Goal: Task Accomplishment & Management: Manage account settings

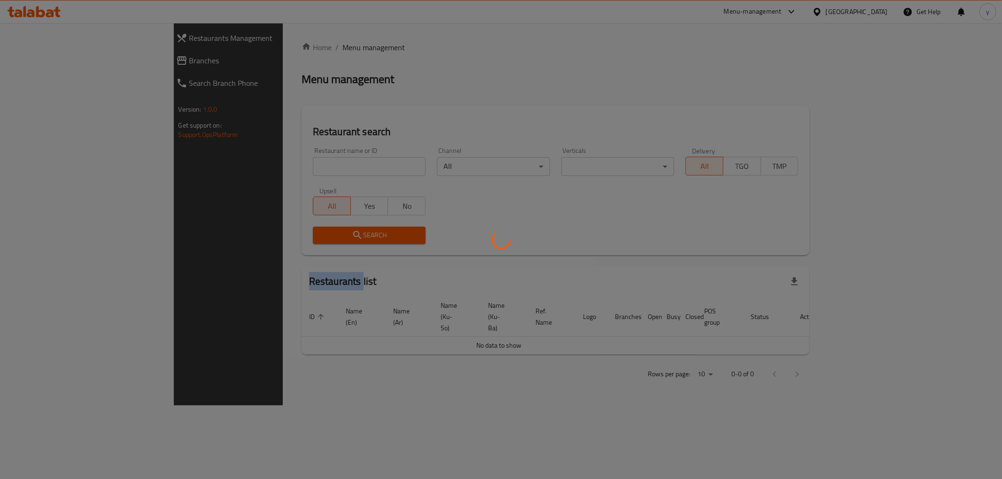
click at [266, 154] on div at bounding box center [501, 239] width 1002 height 479
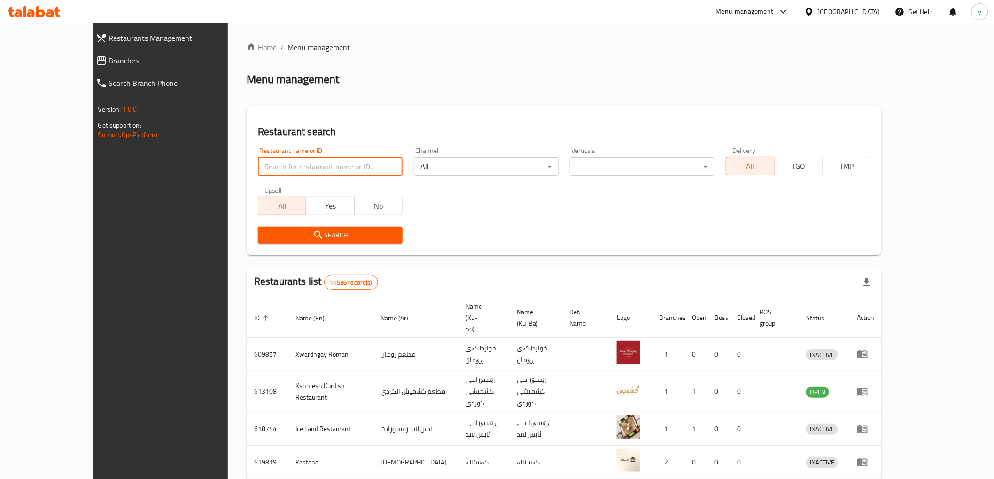
click at [271, 159] on input "search" at bounding box center [330, 166] width 145 height 19
paste input "673279"
type input "673279"
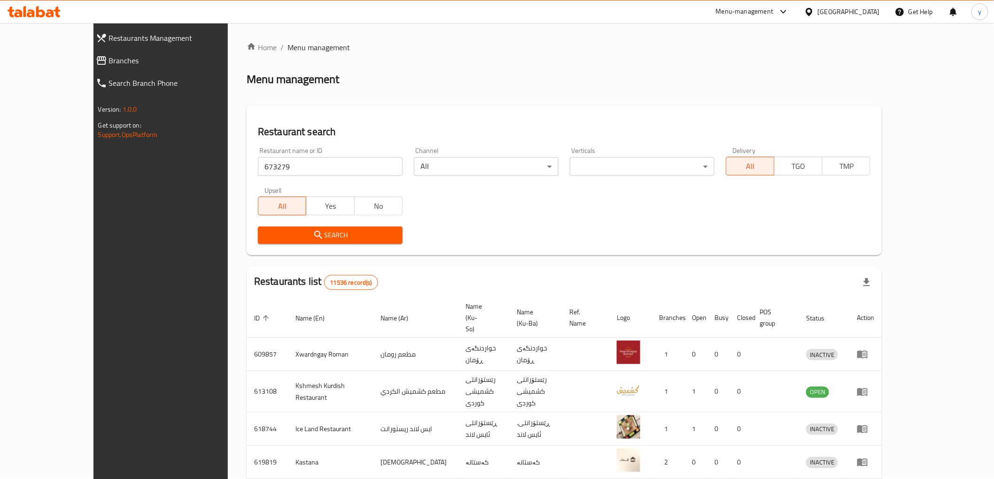
click at [307, 233] on span "Search" at bounding box center [330, 236] width 130 height 12
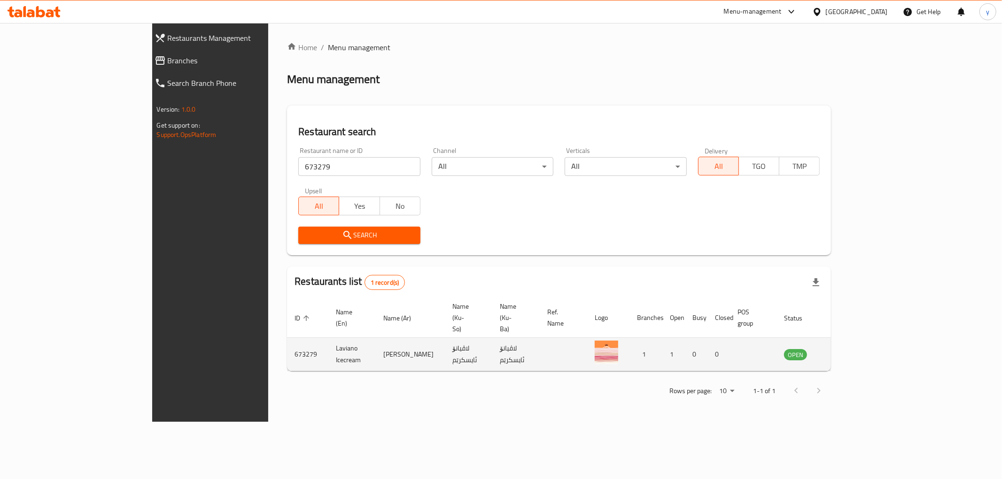
click at [844, 351] on icon "enhanced table" at bounding box center [839, 355] width 10 height 8
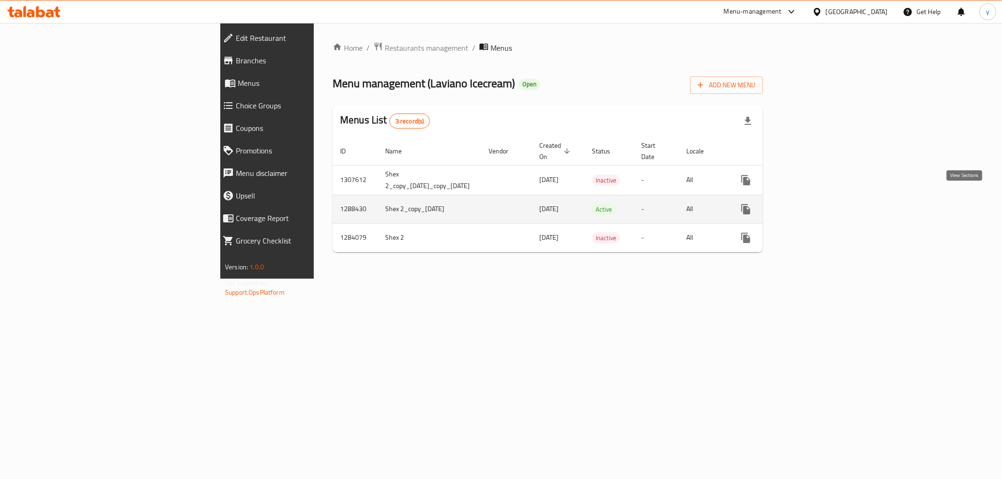
click at [819, 204] on icon "enhanced table" at bounding box center [813, 209] width 11 height 11
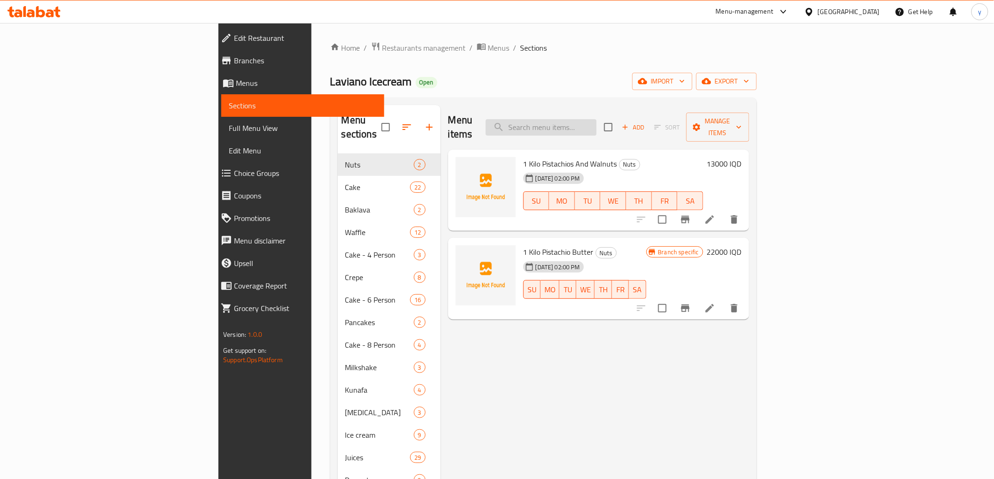
click at [590, 121] on input "search" at bounding box center [541, 127] width 111 height 16
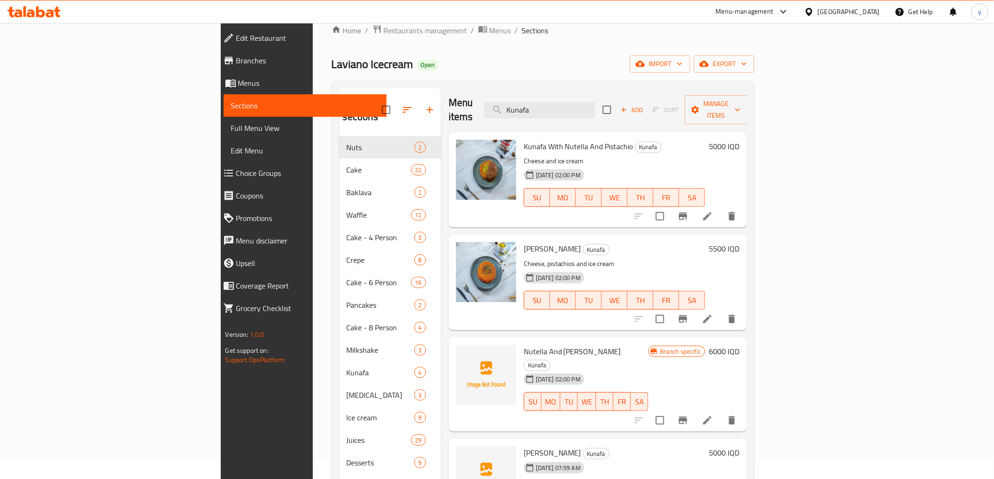
scroll to position [131, 0]
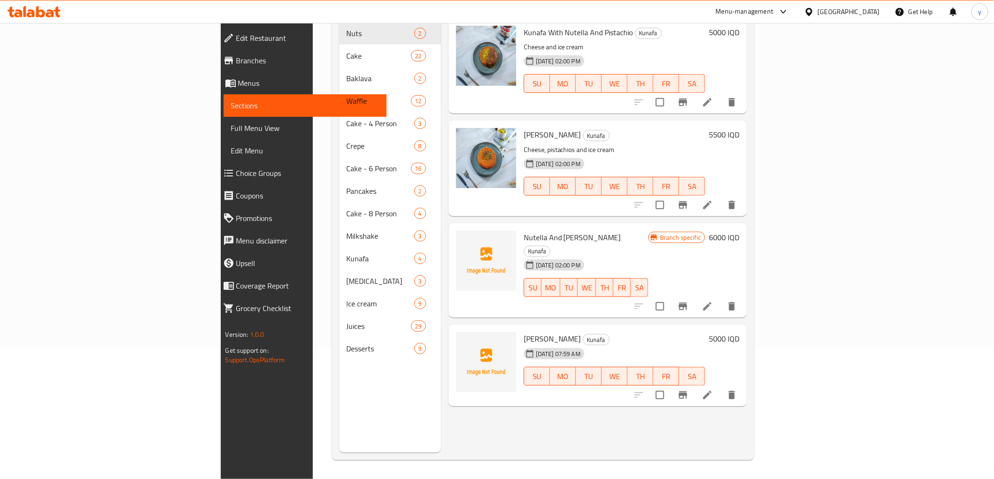
type input "Kunafa"
click at [524, 332] on span "[PERSON_NAME]" at bounding box center [552, 339] width 57 height 14
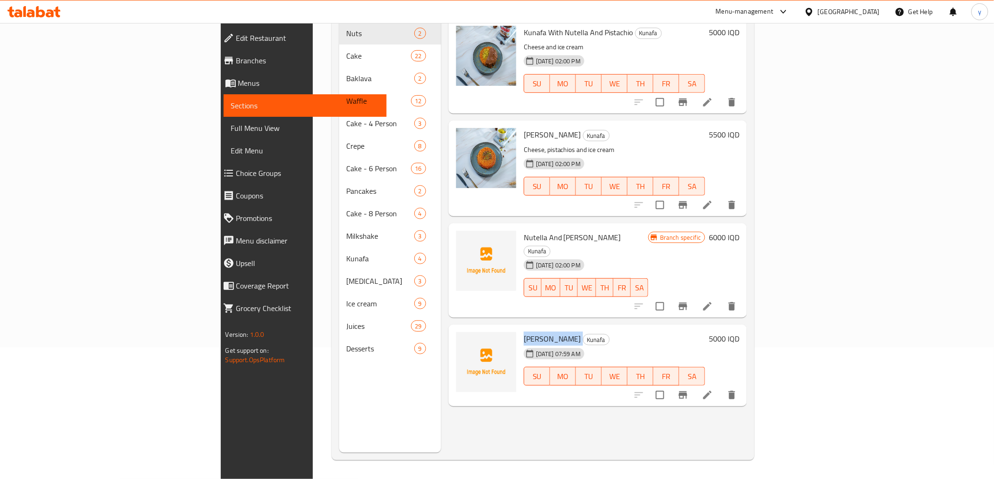
click at [524, 332] on span "[PERSON_NAME]" at bounding box center [552, 339] width 57 height 14
copy h6 "[PERSON_NAME]"
click at [548, 231] on span "Nutella And [PERSON_NAME]" at bounding box center [572, 238] width 97 height 14
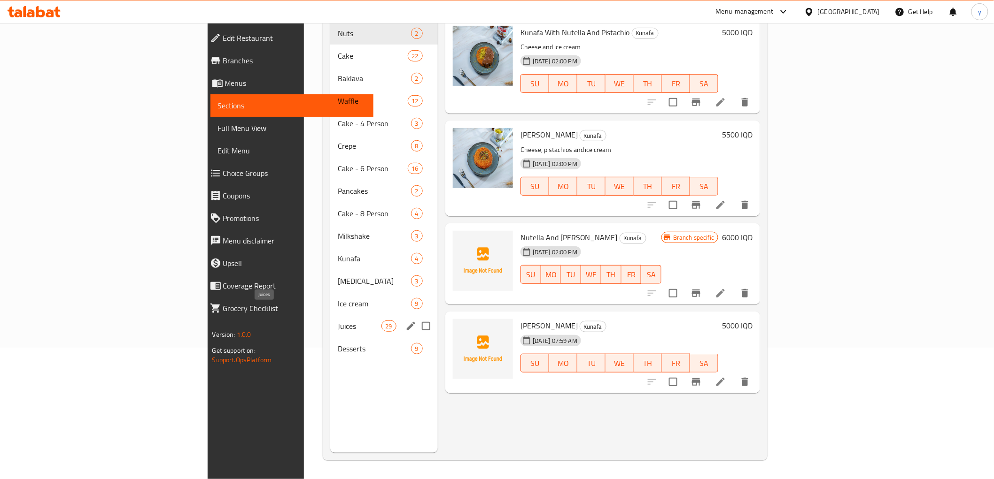
click at [338, 321] on span "Juices" at bounding box center [360, 326] width 44 height 11
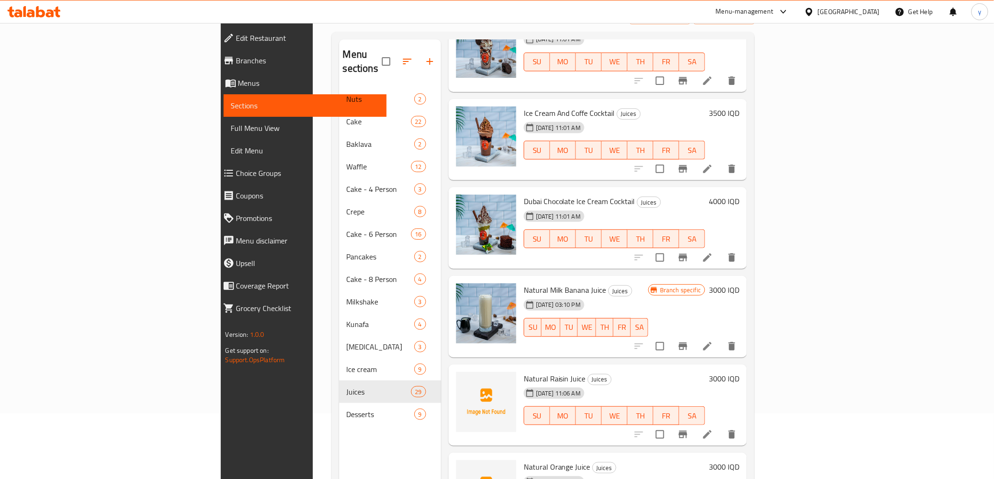
scroll to position [131, 0]
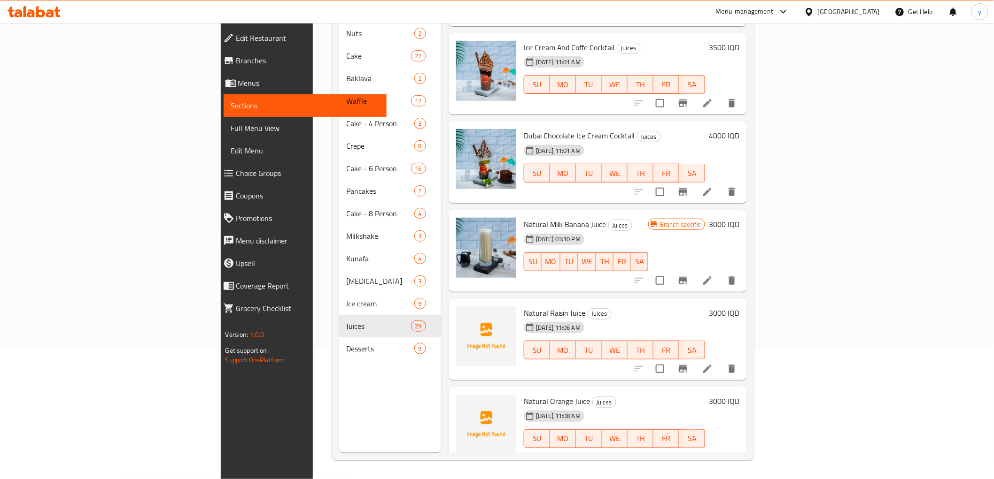
click at [524, 306] on span "Natural Raisin Juice" at bounding box center [555, 313] width 62 height 14
copy h6 "Natural Raisin Juice"
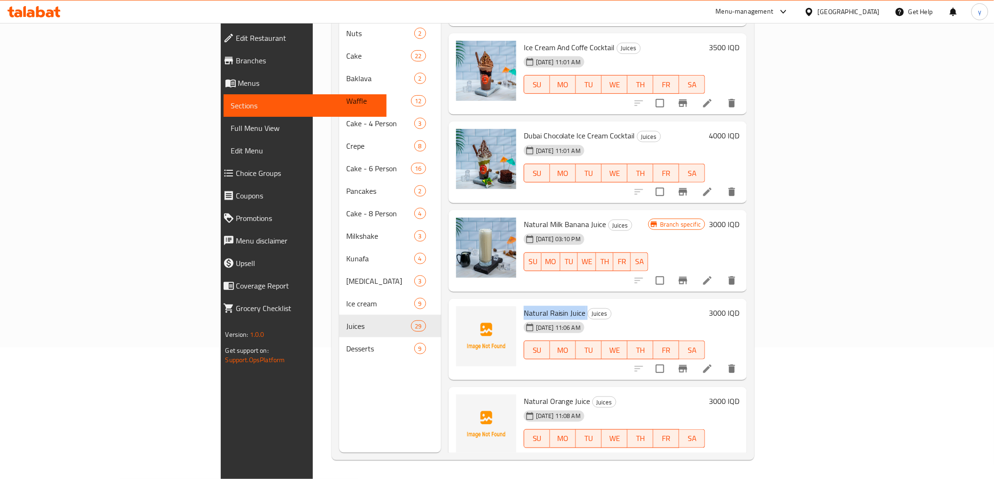
click at [661, 356] on div "Natural Raisin Juice Juices [DATE] 11:06 AM SU MO TU WE TH FR SA" at bounding box center [614, 340] width 189 height 74
click at [524, 394] on span "Natural Orange Juice" at bounding box center [557, 401] width 67 height 14
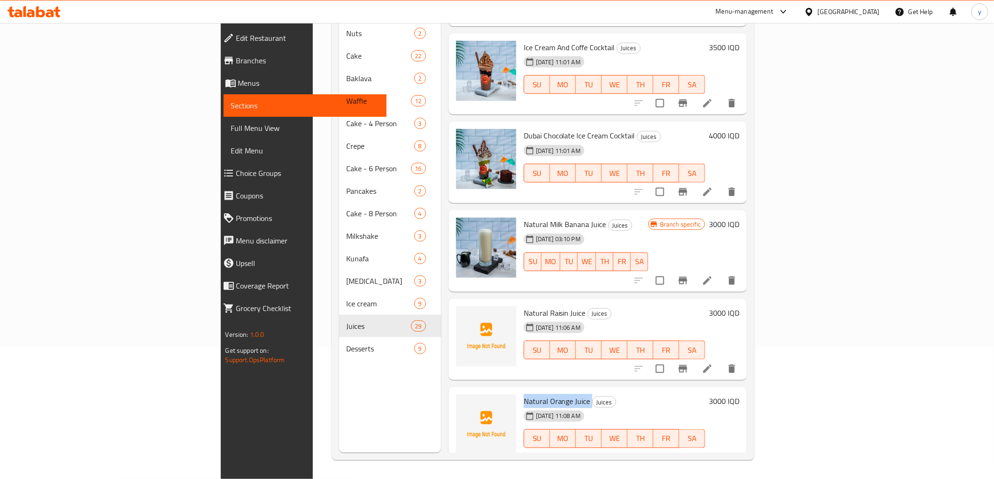
click at [524, 394] on span "Natural Orange Juice" at bounding box center [557, 401] width 67 height 14
copy h6 "Natural Orange Juice"
click at [589, 307] on h6 "Natural Raisin Juice Juices" at bounding box center [615, 313] width 182 height 13
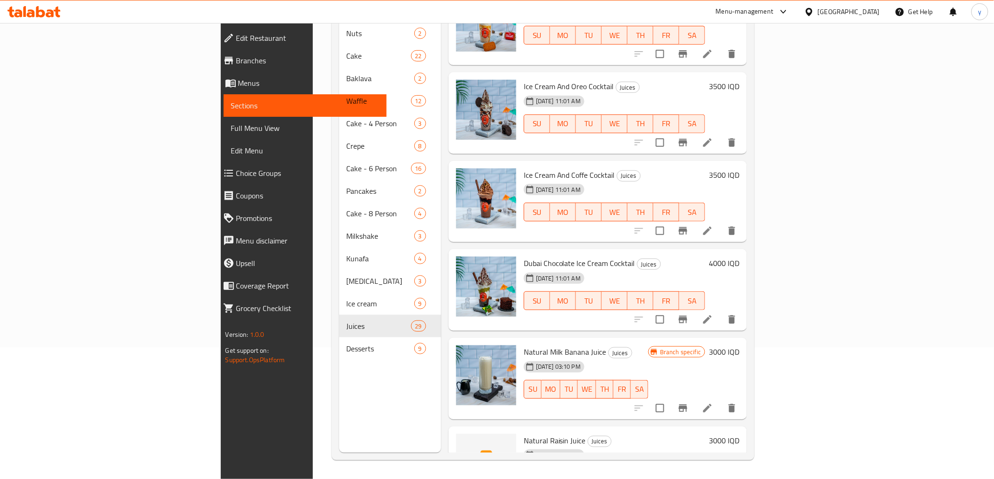
scroll to position [2049, 0]
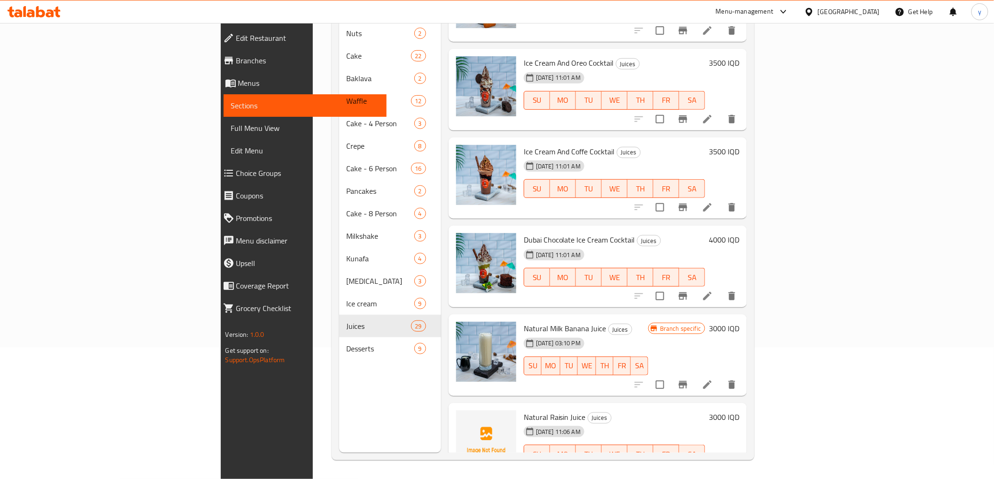
click at [556, 411] on h6 "Natural Raisin Juice Juices" at bounding box center [615, 417] width 182 height 13
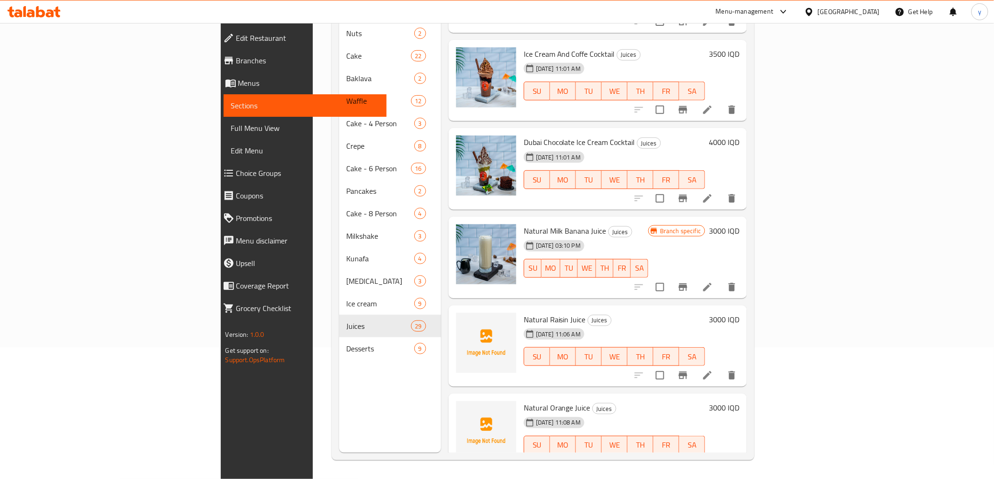
scroll to position [2153, 0]
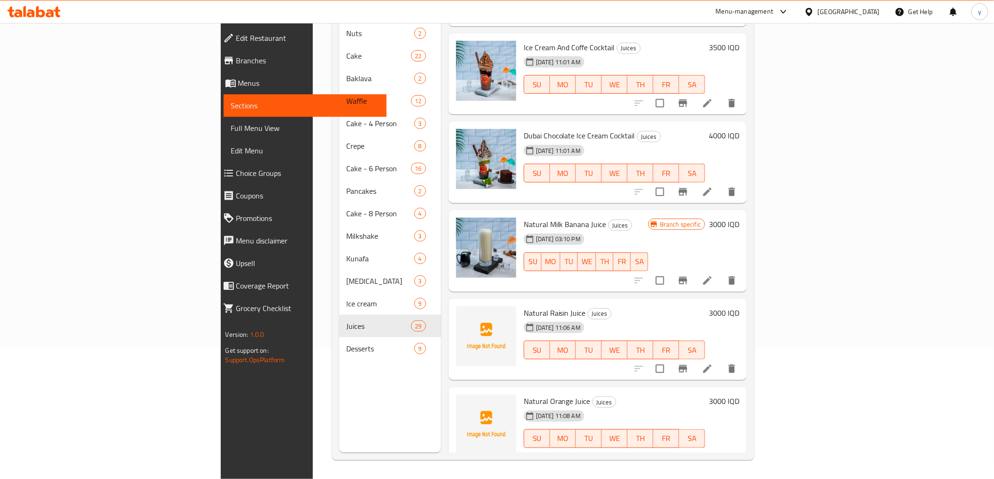
click at [524, 217] on span "Natural Milk Banana Juice" at bounding box center [565, 224] width 83 height 14
copy h6 "Natural Milk Banana Juice"
click at [603, 230] on div "[DATE] 03:10 PM SU MO TU WE TH FR SA" at bounding box center [586, 255] width 132 height 51
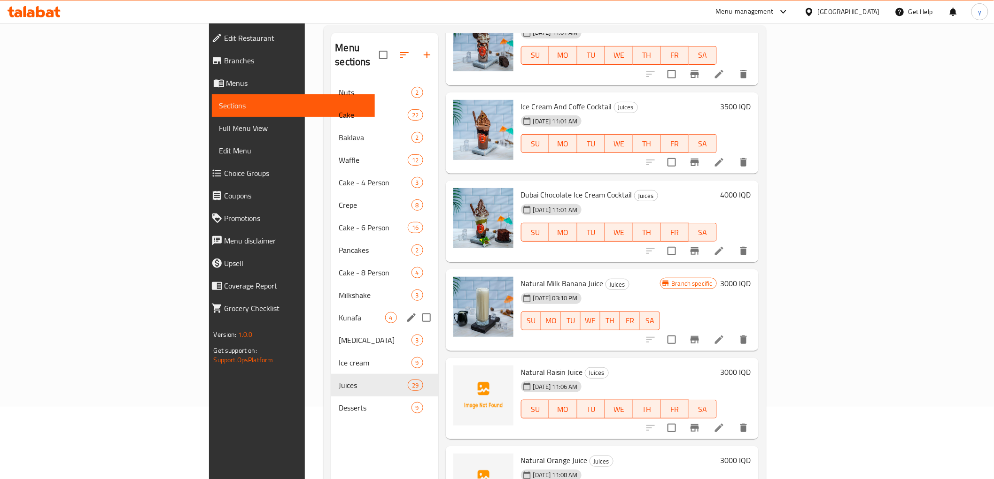
scroll to position [0, 0]
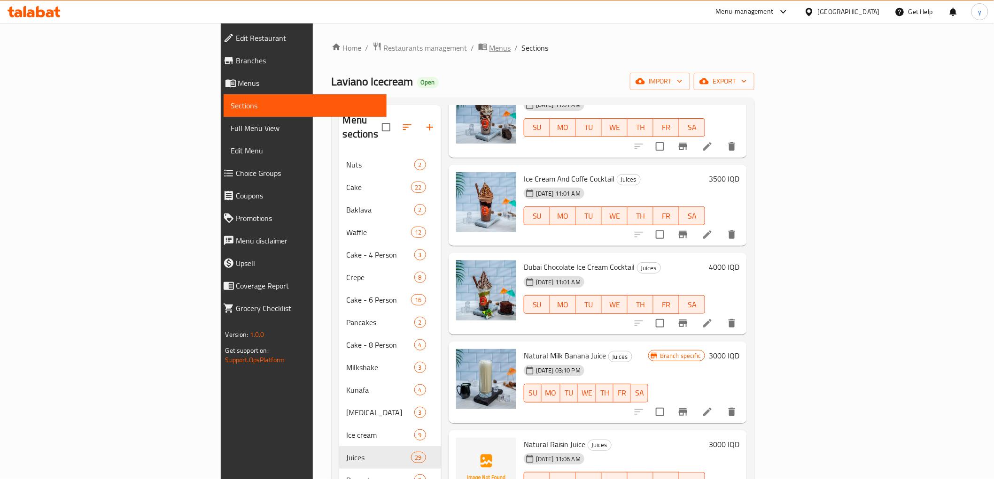
click at [489, 50] on span "Menus" at bounding box center [500, 47] width 22 height 11
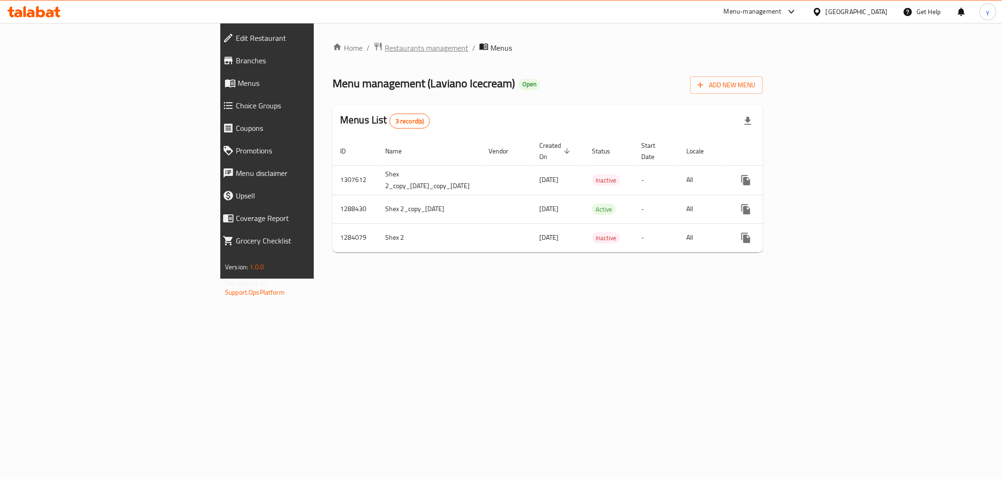
click at [385, 46] on span "Restaurants management" at bounding box center [427, 47] width 84 height 11
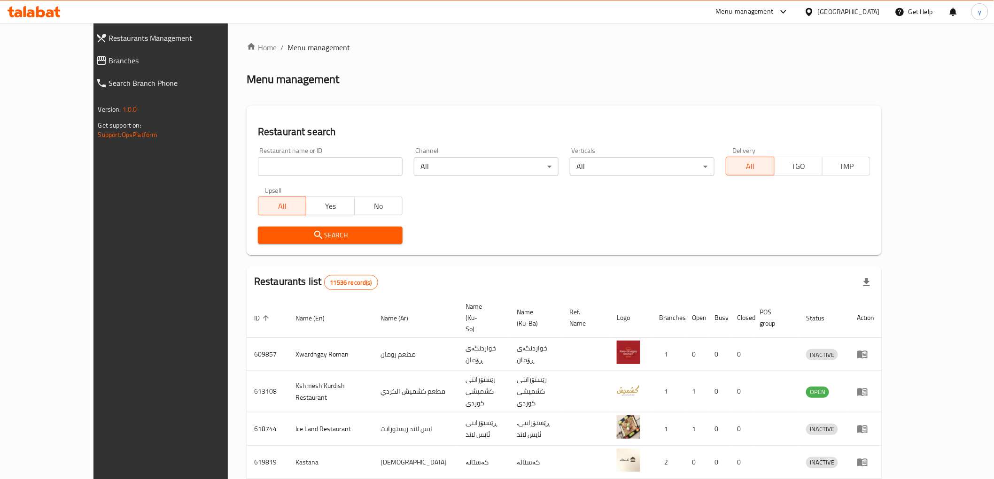
click at [334, 155] on div "Restaurant name or ID Restaurant name or ID" at bounding box center [330, 161] width 145 height 29
click at [334, 158] on input "search" at bounding box center [330, 166] width 145 height 19
paste input "d"
click at [258, 166] on input "dd" at bounding box center [330, 166] width 145 height 19
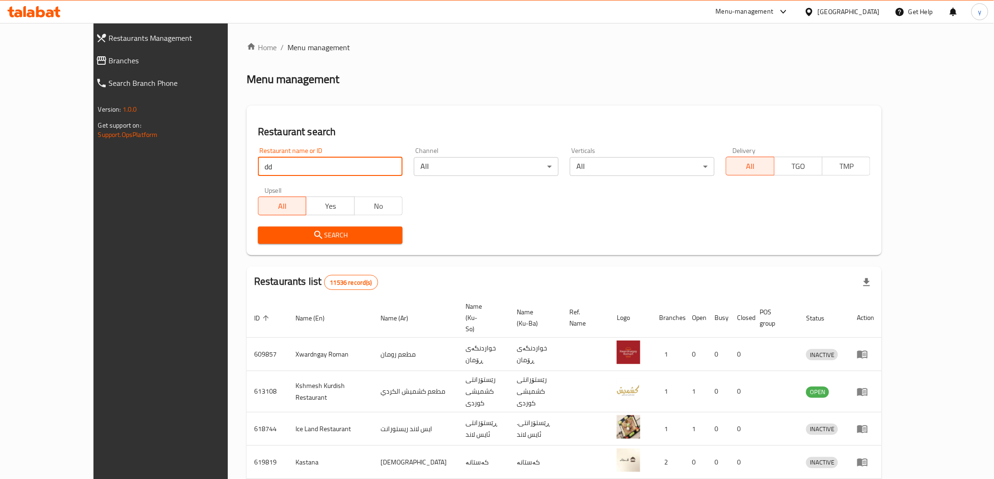
click at [258, 166] on input "dd" at bounding box center [330, 166] width 145 height 19
paste input "search"
click at [258, 172] on input "d" at bounding box center [330, 166] width 145 height 19
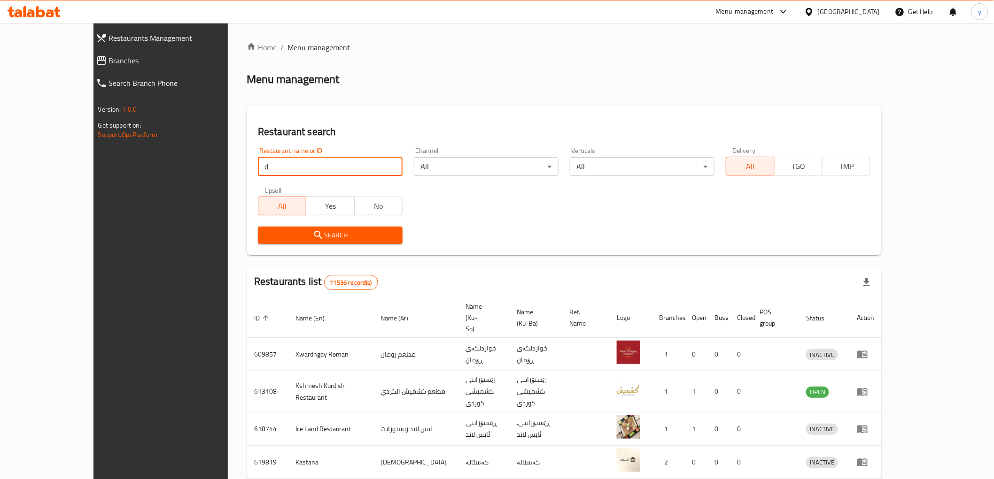
click at [258, 170] on input "d" at bounding box center [330, 166] width 145 height 19
click at [258, 173] on input "d" at bounding box center [330, 166] width 145 height 19
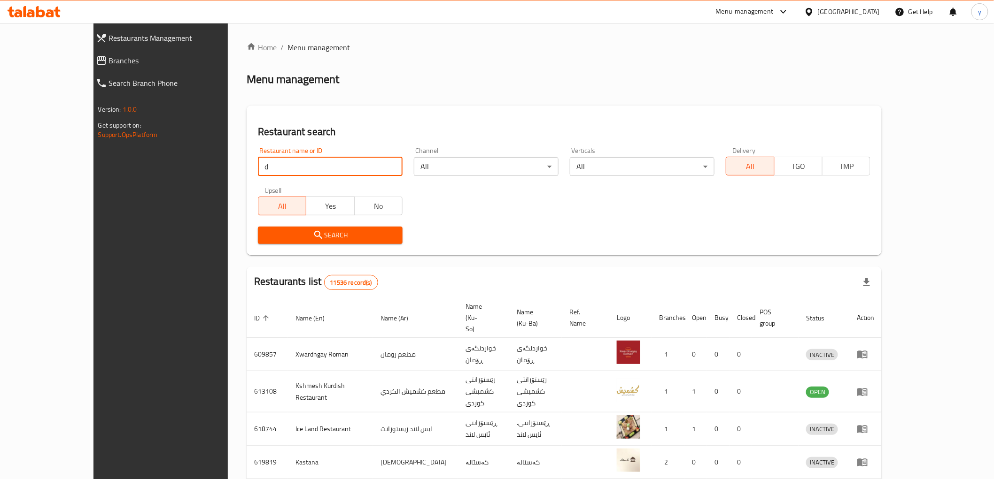
paste input "677746"
type input "677746"
click at [265, 231] on span "Search" at bounding box center [330, 236] width 130 height 12
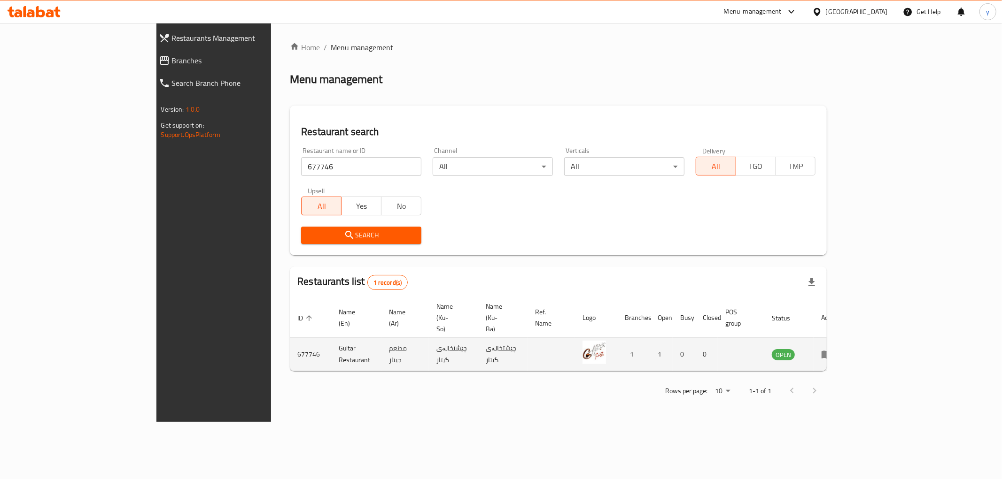
click at [846, 338] on td "enhanced table" at bounding box center [829, 354] width 32 height 33
click at [832, 349] on icon "enhanced table" at bounding box center [826, 354] width 11 height 11
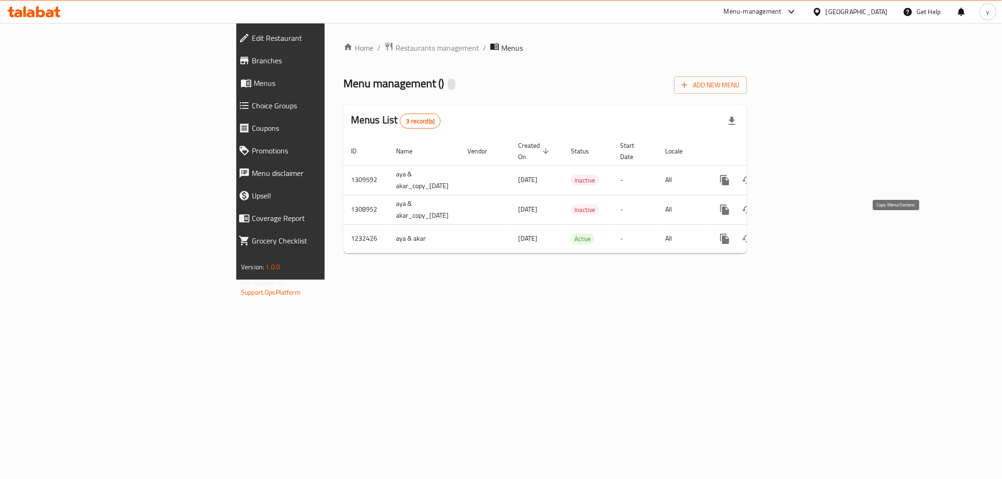
click at [730, 233] on icon "more" at bounding box center [724, 238] width 11 height 11
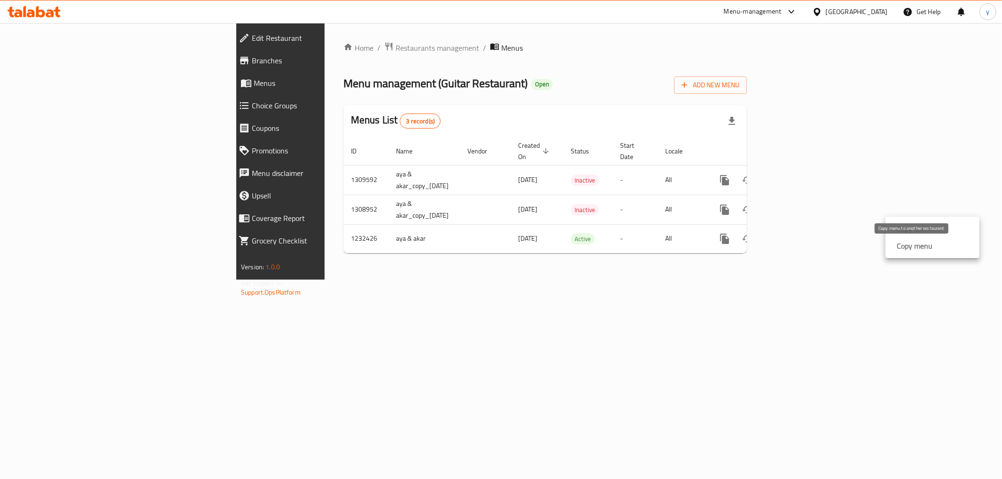
click at [911, 244] on strong "Copy menu" at bounding box center [915, 245] width 36 height 11
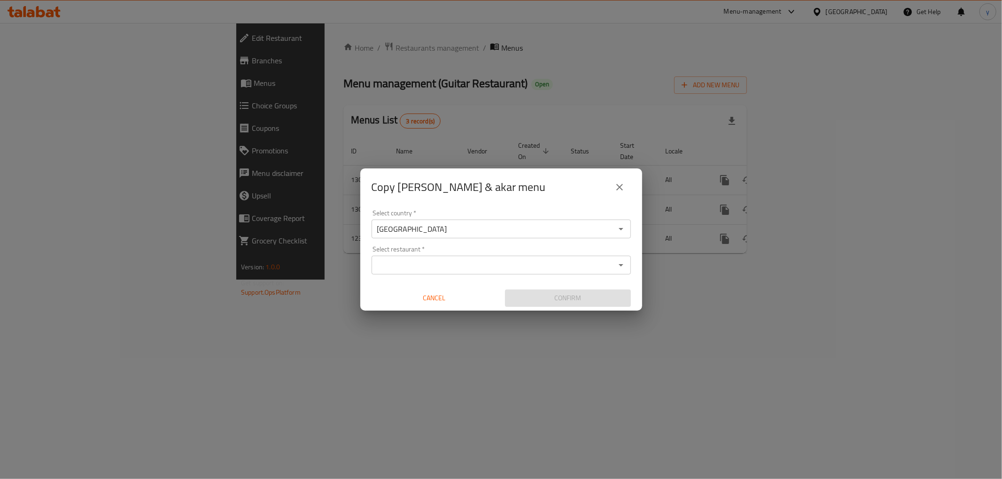
click at [541, 266] on input "Select restaurant   *" at bounding box center [493, 265] width 238 height 13
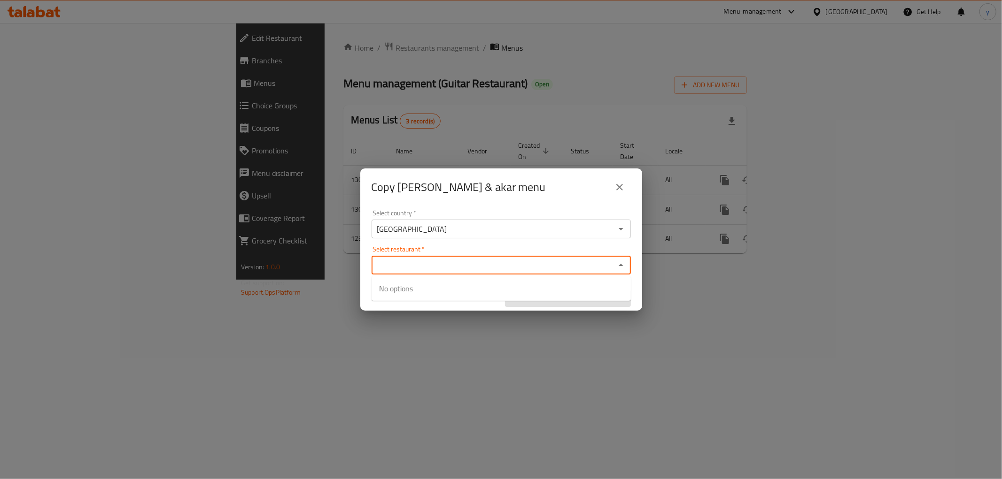
paste input "677746"
type input "677746"
click at [500, 325] on div at bounding box center [501, 239] width 1002 height 479
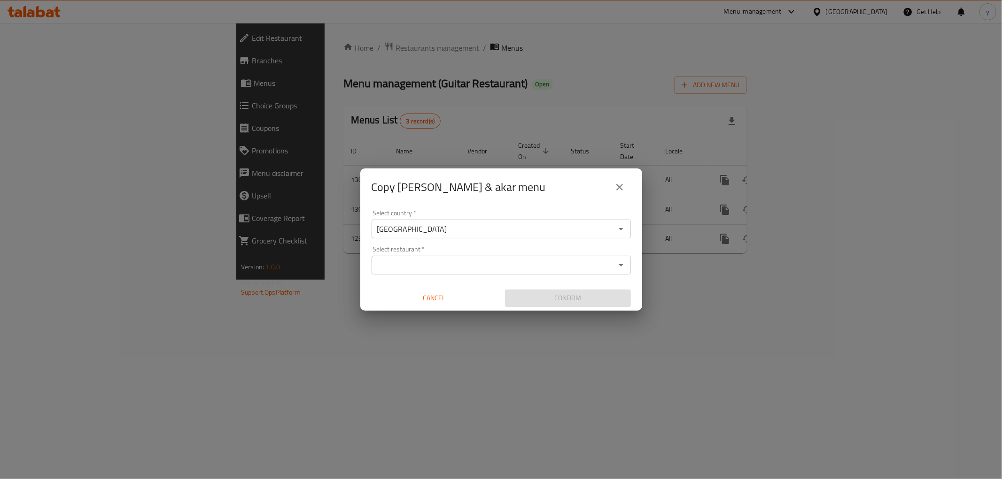
click at [538, 265] on input "Select restaurant   *" at bounding box center [493, 265] width 238 height 13
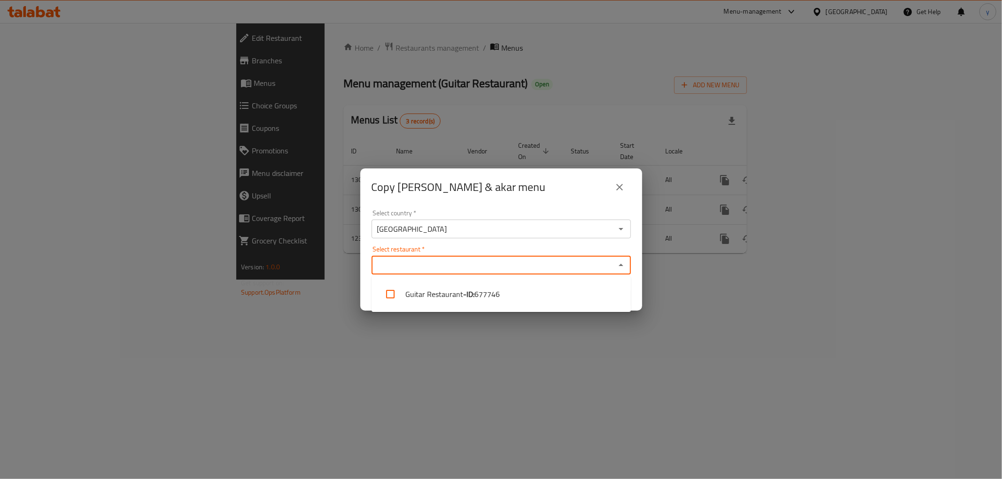
click at [531, 294] on li "Guitar Restaurant - ID: 677746" at bounding box center [500, 294] width 259 height 28
checkbox input "false"
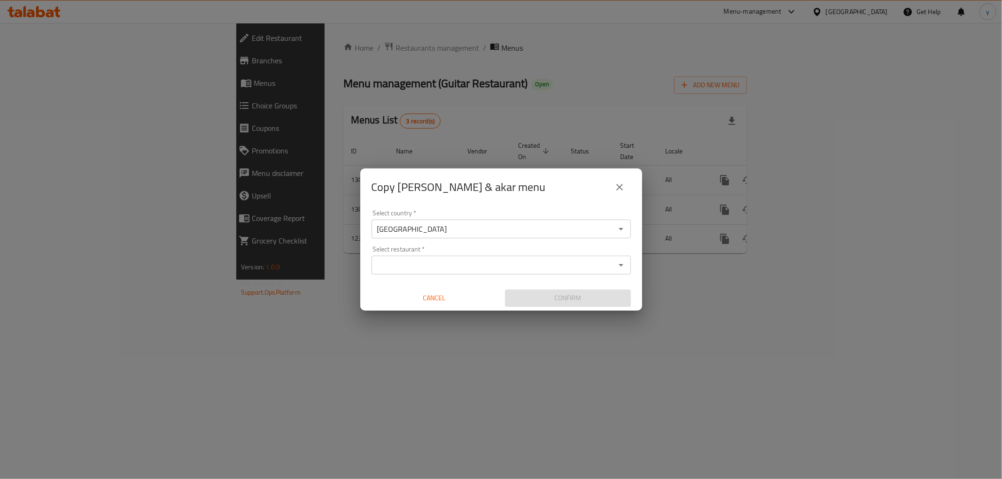
click at [528, 332] on div "Copy aya & akar menu Select country   * [GEOGRAPHIC_DATA] Select country * Sele…" at bounding box center [501, 239] width 1002 height 479
click at [547, 269] on input "Select restaurant   *" at bounding box center [493, 265] width 238 height 13
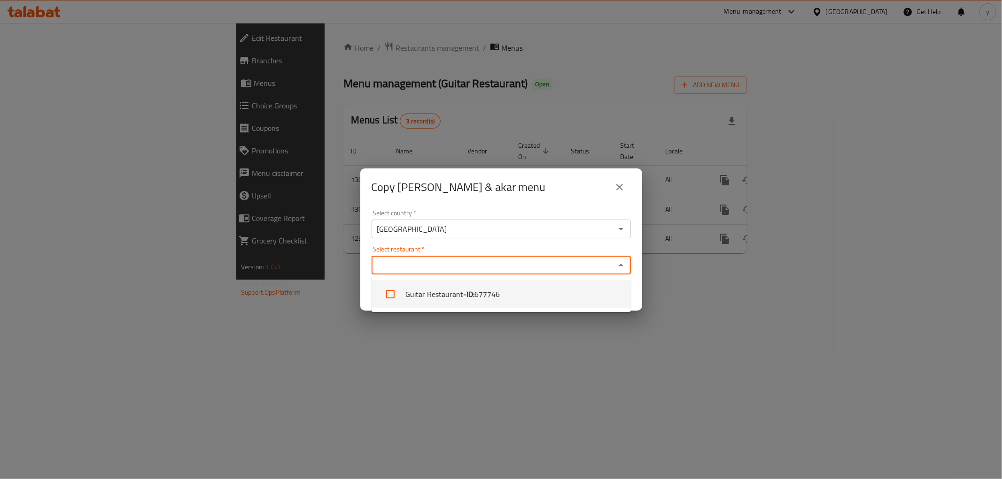
click at [531, 293] on li "Guitar Restaurant - ID: 677746" at bounding box center [500, 294] width 259 height 28
checkbox input "true"
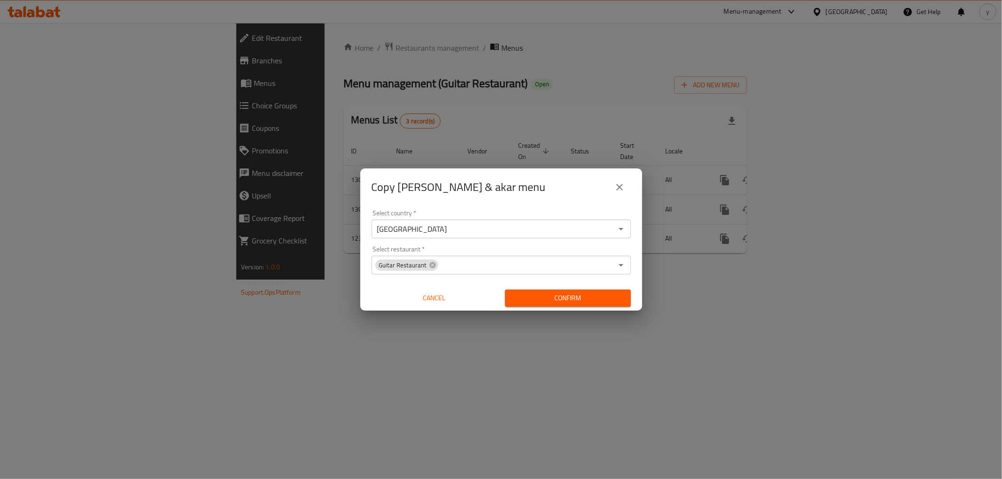
click at [529, 326] on div "Copy aya & akar menu Select country   * [GEOGRAPHIC_DATA] Select country * Sele…" at bounding box center [501, 239] width 1002 height 479
click at [546, 295] on span "Confirm" at bounding box center [567, 299] width 111 height 12
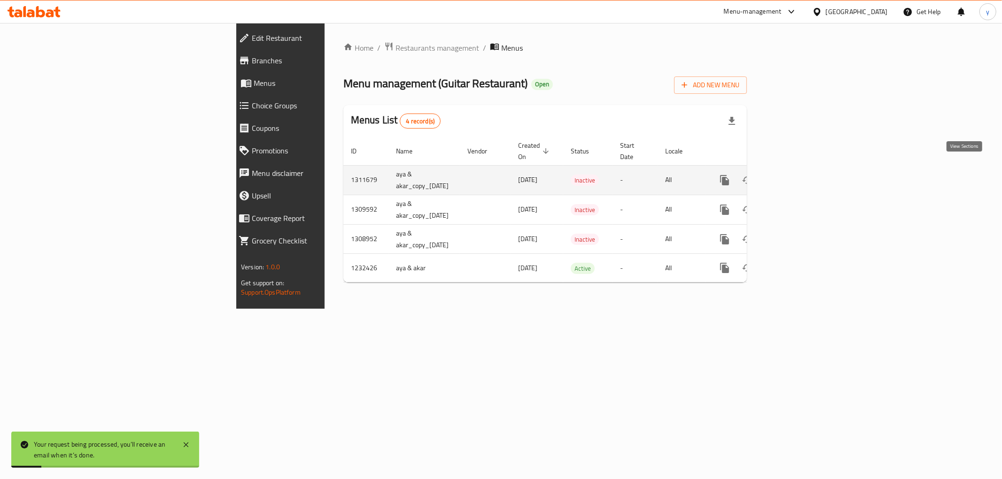
click at [798, 175] on icon "enhanced table" at bounding box center [792, 180] width 11 height 11
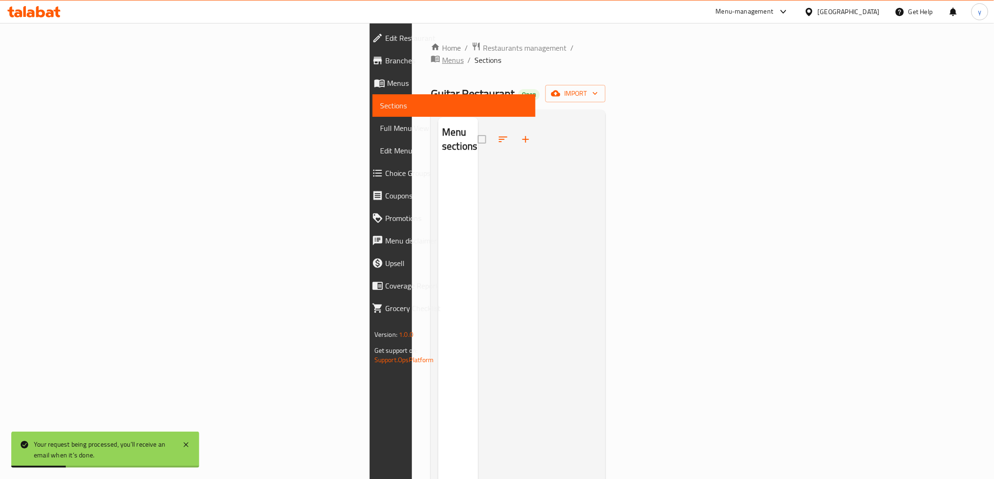
click at [442, 54] on span "Menus" at bounding box center [453, 59] width 22 height 11
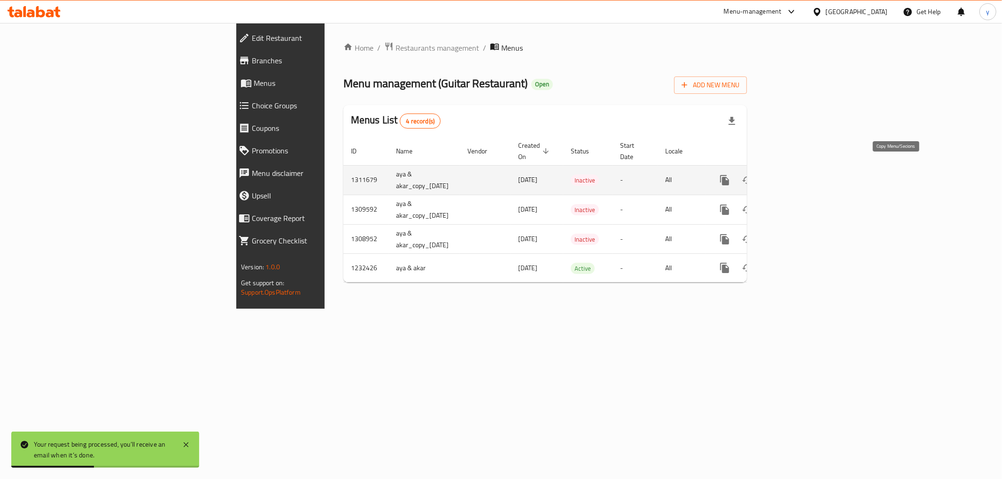
click at [729, 175] on icon "more" at bounding box center [724, 180] width 9 height 10
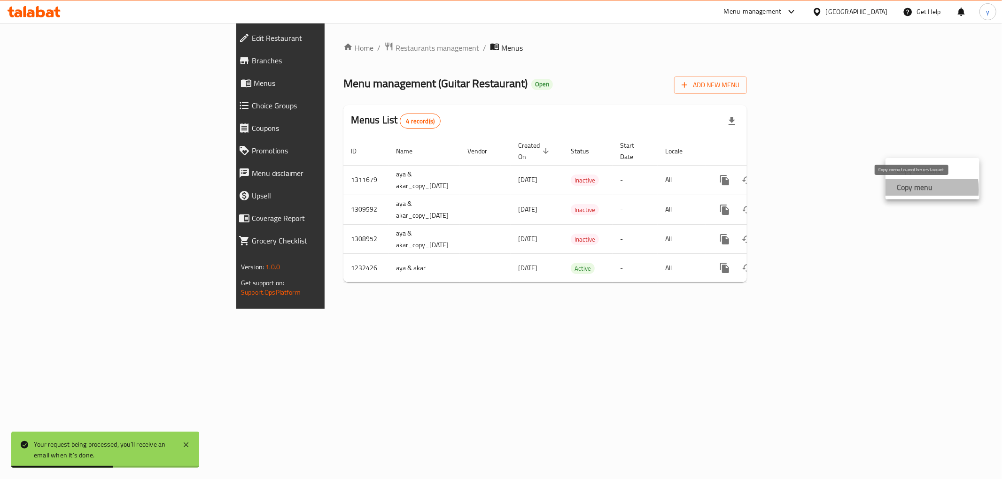
click at [905, 190] on strong "Copy menu" at bounding box center [915, 187] width 36 height 11
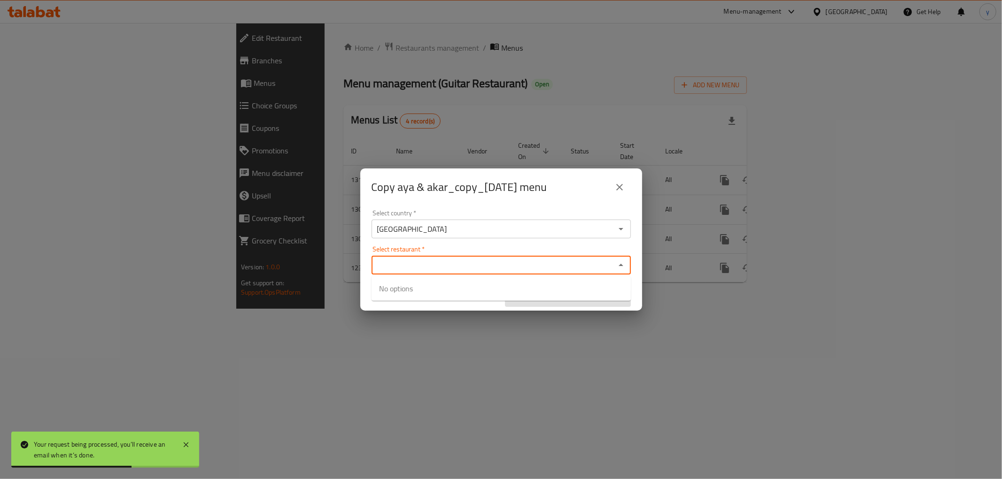
click at [453, 262] on input "Select restaurant   *" at bounding box center [493, 265] width 238 height 13
click at [616, 185] on icon "close" at bounding box center [619, 187] width 11 height 11
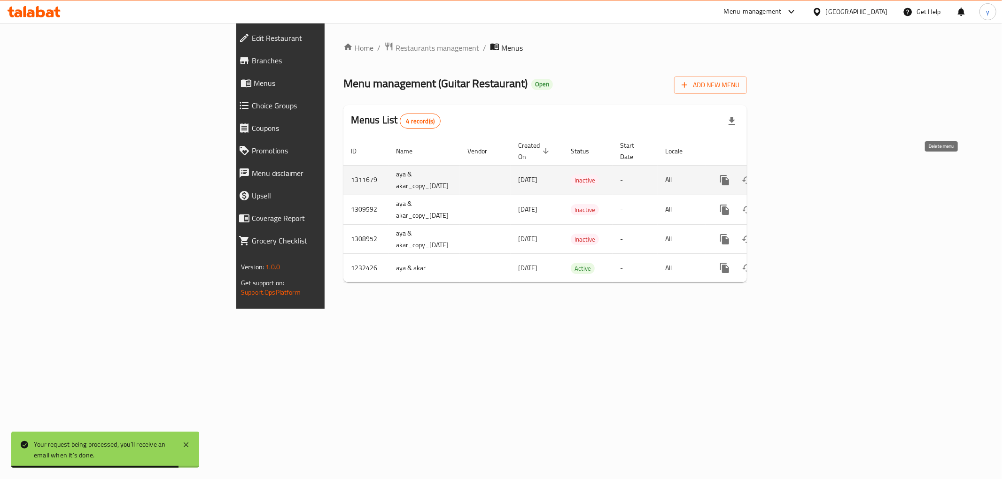
click at [773, 176] on icon "enhanced table" at bounding box center [769, 180] width 7 height 8
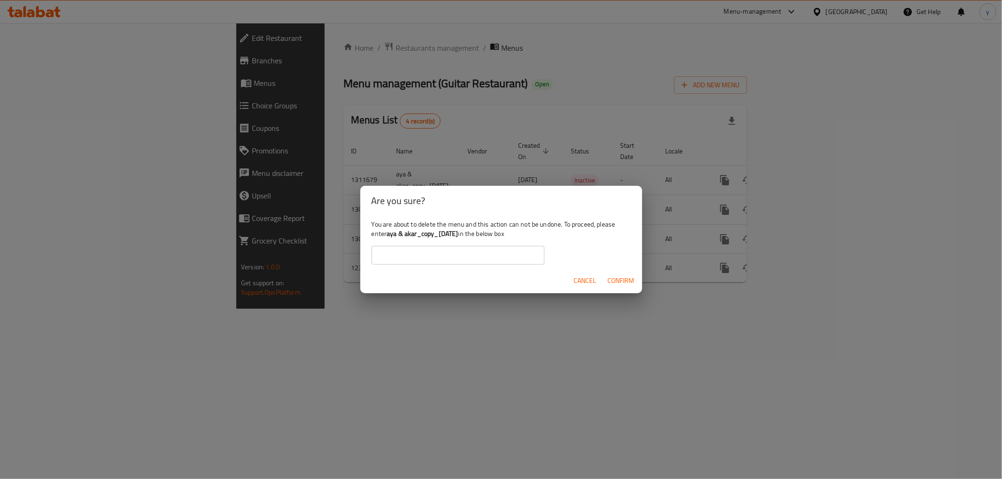
drag, startPoint x: 474, startPoint y: 235, endPoint x: 388, endPoint y: 233, distance: 86.4
click at [388, 233] on b "aya & akar_copy_[DATE]" at bounding box center [422, 234] width 71 height 12
copy b "aya & akar_copy_[DATE]"
click at [419, 263] on input "text" at bounding box center [457, 255] width 173 height 19
paste input "aya & akar_copy_[DATE]"
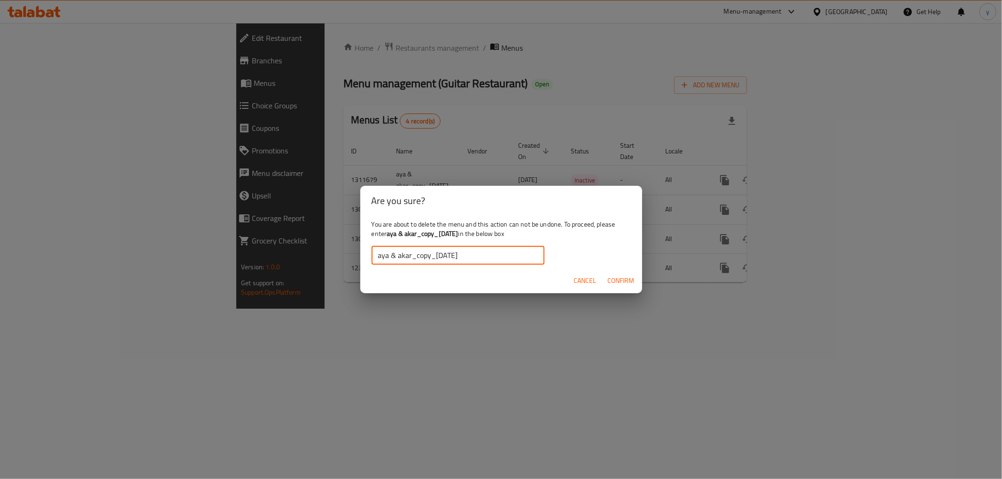
type input "aya & akar_copy_[DATE]"
click at [615, 279] on span "Confirm" at bounding box center [621, 281] width 27 height 12
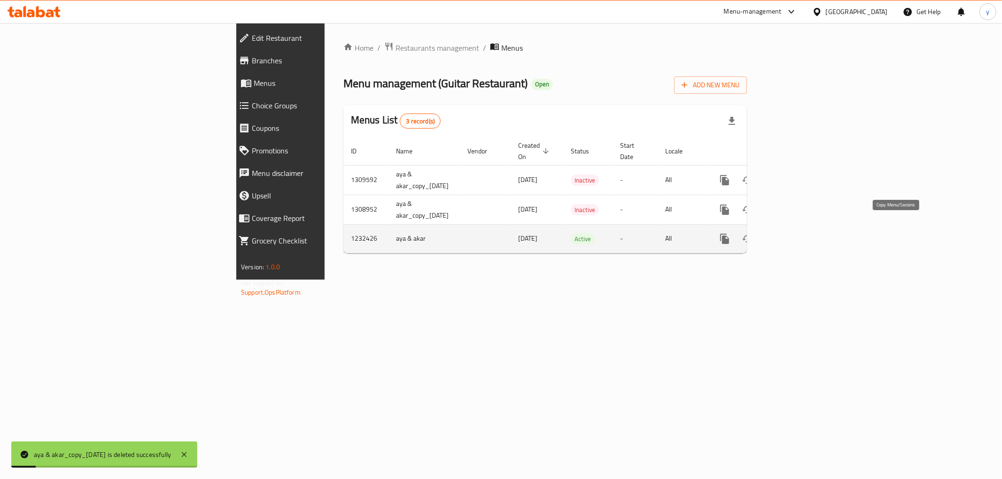
click at [729, 234] on icon "more" at bounding box center [724, 239] width 9 height 10
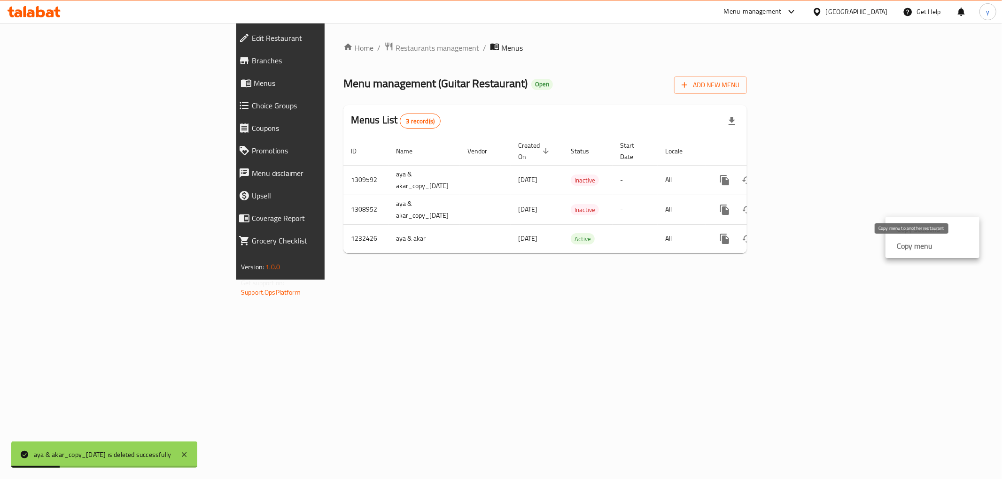
click at [909, 242] on strong "Copy menu" at bounding box center [915, 245] width 36 height 11
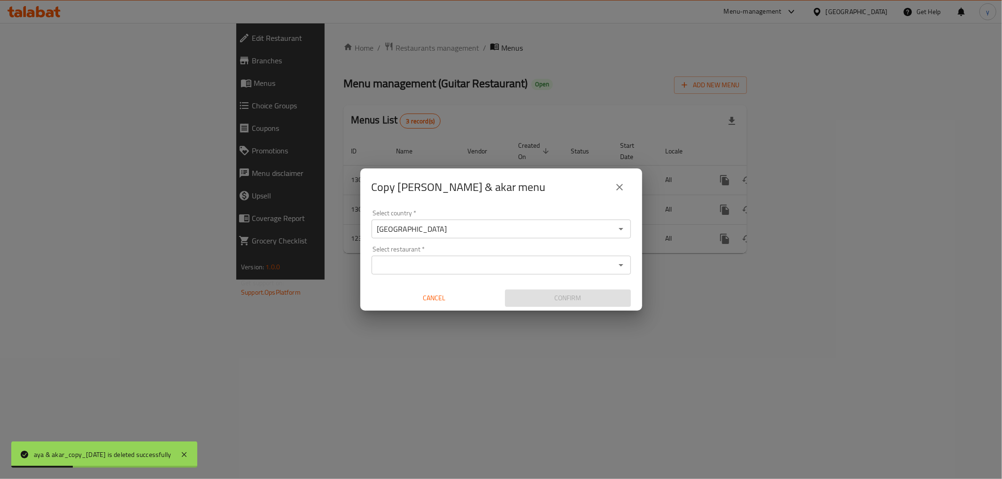
click at [540, 268] on input "Select restaurant   *" at bounding box center [493, 265] width 238 height 13
paste input "aya & akar_copy_[DATE]"
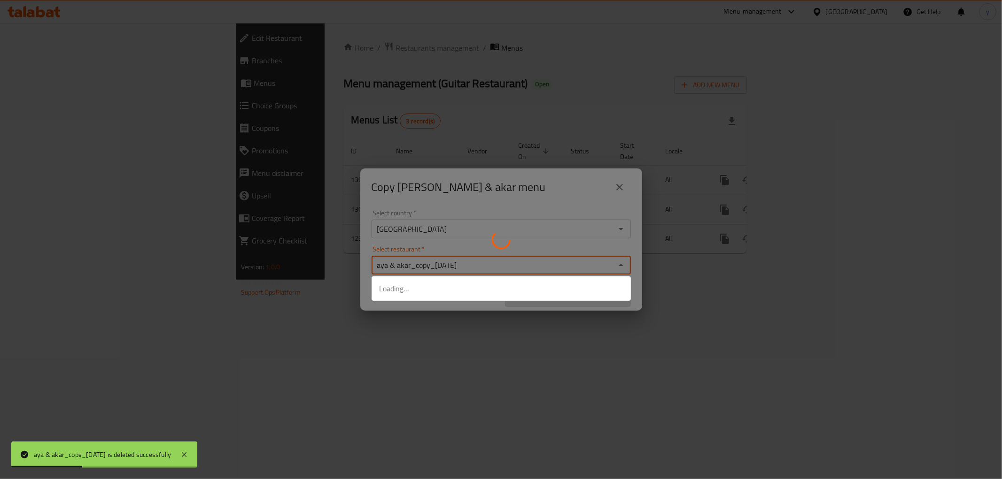
type input "aya & akar_copy_[DATE]"
click at [480, 307] on div at bounding box center [501, 239] width 1002 height 479
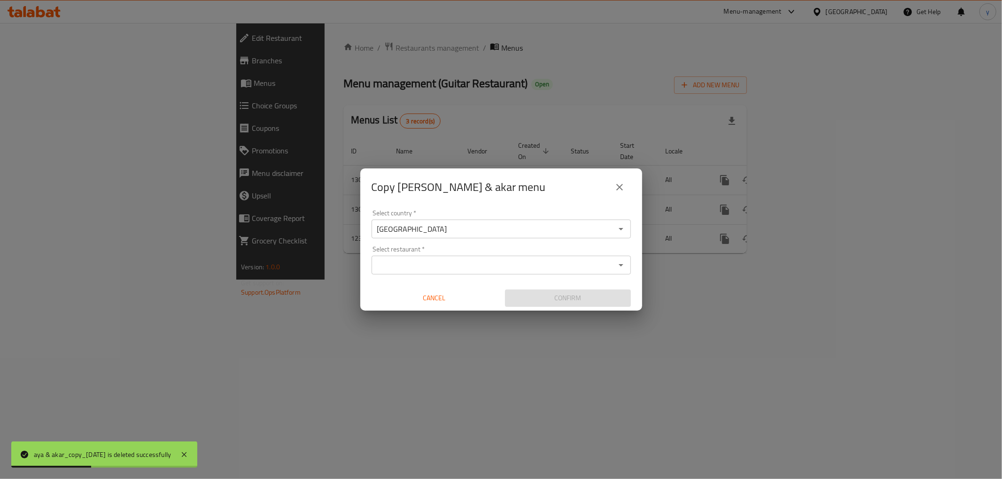
click at [475, 270] on input "Select restaurant   *" at bounding box center [493, 265] width 238 height 13
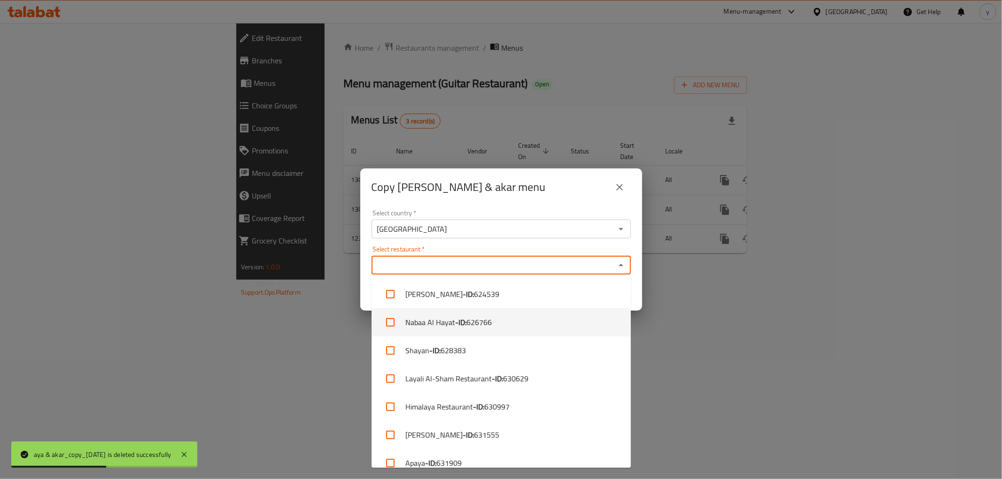
paste input "677746"
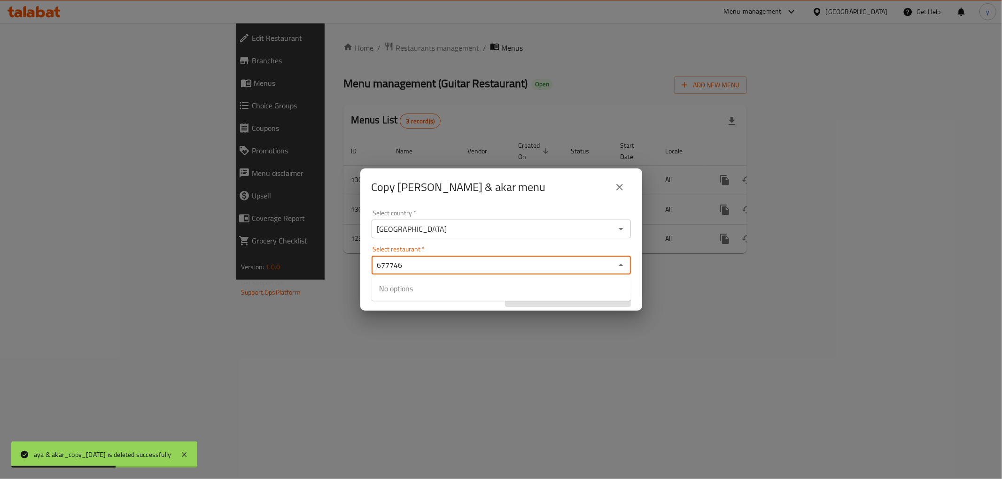
type input "677746"
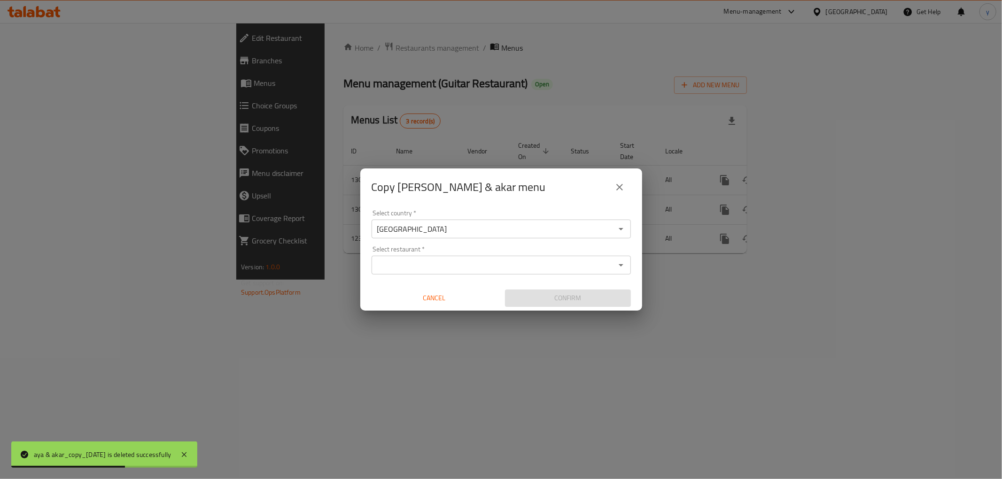
click at [568, 241] on div "Select country   * [GEOGRAPHIC_DATA] Select country * Select restaurant   * Sel…" at bounding box center [501, 258] width 282 height 105
click at [558, 265] on input "Select restaurant   *" at bounding box center [493, 265] width 238 height 13
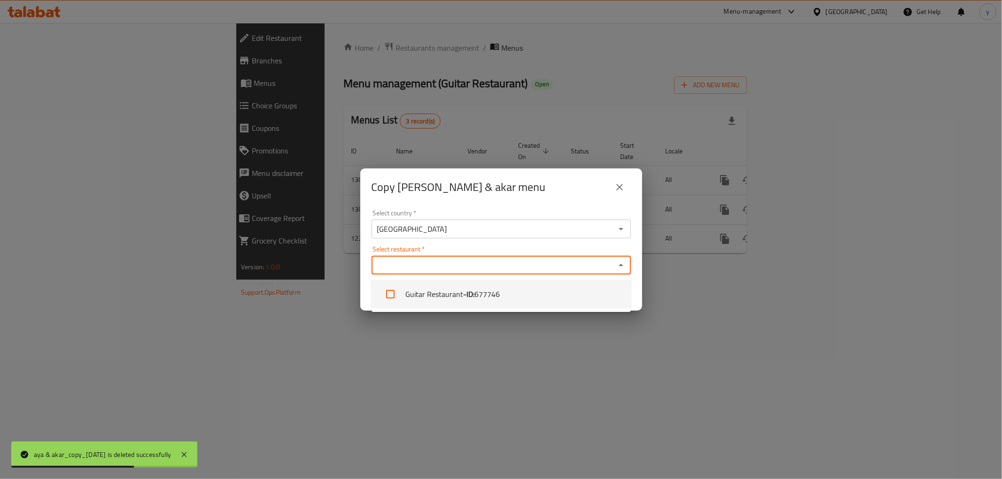
click at [540, 311] on ul "Guitar Restaurant - ID: 677746" at bounding box center [500, 295] width 259 height 36
click at [560, 286] on li "Guitar Restaurant - ID: 677746" at bounding box center [500, 294] width 259 height 28
click at [547, 306] on li "Guitar Restaurant - ID: 677746" at bounding box center [500, 294] width 259 height 28
checkbox input "false"
click at [532, 326] on div "Copy aya & akar menu Select country   * [GEOGRAPHIC_DATA] Select country * Sele…" at bounding box center [501, 239] width 1002 height 479
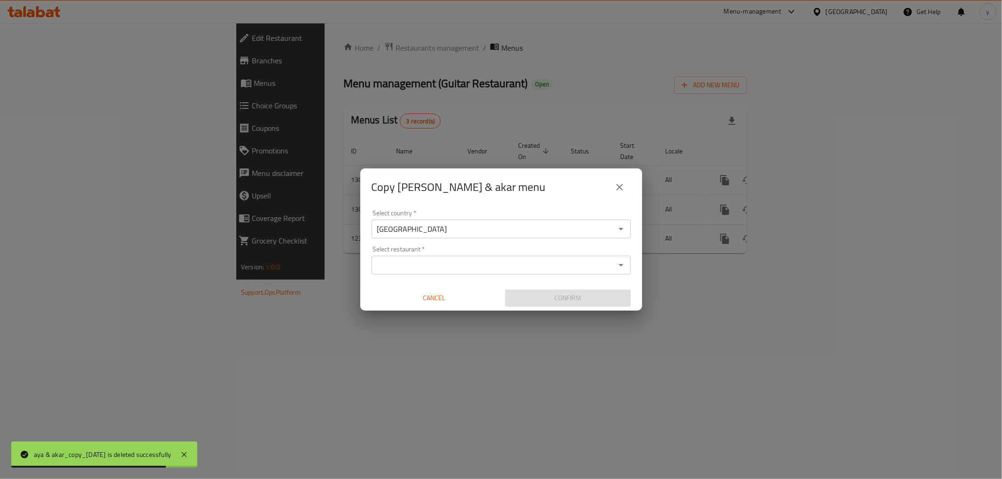
click at [548, 273] on div "Select restaurant *" at bounding box center [500, 265] width 259 height 19
click at [514, 273] on div "Select restaurant *" at bounding box center [500, 265] width 259 height 19
click at [615, 265] on icon "Open" at bounding box center [620, 265] width 11 height 11
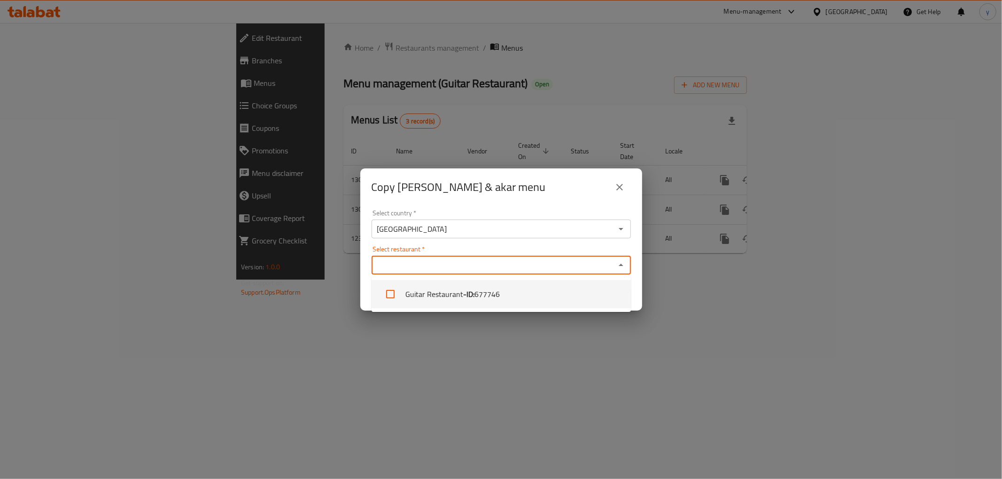
click at [515, 280] on li "Guitar Restaurant - ID: 677746" at bounding box center [500, 294] width 259 height 28
checkbox input "true"
click at [468, 326] on div "Copy aya & akar menu Select country   * [GEOGRAPHIC_DATA] Select country * Sele…" at bounding box center [501, 239] width 1002 height 479
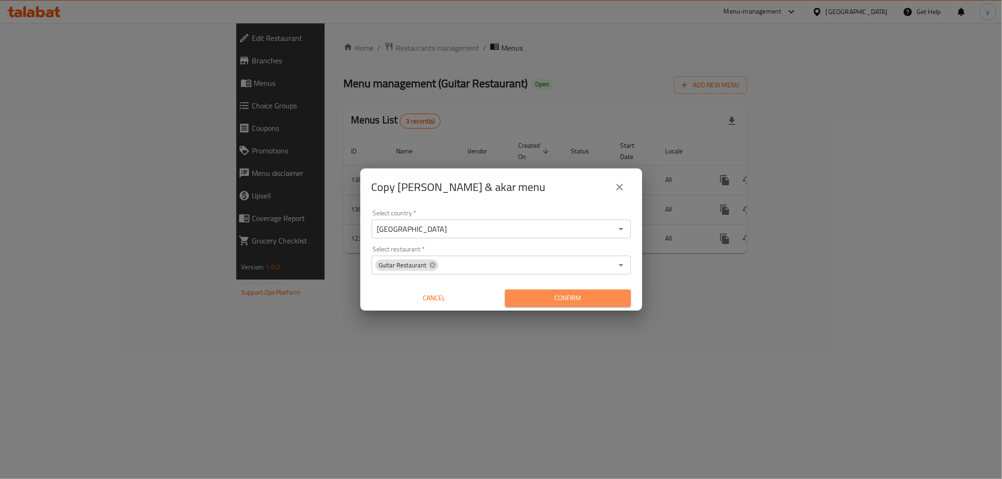
click at [530, 290] on button "Confirm" at bounding box center [568, 298] width 126 height 17
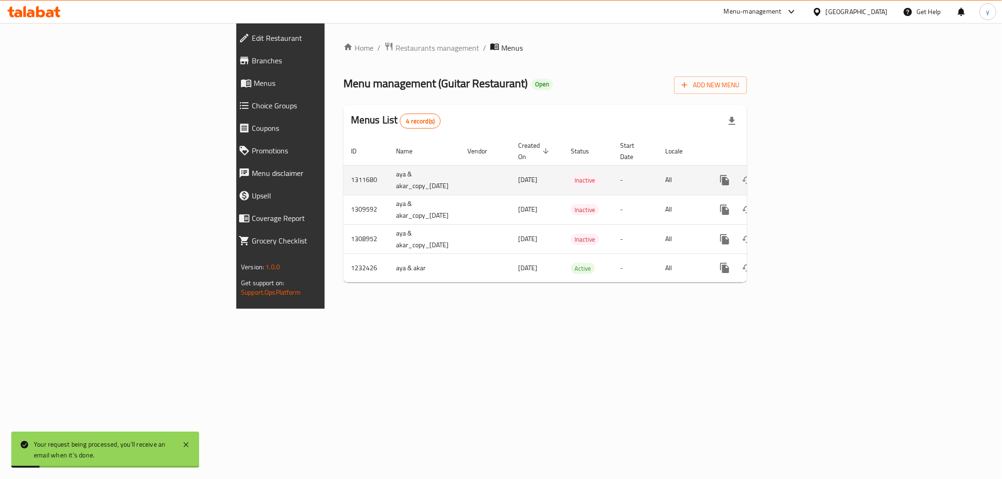
click at [798, 175] on icon "enhanced table" at bounding box center [792, 180] width 11 height 11
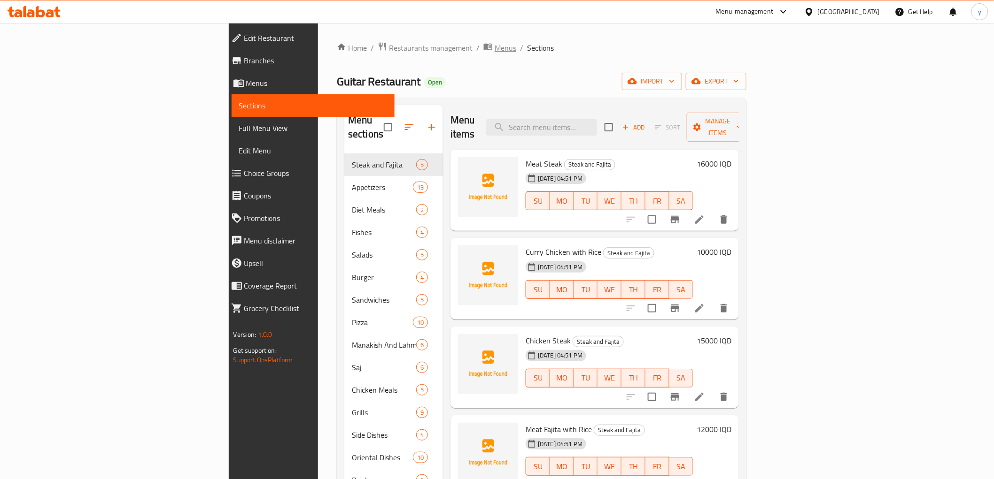
click at [495, 42] on span "Menus" at bounding box center [506, 47] width 22 height 11
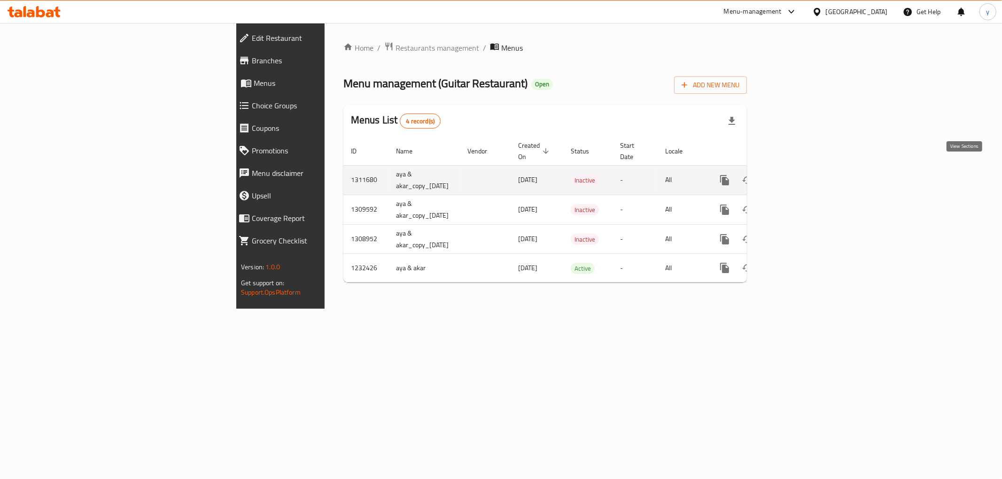
click at [804, 171] on link "enhanced table" at bounding box center [792, 180] width 23 height 23
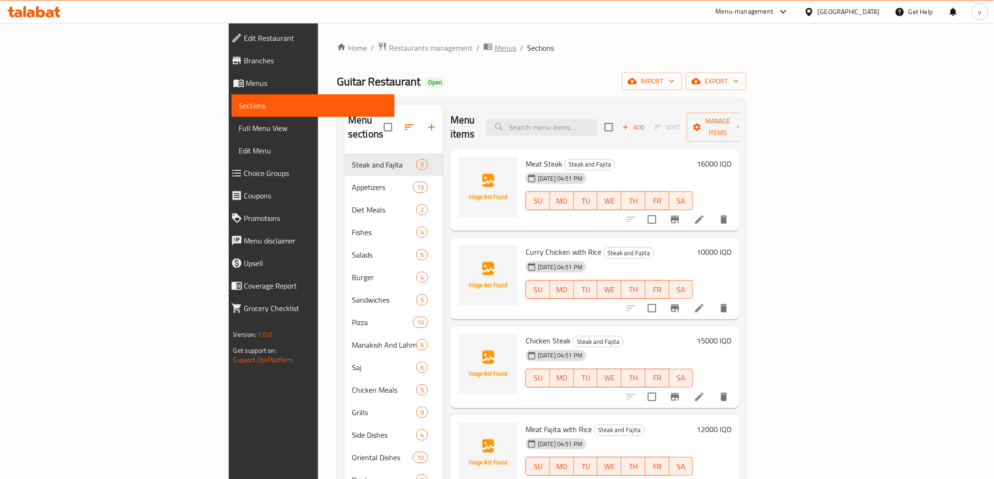
click at [495, 52] on span "Menus" at bounding box center [506, 47] width 22 height 11
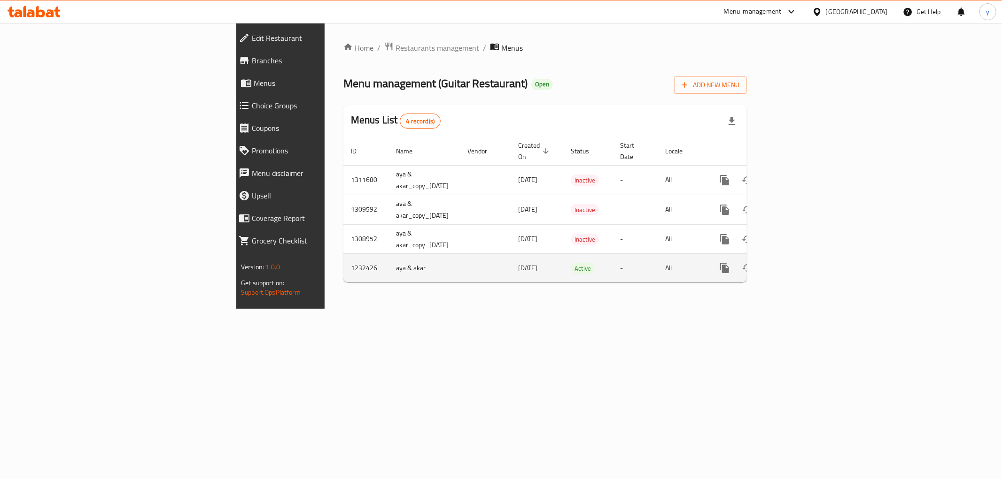
click at [796, 264] on icon "enhanced table" at bounding box center [792, 268] width 8 height 8
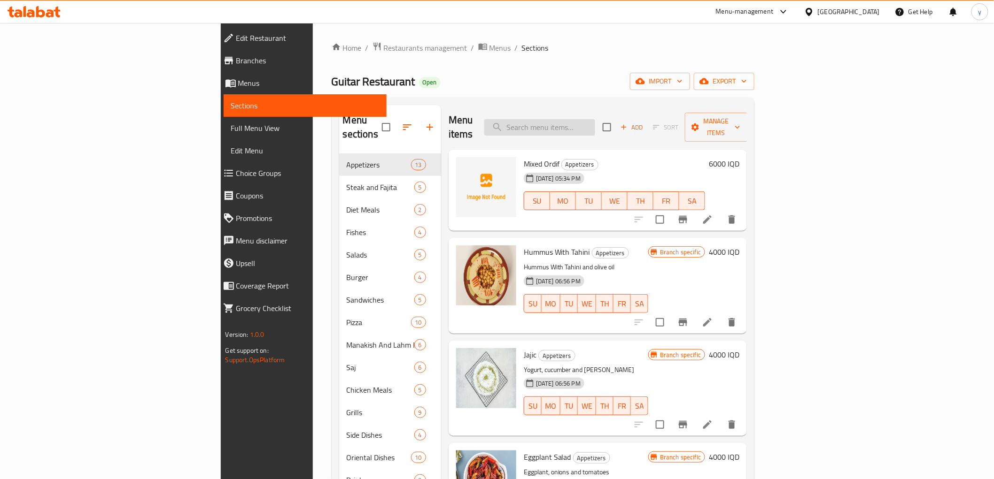
click at [595, 125] on input "search" at bounding box center [539, 127] width 111 height 16
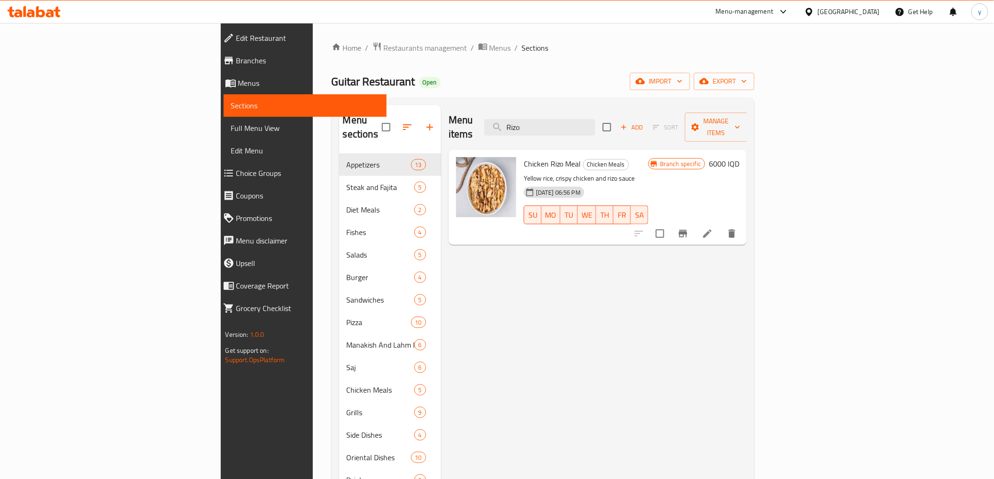
type input "Rizo"
click at [739, 157] on h6 "6000 IQD" at bounding box center [724, 163] width 31 height 13
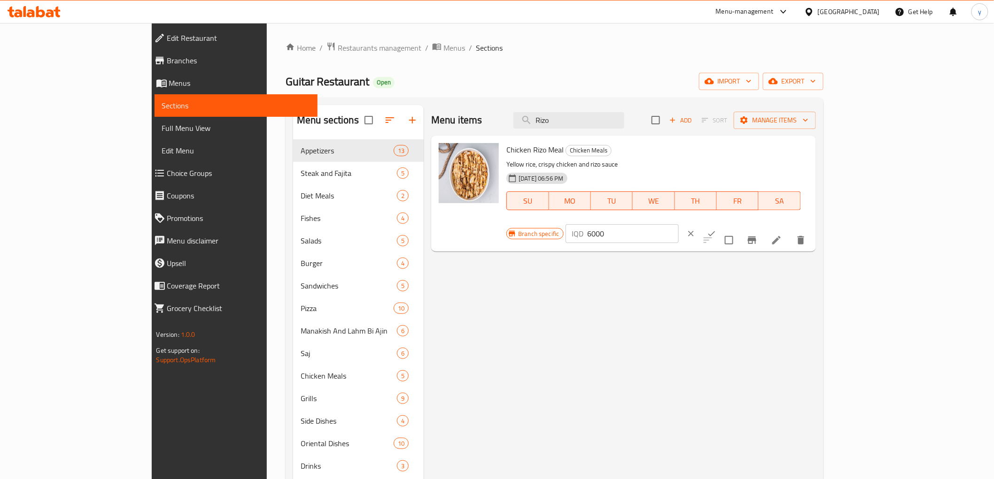
drag, startPoint x: 780, startPoint y: 163, endPoint x: 771, endPoint y: 165, distance: 8.8
click at [735, 224] on div "Branch specific IQD 6000 ​" at bounding box center [620, 234] width 229 height 21
click at [679, 224] on input "8000" at bounding box center [633, 233] width 91 height 19
type input "8000"
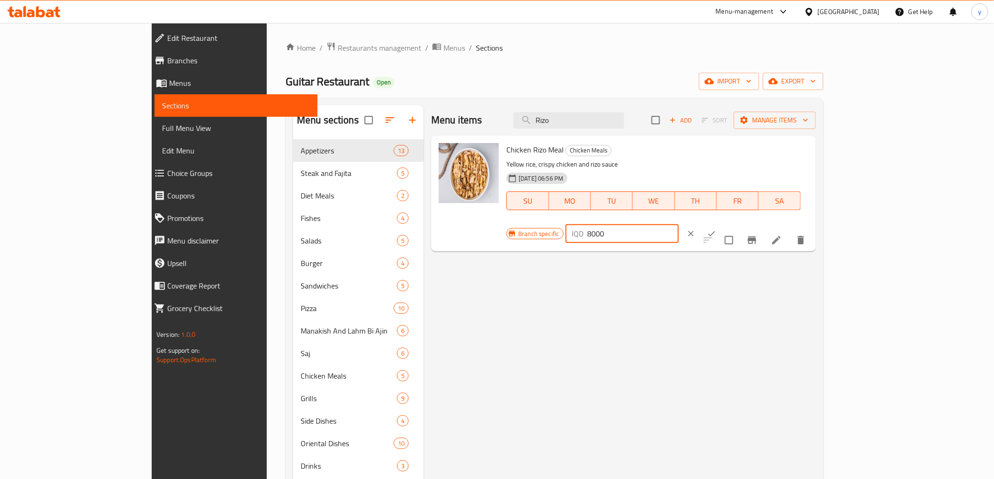
click at [716, 229] on icon "ok" at bounding box center [711, 233] width 9 height 9
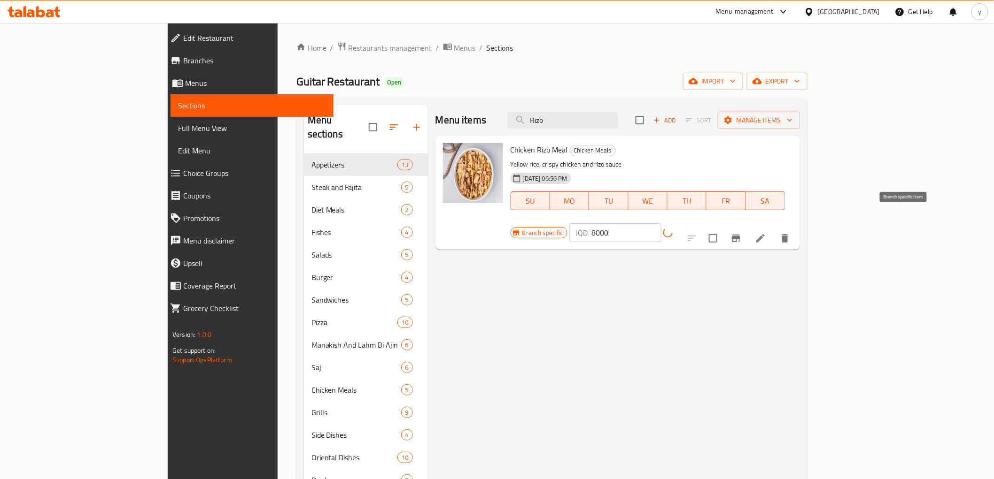
click at [742, 233] on icon "Branch-specific-item" at bounding box center [735, 238] width 11 height 11
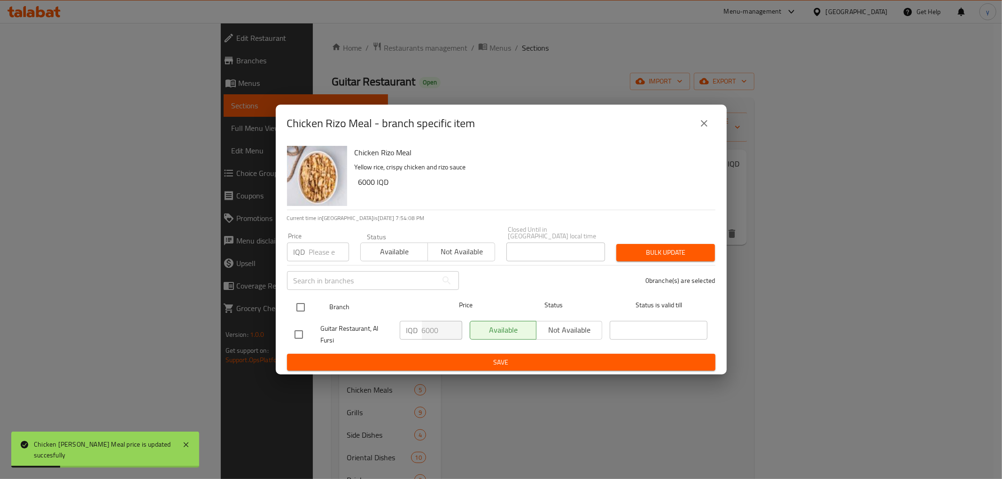
click at [302, 302] on input "checkbox" at bounding box center [301, 308] width 20 height 20
checkbox input "true"
click at [424, 325] on input "6000" at bounding box center [442, 330] width 40 height 19
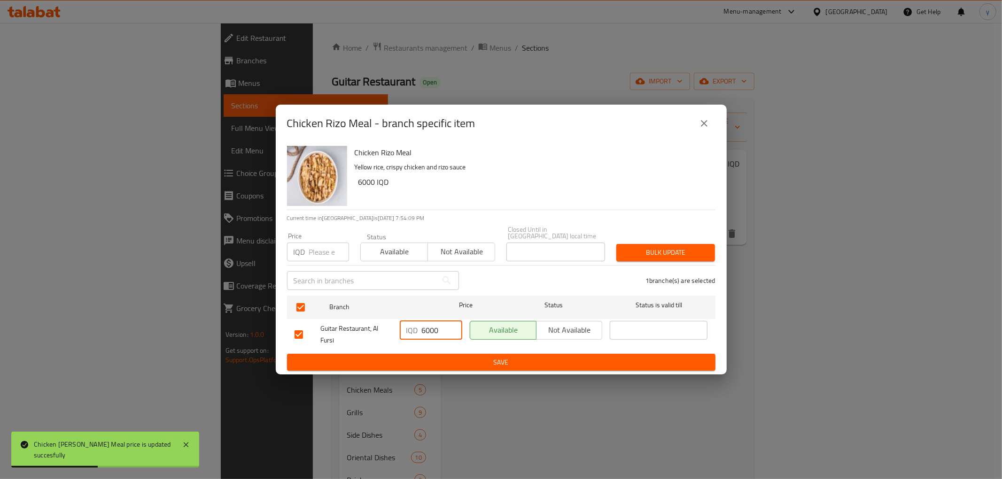
click at [424, 325] on input "6000" at bounding box center [442, 330] width 40 height 19
paste input "8"
type input "8000"
click at [420, 357] on span "Save" at bounding box center [500, 363] width 413 height 12
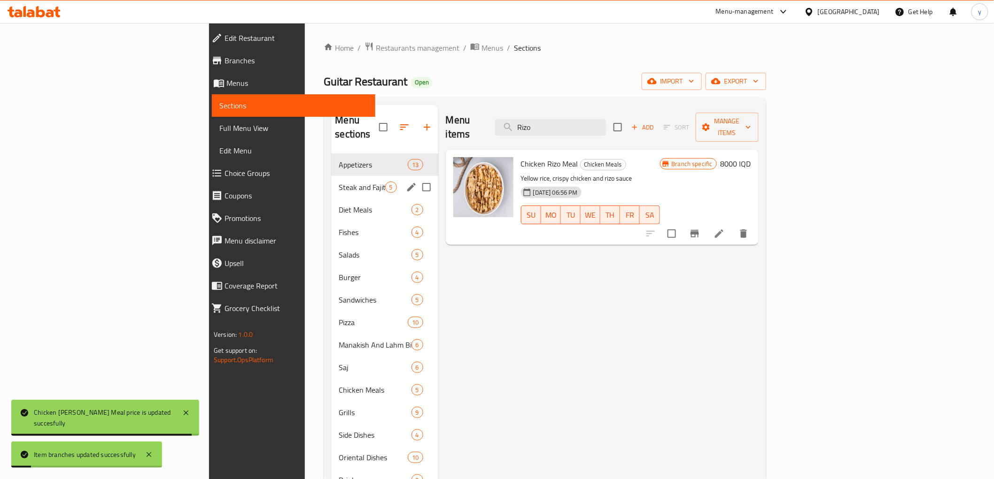
click at [331, 176] on div "Steak and Fajita 5" at bounding box center [384, 187] width 107 height 23
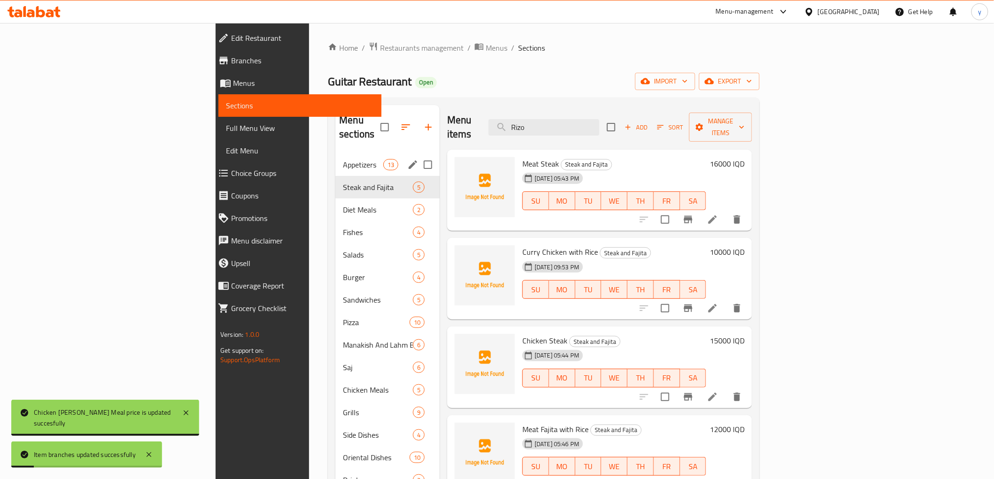
click at [343, 159] on span "Appetizers" at bounding box center [363, 164] width 40 height 11
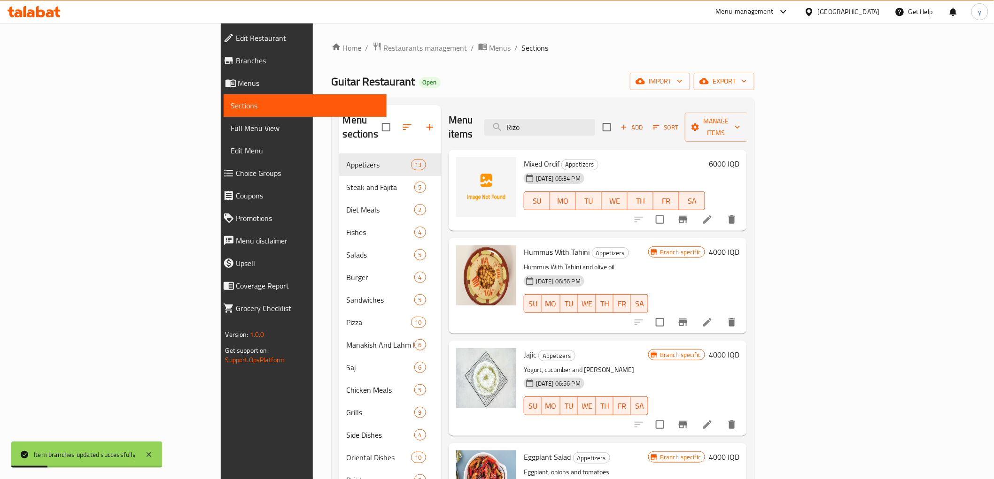
drag, startPoint x: 618, startPoint y: 115, endPoint x: 557, endPoint y: 120, distance: 61.2
click at [557, 120] on div "Menu items [PERSON_NAME] Add Sort Manage items" at bounding box center [597, 127] width 299 height 45
click at [739, 157] on h6 "6000 IQD" at bounding box center [724, 163] width 31 height 13
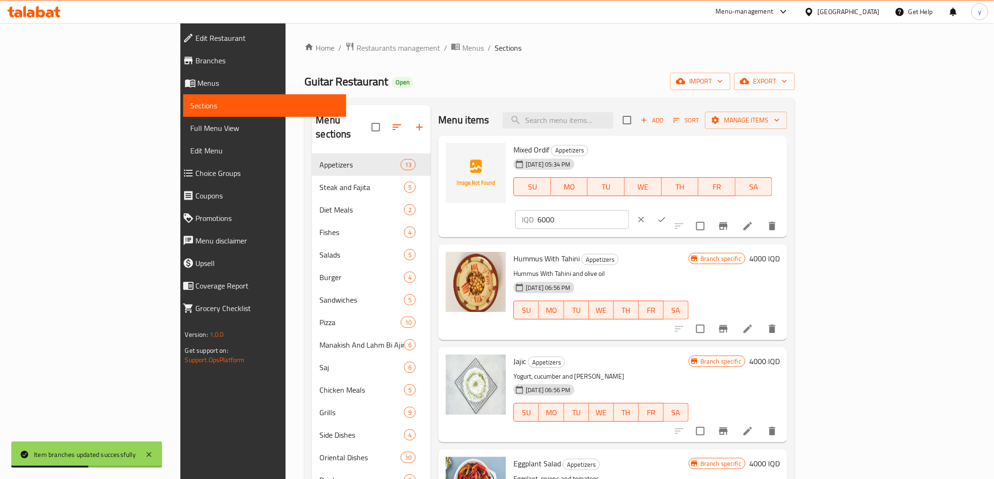
drag, startPoint x: 788, startPoint y: 165, endPoint x: 772, endPoint y: 170, distance: 16.5
click at [772, 170] on div "Mixed Ordif Appetizers [DATE] 05:34 PM SU MO TU WE TH FR SA IQD 6000 ​" at bounding box center [647, 186] width 274 height 95
paste input "8"
type input "8000"
click at [665, 217] on icon "ok" at bounding box center [661, 219] width 7 height 5
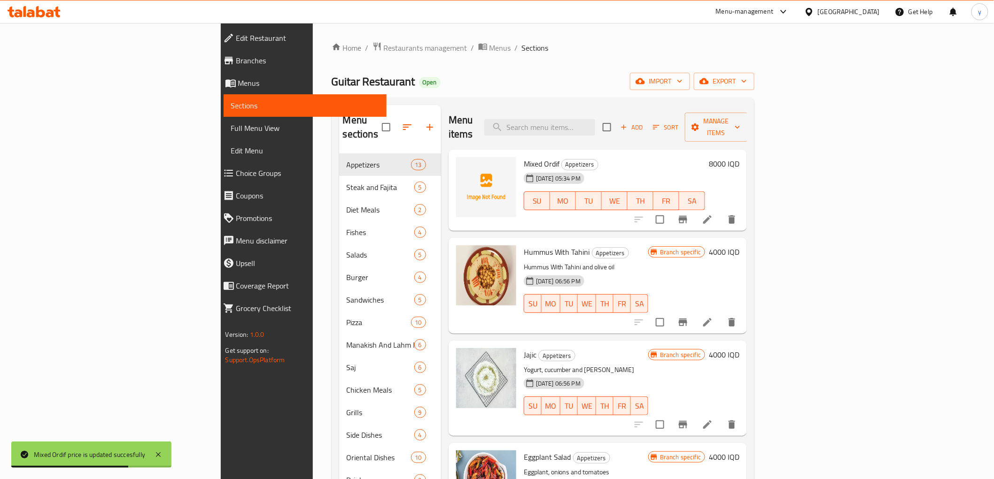
click at [688, 317] on icon "Branch-specific-item" at bounding box center [682, 322] width 11 height 11
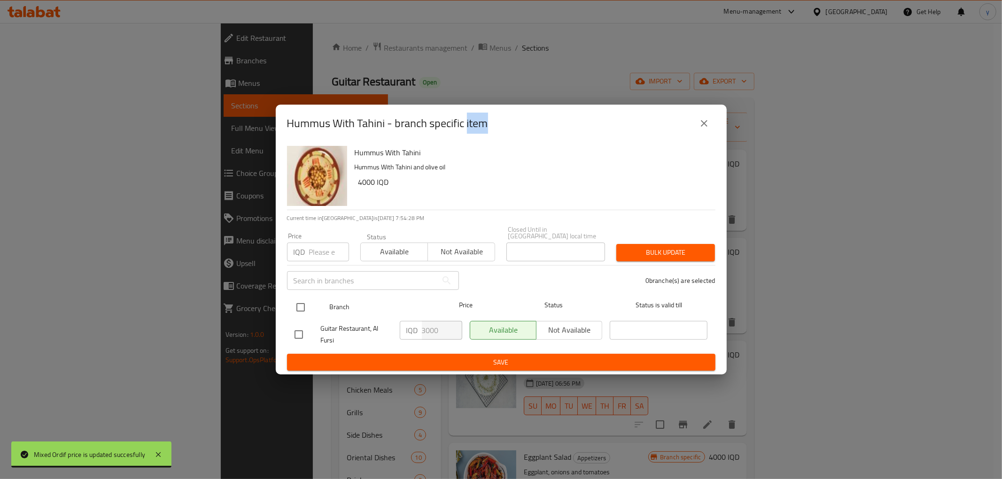
click at [303, 301] on input "checkbox" at bounding box center [301, 308] width 20 height 20
checkbox input "true"
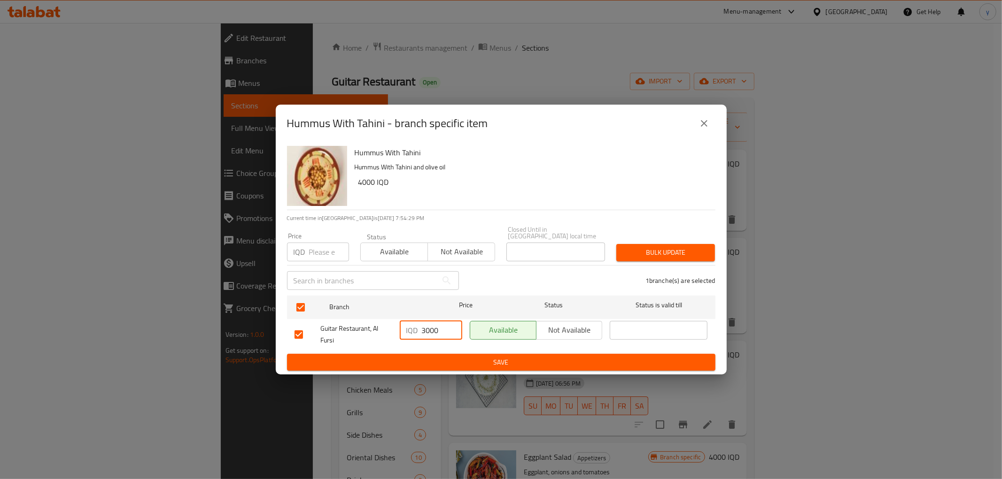
drag, startPoint x: 428, startPoint y: 329, endPoint x: 417, endPoint y: 332, distance: 11.3
click at [417, 332] on div "IQD 3000 ​" at bounding box center [431, 330] width 62 height 19
click at [444, 326] on input "3000" at bounding box center [442, 330] width 40 height 19
drag, startPoint x: 428, startPoint y: 328, endPoint x: 423, endPoint y: 330, distance: 5.7
click at [423, 330] on input "3000" at bounding box center [442, 330] width 40 height 19
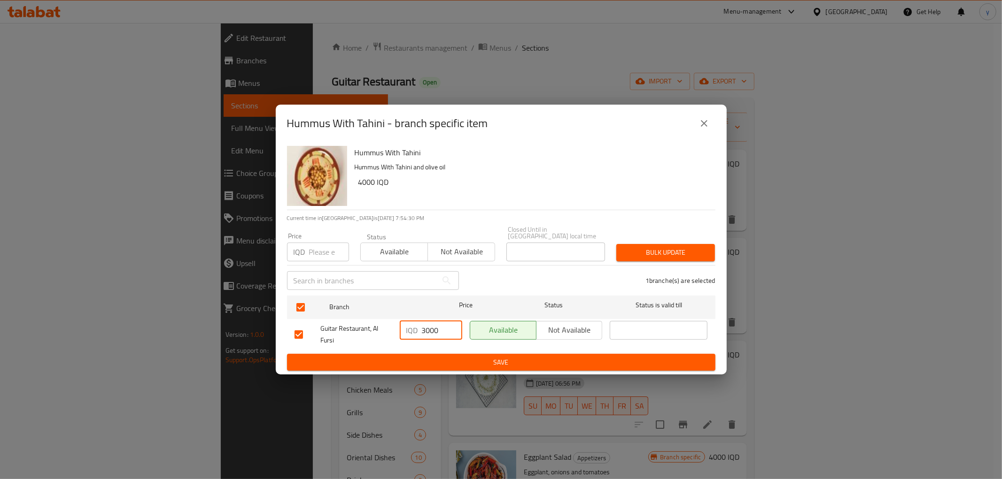
click at [432, 327] on input "3000" at bounding box center [442, 330] width 40 height 19
drag, startPoint x: 424, startPoint y: 329, endPoint x: 419, endPoint y: 332, distance: 6.1
click at [419, 332] on div "IQD 3000 ​" at bounding box center [431, 330] width 62 height 19
type input "4000"
click at [434, 357] on span "Save" at bounding box center [500, 363] width 413 height 12
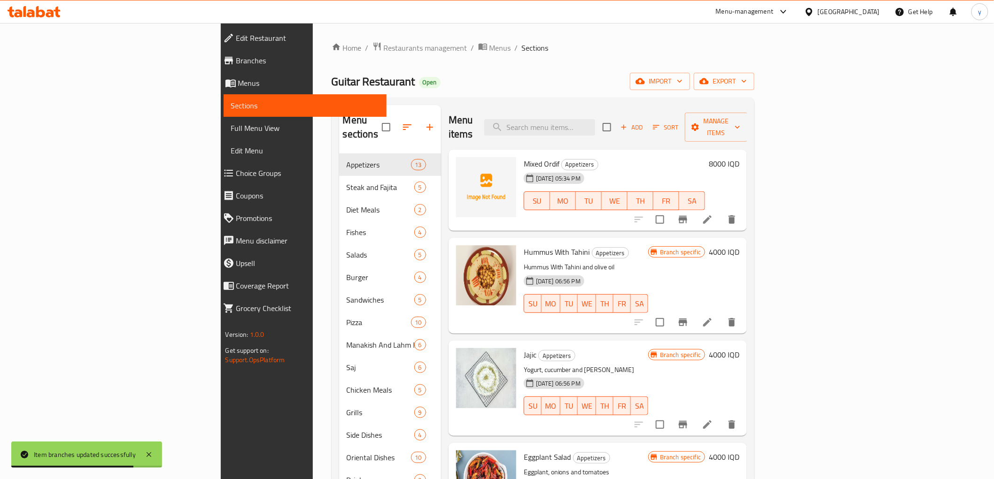
click at [739, 246] on h6 "4000 IQD" at bounding box center [724, 252] width 31 height 13
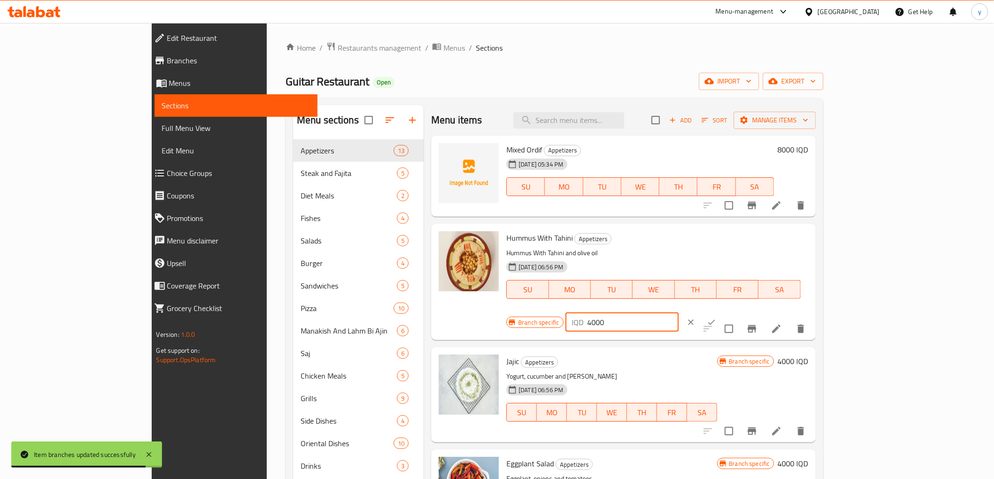
drag, startPoint x: 851, startPoint y: 241, endPoint x: 763, endPoint y: 246, distance: 87.9
click at [735, 312] on div "Branch specific IQD 4000 ​" at bounding box center [620, 322] width 229 height 21
click at [696, 318] on icon "clear" at bounding box center [690, 322] width 9 height 9
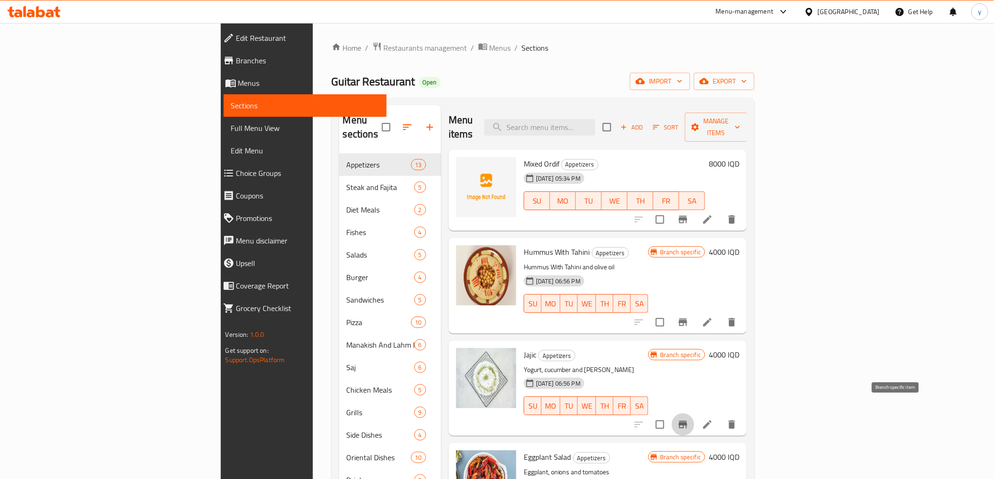
click at [687, 421] on icon "Branch-specific-item" at bounding box center [683, 425] width 8 height 8
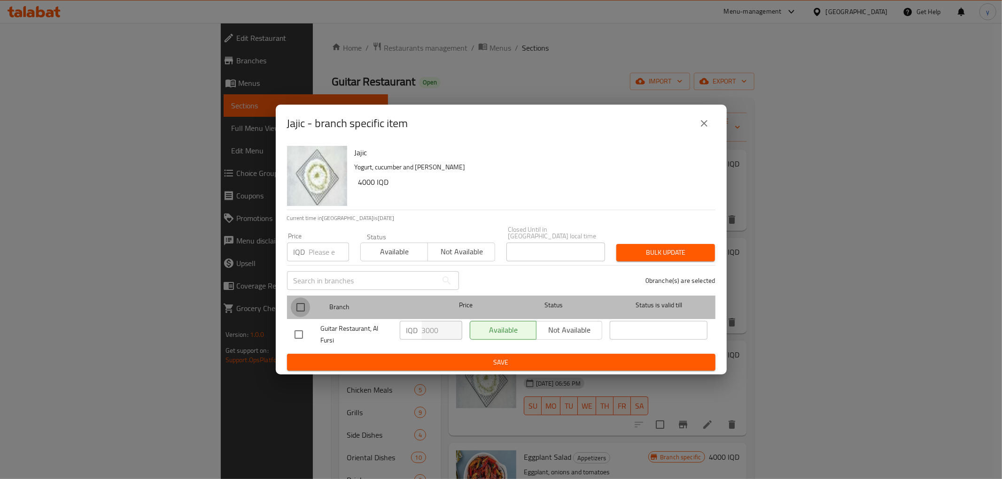
click at [306, 305] on input "checkbox" at bounding box center [301, 308] width 20 height 20
checkbox input "true"
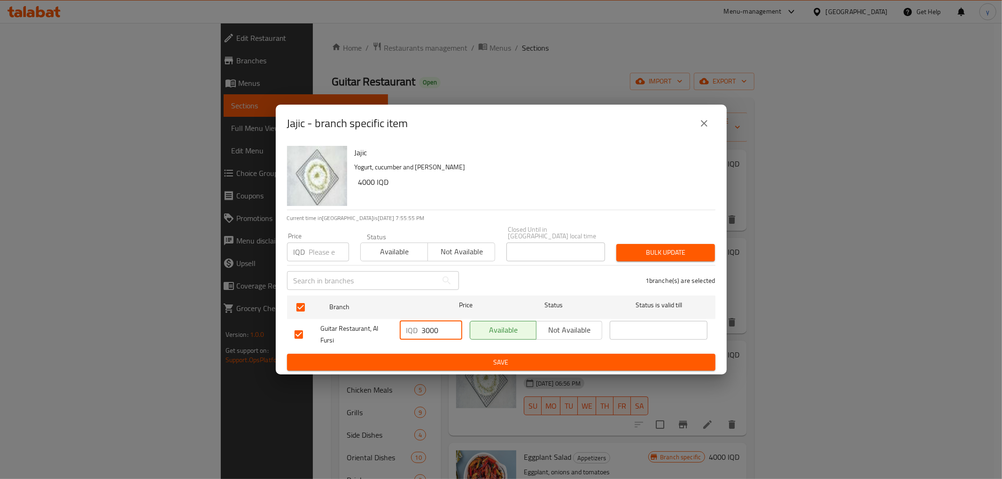
click at [428, 325] on input "3000" at bounding box center [442, 330] width 40 height 19
paste input "4"
type input "4000"
click at [425, 343] on div "IQD 4000 ​" at bounding box center [431, 334] width 70 height 35
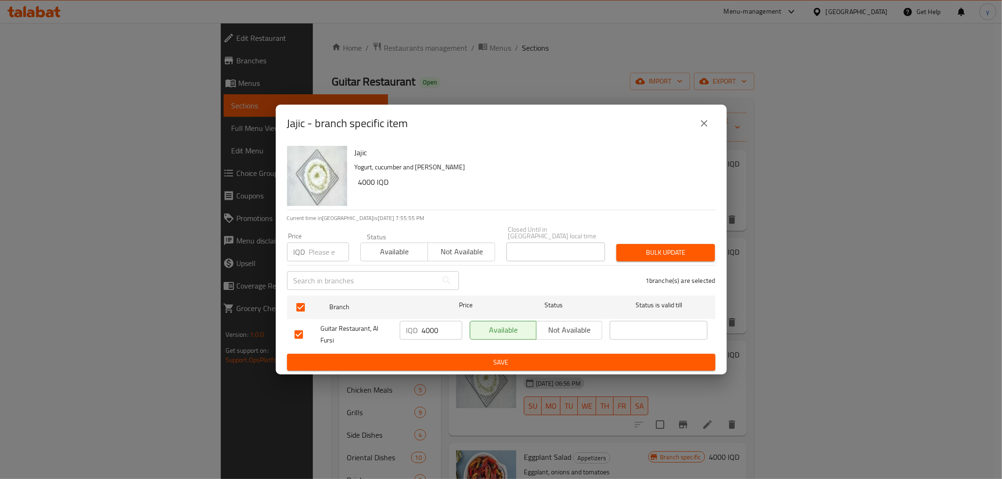
click at [425, 345] on div "IQD 4000 ​" at bounding box center [431, 334] width 70 height 35
click at [428, 349] on ul "Branch Price Status Status is valid till Guitar Restaurant, Al Fursi IQD 4000 ​…" at bounding box center [501, 323] width 428 height 62
click at [567, 349] on ul "Branch Price Status Status is valid till Guitar Restaurant, Al Fursi IQD 4000 ​…" at bounding box center [501, 323] width 428 height 62
click at [569, 357] on span "Save" at bounding box center [500, 363] width 413 height 12
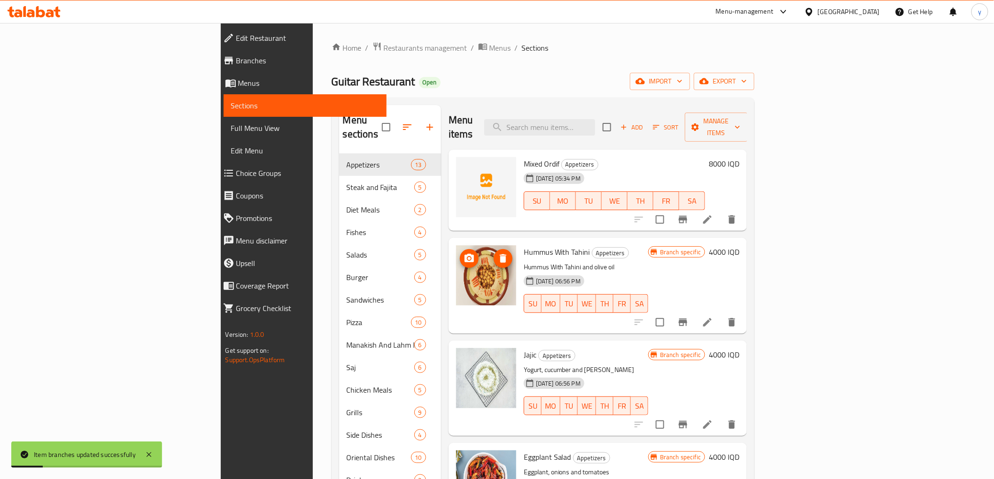
scroll to position [209, 0]
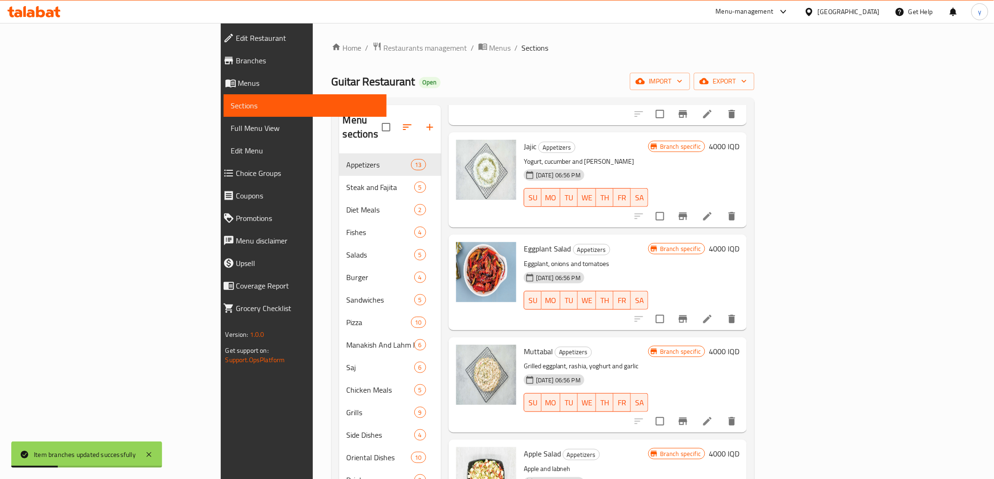
click at [739, 242] on h6 "4000 IQD" at bounding box center [724, 248] width 31 height 13
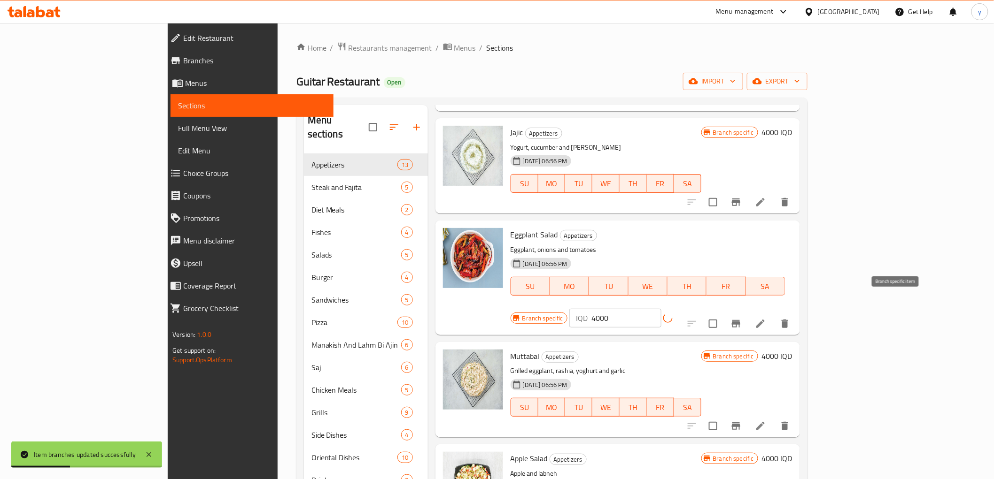
click at [747, 313] on button "Branch-specific-item" at bounding box center [736, 324] width 23 height 23
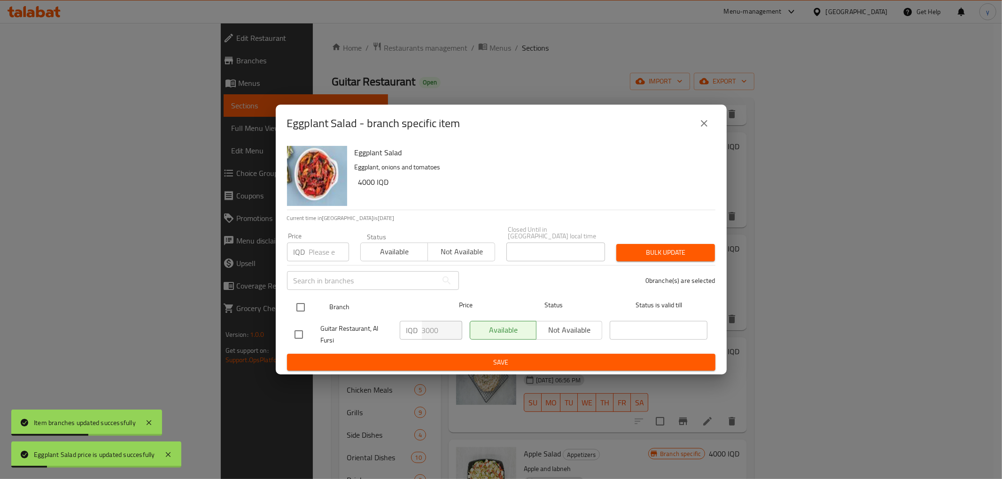
click at [294, 307] on input "checkbox" at bounding box center [301, 308] width 20 height 20
checkbox input "true"
click at [294, 307] on input "checkbox" at bounding box center [301, 308] width 20 height 20
checkbox input "false"
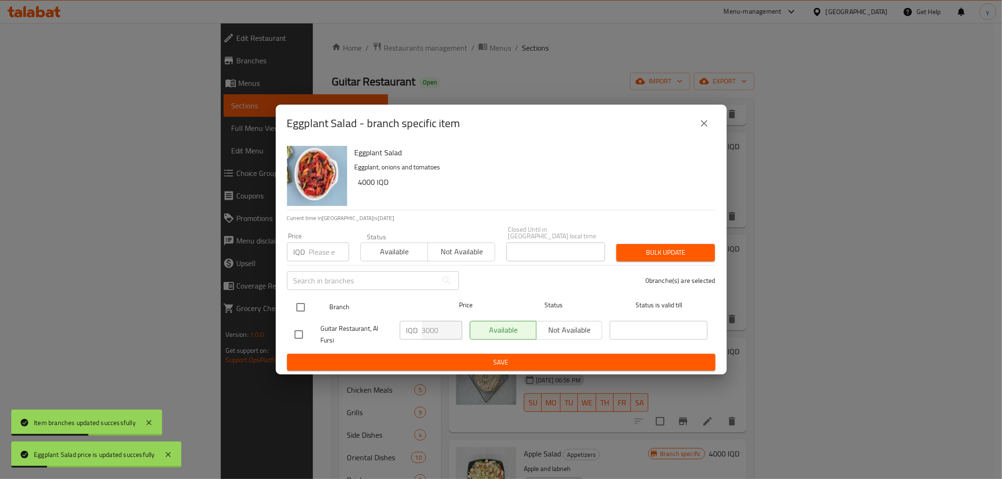
checkbox input "false"
click at [305, 301] on input "checkbox" at bounding box center [301, 308] width 20 height 20
checkbox input "true"
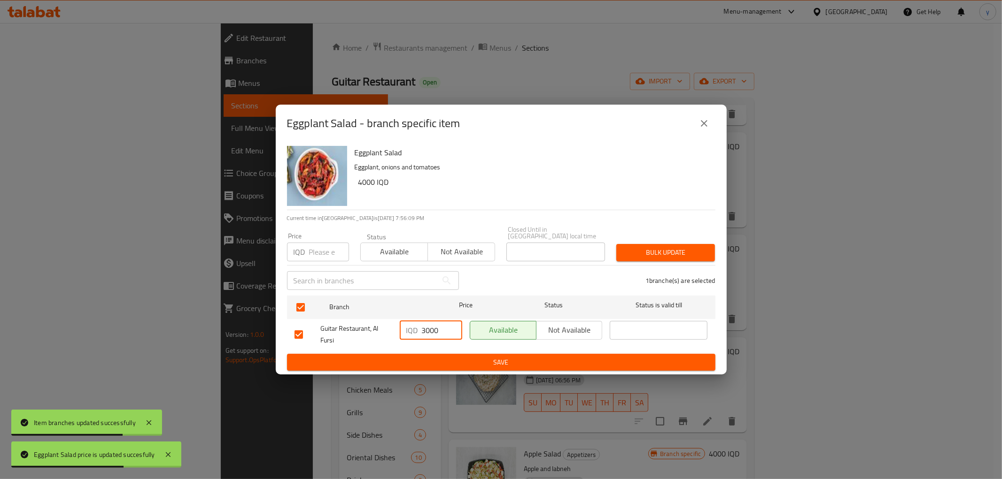
click at [431, 323] on input "3000" at bounding box center [442, 330] width 40 height 19
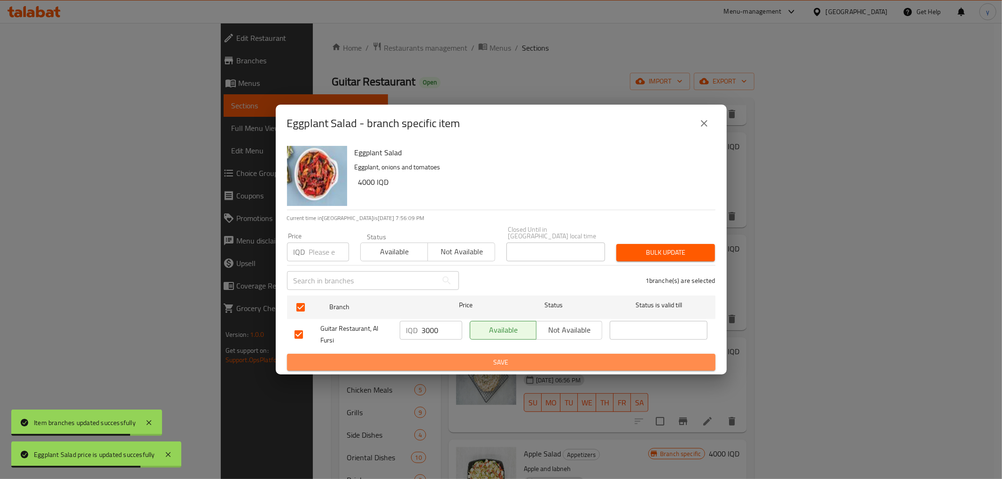
click at [433, 357] on span "Save" at bounding box center [500, 363] width 413 height 12
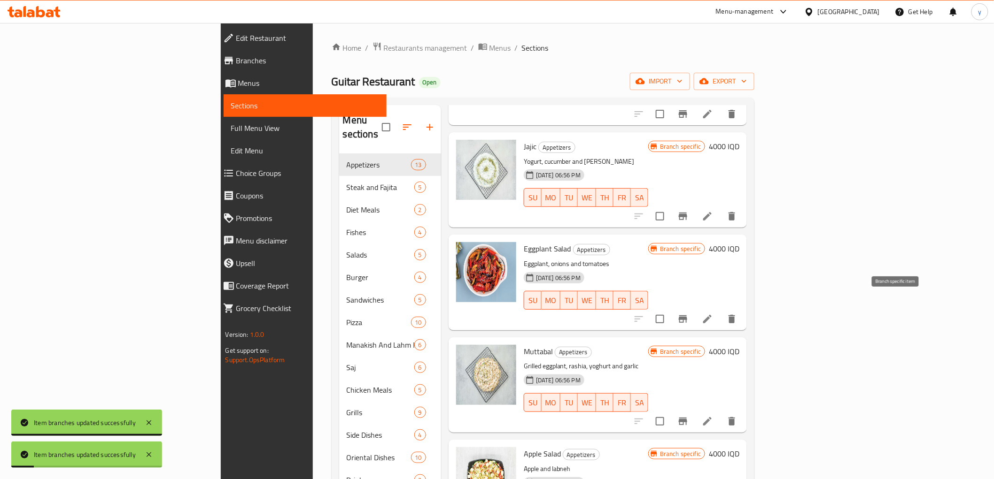
click at [694, 308] on button "Branch-specific-item" at bounding box center [683, 319] width 23 height 23
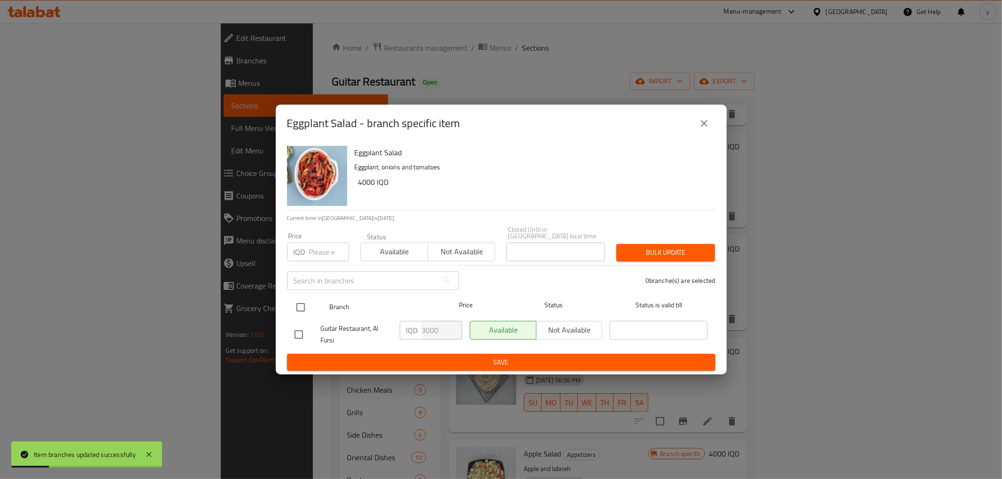
click at [302, 298] on input "checkbox" at bounding box center [301, 308] width 20 height 20
checkbox input "true"
click at [422, 328] on input "3000" at bounding box center [442, 330] width 40 height 19
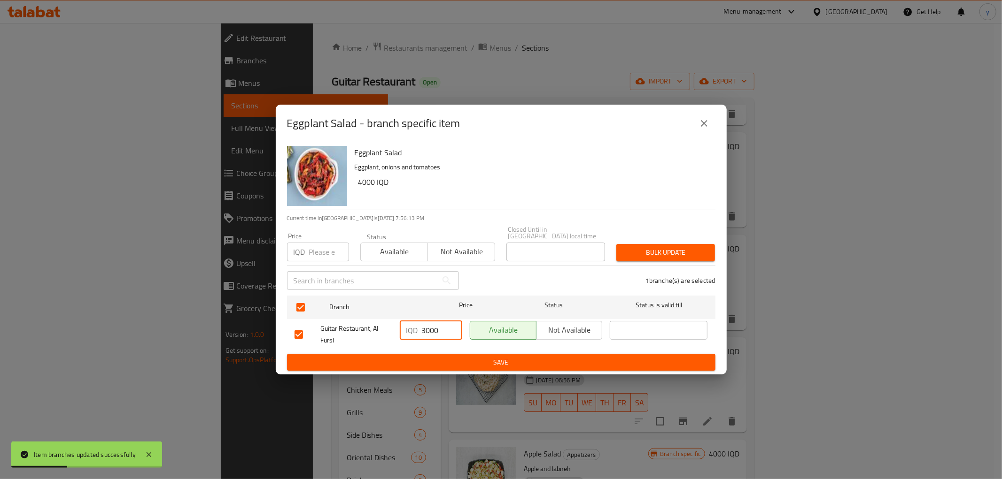
click at [422, 328] on input "3000" at bounding box center [442, 330] width 40 height 19
paste input "4"
type input "4000"
click at [424, 363] on span "Save" at bounding box center [500, 363] width 413 height 12
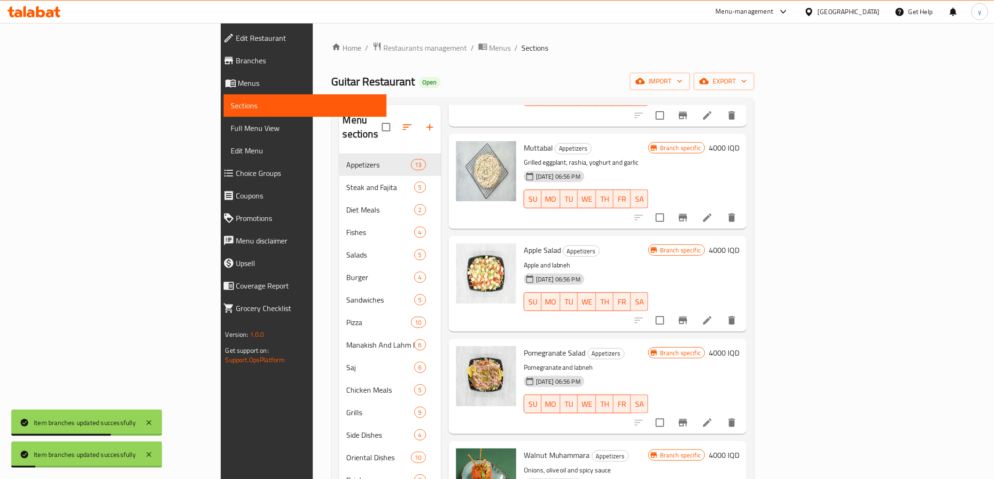
scroll to position [417, 0]
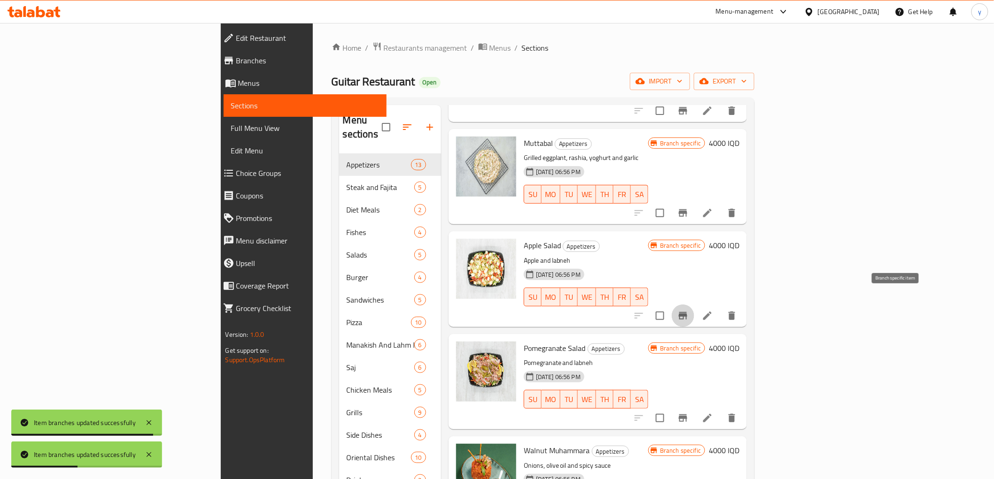
click at [688, 310] on icon "Branch-specific-item" at bounding box center [682, 315] width 11 height 11
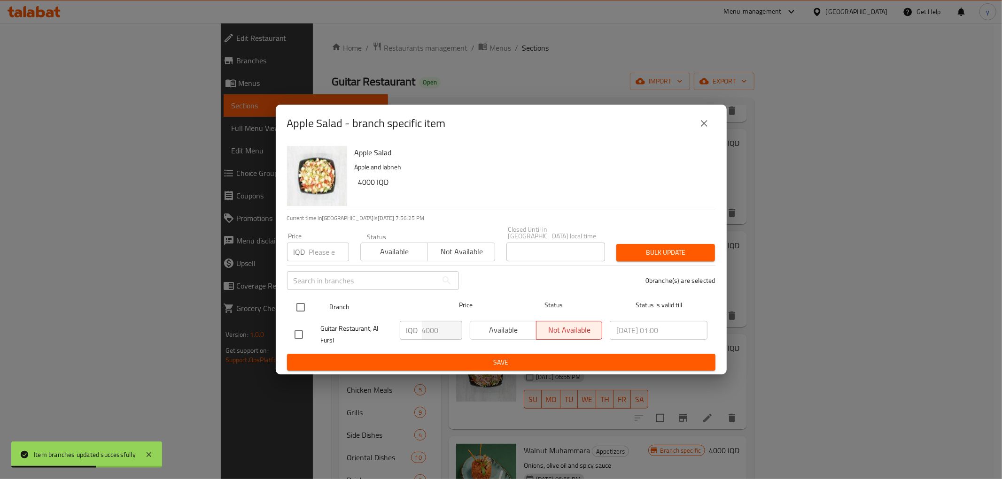
click at [303, 304] on input "checkbox" at bounding box center [301, 308] width 20 height 20
checkbox input "true"
click at [702, 129] on icon "close" at bounding box center [703, 123] width 11 height 11
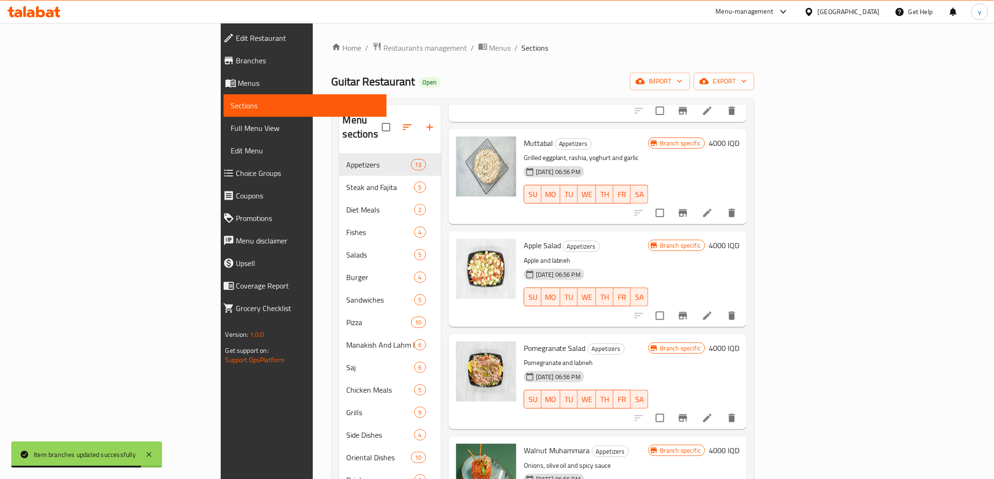
click at [687, 415] on icon "Branch-specific-item" at bounding box center [683, 419] width 8 height 8
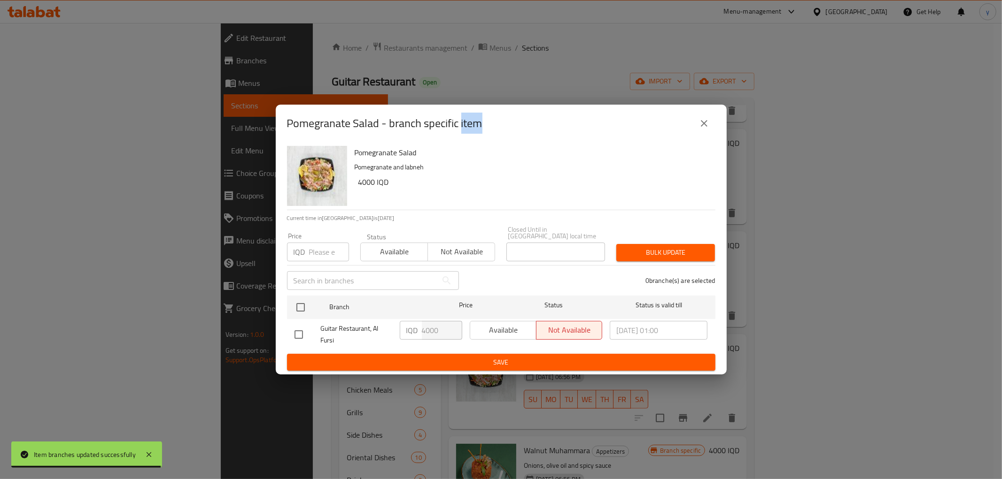
click at [708, 129] on icon "close" at bounding box center [703, 123] width 11 height 11
drag, startPoint x: 708, startPoint y: 129, endPoint x: 703, endPoint y: 142, distance: 13.7
click at [708, 129] on icon "close" at bounding box center [703, 123] width 11 height 11
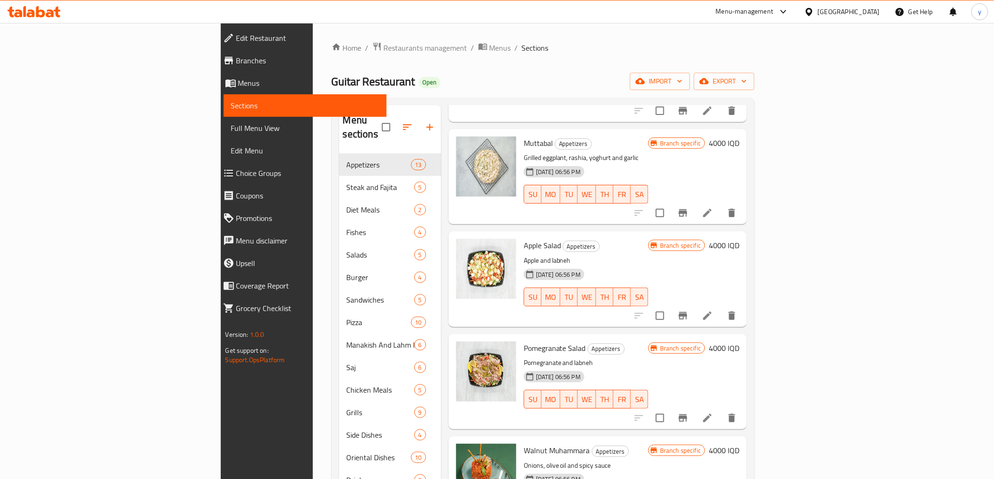
click at [743, 202] on div at bounding box center [685, 213] width 116 height 23
click at [694, 202] on button "Branch-specific-item" at bounding box center [683, 213] width 23 height 23
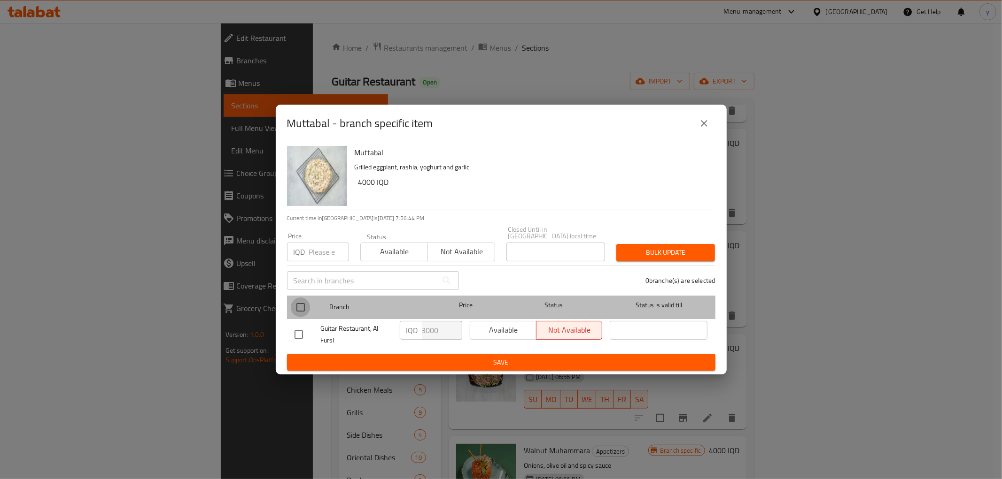
click at [294, 302] on input "checkbox" at bounding box center [301, 308] width 20 height 20
checkbox input "true"
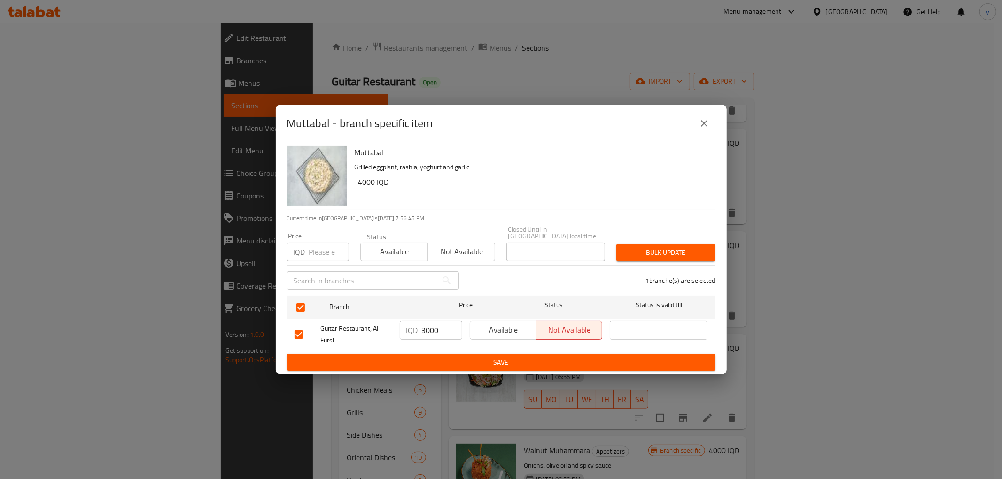
click at [431, 330] on input "3000" at bounding box center [442, 330] width 40 height 19
paste input "4"
type input "4000"
click at [431, 354] on button "Save" at bounding box center [501, 362] width 428 height 17
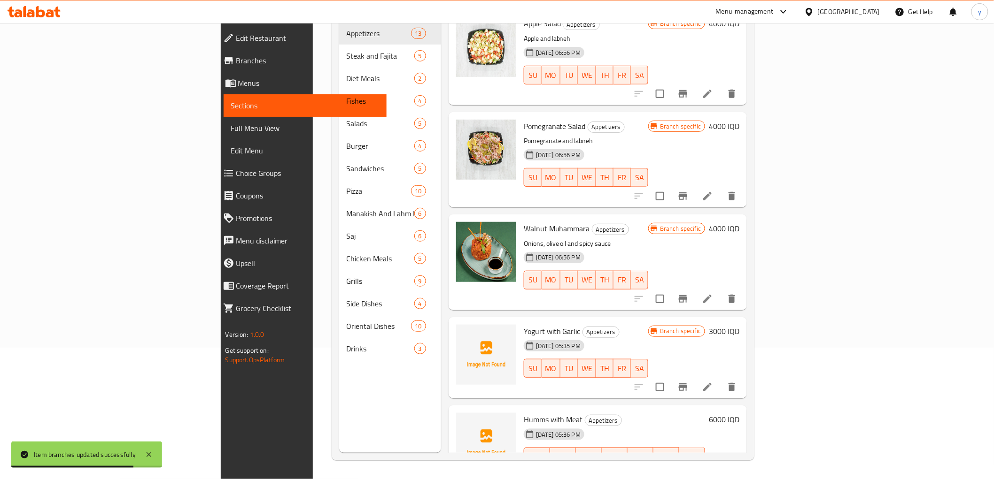
scroll to position [403, 0]
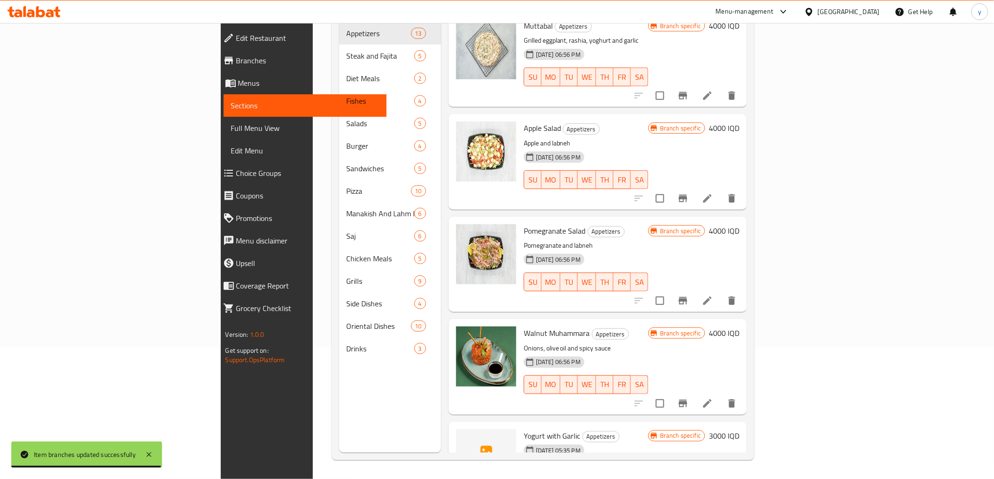
click at [688, 398] on icon "Branch-specific-item" at bounding box center [682, 403] width 11 height 11
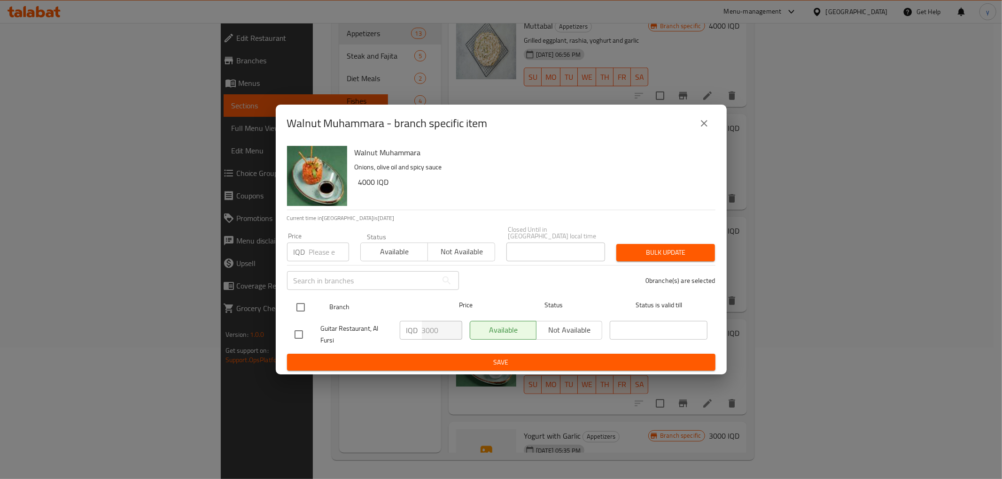
click at [300, 303] on input "checkbox" at bounding box center [301, 308] width 20 height 20
checkbox input "true"
click at [430, 329] on input "3000" at bounding box center [442, 330] width 40 height 19
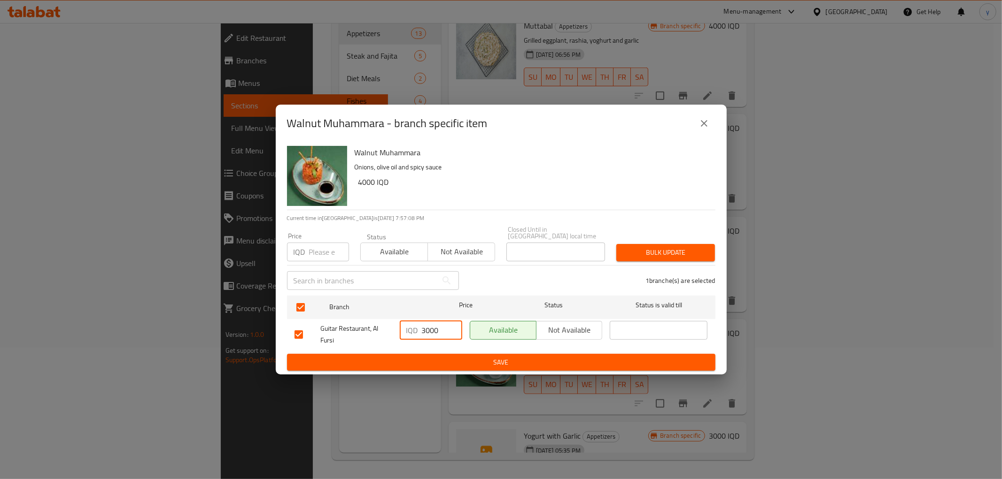
click at [430, 329] on input "3000" at bounding box center [442, 330] width 40 height 19
paste input "4"
type input "4000"
click at [431, 357] on span "Save" at bounding box center [500, 363] width 413 height 12
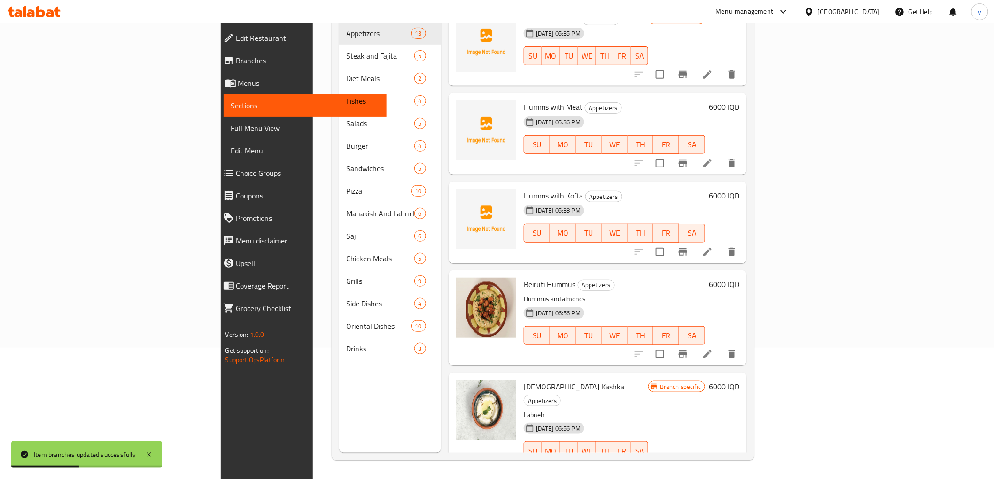
scroll to position [716, 0]
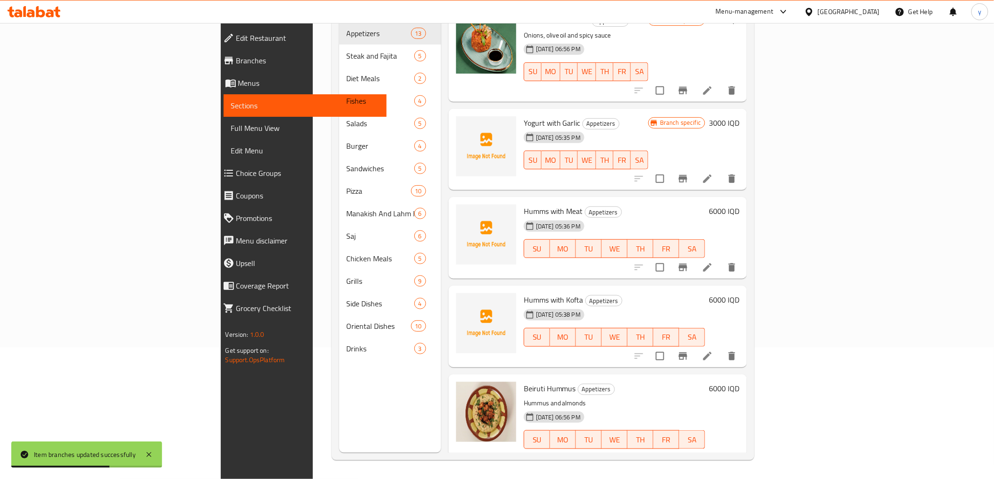
click at [739, 116] on h6 "3000 IQD" at bounding box center [724, 122] width 31 height 13
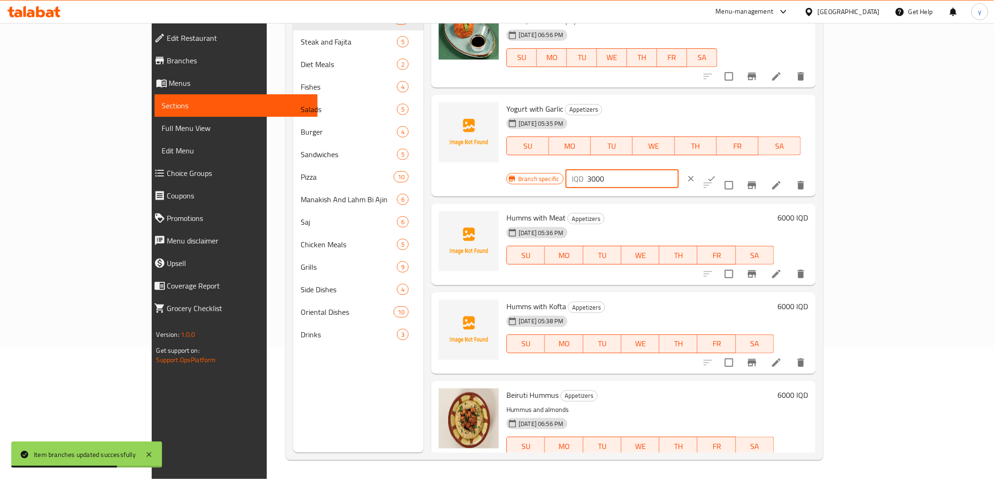
click at [679, 170] on input "3000" at bounding box center [633, 179] width 91 height 19
drag, startPoint x: 846, startPoint y: 110, endPoint x: 824, endPoint y: 124, distance: 25.9
click at [735, 169] on div "Branch specific IQD 3000 ​" at bounding box center [620, 179] width 229 height 21
paste input "4"
type input "4000"
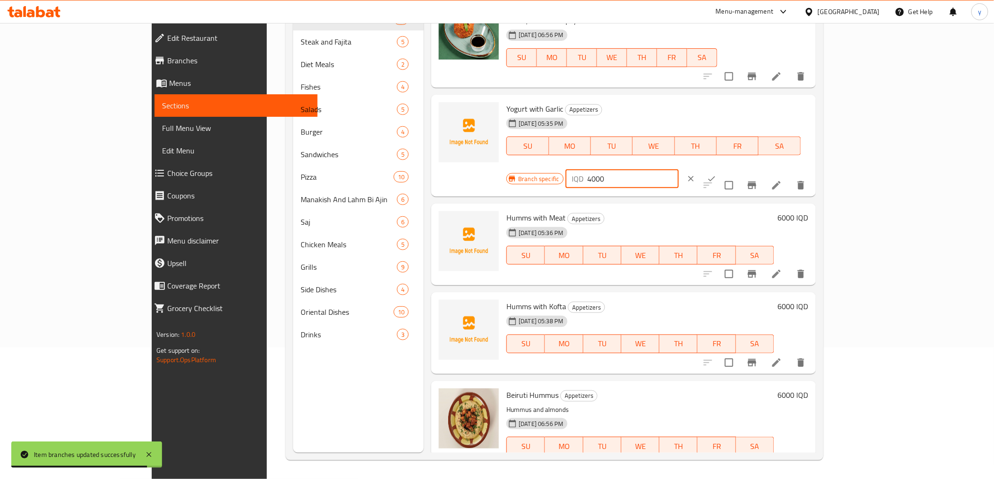
click at [722, 169] on button "ok" at bounding box center [711, 179] width 21 height 21
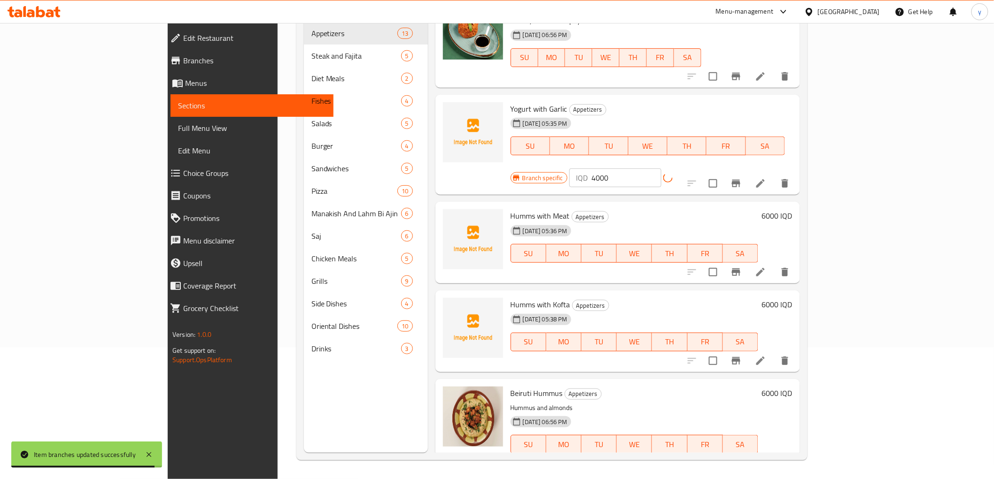
drag, startPoint x: 899, startPoint y: 151, endPoint x: 896, endPoint y: 155, distance: 5.1
click at [707, 169] on div "Branch specific IQD 4000 ​" at bounding box center [608, 178] width 197 height 19
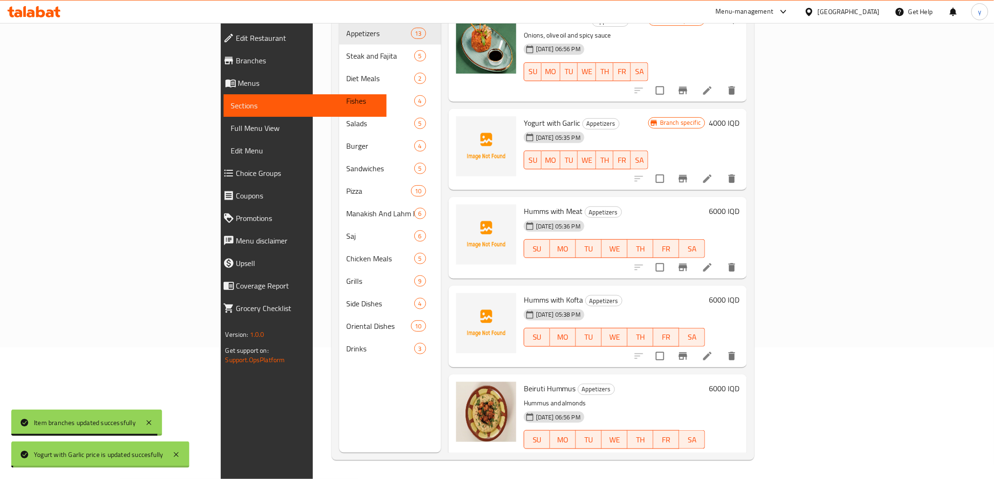
click at [688, 173] on icon "Branch-specific-item" at bounding box center [682, 178] width 11 height 11
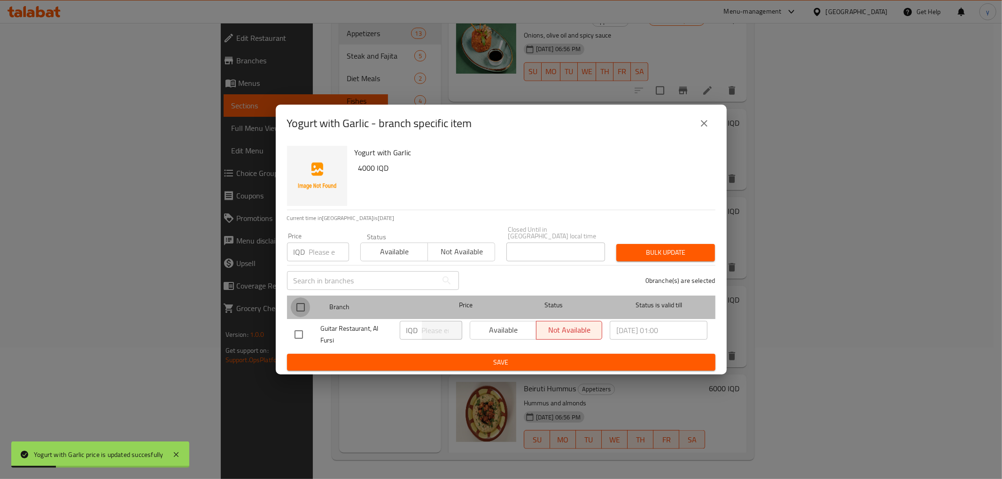
click at [297, 302] on input "checkbox" at bounding box center [301, 308] width 20 height 20
checkbox input "true"
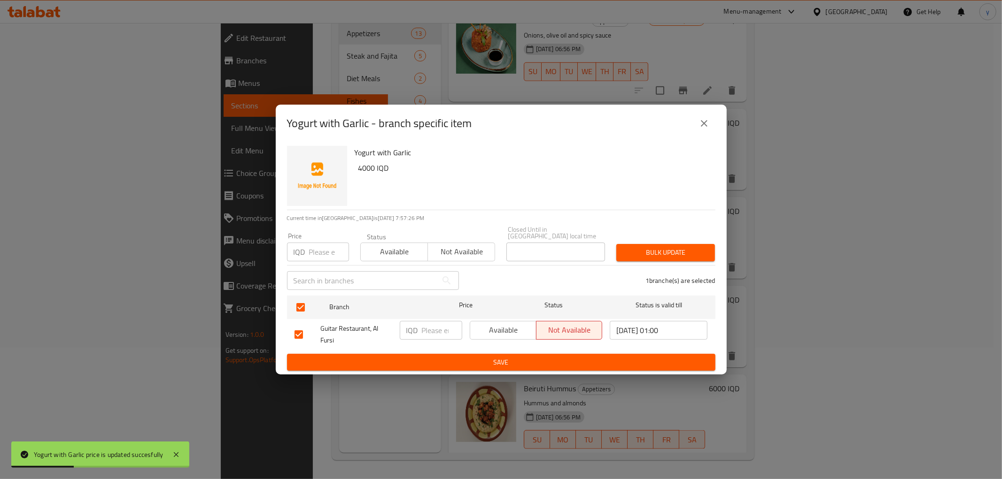
click at [433, 326] on input "number" at bounding box center [442, 330] width 40 height 19
paste input "4000"
type input "4000"
click at [420, 364] on span "Save" at bounding box center [500, 363] width 413 height 12
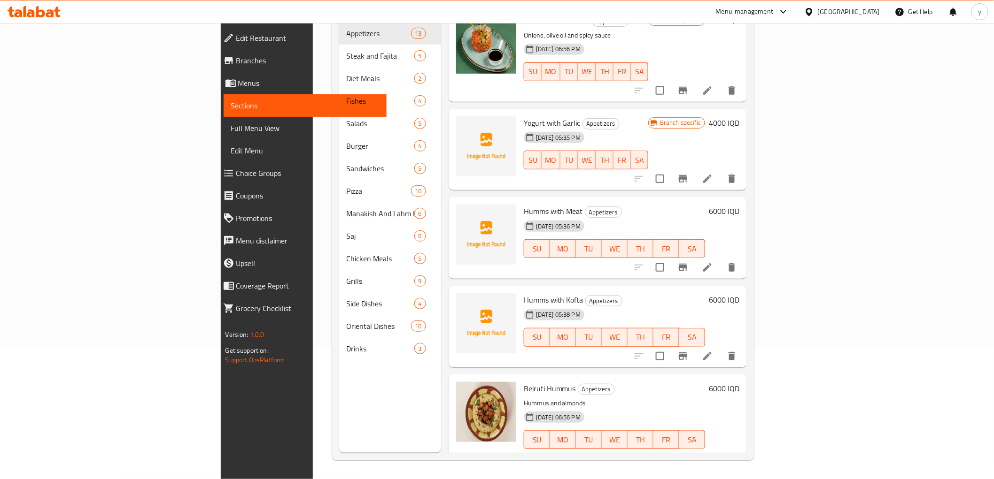
click at [739, 205] on h6 "6000 IQD" at bounding box center [724, 211] width 31 height 13
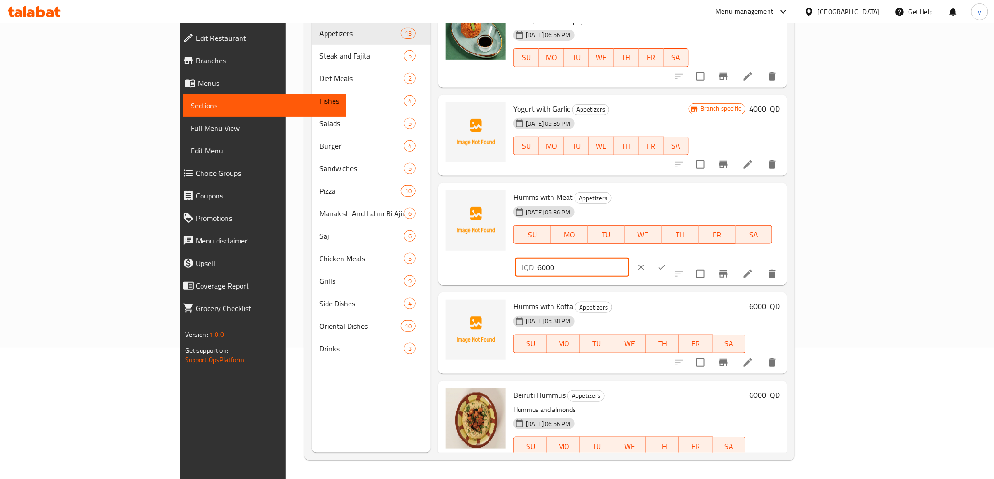
drag, startPoint x: 822, startPoint y: 200, endPoint x: 816, endPoint y: 203, distance: 6.9
click at [628, 258] on div "IQD 6000 ​" at bounding box center [571, 267] width 113 height 19
click at [628, 258] on input "9000" at bounding box center [582, 267] width 91 height 19
type input "9000"
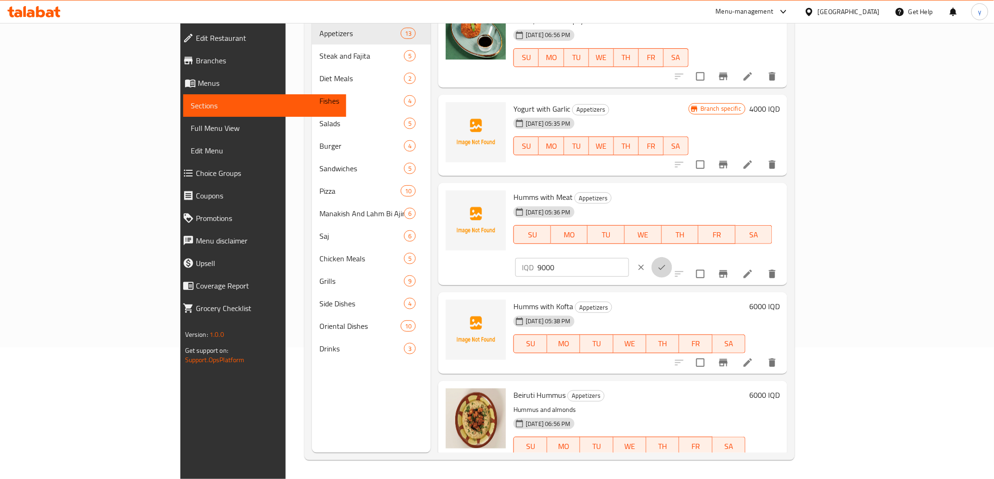
click at [666, 263] on icon "ok" at bounding box center [661, 267] width 9 height 9
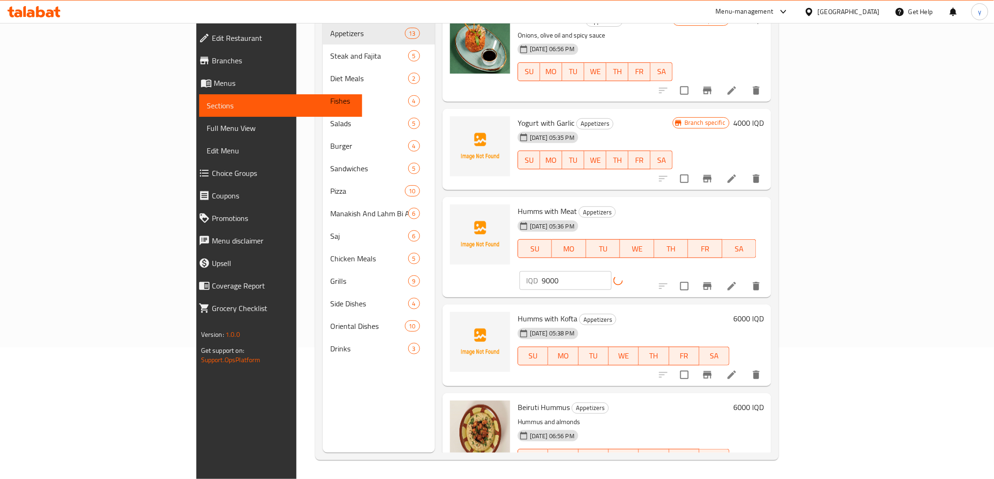
click at [764, 312] on h6 "6000 IQD" at bounding box center [748, 318] width 31 height 13
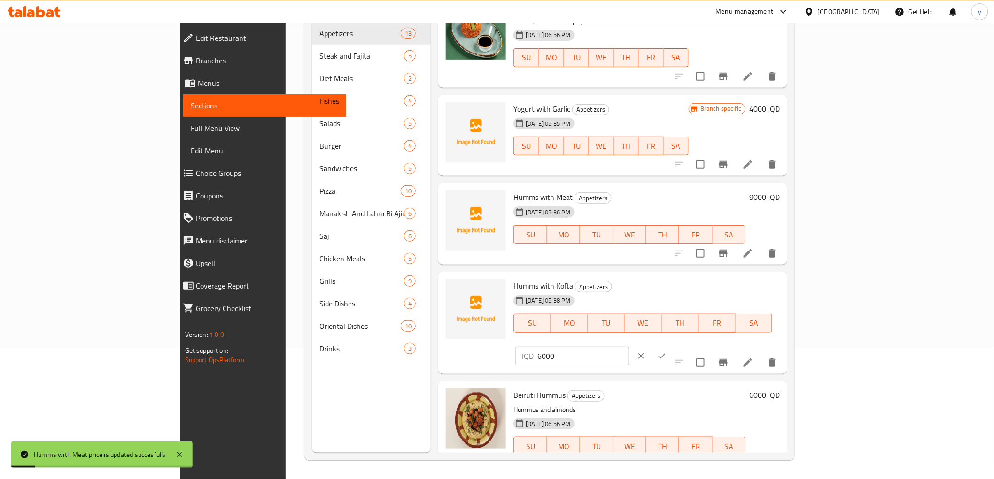
drag, startPoint x: 819, startPoint y: 302, endPoint x: 844, endPoint y: 294, distance: 26.7
click at [685, 346] on div "IQD 6000 ​" at bounding box center [599, 356] width 172 height 21
click at [628, 347] on input "6000" at bounding box center [582, 356] width 91 height 19
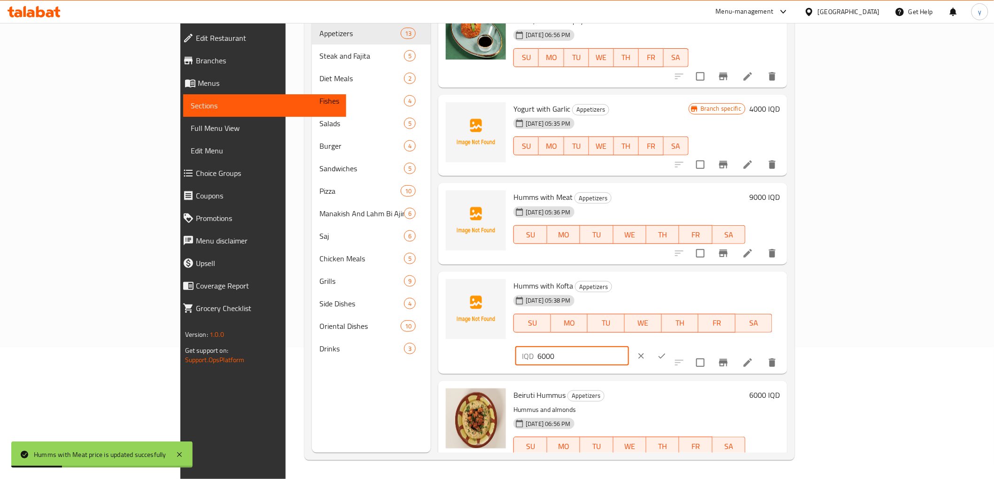
paste input "9"
type input "9000"
click at [666, 352] on icon "ok" at bounding box center [661, 356] width 9 height 9
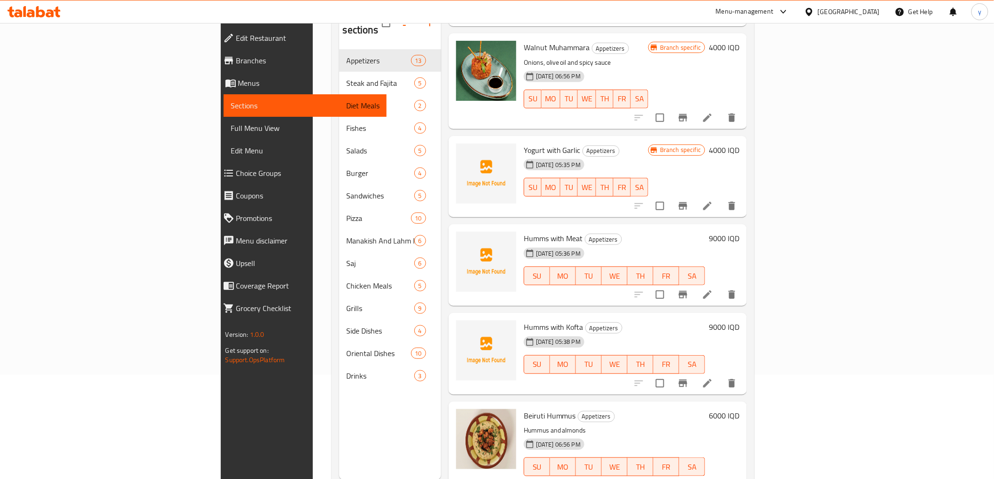
scroll to position [131, 0]
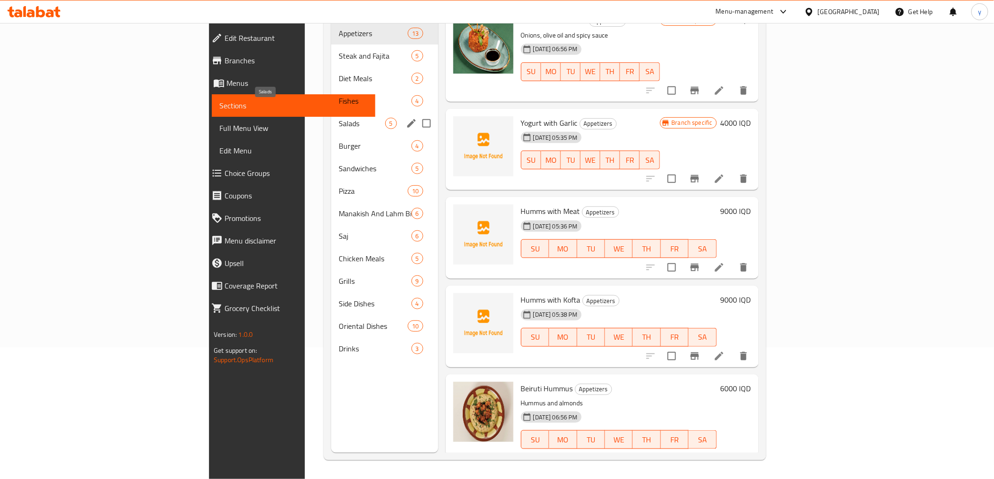
click at [339, 118] on span "Salads" at bounding box center [362, 123] width 46 height 11
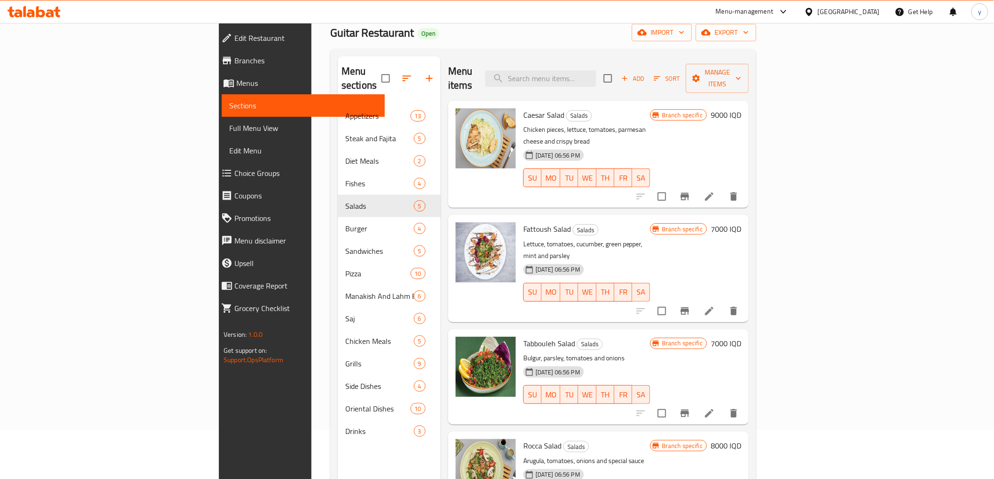
scroll to position [27, 0]
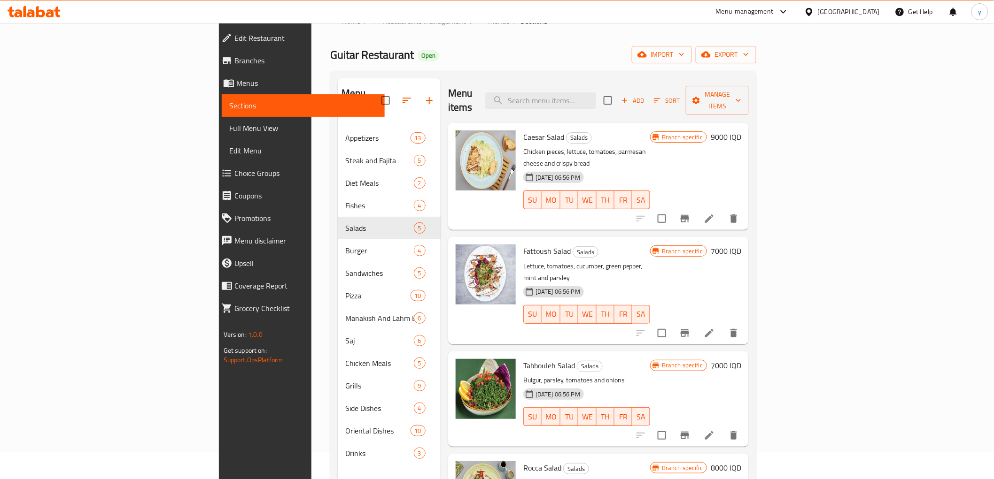
click at [689, 215] on icon "Branch-specific-item" at bounding box center [684, 219] width 8 height 8
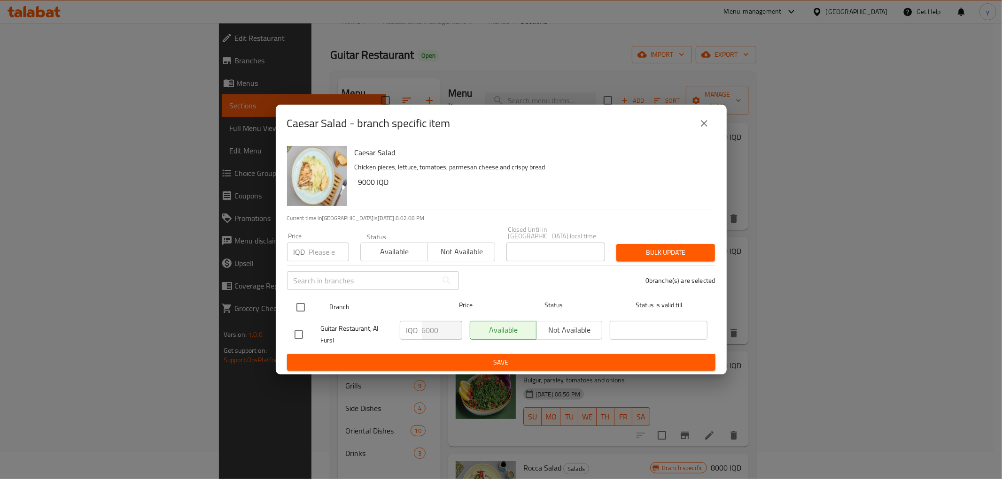
click at [305, 302] on input "checkbox" at bounding box center [301, 308] width 20 height 20
checkbox input "true"
click at [422, 322] on input "6000" at bounding box center [442, 330] width 40 height 19
drag, startPoint x: 421, startPoint y: 322, endPoint x: 428, endPoint y: 325, distance: 7.8
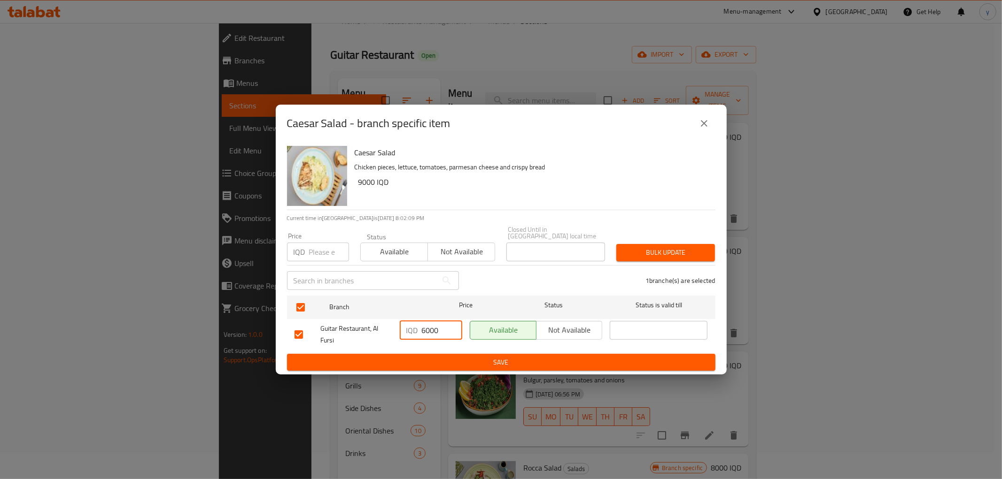
click at [425, 323] on input "6000" at bounding box center [442, 330] width 40 height 19
click at [428, 325] on input "6000" at bounding box center [442, 330] width 40 height 19
click at [428, 326] on input "6000" at bounding box center [442, 330] width 40 height 19
drag, startPoint x: 425, startPoint y: 328, endPoint x: 421, endPoint y: 331, distance: 5.5
click at [422, 331] on input "6000" at bounding box center [442, 330] width 40 height 19
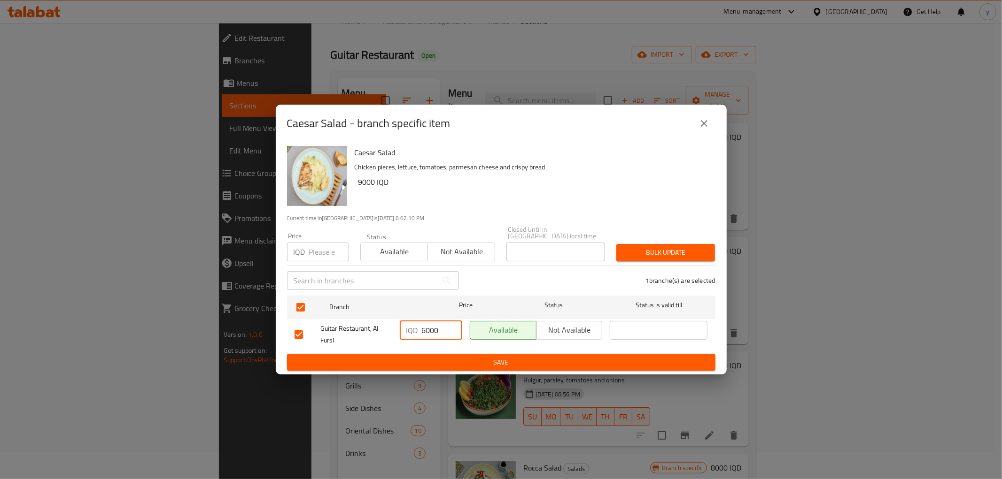
click at [422, 331] on input "6000" at bounding box center [442, 330] width 40 height 19
drag, startPoint x: 430, startPoint y: 330, endPoint x: 425, endPoint y: 330, distance: 4.7
click at [425, 330] on input "96000" at bounding box center [442, 330] width 40 height 19
type input "9000"
click at [518, 371] on div "Caesar Salad Chicken pieces, lettuce, tomatoes, parmesan cheese and crispy brea…" at bounding box center [501, 258] width 451 height 233
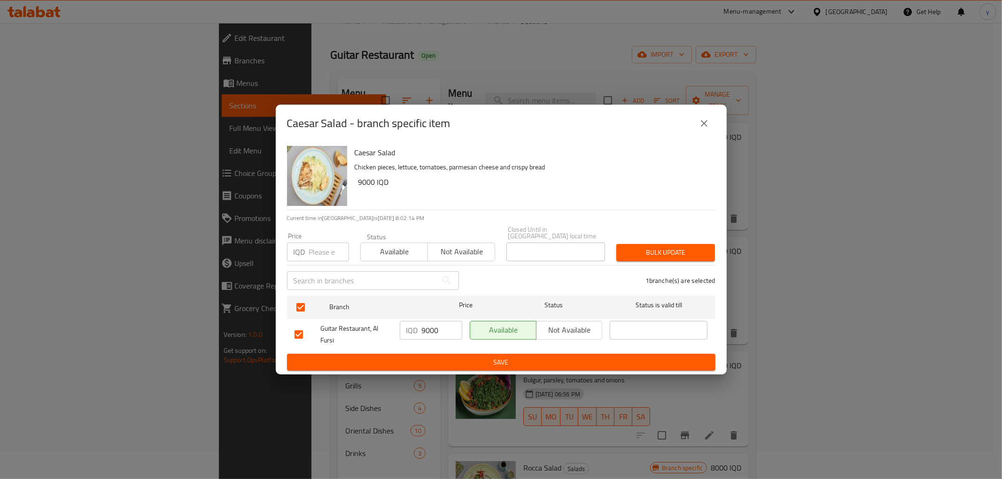
click at [525, 364] on span "Save" at bounding box center [500, 363] width 413 height 12
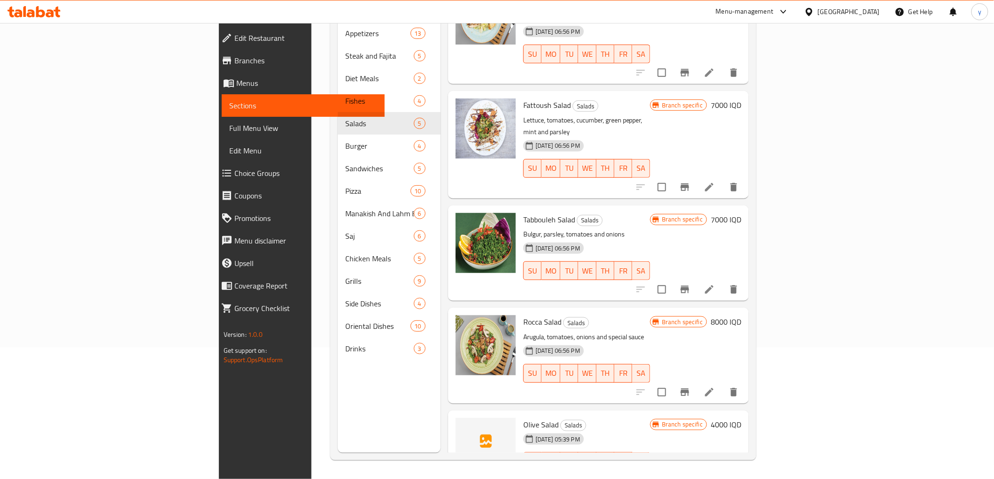
scroll to position [43, 0]
click at [745, 310] on div "Rocca Salad Salads Arugula, tomatoes, onions and special sauce [DATE] 06:56 PM …" at bounding box center [631, 354] width 225 height 88
click at [741, 314] on div "Branch specific 8000 IQD" at bounding box center [695, 320] width 91 height 13
click at [741, 314] on h6 "8000 IQD" at bounding box center [726, 320] width 31 height 13
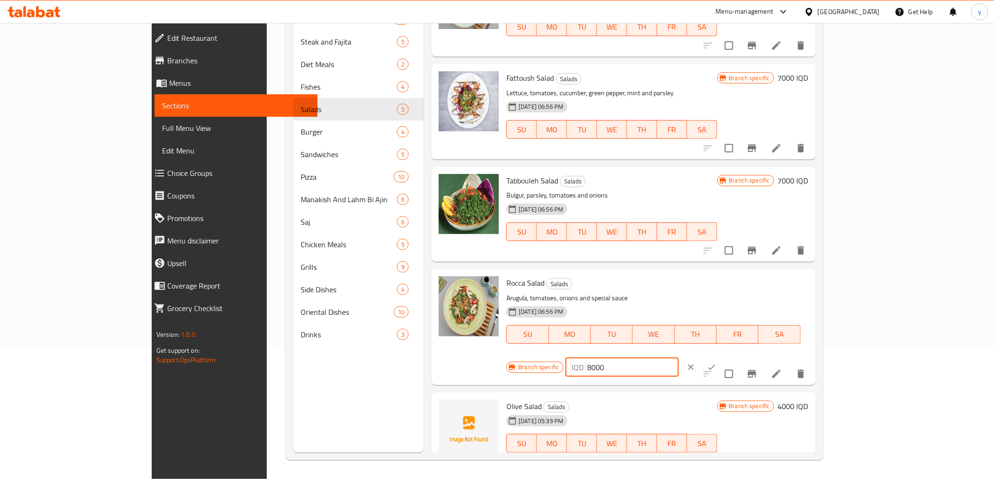
drag, startPoint x: 851, startPoint y: 285, endPoint x: 809, endPoint y: 285, distance: 42.7
click at [679, 358] on div "IQD 8000 ​" at bounding box center [621, 367] width 113 height 19
click at [716, 363] on icon "ok" at bounding box center [711, 367] width 9 height 9
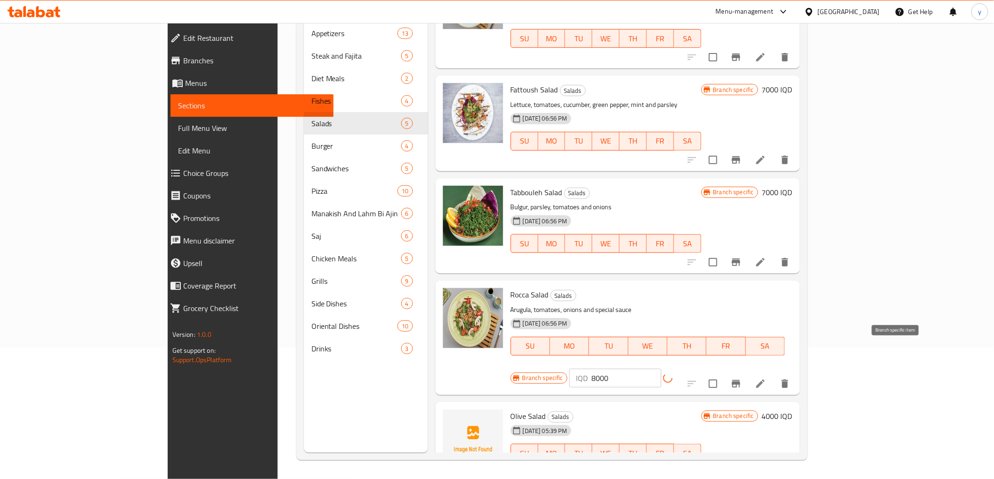
click at [747, 373] on button "Branch-specific-item" at bounding box center [736, 384] width 23 height 23
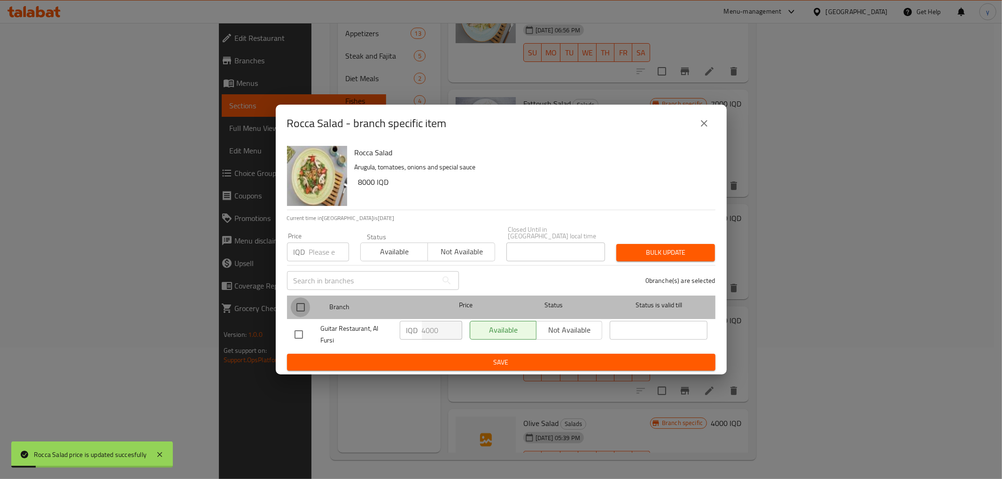
click at [301, 298] on input "checkbox" at bounding box center [301, 308] width 20 height 20
checkbox input "true"
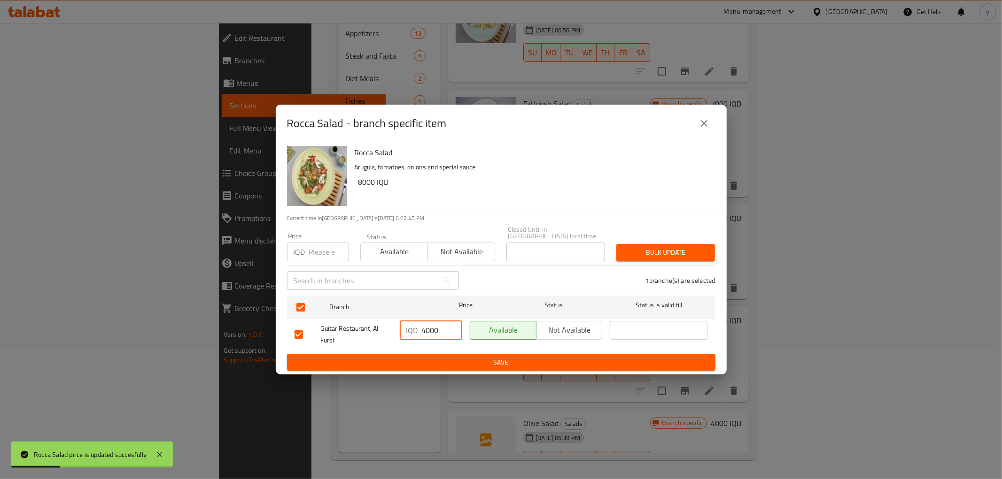
click at [429, 325] on input "4000" at bounding box center [442, 330] width 40 height 19
paste input "8"
type input "8000"
click at [441, 359] on span "Save" at bounding box center [500, 363] width 413 height 12
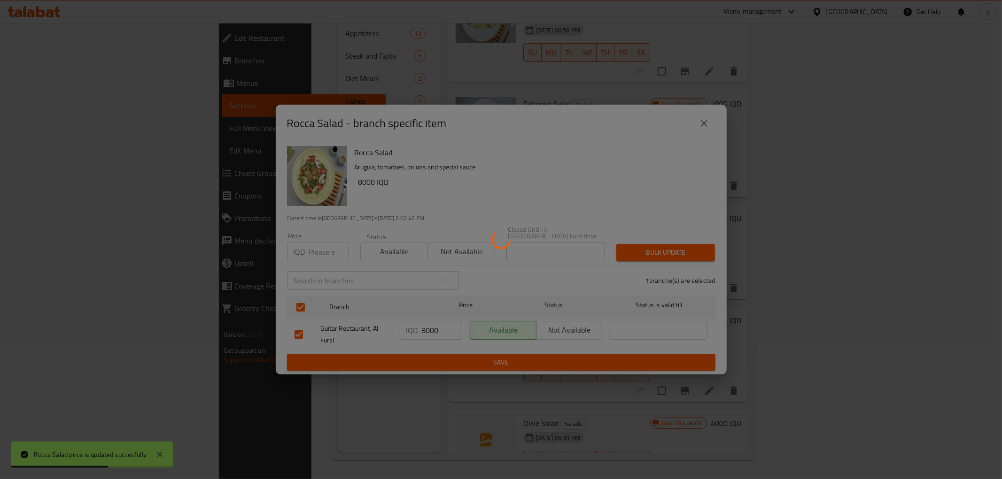
click at [933, 385] on div at bounding box center [501, 239] width 1002 height 479
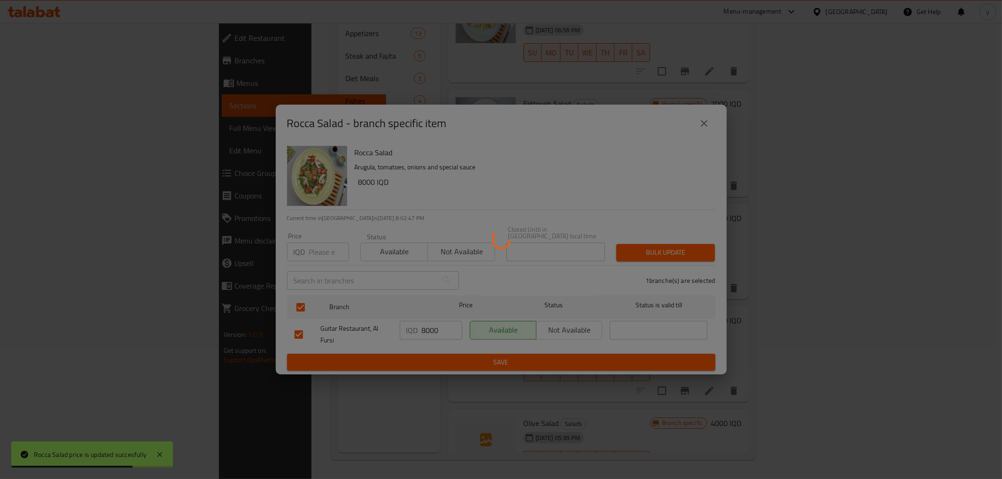
click at [933, 385] on div at bounding box center [501, 239] width 1002 height 479
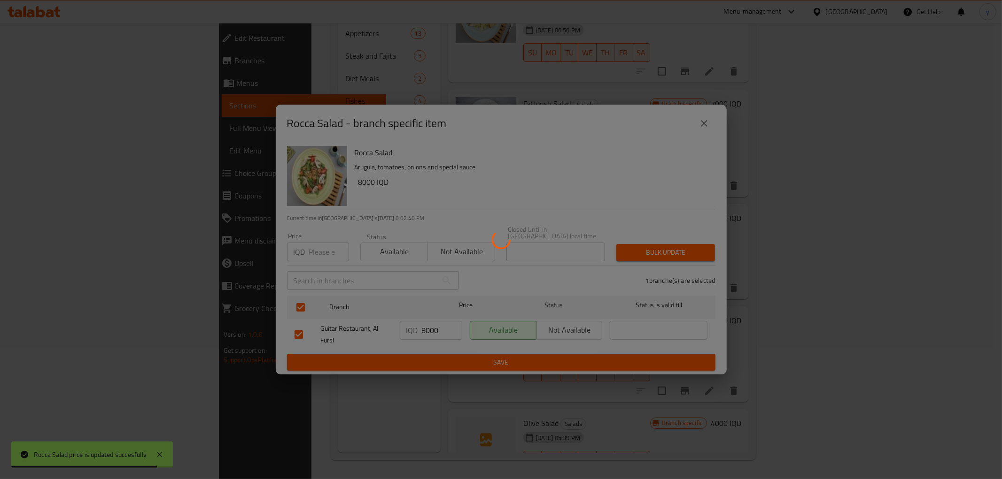
click at [933, 385] on div at bounding box center [501, 239] width 1002 height 479
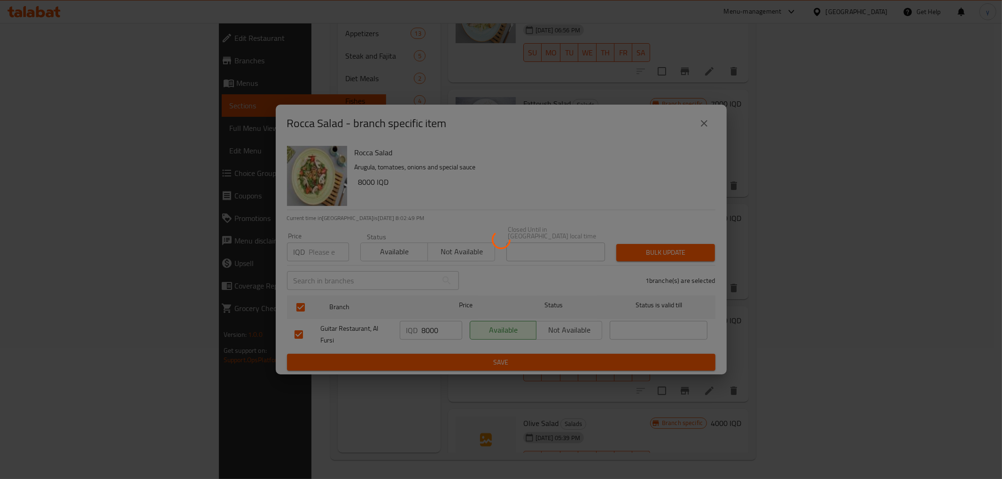
click at [933, 385] on div at bounding box center [501, 239] width 1002 height 479
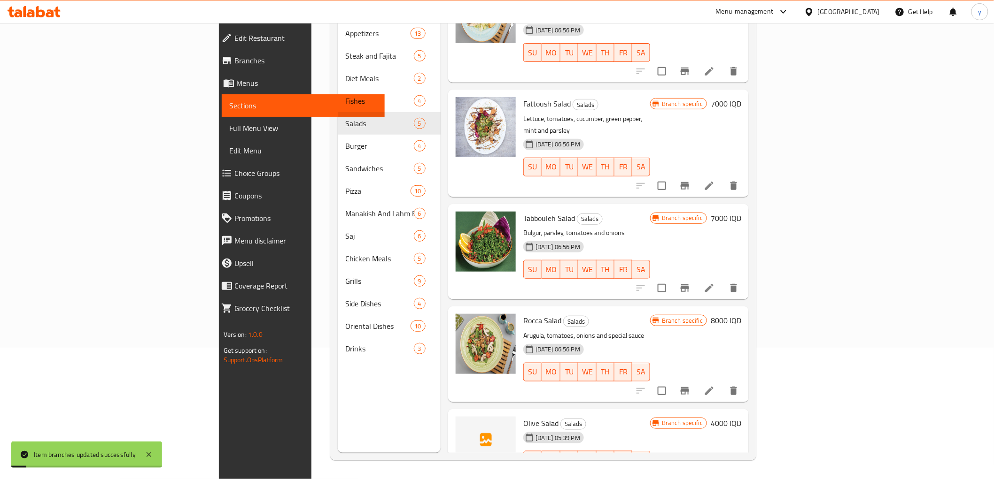
click at [741, 417] on h6 "4000 IQD" at bounding box center [726, 423] width 31 height 13
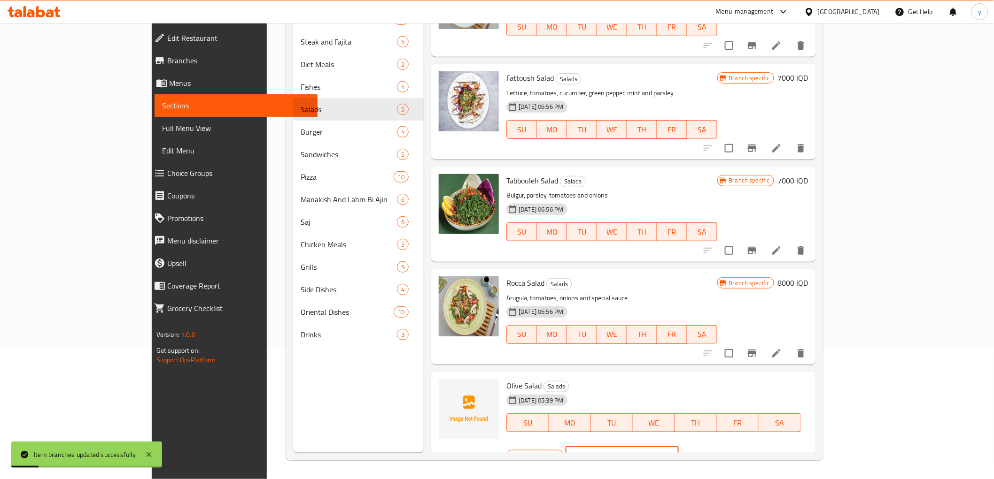
drag, startPoint x: 829, startPoint y: 389, endPoint x: 818, endPoint y: 392, distance: 11.7
click at [679, 447] on div "IQD 4000 ​" at bounding box center [621, 456] width 113 height 19
click at [679, 447] on input "4000" at bounding box center [633, 456] width 91 height 19
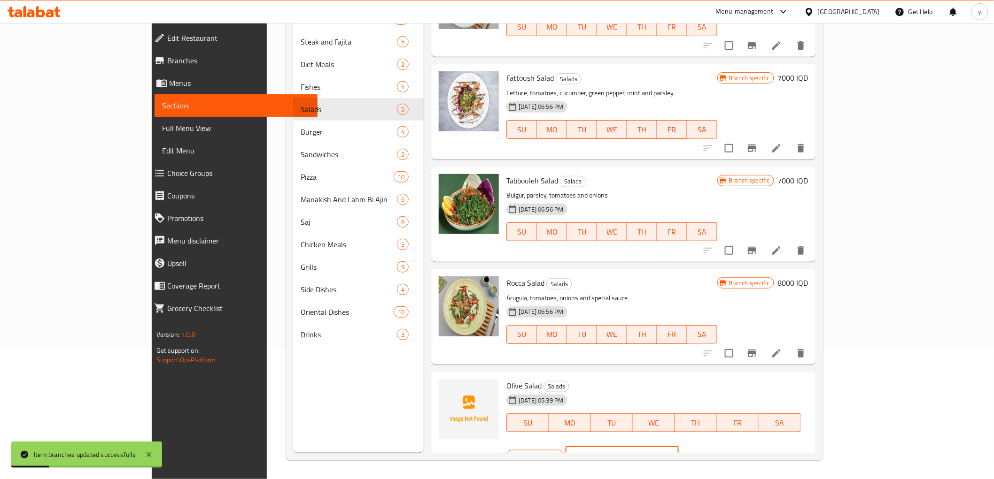
click at [679, 447] on input "4000" at bounding box center [633, 456] width 91 height 19
paste input "8"
type input "8000"
click at [715, 454] on icon "ok" at bounding box center [711, 456] width 7 height 5
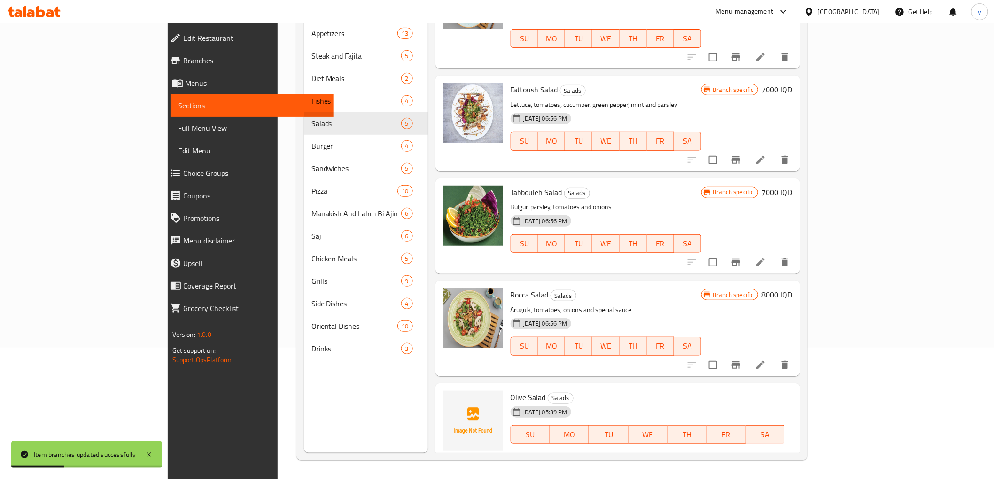
click at [747, 461] on button "Branch-specific-item" at bounding box center [736, 472] width 23 height 23
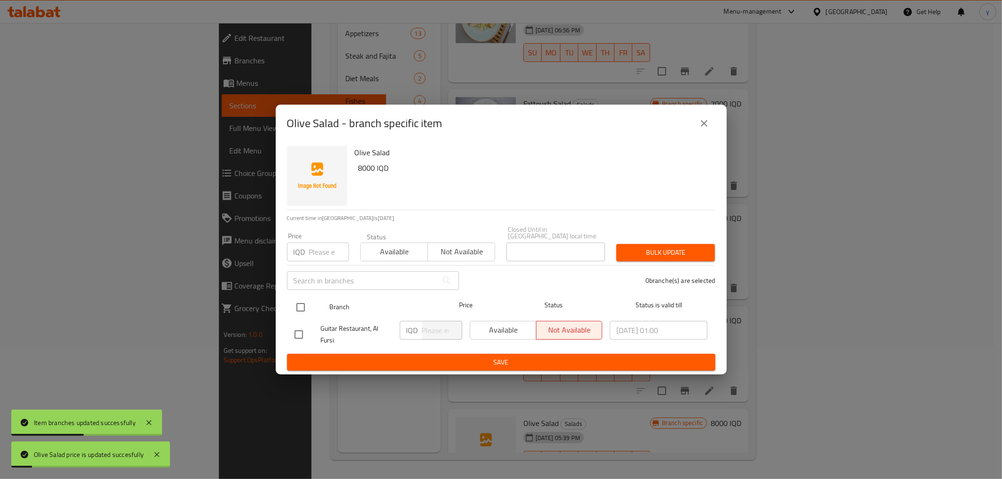
click at [308, 299] on input "checkbox" at bounding box center [301, 308] width 20 height 20
checkbox input "true"
click at [712, 133] on div "Olive Salad - branch specific item" at bounding box center [501, 123] width 428 height 23
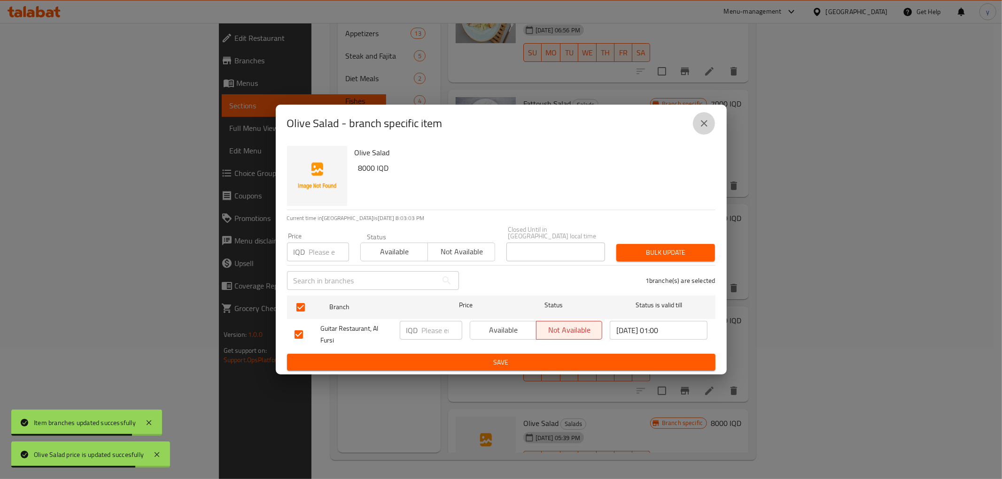
click at [711, 121] on button "close" at bounding box center [704, 123] width 23 height 23
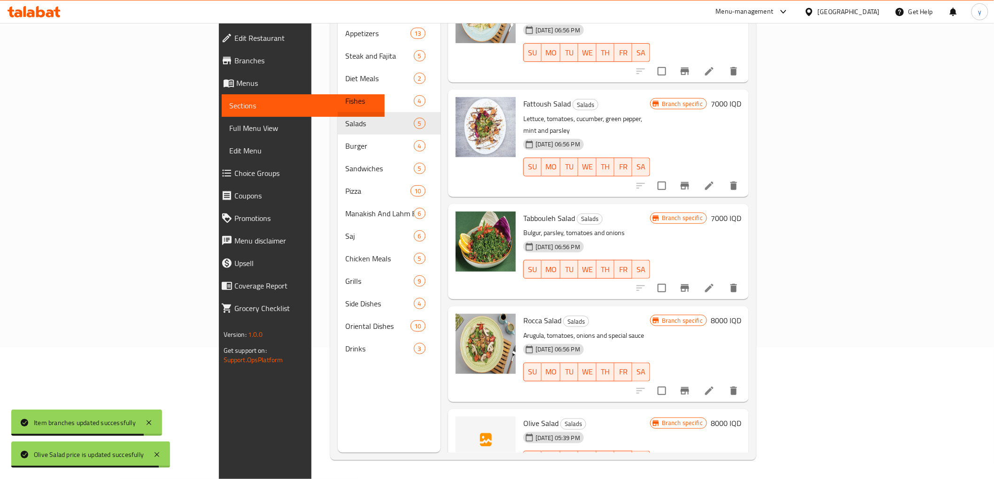
click at [741, 212] on h6 "7000 IQD" at bounding box center [726, 218] width 31 height 13
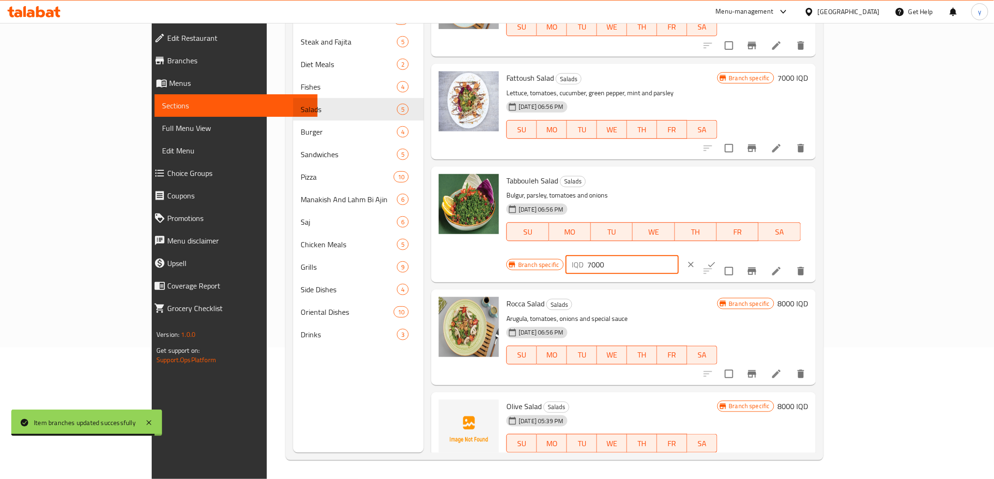
drag, startPoint x: 839, startPoint y: 185, endPoint x: 761, endPoint y: 185, distance: 78.0
click at [735, 255] on div "Branch specific IQD 7000 ​" at bounding box center [620, 265] width 229 height 21
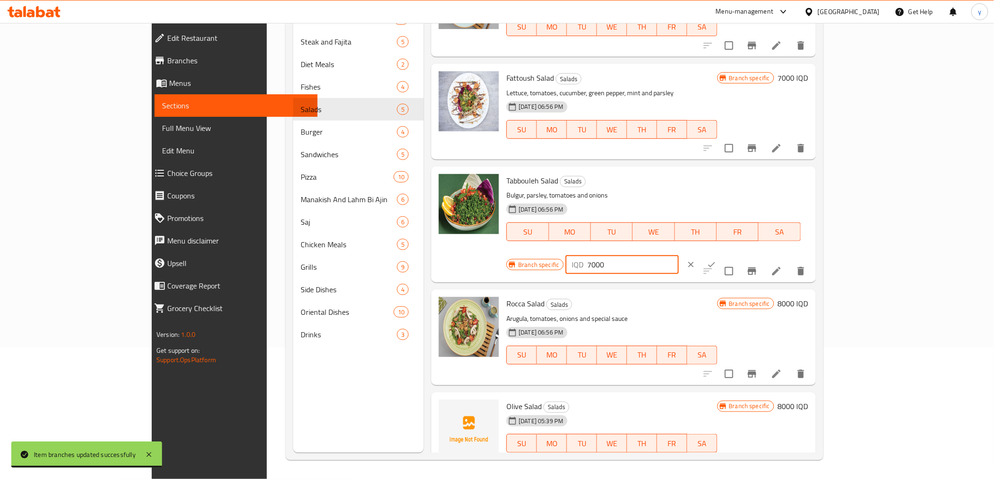
click at [696, 260] on icon "clear" at bounding box center [690, 264] width 9 height 9
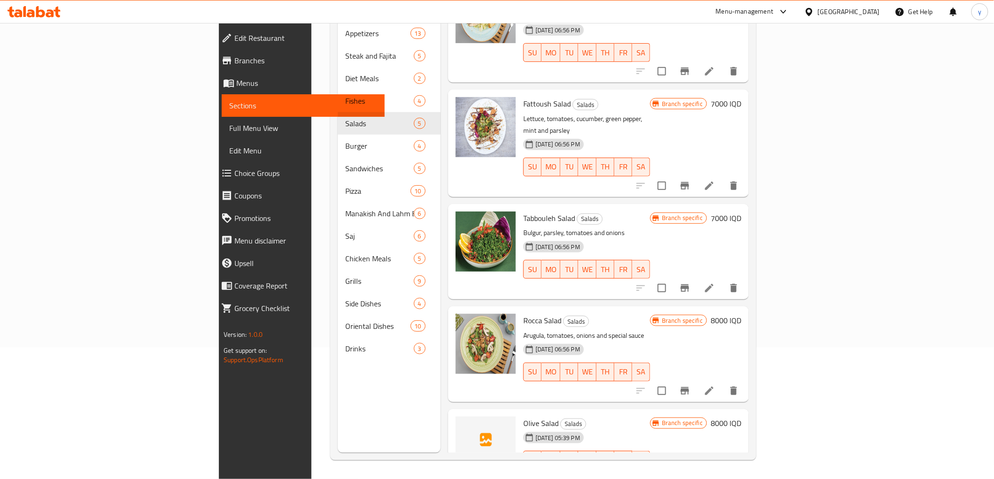
click at [690, 283] on icon "Branch-specific-item" at bounding box center [684, 288] width 11 height 11
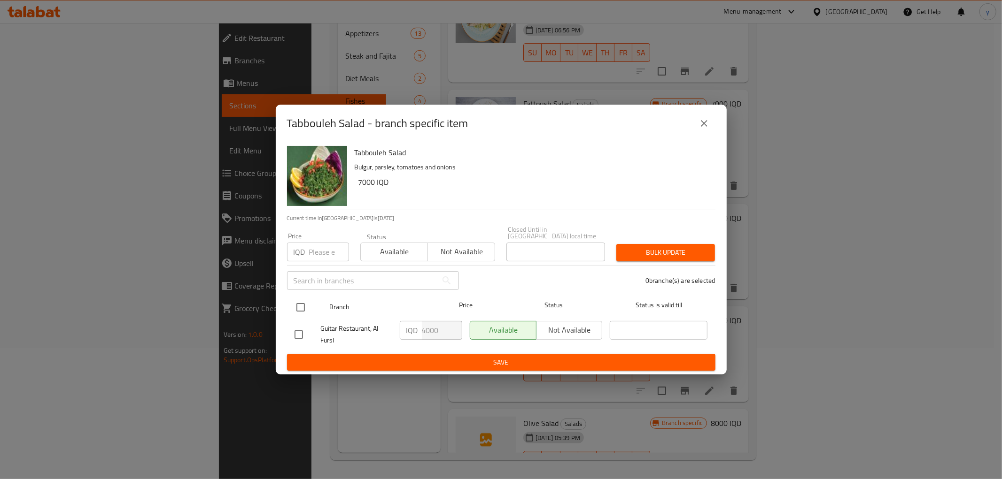
click at [299, 298] on input "checkbox" at bounding box center [301, 308] width 20 height 20
checkbox input "true"
click at [433, 325] on input "4000" at bounding box center [442, 330] width 40 height 19
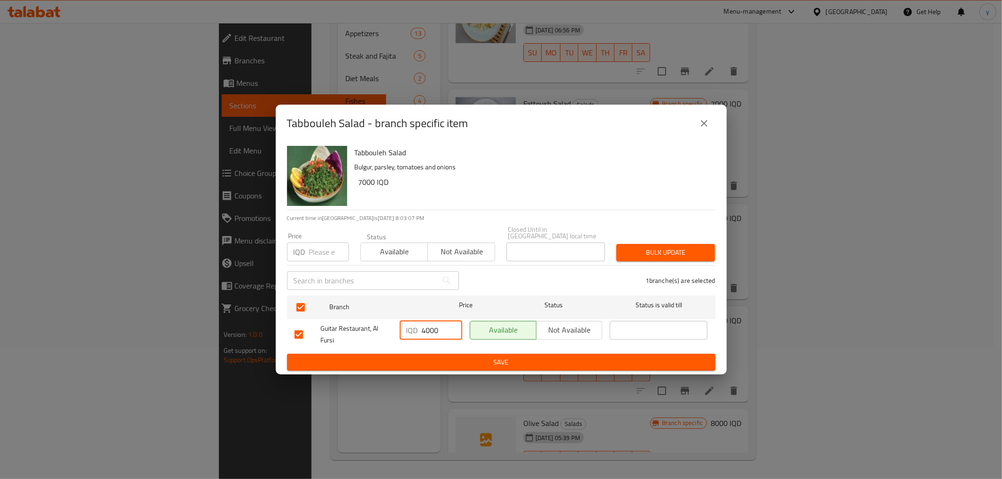
paste input "7"
type input "7000"
click at [428, 349] on ul "Branch Price Status Status is valid till Guitar Restaurant, Al Fursi IQD 7000 ​…" at bounding box center [501, 323] width 428 height 62
click at [681, 338] on div "​" at bounding box center [658, 334] width 105 height 35
click at [679, 345] on div "​" at bounding box center [658, 334] width 105 height 35
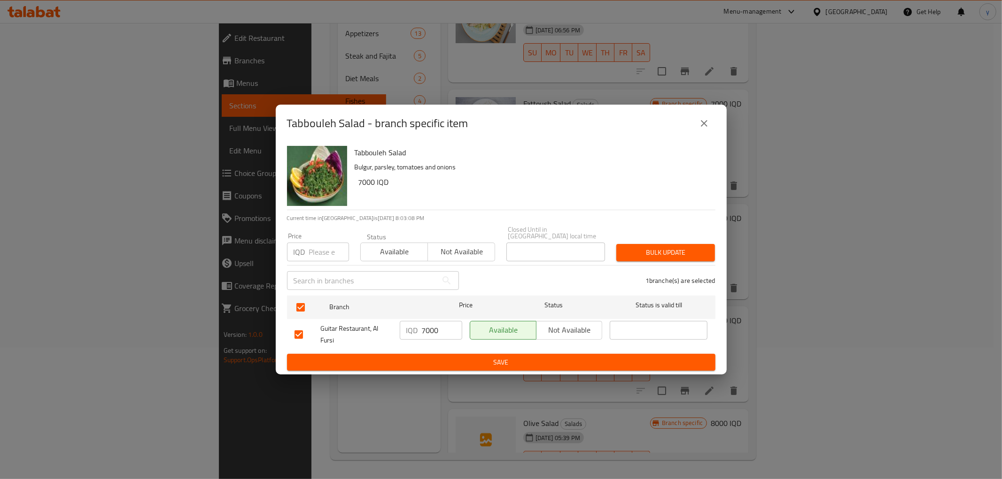
click at [679, 345] on div "​" at bounding box center [658, 334] width 105 height 35
click at [679, 349] on ul "Branch Price Status Status is valid till Guitar Restaurant, Al Fursi IQD 7000 ​…" at bounding box center [501, 323] width 428 height 62
click at [681, 349] on ul "Branch Price Status Status is valid till Guitar Restaurant, Al Fursi IQD 7000 ​…" at bounding box center [501, 323] width 428 height 62
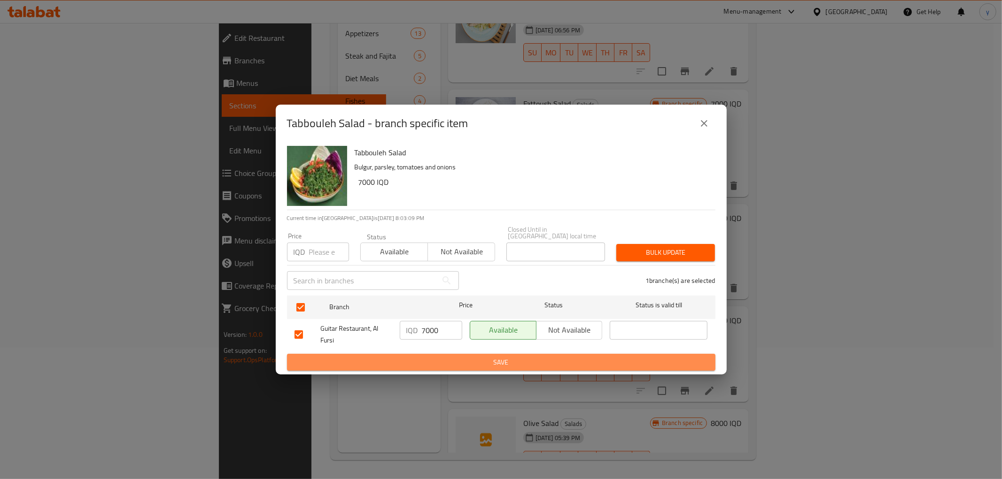
click at [682, 354] on button "Save" at bounding box center [501, 362] width 428 height 17
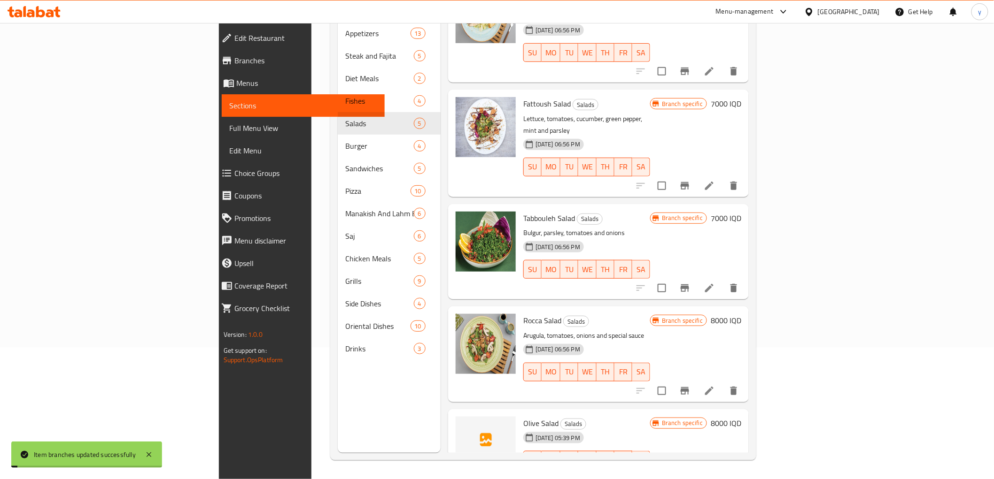
click at [741, 97] on h6 "7000 IQD" at bounding box center [726, 103] width 31 height 13
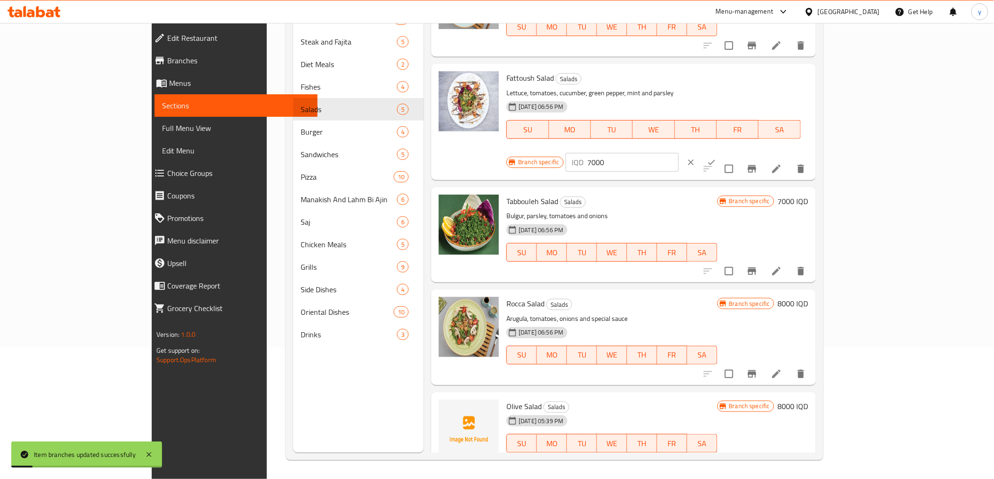
click at [763, 158] on button "Branch-specific-item" at bounding box center [752, 169] width 23 height 23
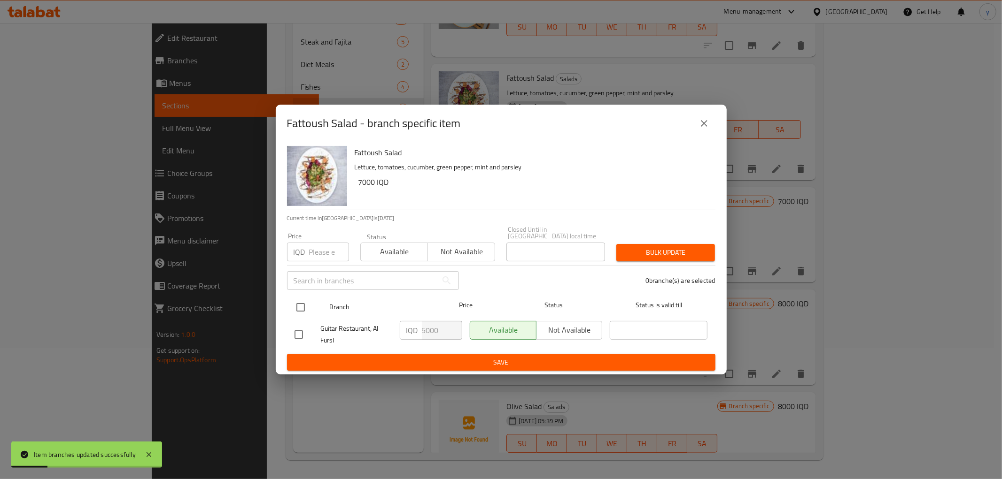
click at [297, 306] on input "checkbox" at bounding box center [301, 308] width 20 height 20
checkbox input "true"
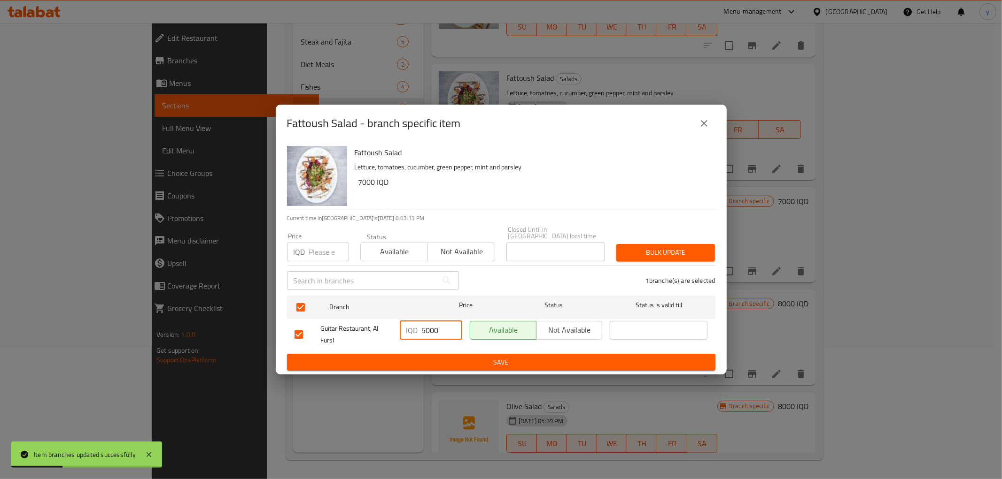
click at [431, 330] on input "5000" at bounding box center [442, 330] width 40 height 19
paste input "7"
type input "7000"
click at [429, 344] on div "IQD 7000 ​" at bounding box center [431, 334] width 70 height 35
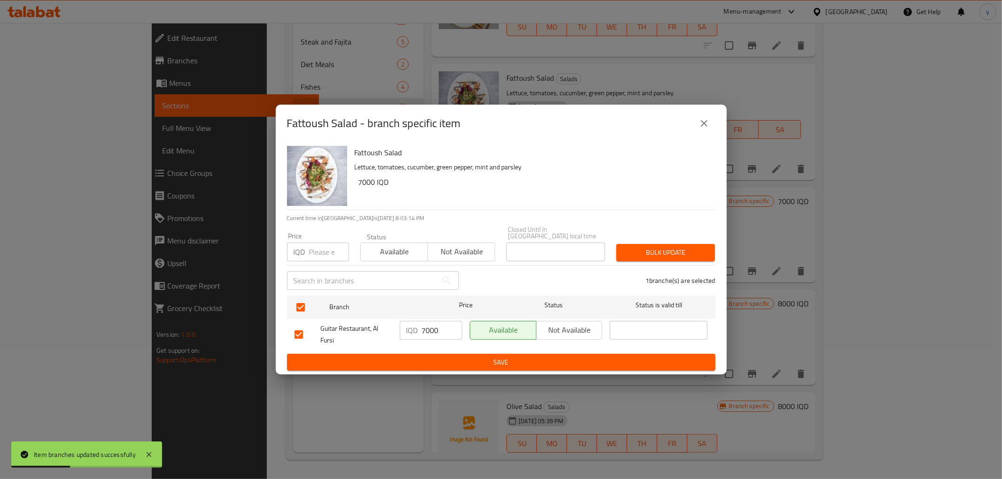
click at [433, 357] on span "Save" at bounding box center [500, 363] width 413 height 12
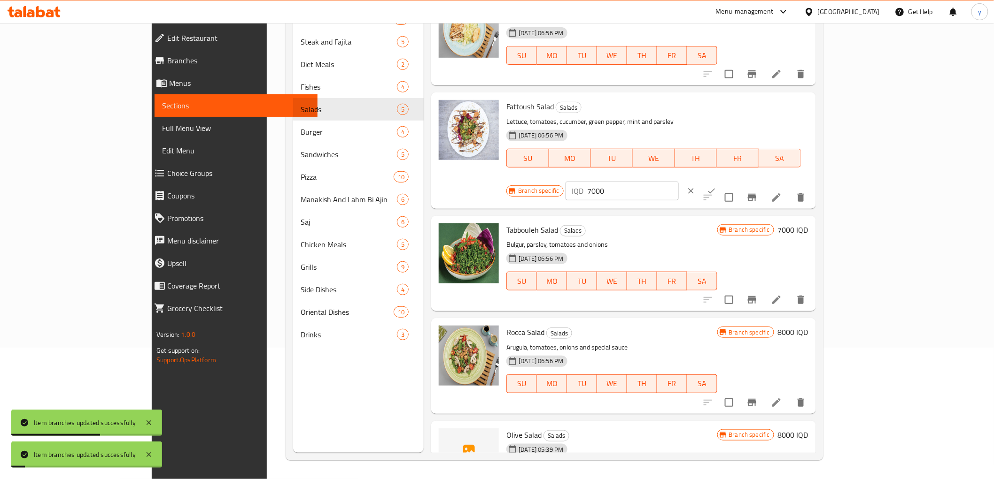
scroll to position [0, 0]
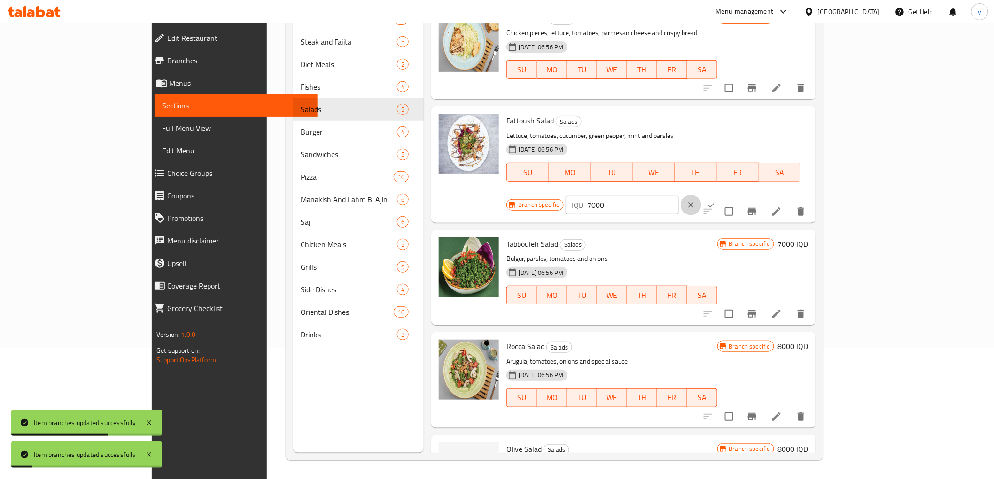
click at [701, 195] on button "clear" at bounding box center [690, 205] width 21 height 21
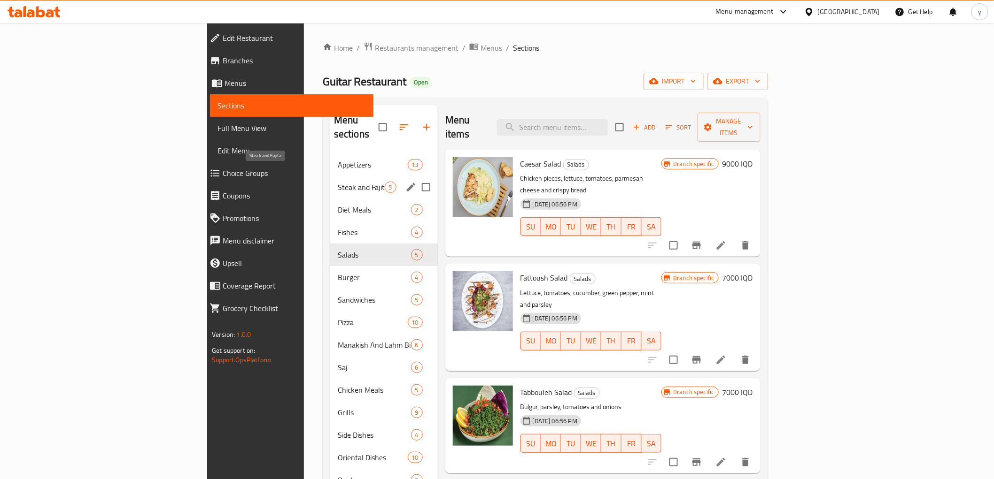
click at [338, 182] on span "Steak and Fajita" at bounding box center [361, 187] width 47 height 11
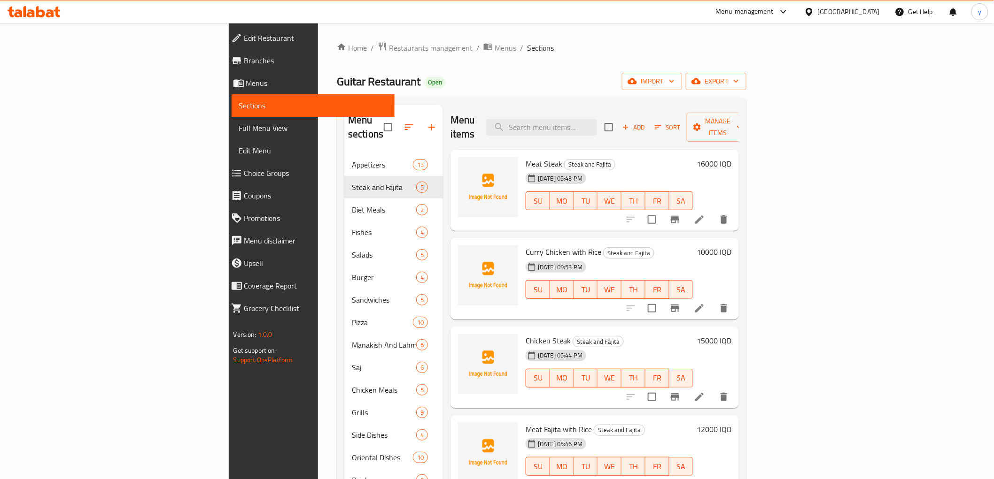
click at [731, 157] on h6 "16000 IQD" at bounding box center [713, 163] width 35 height 13
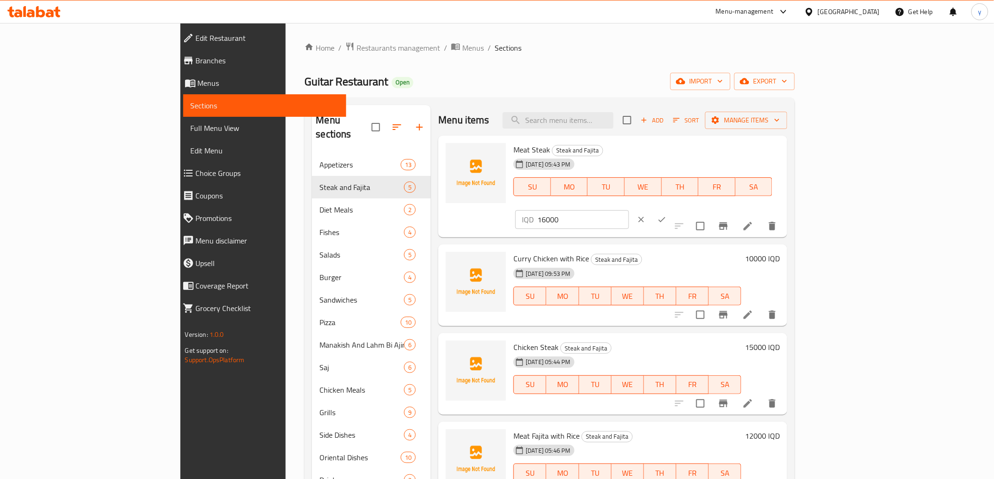
click at [628, 210] on input "16000" at bounding box center [582, 219] width 91 height 19
click at [778, 161] on div "Meat Steak Steak and Fajita [DATE] 05:43 PM SU MO TU WE TH FR SA IQD 16000 ​" at bounding box center [647, 186] width 274 height 95
click at [628, 210] on input "16000" at bounding box center [582, 219] width 91 height 19
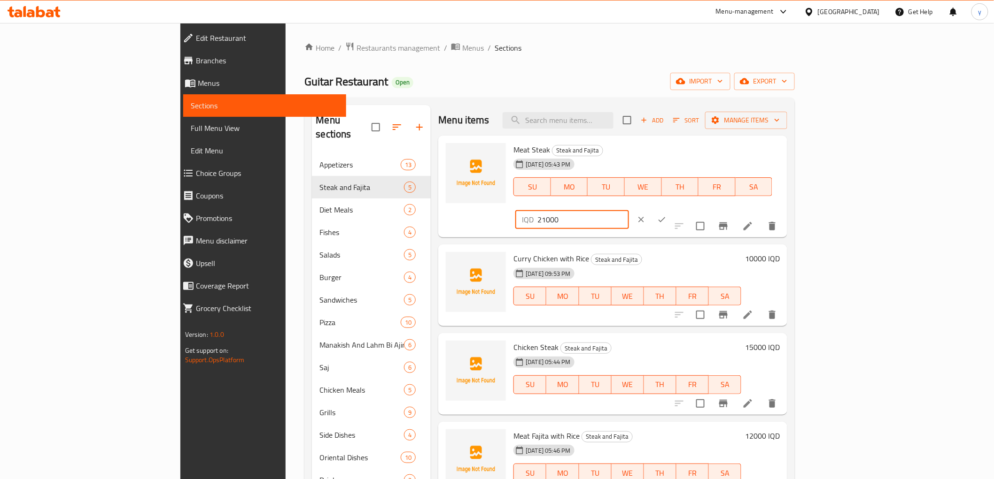
type input "21000"
click at [672, 209] on button "ok" at bounding box center [661, 219] width 21 height 21
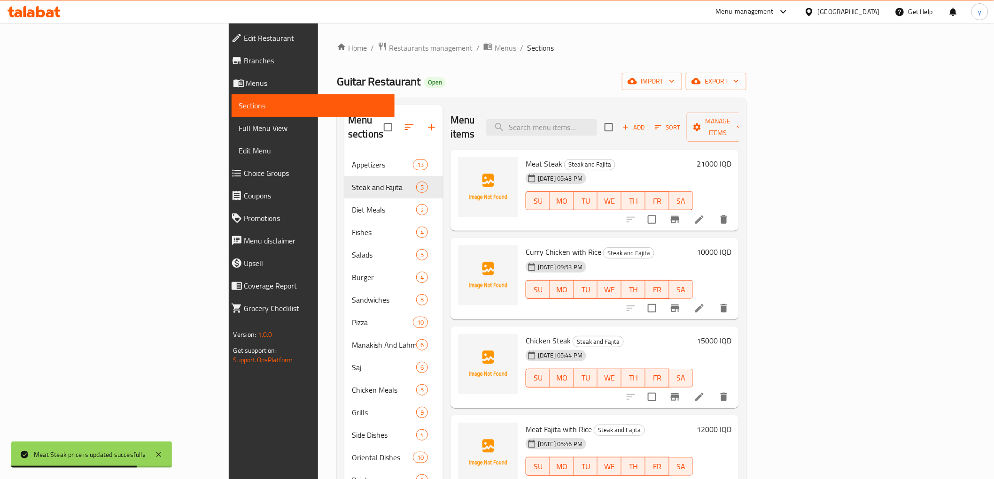
click at [735, 242] on div "[PERSON_NAME] Chicken with Rice Steak and Fajita [DATE] 09:53 PM SU MO TU WE TH…" at bounding box center [628, 279] width 213 height 74
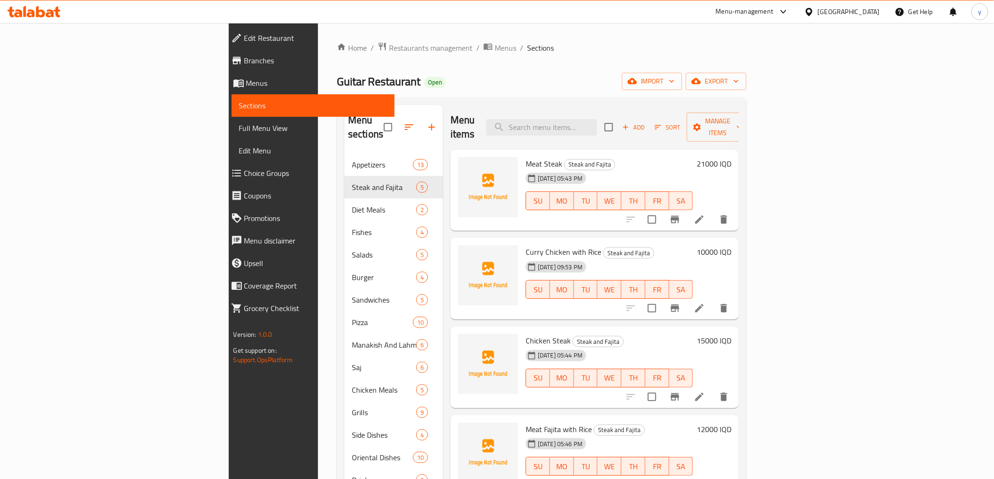
scroll to position [104, 0]
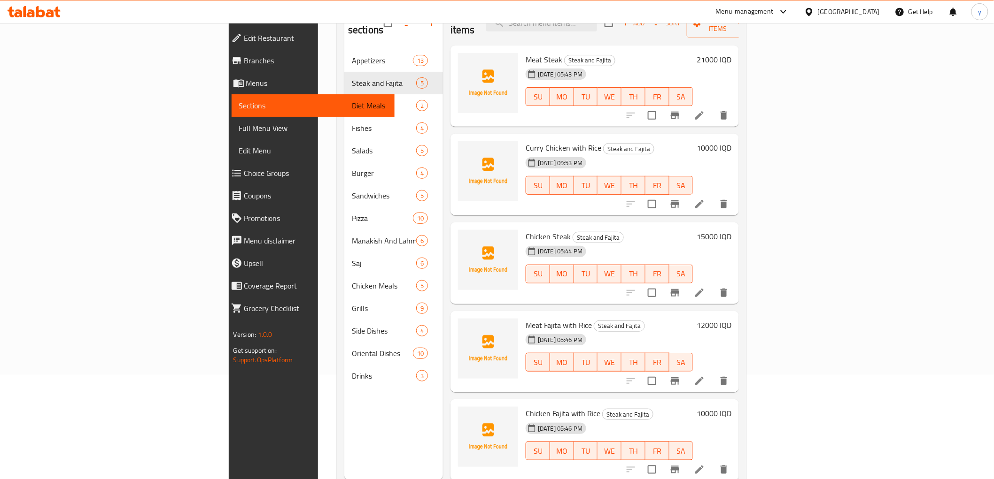
click at [731, 230] on h6 "15000 IQD" at bounding box center [713, 236] width 35 height 13
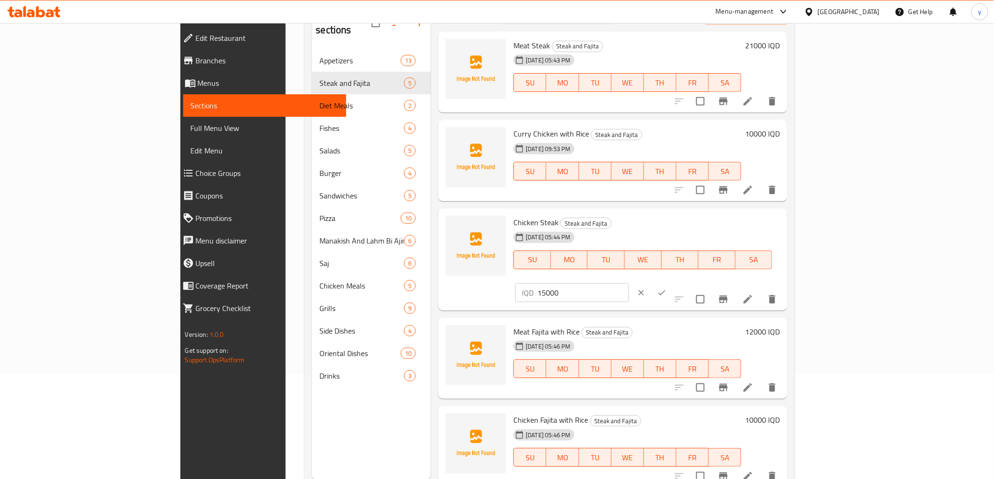
click at [628, 284] on input "15000" at bounding box center [582, 293] width 91 height 19
click at [628, 284] on div "IQD 15000 ​" at bounding box center [571, 293] width 113 height 19
click at [628, 284] on input "15000" at bounding box center [582, 293] width 91 height 19
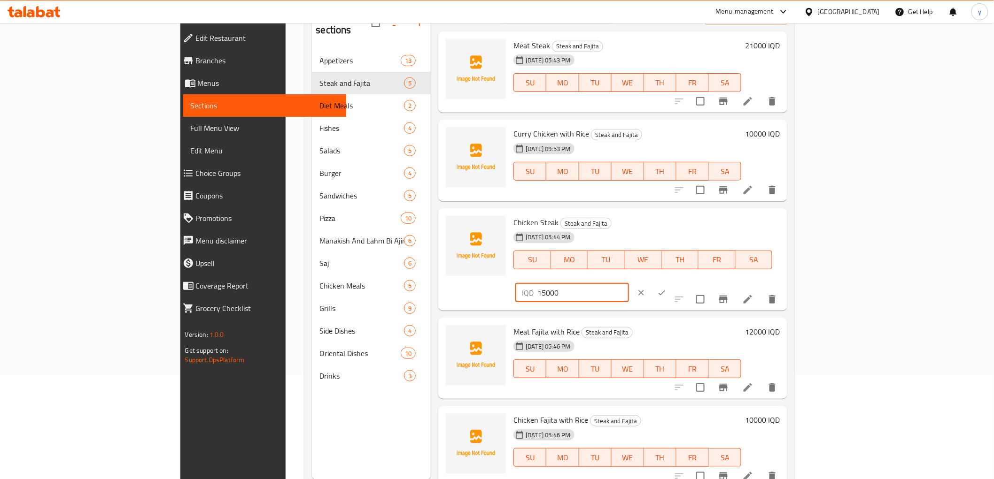
click at [628, 284] on input "15000" at bounding box center [582, 293] width 91 height 19
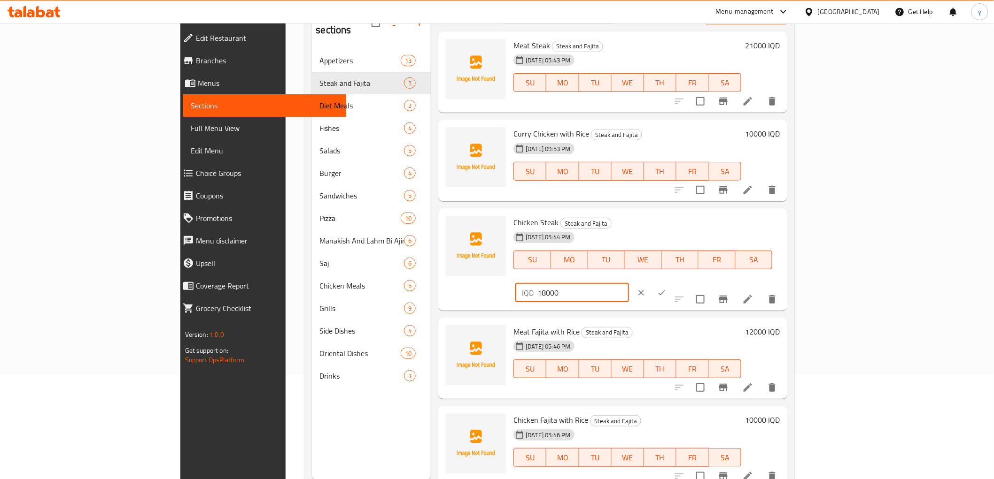
type input "18000"
click at [666, 288] on icon "ok" at bounding box center [661, 292] width 9 height 9
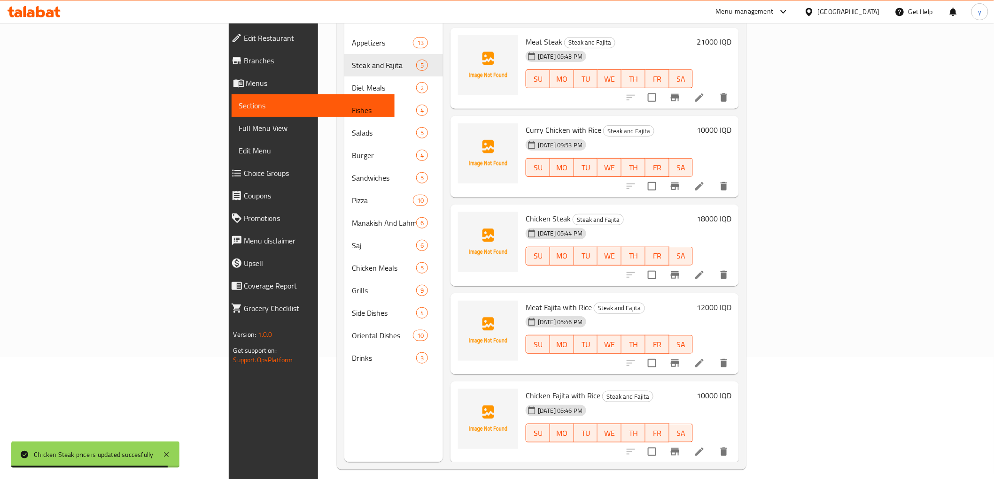
scroll to position [131, 0]
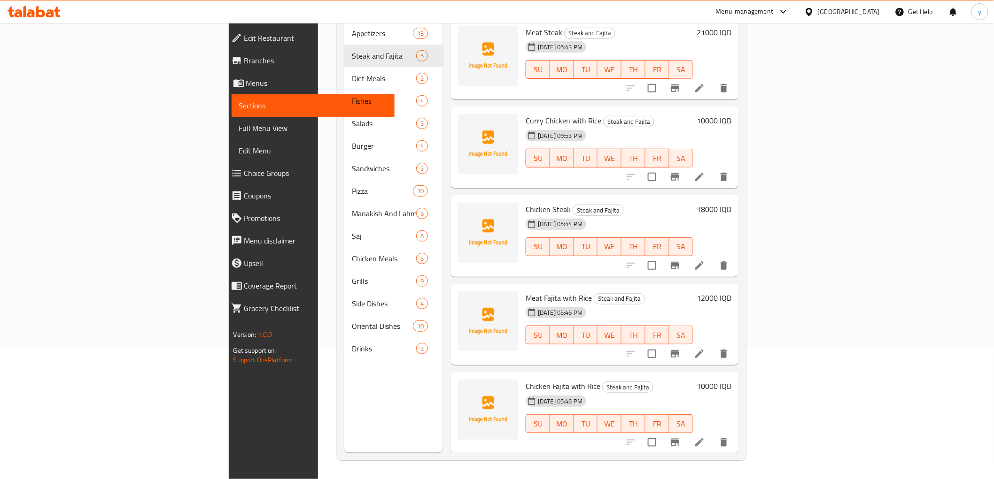
click at [731, 380] on h6 "10000 IQD" at bounding box center [713, 386] width 35 height 13
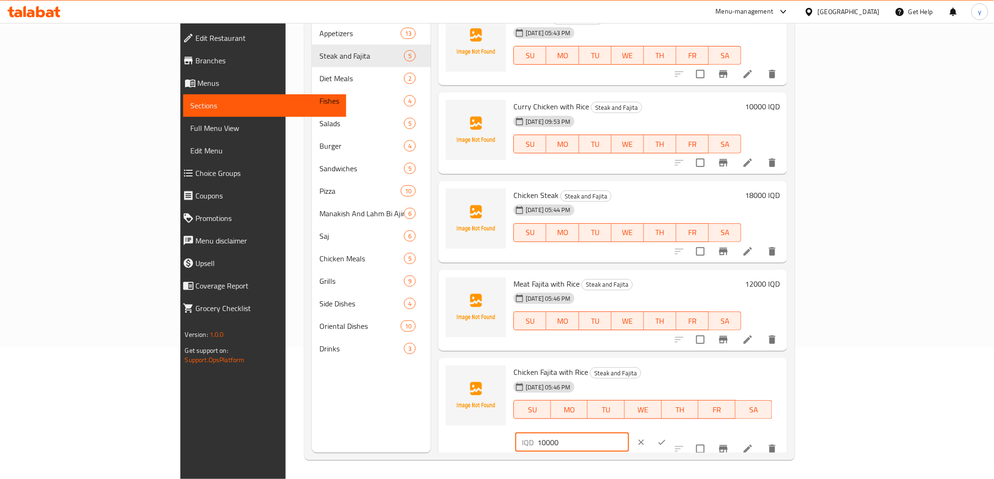
click at [628, 433] on input "10000" at bounding box center [582, 442] width 91 height 19
type input "15000"
click at [672, 433] on button "ok" at bounding box center [661, 443] width 21 height 21
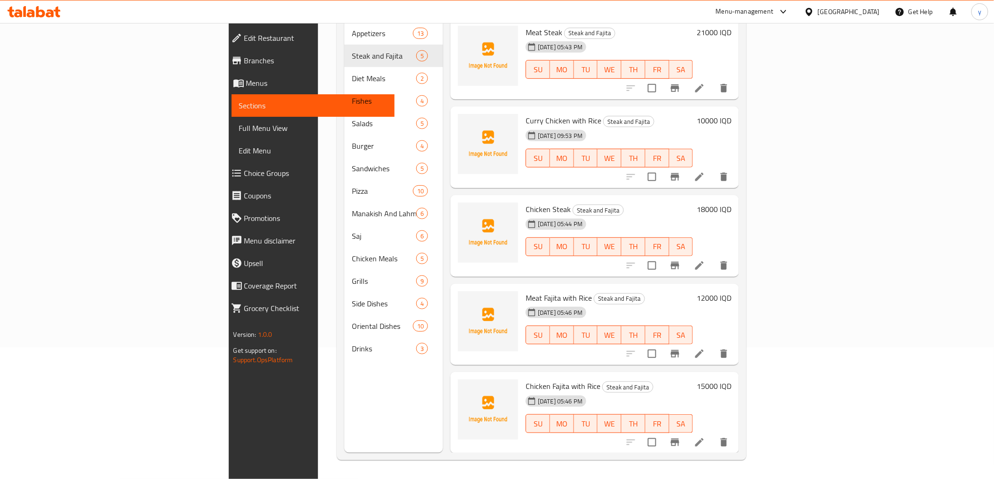
click at [731, 380] on h6 "15000 IQD" at bounding box center [713, 386] width 35 height 13
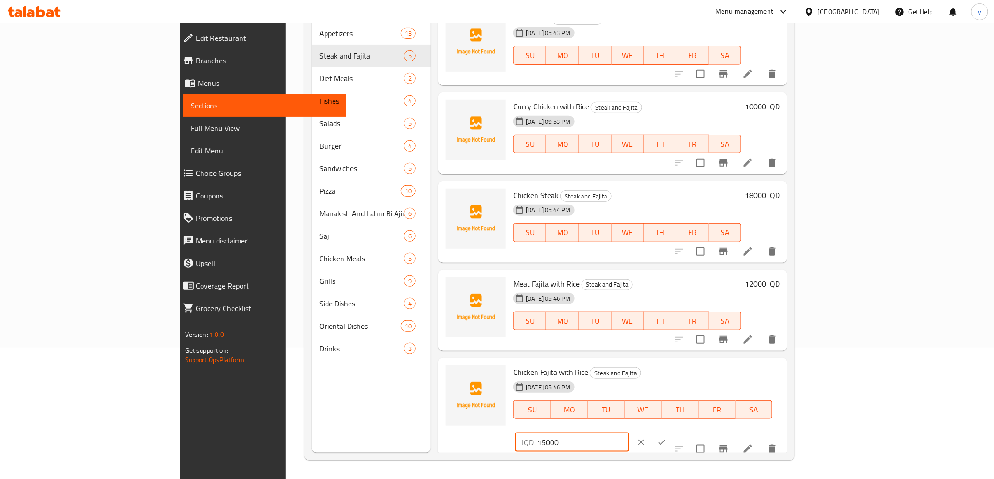
click at [628, 433] on input "15000" at bounding box center [582, 442] width 91 height 19
type input "13000"
click at [672, 433] on button "ok" at bounding box center [661, 443] width 21 height 21
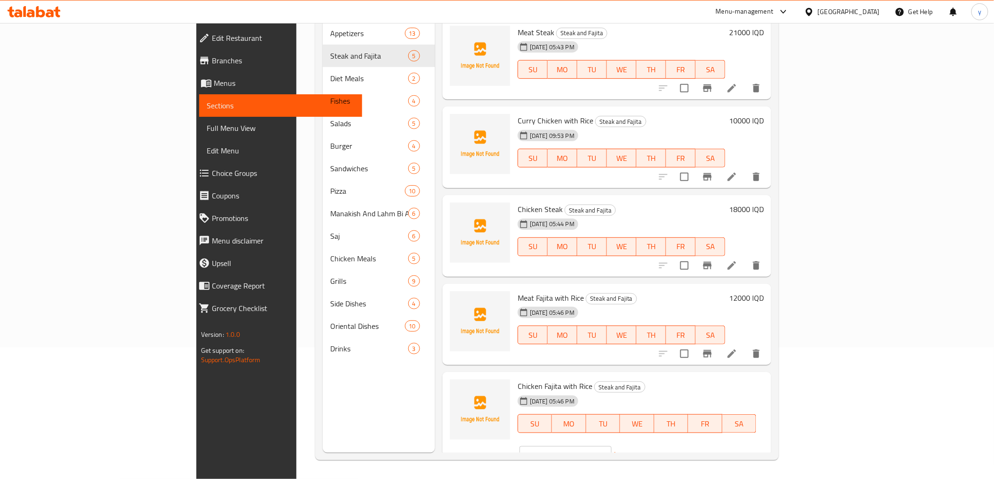
click at [764, 292] on h6 "12000 IQD" at bounding box center [746, 298] width 35 height 13
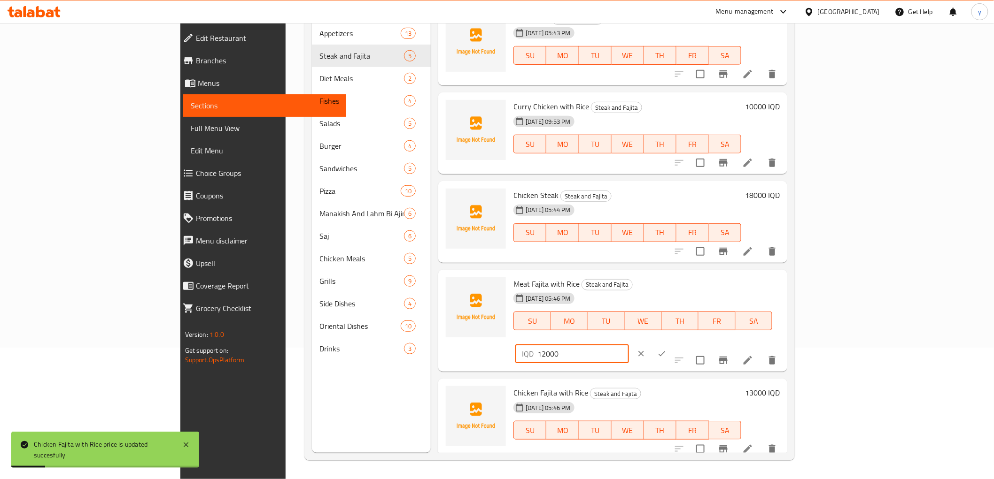
click at [628, 345] on input "12000" at bounding box center [582, 354] width 91 height 19
type input "15000"
click at [666, 349] on icon "ok" at bounding box center [661, 353] width 9 height 9
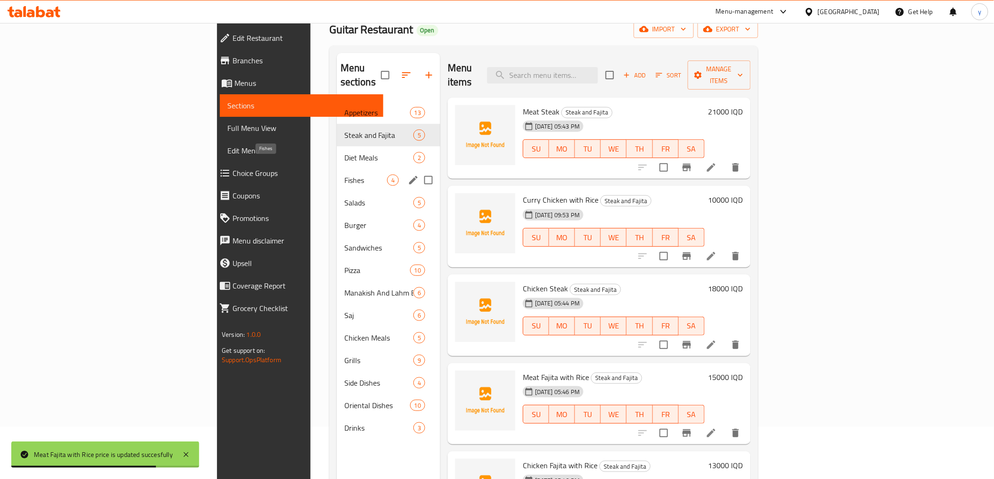
scroll to position [27, 0]
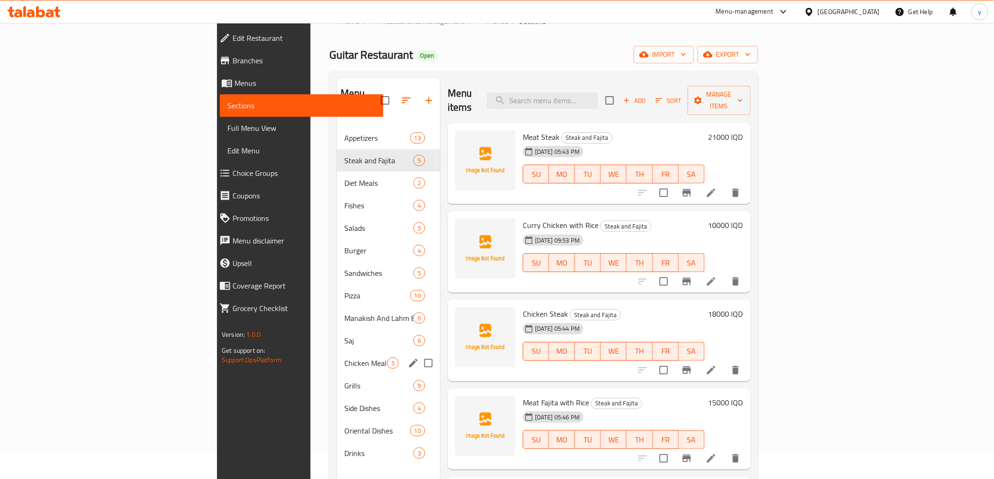
click at [337, 352] on div "Chicken Meals 5" at bounding box center [388, 363] width 103 height 23
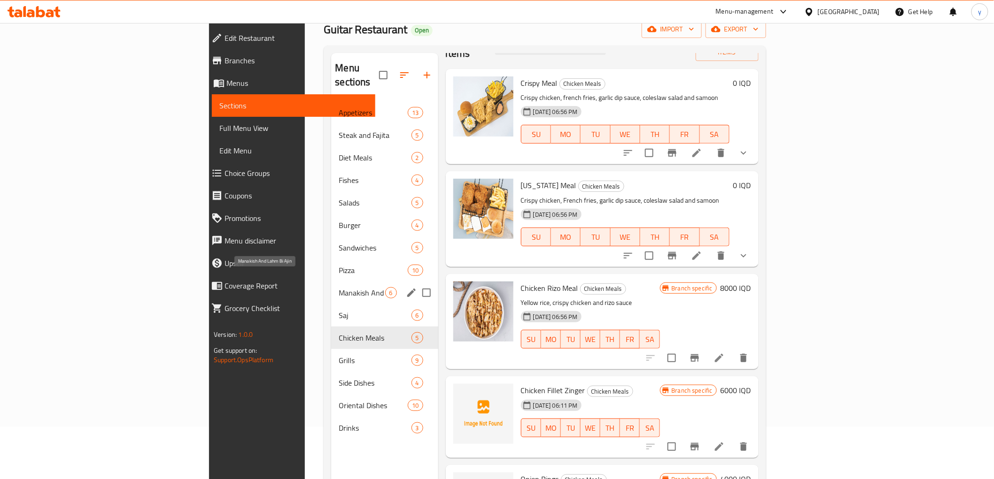
scroll to position [27, 0]
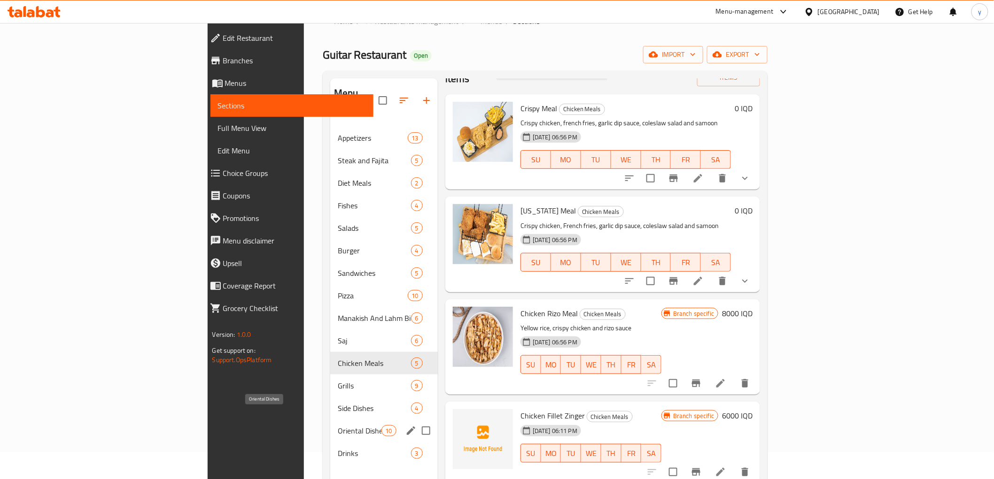
drag, startPoint x: 251, startPoint y: 421, endPoint x: 254, endPoint y: 413, distance: 8.2
click at [338, 425] on span "Oriental Dishes" at bounding box center [360, 430] width 44 height 11
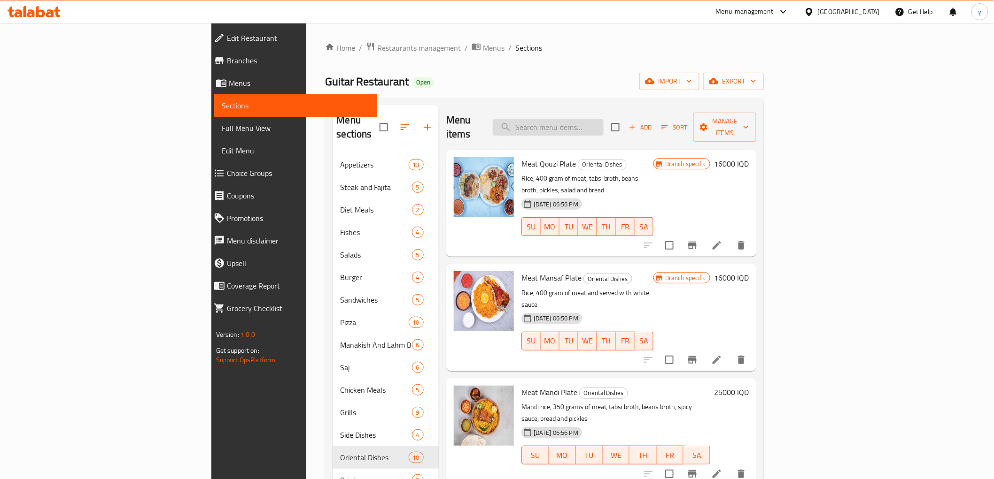
click at [603, 119] on input "search" at bounding box center [548, 127] width 111 height 16
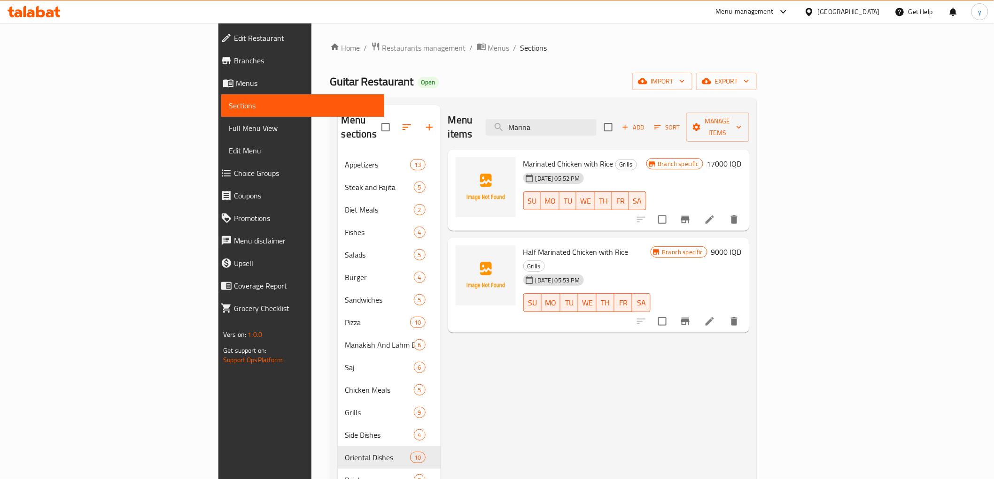
type input "Marina"
click at [545, 169] on div "[DATE] 05:52 PM" at bounding box center [535, 178] width 32 height 19
click at [551, 157] on span "Marinated Chicken with Rice" at bounding box center [568, 164] width 90 height 14
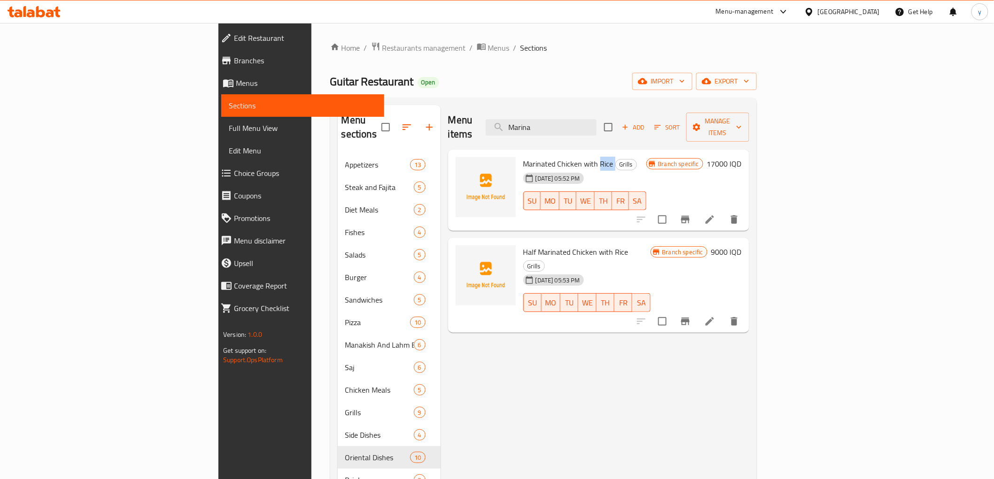
click at [551, 157] on span "Marinated Chicken with Rice" at bounding box center [568, 164] width 90 height 14
copy h6 "Marinated Chicken with Rice"
click at [596, 124] on input "Marina" at bounding box center [541, 127] width 111 height 16
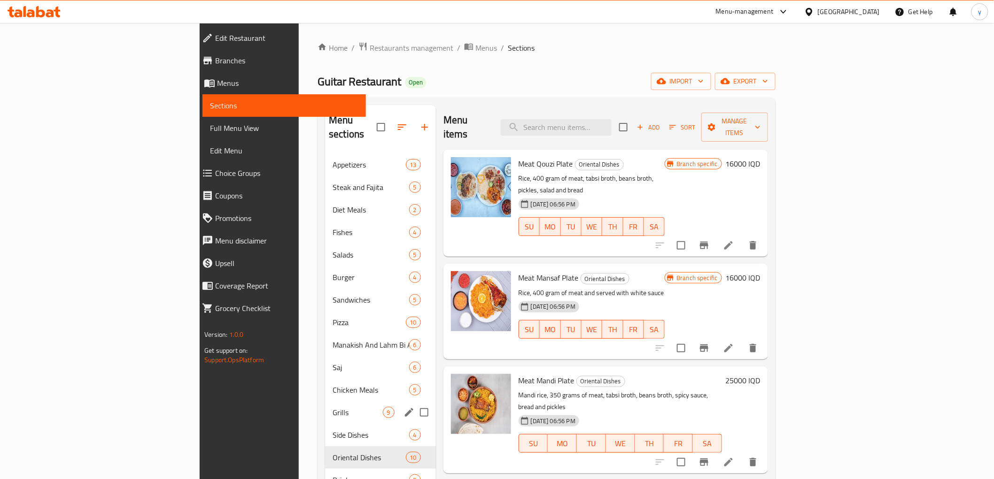
click at [325, 402] on div "Grills 9" at bounding box center [380, 413] width 111 height 23
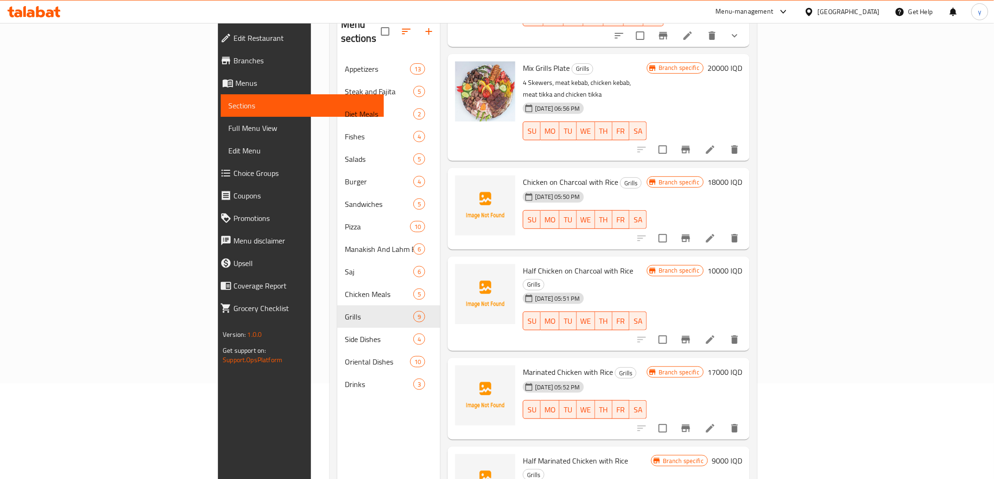
scroll to position [131, 0]
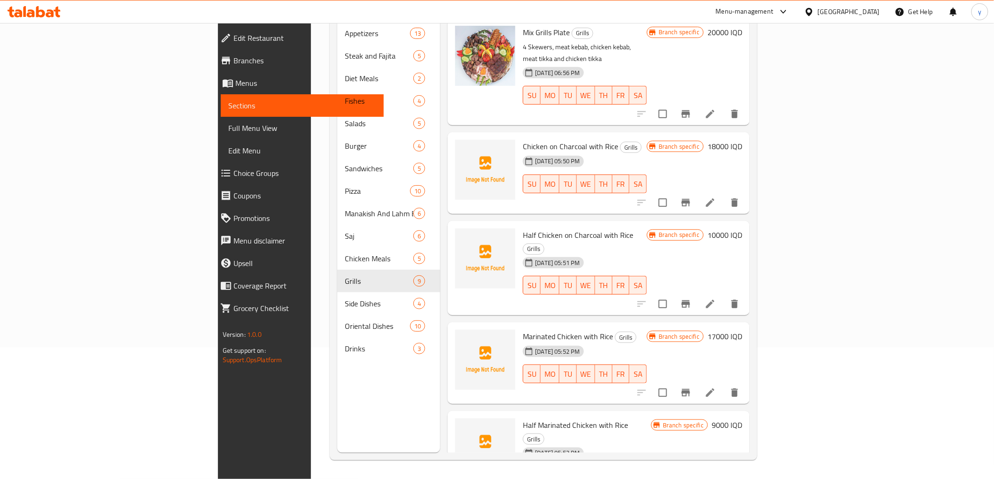
click at [742, 140] on h6 "18000 IQD" at bounding box center [724, 146] width 35 height 13
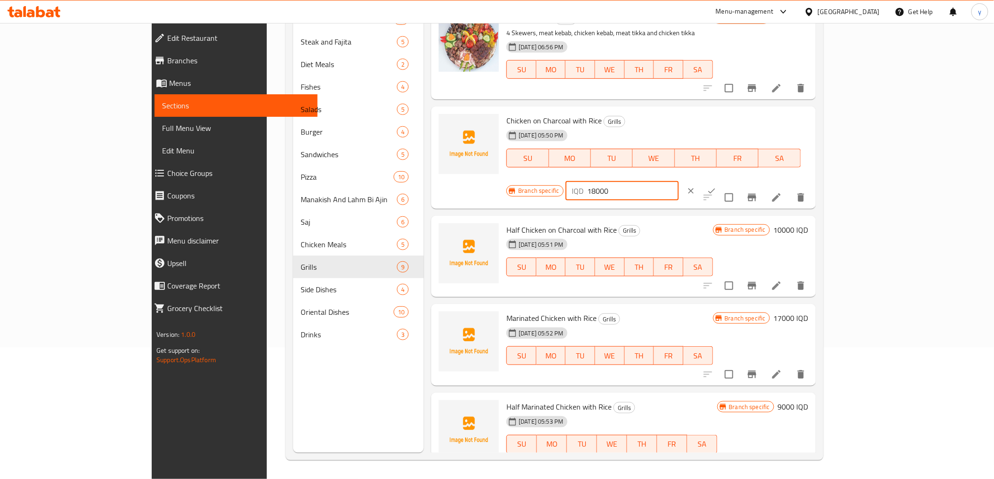
drag, startPoint x: 828, startPoint y: 126, endPoint x: 820, endPoint y: 130, distance: 8.8
click at [679, 182] on input "18000" at bounding box center [633, 191] width 91 height 19
type input "26000"
click at [716, 186] on icon "ok" at bounding box center [711, 190] width 9 height 9
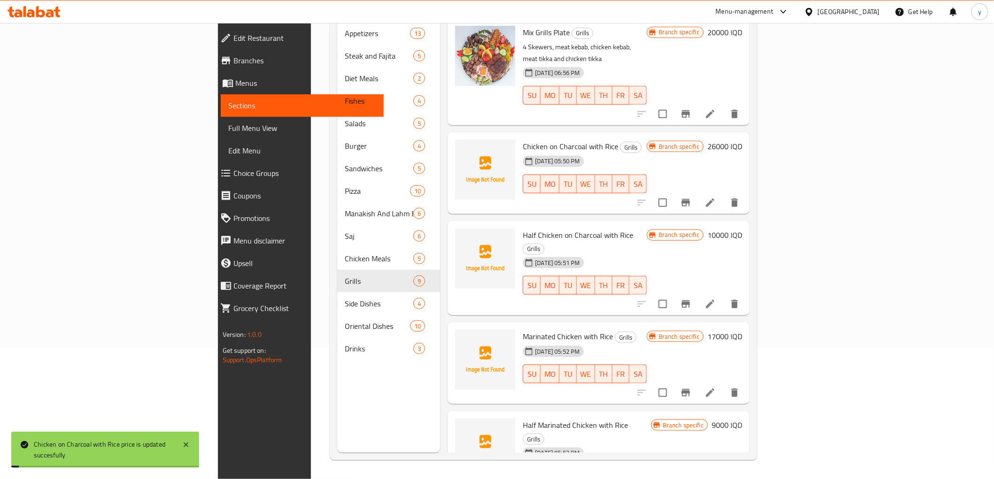
click at [691, 197] on icon "Branch-specific-item" at bounding box center [685, 202] width 11 height 11
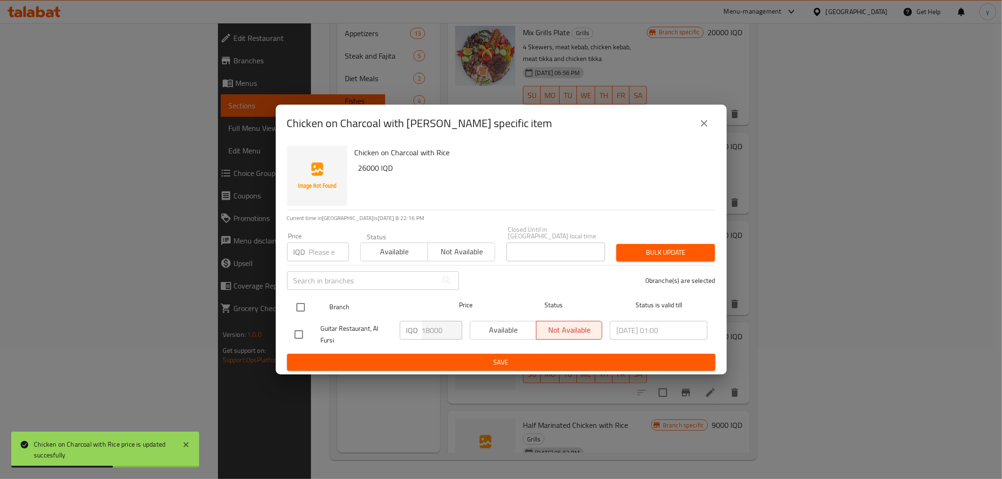
click at [291, 298] on input "checkbox" at bounding box center [301, 308] width 20 height 20
checkbox input "true"
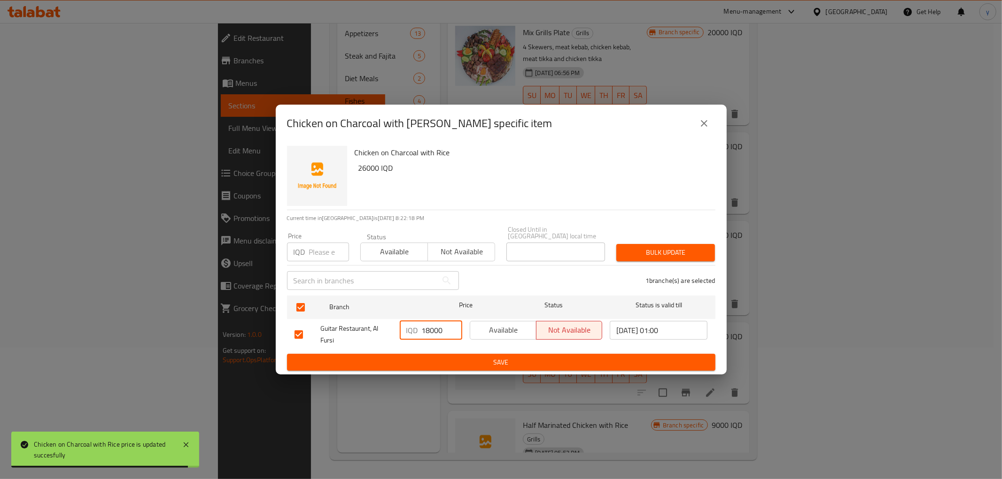
drag, startPoint x: 431, startPoint y: 326, endPoint x: 424, endPoint y: 329, distance: 8.0
click at [424, 329] on input "18000" at bounding box center [442, 330] width 40 height 19
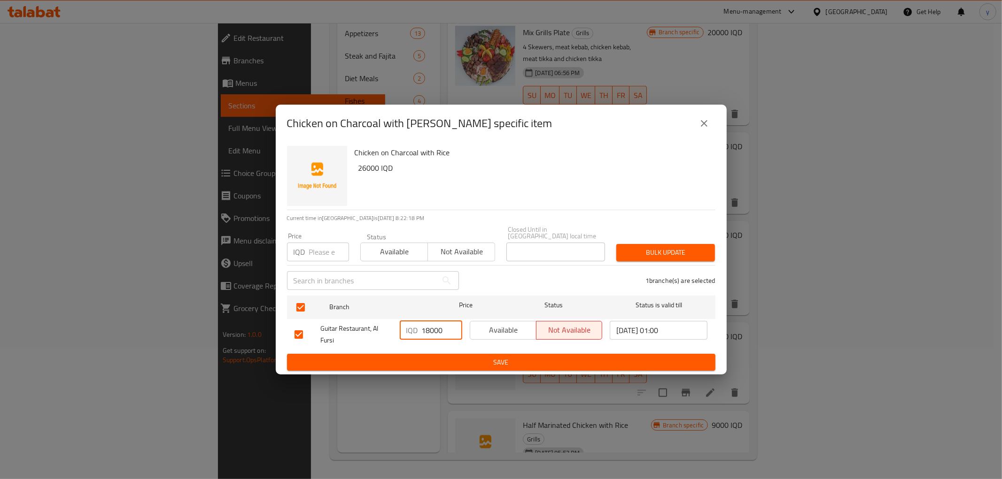
click at [425, 329] on input "18000" at bounding box center [442, 330] width 40 height 19
drag, startPoint x: 429, startPoint y: 326, endPoint x: 420, endPoint y: 327, distance: 9.0
click at [420, 327] on div "IQD 18000 ​" at bounding box center [431, 330] width 62 height 19
type input "26000"
click at [422, 363] on span "Save" at bounding box center [500, 363] width 413 height 12
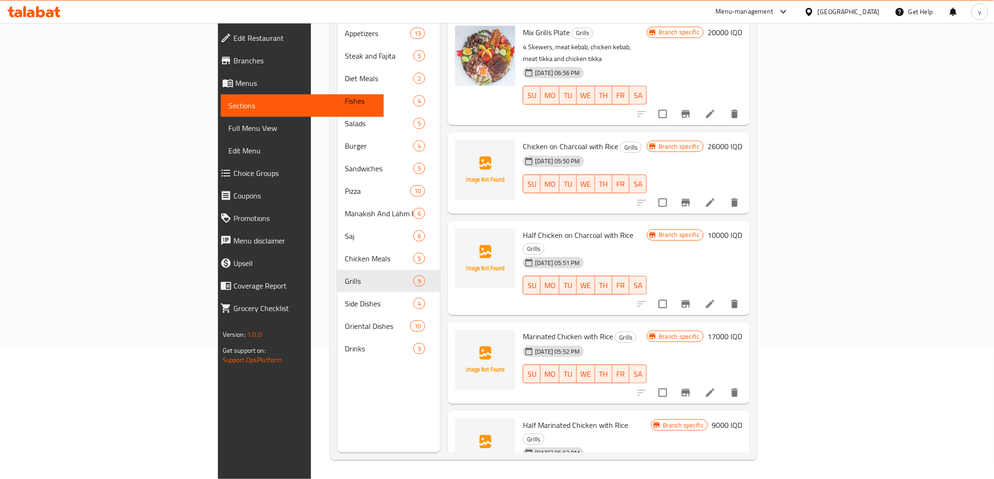
click at [742, 140] on h6 "26000 IQD" at bounding box center [724, 146] width 35 height 13
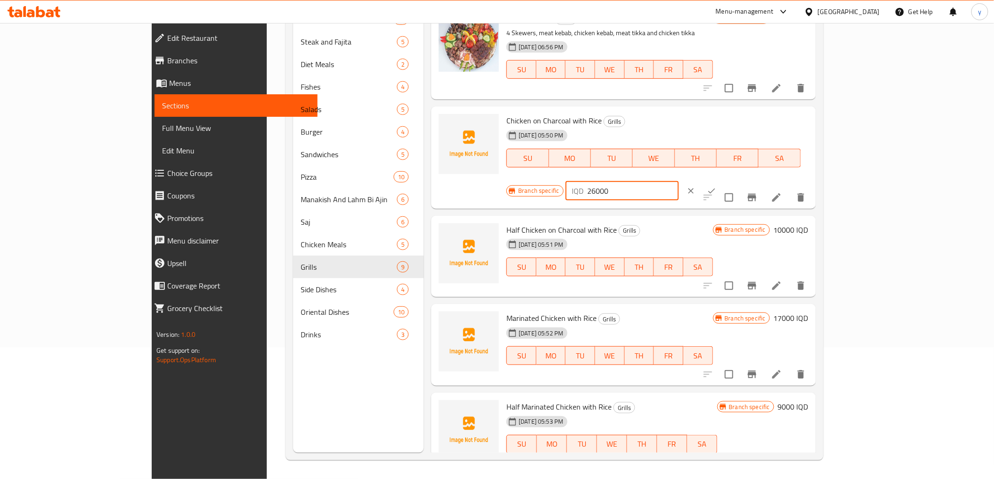
drag, startPoint x: 828, startPoint y: 124, endPoint x: 818, endPoint y: 128, distance: 11.3
click at [679, 182] on div "IQD 26000 ​" at bounding box center [621, 191] width 113 height 19
click at [679, 182] on input "18000" at bounding box center [633, 191] width 91 height 19
type input "18000"
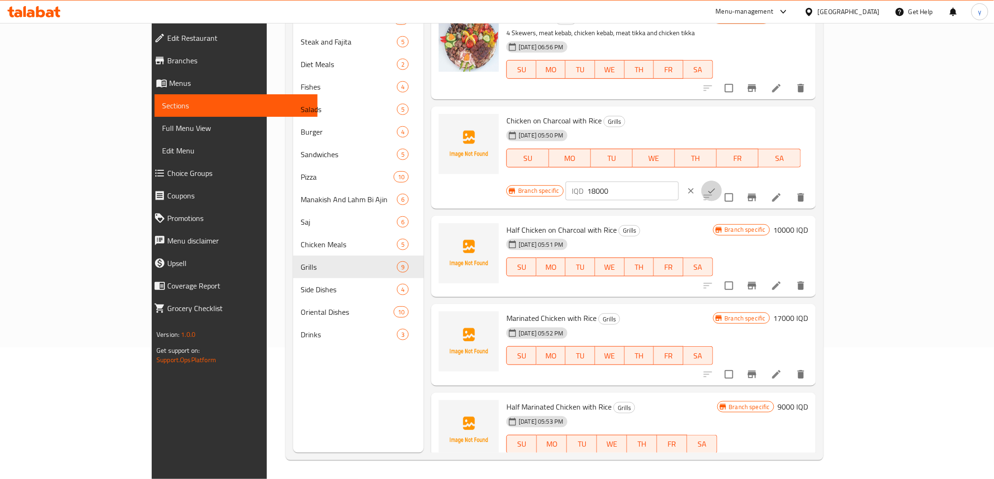
click at [716, 186] on icon "ok" at bounding box center [711, 190] width 9 height 9
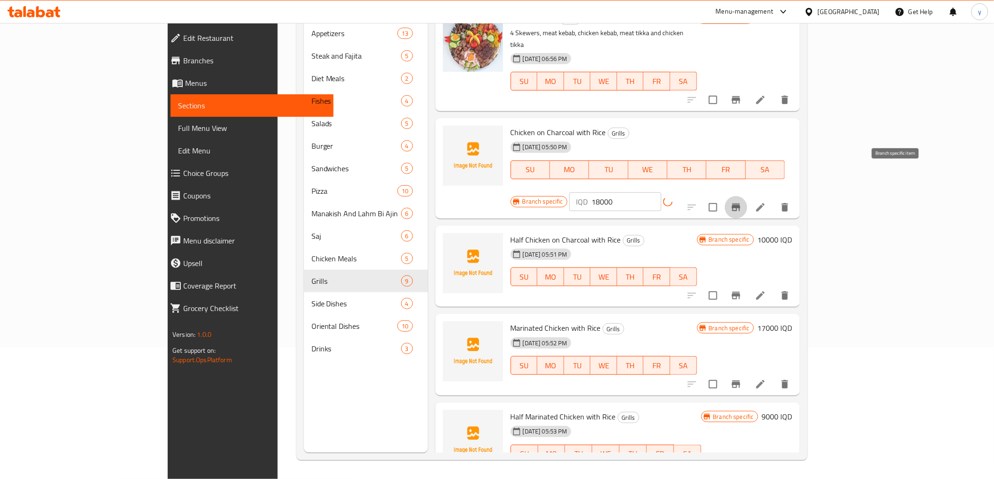
click at [742, 202] on icon "Branch-specific-item" at bounding box center [735, 207] width 11 height 11
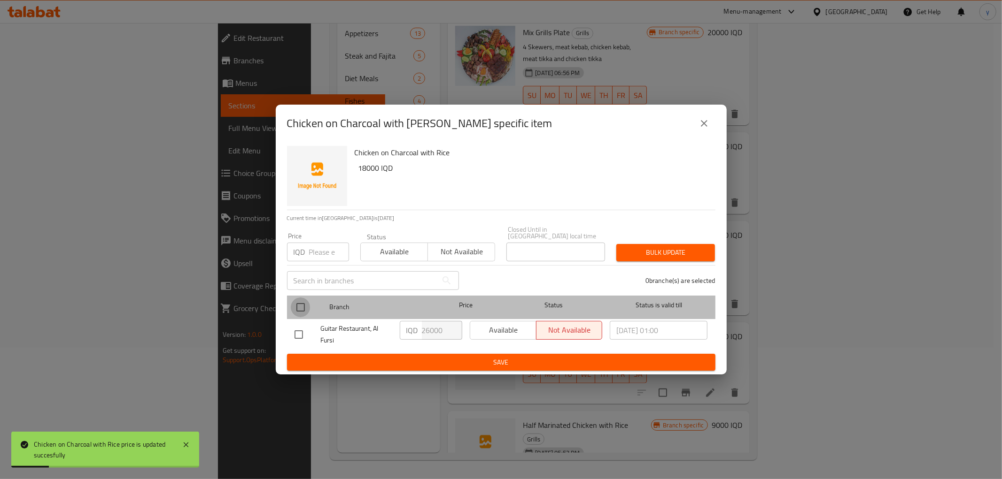
click at [304, 302] on input "checkbox" at bounding box center [301, 308] width 20 height 20
checkbox input "true"
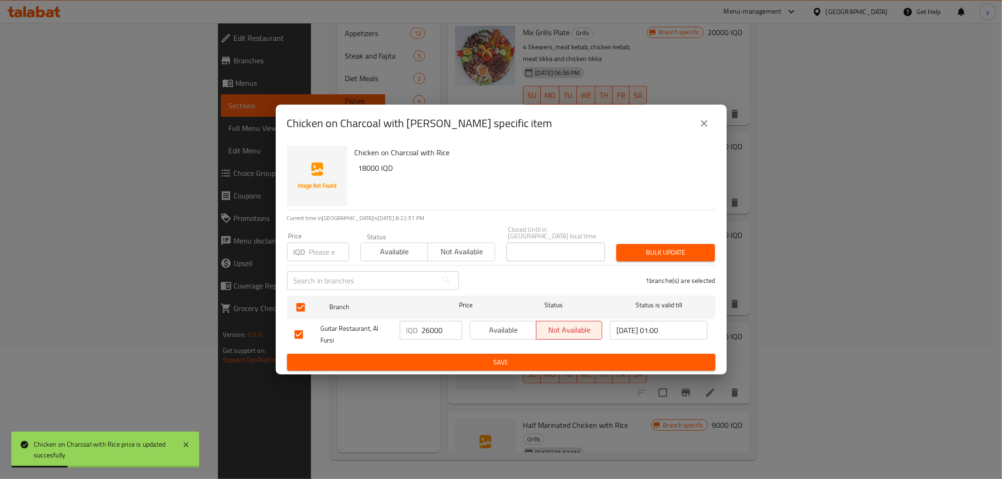
click at [435, 325] on input "26000" at bounding box center [442, 330] width 40 height 19
paste input "18"
type input "18000"
click at [472, 359] on span "Save" at bounding box center [500, 363] width 413 height 12
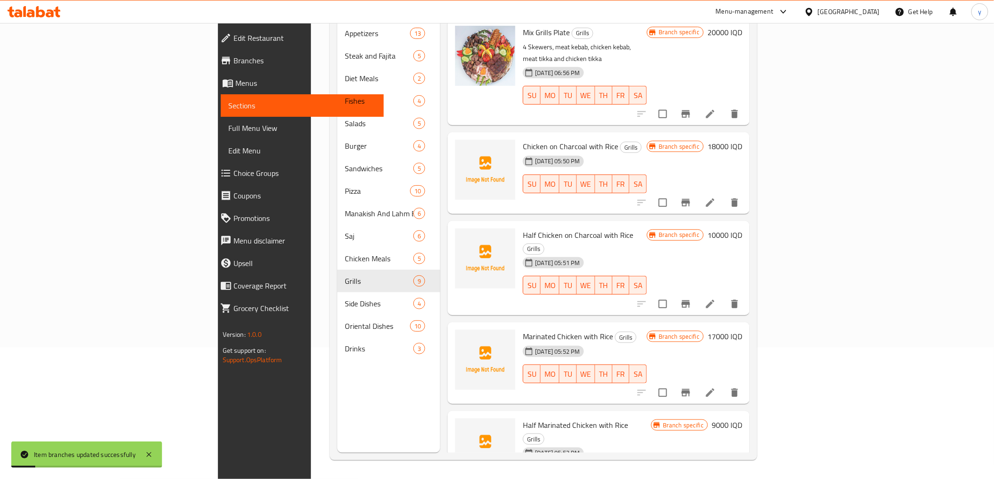
click at [742, 330] on h6 "17000 IQD" at bounding box center [724, 336] width 35 height 13
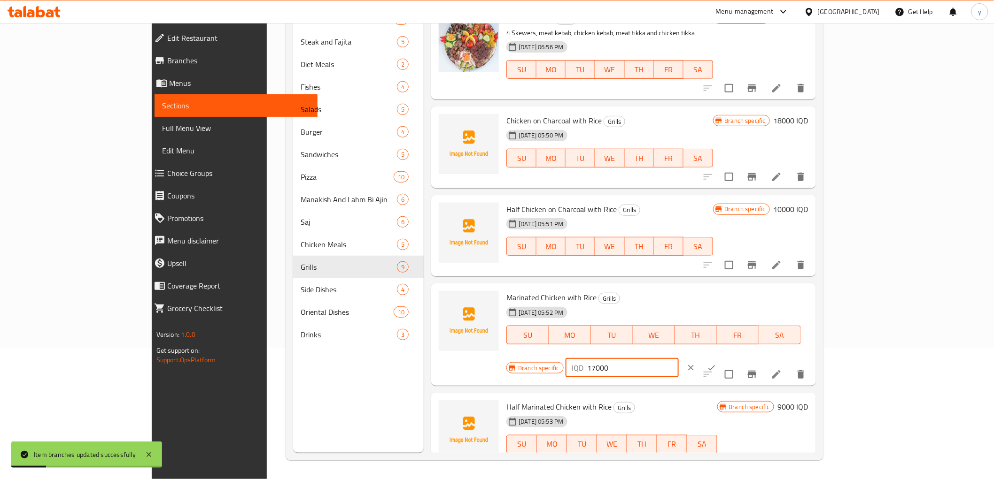
drag, startPoint x: 839, startPoint y: 302, endPoint x: 816, endPoint y: 307, distance: 23.1
click at [679, 359] on div "IQD 17000 ​" at bounding box center [621, 368] width 113 height 19
type input "26000"
click at [722, 358] on button "ok" at bounding box center [711, 368] width 21 height 21
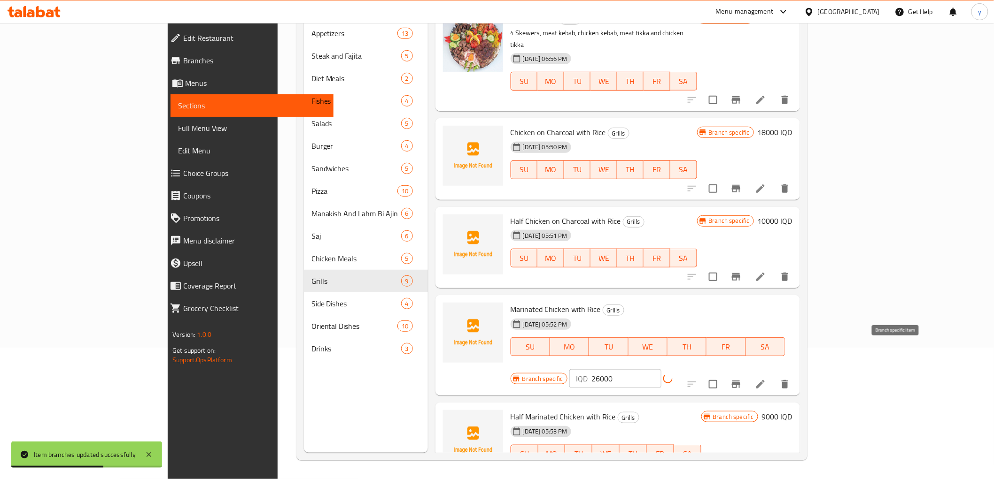
click at [742, 379] on icon "Branch-specific-item" at bounding box center [735, 384] width 11 height 11
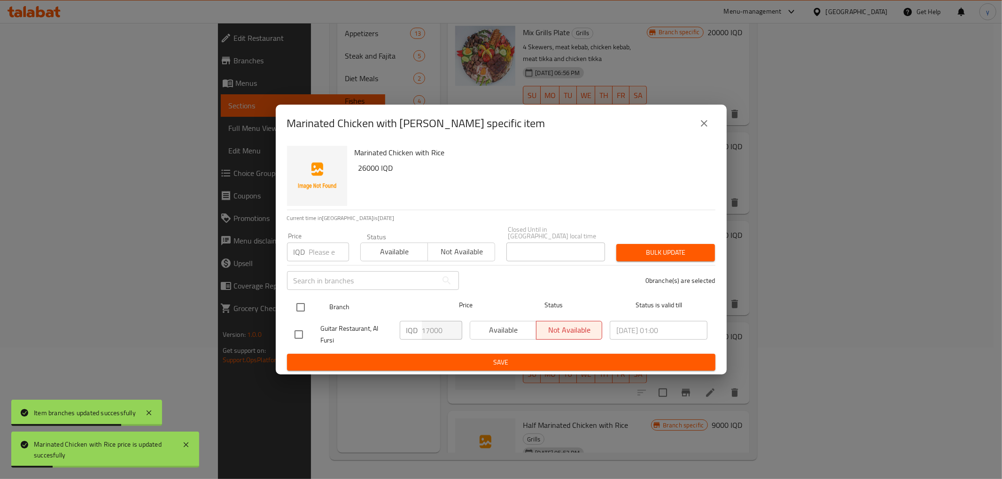
click at [304, 301] on input "checkbox" at bounding box center [301, 308] width 20 height 20
checkbox input "true"
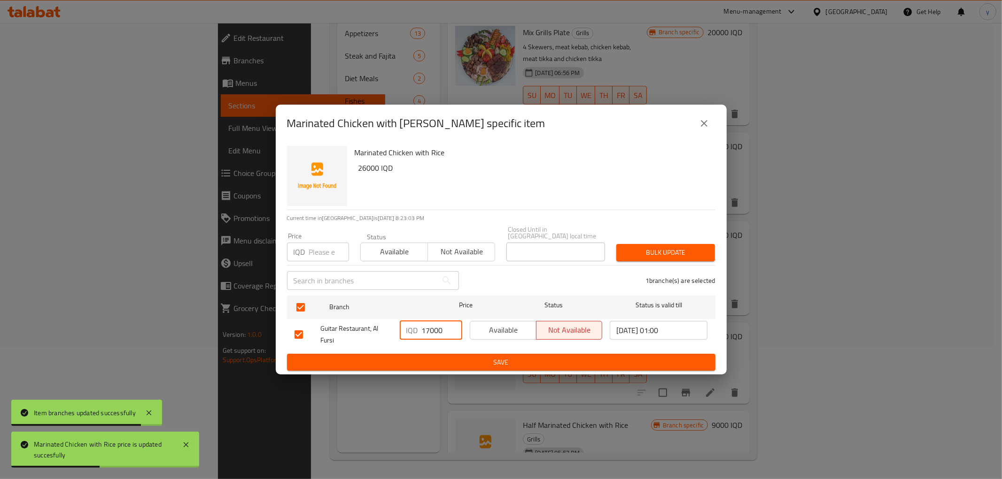
drag, startPoint x: 428, startPoint y: 325, endPoint x: 422, endPoint y: 327, distance: 7.0
click at [422, 327] on input "17000" at bounding box center [442, 330] width 40 height 19
type input "26000"
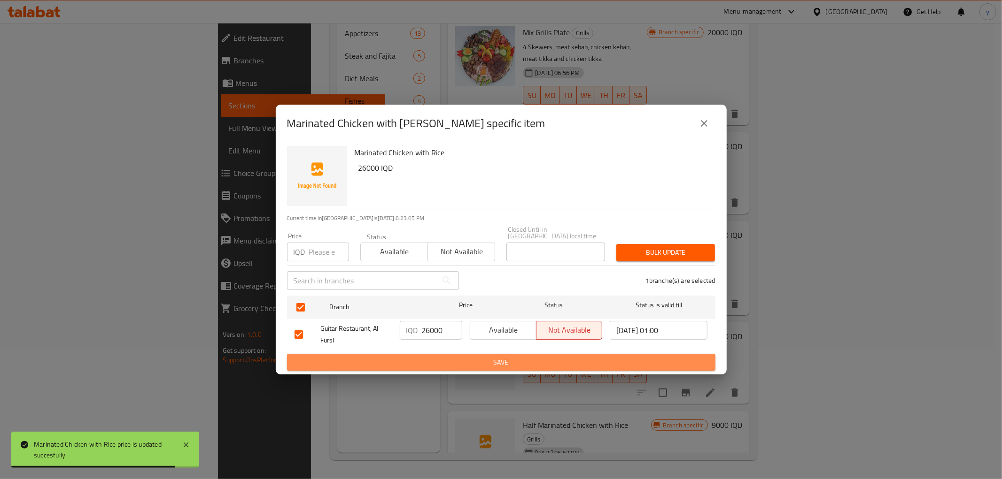
click at [468, 357] on span "Save" at bounding box center [500, 363] width 413 height 12
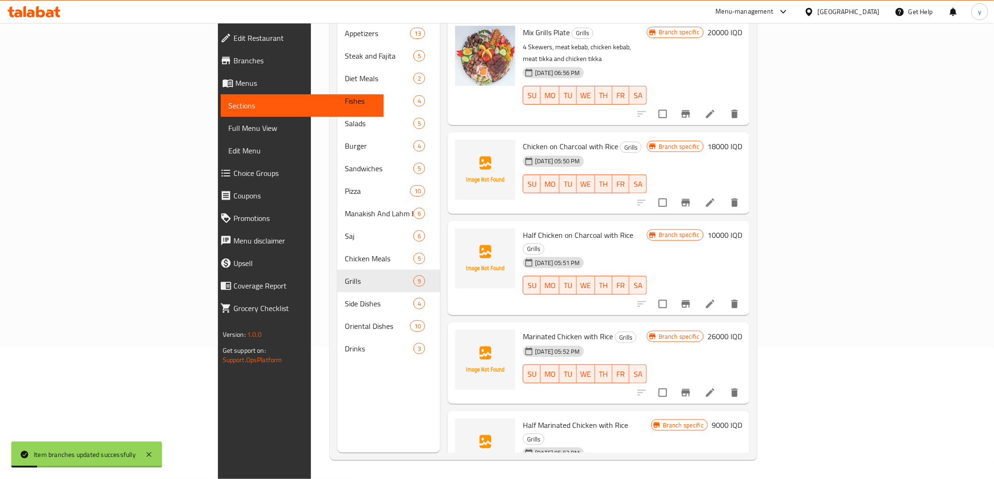
click at [742, 419] on h6 "9000 IQD" at bounding box center [726, 425] width 31 height 13
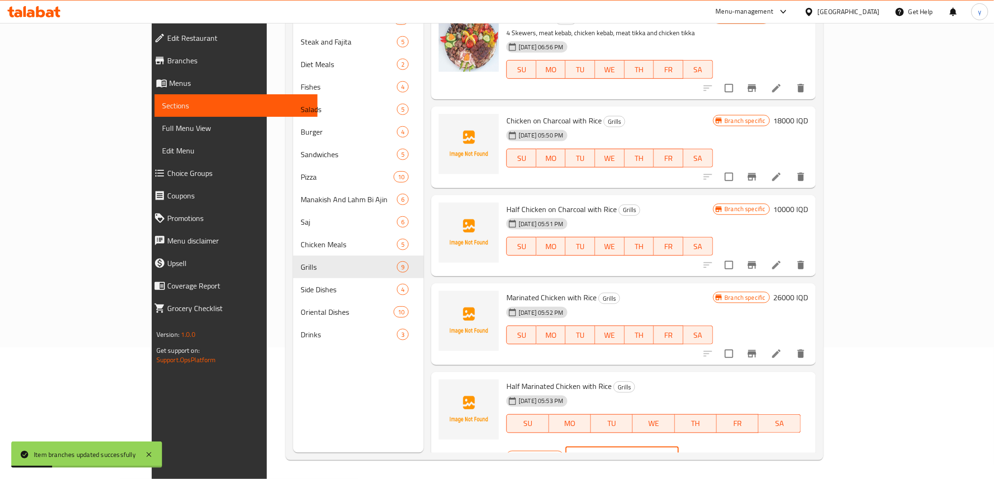
drag, startPoint x: 834, startPoint y: 395, endPoint x: 805, endPoint y: 413, distance: 33.4
click at [735, 447] on div "Branch specific IQD 9000 ​" at bounding box center [620, 457] width 229 height 21
type input "16000"
click at [722, 447] on button "ok" at bounding box center [711, 457] width 21 height 21
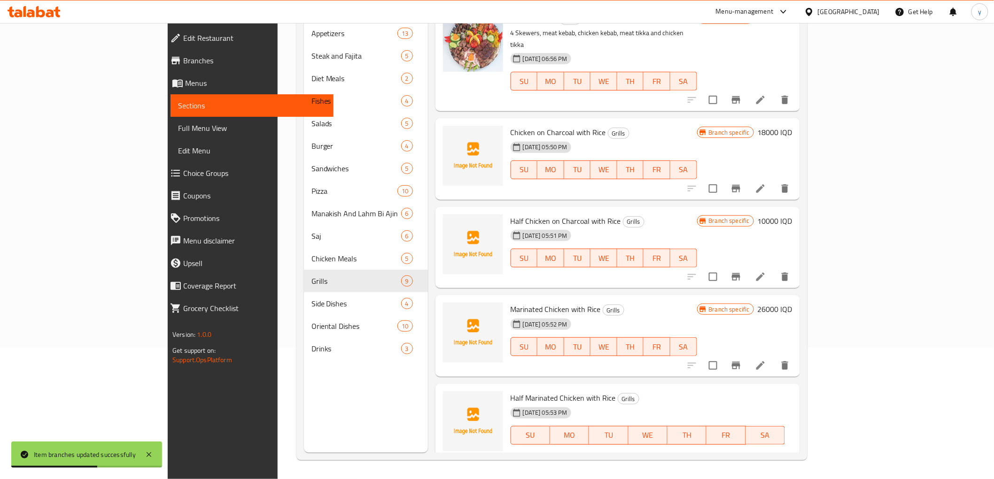
click at [740, 470] on icon "Branch-specific-item" at bounding box center [736, 474] width 8 height 8
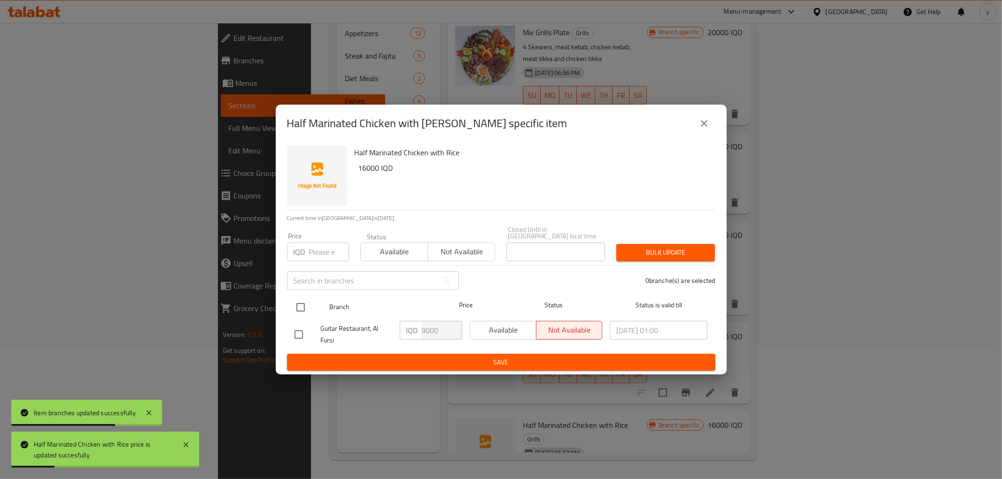
click at [303, 298] on input "checkbox" at bounding box center [301, 308] width 20 height 20
checkbox input "true"
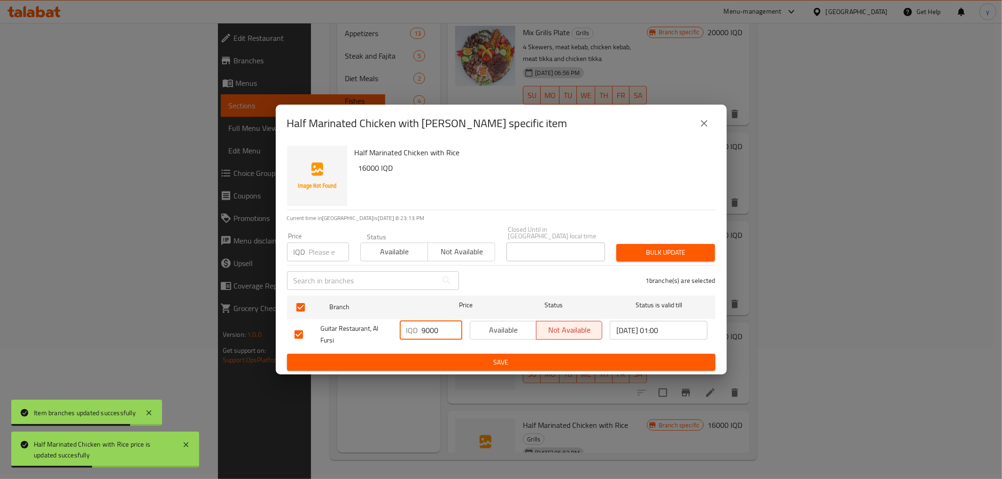
drag, startPoint x: 425, startPoint y: 326, endPoint x: 420, endPoint y: 329, distance: 5.3
click at [420, 329] on div "IQD 9000 ​" at bounding box center [431, 330] width 62 height 19
type input "16000"
click at [389, 357] on span "Save" at bounding box center [500, 363] width 413 height 12
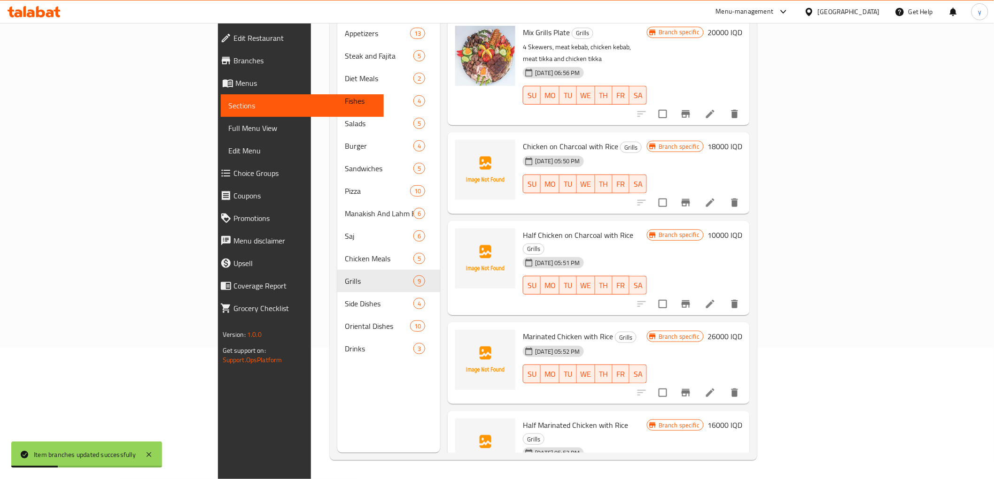
click at [742, 140] on h6 "18000 IQD" at bounding box center [724, 146] width 35 height 13
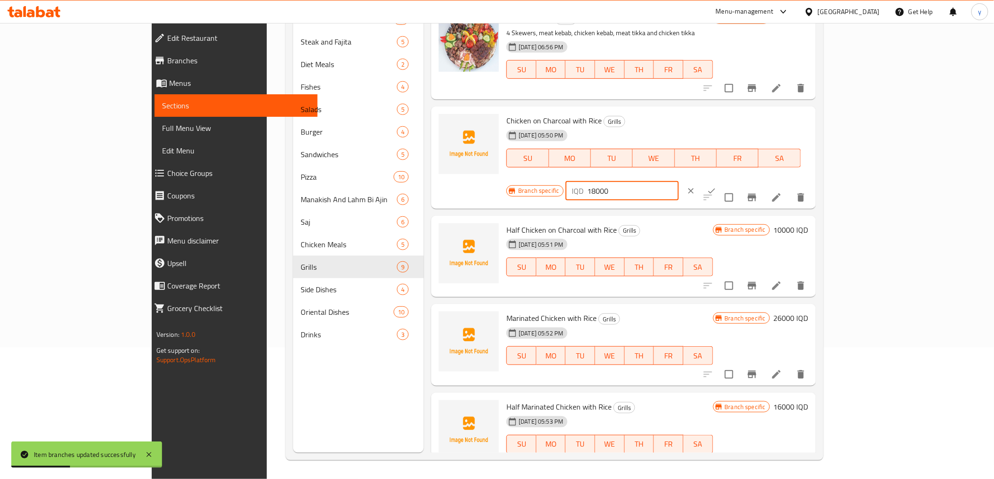
drag, startPoint x: 850, startPoint y: 129, endPoint x: 781, endPoint y: 126, distance: 69.1
click at [735, 181] on div "Branch specific IQD 18000 ​" at bounding box center [620, 191] width 229 height 21
type input "26000"
click at [722, 181] on div at bounding box center [700, 191] width 41 height 21
click at [722, 181] on button "ok" at bounding box center [711, 191] width 21 height 21
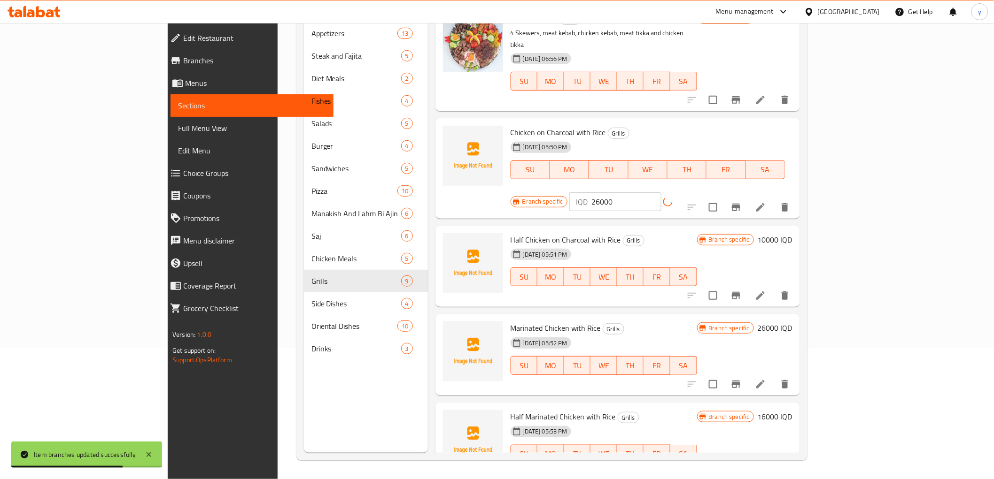
click at [796, 196] on div at bounding box center [738, 207] width 116 height 23
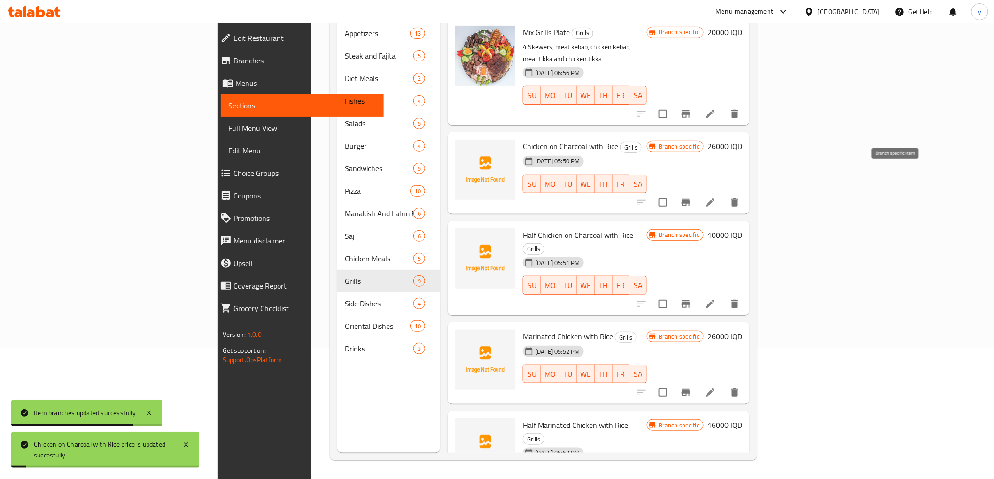
click at [691, 197] on icon "Branch-specific-item" at bounding box center [685, 202] width 11 height 11
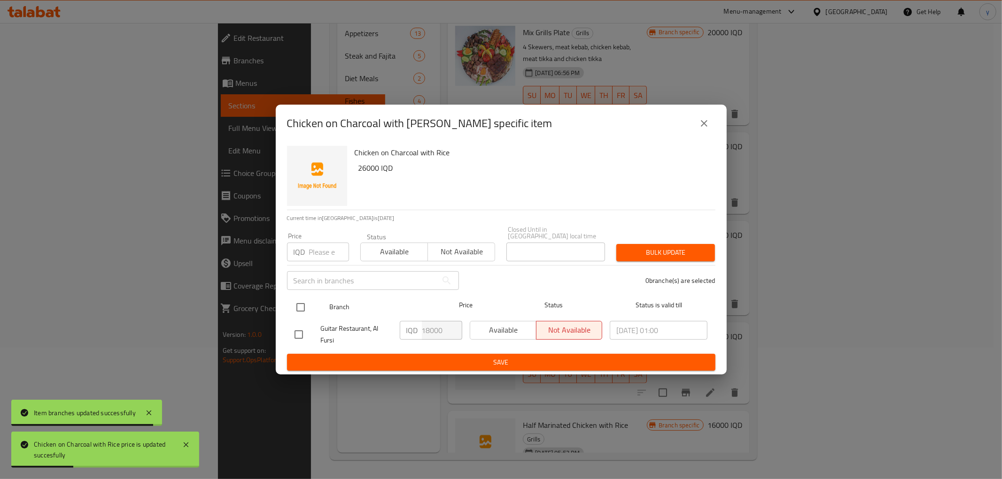
click at [307, 301] on input "checkbox" at bounding box center [301, 308] width 20 height 20
checkbox input "true"
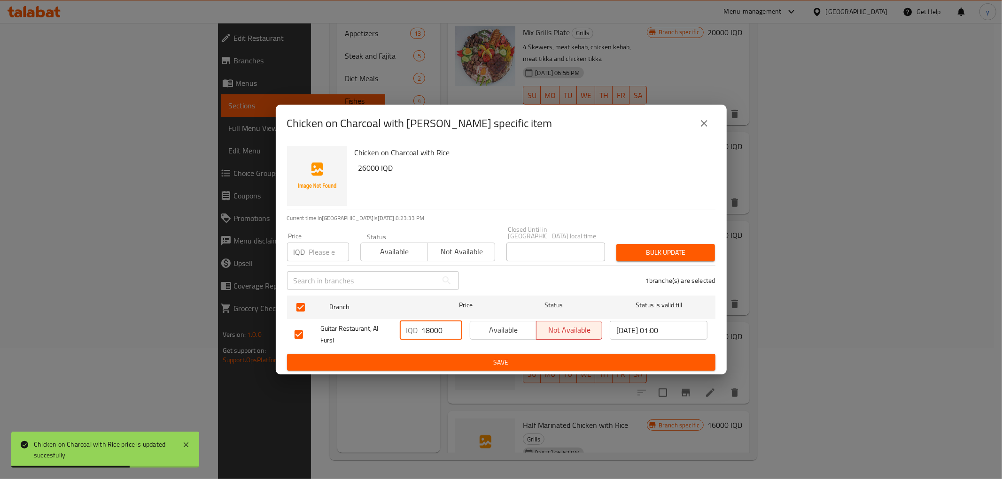
drag, startPoint x: 429, startPoint y: 322, endPoint x: 421, endPoint y: 329, distance: 10.3
click at [422, 329] on input "18000" at bounding box center [442, 330] width 40 height 19
type input "26000"
click at [357, 349] on ul "Branch Price Status Status is valid till Guitar Restaurant, Al Fursi IQD 26000 …" at bounding box center [501, 323] width 428 height 62
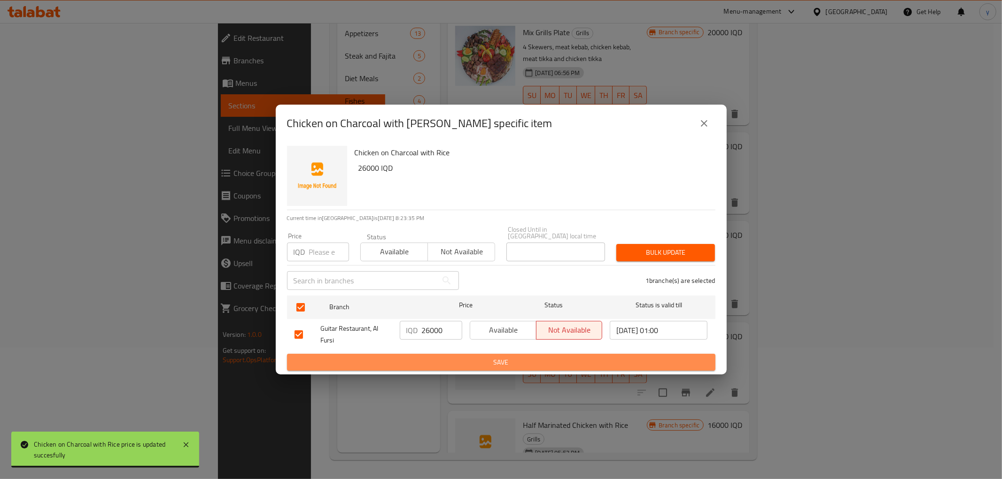
click at [357, 354] on button "Save" at bounding box center [501, 362] width 428 height 17
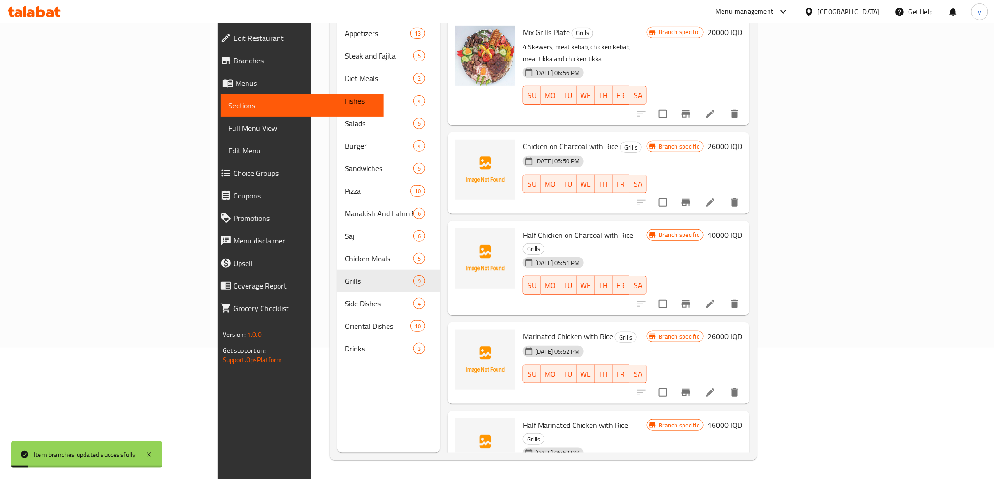
click at [742, 229] on h6 "10000 IQD" at bounding box center [724, 235] width 35 height 13
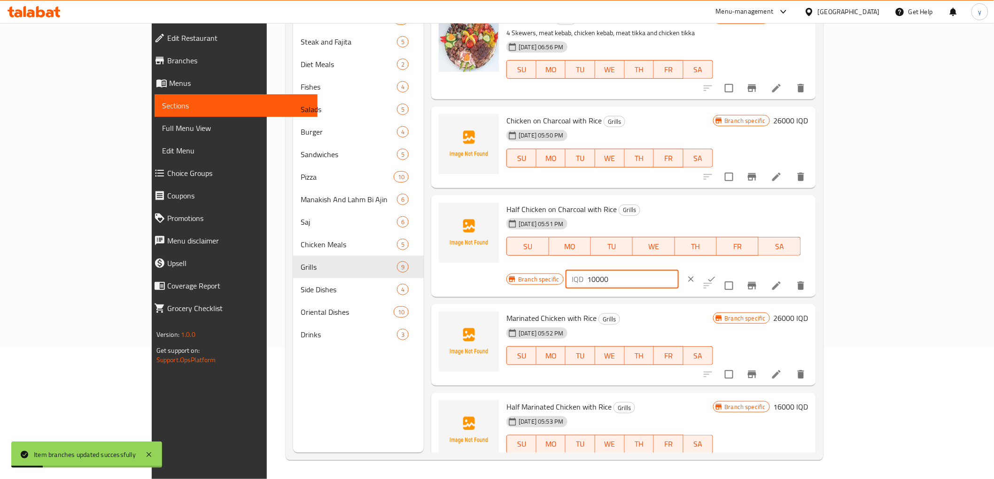
drag, startPoint x: 791, startPoint y: 209, endPoint x: 765, endPoint y: 210, distance: 25.4
click at [735, 269] on div "Branch specific IQD 10000 ​" at bounding box center [620, 279] width 229 height 21
type input "16000"
click at [716, 275] on icon "ok" at bounding box center [711, 279] width 9 height 9
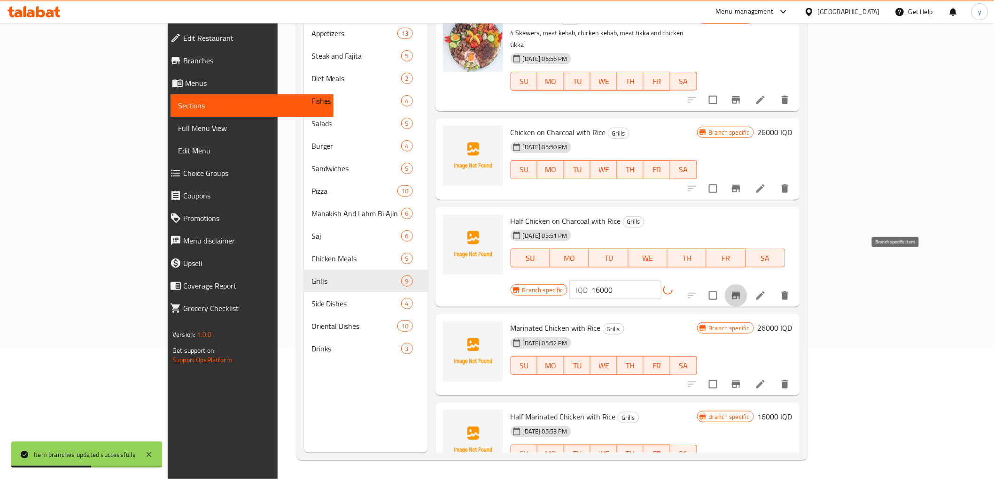
click at [742, 290] on icon "Branch-specific-item" at bounding box center [735, 295] width 11 height 11
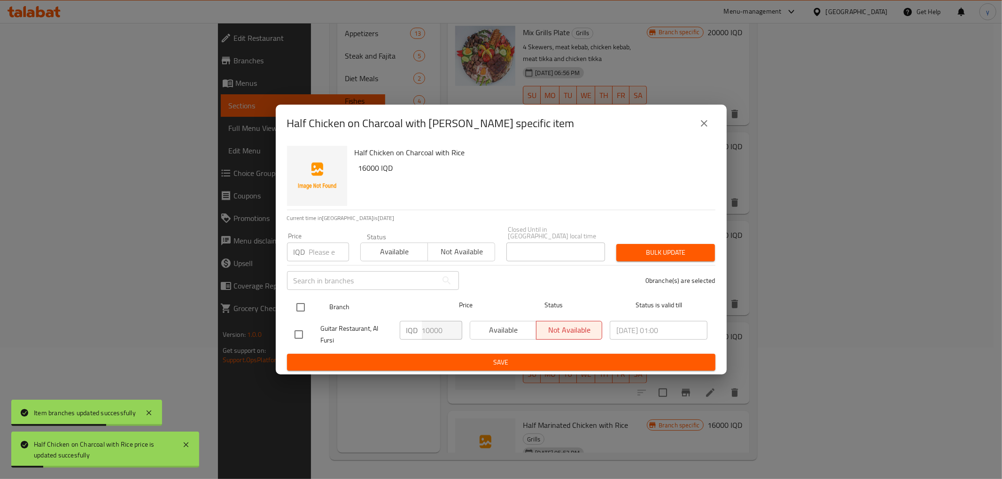
click at [302, 306] on input "checkbox" at bounding box center [301, 308] width 20 height 20
checkbox input "true"
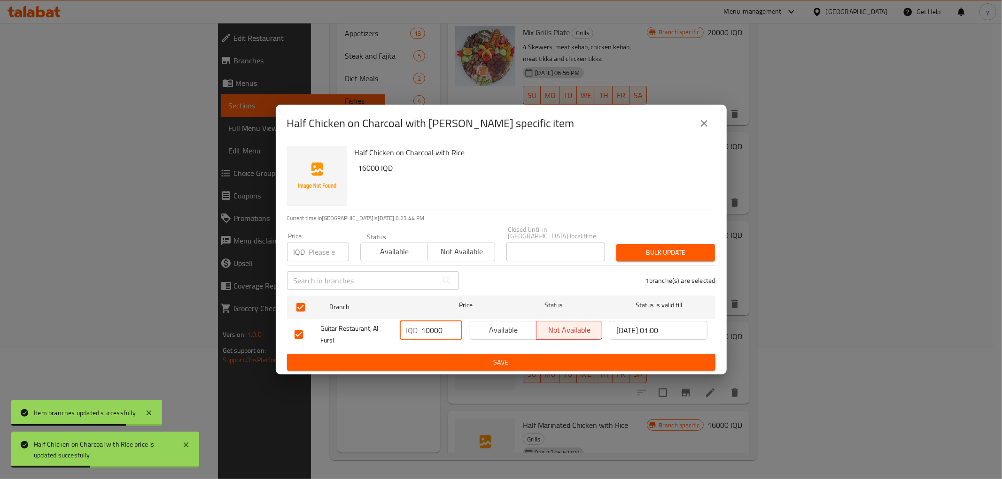
drag, startPoint x: 431, startPoint y: 327, endPoint x: 420, endPoint y: 332, distance: 12.4
click at [420, 332] on div "IQD 10000 ​" at bounding box center [431, 330] width 62 height 19
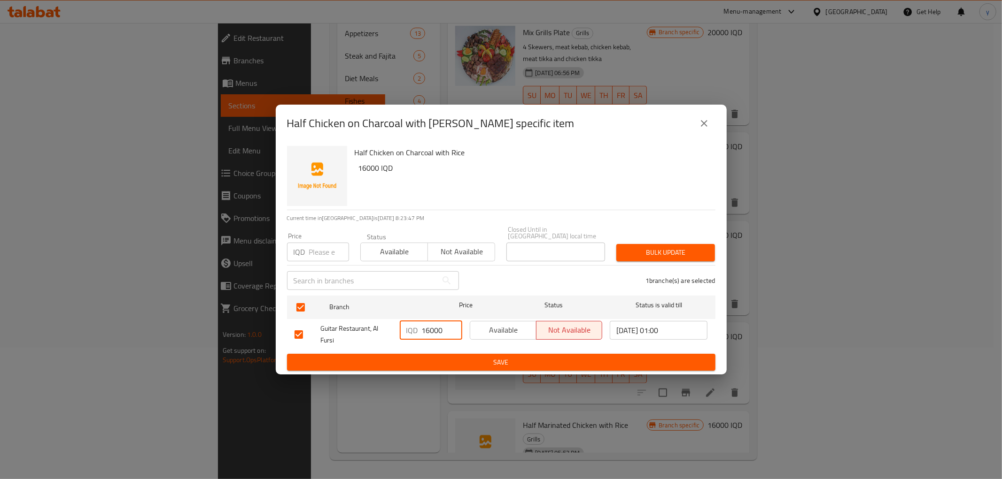
type input "16000"
click at [460, 358] on span "Save" at bounding box center [500, 363] width 413 height 12
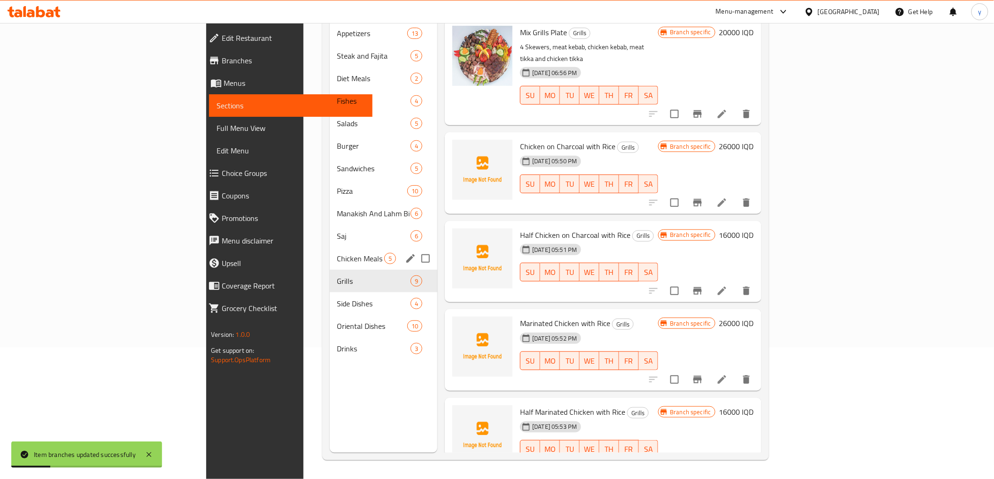
click at [330, 247] on div "Chicken Meals 5" at bounding box center [384, 258] width 108 height 23
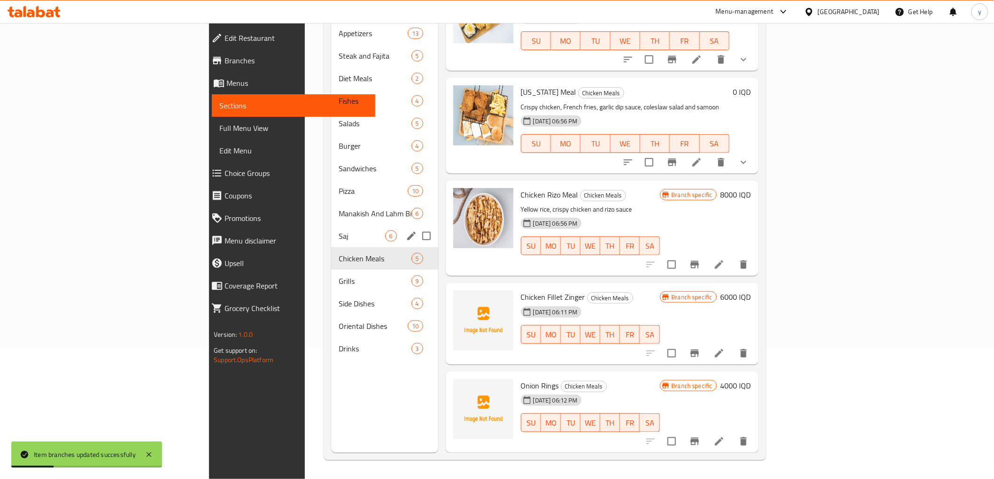
scroll to position [29, 0]
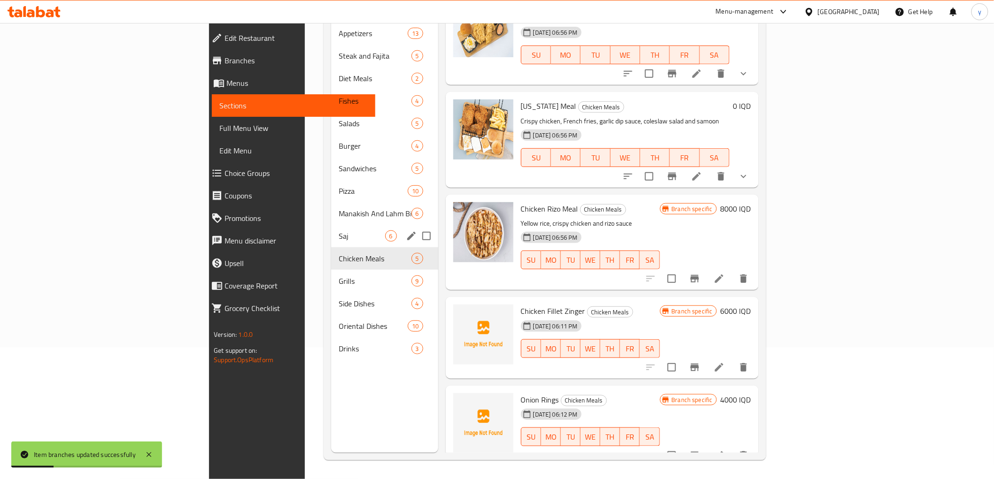
click at [339, 231] on span "Saj" at bounding box center [362, 236] width 46 height 11
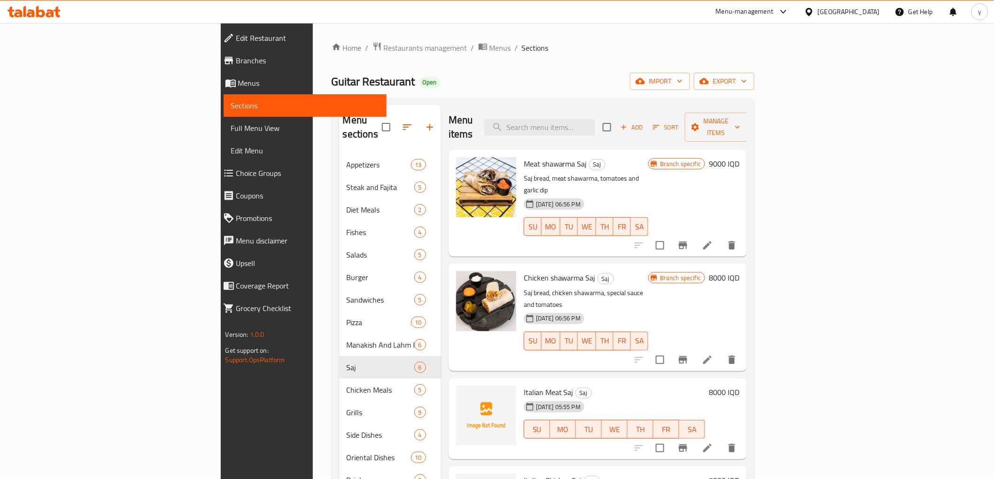
click at [739, 157] on h6 "9000 IQD" at bounding box center [724, 163] width 31 height 13
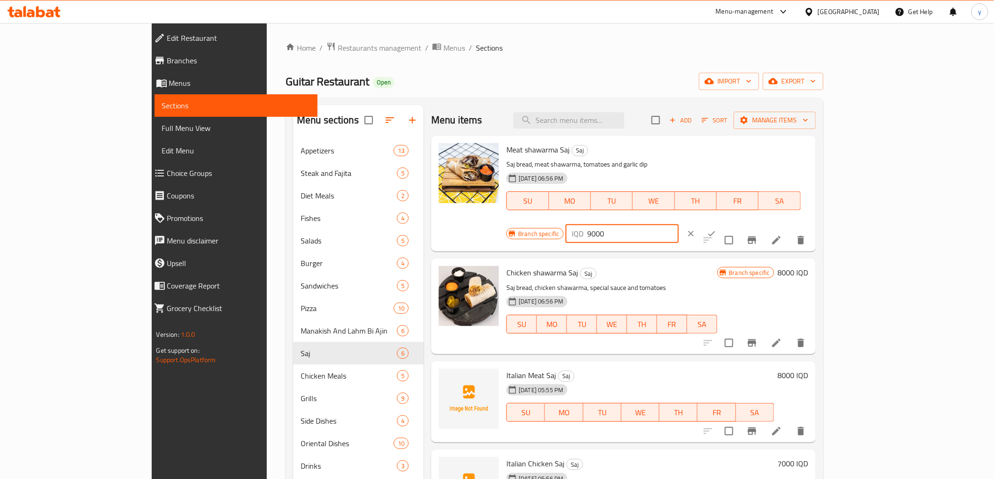
click at [679, 224] on input "9000" at bounding box center [633, 233] width 91 height 19
click at [722, 224] on div at bounding box center [700, 234] width 41 height 21
click at [696, 229] on icon "clear" at bounding box center [690, 233] width 9 height 9
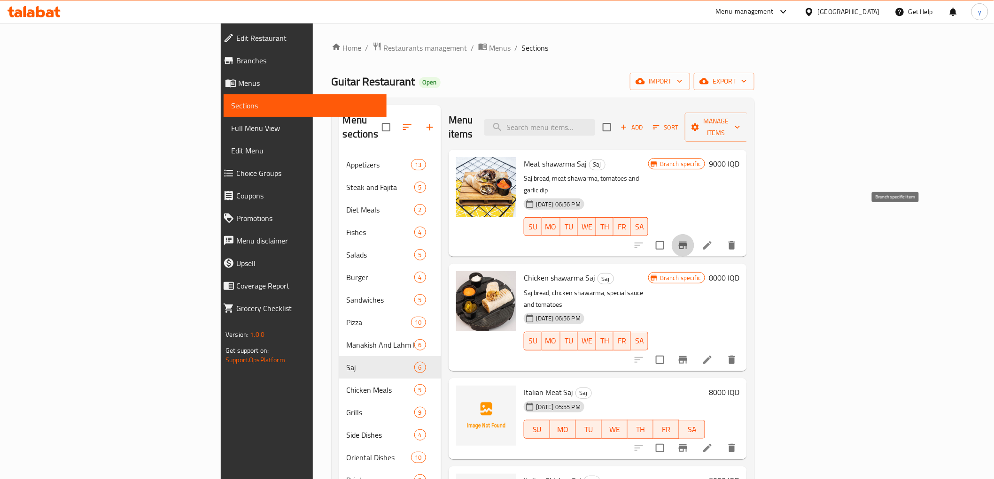
click at [687, 242] on icon "Branch-specific-item" at bounding box center [683, 246] width 8 height 8
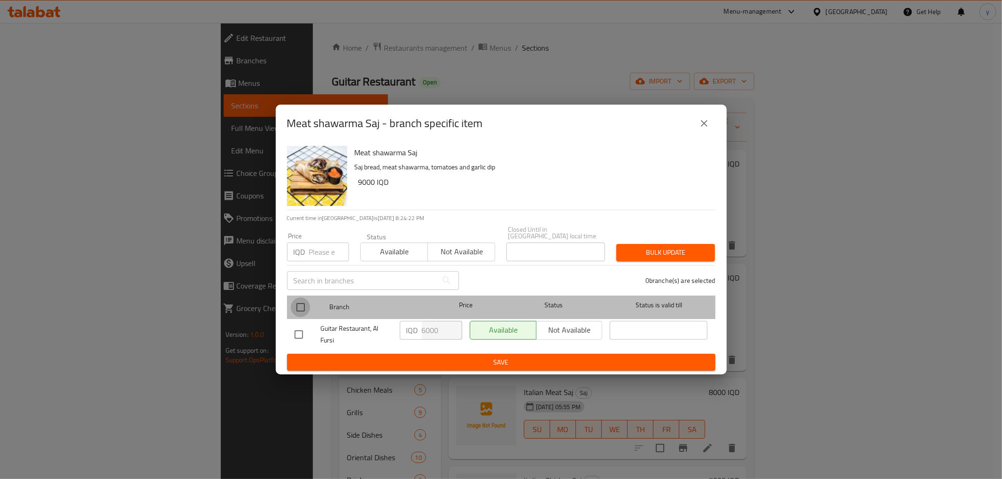
click at [300, 303] on input "checkbox" at bounding box center [301, 308] width 20 height 20
checkbox input "true"
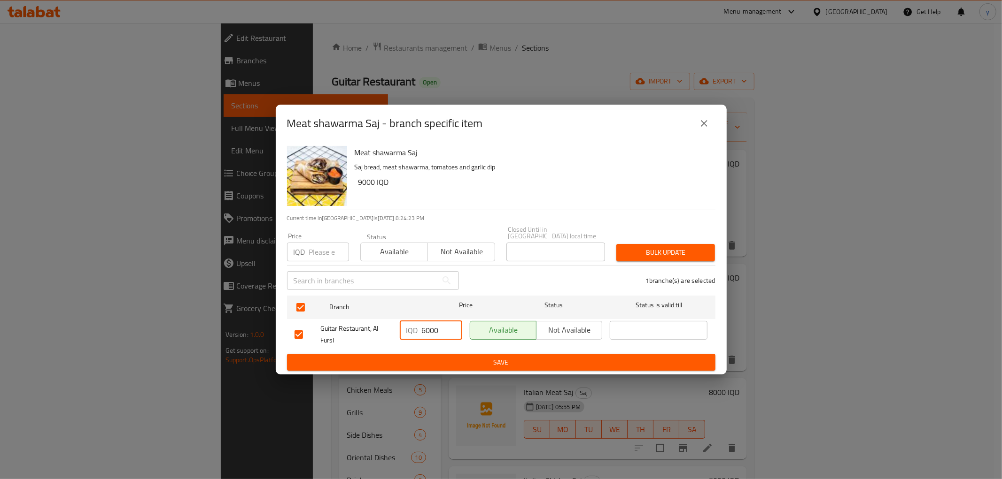
click at [433, 326] on input "6000" at bounding box center [442, 330] width 40 height 19
paste input "9"
type input "9000"
click at [452, 357] on span "Save" at bounding box center [500, 363] width 413 height 12
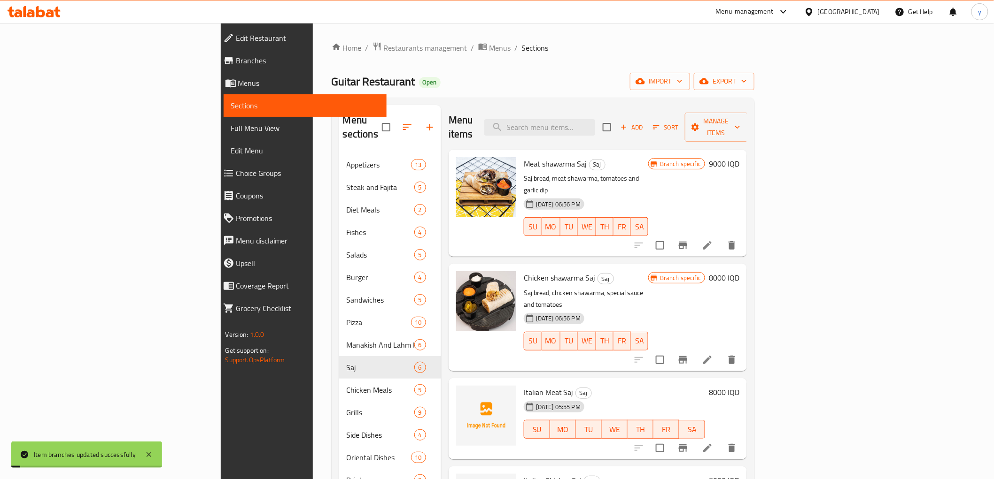
click at [739, 271] on h6 "8000 IQD" at bounding box center [724, 277] width 31 height 13
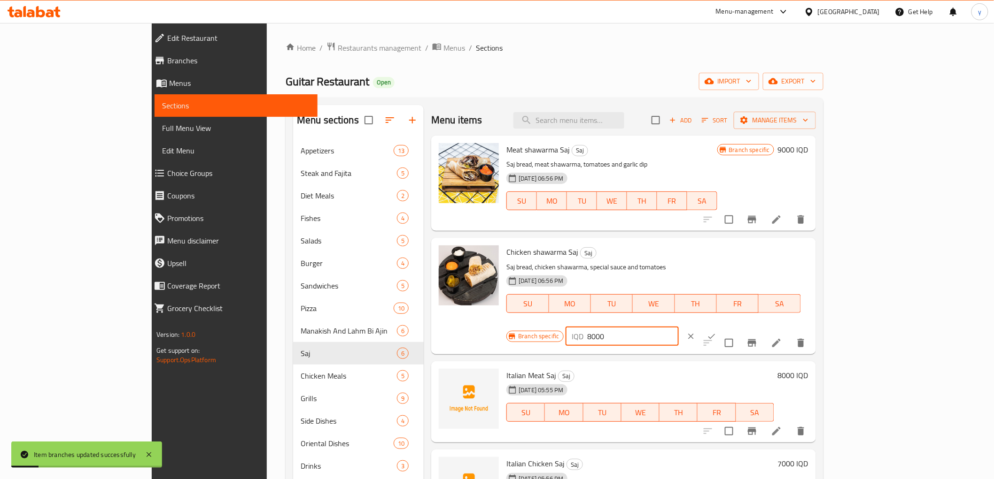
drag, startPoint x: 844, startPoint y: 256, endPoint x: 804, endPoint y: 256, distance: 40.4
click at [679, 327] on div "IQD 8000 ​" at bounding box center [621, 336] width 113 height 19
paste input "9"
type input "9000"
click at [722, 326] on button "ok" at bounding box center [711, 336] width 21 height 21
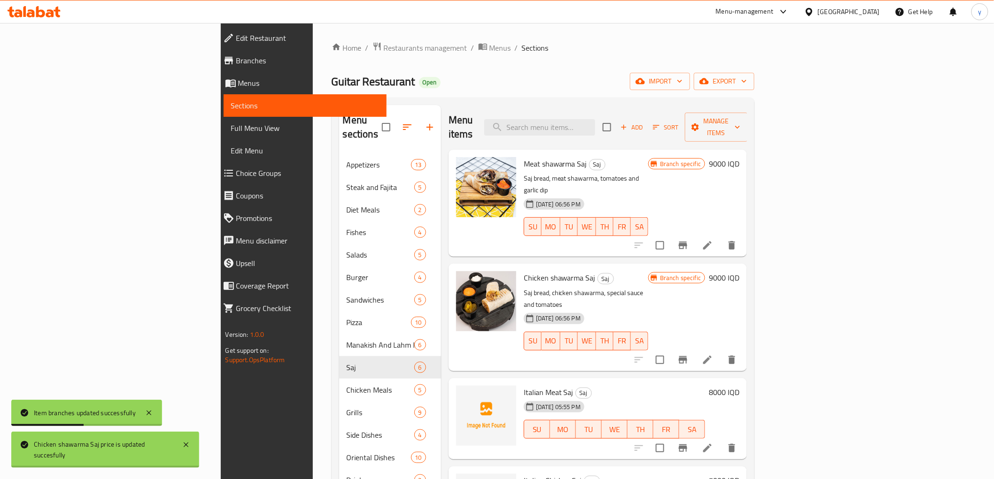
click at [687, 356] on icon "Branch-specific-item" at bounding box center [683, 360] width 8 height 8
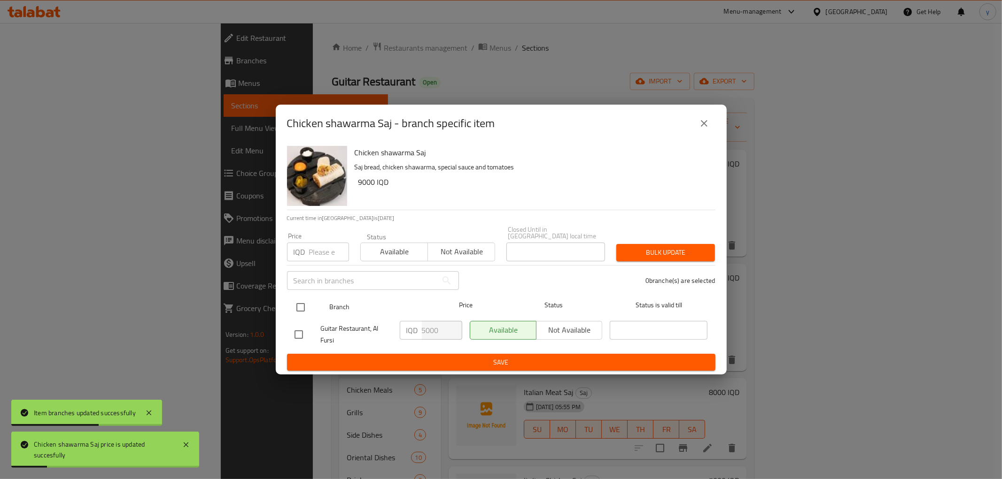
click at [303, 298] on input "checkbox" at bounding box center [301, 308] width 20 height 20
checkbox input "true"
click at [429, 327] on input "5000" at bounding box center [442, 330] width 40 height 19
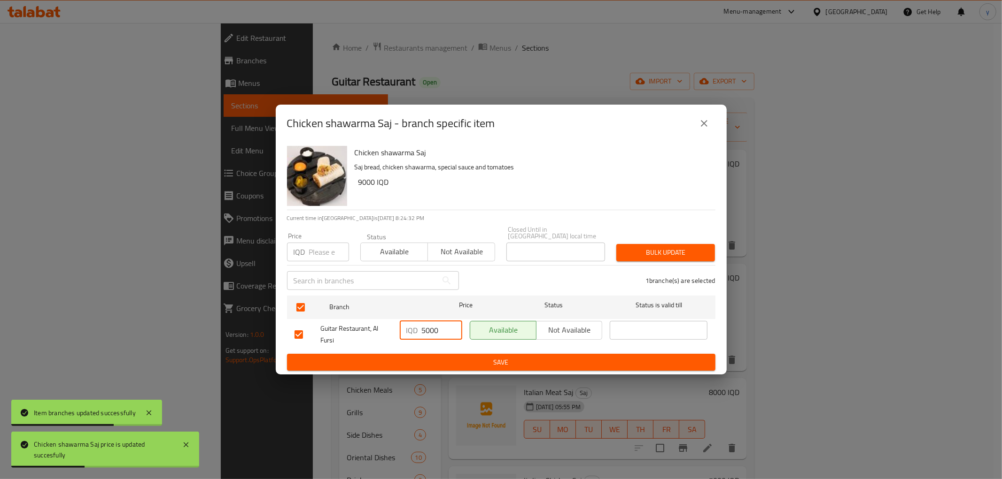
click at [429, 327] on input "5000" at bounding box center [442, 330] width 40 height 19
paste input "9"
type input "9000"
click at [429, 354] on button "Save" at bounding box center [501, 362] width 428 height 17
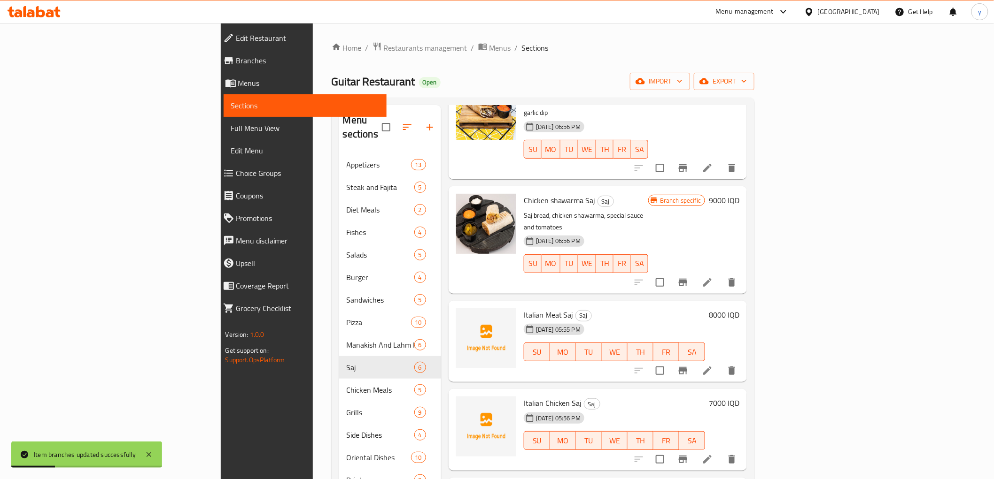
scroll to position [103, 0]
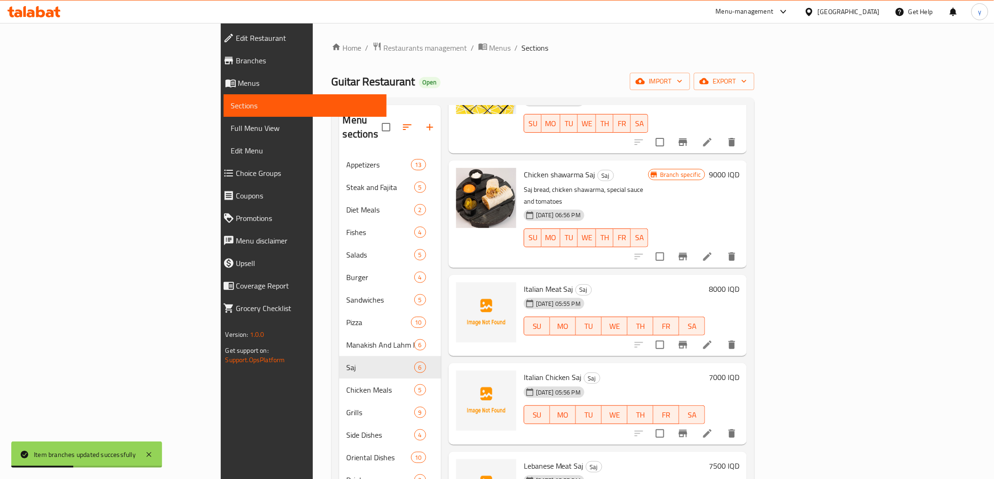
click at [739, 283] on h6 "8000 IQD" at bounding box center [724, 289] width 31 height 13
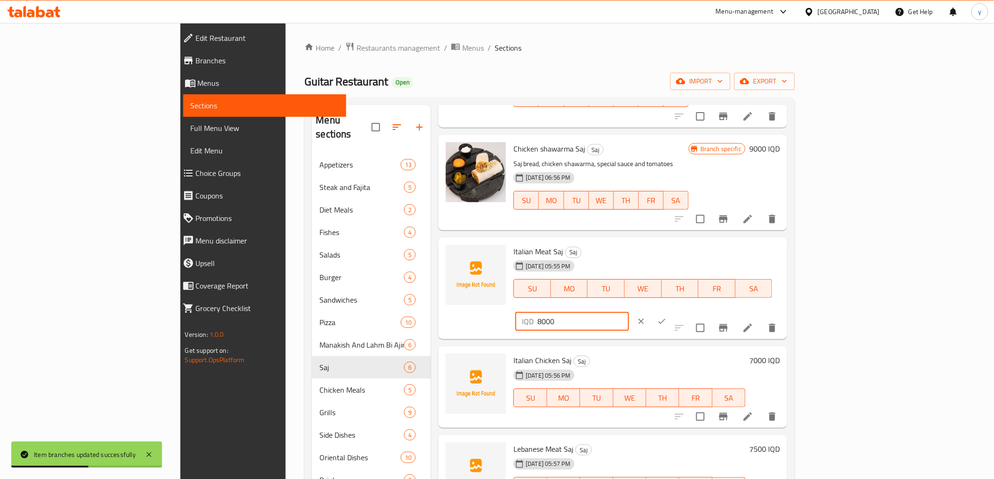
drag, startPoint x: 842, startPoint y: 253, endPoint x: 793, endPoint y: 252, distance: 48.8
click at [783, 252] on div "Italian Meat Saj Saj [DATE] 05:55 PM SU MO TU WE TH FR SA IQD 8000 ​" at bounding box center [647, 288] width 274 height 95
type input "11000"
click at [665, 319] on icon "ok" at bounding box center [661, 321] width 7 height 5
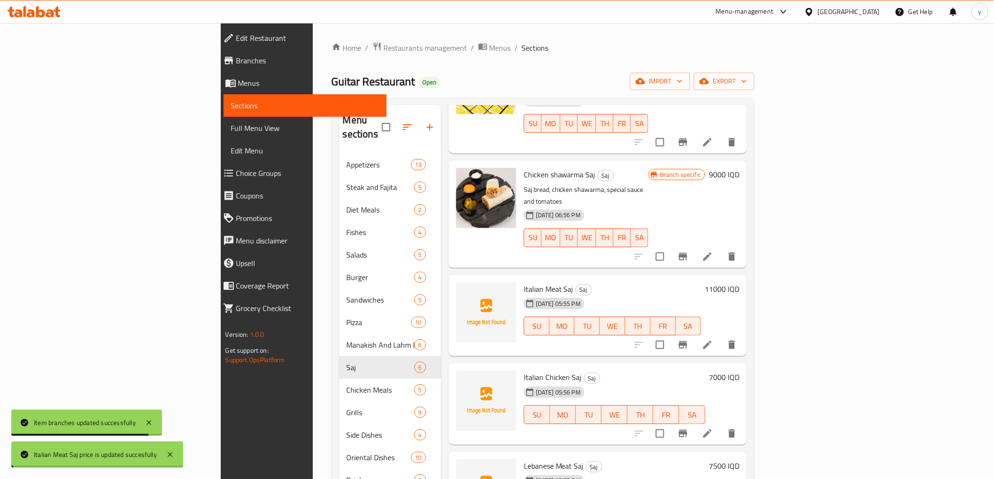
click at [739, 371] on h6 "7000 IQD" at bounding box center [724, 377] width 31 height 13
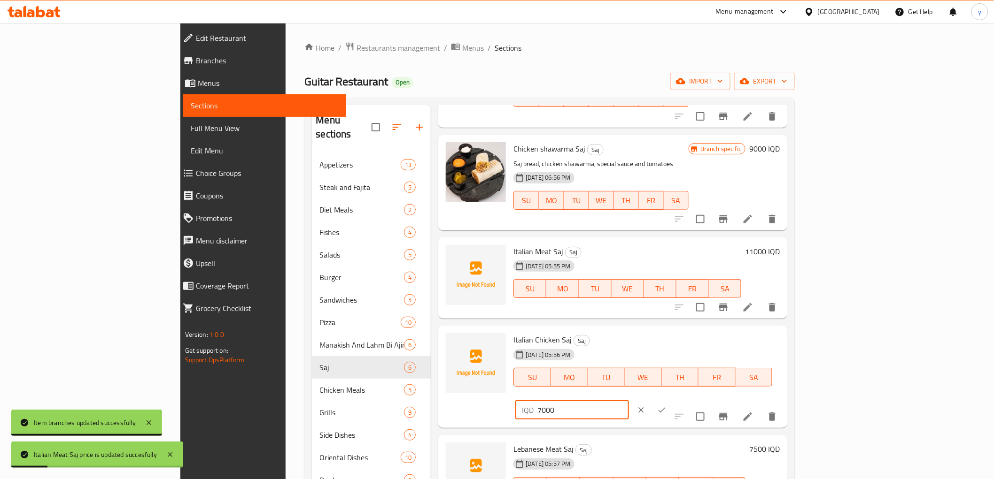
drag, startPoint x: 860, startPoint y: 343, endPoint x: 816, endPoint y: 345, distance: 44.2
click at [628, 401] on input "7000" at bounding box center [582, 410] width 91 height 19
click at [628, 401] on div "IQD 7000 ​" at bounding box center [571, 410] width 113 height 19
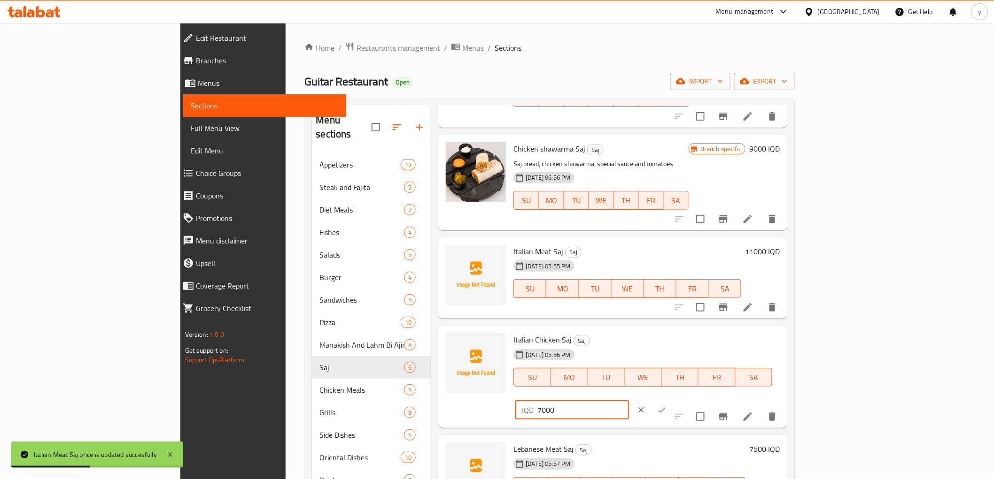
click at [628, 401] on input "7000" at bounding box center [582, 410] width 91 height 19
drag, startPoint x: 825, startPoint y: 339, endPoint x: 815, endPoint y: 343, distance: 10.3
click at [628, 401] on div "IQD 7000 ​" at bounding box center [571, 410] width 113 height 19
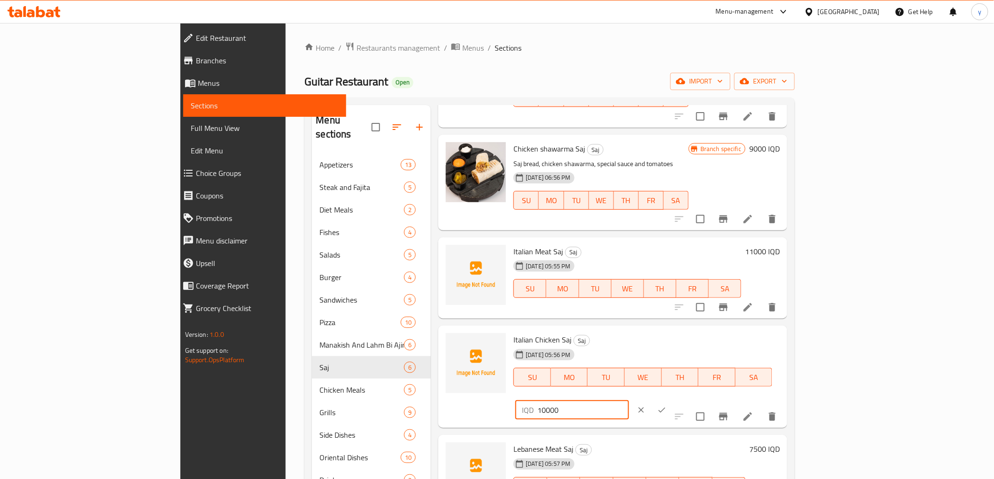
type input "10000"
click at [672, 400] on button "ok" at bounding box center [661, 410] width 21 height 21
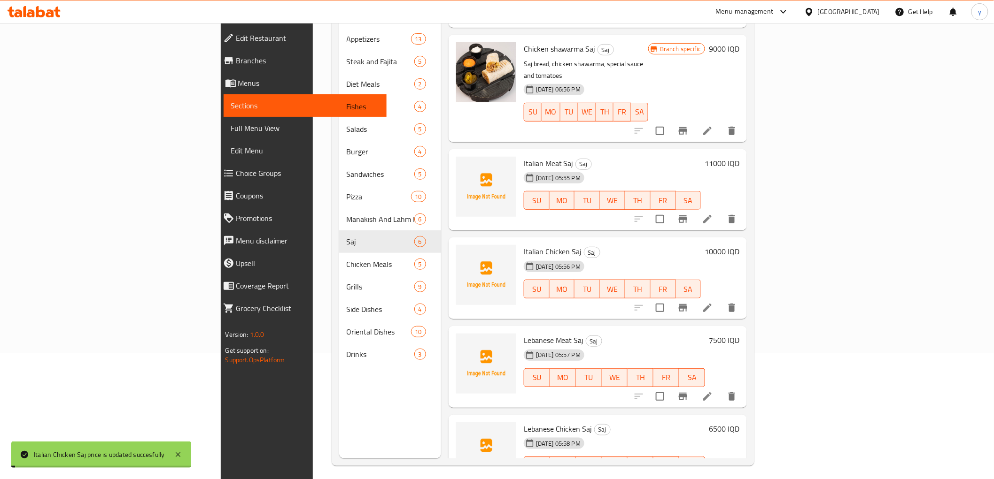
scroll to position [131, 0]
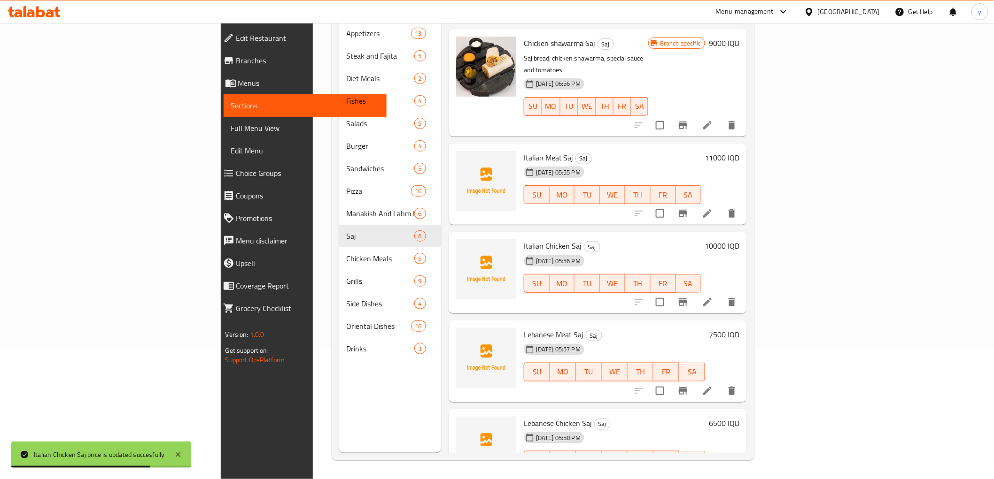
click at [739, 328] on h6 "7500 IQD" at bounding box center [724, 334] width 31 height 13
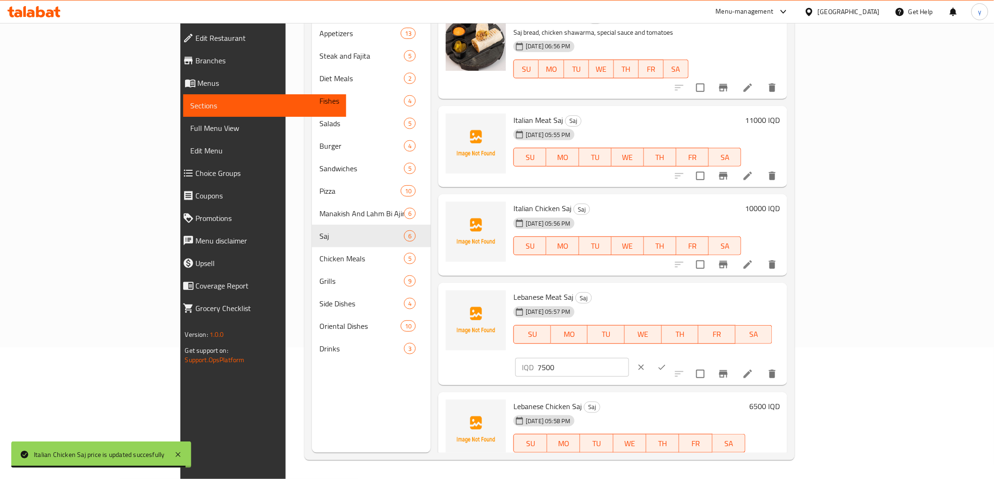
drag, startPoint x: 846, startPoint y: 301, endPoint x: 810, endPoint y: 302, distance: 36.7
click at [628, 358] on div "IQD 7500 ​" at bounding box center [571, 367] width 113 height 19
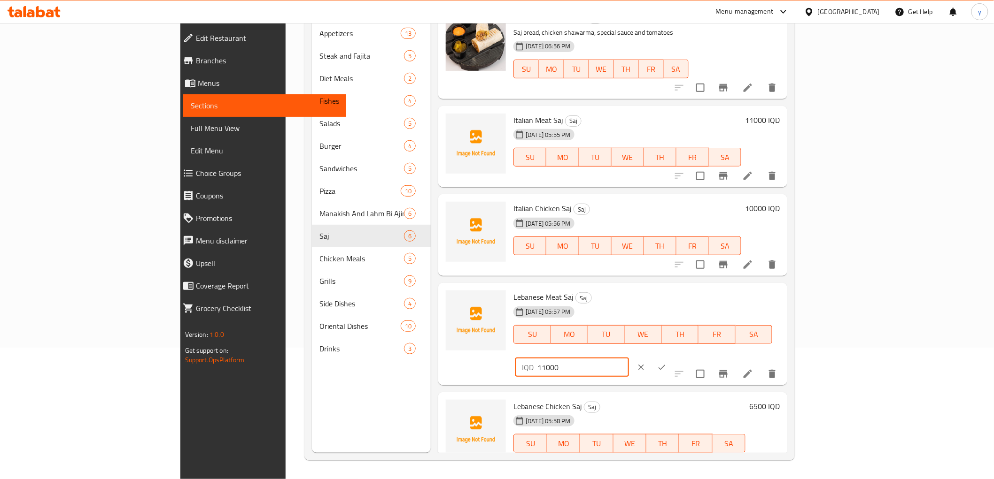
type input "11000"
click at [672, 357] on button "ok" at bounding box center [661, 367] width 21 height 21
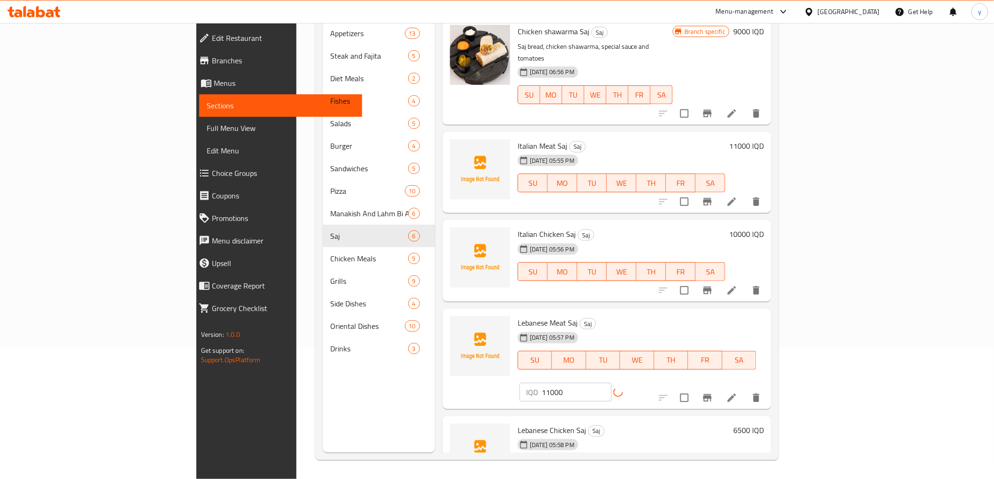
click at [764, 424] on h6 "6500 IQD" at bounding box center [748, 430] width 31 height 13
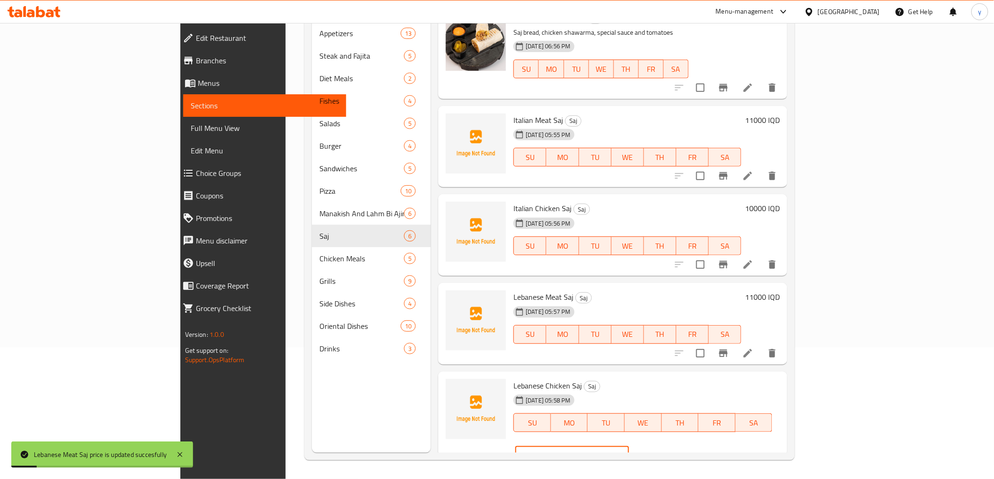
drag, startPoint x: 855, startPoint y: 388, endPoint x: 767, endPoint y: 397, distance: 88.3
click at [767, 397] on div "Lebanese Chicken Saj Saj [DATE] 05:58 PM SU MO TU WE TH FR SA IQD 6500 ​" at bounding box center [647, 423] width 274 height 95
type input "10000"
click at [672, 446] on button "ok" at bounding box center [661, 456] width 21 height 21
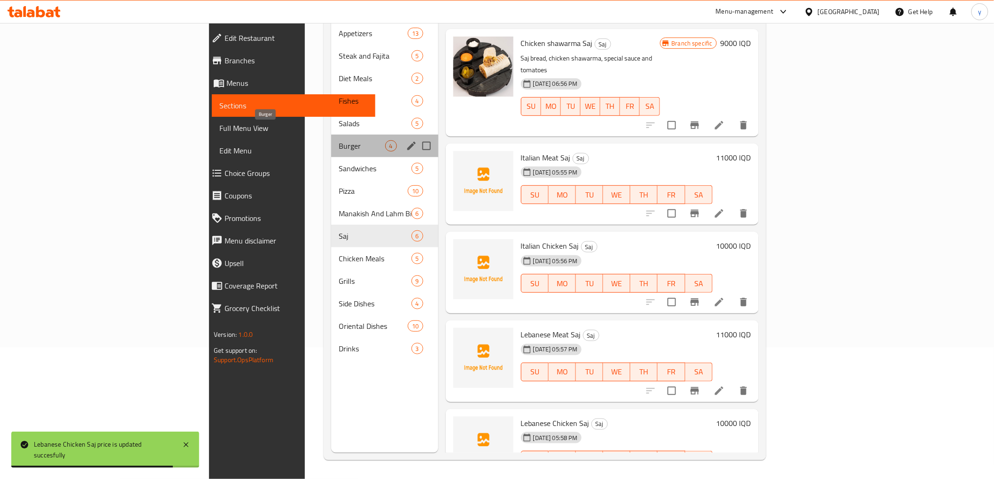
click at [339, 140] on span "Burger" at bounding box center [362, 145] width 46 height 11
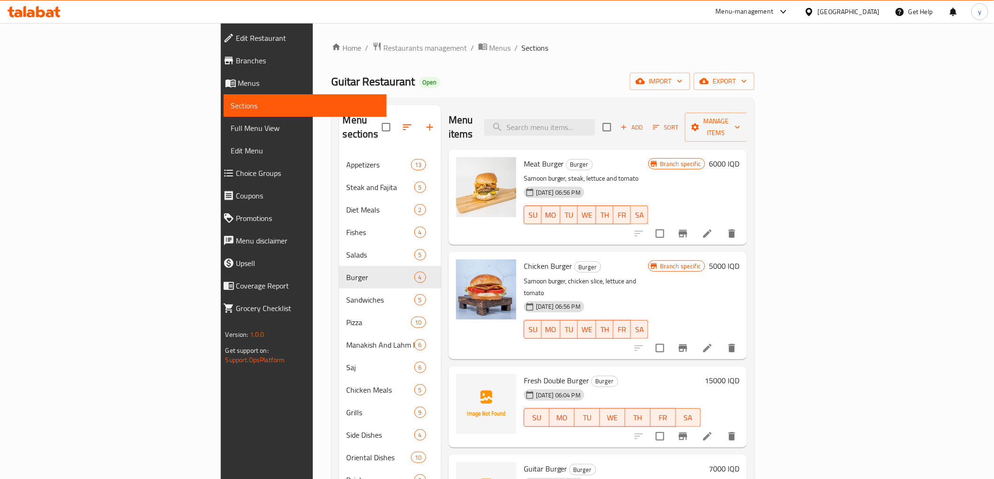
click at [739, 157] on h6 "6000 IQD" at bounding box center [724, 163] width 31 height 13
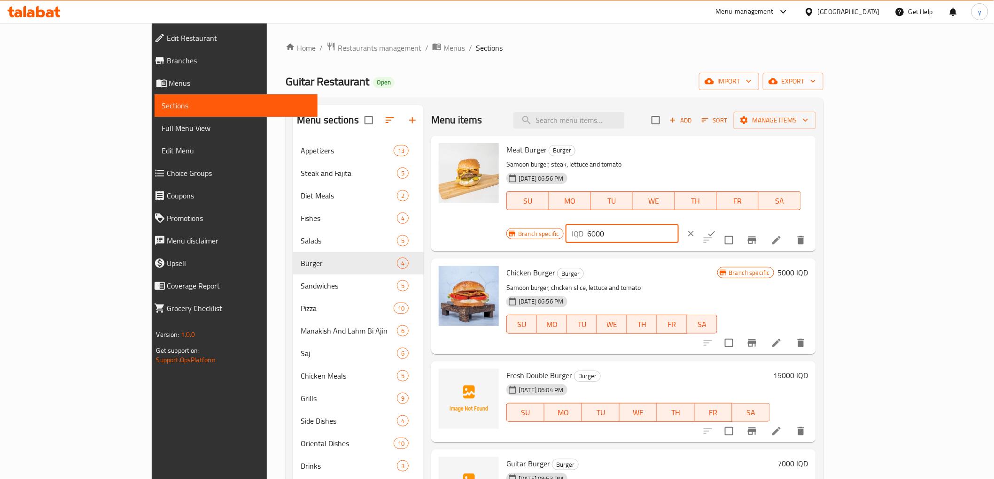
drag, startPoint x: 823, startPoint y: 155, endPoint x: 805, endPoint y: 163, distance: 19.7
click at [679, 224] on div "IQD 6000 ​" at bounding box center [621, 233] width 113 height 19
type input "9000"
click at [715, 232] on icon "ok" at bounding box center [711, 234] width 7 height 5
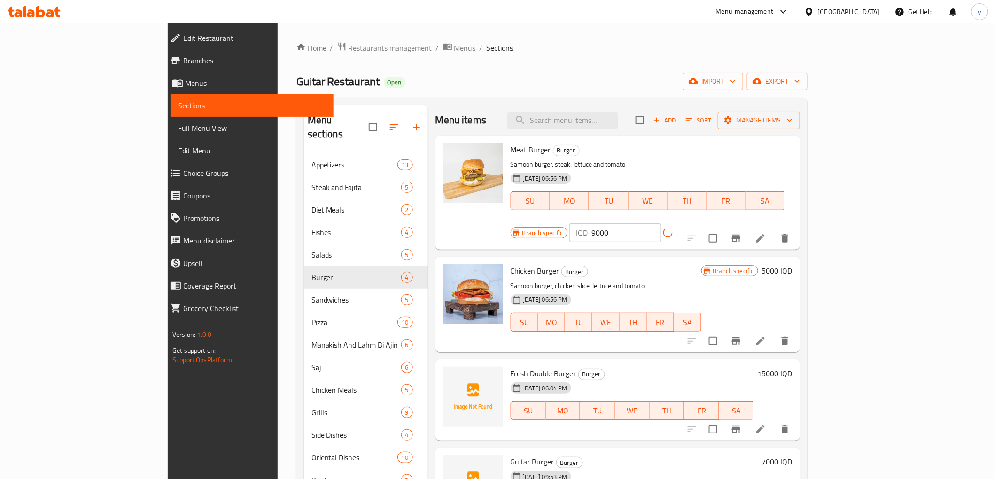
click at [740, 235] on icon "Branch-specific-item" at bounding box center [736, 239] width 8 height 8
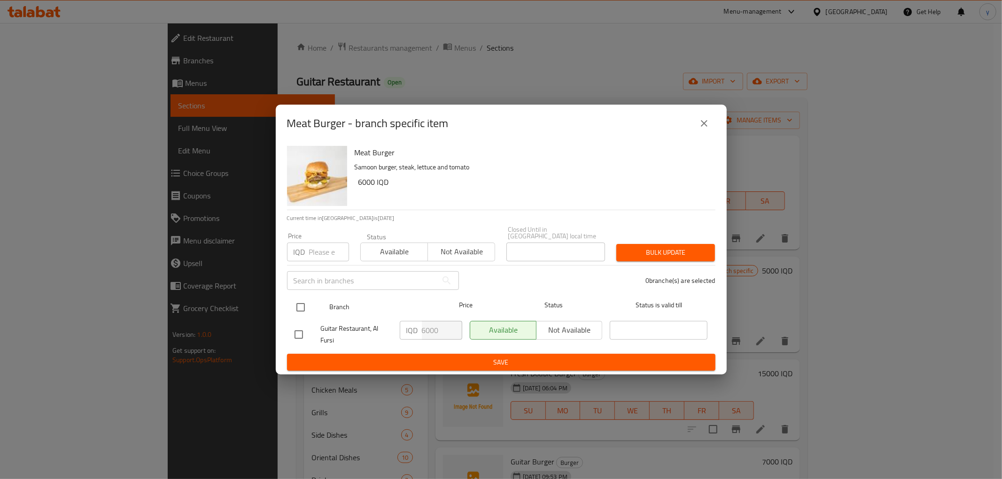
click at [297, 304] on input "checkbox" at bounding box center [301, 308] width 20 height 20
checkbox input "true"
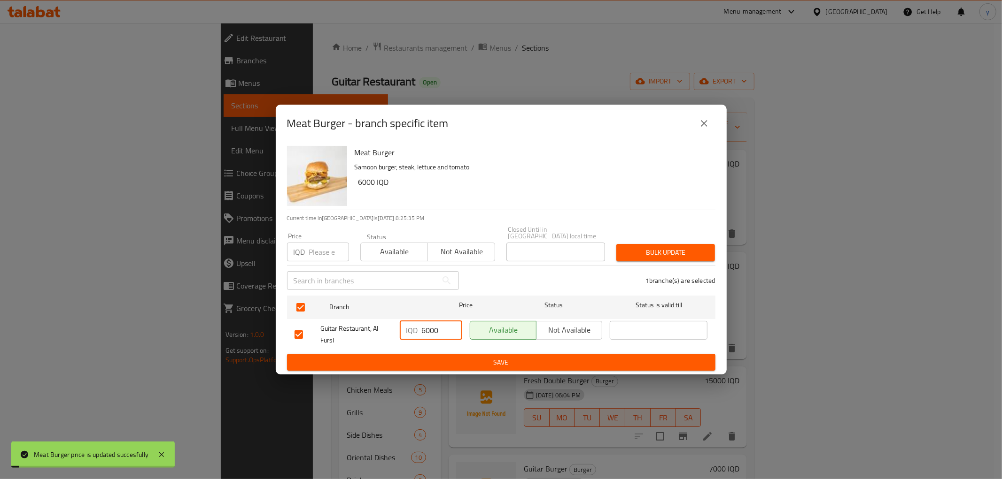
drag, startPoint x: 423, startPoint y: 323, endPoint x: 428, endPoint y: 323, distance: 5.2
click at [428, 323] on input "6000" at bounding box center [442, 330] width 40 height 19
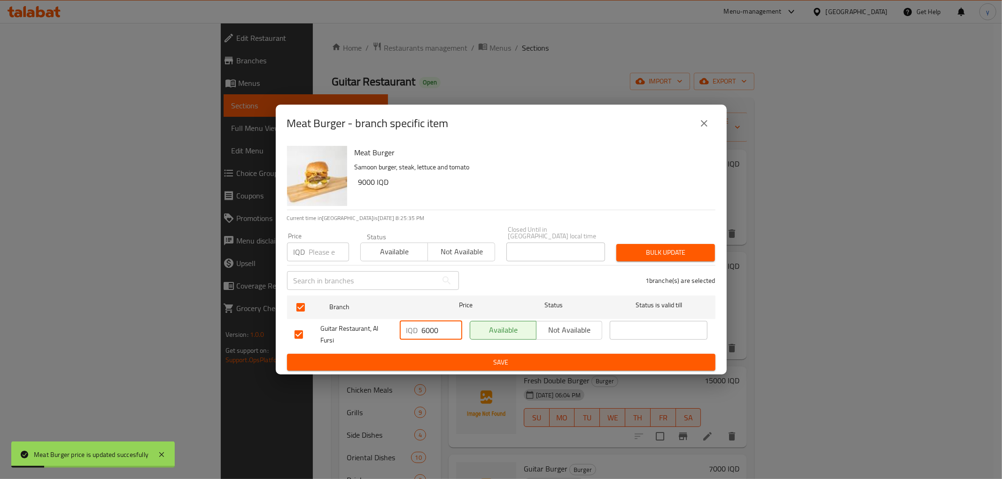
click at [424, 324] on input "6000" at bounding box center [442, 330] width 40 height 19
click at [420, 327] on div "IQD 6000 ​" at bounding box center [431, 330] width 62 height 19
click at [422, 326] on input "6000" at bounding box center [442, 330] width 40 height 19
type input "9000"
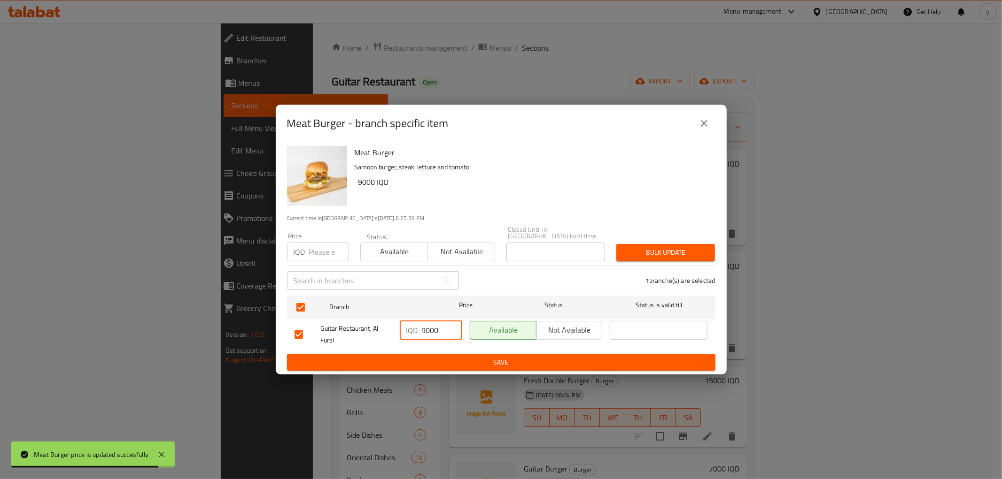
click at [443, 369] on div "Meat Burger Samoon burger, steak, lettuce and tomato 9000 IQD Current time in […" at bounding box center [501, 258] width 451 height 233
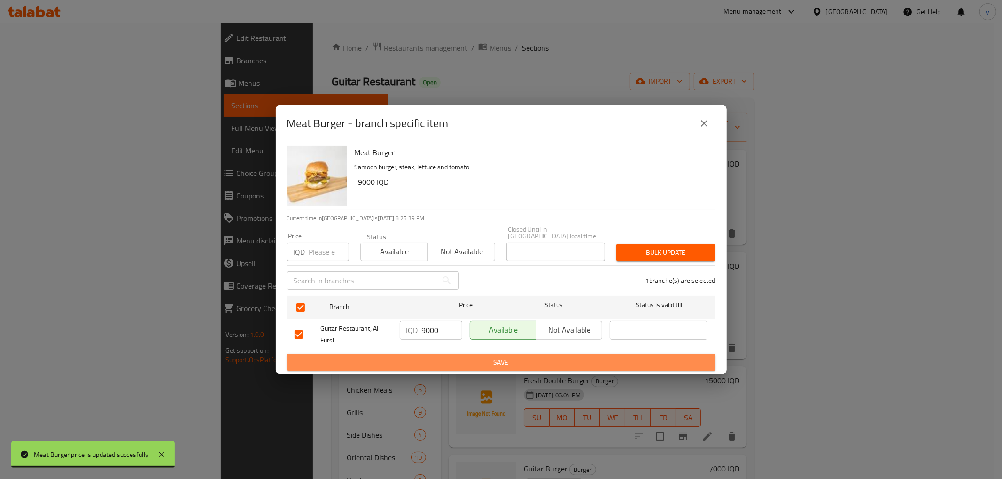
click at [452, 364] on span "Save" at bounding box center [500, 363] width 413 height 12
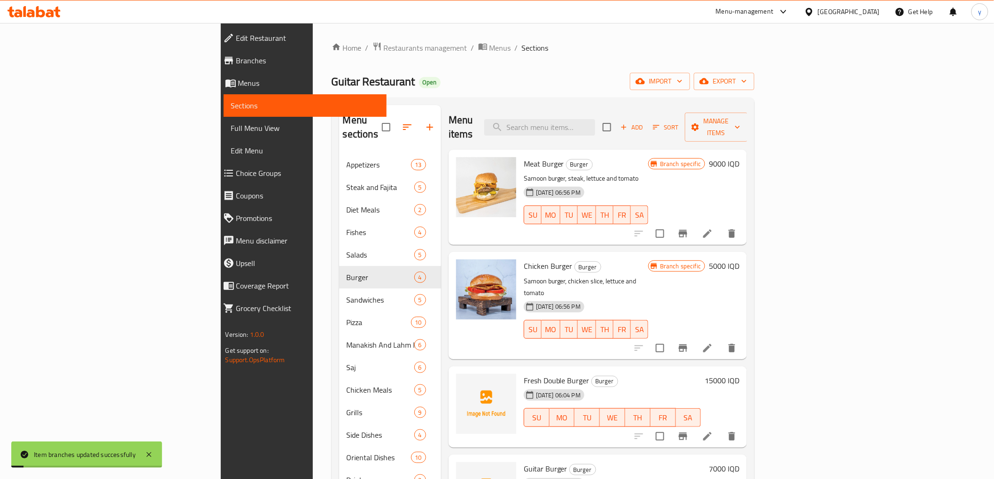
click at [739, 260] on h6 "5000 IQD" at bounding box center [724, 266] width 31 height 13
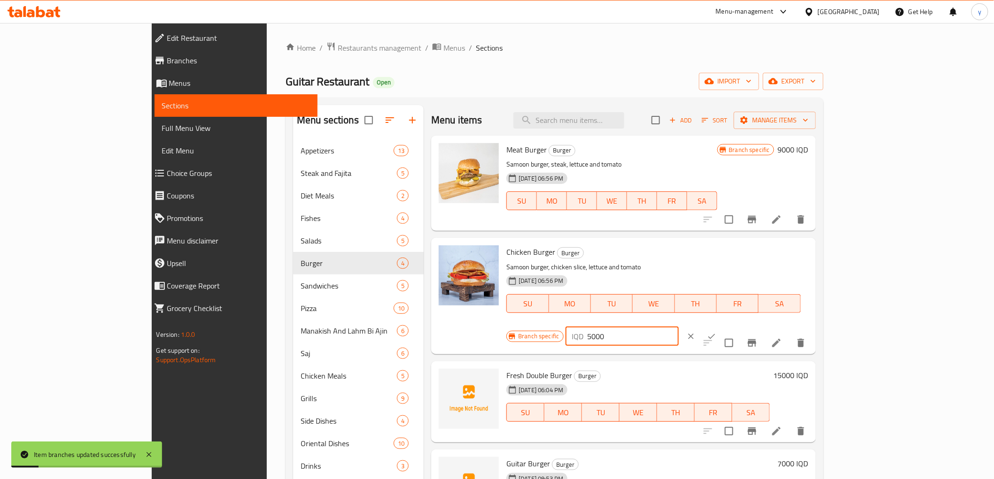
drag, startPoint x: 852, startPoint y: 260, endPoint x: 818, endPoint y: 278, distance: 38.0
click at [679, 327] on div "IQD 5000 ​" at bounding box center [621, 336] width 113 height 19
type input "8000"
click at [716, 332] on icon "ok" at bounding box center [711, 336] width 9 height 9
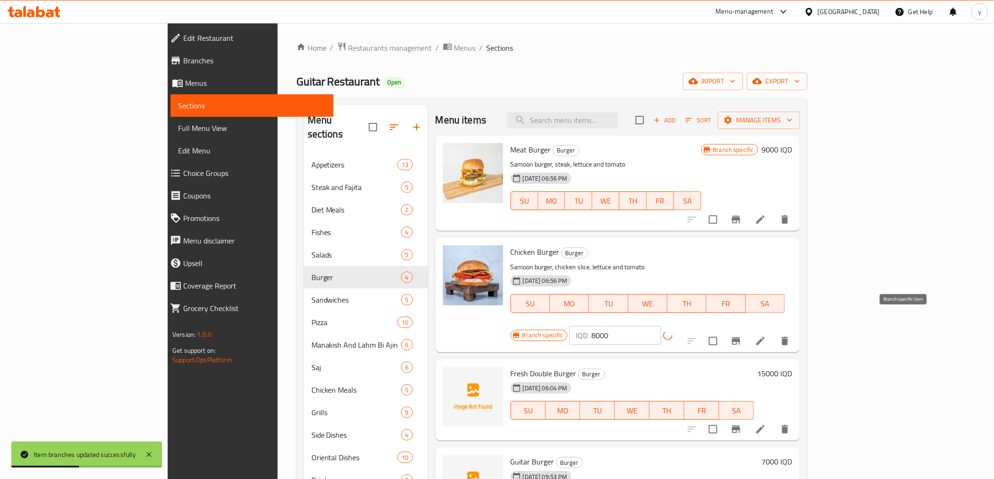
click at [747, 330] on button "Branch-specific-item" at bounding box center [736, 341] width 23 height 23
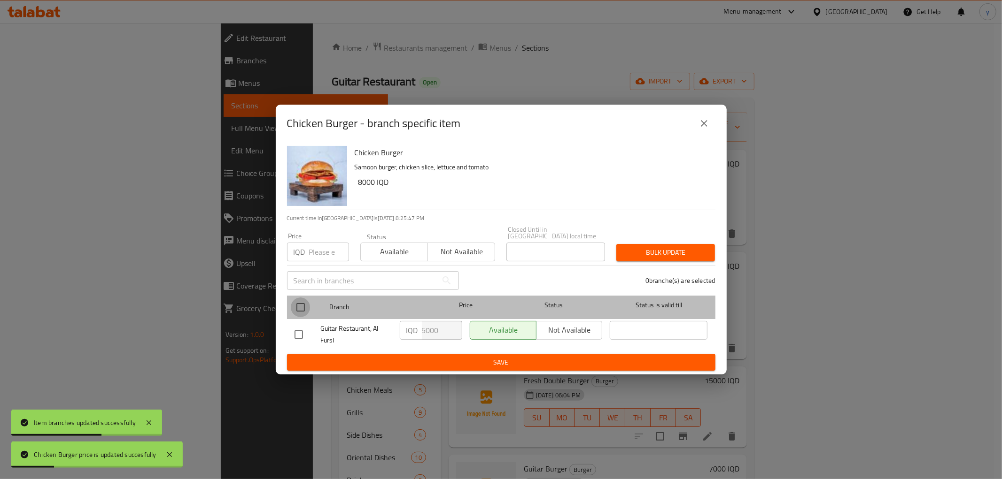
click at [304, 302] on input "checkbox" at bounding box center [301, 308] width 20 height 20
checkbox input "true"
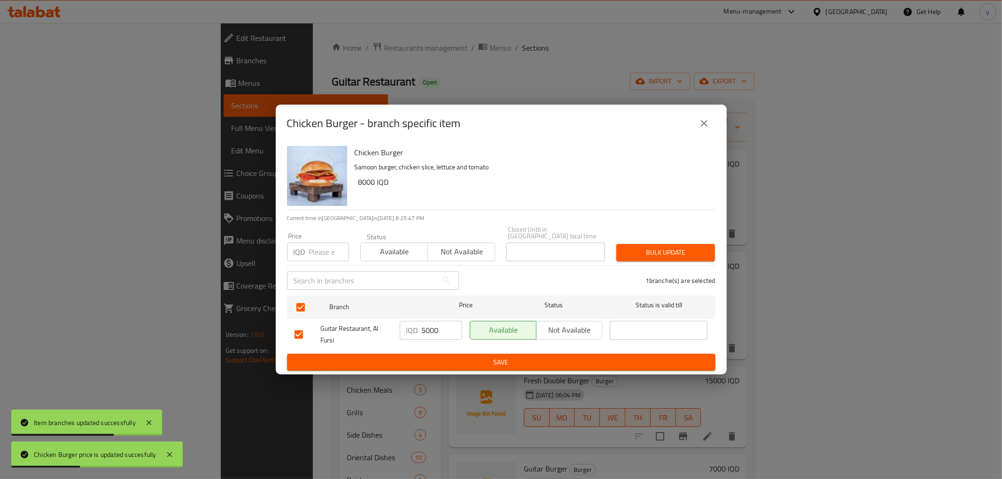
click at [427, 325] on input "5000" at bounding box center [442, 330] width 40 height 19
type input "8000"
click at [469, 359] on span "Save" at bounding box center [500, 363] width 413 height 12
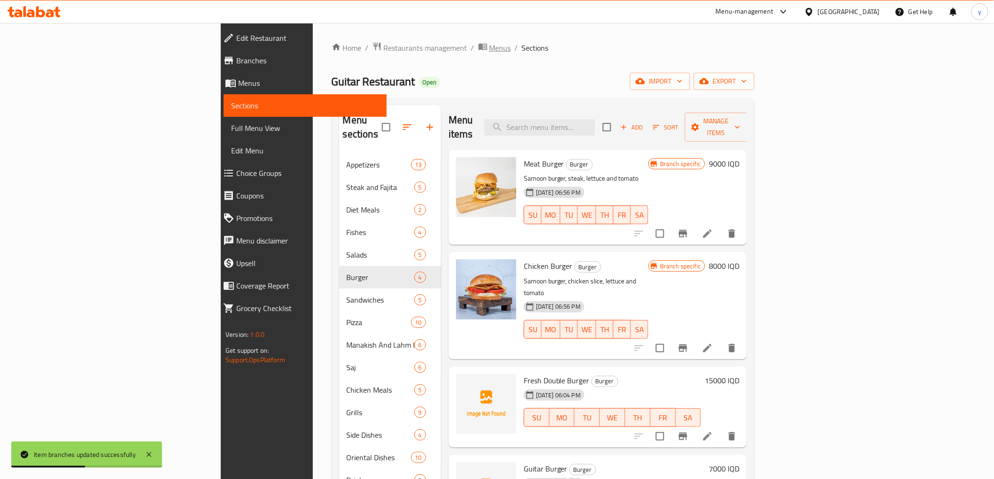
click at [478, 52] on span "breadcrumb" at bounding box center [483, 48] width 11 height 12
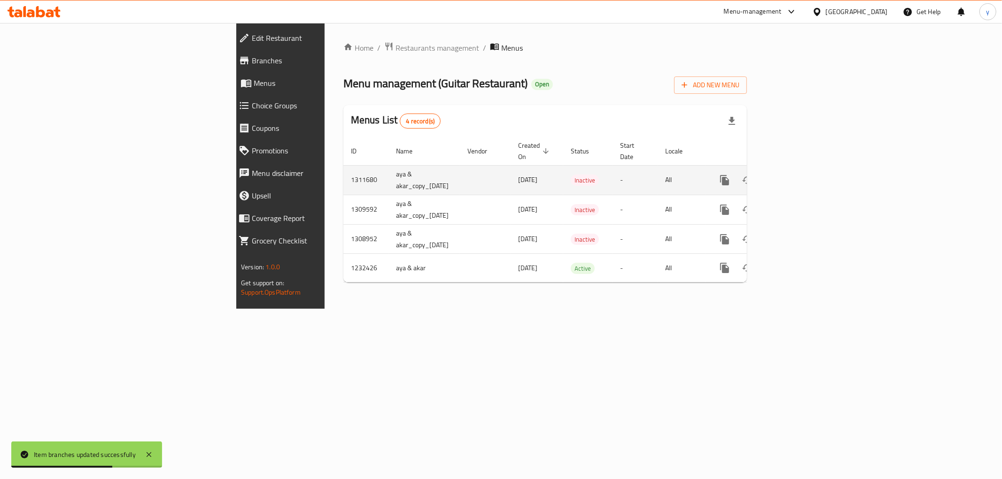
click at [804, 169] on link "enhanced table" at bounding box center [792, 180] width 23 height 23
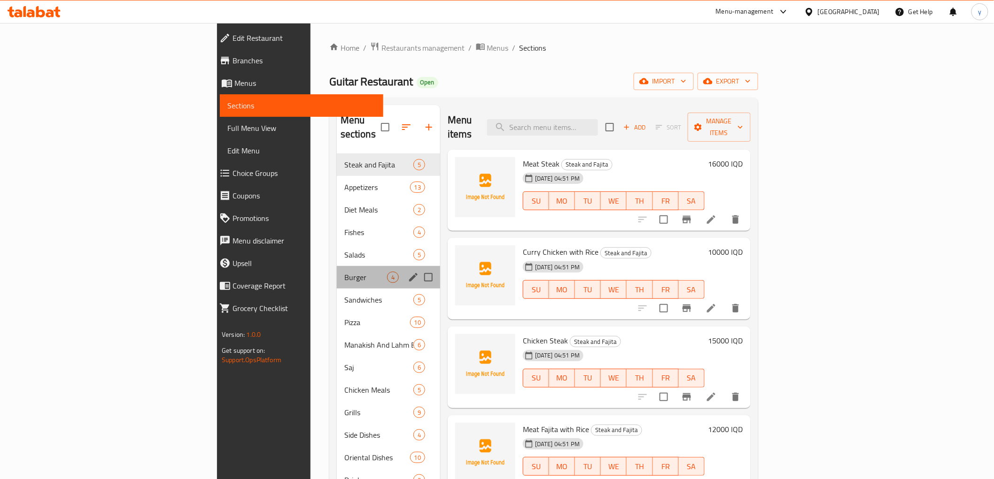
click at [337, 271] on div "Burger 4" at bounding box center [388, 277] width 103 height 23
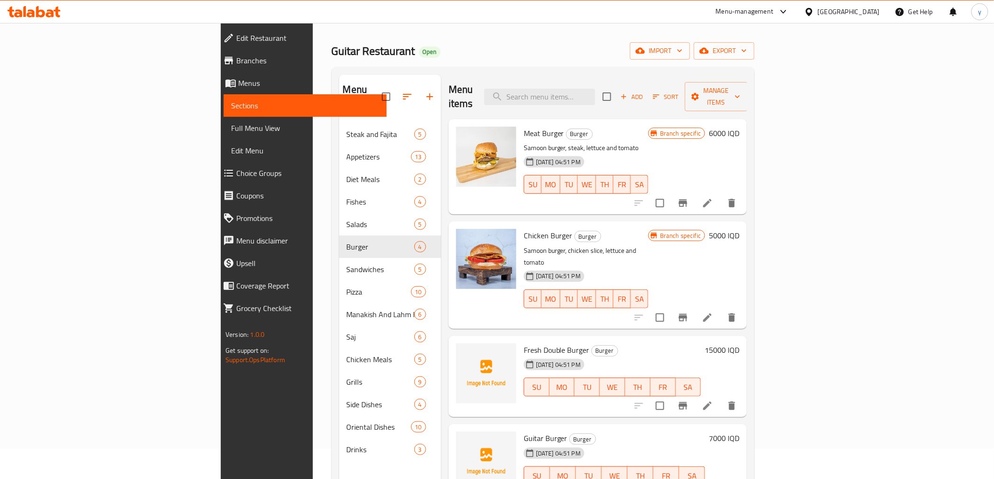
scroll to position [104, 0]
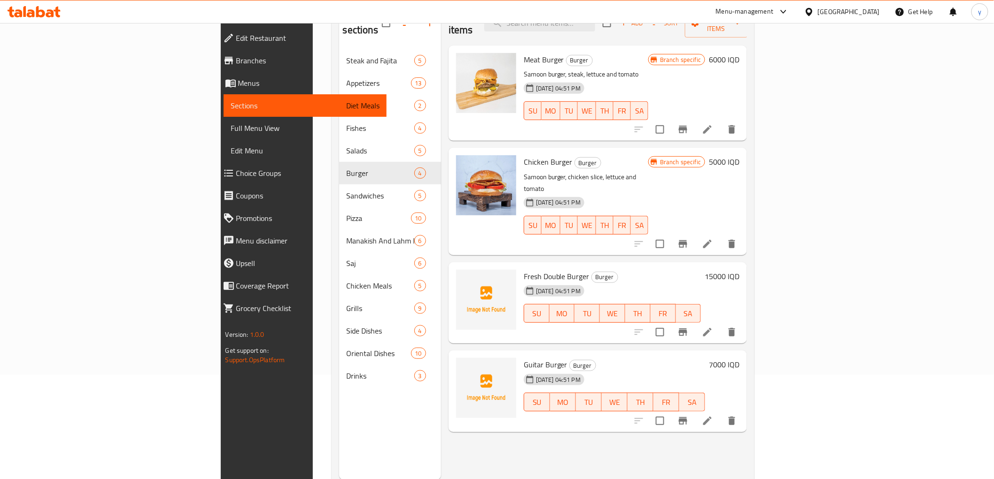
click at [743, 233] on div at bounding box center [685, 244] width 116 height 23
click at [687, 240] on icon "Branch-specific-item" at bounding box center [683, 244] width 8 height 8
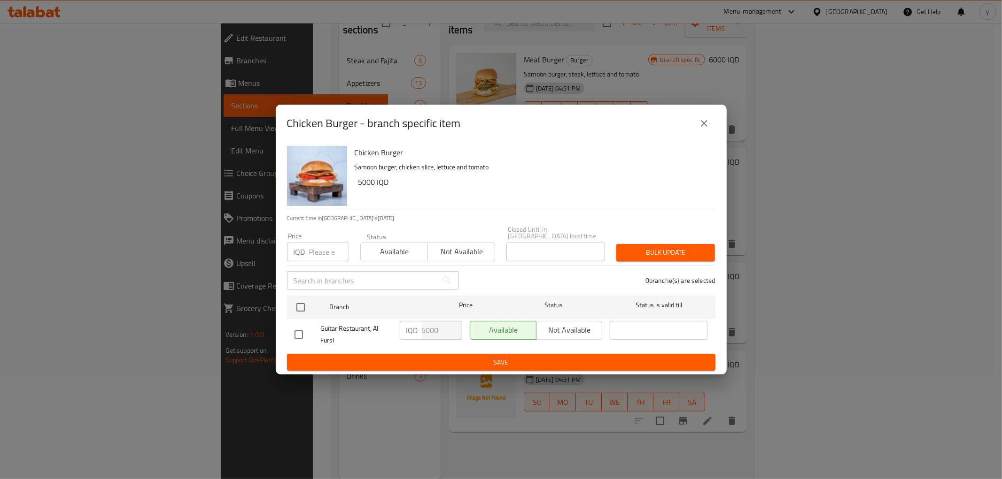
click at [705, 126] on icon "close" at bounding box center [703, 123] width 11 height 11
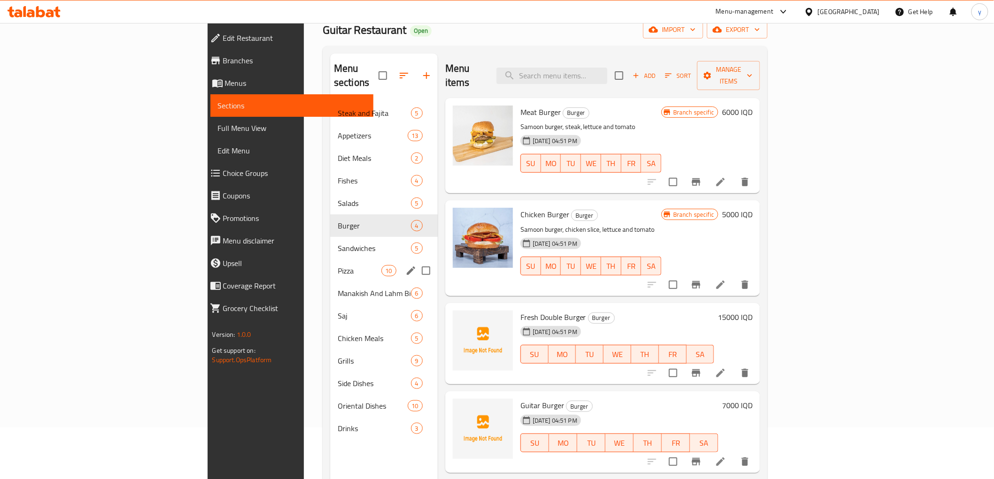
scroll to position [0, 0]
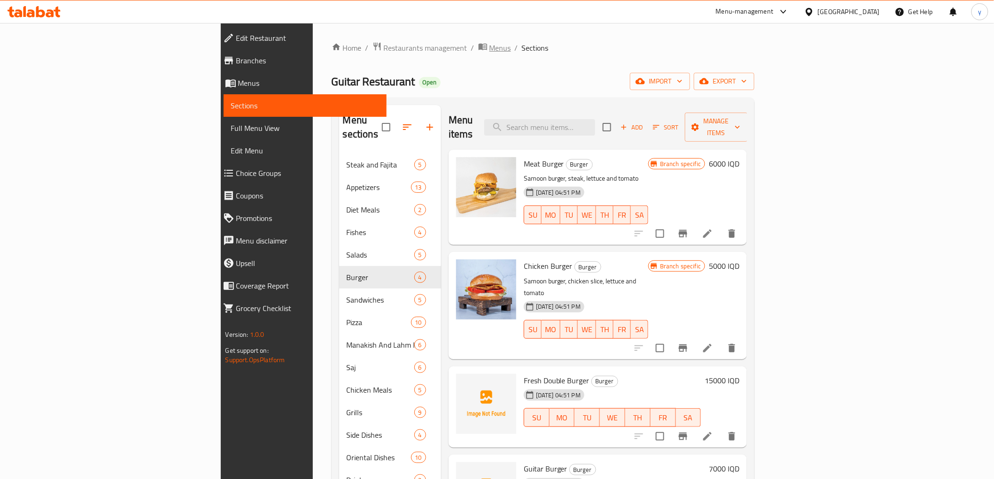
click at [489, 45] on span "Menus" at bounding box center [500, 47] width 22 height 11
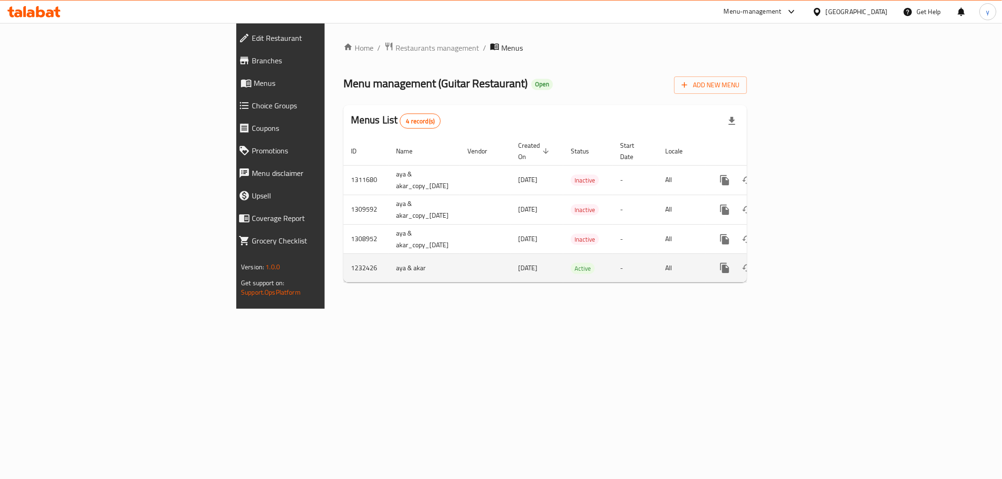
click at [804, 257] on link "enhanced table" at bounding box center [792, 268] width 23 height 23
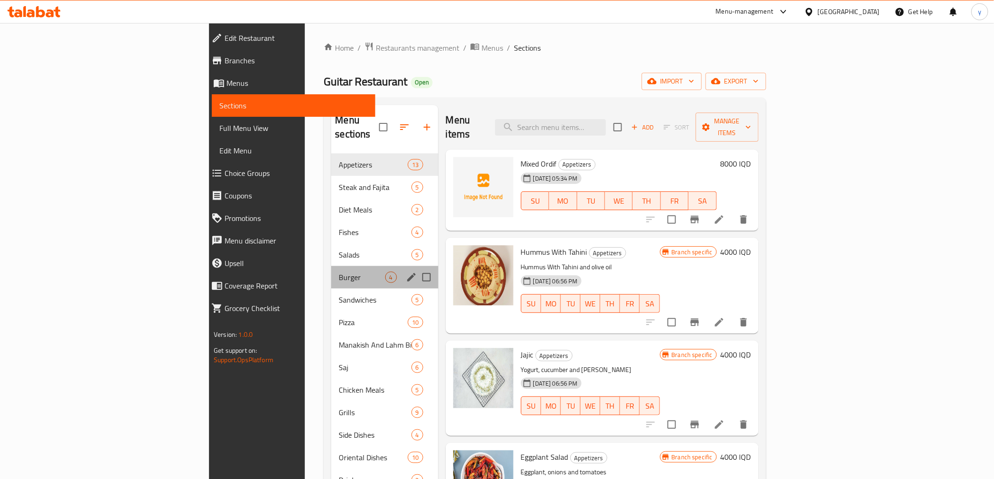
click at [331, 271] on div "Burger 4" at bounding box center [384, 277] width 107 height 23
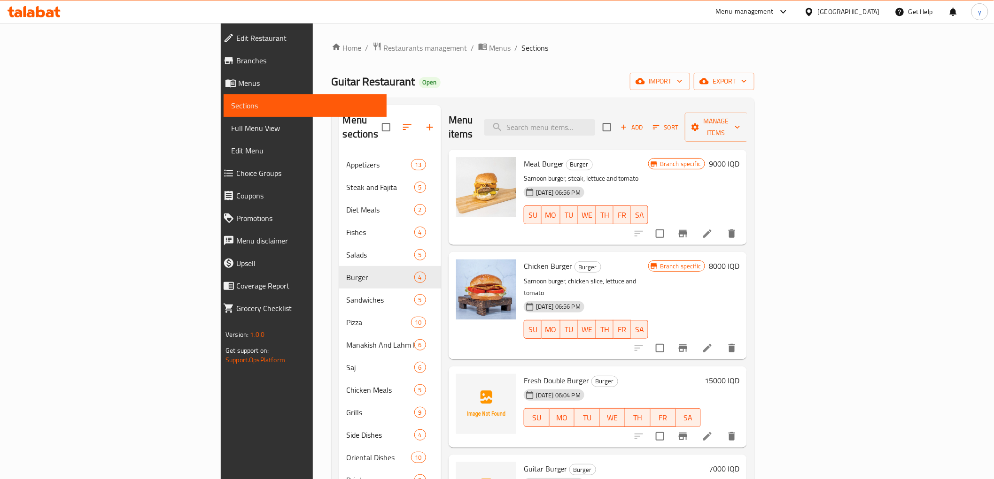
click at [739, 260] on h6 "8000 IQD" at bounding box center [724, 266] width 31 height 13
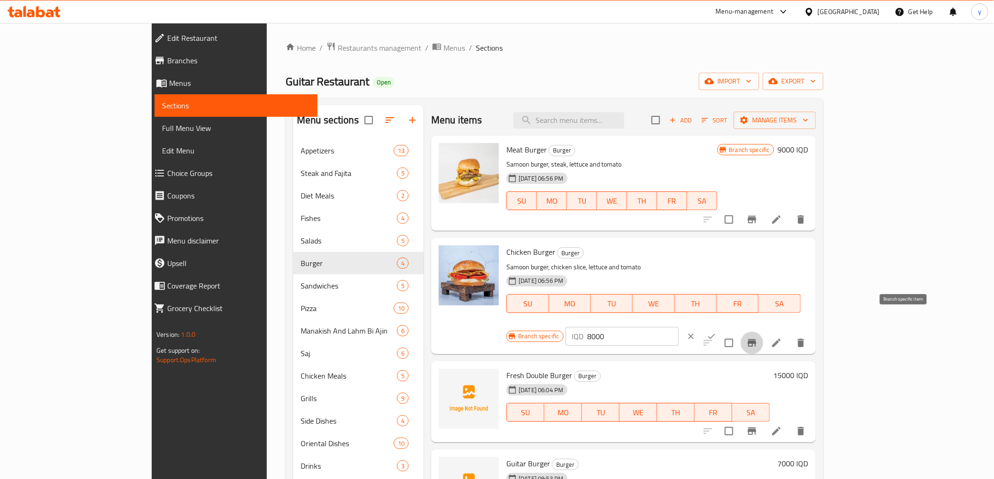
click at [763, 332] on button "Branch-specific-item" at bounding box center [752, 343] width 23 height 23
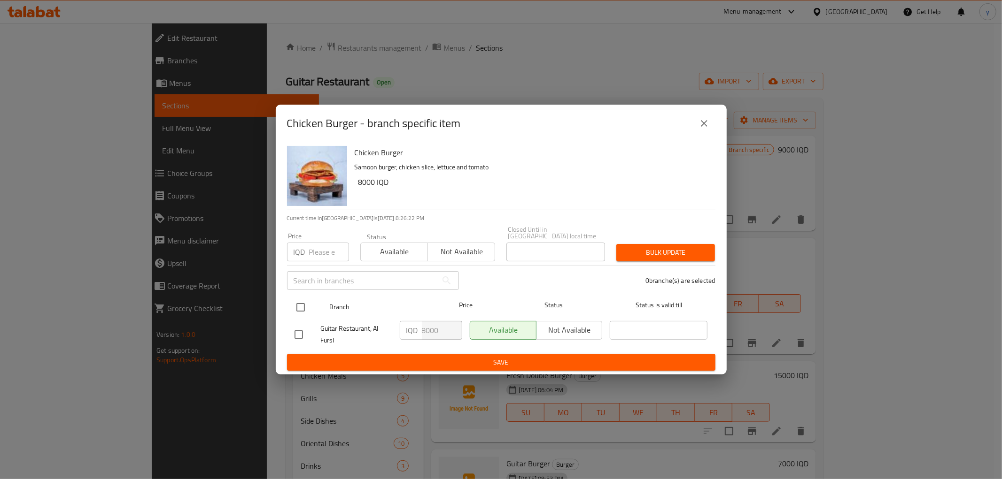
click at [295, 307] on input "checkbox" at bounding box center [301, 308] width 20 height 20
checkbox input "true"
click at [424, 331] on input "8000" at bounding box center [442, 330] width 40 height 19
click at [422, 331] on input "8000" at bounding box center [442, 330] width 40 height 19
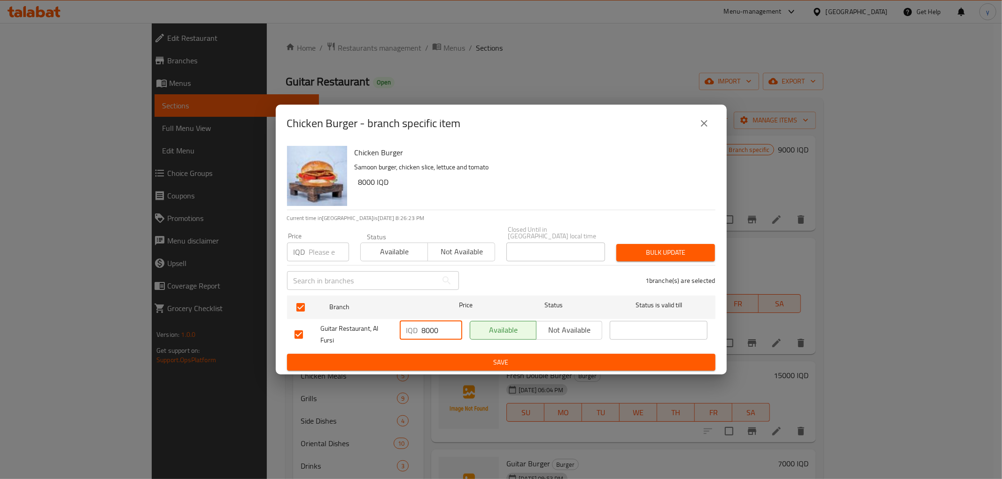
click at [423, 329] on input "8000" at bounding box center [442, 330] width 40 height 19
click at [422, 329] on input "8000" at bounding box center [442, 330] width 40 height 19
drag, startPoint x: 424, startPoint y: 326, endPoint x: 417, endPoint y: 329, distance: 7.2
click at [417, 329] on div "IQD 8000 ​" at bounding box center [431, 330] width 62 height 19
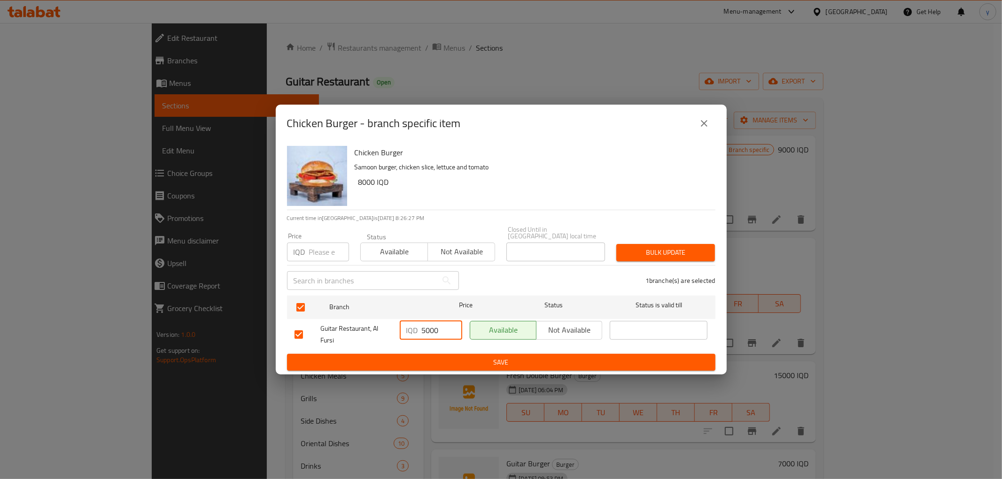
type input "5000"
click at [355, 362] on span "Save" at bounding box center [500, 363] width 413 height 12
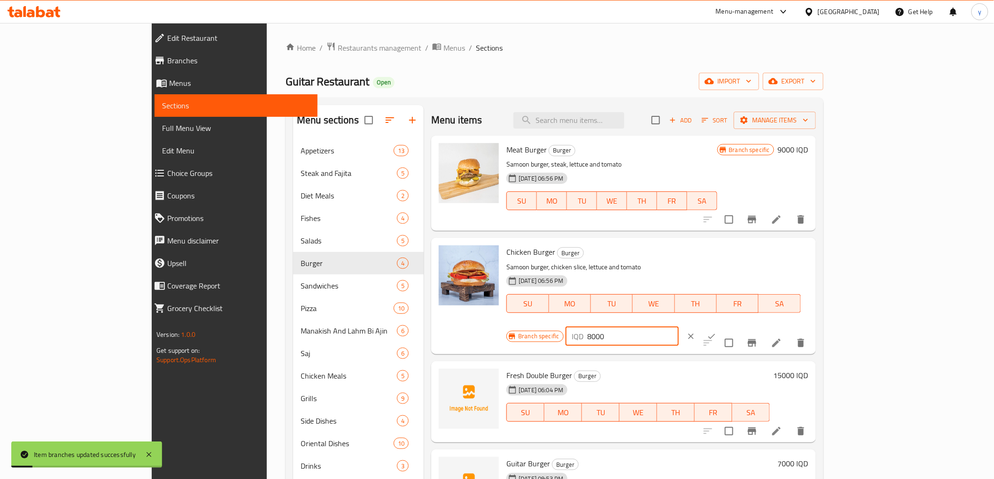
click at [679, 327] on input "8000" at bounding box center [633, 336] width 91 height 19
type input "5000"
click at [716, 332] on icon "ok" at bounding box center [711, 336] width 9 height 9
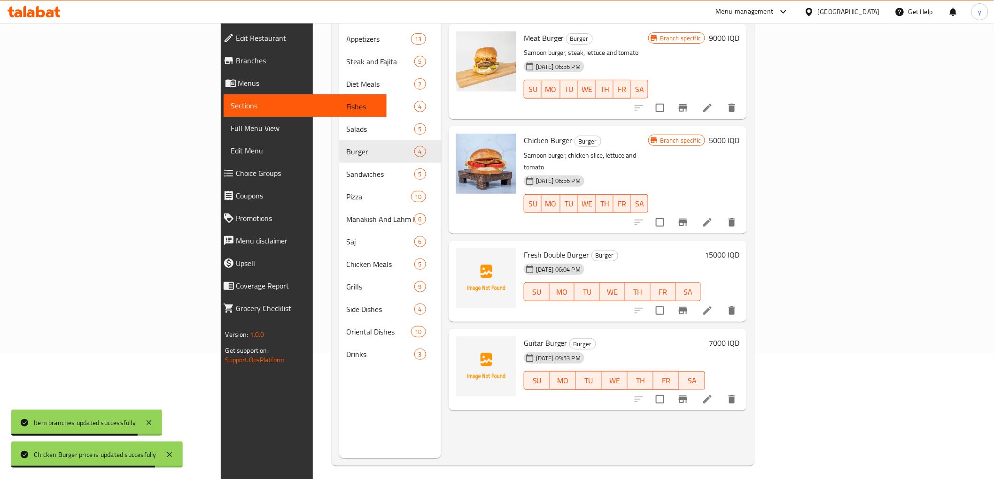
scroll to position [131, 0]
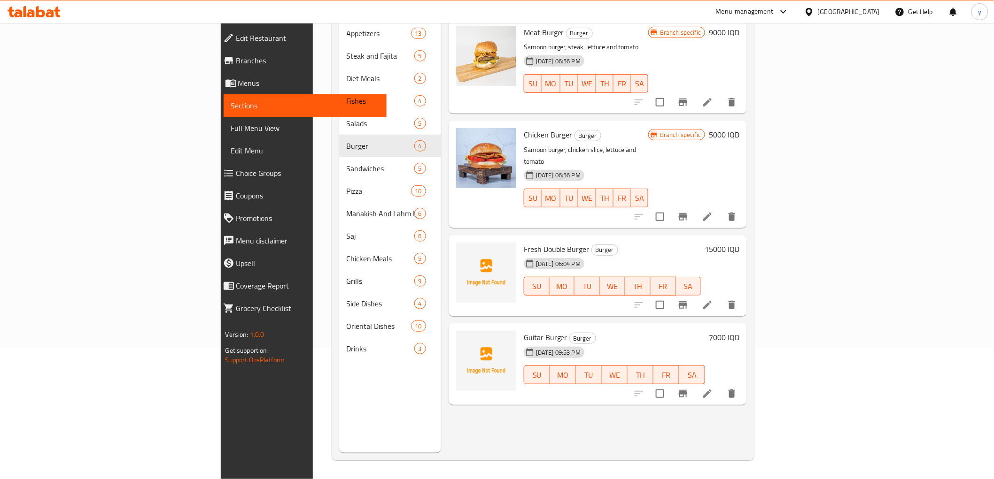
click at [524, 242] on span "Fresh Double Burger" at bounding box center [557, 249] width 66 height 14
copy span "Double"
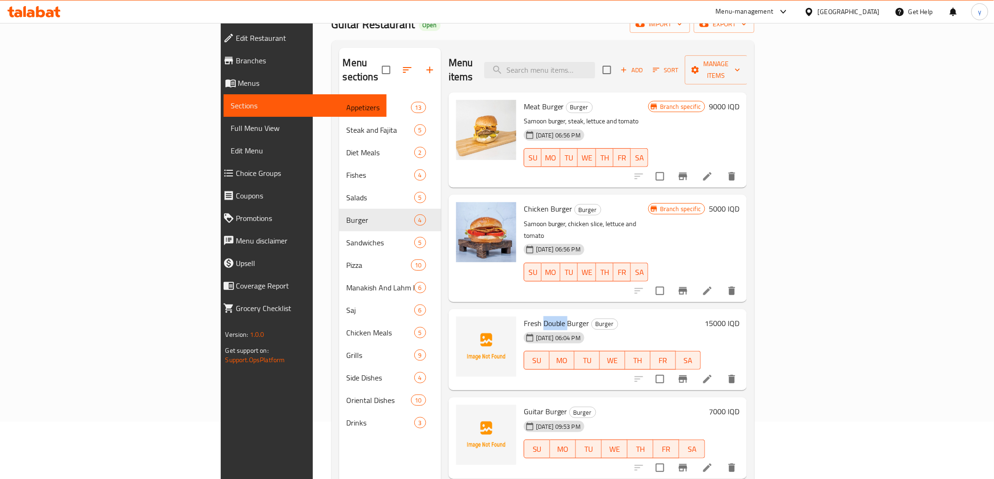
scroll to position [0, 0]
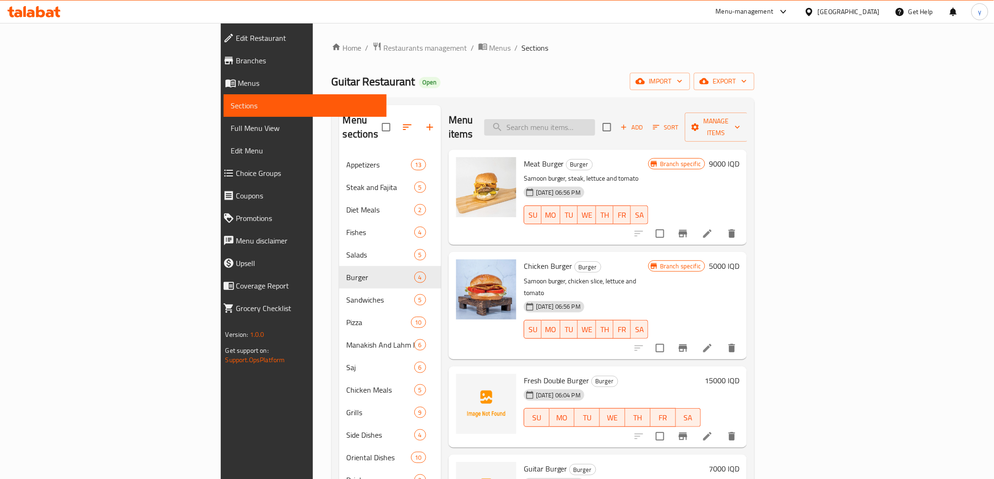
click at [595, 123] on input "search" at bounding box center [539, 127] width 111 height 16
paste input "Double"
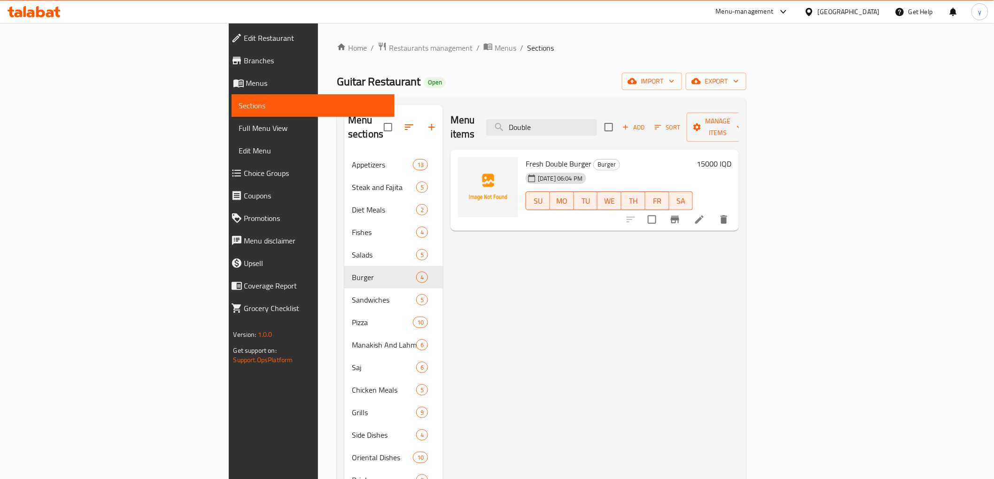
type input "Doubl"
click at [595, 121] on input "Doubl" at bounding box center [541, 127] width 111 height 16
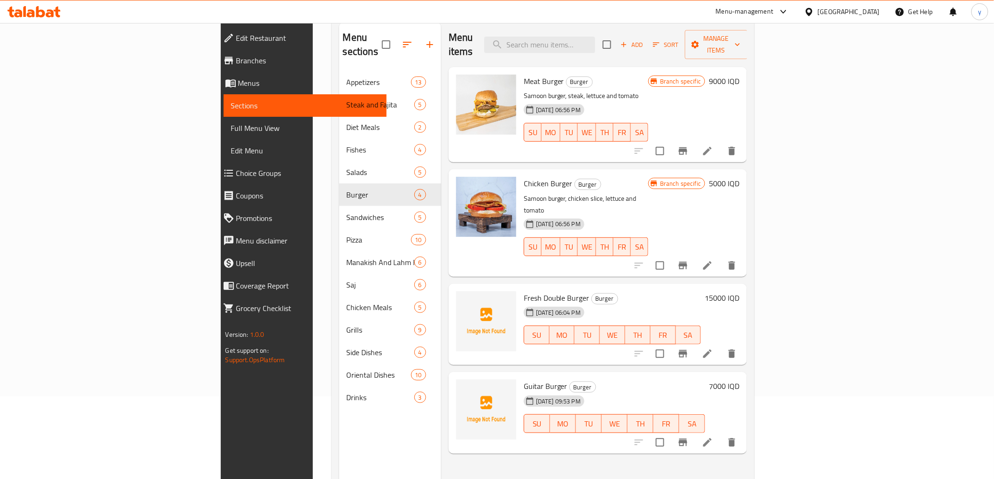
scroll to position [104, 0]
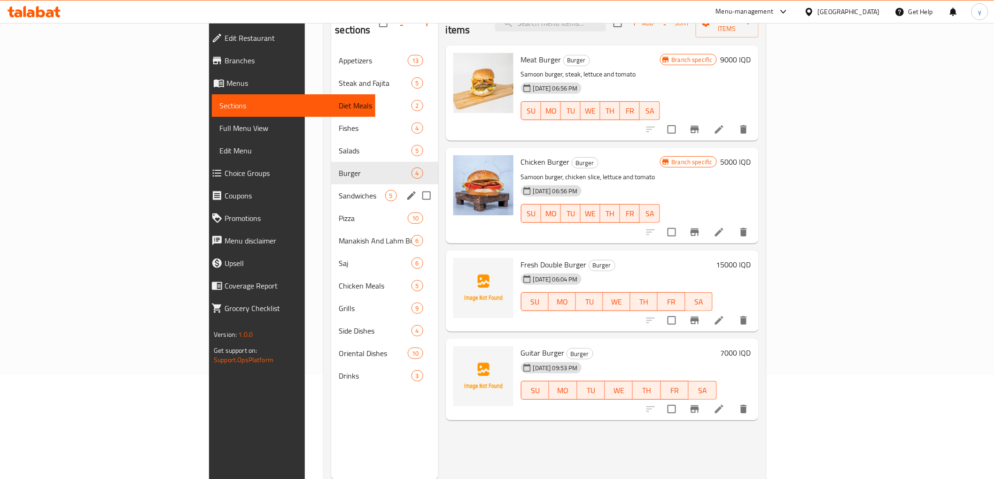
click at [331, 168] on div "Burger 4" at bounding box center [384, 173] width 107 height 23
click at [331, 185] on div "Sandwiches 5" at bounding box center [384, 196] width 107 height 23
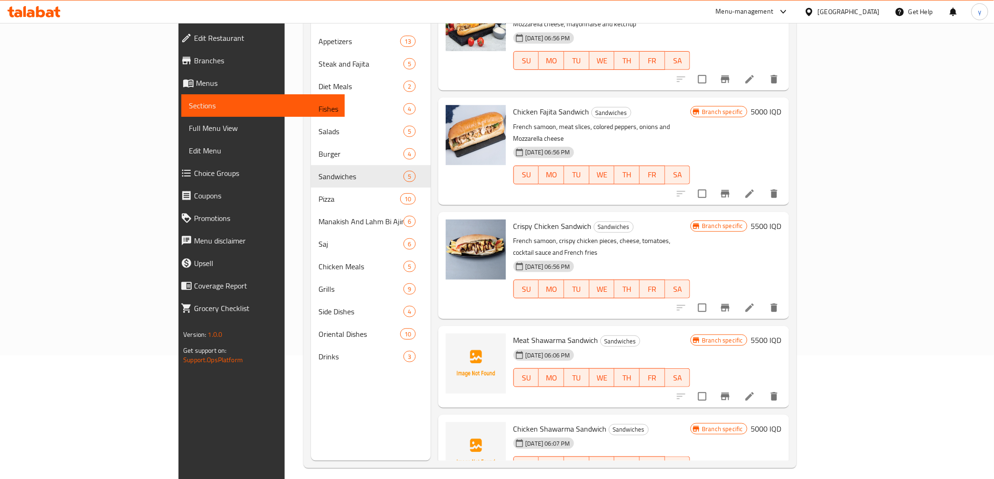
scroll to position [131, 0]
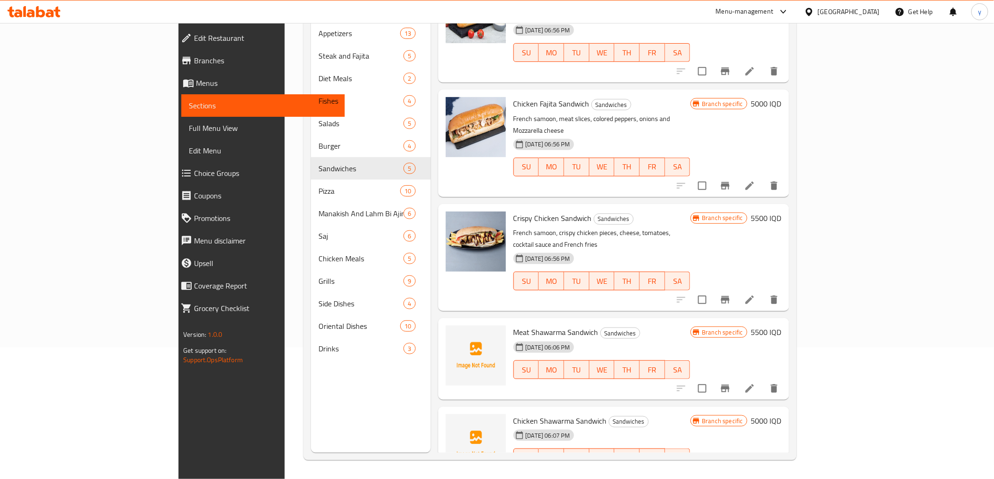
click at [781, 326] on h6 "5500 IQD" at bounding box center [766, 332] width 31 height 13
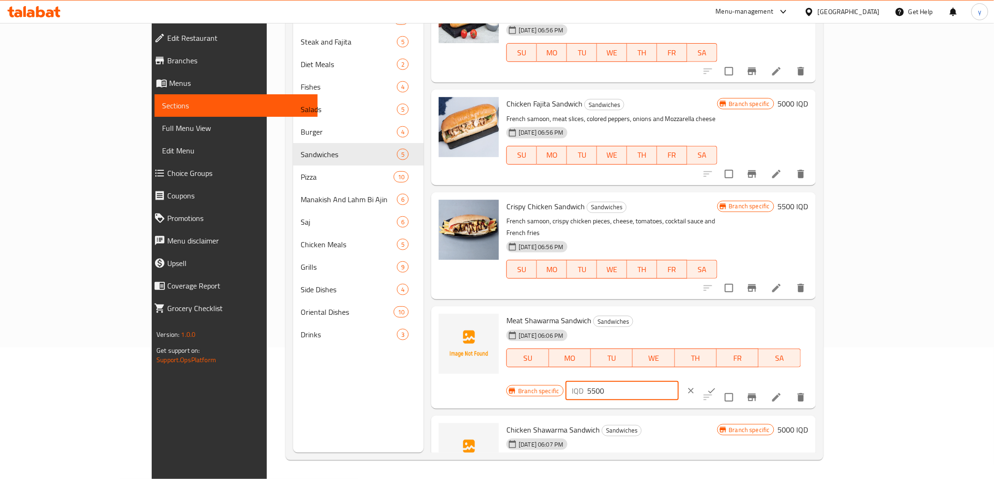
click at [679, 382] on input "5500" at bounding box center [633, 391] width 91 height 19
drag, startPoint x: 827, startPoint y: 299, endPoint x: 801, endPoint y: 303, distance: 26.6
click at [679, 382] on div "IQD 5500 ​" at bounding box center [621, 391] width 113 height 19
type input "8000"
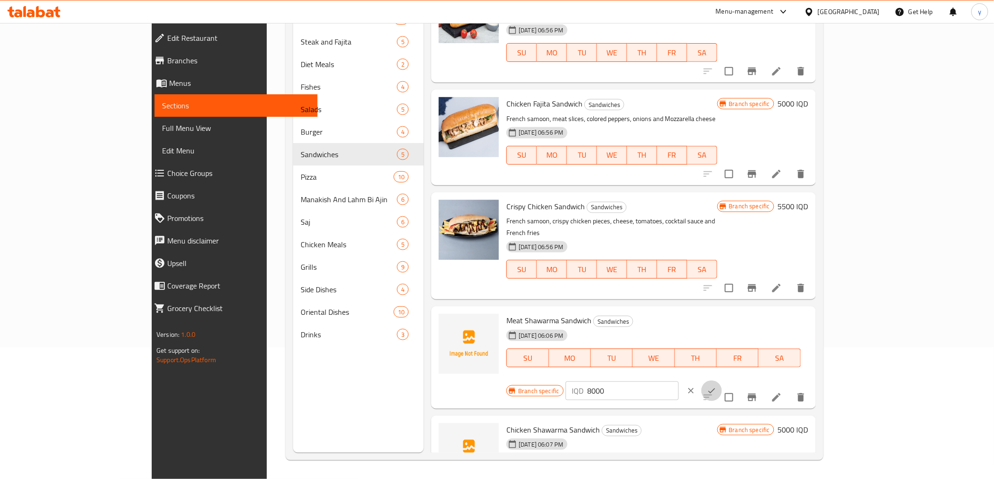
click at [722, 381] on button "ok" at bounding box center [711, 391] width 21 height 21
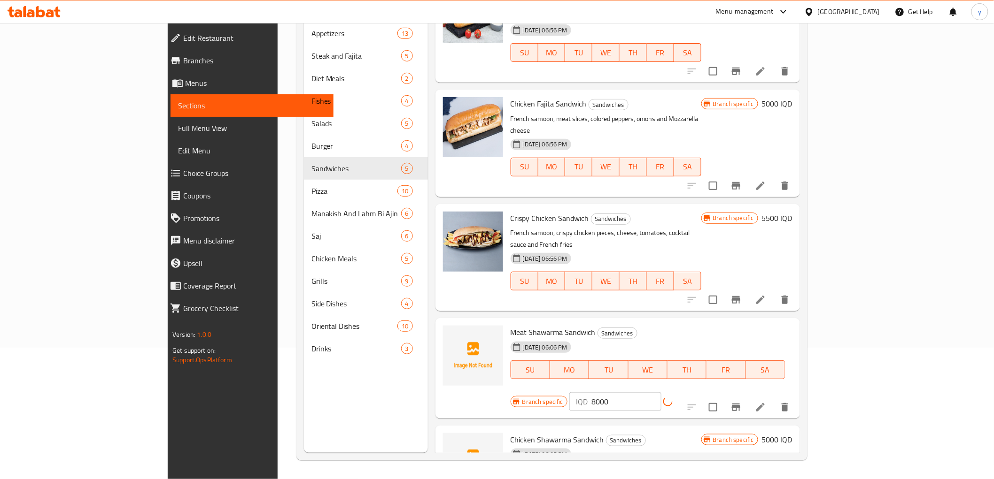
click at [740, 404] on icon "Branch-specific-item" at bounding box center [736, 408] width 8 height 8
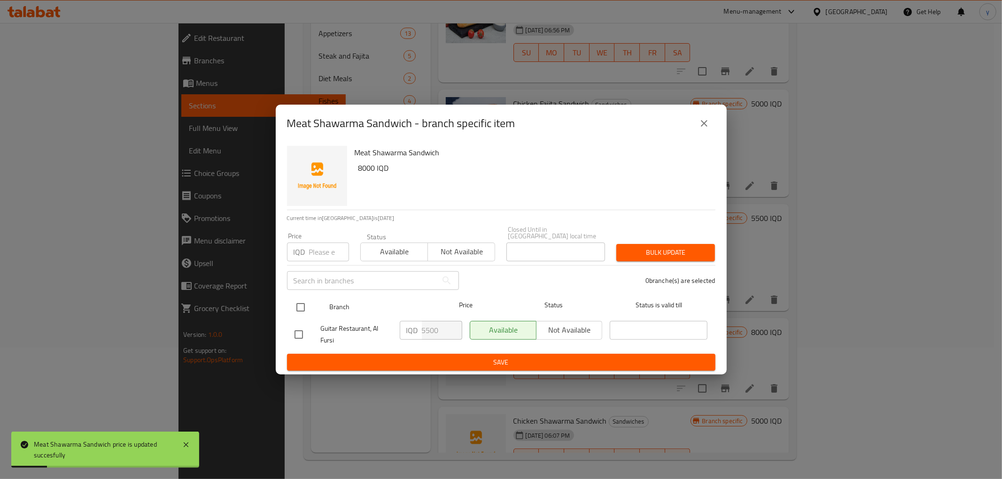
click at [301, 302] on input "checkbox" at bounding box center [301, 308] width 20 height 20
checkbox input "true"
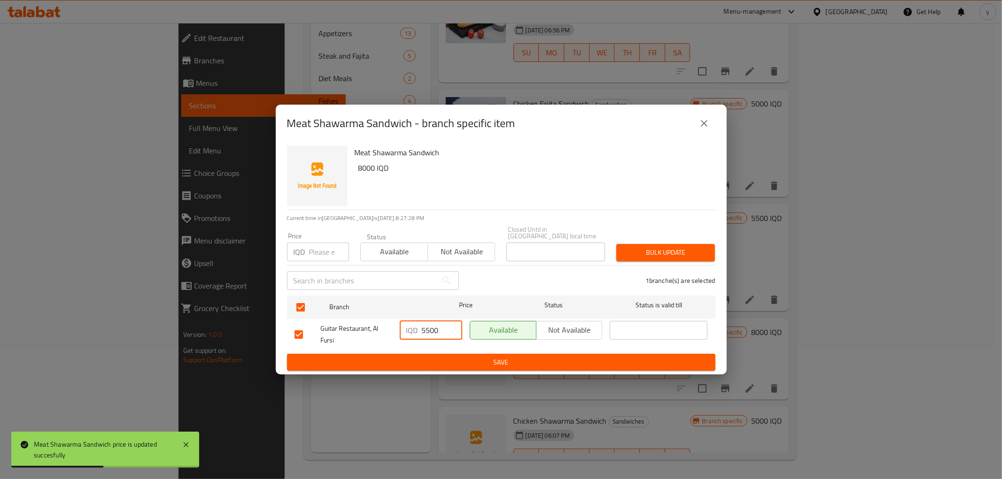
drag, startPoint x: 428, startPoint y: 327, endPoint x: 423, endPoint y: 328, distance: 4.8
click at [423, 328] on input "5500" at bounding box center [442, 330] width 40 height 19
type input "8000"
click at [402, 354] on button "Save" at bounding box center [501, 362] width 428 height 17
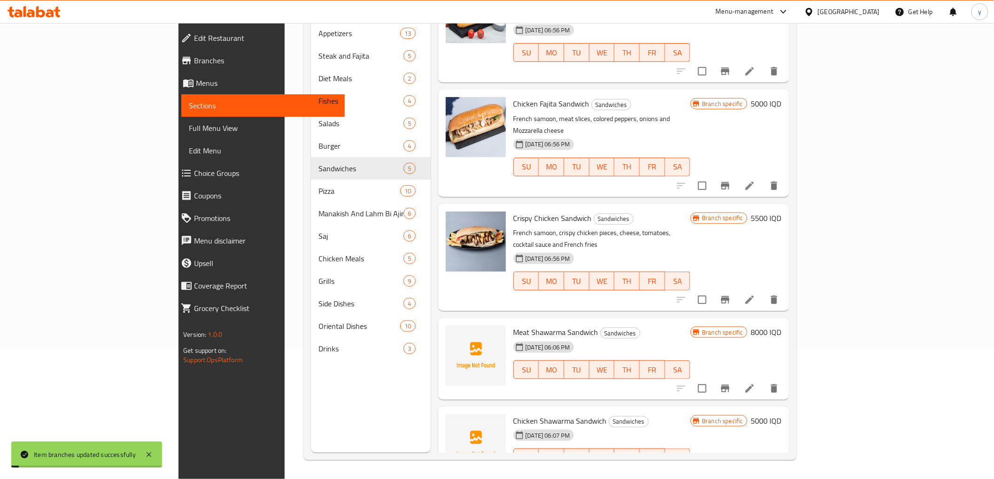
click at [781, 415] on h6 "5000 IQD" at bounding box center [766, 421] width 31 height 13
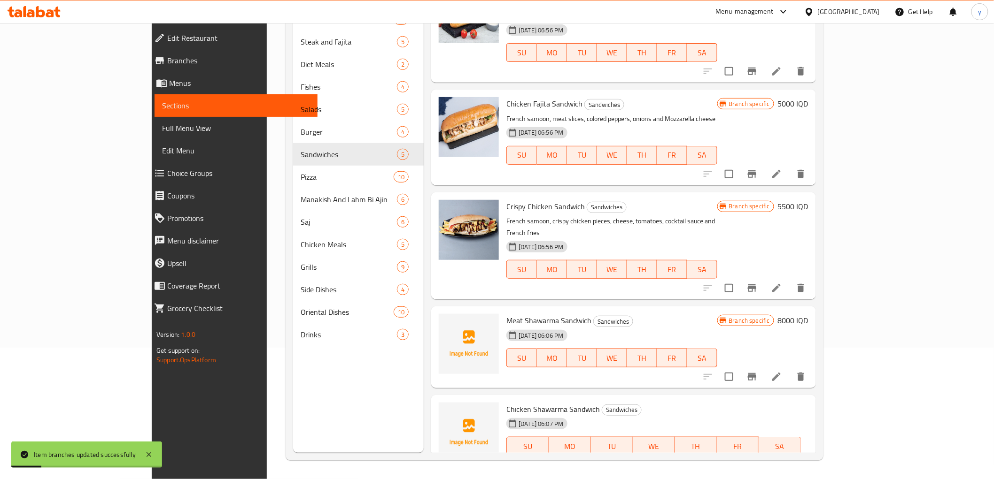
click at [679, 470] on div "IQD 5000 ​" at bounding box center [621, 479] width 113 height 19
type input "7000"
click at [722, 469] on button "ok" at bounding box center [711, 479] width 21 height 21
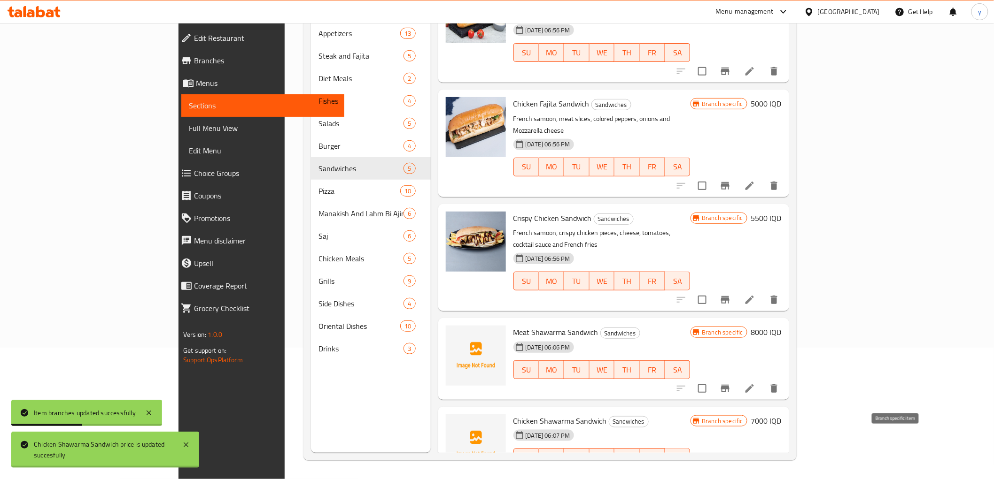
click at [729, 473] on icon "Branch-specific-item" at bounding box center [725, 477] width 8 height 8
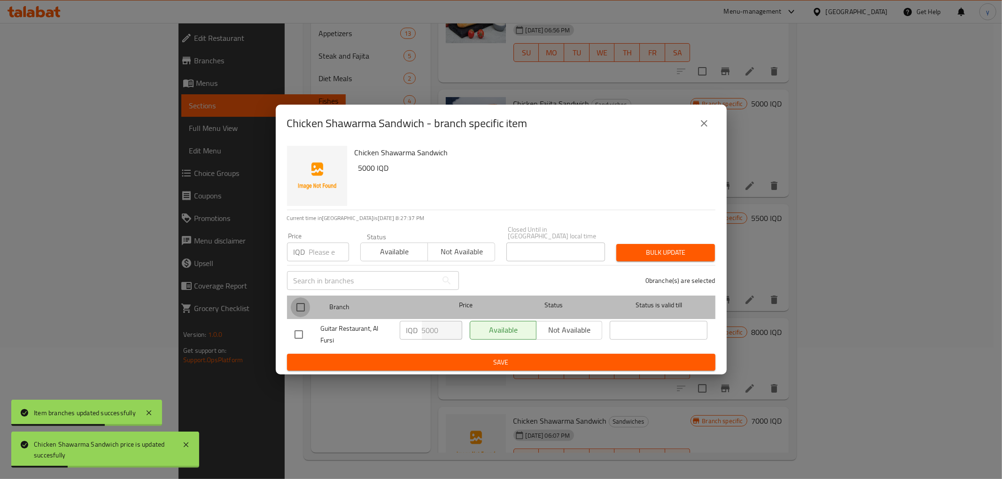
click at [305, 304] on input "checkbox" at bounding box center [301, 308] width 20 height 20
checkbox input "true"
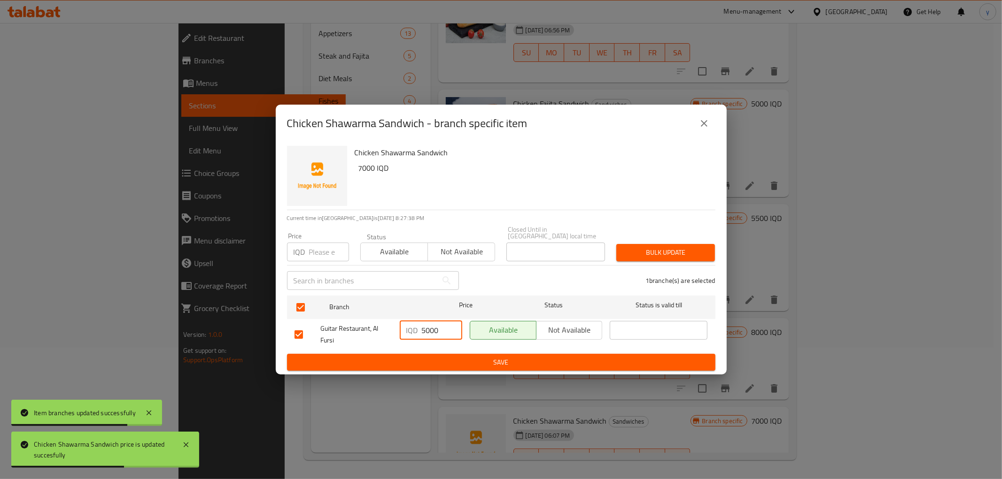
click at [425, 325] on input "5000" at bounding box center [442, 330] width 40 height 19
type input "7000"
click at [406, 362] on span "Save" at bounding box center [500, 363] width 413 height 12
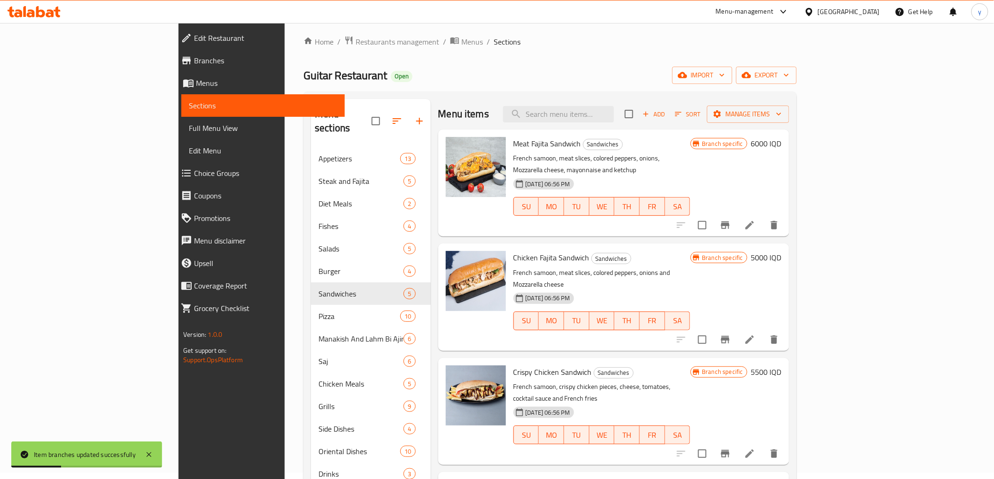
scroll to position [0, 0]
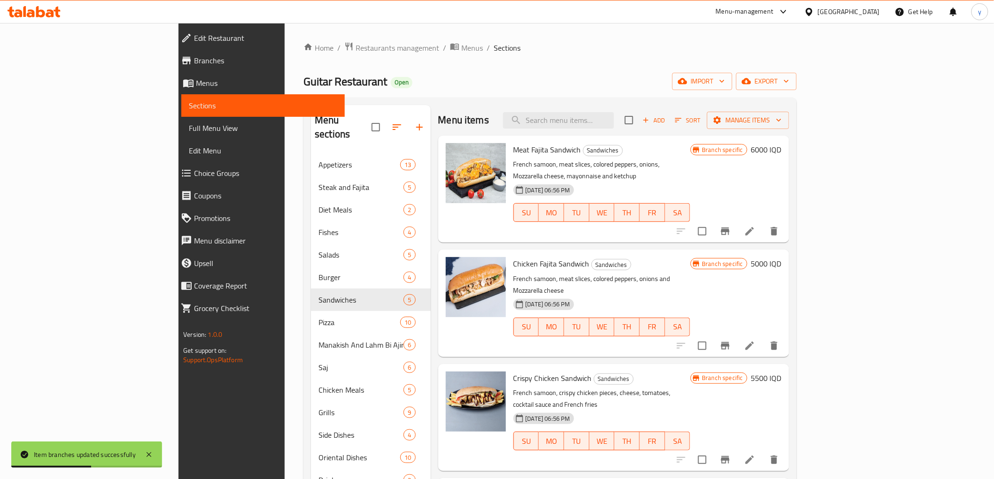
click at [781, 148] on h6 "6000 IQD" at bounding box center [766, 149] width 31 height 13
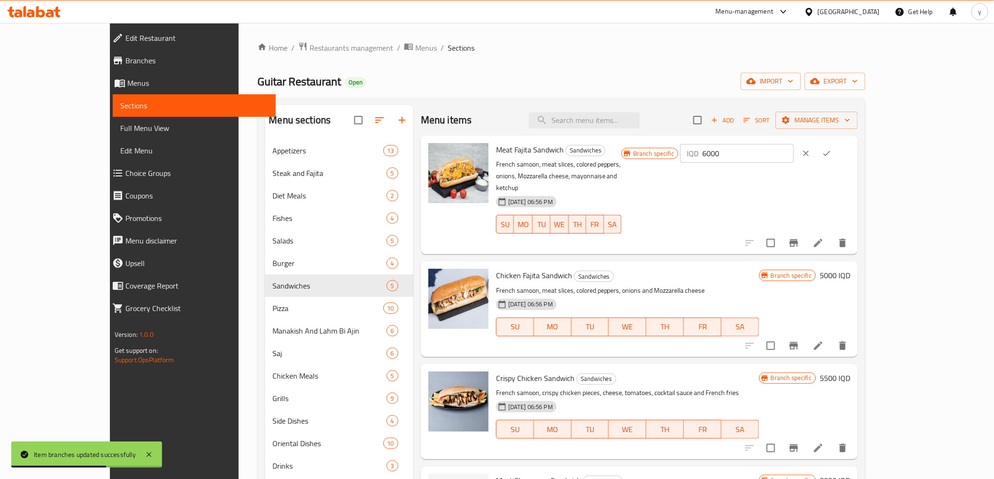
drag, startPoint x: 822, startPoint y: 154, endPoint x: 814, endPoint y: 158, distance: 9.5
click at [793, 155] on input "6000" at bounding box center [747, 153] width 91 height 19
click at [793, 158] on div "IQD 6000 ​" at bounding box center [736, 153] width 113 height 19
click at [698, 159] on p "IQD" at bounding box center [693, 153] width 12 height 11
click at [793, 157] on input "6000" at bounding box center [747, 153] width 91 height 19
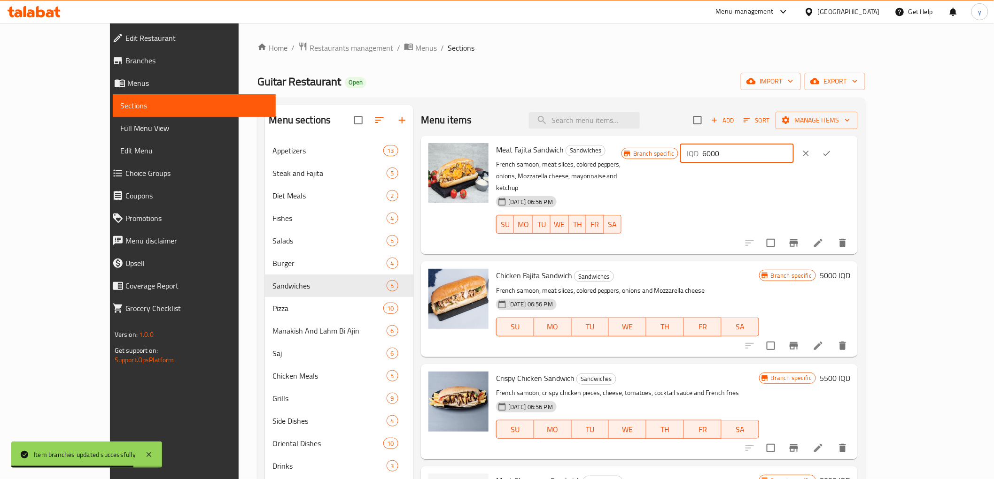
click at [793, 157] on input "6000" at bounding box center [747, 153] width 91 height 19
click at [793, 148] on input "6000" at bounding box center [747, 153] width 91 height 19
type input "8000"
click at [837, 152] on button "ok" at bounding box center [826, 153] width 21 height 21
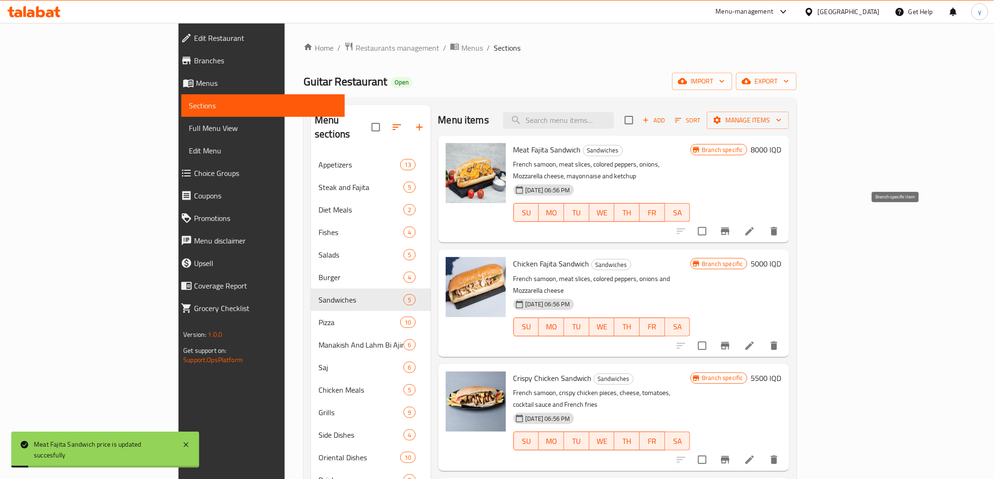
click at [729, 228] on icon "Branch-specific-item" at bounding box center [725, 232] width 8 height 8
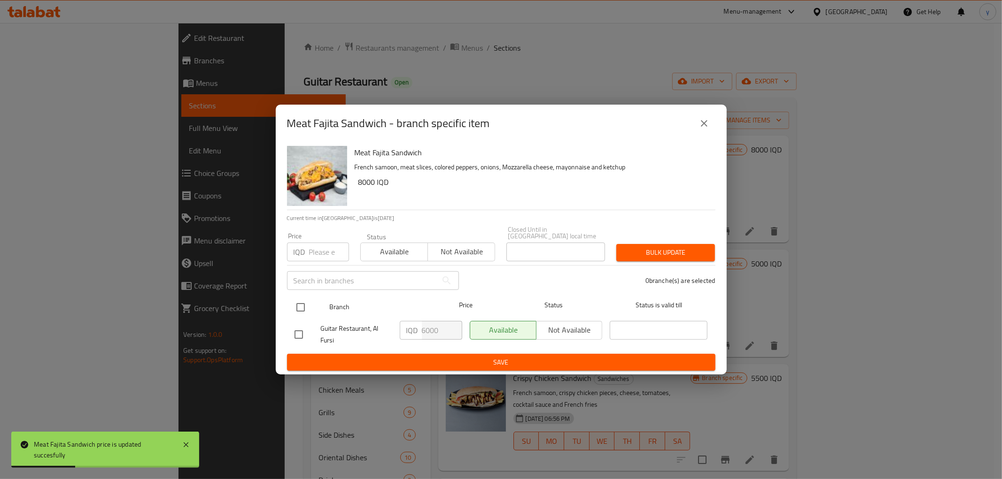
click at [302, 300] on input "checkbox" at bounding box center [301, 308] width 20 height 20
checkbox input "true"
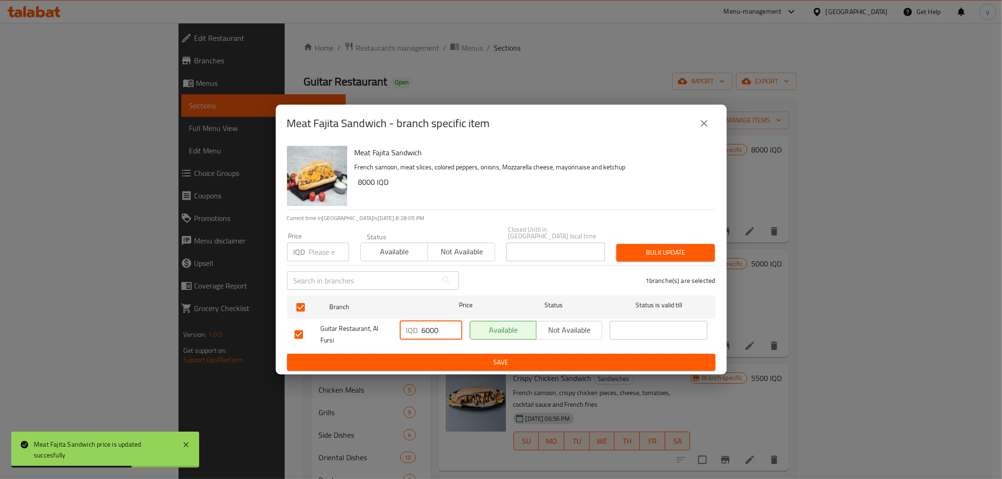
drag, startPoint x: 425, startPoint y: 326, endPoint x: 420, endPoint y: 329, distance: 4.8
click at [420, 329] on div "IQD 6000 ​" at bounding box center [431, 330] width 62 height 19
type input "8000"
click at [441, 357] on span "Save" at bounding box center [500, 363] width 413 height 12
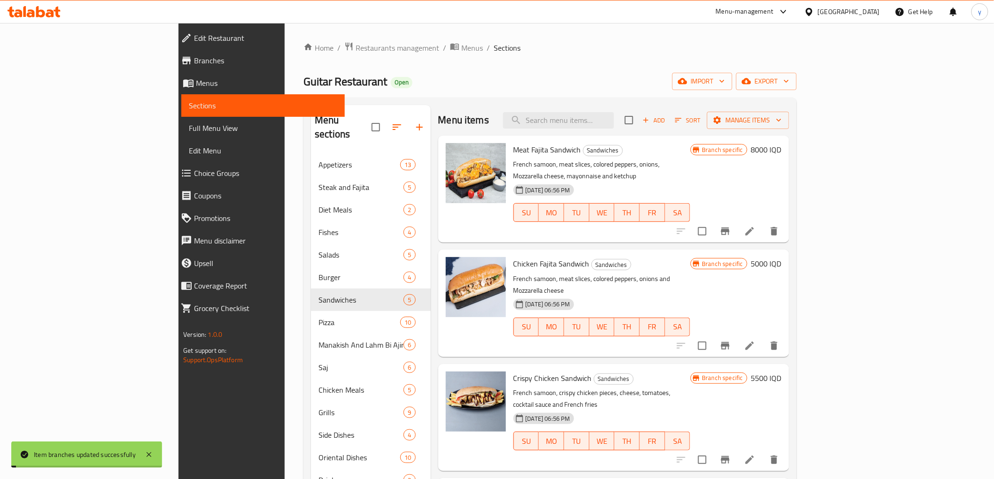
click at [781, 257] on h6 "5000 IQD" at bounding box center [766, 263] width 31 height 13
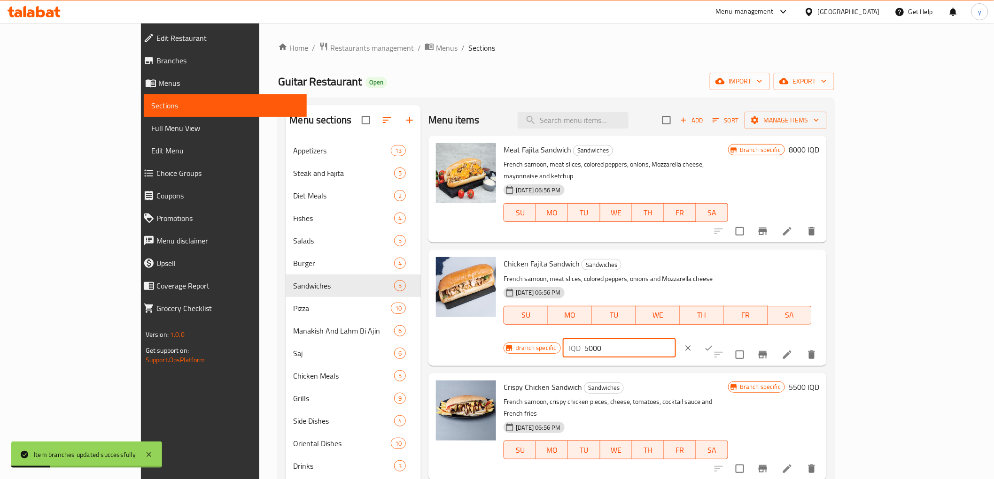
click at [676, 339] on input "5000" at bounding box center [630, 348] width 91 height 19
type input "7000"
click at [713, 344] on icon "ok" at bounding box center [708, 348] width 9 height 9
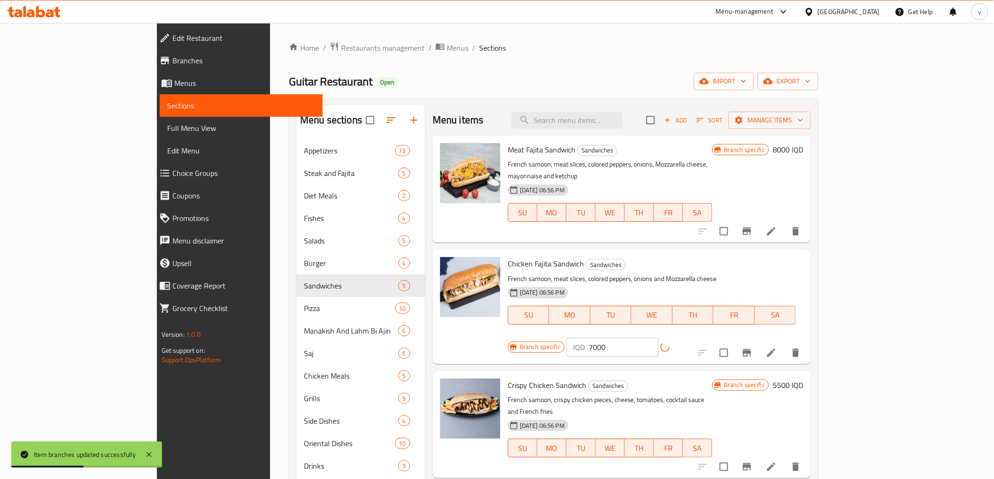
click at [752, 348] on icon "Branch-specific-item" at bounding box center [746, 353] width 11 height 11
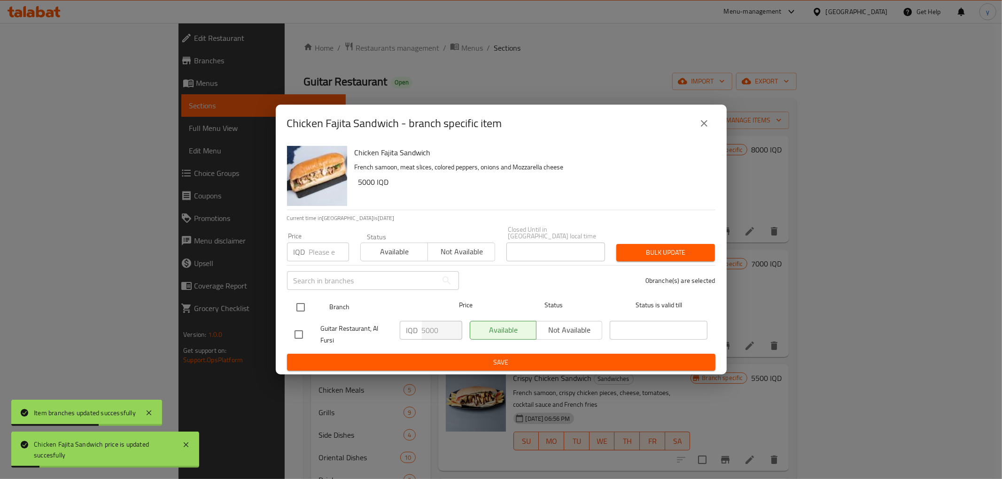
click at [298, 298] on input "checkbox" at bounding box center [301, 308] width 20 height 20
checkbox input "true"
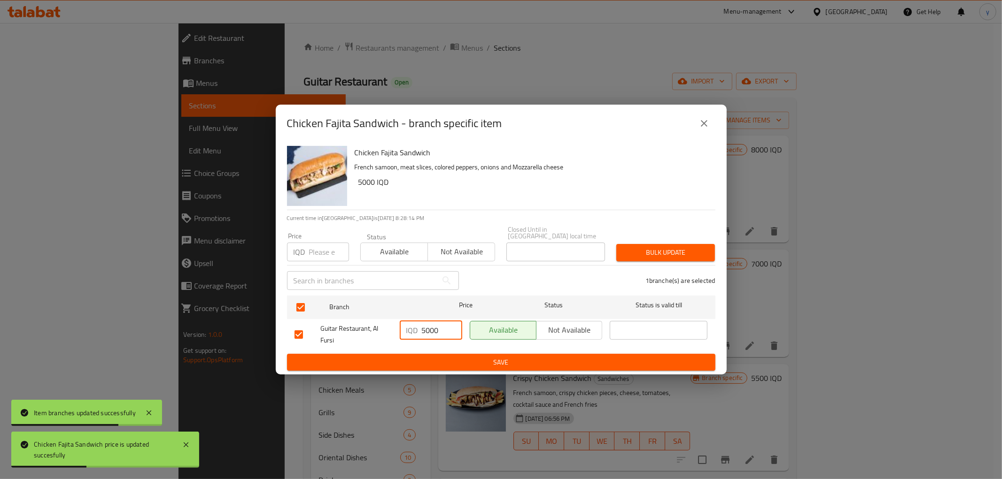
drag, startPoint x: 425, startPoint y: 320, endPoint x: 421, endPoint y: 322, distance: 5.1
click at [422, 322] on input "5000" at bounding box center [442, 330] width 40 height 19
type input "7000"
click at [362, 366] on button "Save" at bounding box center [501, 362] width 428 height 17
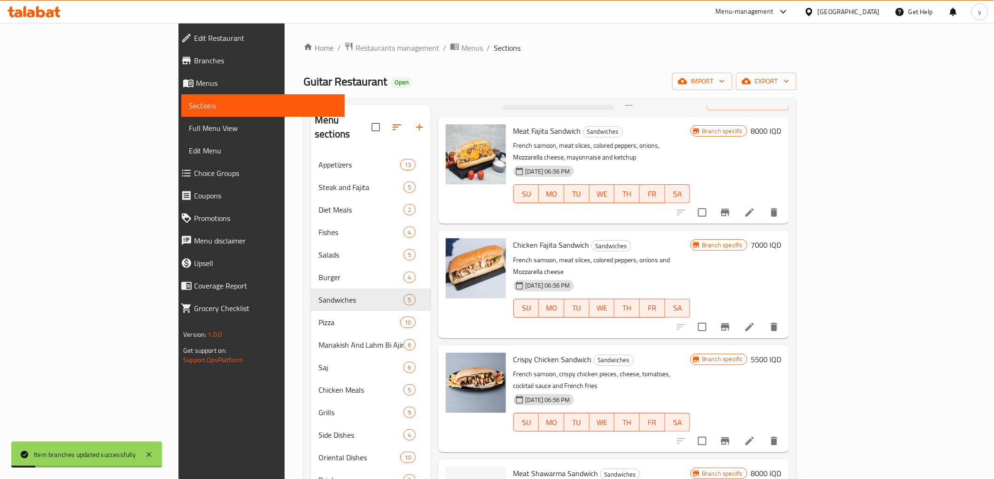
scroll to position [29, 0]
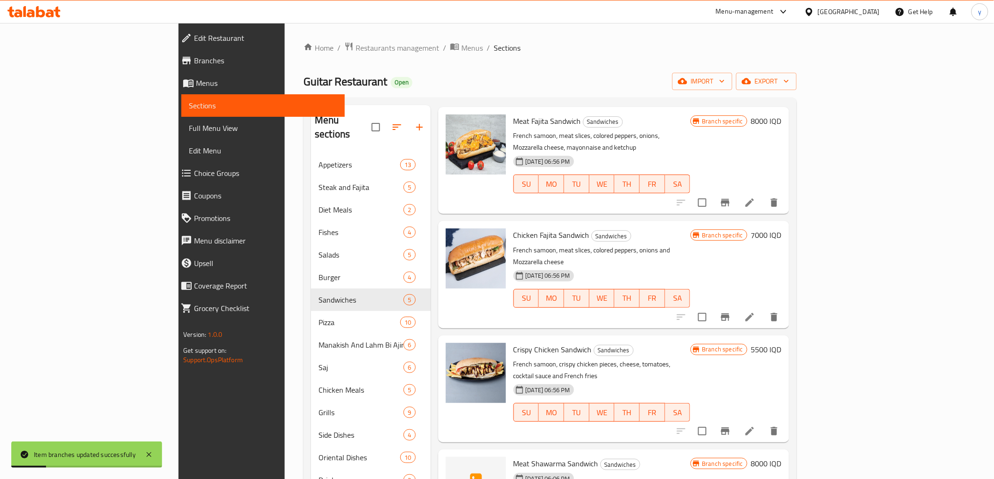
click at [781, 343] on h6 "5500 IQD" at bounding box center [766, 349] width 31 height 13
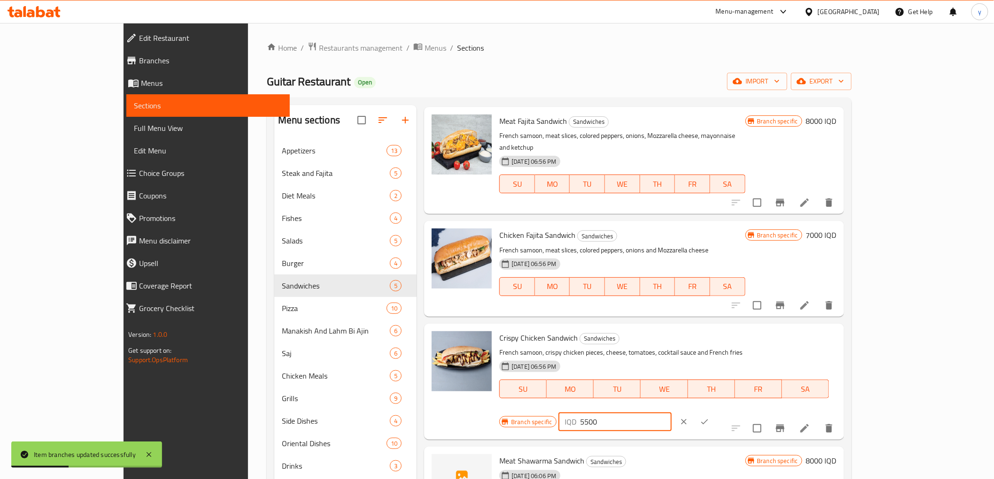
drag, startPoint x: 828, startPoint y: 331, endPoint x: 796, endPoint y: 336, distance: 32.7
click at [728, 412] on div "Branch specific IQD 5500 ​" at bounding box center [613, 422] width 229 height 21
type input "7000"
click at [694, 412] on button "clear" at bounding box center [683, 422] width 21 height 21
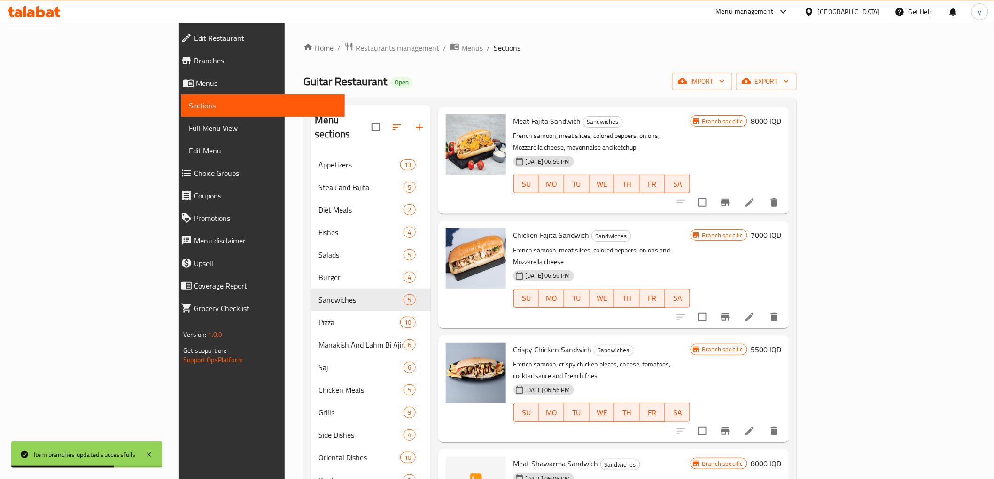
click at [781, 343] on h6 "5500 IQD" at bounding box center [766, 349] width 31 height 13
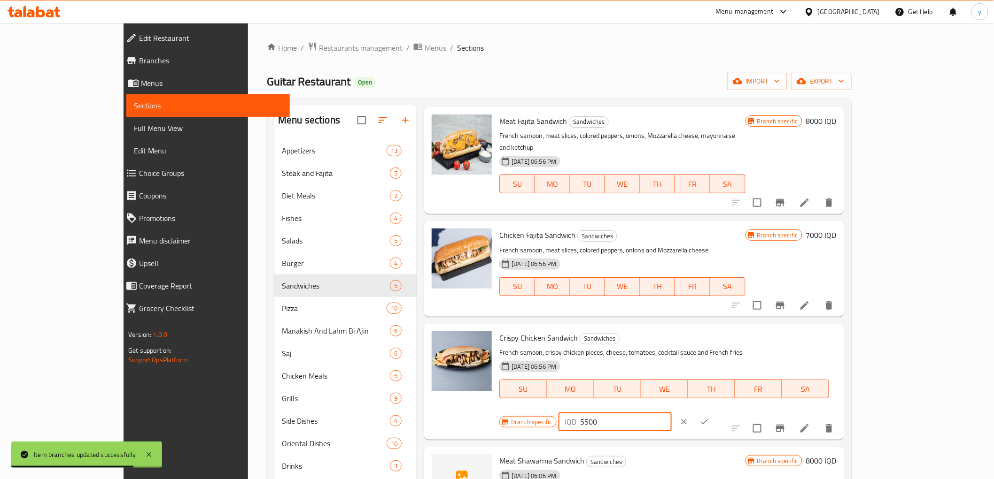
click at [672, 413] on input "5500" at bounding box center [625, 422] width 91 height 19
drag, startPoint x: 827, startPoint y: 332, endPoint x: 815, endPoint y: 332, distance: 11.8
click at [672, 413] on div "IQD 5500 ​" at bounding box center [614, 422] width 113 height 19
type input "7000"
click at [715, 412] on button "ok" at bounding box center [704, 422] width 21 height 21
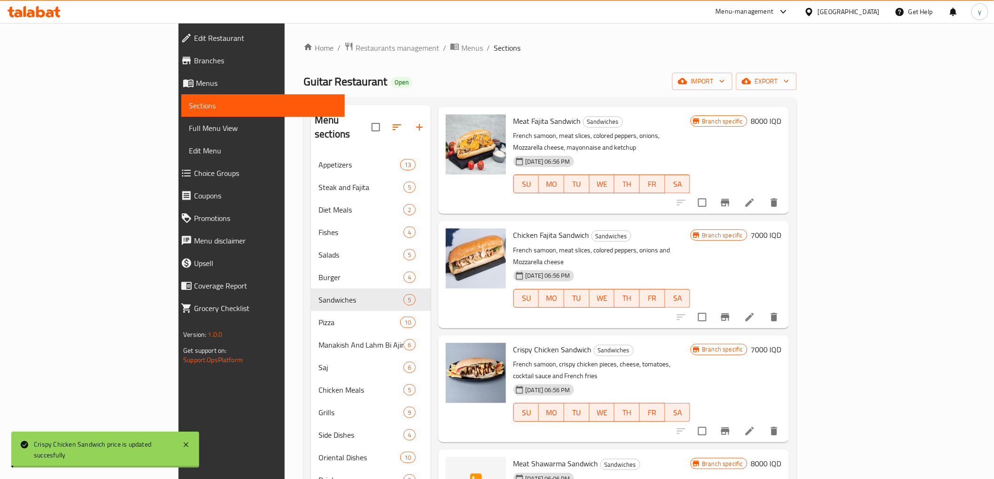
click at [736, 420] on button "Branch-specific-item" at bounding box center [725, 431] width 23 height 23
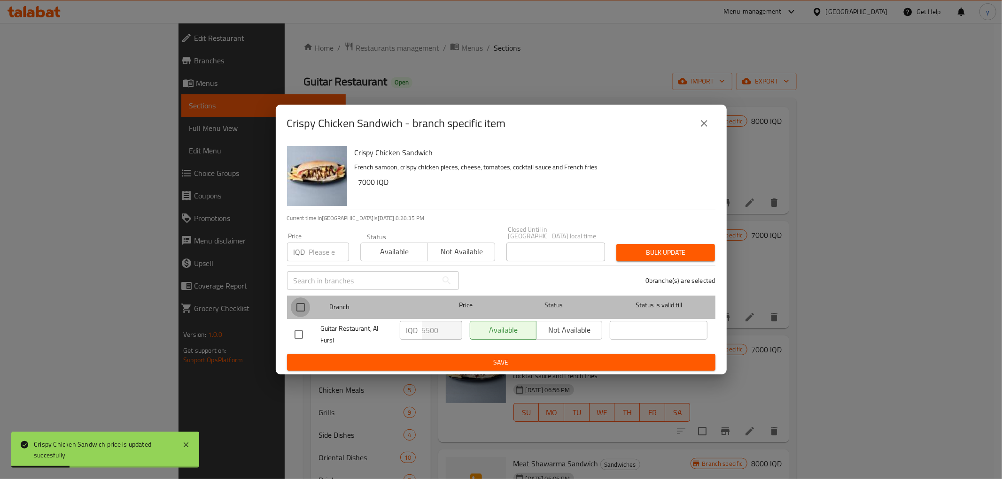
click at [302, 301] on input "checkbox" at bounding box center [301, 308] width 20 height 20
checkbox input "true"
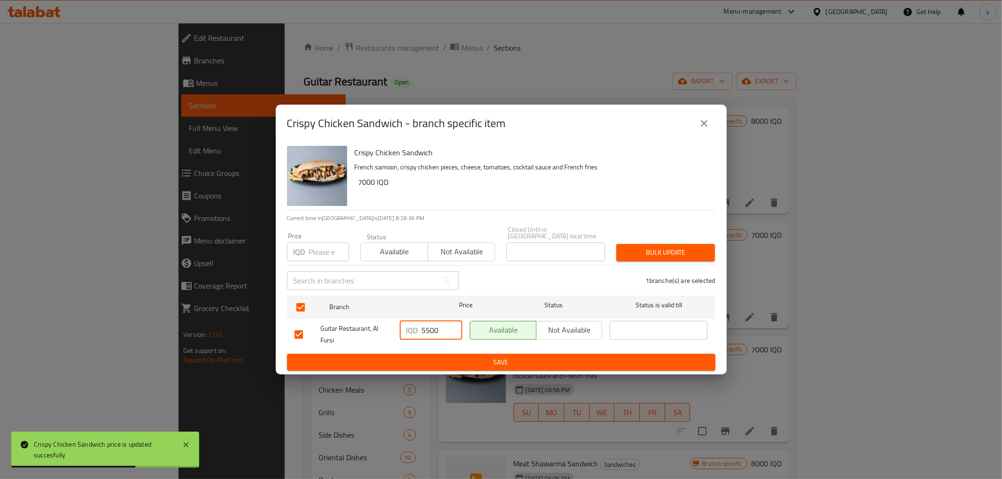
drag, startPoint x: 429, startPoint y: 330, endPoint x: 419, endPoint y: 331, distance: 10.3
click at [419, 331] on div "IQD 5500 ​" at bounding box center [431, 330] width 62 height 19
type input "7000"
click at [429, 357] on span "Save" at bounding box center [500, 363] width 413 height 12
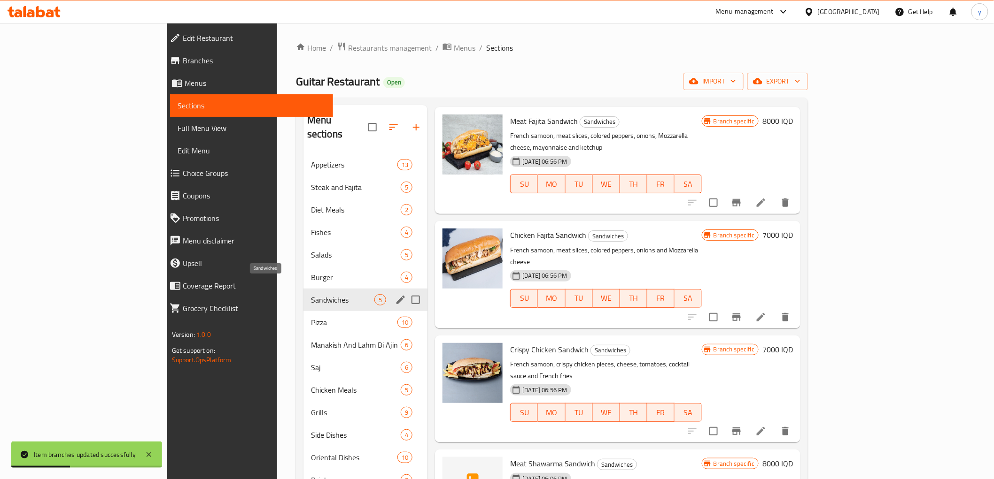
scroll to position [104, 0]
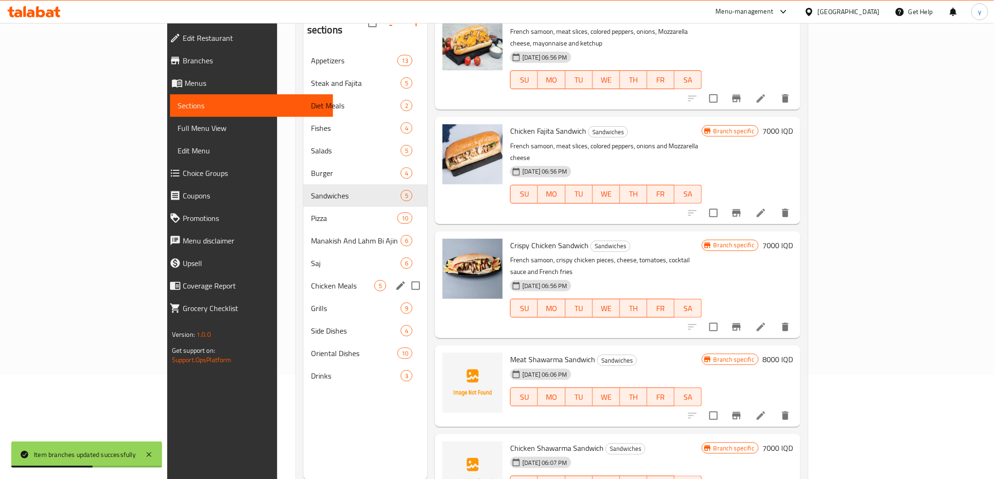
click at [303, 278] on div "Chicken Meals 5" at bounding box center [365, 286] width 124 height 23
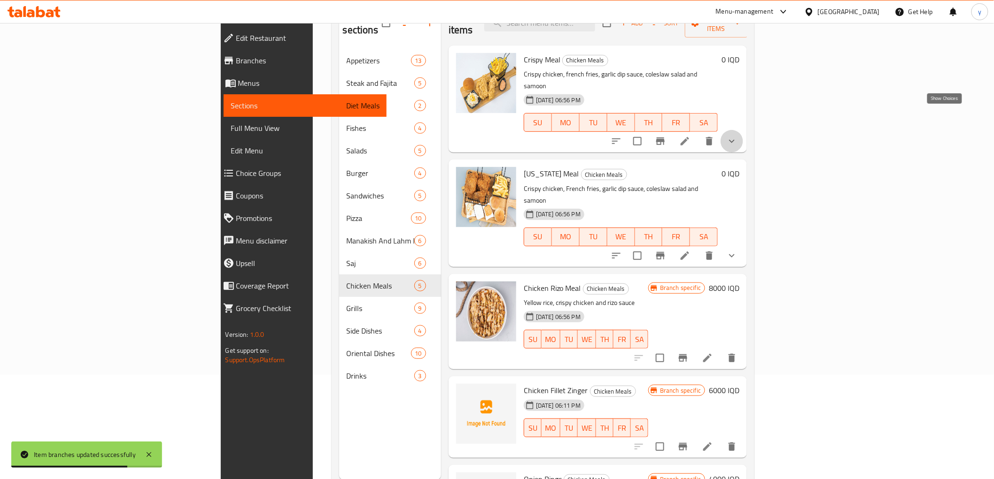
click at [737, 136] on icon "show more" at bounding box center [731, 141] width 11 height 11
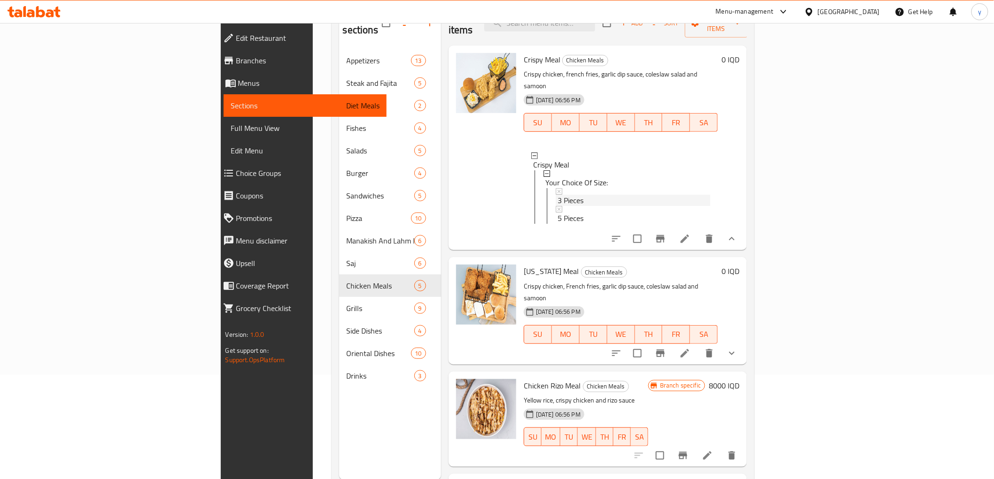
click at [557, 195] on div "3 Pieces" at bounding box center [633, 200] width 153 height 11
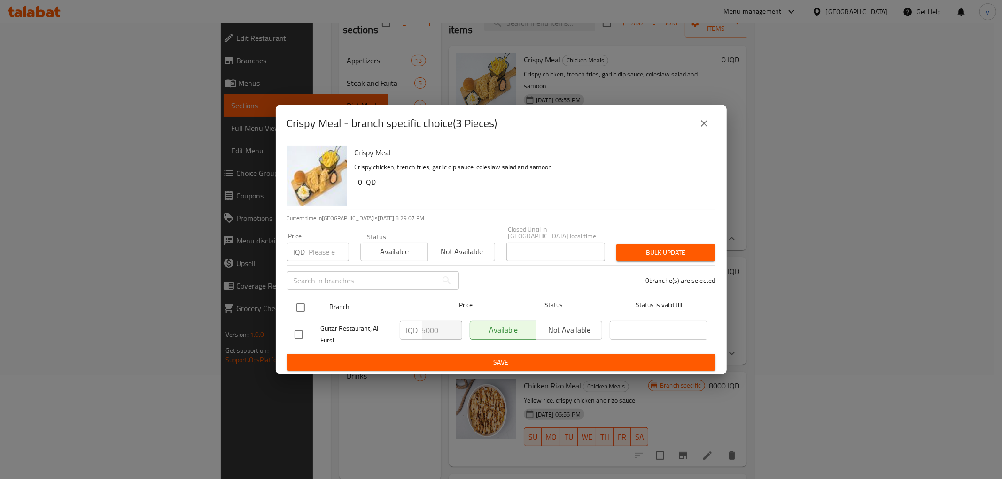
click at [303, 300] on input "checkbox" at bounding box center [301, 308] width 20 height 20
checkbox input "true"
drag, startPoint x: 424, startPoint y: 326, endPoint x: 417, endPoint y: 332, distance: 9.0
click at [417, 332] on div "IQD 5000 ​" at bounding box center [431, 330] width 62 height 19
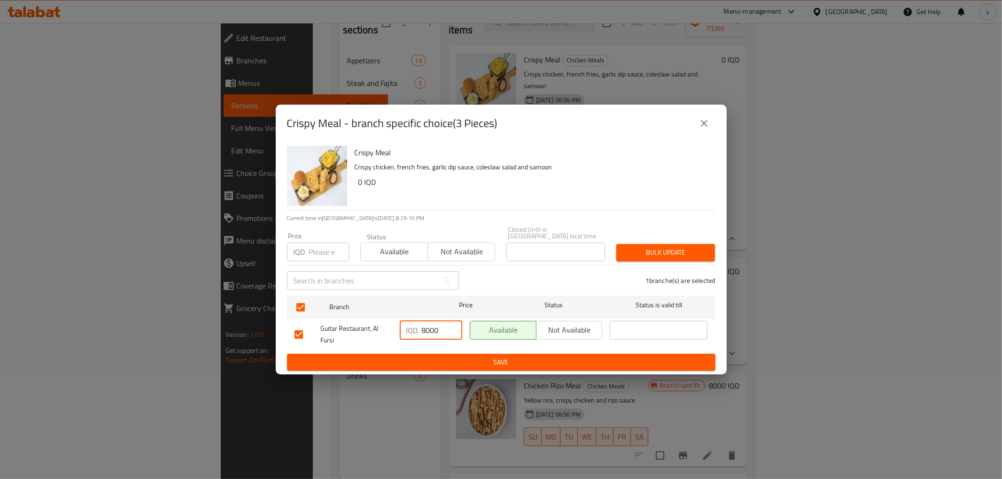
type input "8000"
click at [443, 354] on button "Save" at bounding box center [501, 362] width 428 height 17
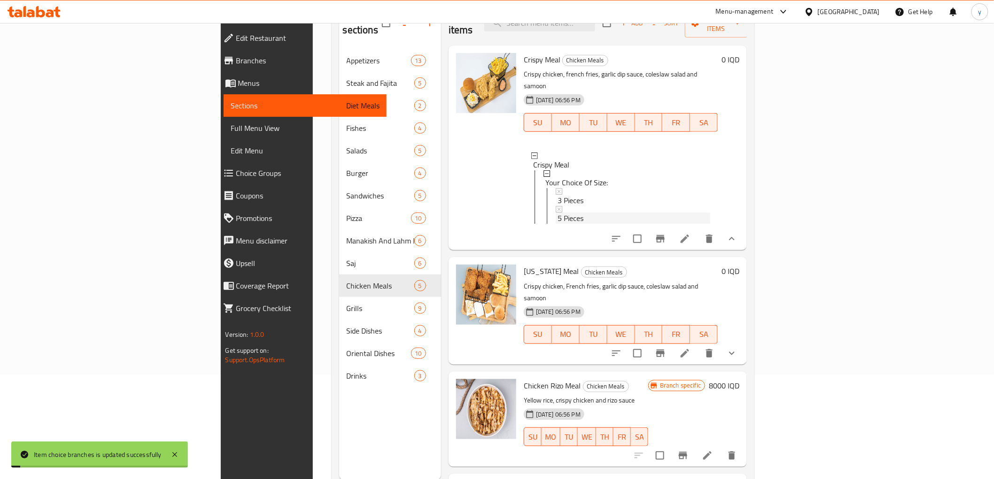
click at [557, 213] on div "5 Pieces" at bounding box center [633, 218] width 153 height 11
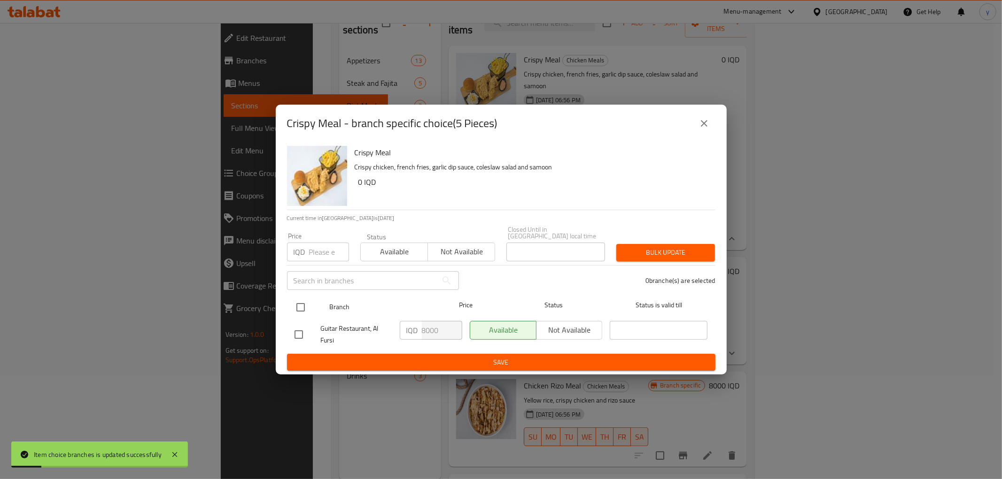
click at [302, 304] on input "checkbox" at bounding box center [301, 308] width 20 height 20
checkbox input "true"
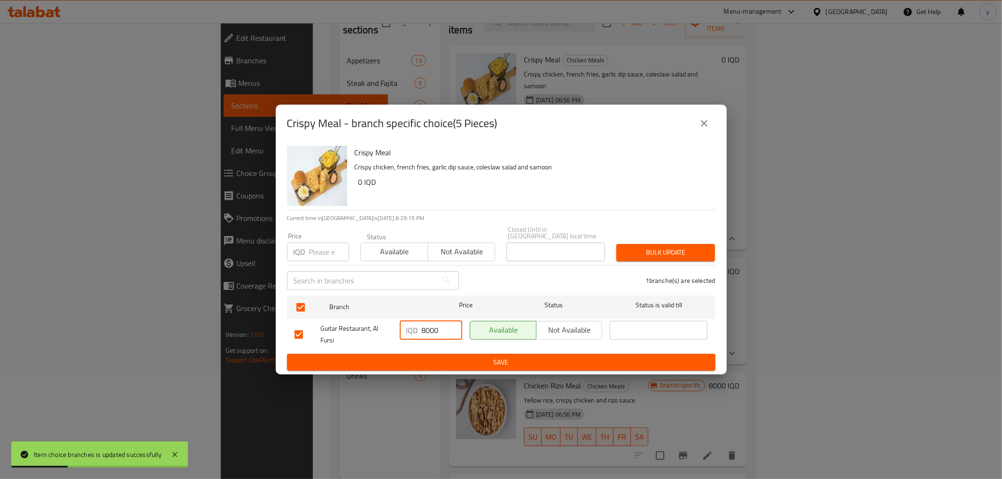
drag, startPoint x: 425, startPoint y: 324, endPoint x: 420, endPoint y: 328, distance: 6.4
click at [420, 328] on div "IQD 8000 ​" at bounding box center [431, 330] width 62 height 19
click at [423, 327] on input "03000" at bounding box center [442, 330] width 40 height 19
type input "13000"
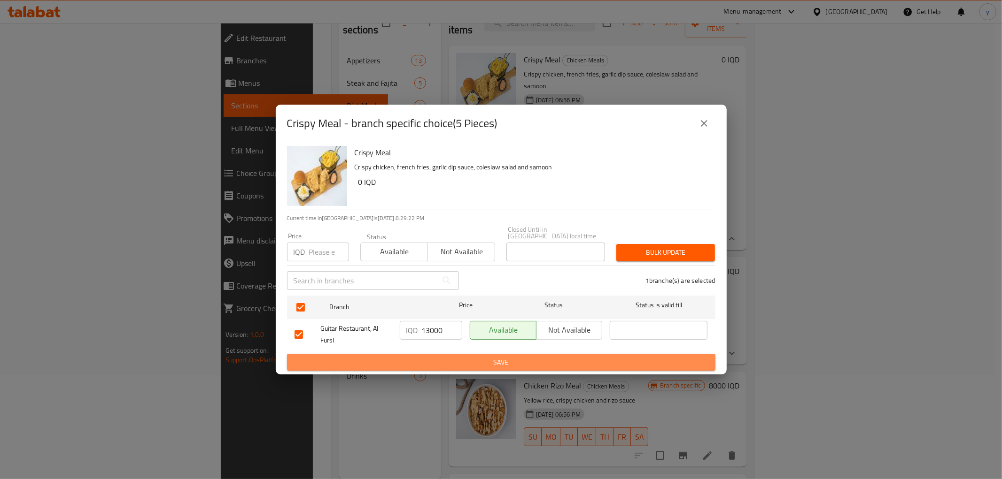
click at [431, 367] on button "Save" at bounding box center [501, 362] width 428 height 17
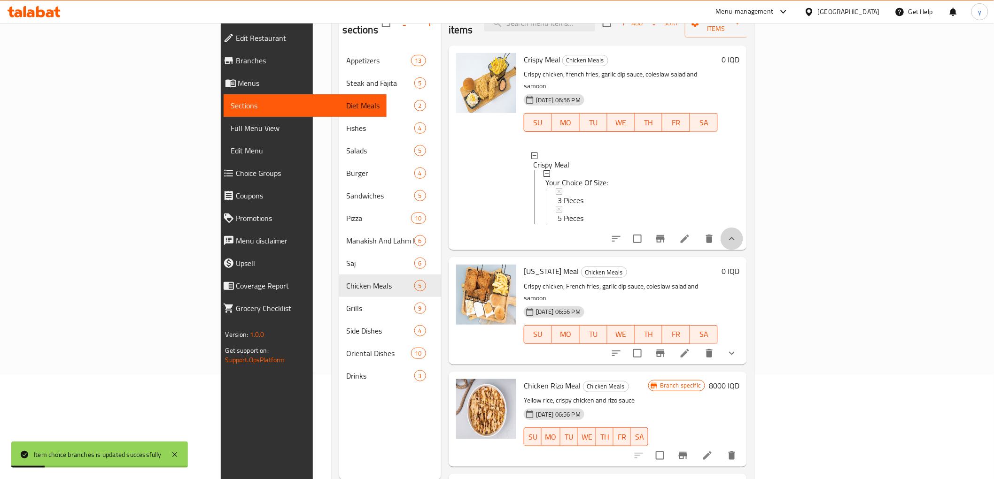
click at [743, 228] on button "show more" at bounding box center [731, 239] width 23 height 23
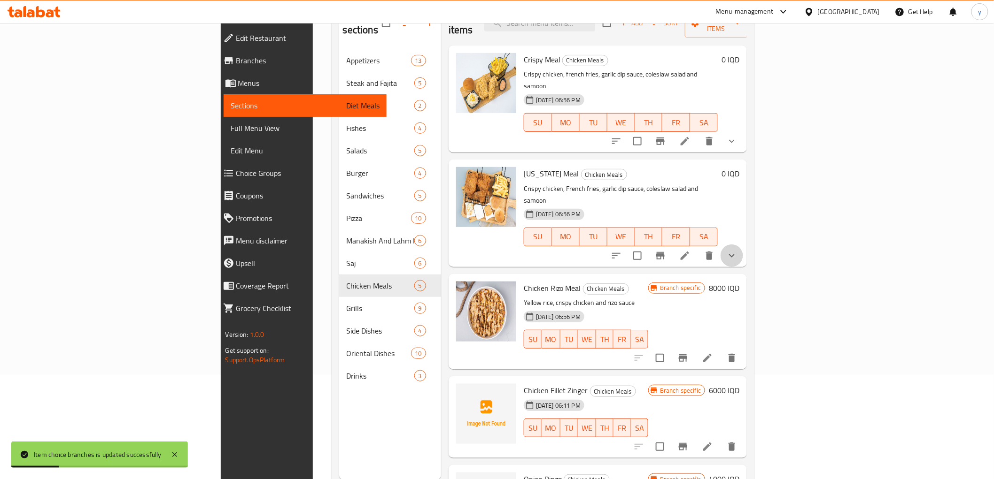
click at [743, 245] on button "show more" at bounding box center [731, 256] width 23 height 23
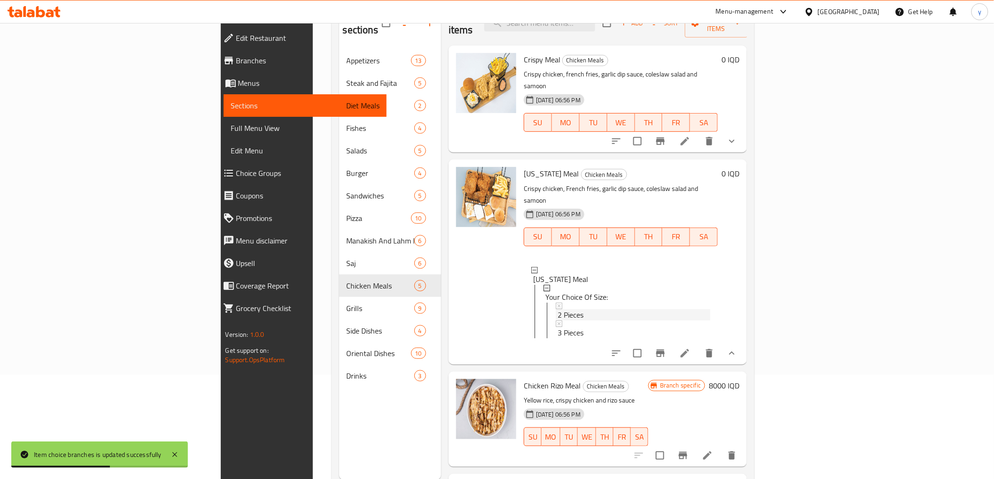
click at [557, 309] on div "2 Pieces" at bounding box center [633, 314] width 153 height 11
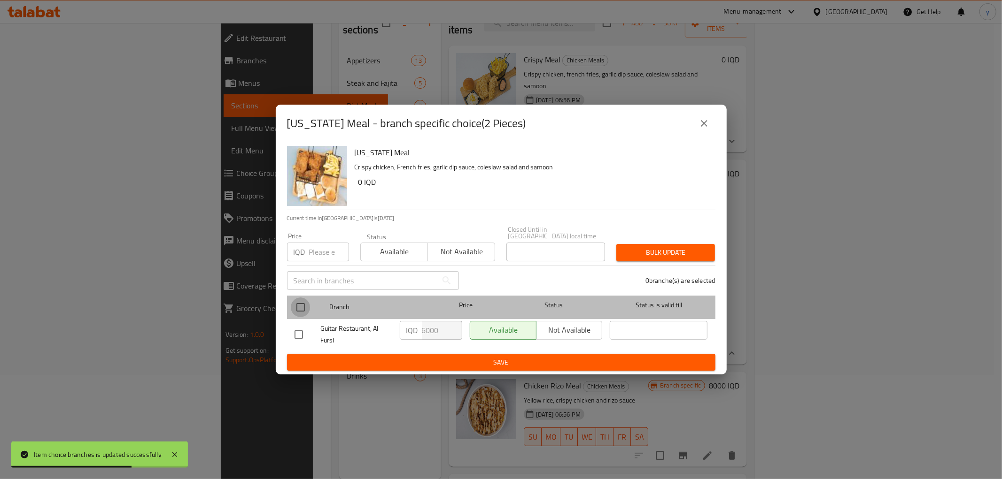
click at [291, 302] on input "checkbox" at bounding box center [301, 308] width 20 height 20
checkbox input "true"
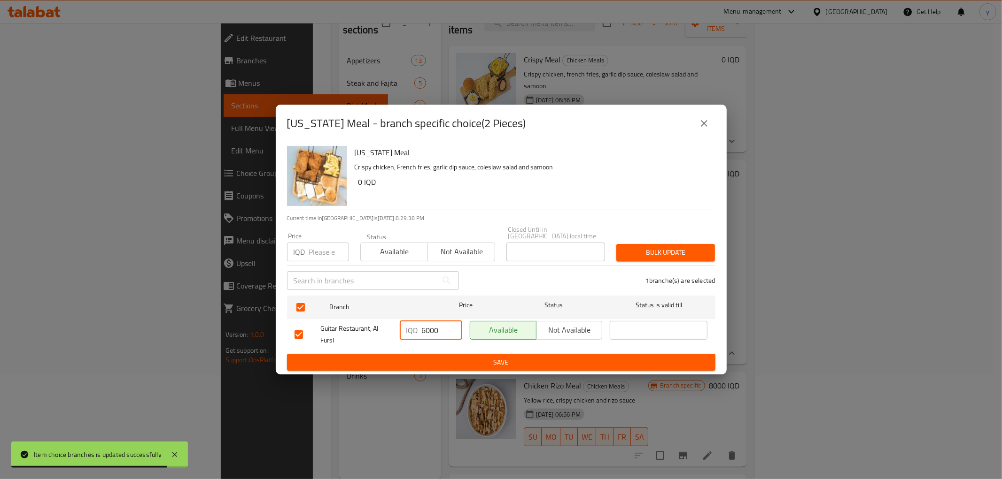
drag, startPoint x: 425, startPoint y: 325, endPoint x: 420, endPoint y: 326, distance: 4.7
click at [420, 326] on div "IQD 6000 ​" at bounding box center [431, 330] width 62 height 19
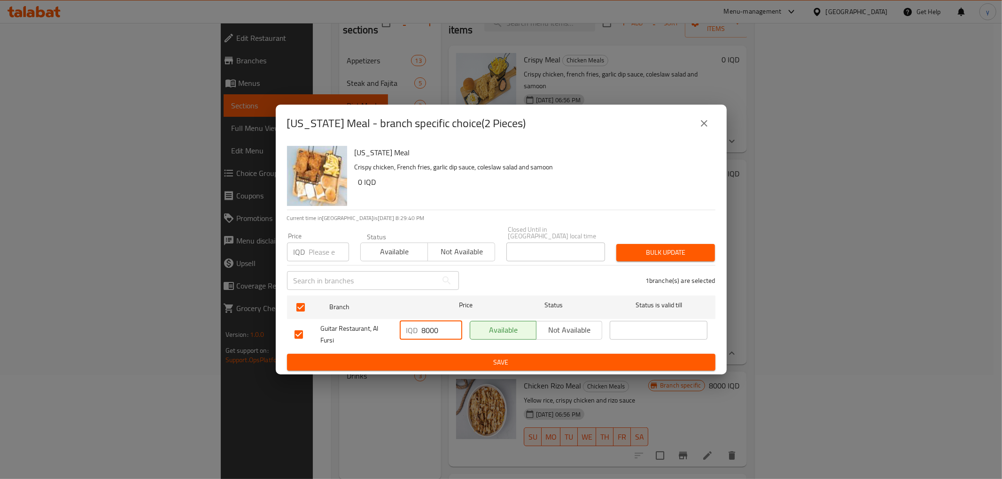
type input "8000"
click at [440, 357] on span "Save" at bounding box center [500, 363] width 413 height 12
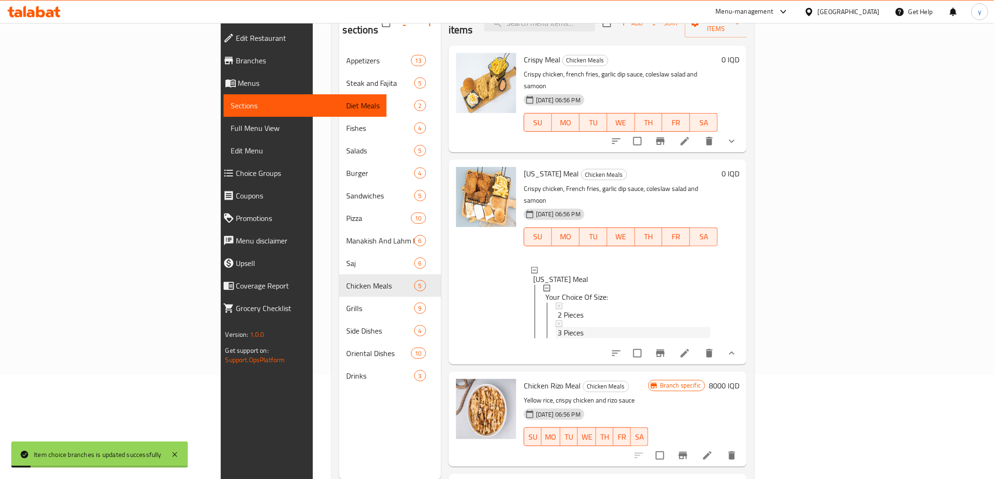
click at [557, 327] on span "3 Pieces" at bounding box center [570, 332] width 26 height 11
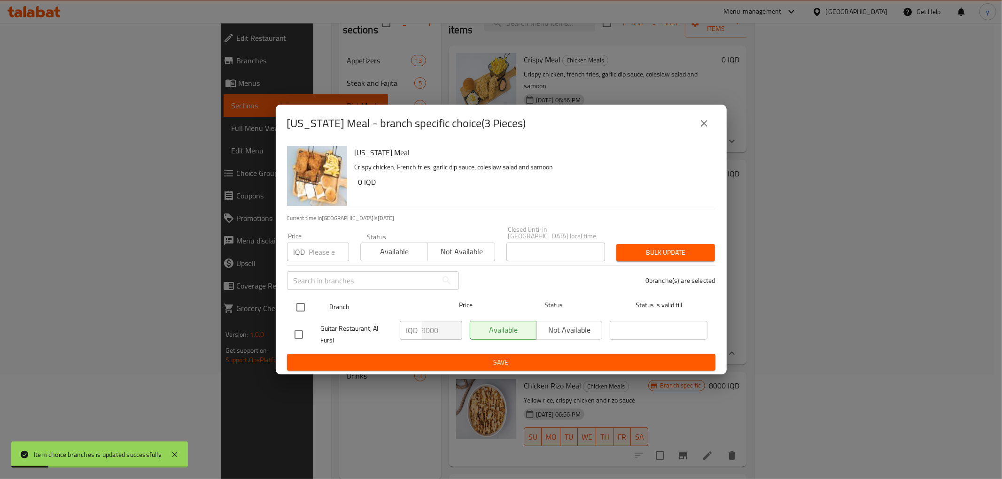
click at [299, 304] on input "checkbox" at bounding box center [301, 308] width 20 height 20
checkbox input "true"
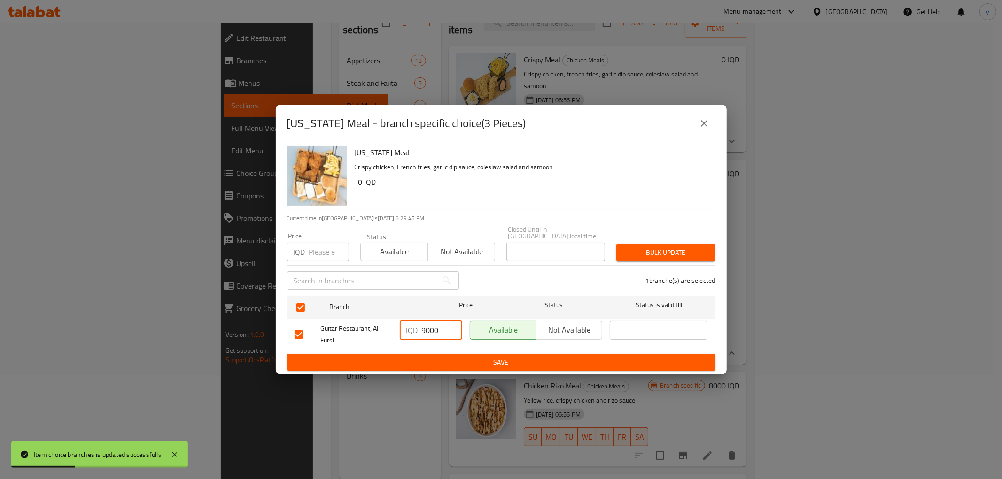
drag, startPoint x: 425, startPoint y: 326, endPoint x: 420, endPoint y: 329, distance: 5.9
click at [420, 329] on div "IQD 9000 ​" at bounding box center [431, 330] width 62 height 19
type input "11000"
click at [400, 344] on div "IQD 11000 ​" at bounding box center [431, 334] width 70 height 35
click at [399, 354] on button "Save" at bounding box center [501, 362] width 428 height 17
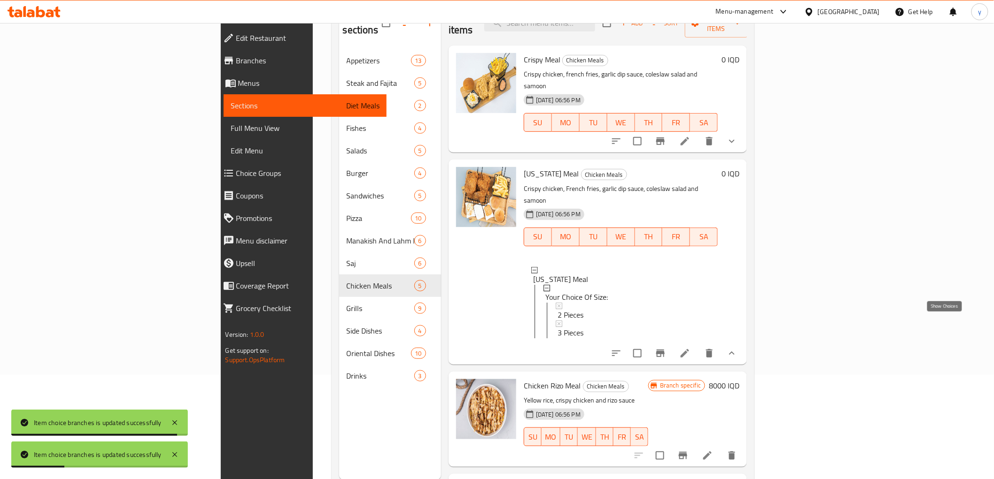
click at [737, 348] on icon "show more" at bounding box center [731, 353] width 11 height 11
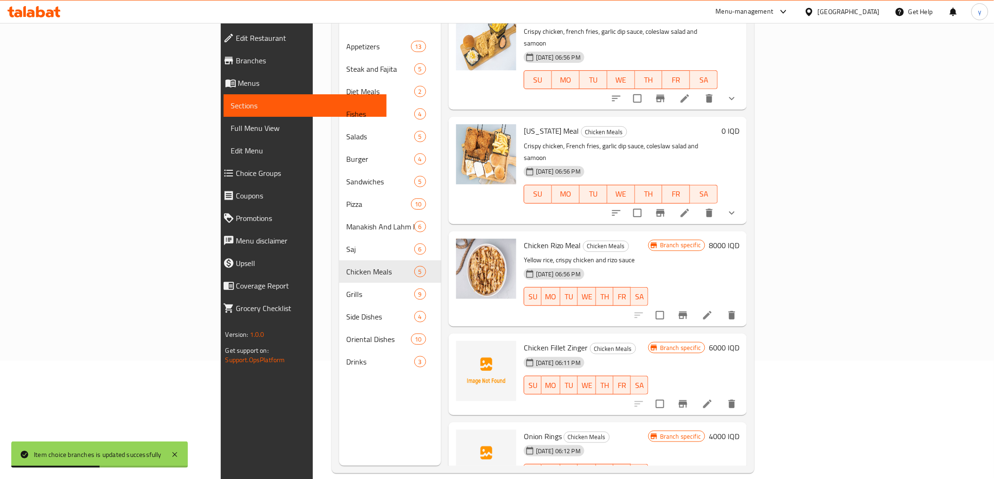
scroll to position [131, 0]
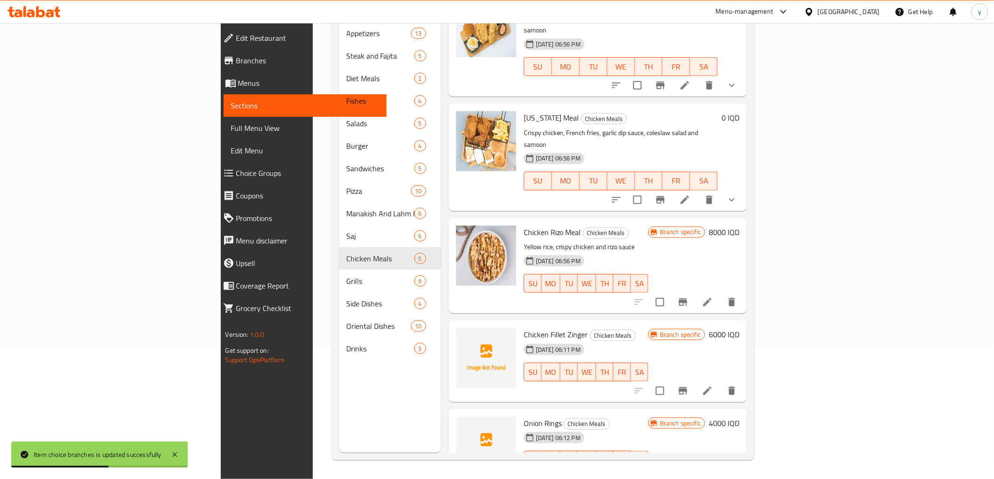
click at [739, 328] on h6 "6000 IQD" at bounding box center [724, 334] width 31 height 13
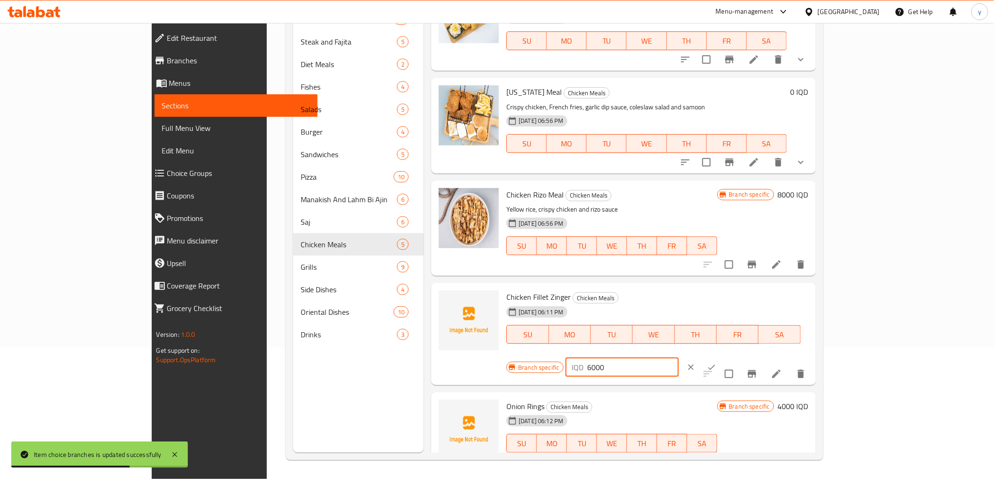
drag, startPoint x: 822, startPoint y: 304, endPoint x: 806, endPoint y: 307, distance: 16.8
click at [679, 358] on div "IQD 6000 ​" at bounding box center [621, 367] width 113 height 19
type input "8000"
click at [716, 363] on icon "ok" at bounding box center [711, 367] width 9 height 9
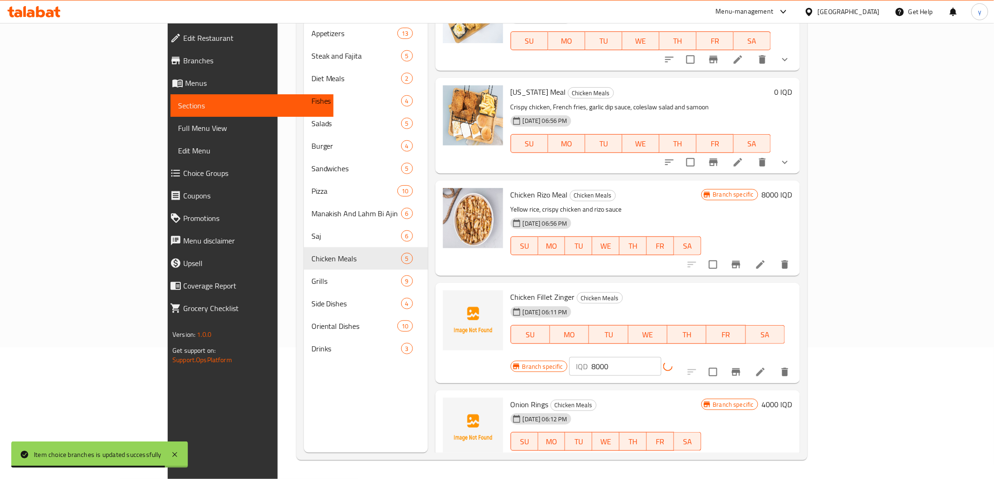
click at [740, 369] on icon "Branch-specific-item" at bounding box center [736, 373] width 8 height 8
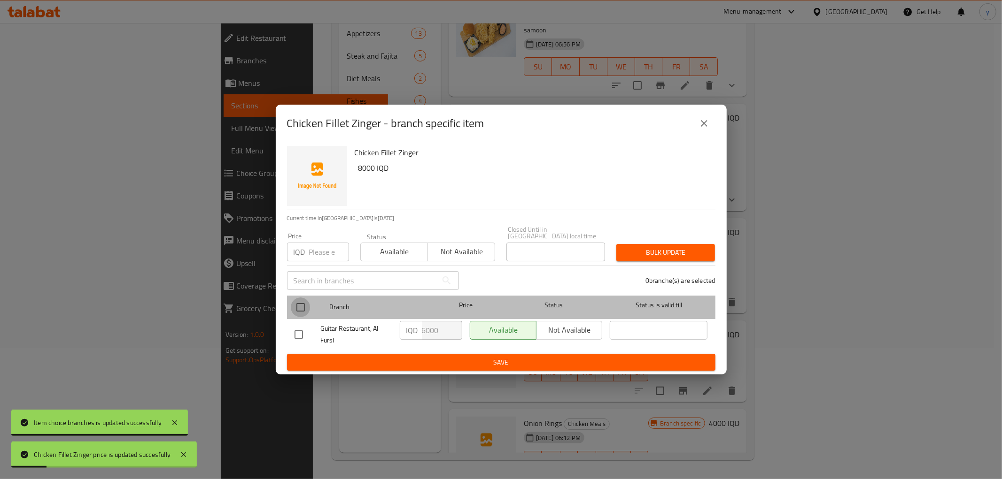
click at [299, 298] on input "checkbox" at bounding box center [301, 308] width 20 height 20
checkbox input "true"
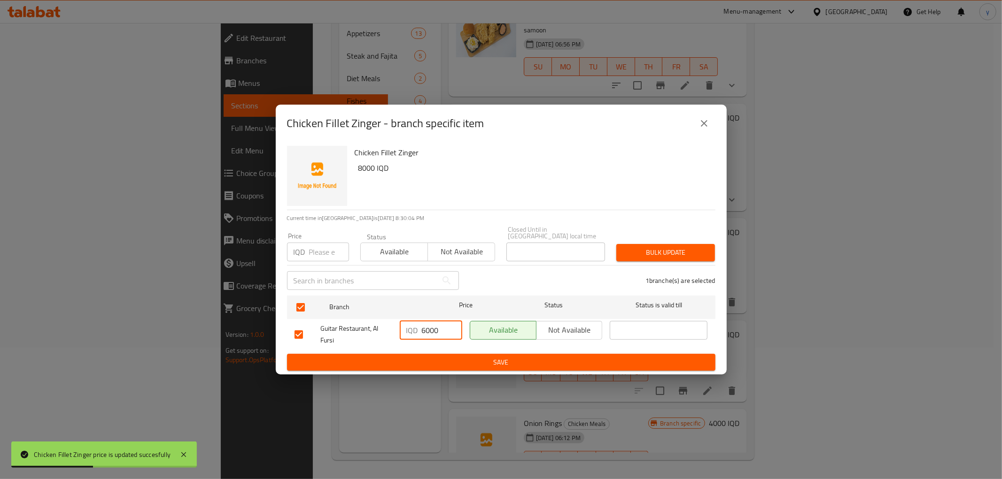
click at [422, 325] on input "6000" at bounding box center [442, 330] width 40 height 19
type input "8000"
click at [400, 336] on div "IQD 8000 ​" at bounding box center [431, 330] width 62 height 19
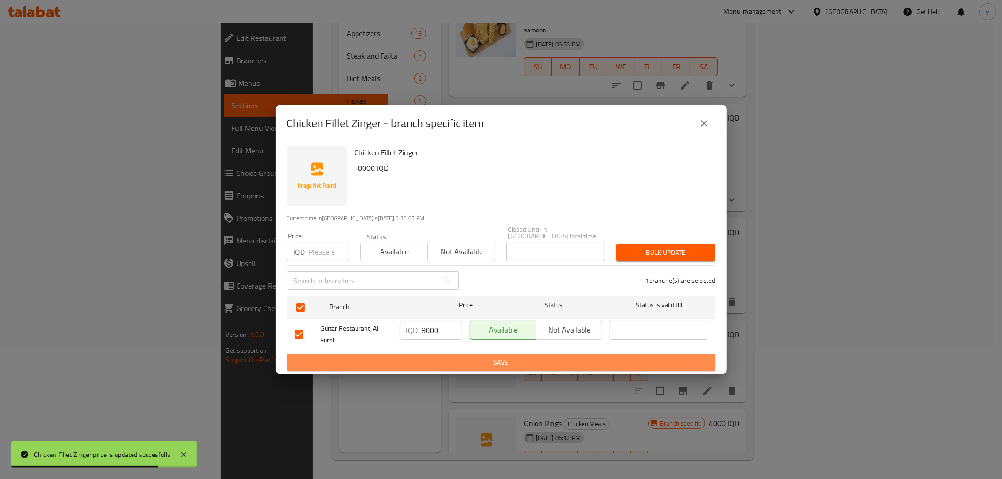
click at [407, 357] on span "Save" at bounding box center [500, 363] width 413 height 12
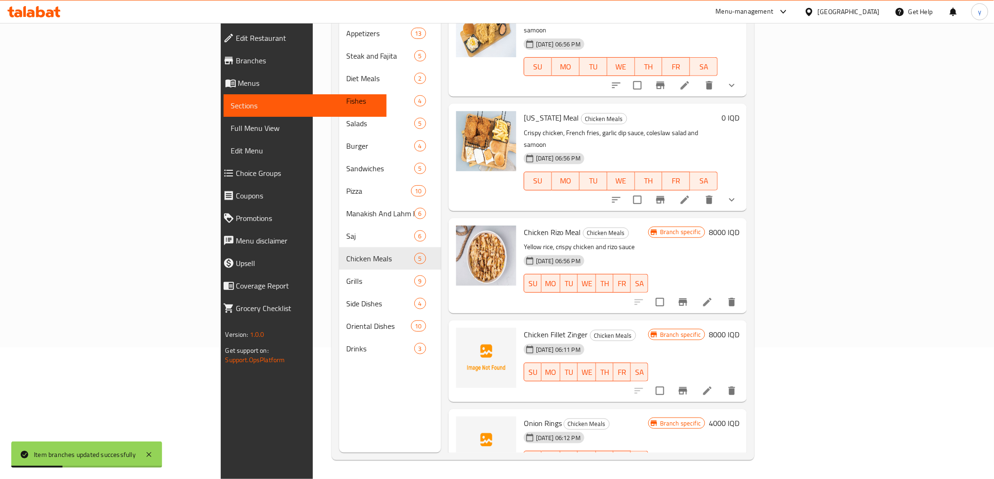
click at [739, 417] on h6 "4000 IQD" at bounding box center [724, 423] width 31 height 13
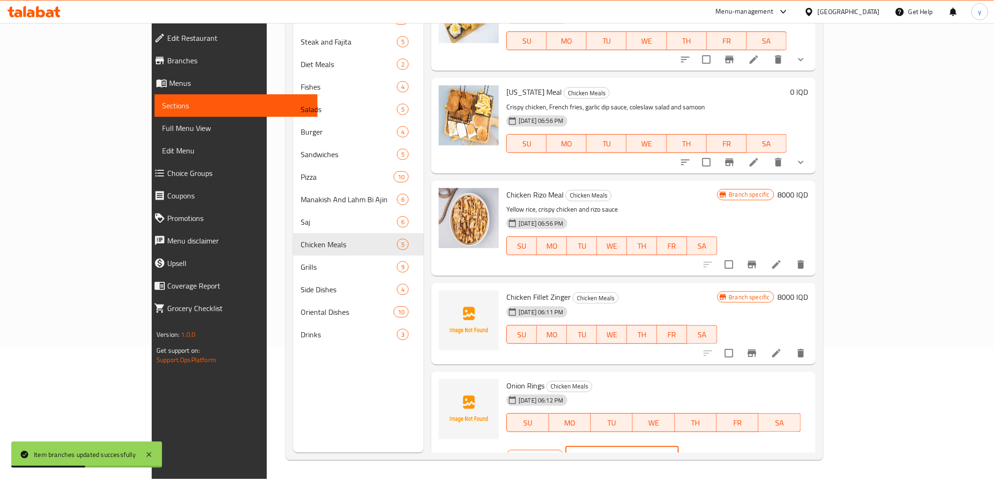
click at [679, 447] on input "4000" at bounding box center [633, 456] width 91 height 19
type input "5000"
click at [722, 446] on button "ok" at bounding box center [711, 456] width 21 height 21
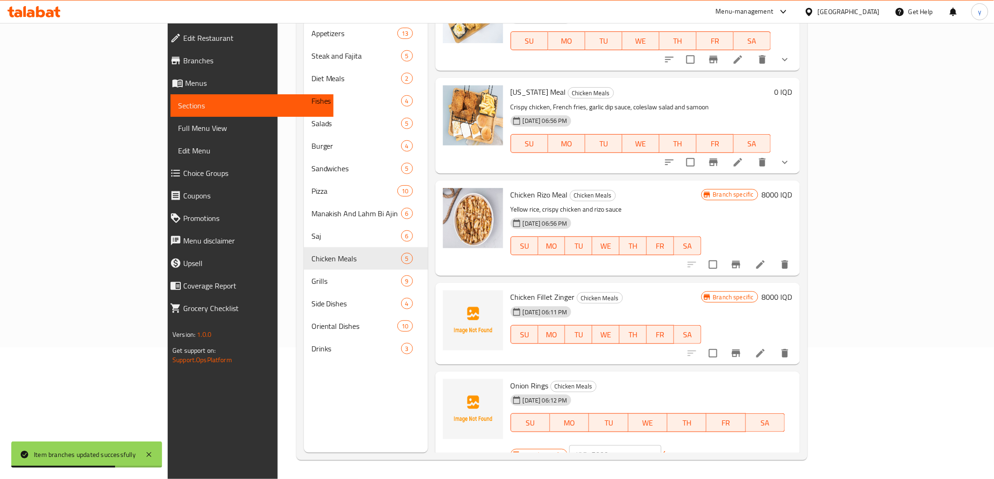
click at [740, 457] on icon "Branch-specific-item" at bounding box center [736, 461] width 8 height 8
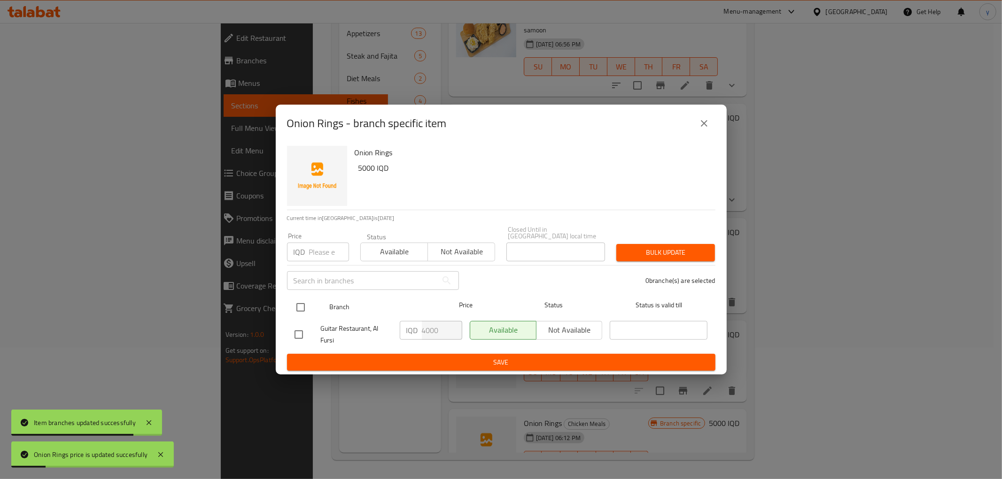
click at [293, 307] on input "checkbox" at bounding box center [301, 308] width 20 height 20
checkbox input "true"
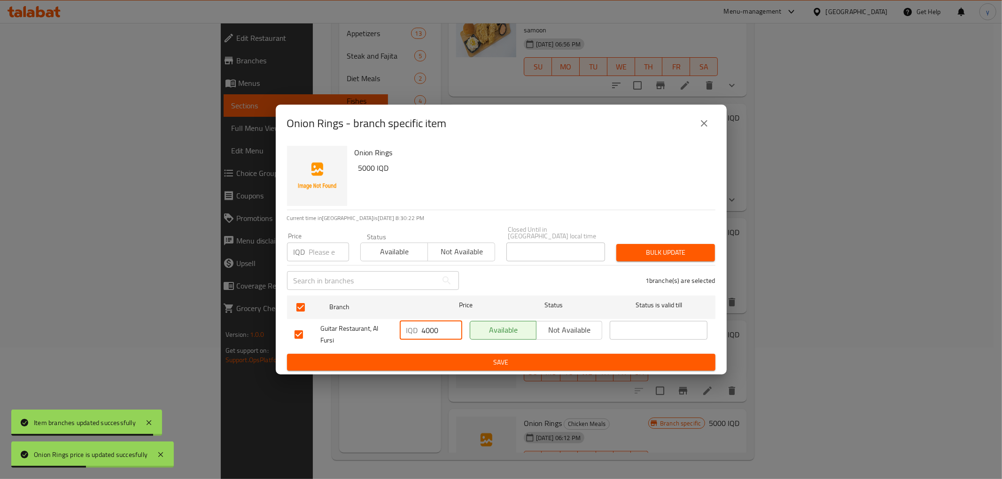
drag, startPoint x: 425, startPoint y: 327, endPoint x: 407, endPoint y: 336, distance: 20.8
click at [407, 336] on div "IQD 4000 ​" at bounding box center [431, 334] width 70 height 35
type input "5000"
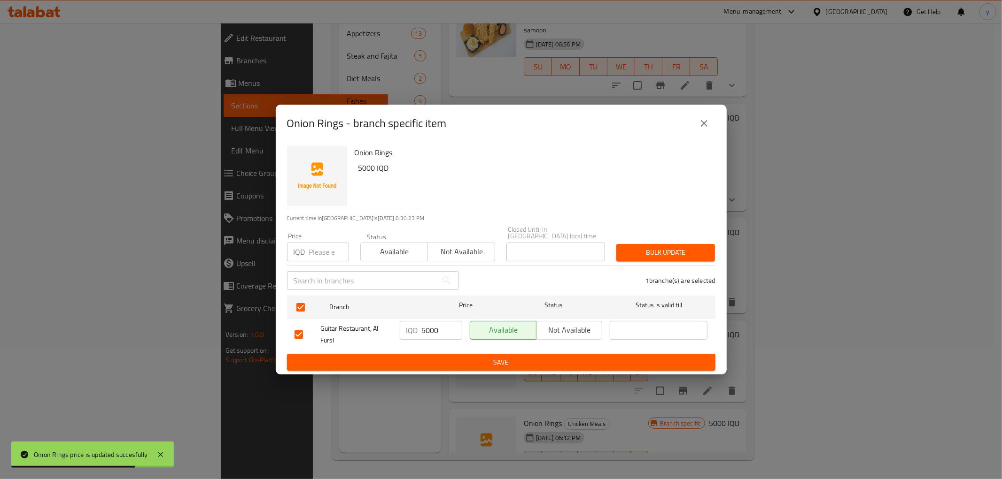
click at [363, 348] on div "Guitar Restaurant, Al Fursi" at bounding box center [343, 334] width 105 height 35
drag, startPoint x: 363, startPoint y: 348, endPoint x: 370, endPoint y: 359, distance: 13.2
click at [368, 356] on form "Branch Price Status Status is valid till Guitar Restaurant, Al Fursi IQD 5000 ​…" at bounding box center [501, 331] width 428 height 79
click at [370, 359] on span "Save" at bounding box center [500, 363] width 413 height 12
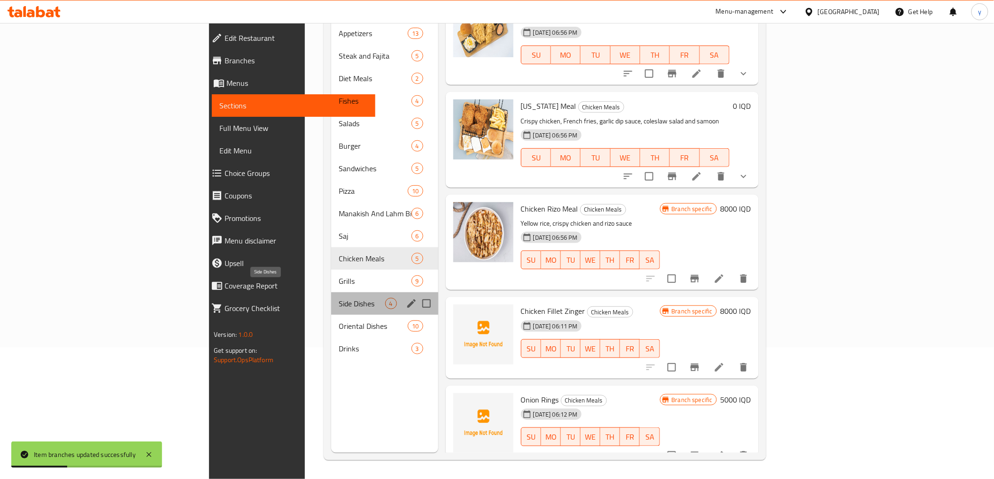
click at [339, 298] on span "Side Dishes" at bounding box center [362, 303] width 46 height 11
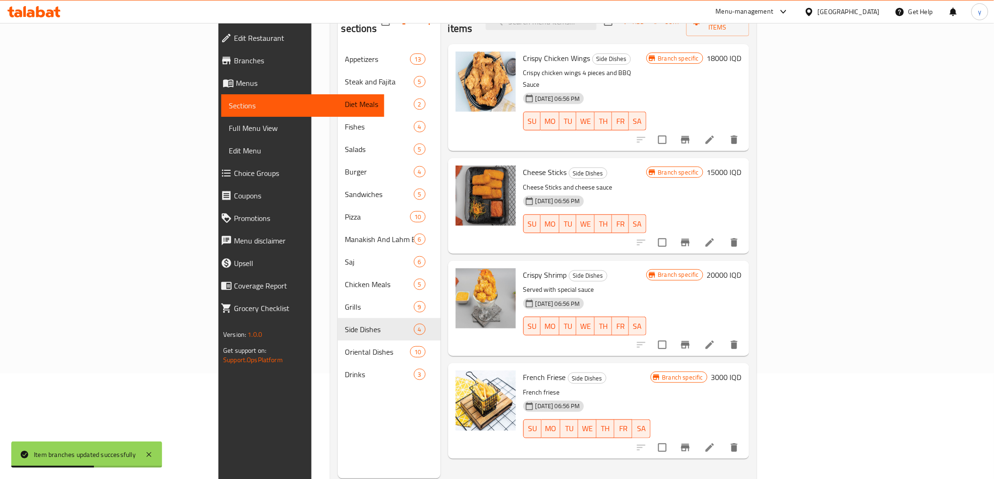
scroll to position [131, 0]
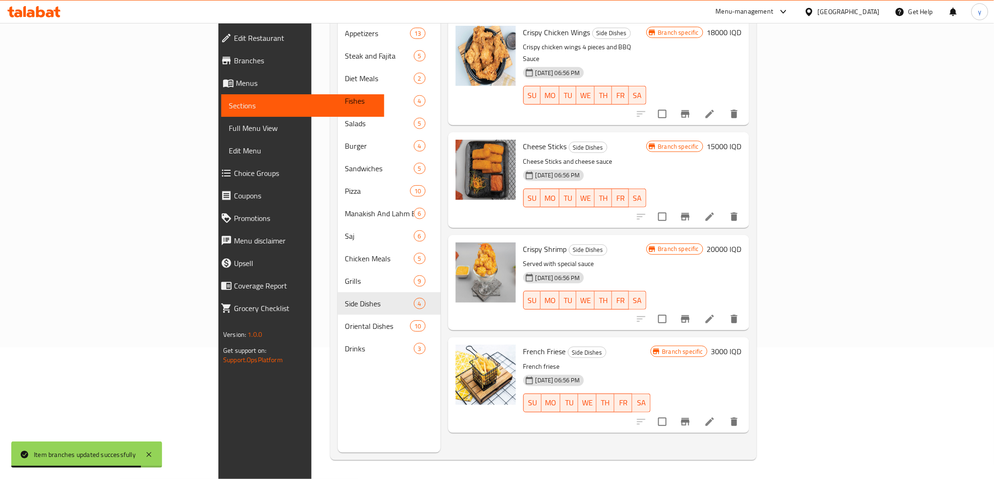
click at [742, 345] on h6 "3000 IQD" at bounding box center [726, 351] width 31 height 13
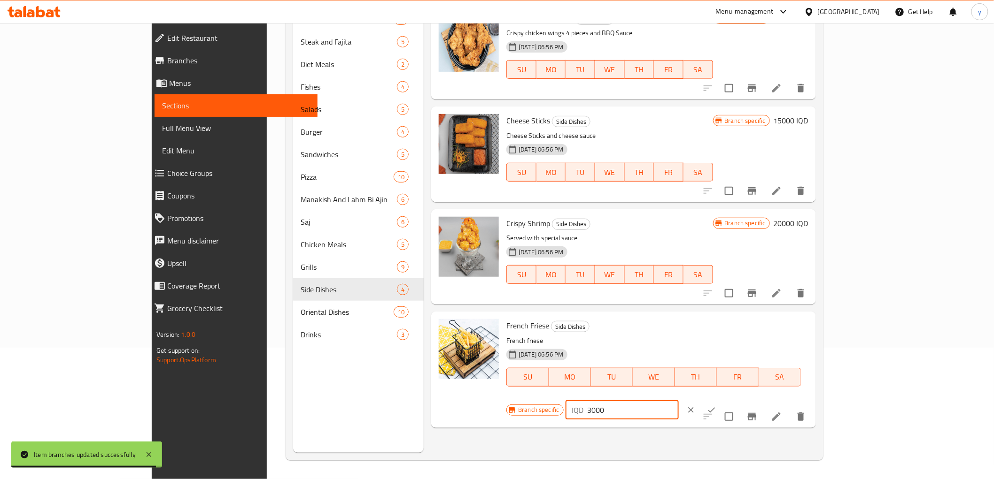
drag, startPoint x: 833, startPoint y: 325, endPoint x: 823, endPoint y: 331, distance: 11.1
click at [679, 401] on div "IQD 3000 ​" at bounding box center [621, 410] width 113 height 19
type input "4000"
click at [735, 400] on div "IQD 4000 ​" at bounding box center [650, 410] width 170 height 21
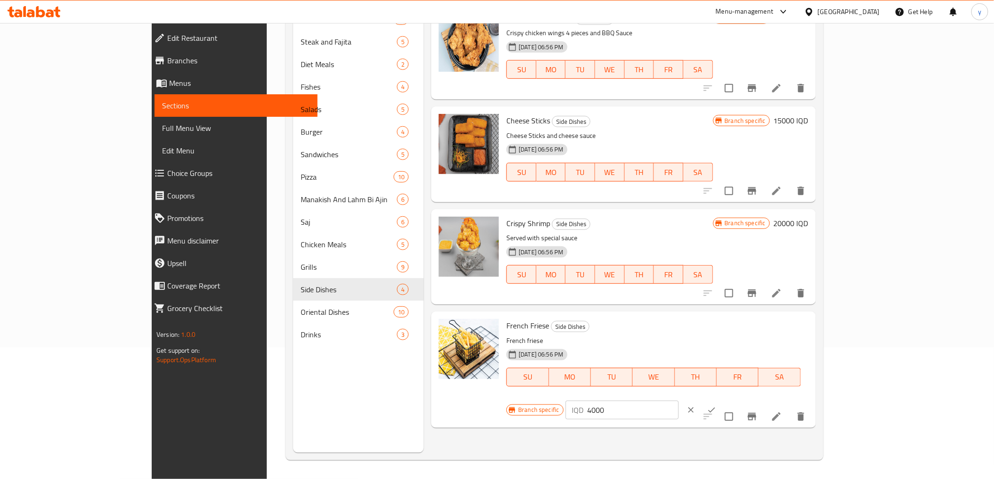
click at [716, 406] on icon "ok" at bounding box center [711, 410] width 9 height 9
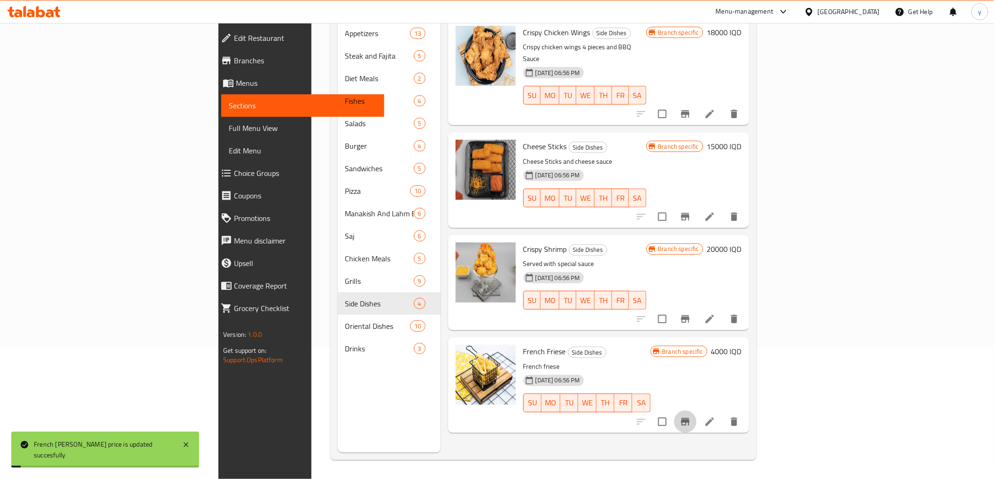
click at [691, 417] on icon "Branch-specific-item" at bounding box center [685, 422] width 11 height 11
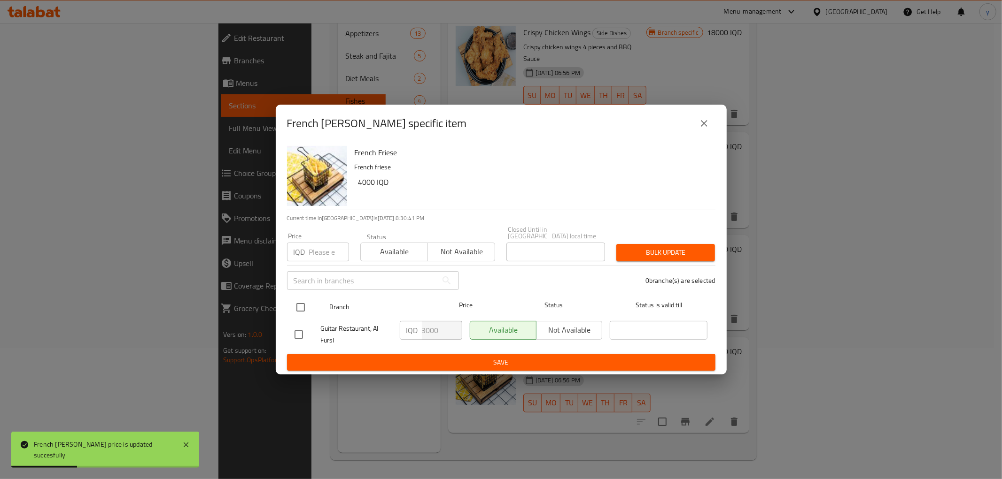
click at [299, 305] on input "checkbox" at bounding box center [301, 308] width 20 height 20
checkbox input "true"
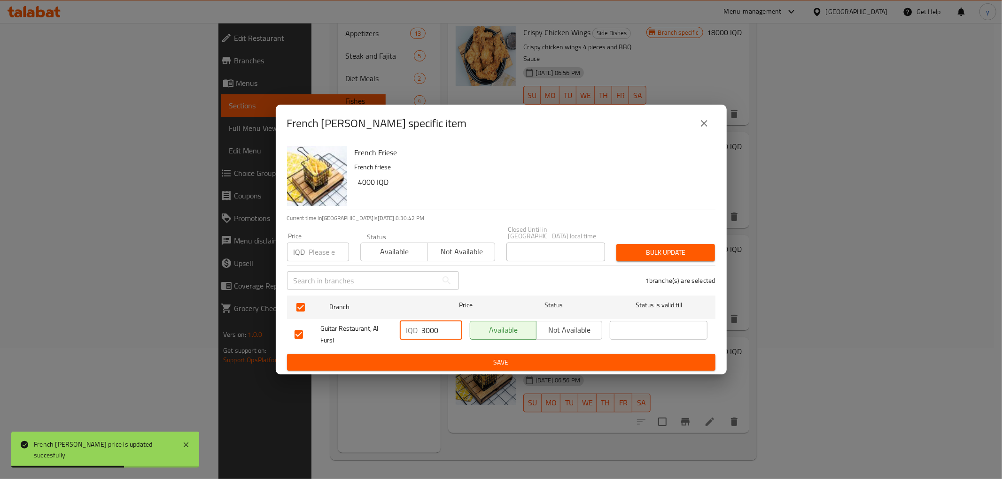
drag, startPoint x: 425, startPoint y: 325, endPoint x: 418, endPoint y: 328, distance: 7.0
click at [418, 328] on div "IQD 3000 ​" at bounding box center [431, 330] width 62 height 19
type input "4000"
click at [447, 363] on span "Save" at bounding box center [500, 363] width 413 height 12
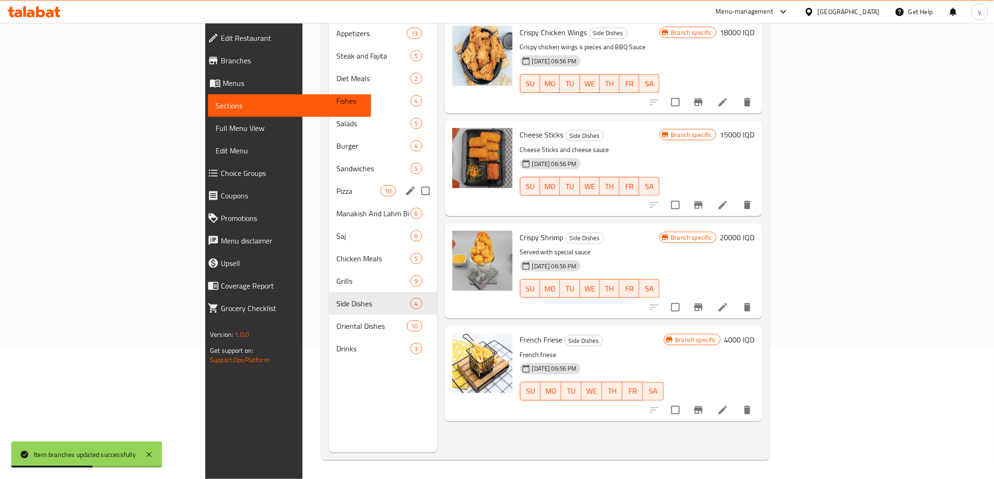
click at [336, 186] on span "Pizza" at bounding box center [358, 191] width 44 height 11
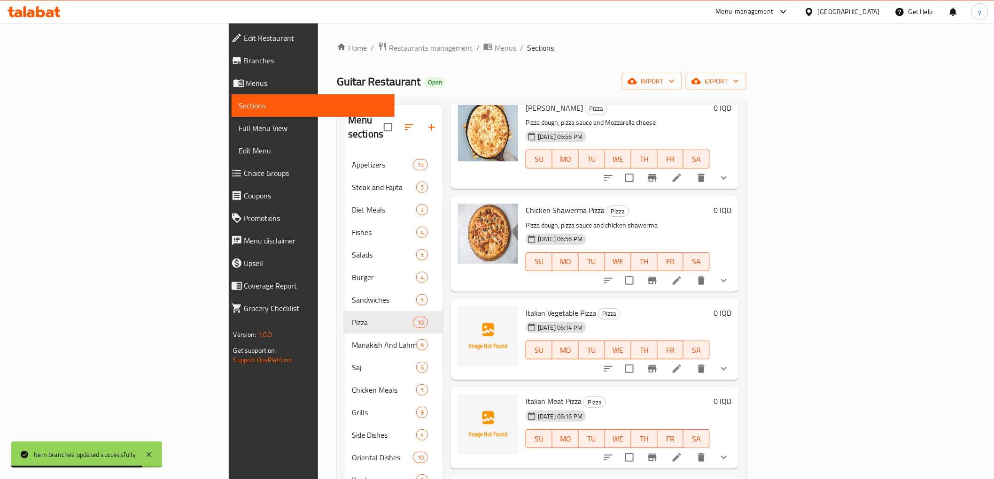
scroll to position [313, 0]
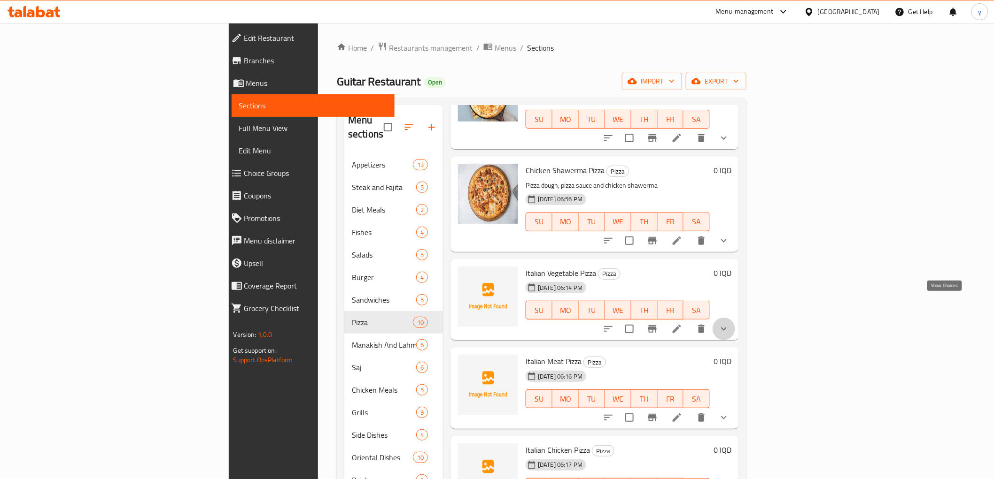
click at [729, 324] on icon "show more" at bounding box center [723, 329] width 11 height 11
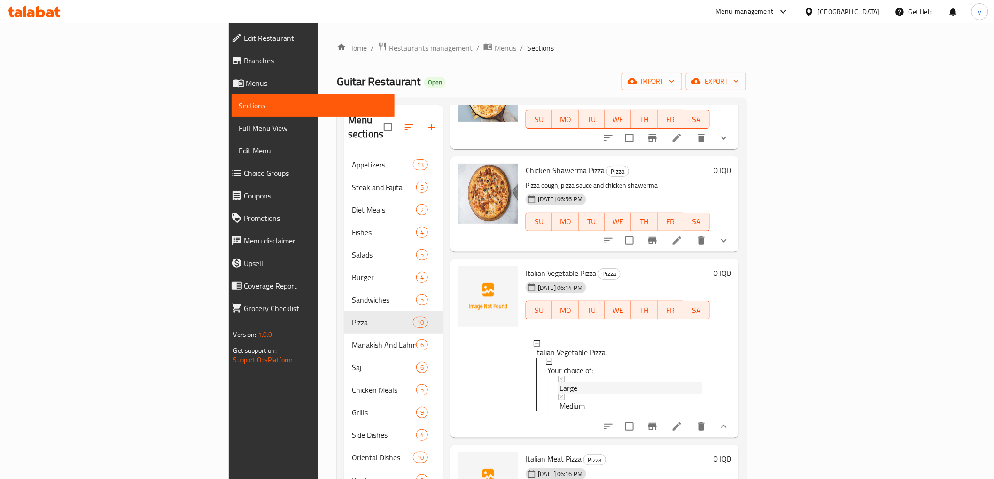
click at [559, 383] on div "Large" at bounding box center [630, 388] width 143 height 11
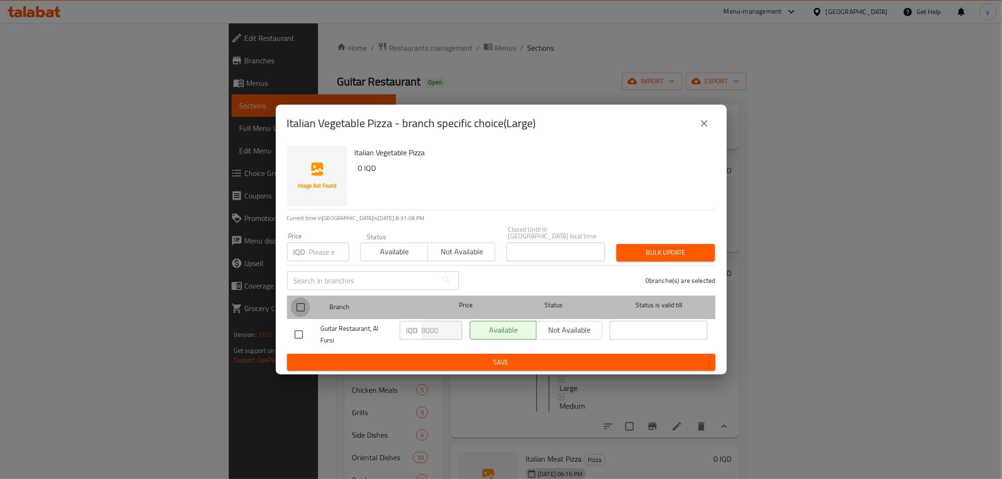
click at [302, 299] on input "checkbox" at bounding box center [301, 308] width 20 height 20
checkbox input "true"
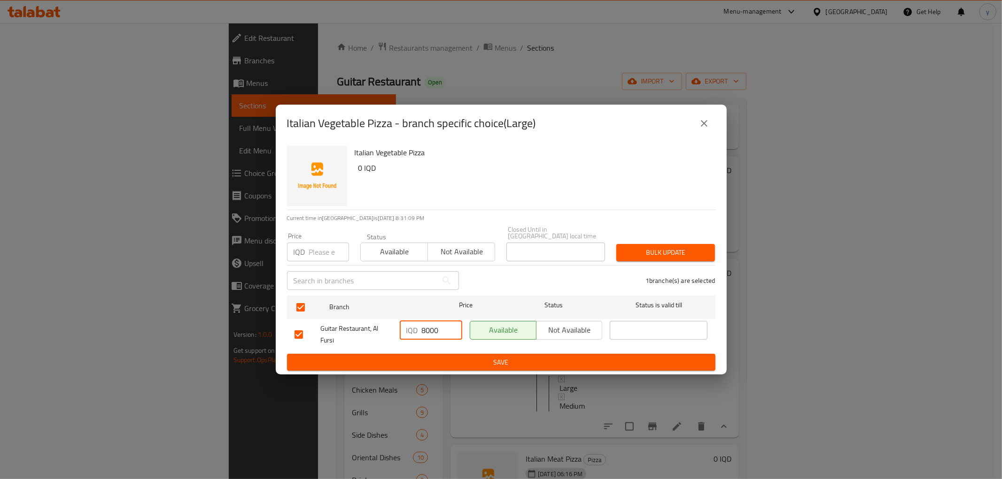
click at [423, 331] on input "8000" at bounding box center [442, 330] width 40 height 19
click at [422, 330] on input "8000" at bounding box center [442, 330] width 40 height 19
type input "13000"
click at [433, 354] on button "Save" at bounding box center [501, 362] width 428 height 17
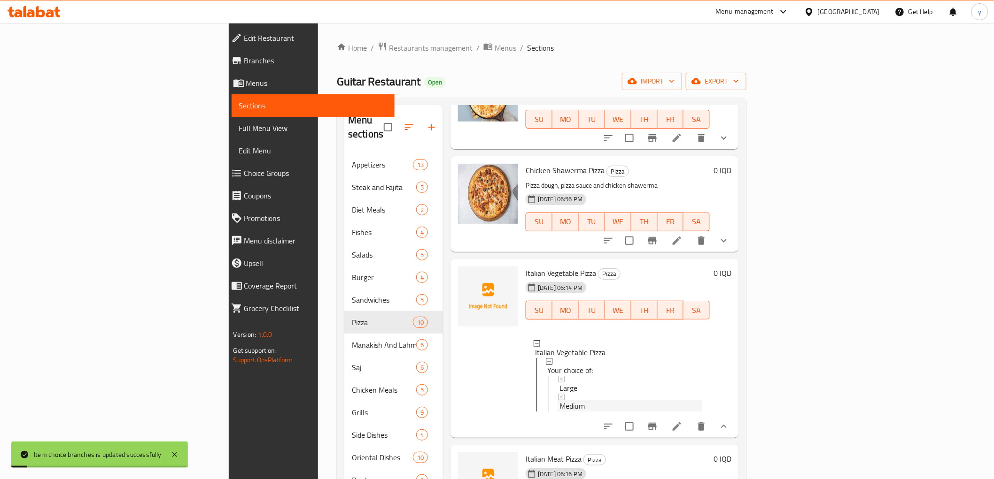
click at [559, 401] on span "Medium" at bounding box center [571, 406] width 25 height 11
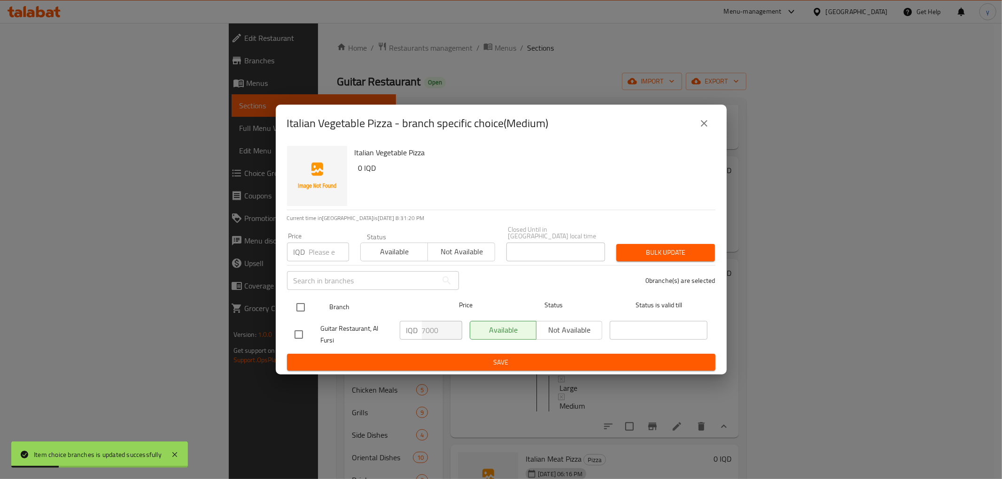
click at [311, 299] on div at bounding box center [308, 307] width 35 height 27
click at [302, 304] on input "checkbox" at bounding box center [301, 308] width 20 height 20
checkbox input "true"
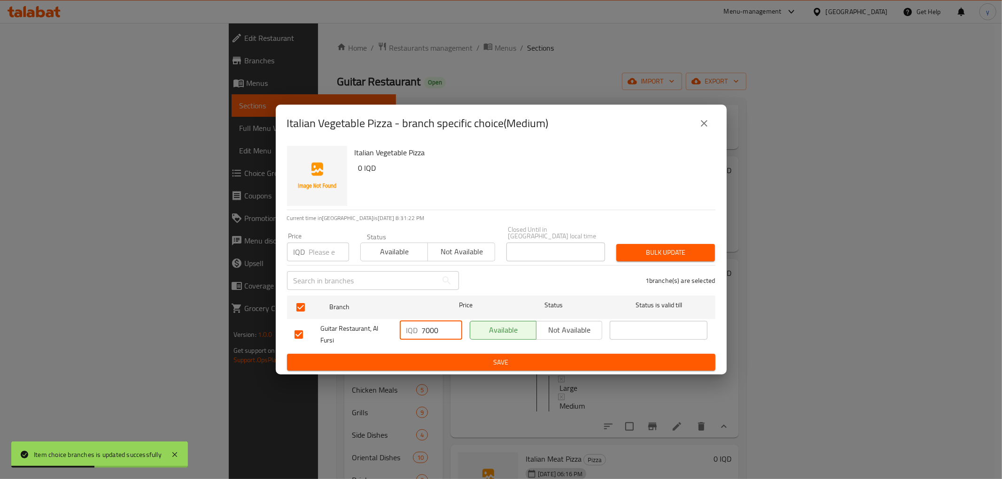
drag, startPoint x: 425, startPoint y: 323, endPoint x: 420, endPoint y: 325, distance: 5.5
click at [420, 325] on div "IQD 7000 ​" at bounding box center [431, 330] width 62 height 19
type input "11000"
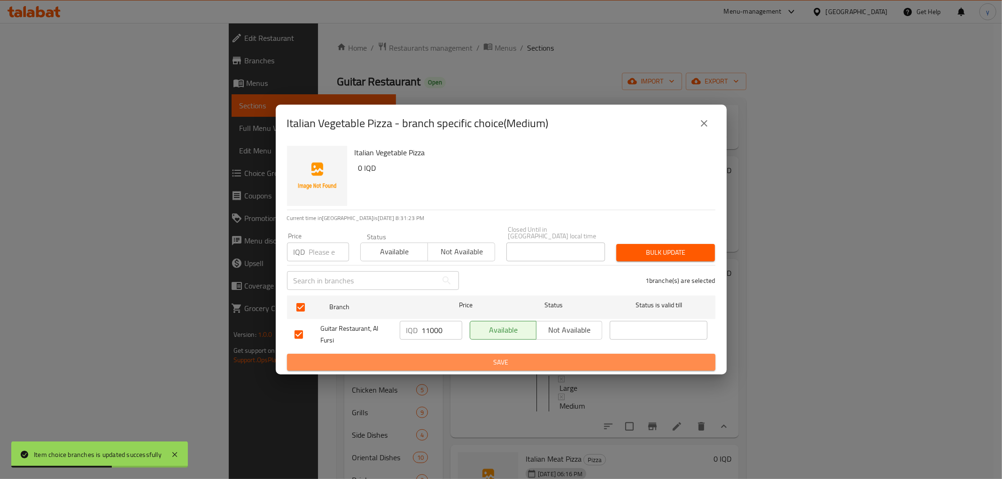
click at [435, 357] on span "Save" at bounding box center [500, 363] width 413 height 12
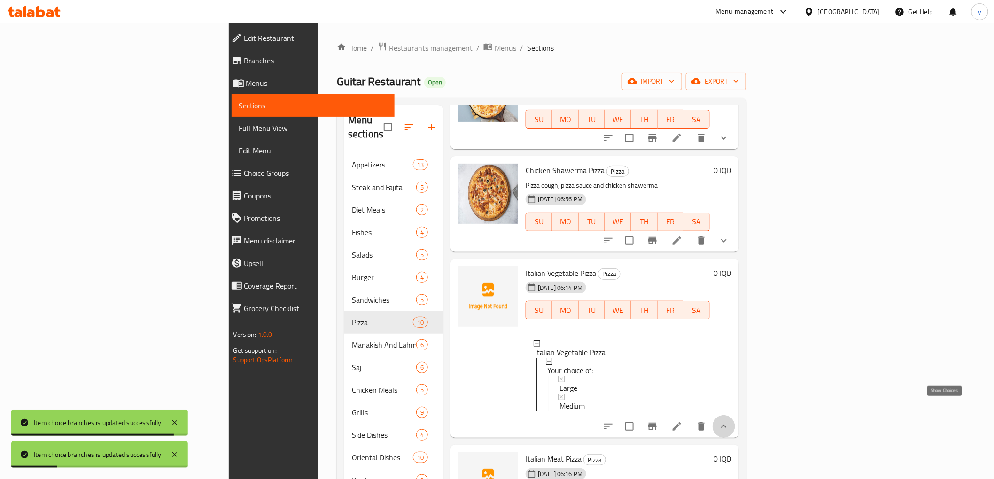
click at [729, 421] on icon "show more" at bounding box center [723, 426] width 11 height 11
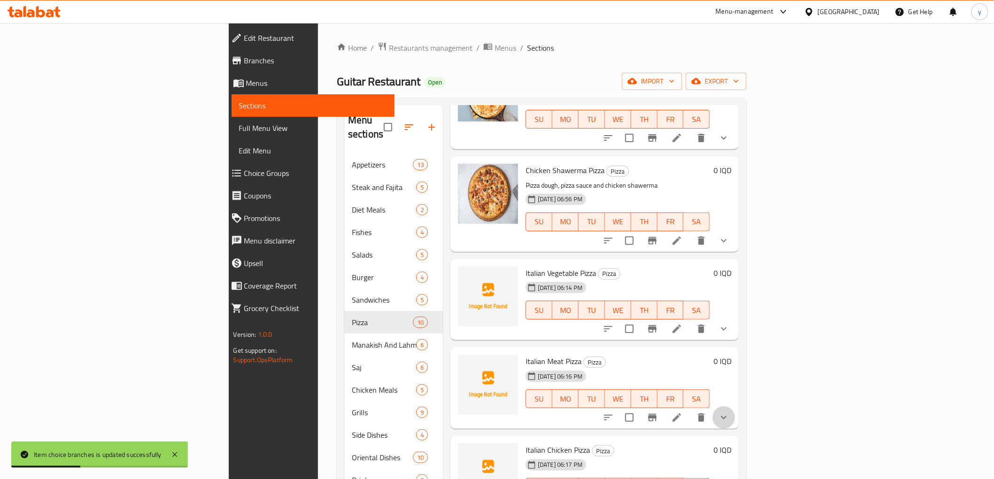
click at [735, 407] on button "show more" at bounding box center [723, 418] width 23 height 23
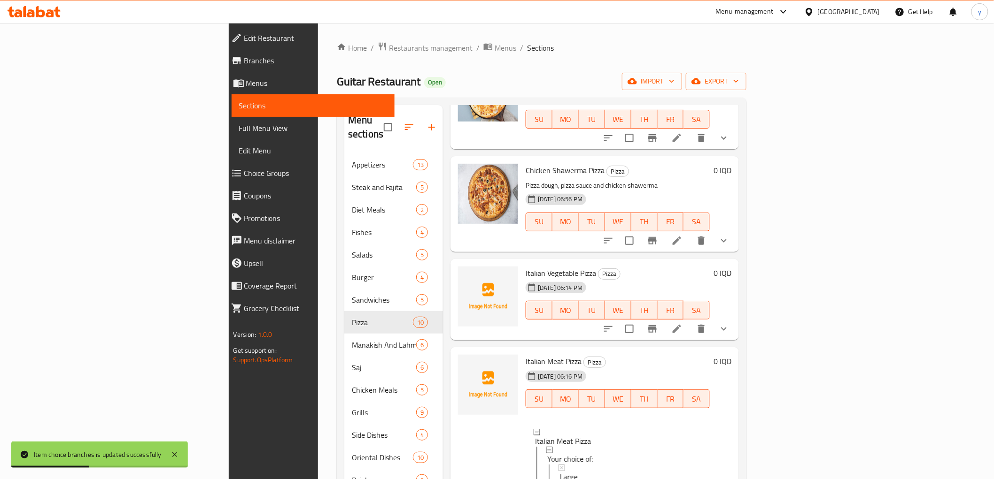
scroll to position [417, 0]
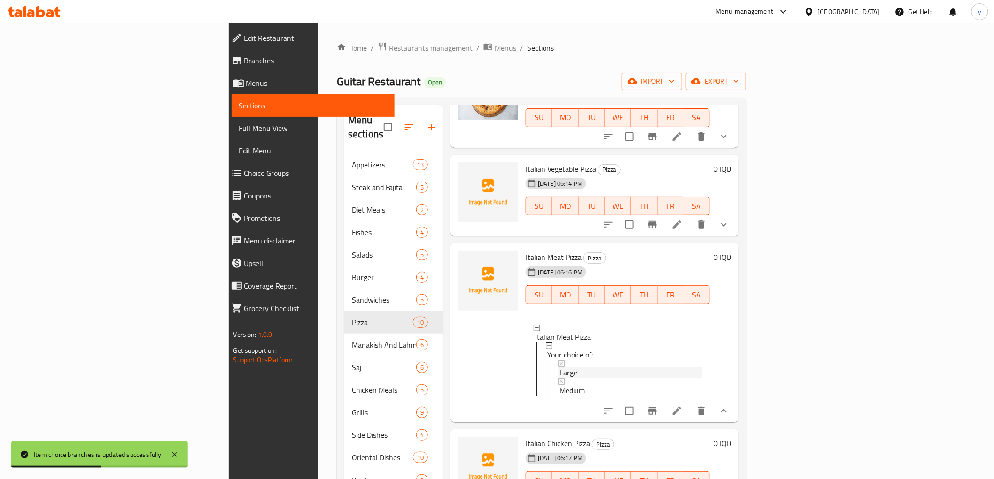
click at [559, 367] on div "Large" at bounding box center [630, 372] width 143 height 11
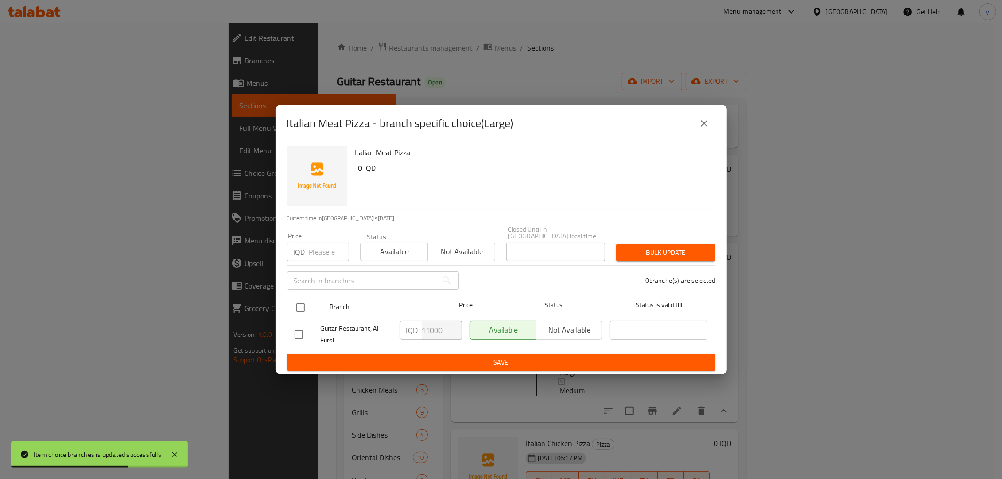
click at [303, 306] on input "checkbox" at bounding box center [301, 308] width 20 height 20
checkbox input "true"
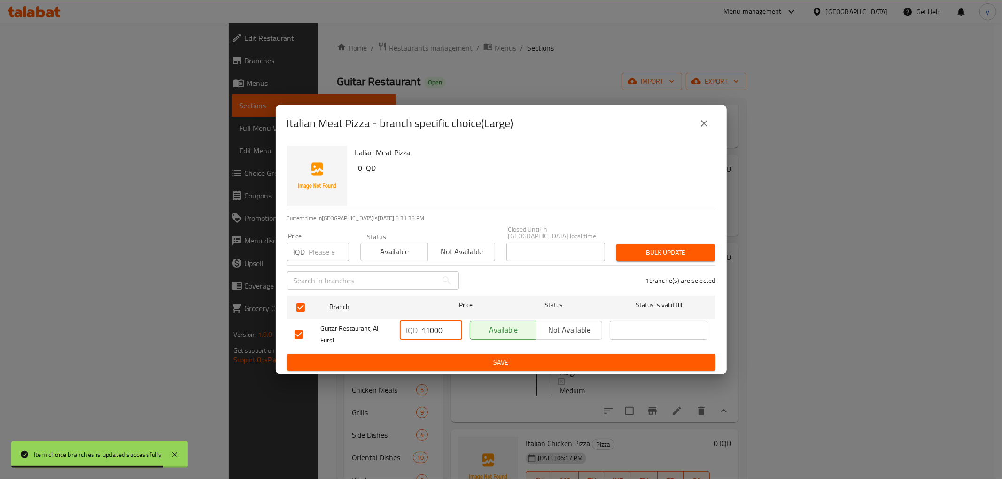
click at [426, 325] on input "11000" at bounding box center [442, 330] width 40 height 19
type input "14000"
click at [439, 363] on span "Save" at bounding box center [500, 363] width 413 height 12
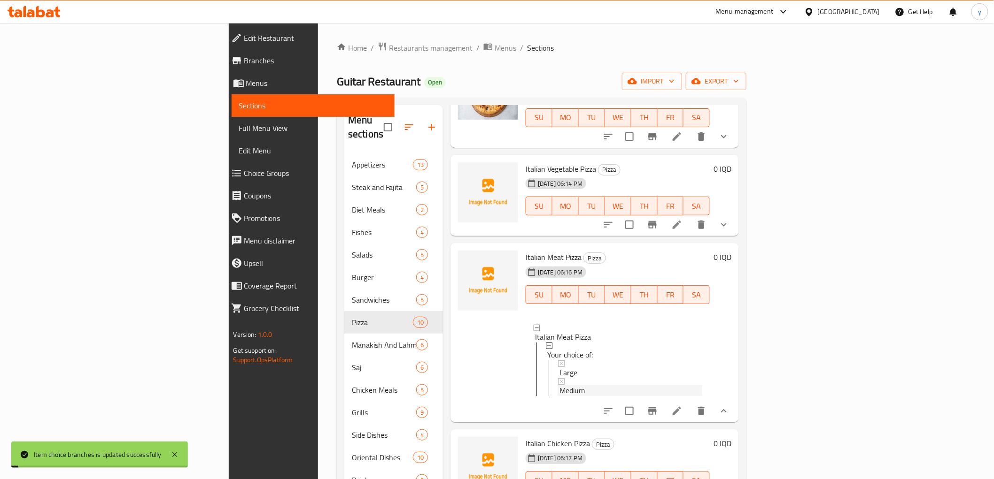
click at [559, 385] on span "Medium" at bounding box center [571, 390] width 25 height 11
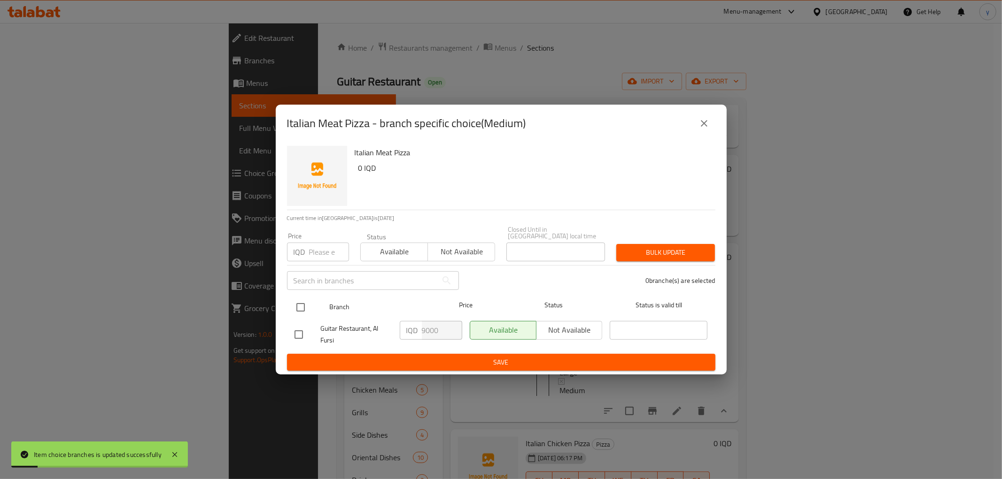
click at [302, 307] on input "checkbox" at bounding box center [301, 308] width 20 height 20
checkbox input "true"
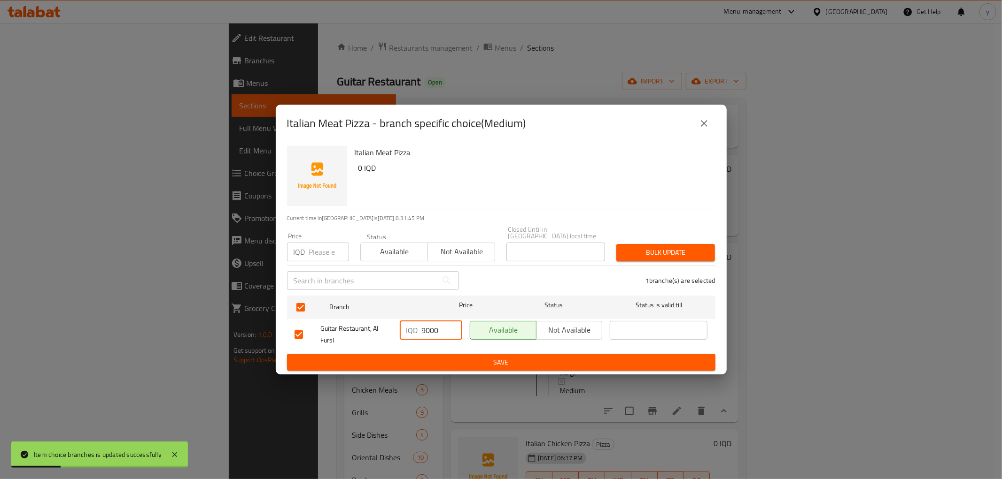
click at [423, 328] on input "9000" at bounding box center [442, 330] width 40 height 19
type input "12000"
click at [413, 360] on span "Save" at bounding box center [500, 363] width 413 height 12
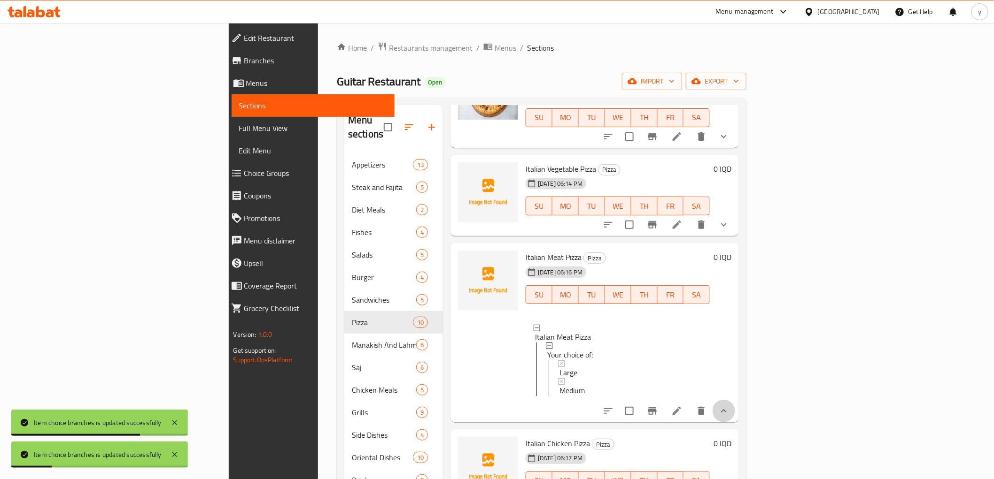
click at [735, 400] on button "show more" at bounding box center [723, 411] width 23 height 23
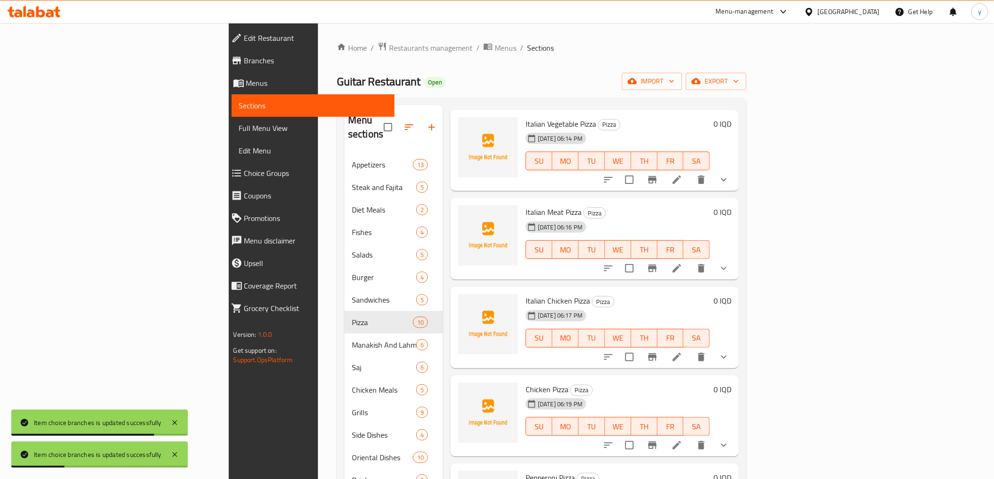
scroll to position [485, 0]
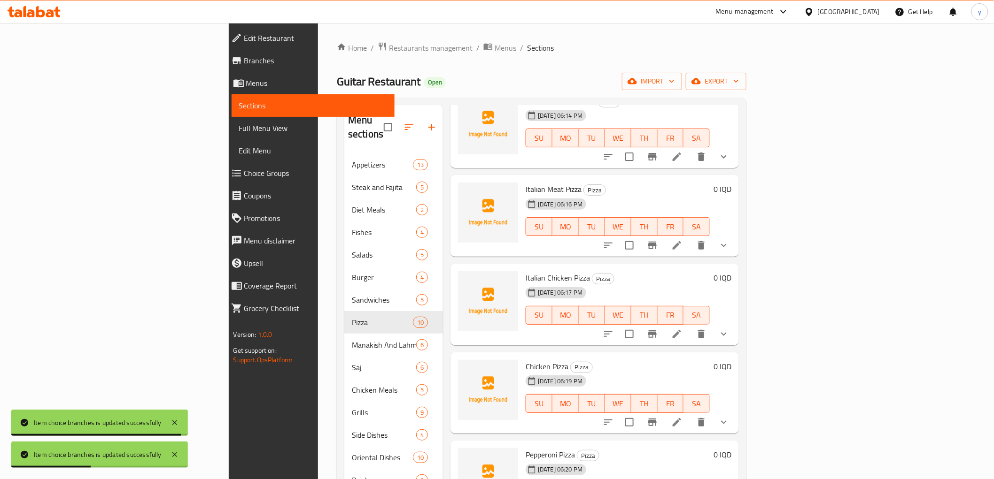
click at [729, 329] on icon "show more" at bounding box center [723, 334] width 11 height 11
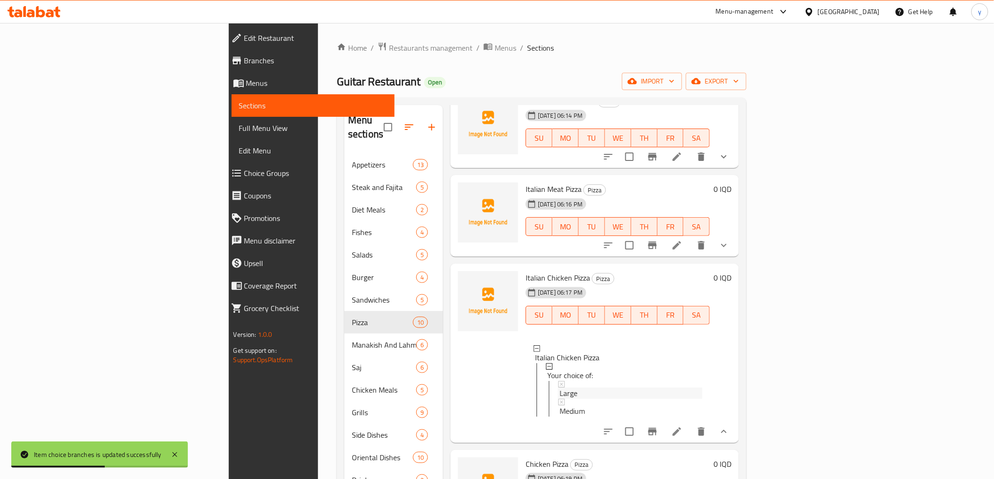
click at [562, 388] on div "Large" at bounding box center [630, 393] width 143 height 11
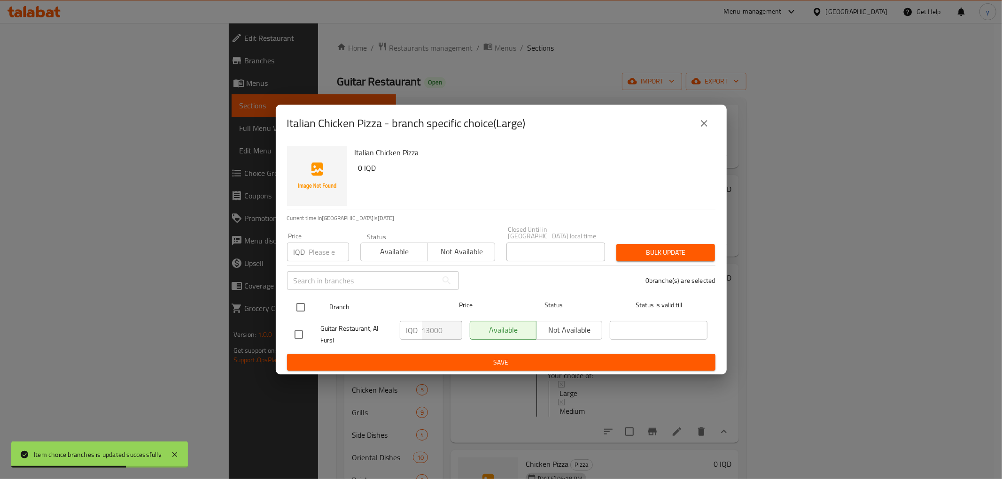
click at [298, 304] on input "checkbox" at bounding box center [301, 308] width 20 height 20
checkbox input "true"
click at [707, 138] on div "Italian Chicken Pizza - branch specific choice(Large)" at bounding box center [501, 124] width 451 height 38
click at [698, 134] on button "close" at bounding box center [704, 123] width 23 height 23
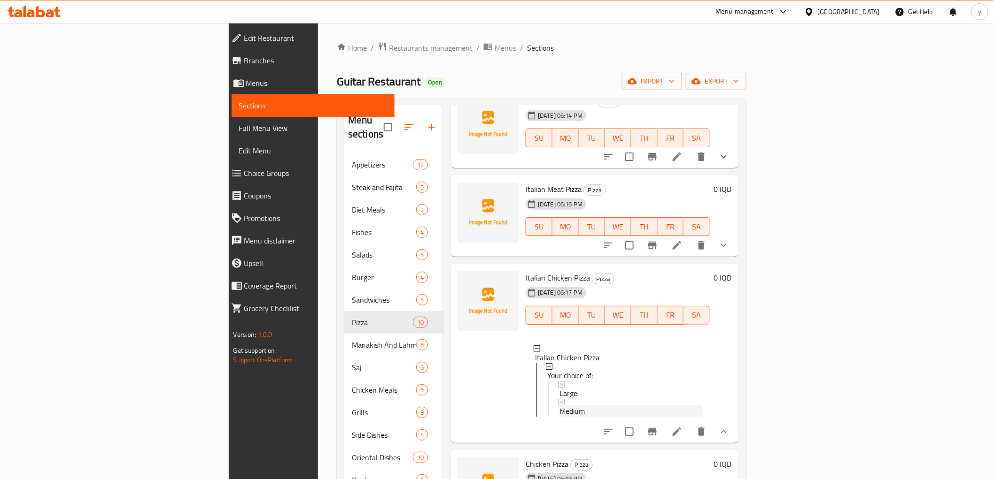
click at [559, 406] on div "Medium" at bounding box center [630, 411] width 143 height 11
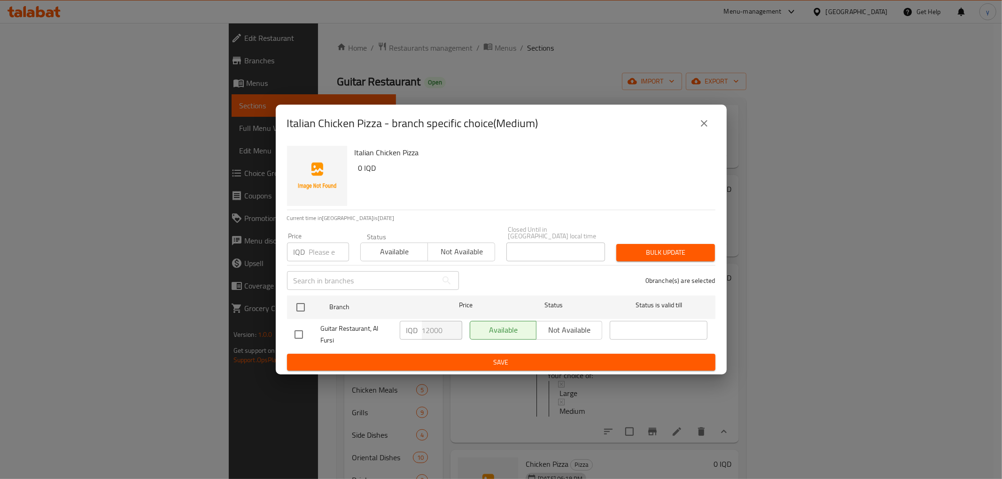
click at [705, 129] on icon "close" at bounding box center [703, 123] width 11 height 11
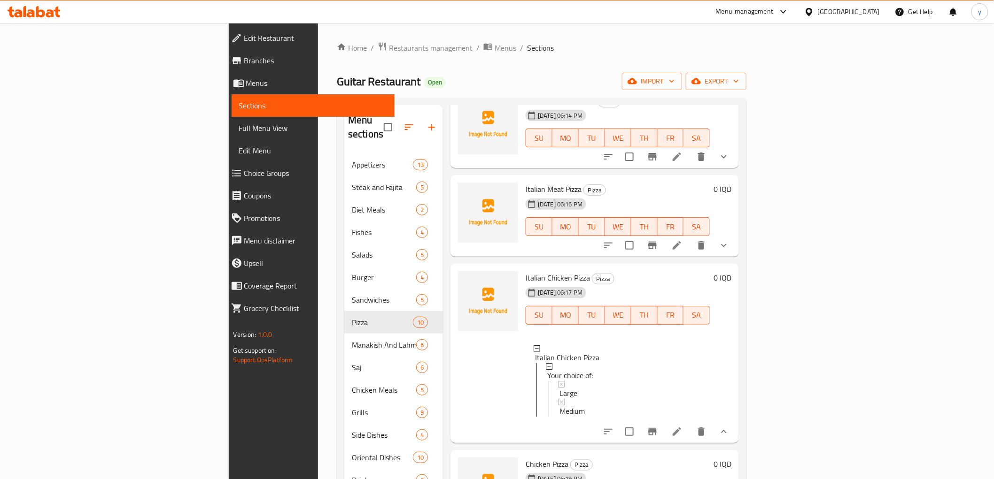
click at [729, 426] on icon "show more" at bounding box center [723, 431] width 11 height 11
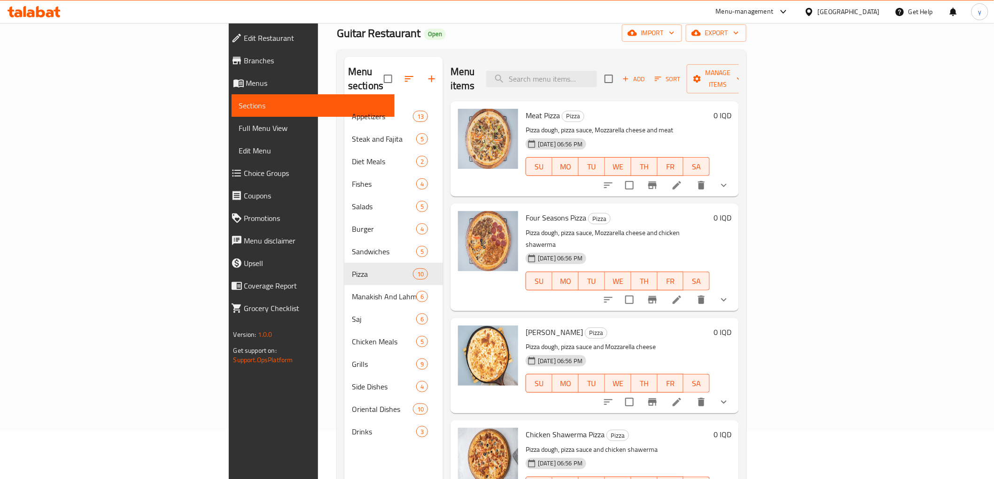
scroll to position [0, 0]
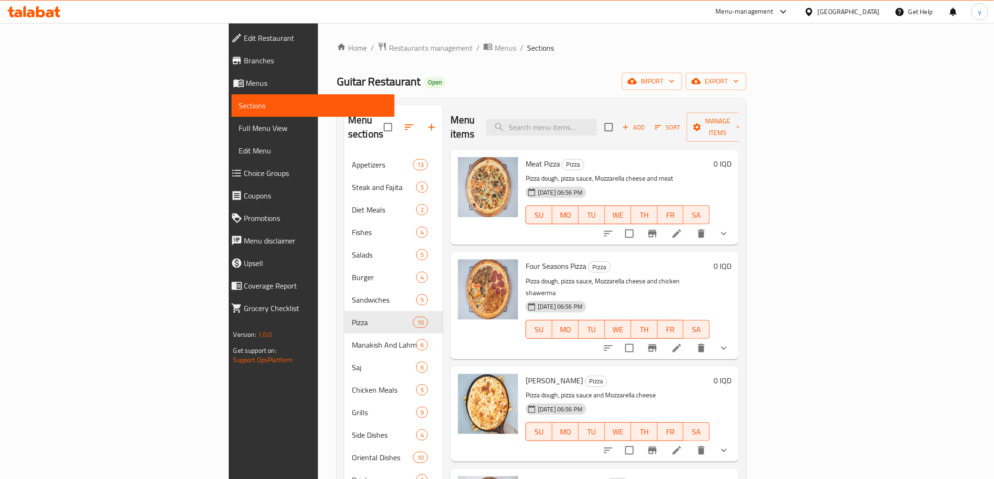
click at [729, 228] on icon "show more" at bounding box center [723, 233] width 11 height 11
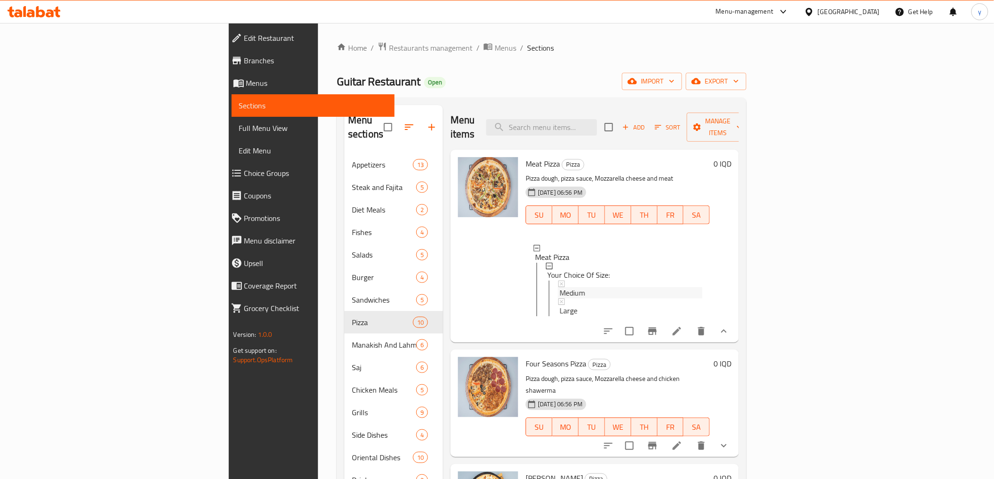
click at [562, 287] on div "Medium" at bounding box center [630, 292] width 143 height 11
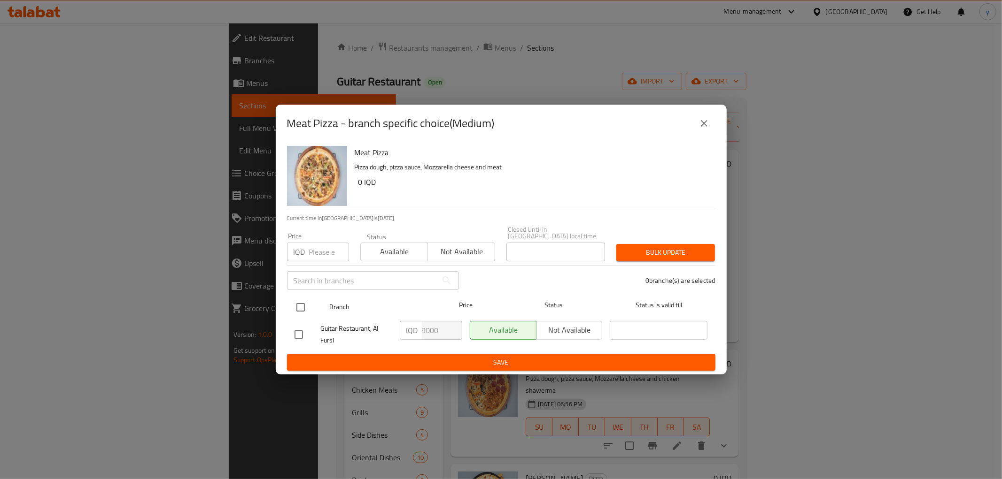
click at [301, 306] on input "checkbox" at bounding box center [301, 308] width 20 height 20
checkbox input "true"
click at [424, 329] on input "9000" at bounding box center [442, 330] width 40 height 19
drag, startPoint x: 424, startPoint y: 329, endPoint x: 416, endPoint y: 329, distance: 8.5
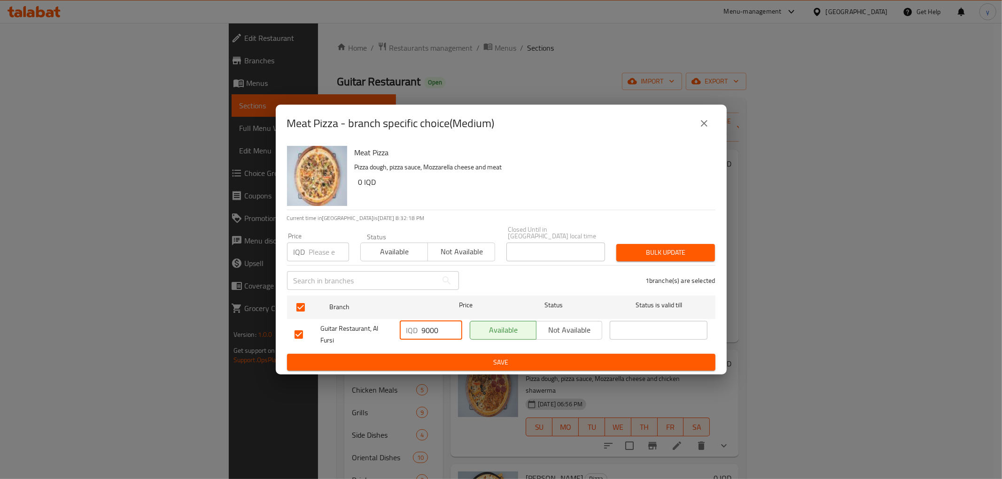
click at [416, 329] on div "IQD 9000 ​" at bounding box center [431, 330] width 62 height 19
click at [416, 329] on p "IQD" at bounding box center [412, 330] width 12 height 11
click at [424, 325] on input "9000" at bounding box center [442, 330] width 40 height 19
click at [422, 329] on input "9000" at bounding box center [442, 330] width 40 height 19
type input "14000"
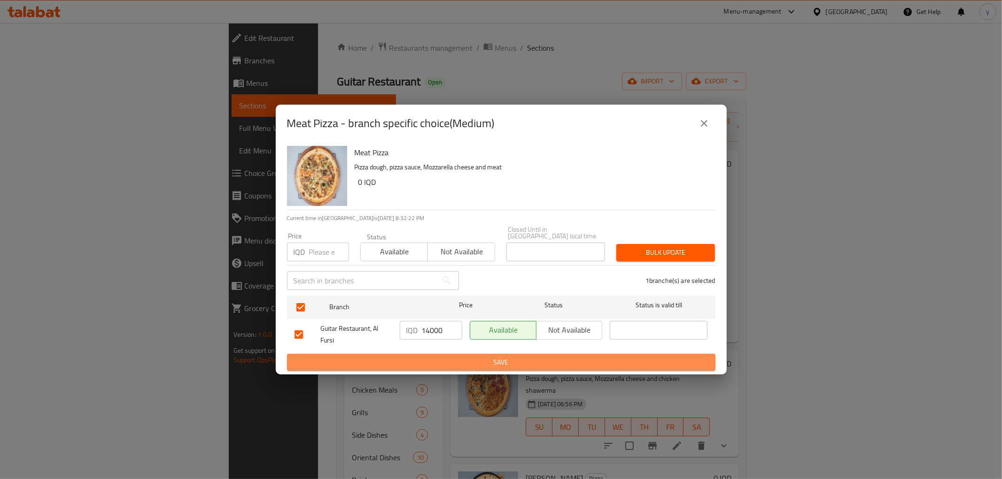
click at [428, 354] on button "Save" at bounding box center [501, 362] width 428 height 17
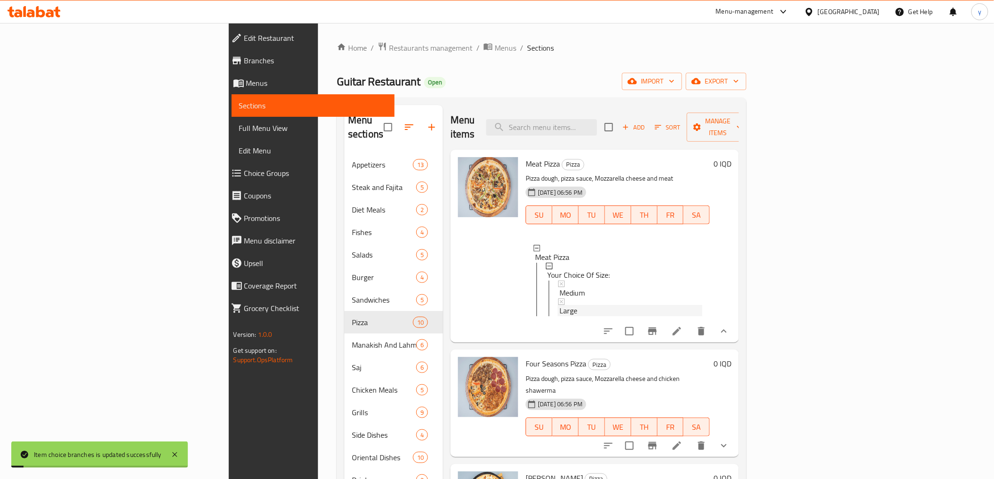
click at [559, 305] on span "Large" at bounding box center [568, 310] width 18 height 11
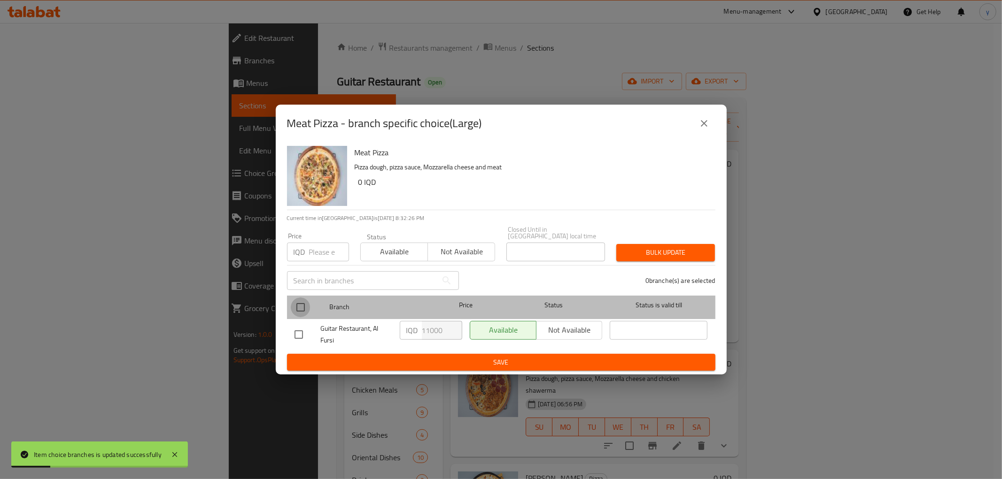
click at [299, 302] on input "checkbox" at bounding box center [301, 308] width 20 height 20
checkbox input "true"
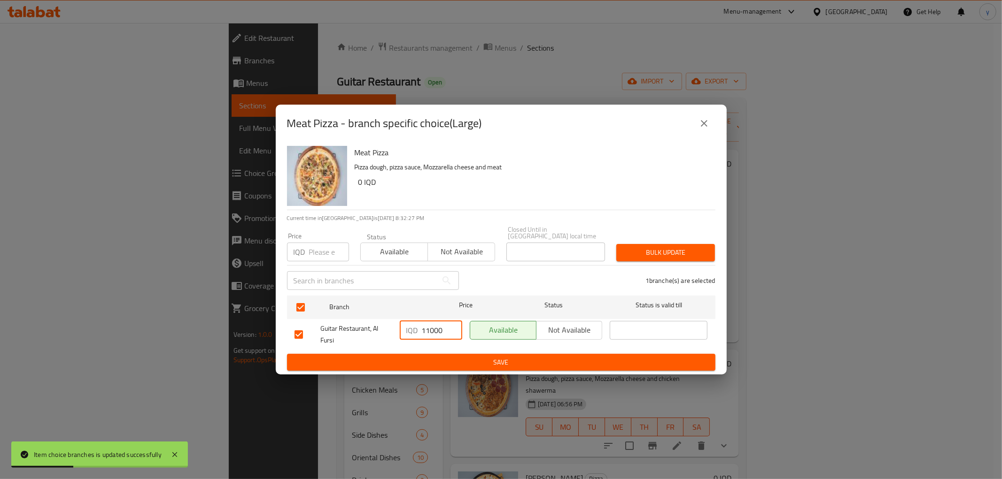
click at [427, 330] on input "11000" at bounding box center [442, 330] width 40 height 19
type input "12000"
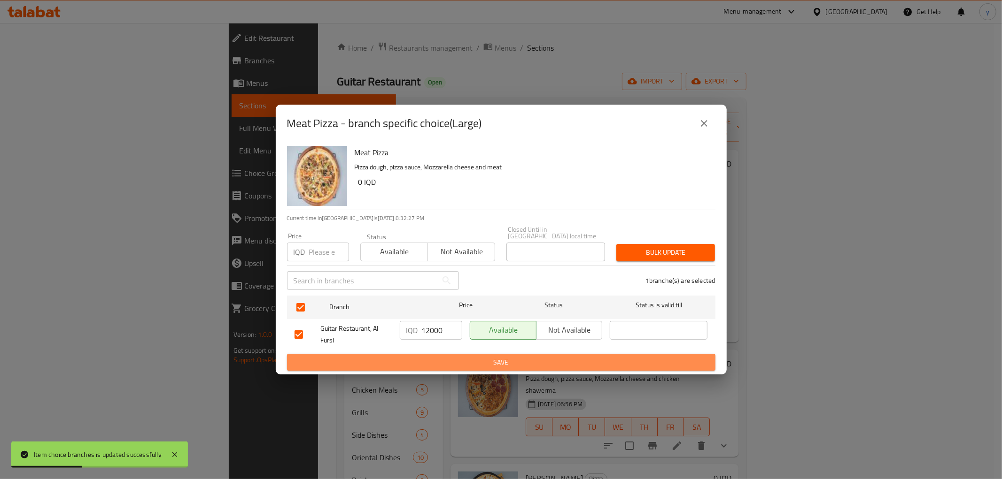
click at [420, 354] on button "Save" at bounding box center [501, 362] width 428 height 17
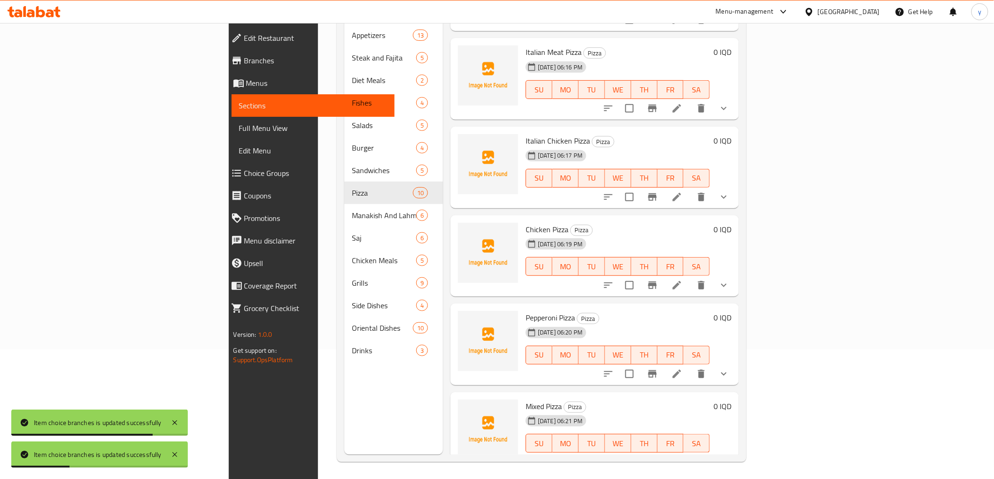
scroll to position [131, 0]
click at [729, 278] on icon "show more" at bounding box center [723, 283] width 11 height 11
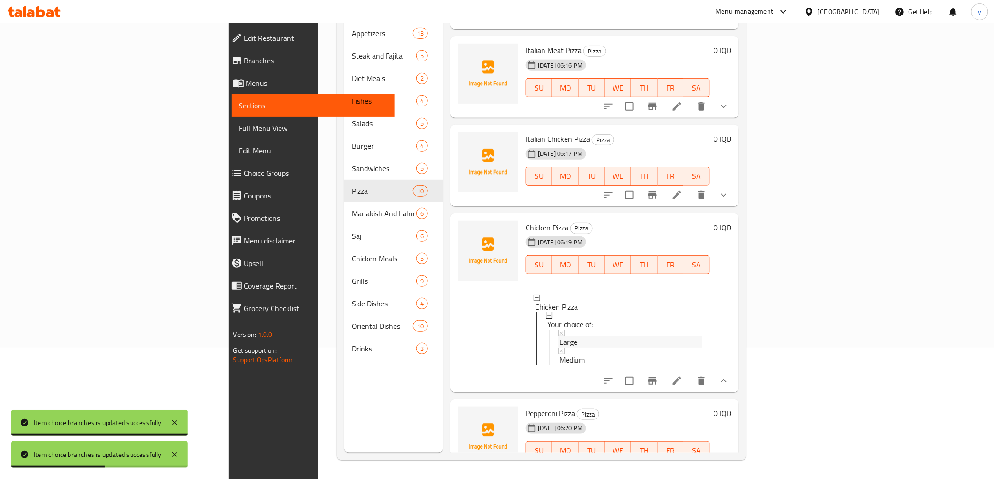
click at [559, 337] on div "Large" at bounding box center [630, 342] width 143 height 11
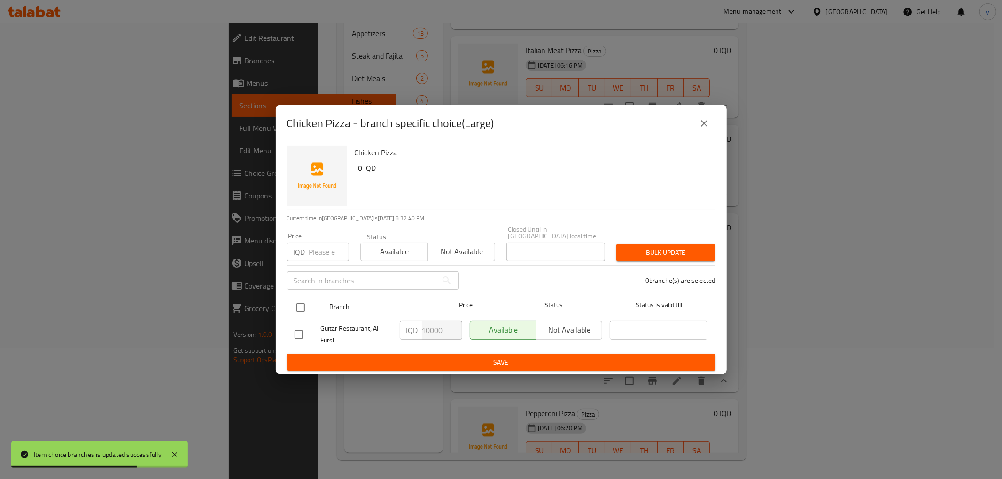
click at [301, 303] on input "checkbox" at bounding box center [301, 308] width 20 height 20
checkbox input "true"
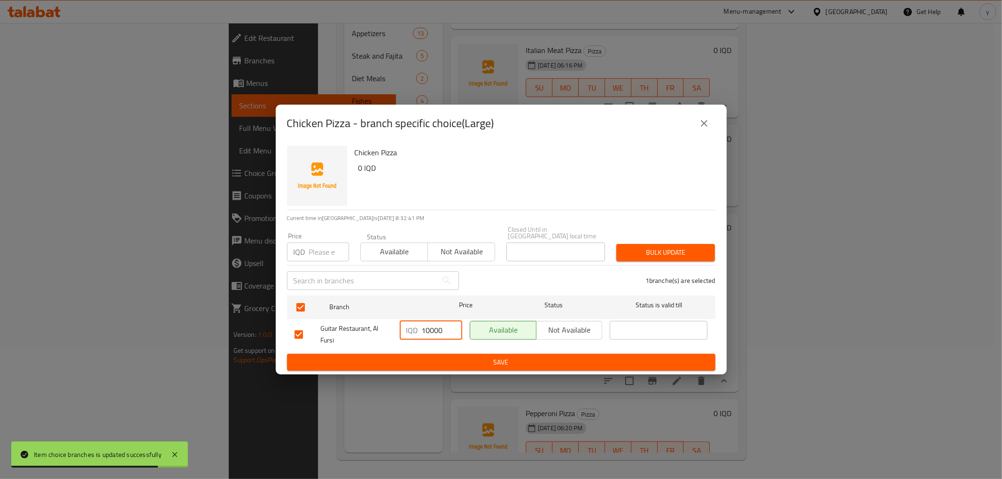
click at [425, 327] on input "10000" at bounding box center [442, 330] width 40 height 19
click at [425, 326] on input "10000" at bounding box center [442, 330] width 40 height 19
click at [427, 325] on input "10000" at bounding box center [442, 330] width 40 height 19
click at [425, 326] on input "10000" at bounding box center [442, 330] width 40 height 19
click at [429, 326] on input "10000" at bounding box center [442, 330] width 40 height 19
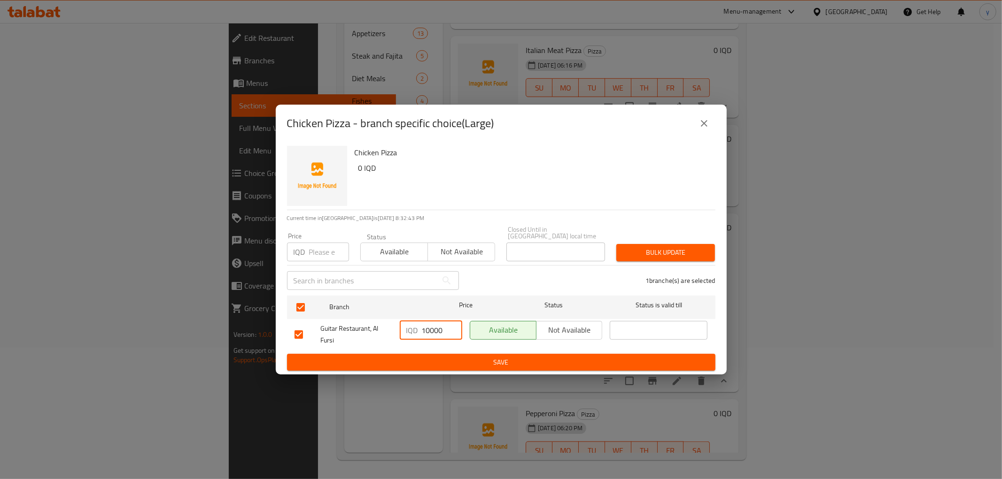
click at [429, 326] on input "10000" at bounding box center [442, 330] width 40 height 19
click at [430, 326] on input "10000" at bounding box center [442, 330] width 40 height 19
click at [433, 328] on input "10000" at bounding box center [442, 330] width 40 height 19
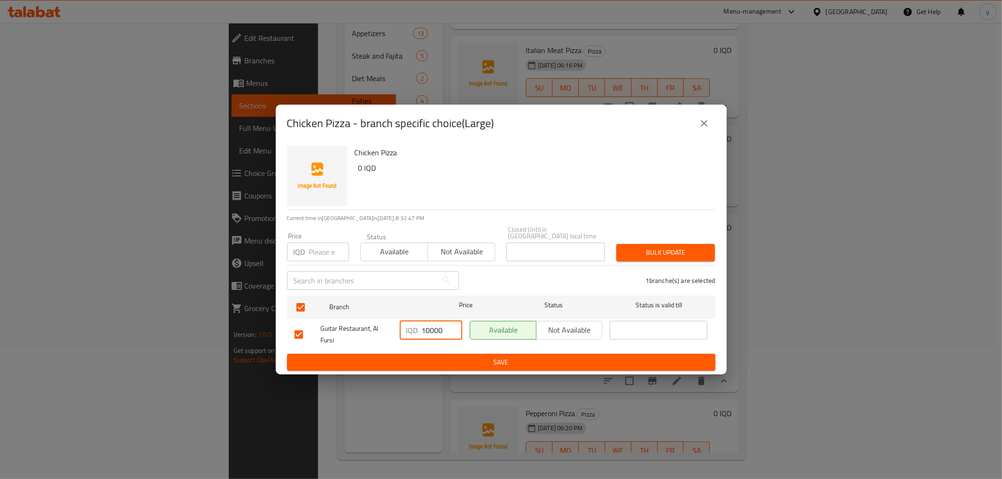
click at [426, 329] on input "10000" at bounding box center [442, 330] width 40 height 19
type input "13000"
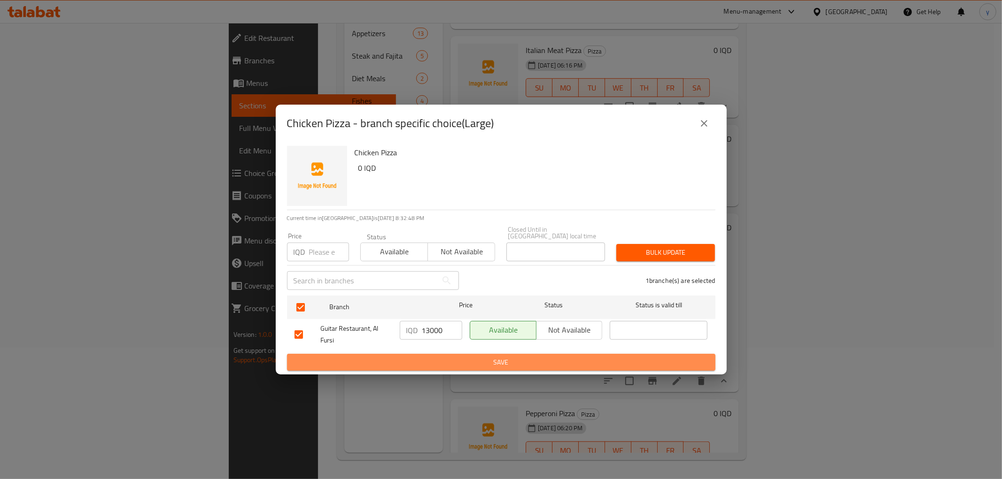
click at [442, 362] on span "Save" at bounding box center [500, 363] width 413 height 12
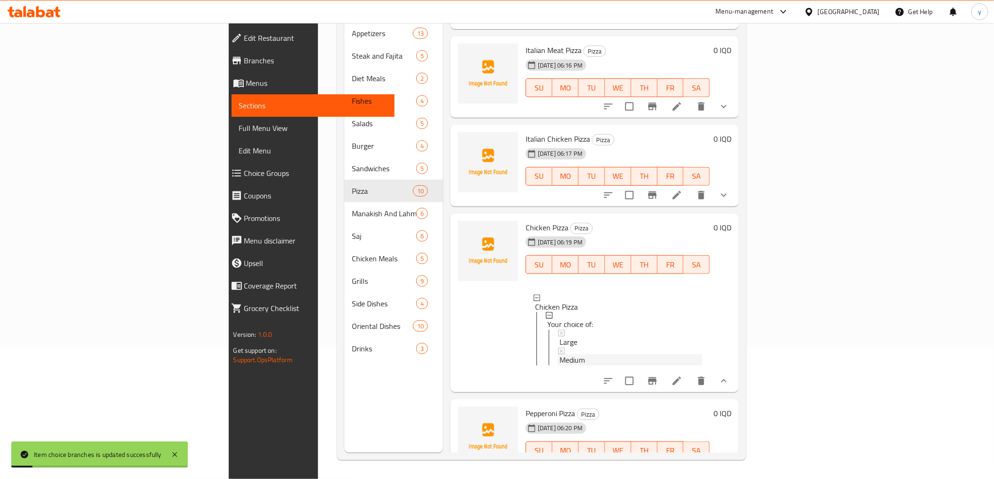
click at [583, 355] on div "Medium" at bounding box center [630, 360] width 143 height 11
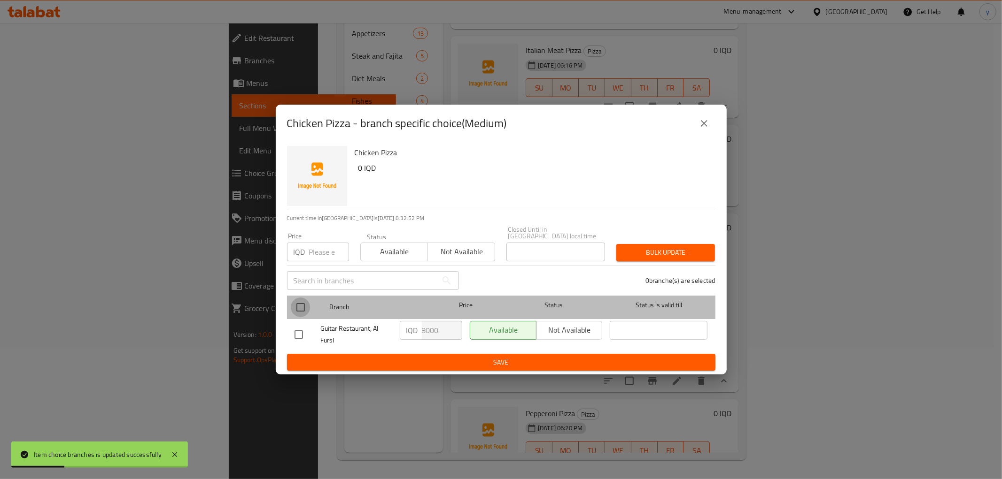
click at [303, 302] on input "checkbox" at bounding box center [301, 308] width 20 height 20
checkbox input "true"
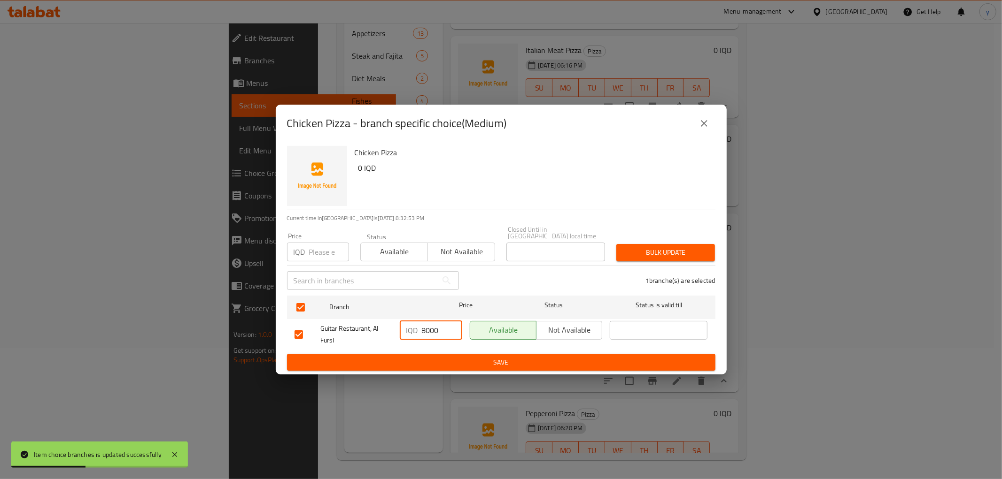
drag, startPoint x: 428, startPoint y: 324, endPoint x: 423, endPoint y: 325, distance: 4.9
click at [423, 325] on input "8000" at bounding box center [442, 330] width 40 height 19
click at [428, 323] on input "8000" at bounding box center [442, 330] width 40 height 19
click at [422, 325] on input "8000" at bounding box center [442, 330] width 40 height 19
type input "12000"
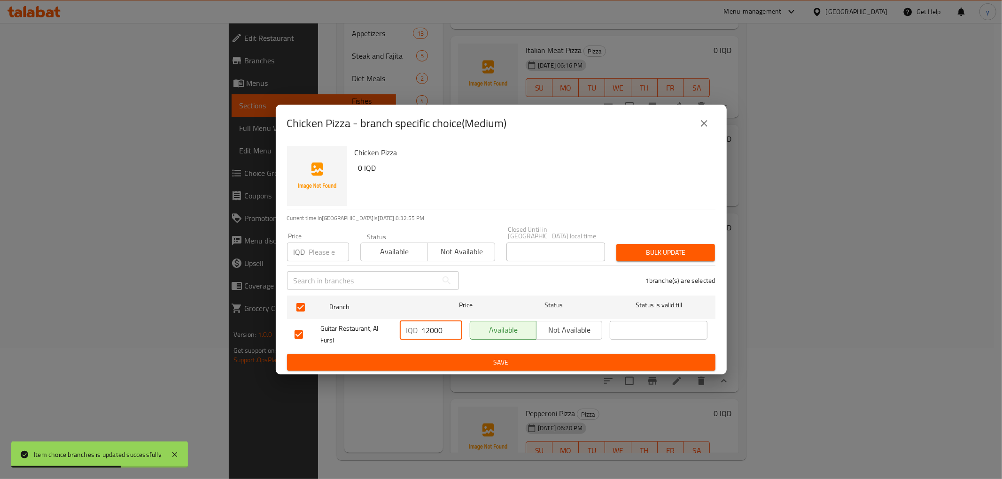
click at [447, 354] on button "Save" at bounding box center [501, 362] width 428 height 17
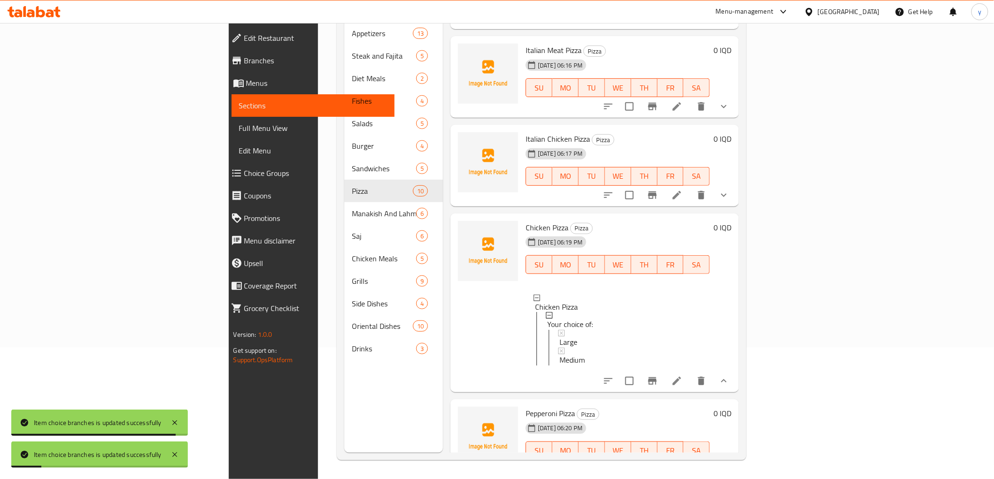
click at [735, 370] on button "show more" at bounding box center [723, 381] width 23 height 23
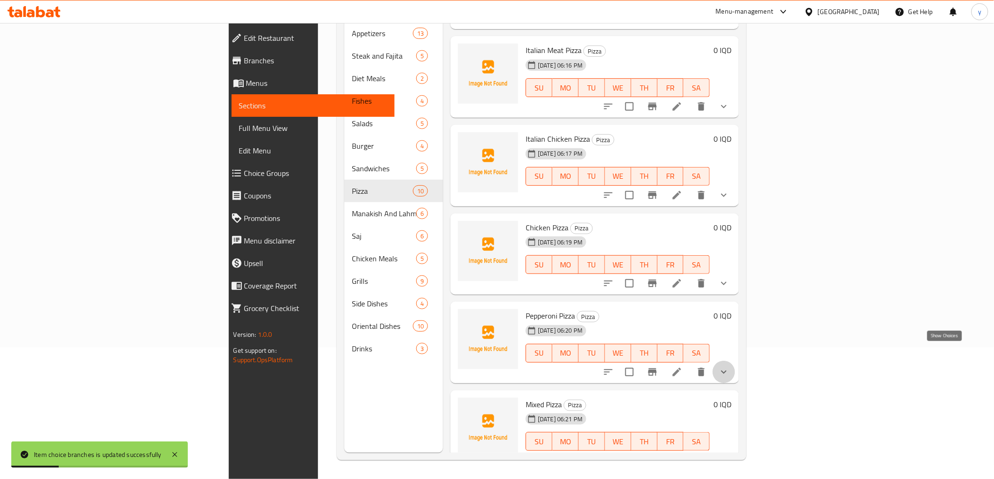
click at [729, 367] on icon "show more" at bounding box center [723, 372] width 11 height 11
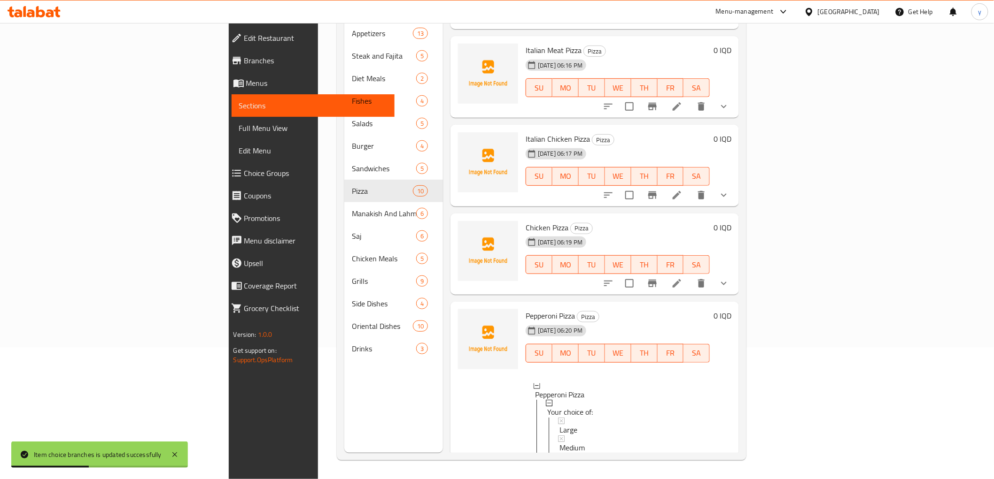
scroll to position [696, 0]
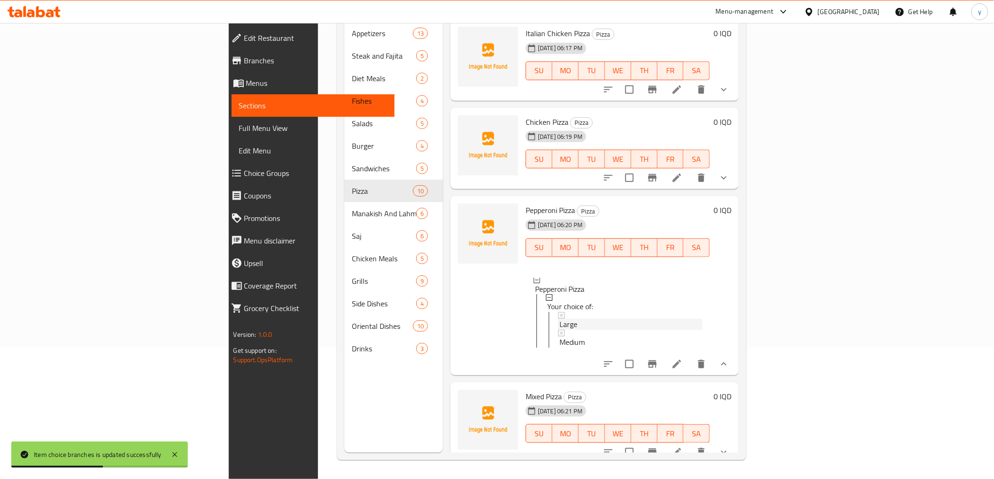
click at [559, 319] on span "Large" at bounding box center [568, 324] width 18 height 11
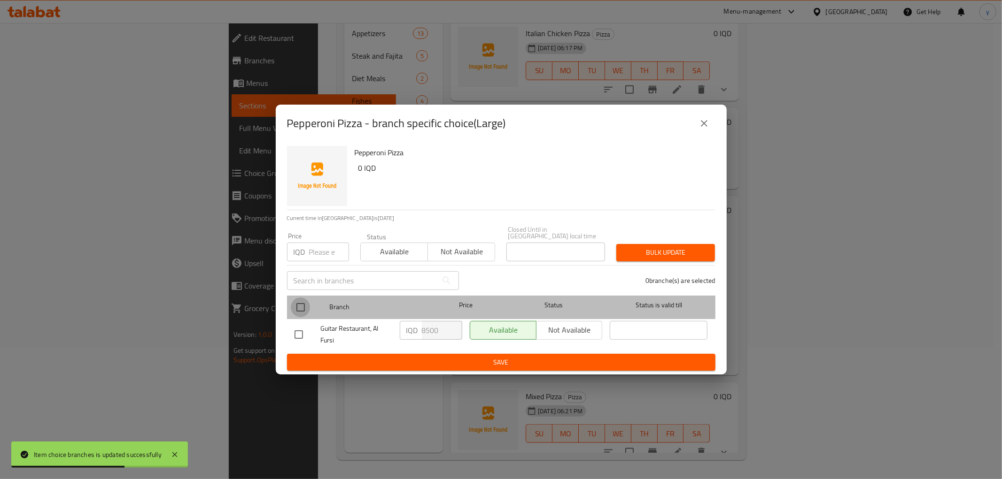
click at [301, 301] on input "checkbox" at bounding box center [301, 308] width 20 height 20
checkbox input "true"
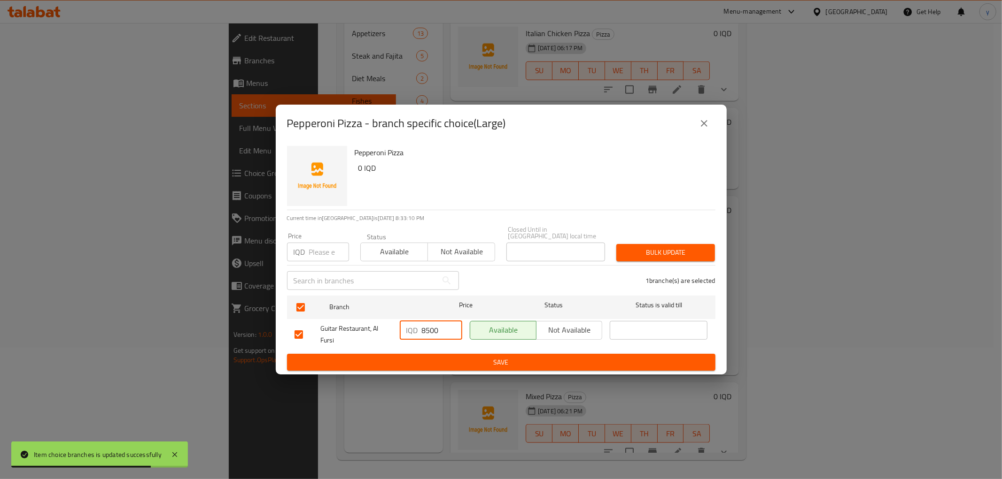
drag, startPoint x: 428, startPoint y: 329, endPoint x: 421, endPoint y: 329, distance: 7.0
click at [422, 329] on input "8500" at bounding box center [442, 330] width 40 height 19
type input "14000"
click at [433, 347] on div "IQD 14000 ​" at bounding box center [431, 334] width 70 height 35
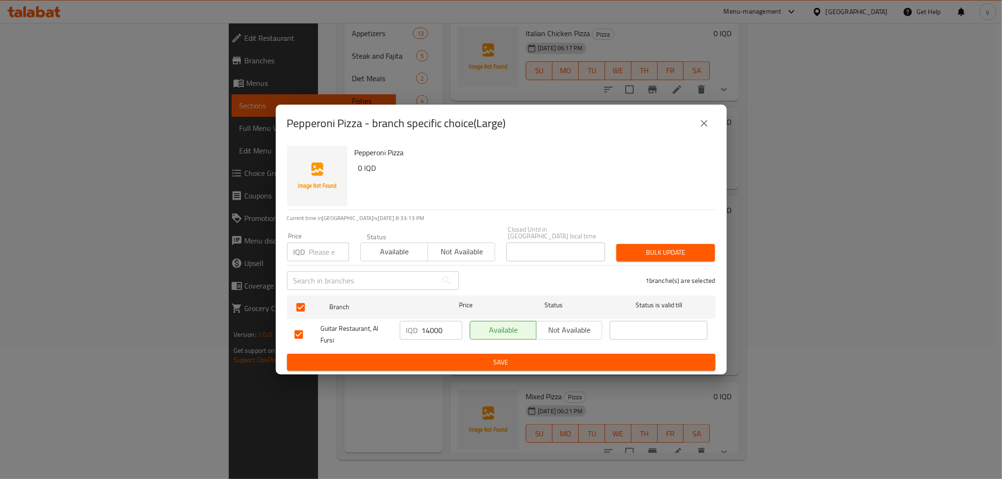
click at [434, 357] on span "Save" at bounding box center [500, 363] width 413 height 12
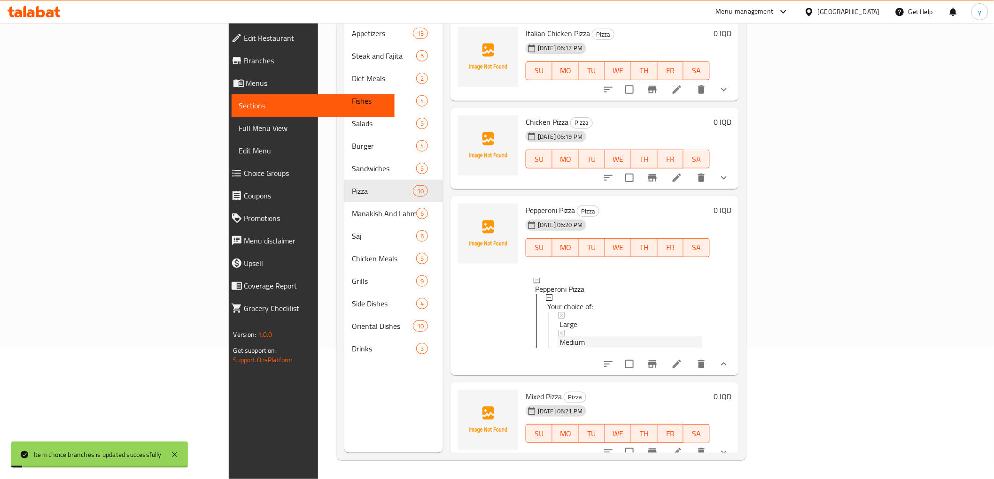
click at [559, 337] on div "Medium" at bounding box center [630, 342] width 143 height 11
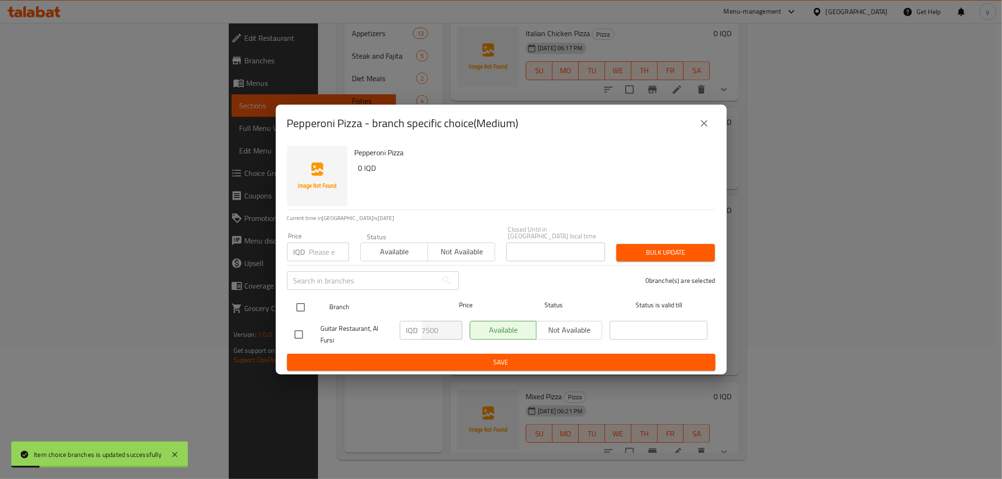
click at [304, 305] on input "checkbox" at bounding box center [301, 308] width 20 height 20
checkbox input "true"
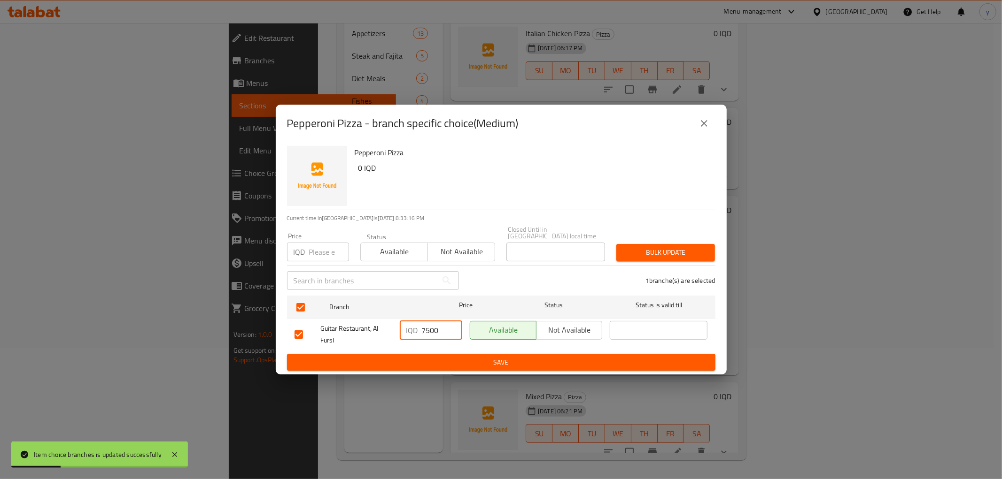
drag, startPoint x: 429, startPoint y: 327, endPoint x: 417, endPoint y: 330, distance: 12.6
click at [417, 330] on div "IQD 7500 ​" at bounding box center [431, 330] width 62 height 19
type input "12000"
click at [427, 357] on span "Save" at bounding box center [500, 363] width 413 height 12
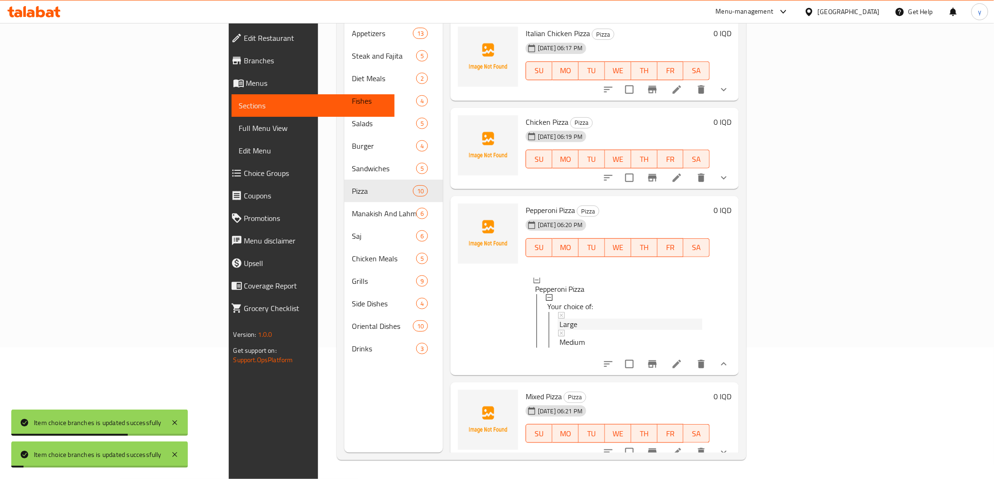
click at [559, 319] on span "Large" at bounding box center [568, 324] width 18 height 11
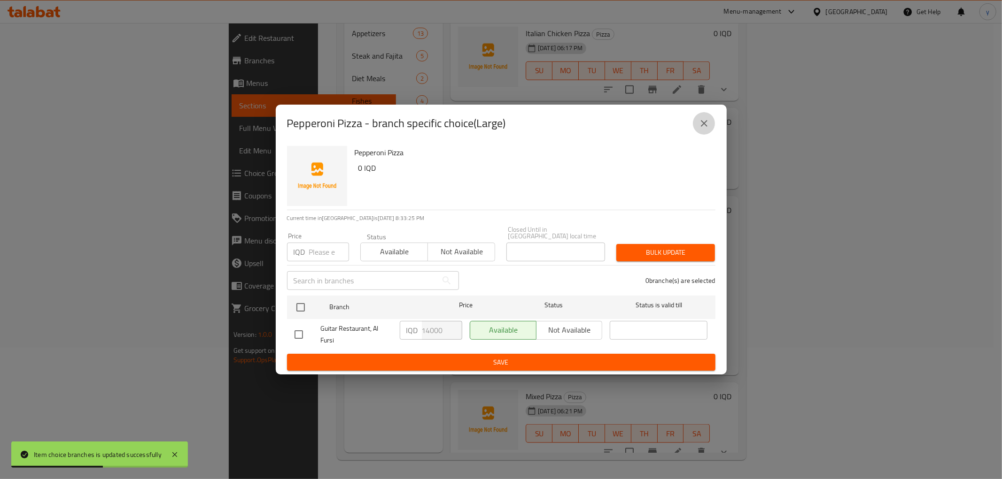
click at [708, 123] on icon "close" at bounding box center [703, 123] width 11 height 11
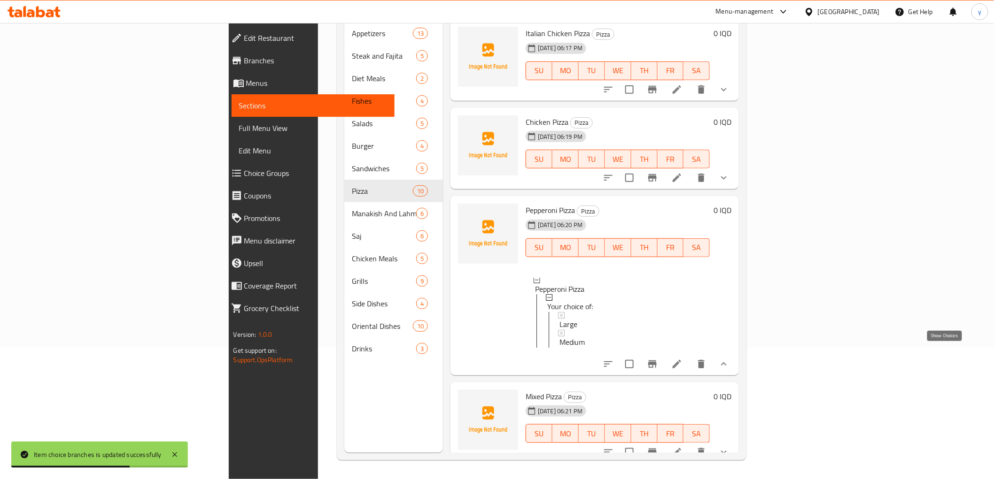
click at [729, 359] on icon "show more" at bounding box center [723, 364] width 11 height 11
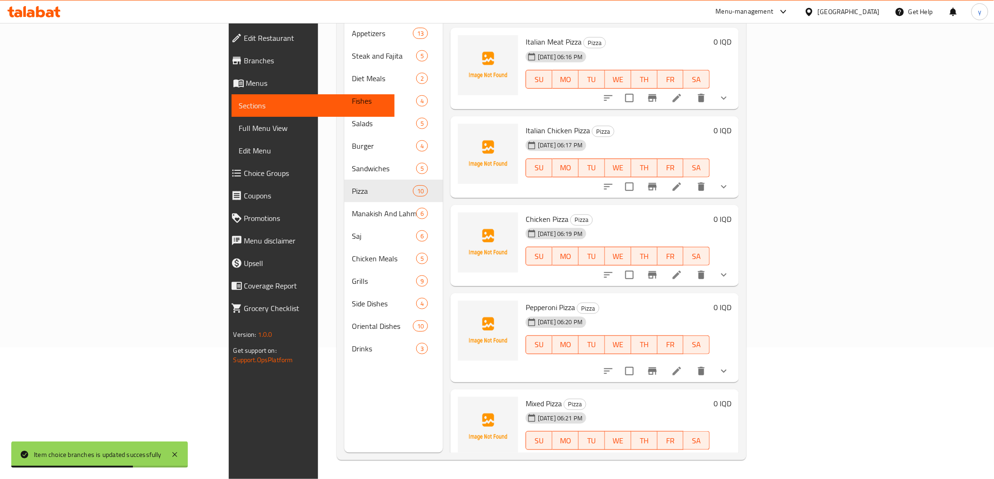
scroll to position [590, 0]
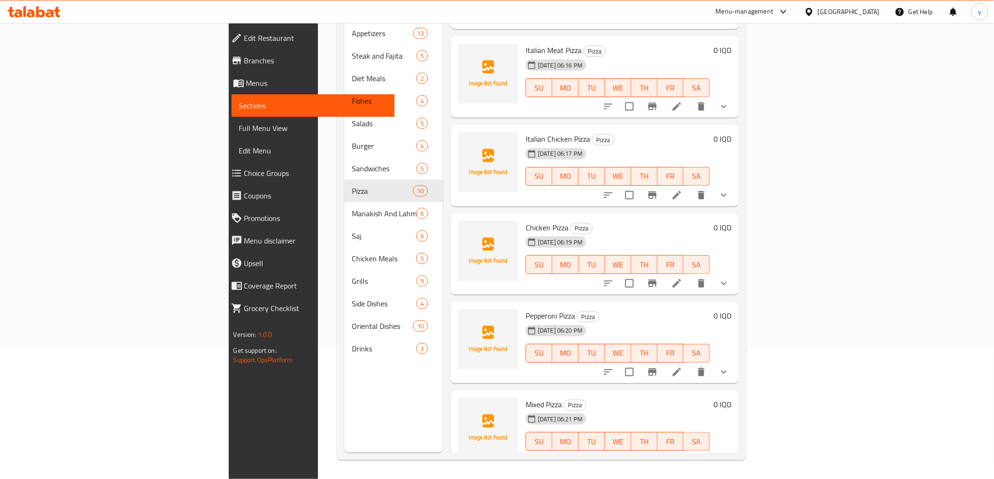
click at [735, 449] on button "show more" at bounding box center [723, 460] width 23 height 23
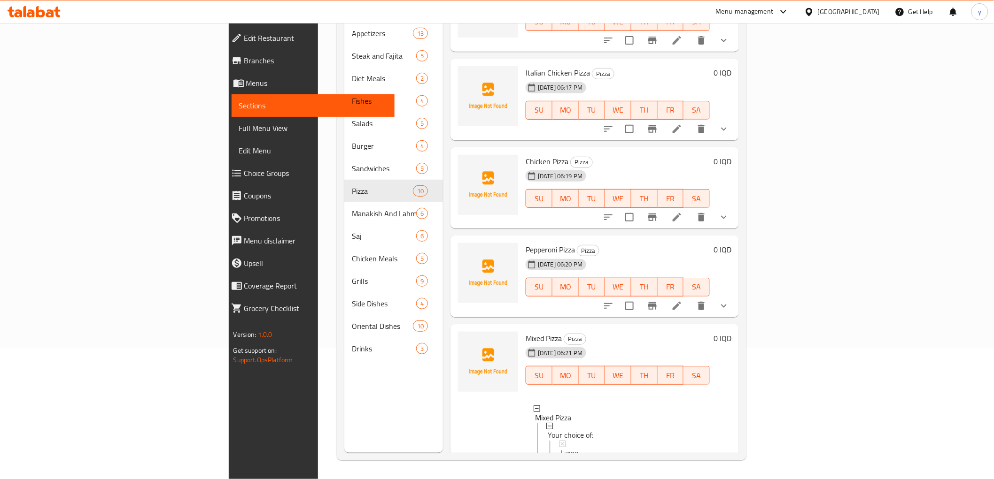
scroll to position [696, 0]
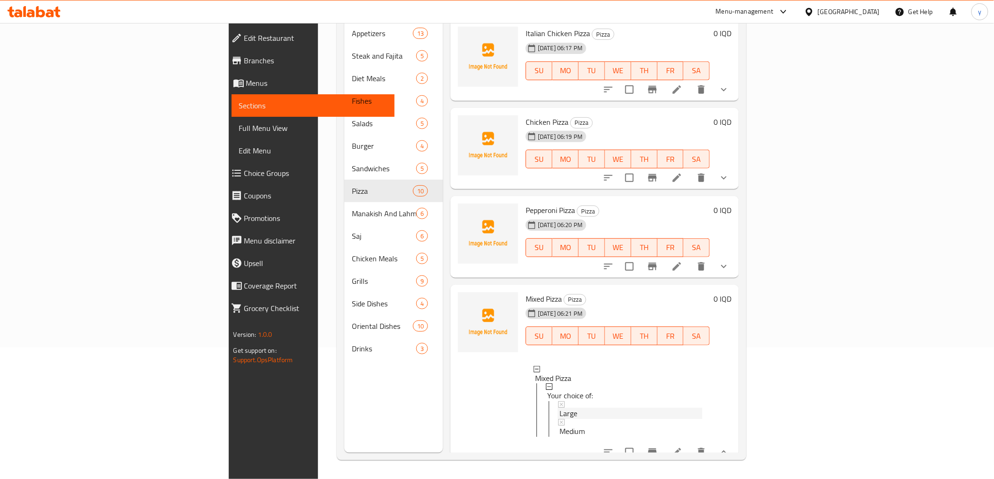
click at [559, 409] on div "Large" at bounding box center [630, 414] width 143 height 11
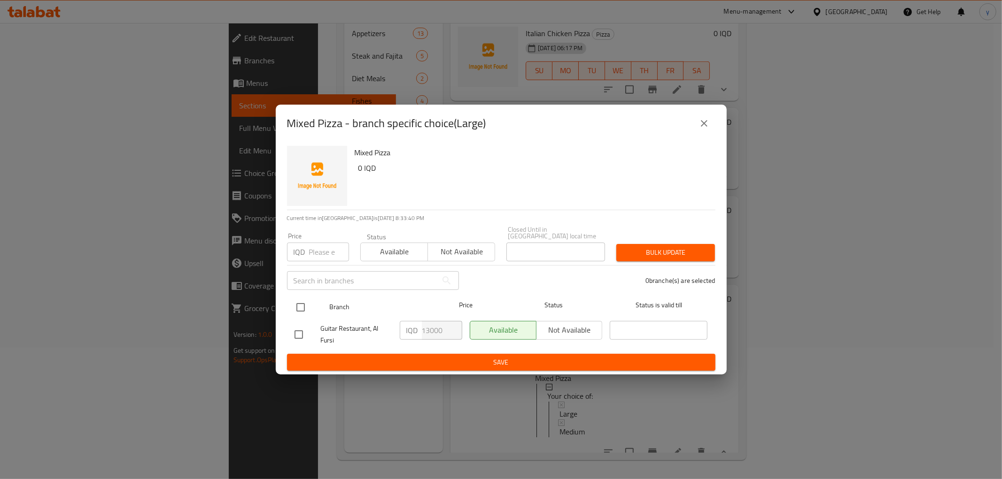
click at [301, 304] on input "checkbox" at bounding box center [301, 308] width 20 height 20
checkbox input "true"
click at [425, 329] on input "13000" at bounding box center [442, 330] width 40 height 19
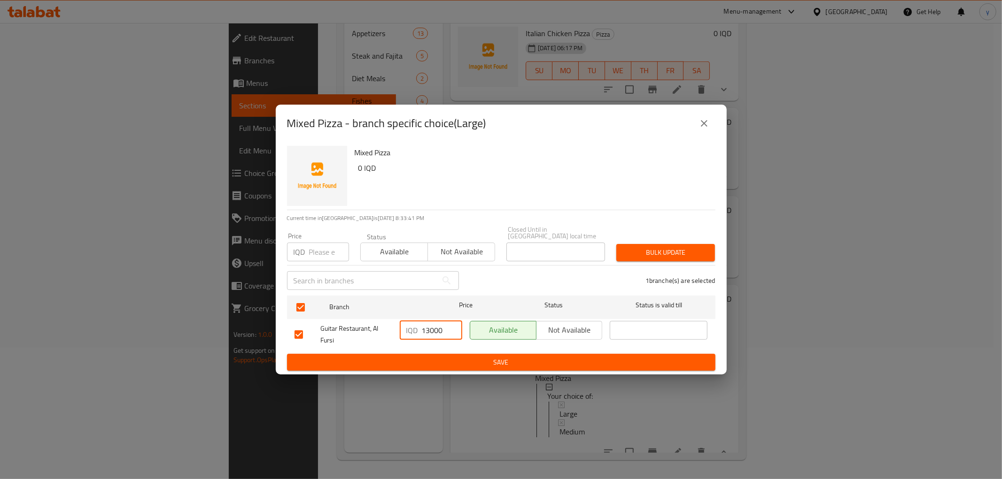
click at [425, 329] on input "13000" at bounding box center [442, 330] width 40 height 19
click at [425, 327] on input "5" at bounding box center [442, 330] width 40 height 19
click at [427, 325] on input "51" at bounding box center [442, 330] width 40 height 19
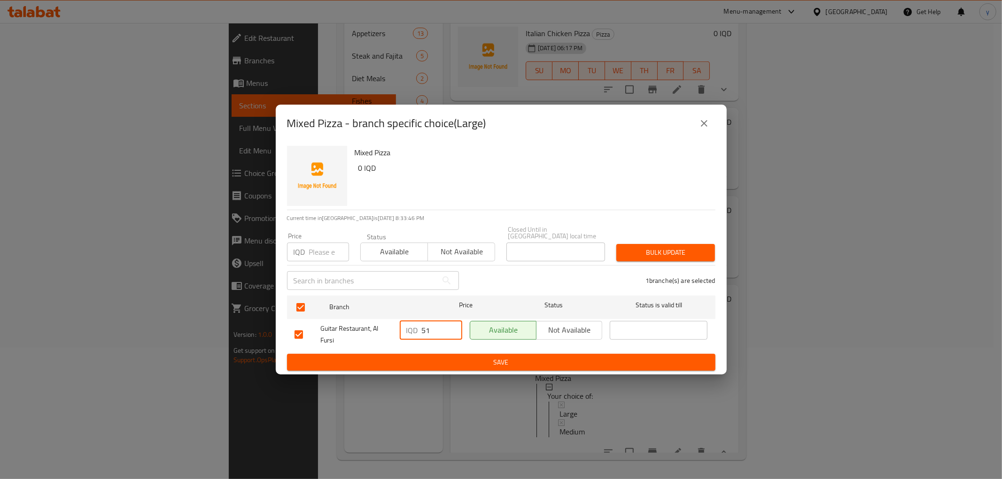
drag, startPoint x: 429, startPoint y: 325, endPoint x: 417, endPoint y: 325, distance: 12.7
click at [417, 325] on div "IQD 51 ​" at bounding box center [431, 330] width 62 height 19
click at [428, 359] on span "Save" at bounding box center [500, 363] width 413 height 12
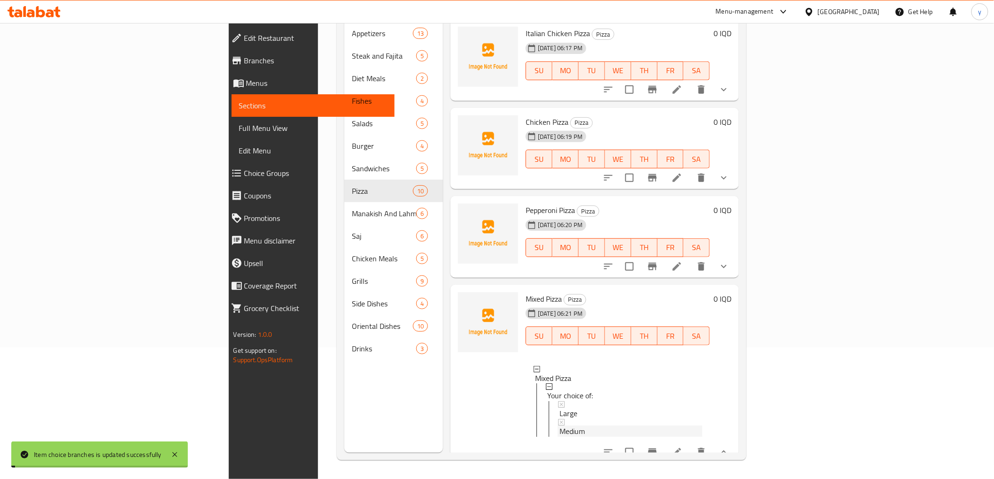
click at [559, 426] on span "Medium" at bounding box center [571, 431] width 25 height 11
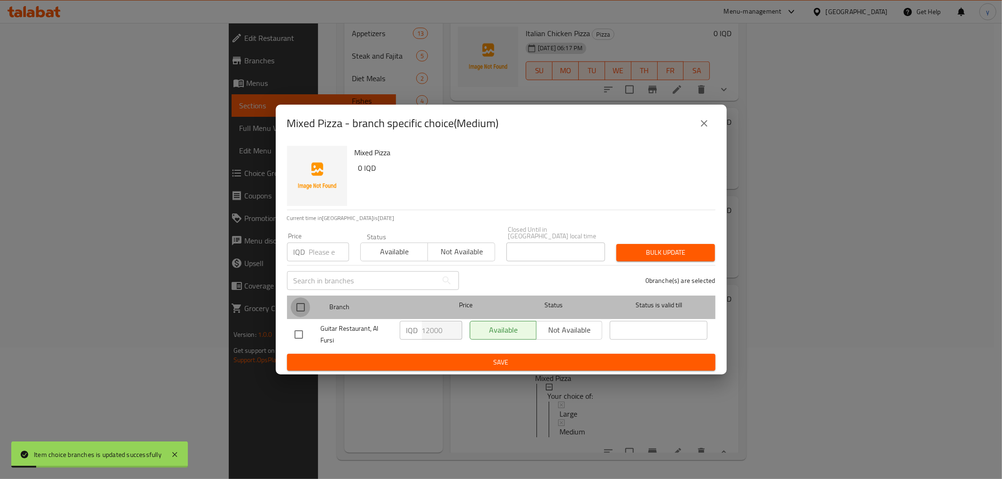
click at [297, 304] on input "checkbox" at bounding box center [301, 308] width 20 height 20
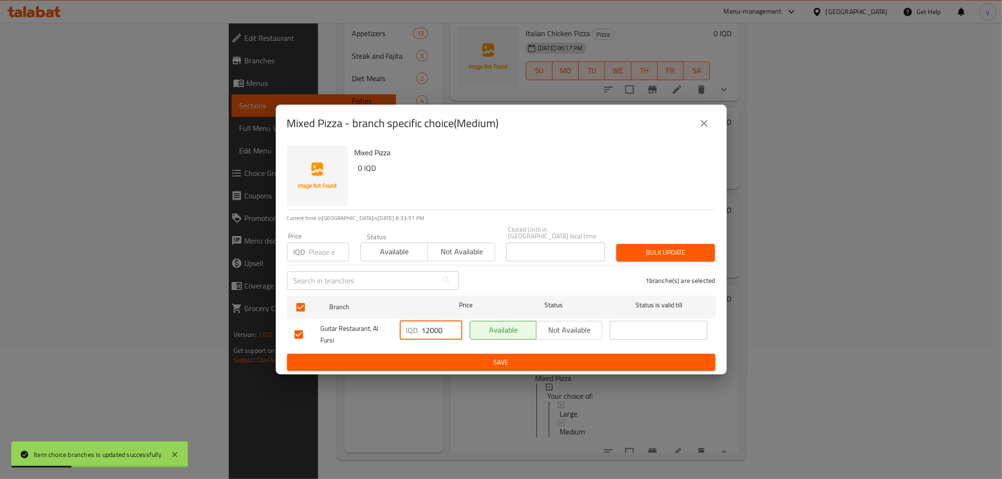
drag, startPoint x: 425, startPoint y: 324, endPoint x: 429, endPoint y: 334, distance: 10.7
click at [429, 334] on input "12000" at bounding box center [442, 330] width 40 height 19
click at [410, 367] on button "Save" at bounding box center [501, 362] width 428 height 17
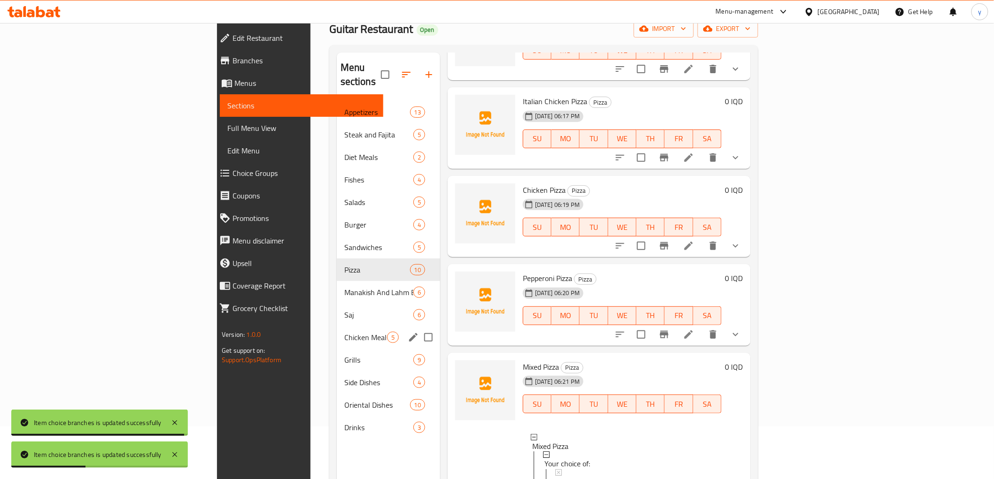
scroll to position [27, 0]
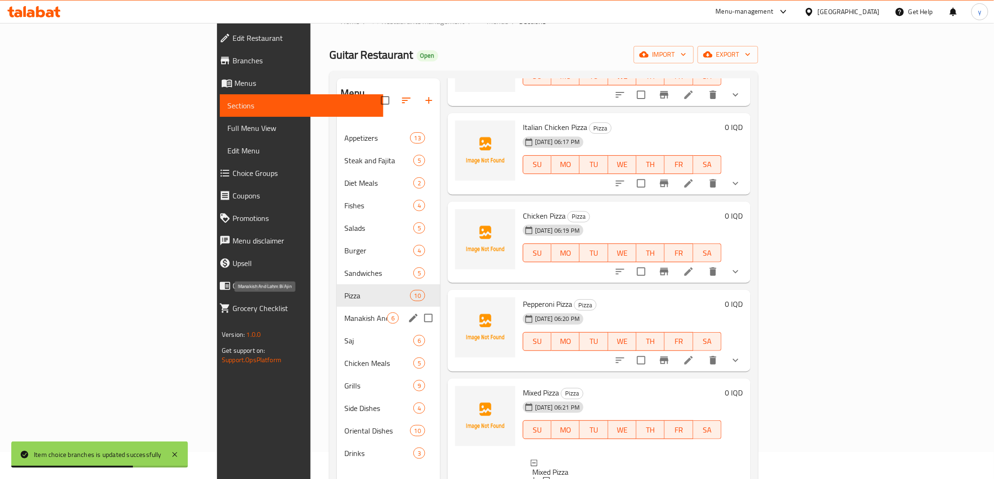
click at [344, 313] on span "Manakish And Lahm Bi Ajin" at bounding box center [365, 318] width 43 height 11
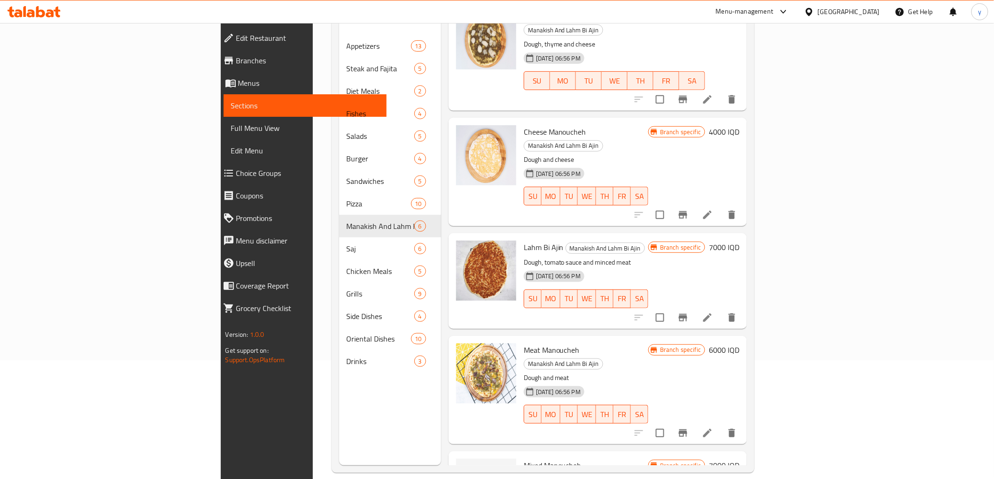
scroll to position [131, 0]
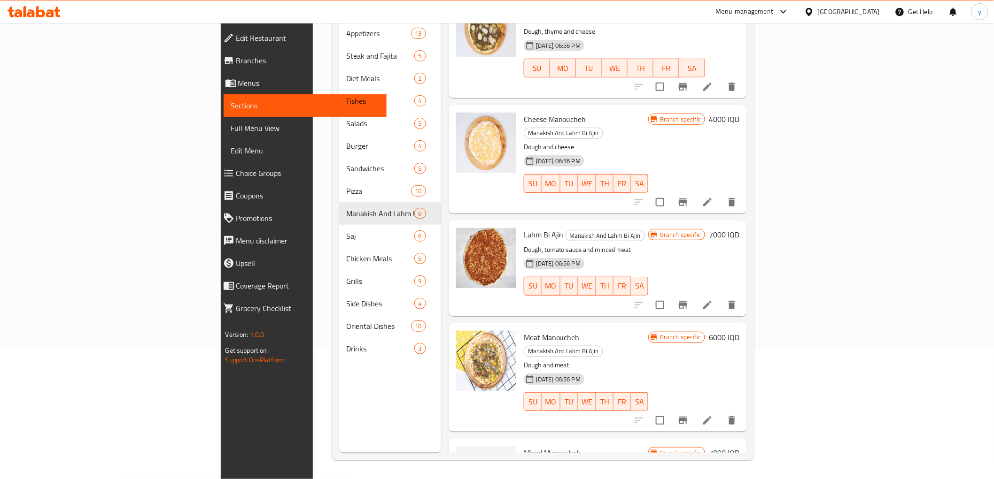
click at [739, 331] on h6 "6000 IQD" at bounding box center [724, 337] width 31 height 13
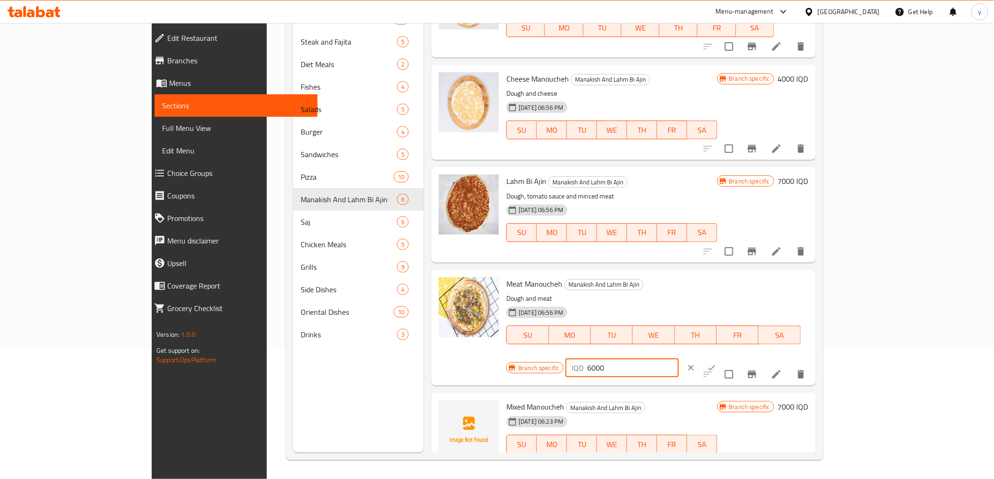
drag, startPoint x: 824, startPoint y: 288, endPoint x: 818, endPoint y: 290, distance: 6.3
click at [679, 359] on div "IQD 6000 ​" at bounding box center [621, 368] width 113 height 19
click at [716, 363] on icon "ok" at bounding box center [711, 367] width 9 height 9
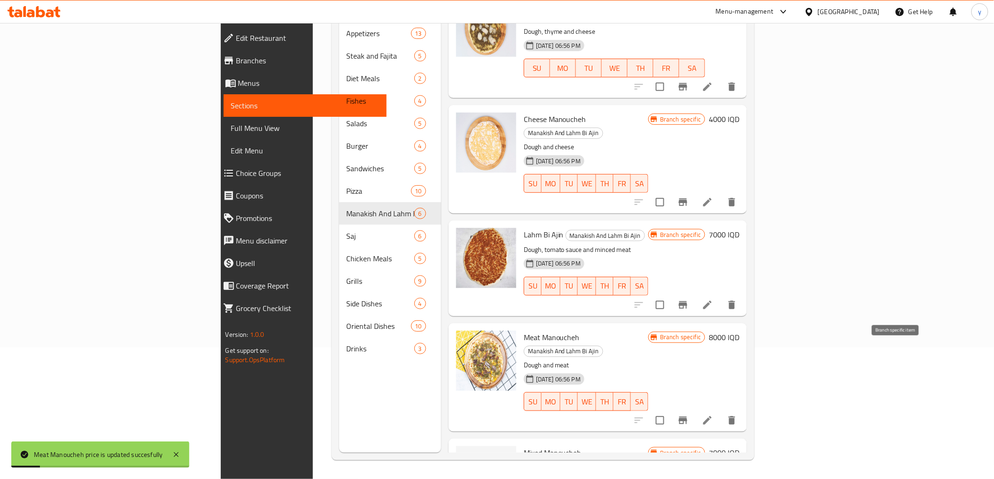
click at [694, 410] on button "Branch-specific-item" at bounding box center [683, 421] width 23 height 23
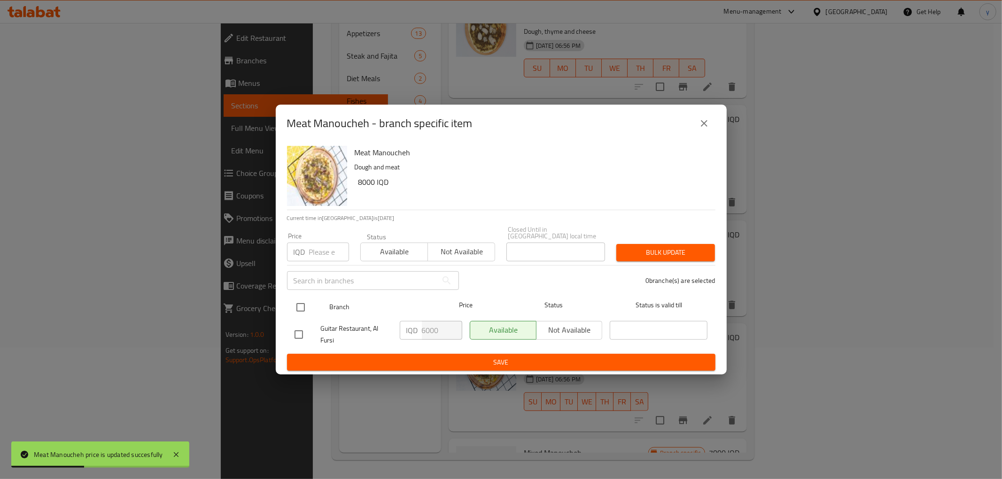
click at [308, 312] on input "checkbox" at bounding box center [301, 308] width 20 height 20
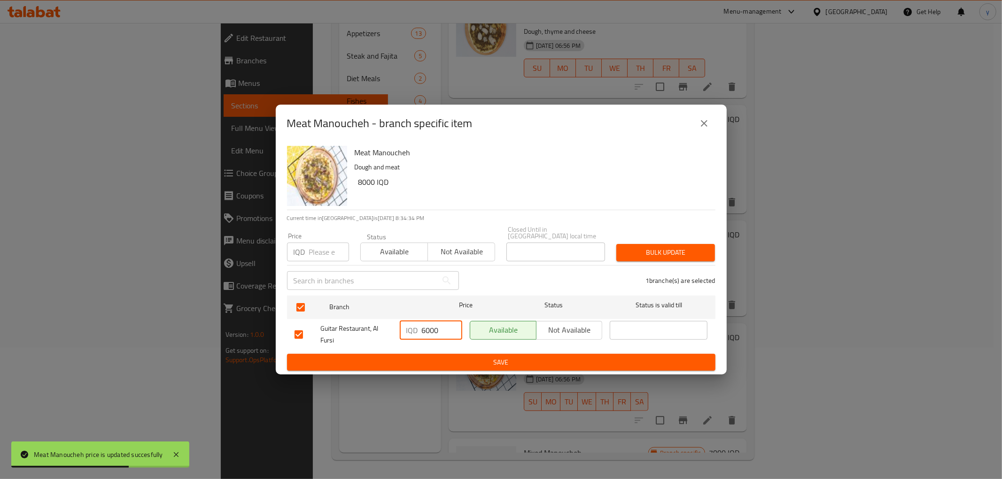
drag, startPoint x: 425, startPoint y: 326, endPoint x: 420, endPoint y: 327, distance: 5.3
click at [420, 327] on div "IQD 6000 ​" at bounding box center [431, 330] width 62 height 19
click at [549, 357] on span "Save" at bounding box center [500, 363] width 413 height 12
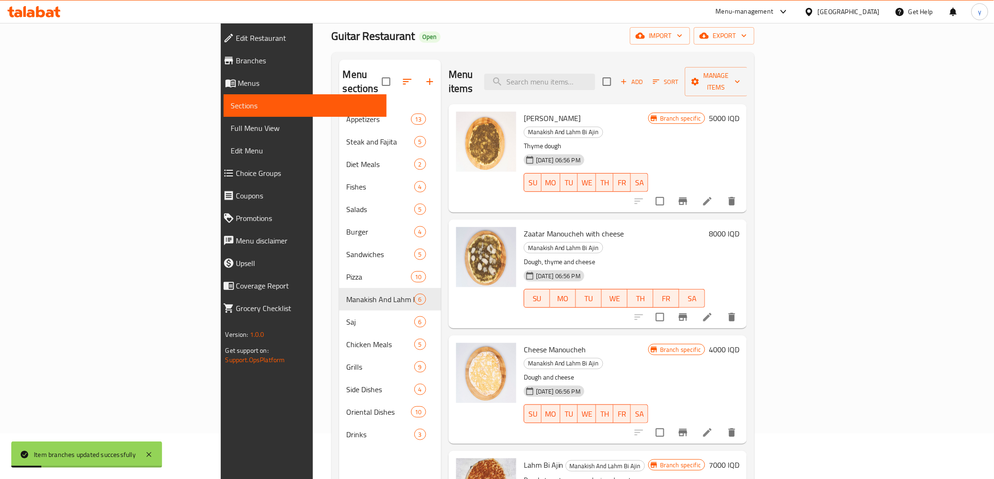
scroll to position [0, 0]
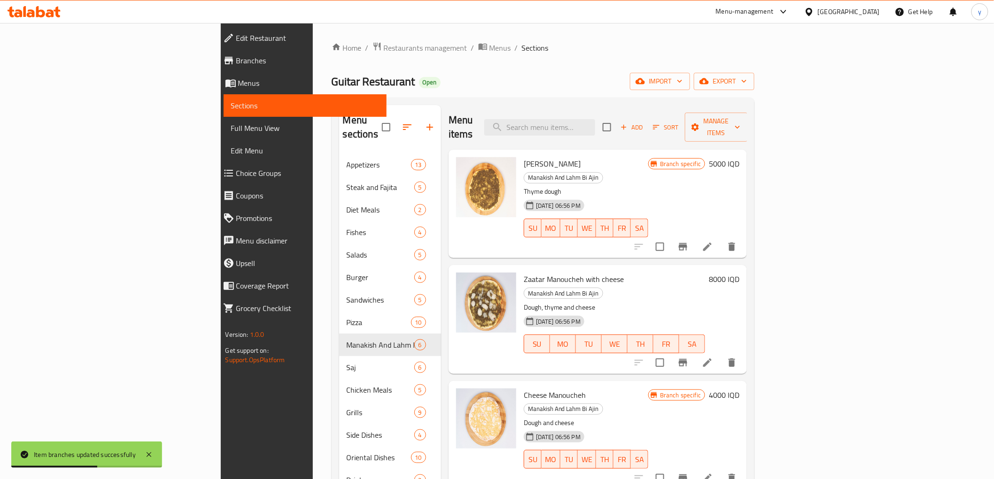
click at [739, 157] on h6 "5000 IQD" at bounding box center [724, 163] width 31 height 13
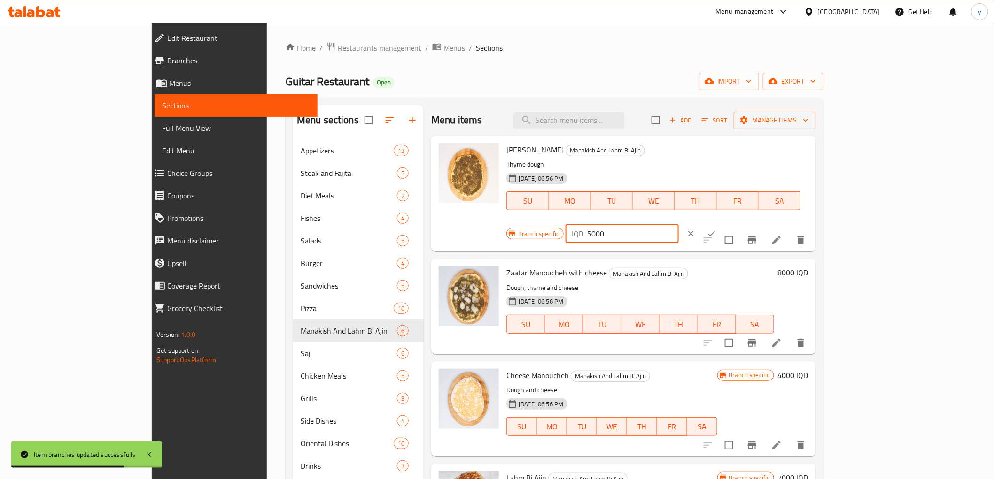
drag, startPoint x: 823, startPoint y: 153, endPoint x: 818, endPoint y: 155, distance: 6.3
click at [679, 224] on div "IQD 5000 ​" at bounding box center [621, 233] width 113 height 19
click at [735, 224] on div "IQD 7000 ​" at bounding box center [650, 234] width 170 height 21
click at [722, 224] on button "ok" at bounding box center [711, 234] width 21 height 21
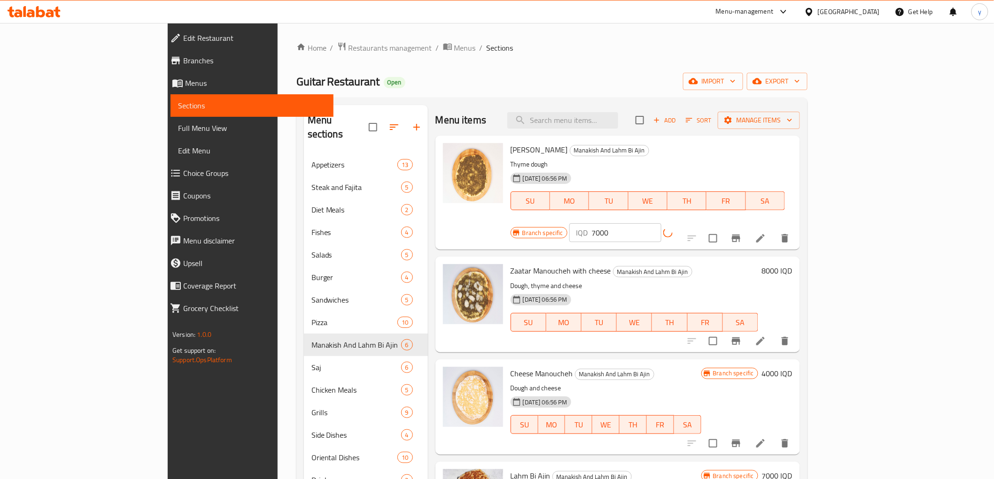
click at [742, 233] on icon "Branch-specific-item" at bounding box center [735, 238] width 11 height 11
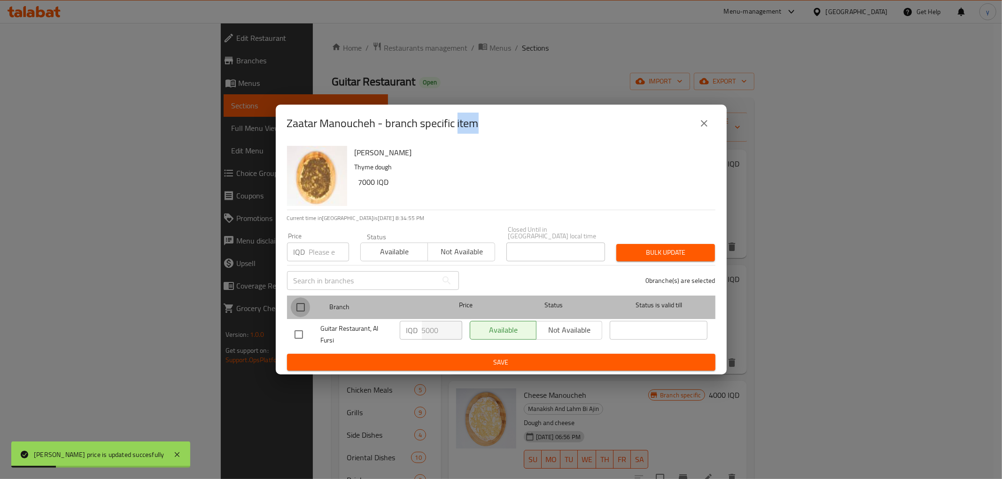
click at [299, 302] on input "checkbox" at bounding box center [301, 308] width 20 height 20
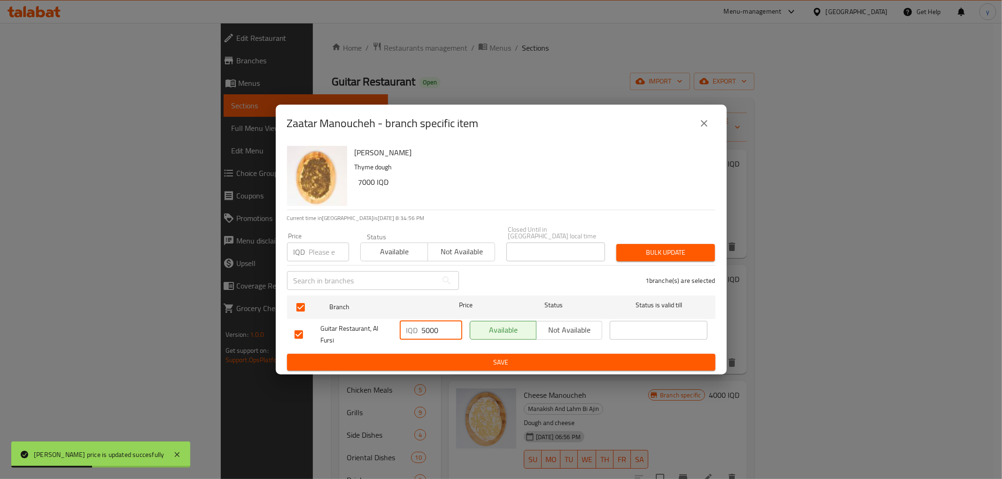
drag, startPoint x: 425, startPoint y: 325, endPoint x: 416, endPoint y: 323, distance: 8.7
click at [416, 323] on div "IQD 5000 ​" at bounding box center [431, 330] width 62 height 19
click at [439, 357] on span "Save" at bounding box center [500, 363] width 413 height 12
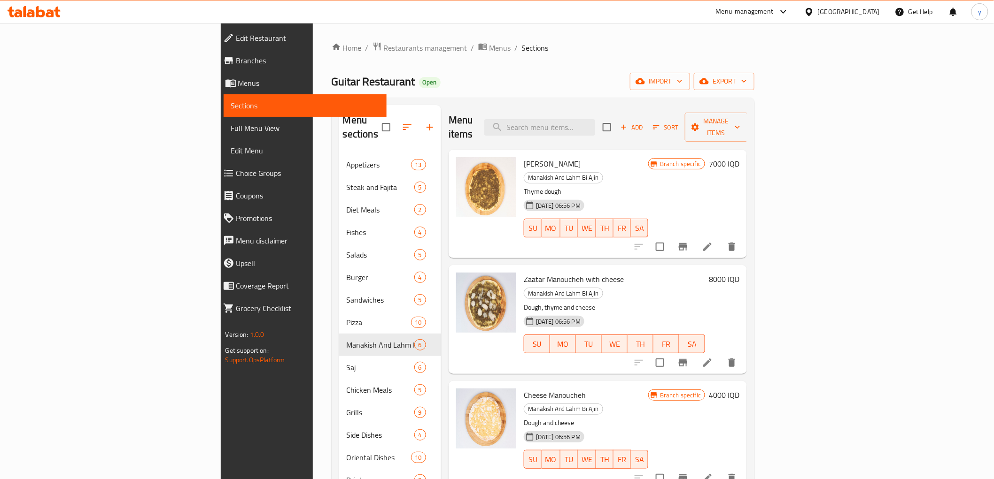
click at [743, 385] on div "Cheese [PERSON_NAME] And Lahm Bi Ajin Dough and cheese [DATE] 06:56 PM SU MO TU…" at bounding box center [632, 435] width 224 height 101
click at [739, 389] on h6 "4000 IQD" at bounding box center [724, 395] width 31 height 13
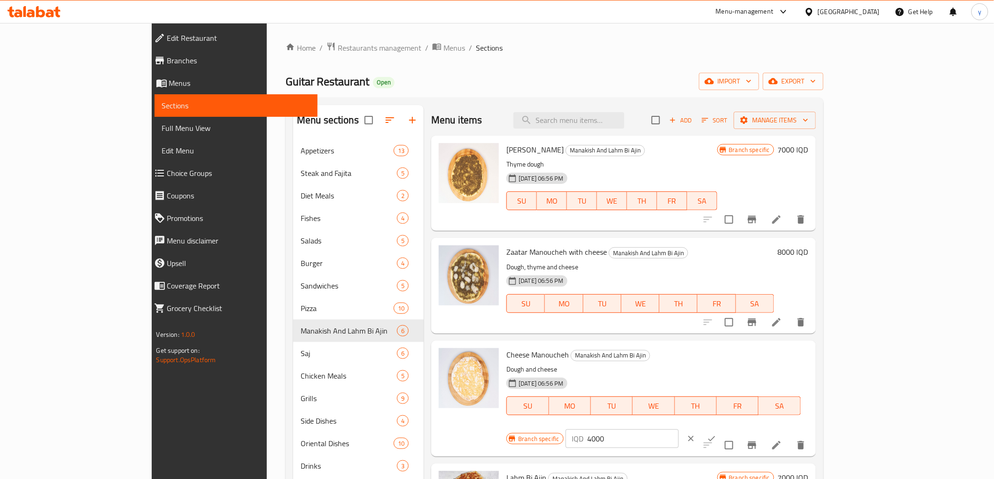
drag, startPoint x: 867, startPoint y: 360, endPoint x: 808, endPoint y: 358, distance: 59.7
click at [679, 430] on div "IQD 4000 ​" at bounding box center [621, 439] width 113 height 19
click at [584, 433] on p "IQD" at bounding box center [578, 438] width 12 height 11
click at [679, 430] on input "4000" at bounding box center [633, 439] width 91 height 19
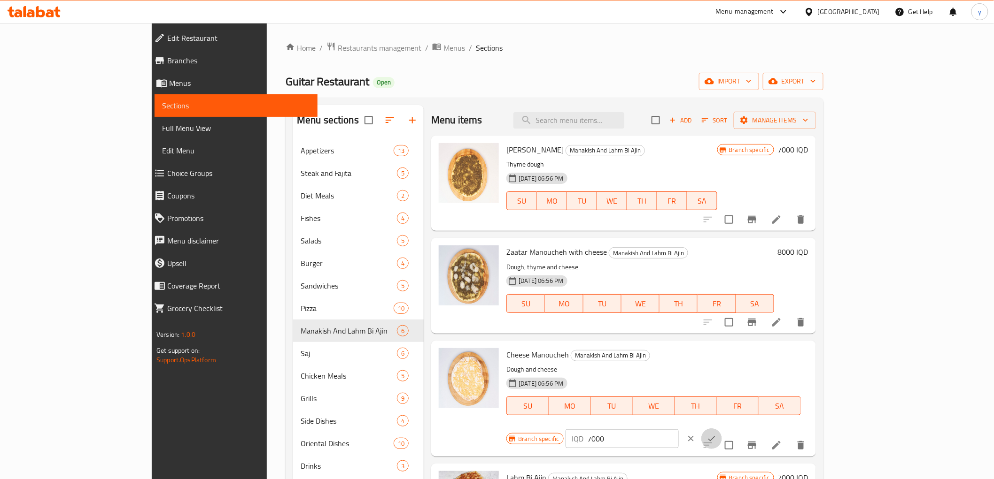
click at [722, 429] on button "ok" at bounding box center [711, 439] width 21 height 21
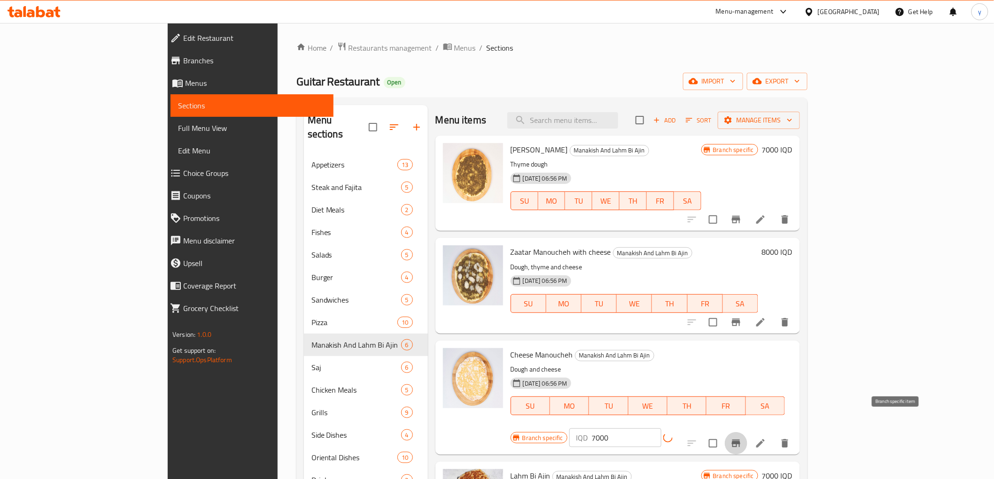
click at [742, 438] on icon "Branch-specific-item" at bounding box center [735, 443] width 11 height 11
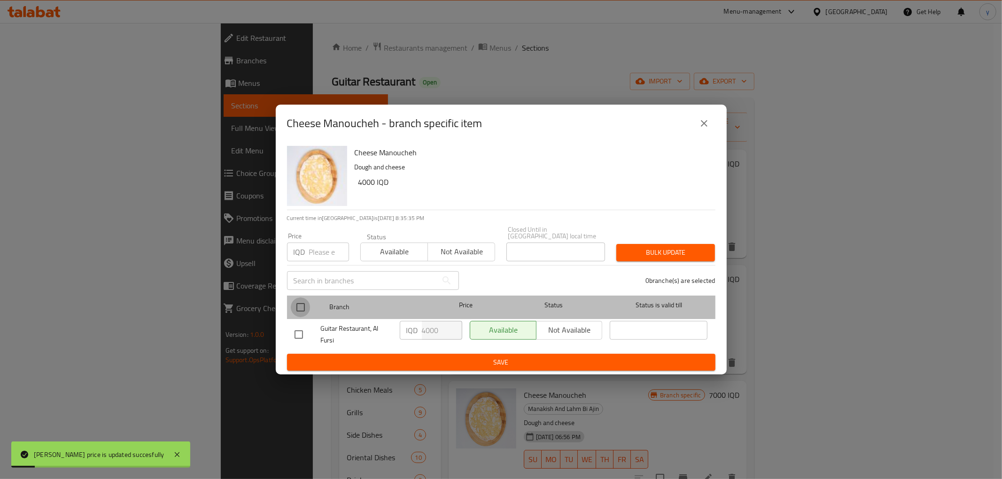
click at [306, 298] on input "checkbox" at bounding box center [301, 308] width 20 height 20
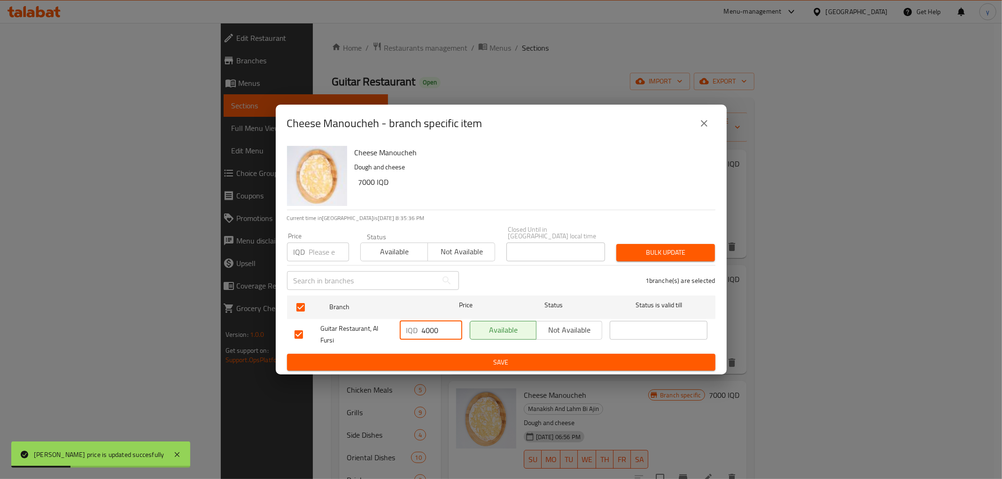
click at [422, 326] on input "4000" at bounding box center [442, 330] width 40 height 19
click at [474, 357] on span "Save" at bounding box center [500, 363] width 413 height 12
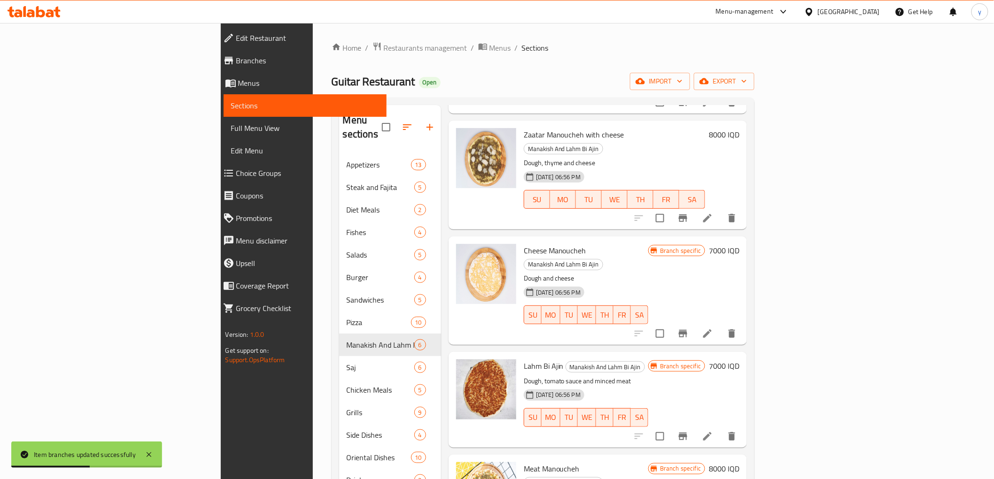
scroll to position [131, 0]
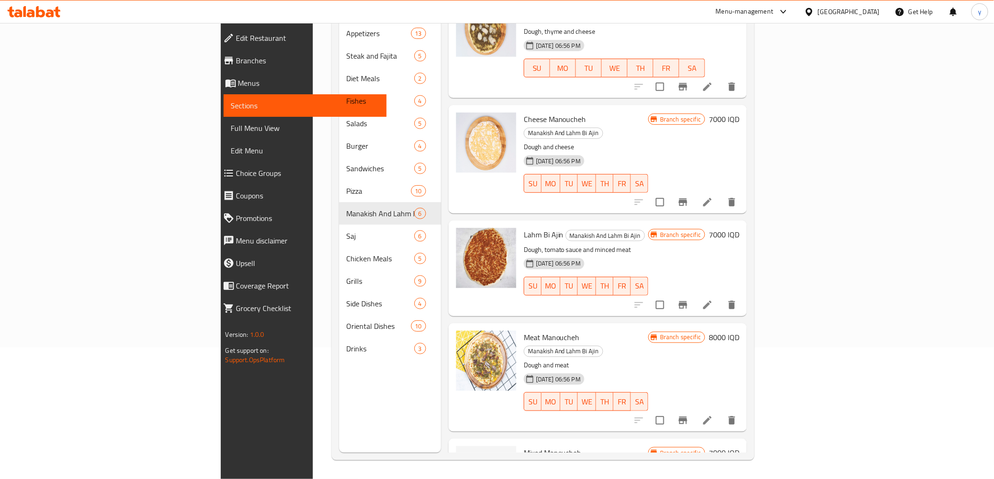
click at [739, 447] on h6 "7000 IQD" at bounding box center [724, 453] width 31 height 13
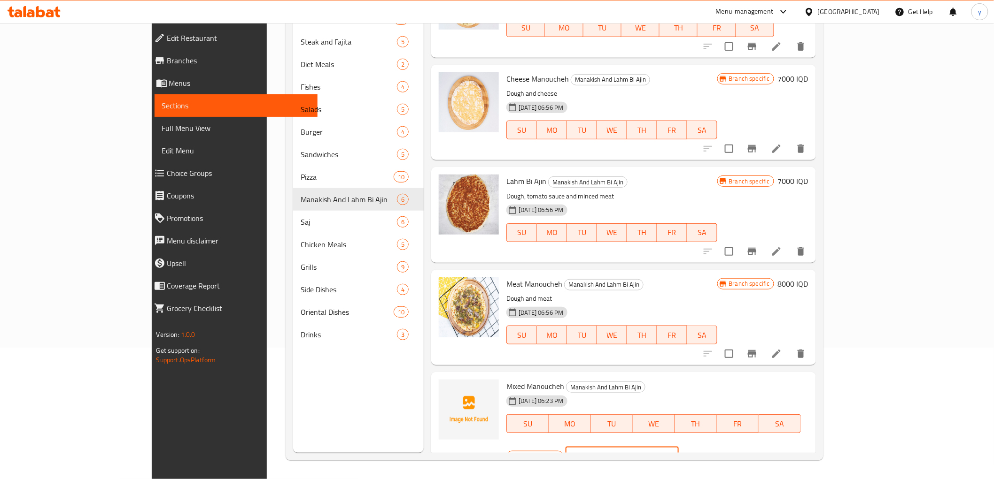
drag, startPoint x: 824, startPoint y: 390, endPoint x: 822, endPoint y: 396, distance: 5.9
click at [679, 448] on input "7000" at bounding box center [633, 457] width 91 height 19
click at [722, 447] on button "ok" at bounding box center [711, 457] width 21 height 21
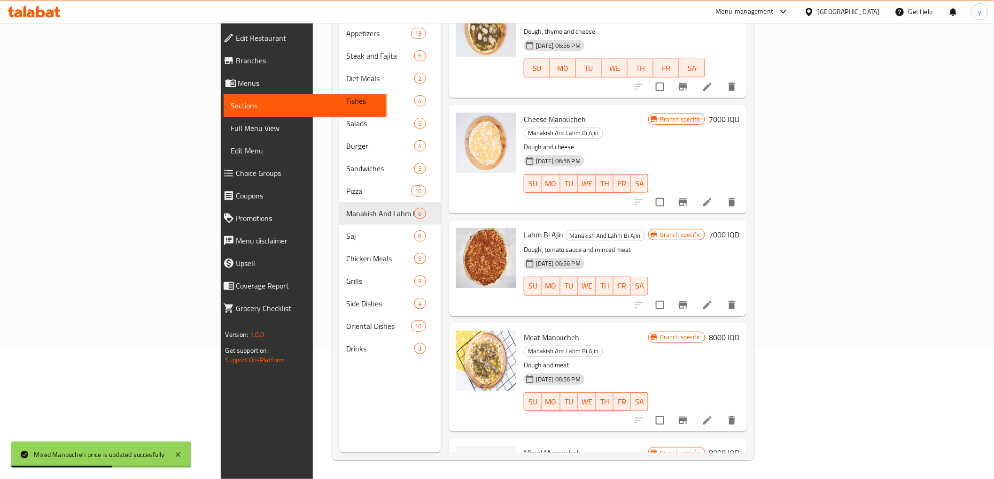
click at [739, 228] on h6 "7000 IQD" at bounding box center [724, 234] width 31 height 13
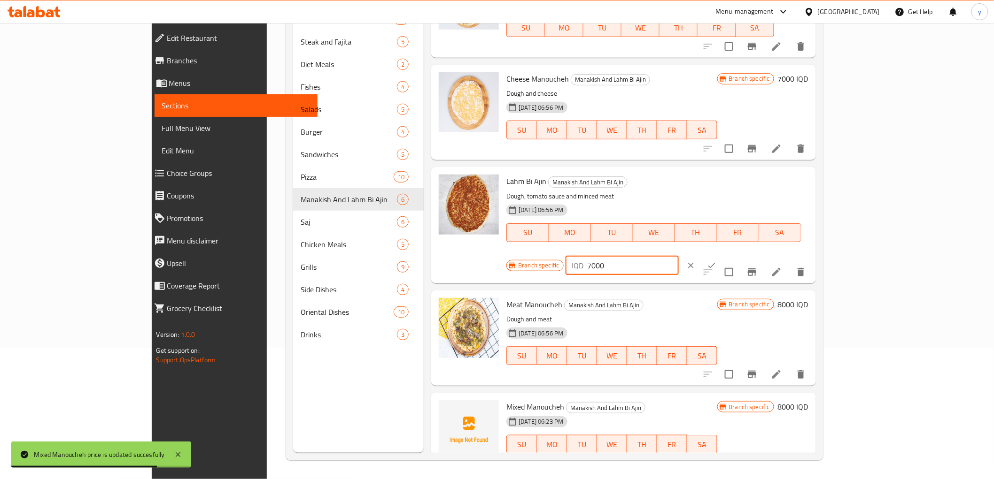
drag, startPoint x: 825, startPoint y: 184, endPoint x: 818, endPoint y: 186, distance: 7.3
click at [679, 256] on div "IQD 7000 ​" at bounding box center [621, 265] width 113 height 19
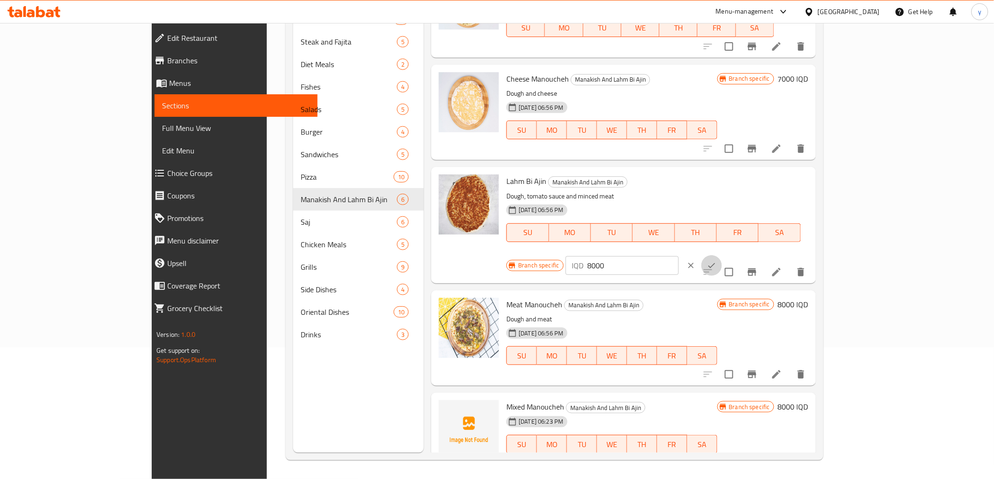
click at [715, 263] on icon "ok" at bounding box center [711, 265] width 7 height 5
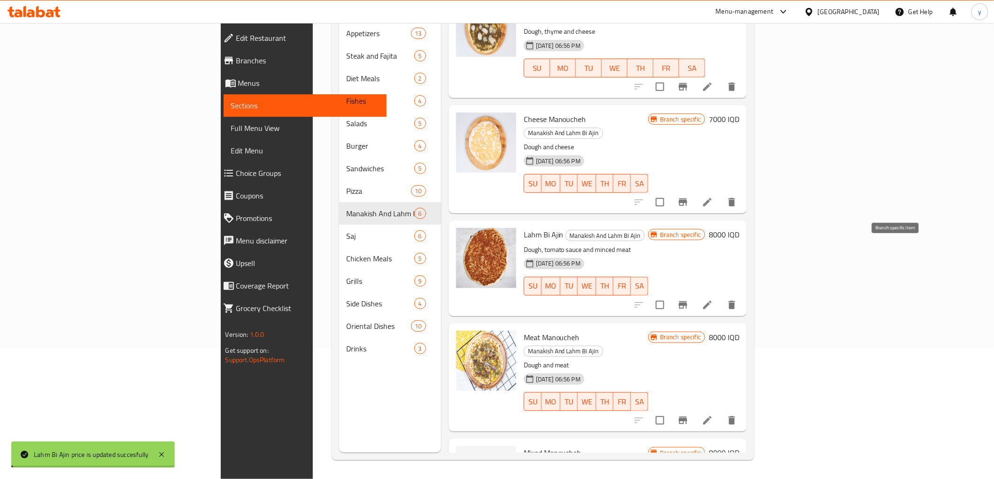
click at [688, 300] on icon "Branch-specific-item" at bounding box center [682, 305] width 11 height 11
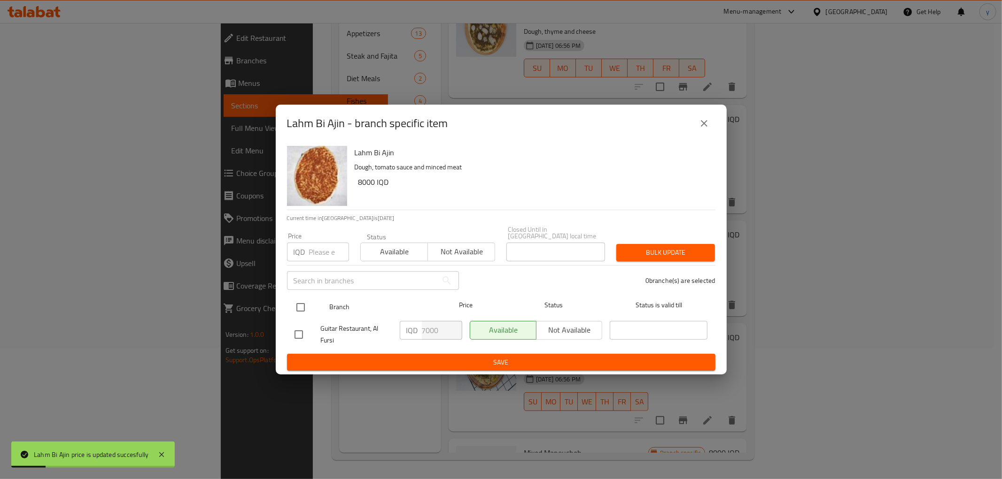
click at [298, 299] on input "checkbox" at bounding box center [301, 308] width 20 height 20
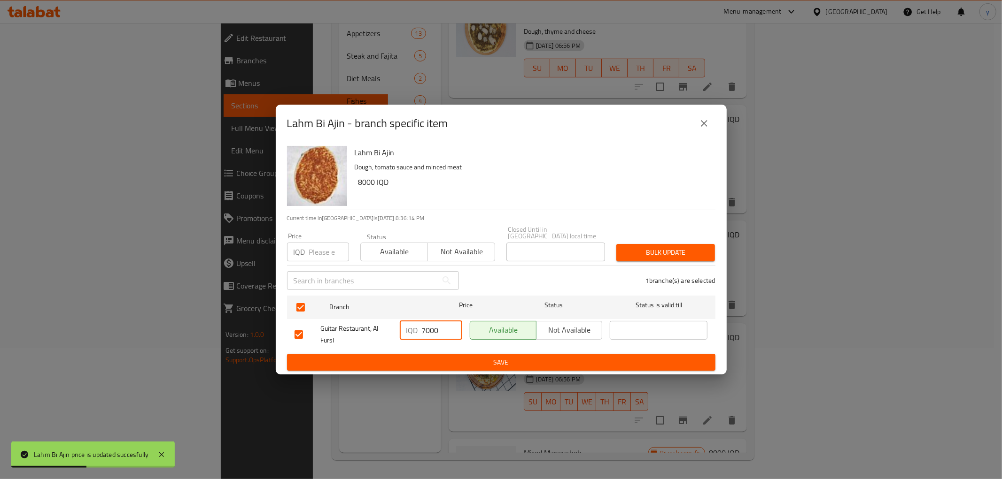
drag, startPoint x: 424, startPoint y: 325, endPoint x: 417, endPoint y: 329, distance: 8.2
click at [417, 329] on div "IQD 7000 ​" at bounding box center [431, 330] width 62 height 19
click at [423, 363] on span "Save" at bounding box center [500, 363] width 413 height 12
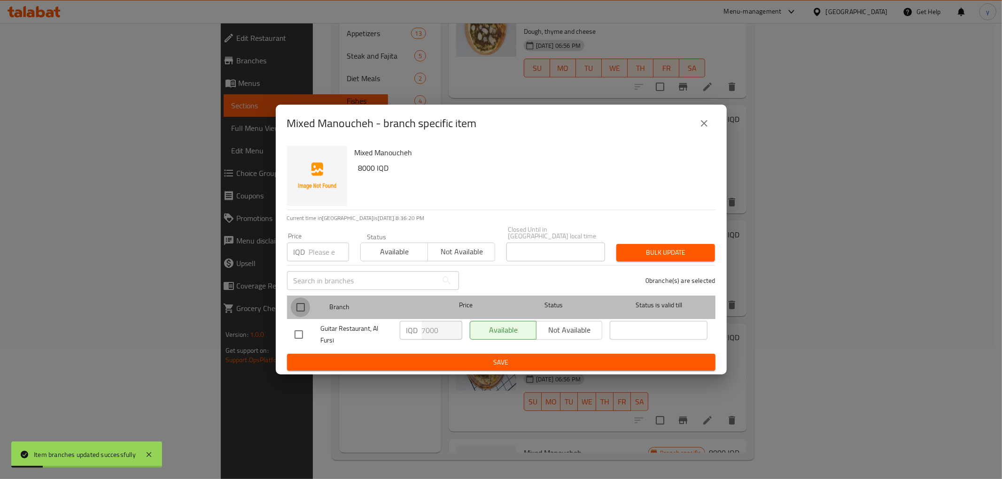
click at [299, 302] on input "checkbox" at bounding box center [301, 308] width 20 height 20
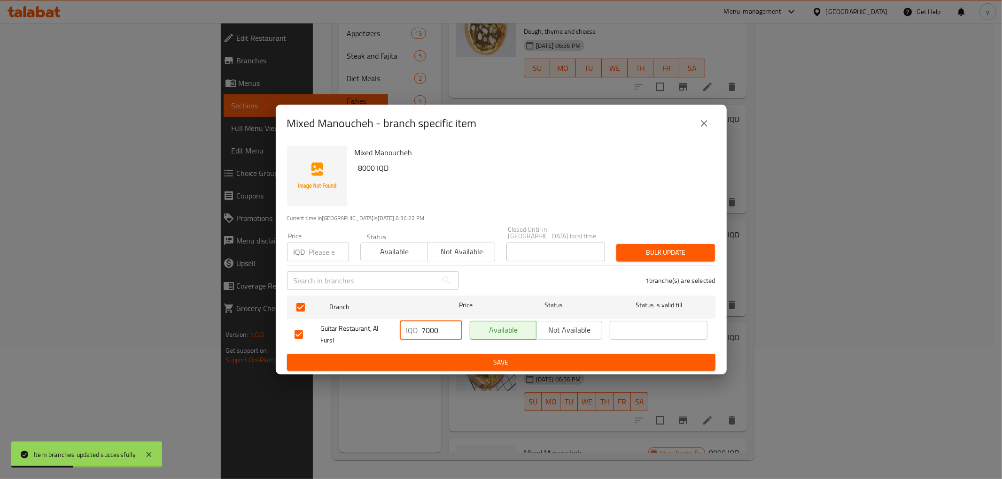
click at [423, 322] on input "7000" at bounding box center [442, 330] width 40 height 19
click at [461, 364] on span "Save" at bounding box center [500, 363] width 413 height 12
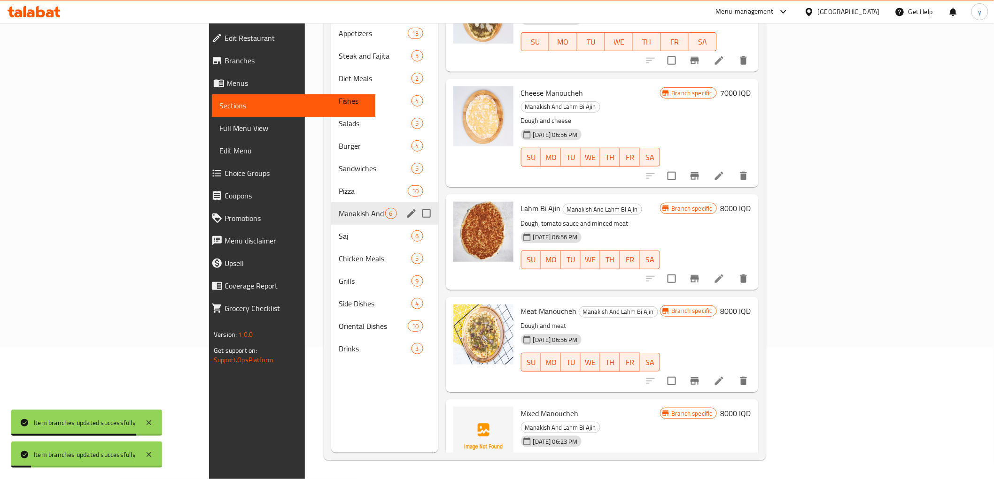
scroll to position [27, 0]
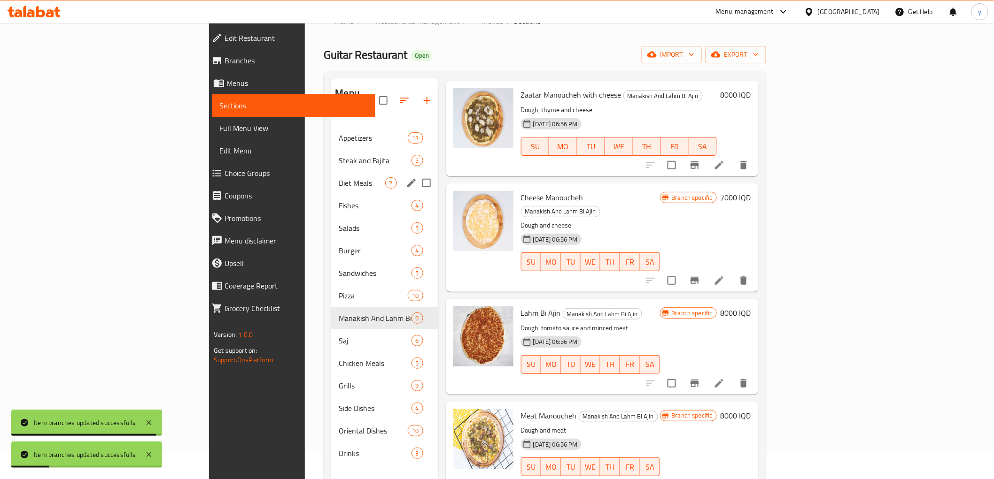
click at [331, 172] on div "Diet Meals 2" at bounding box center [384, 183] width 107 height 23
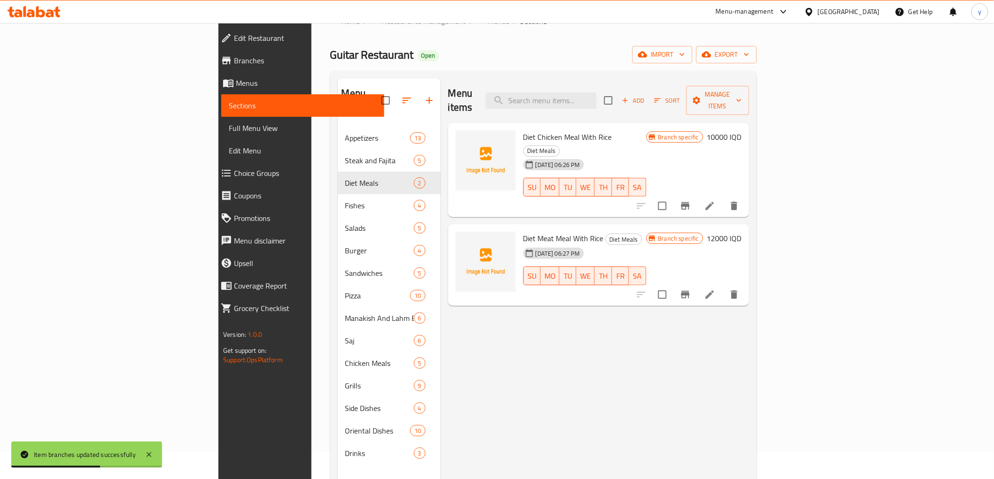
click at [742, 131] on h6 "10000 IQD" at bounding box center [724, 137] width 35 height 13
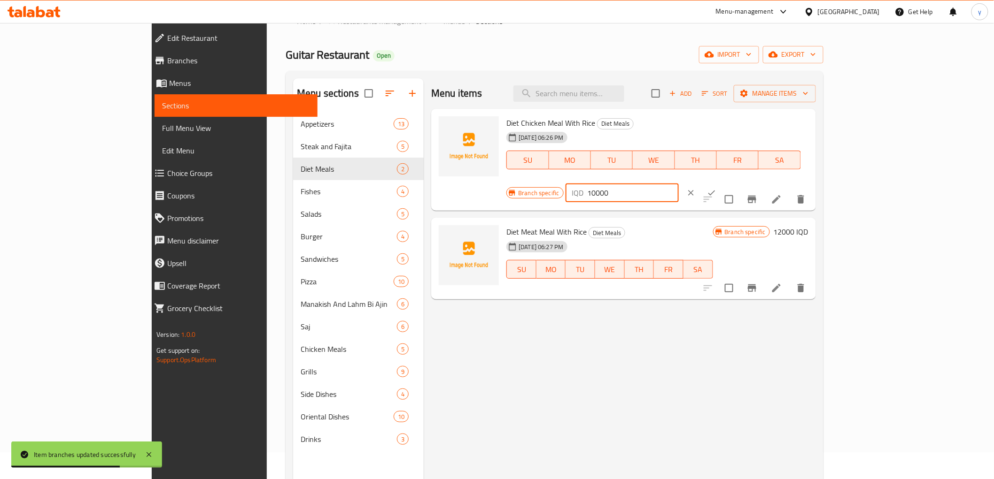
drag, startPoint x: 835, startPoint y: 124, endPoint x: 829, endPoint y: 127, distance: 6.3
click at [679, 184] on input "10000" at bounding box center [633, 193] width 91 height 19
click at [722, 183] on button "ok" at bounding box center [711, 193] width 21 height 21
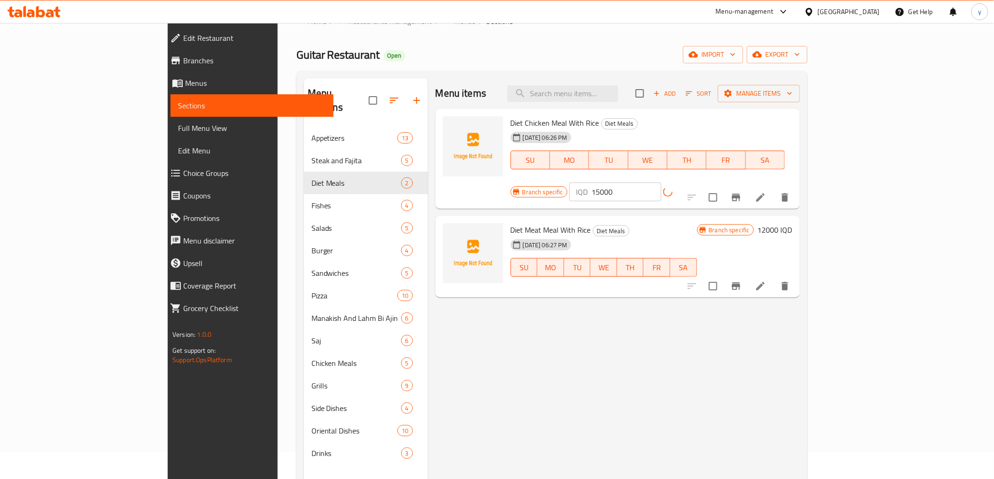
click at [740, 194] on icon "Branch-specific-item" at bounding box center [736, 198] width 8 height 8
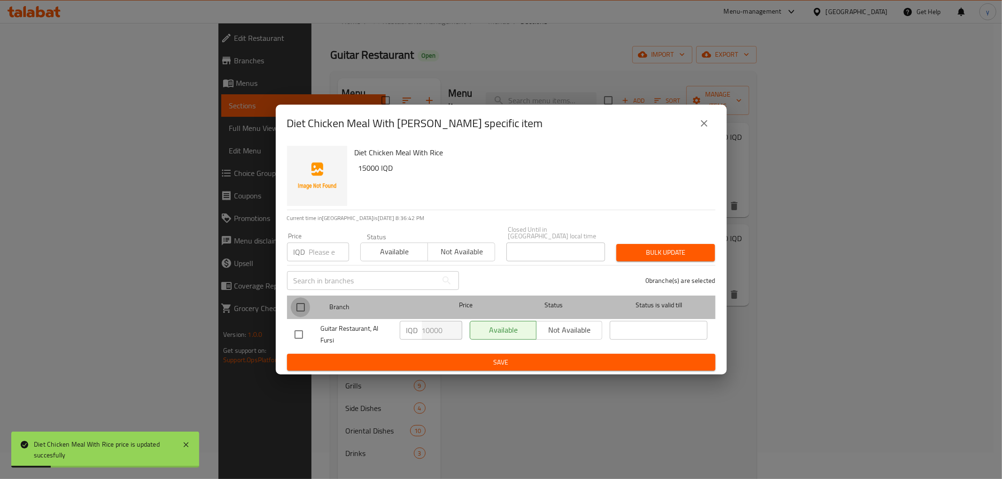
click at [300, 301] on input "checkbox" at bounding box center [301, 308] width 20 height 20
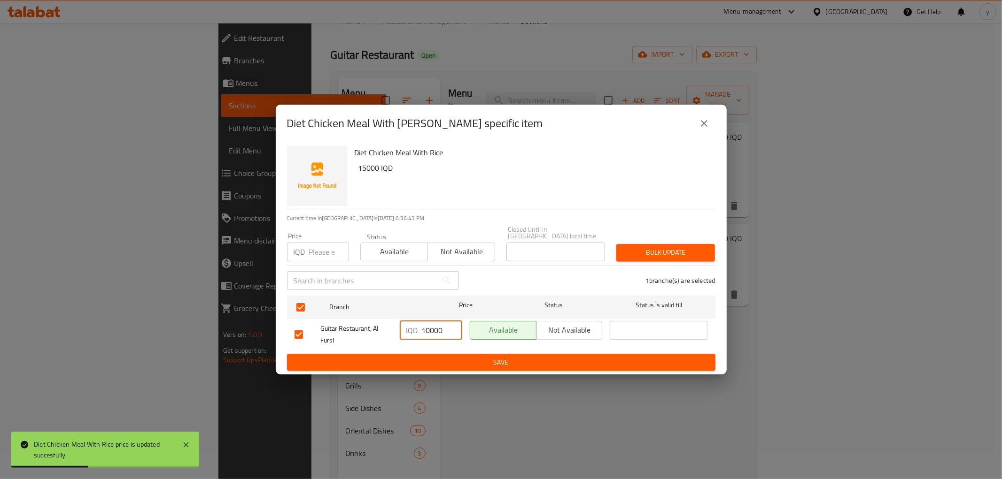
click at [426, 327] on input "10000" at bounding box center [442, 330] width 40 height 19
click at [448, 346] on div "IQD 15000 ​" at bounding box center [431, 334] width 70 height 35
click at [456, 354] on button "Save" at bounding box center [501, 362] width 428 height 17
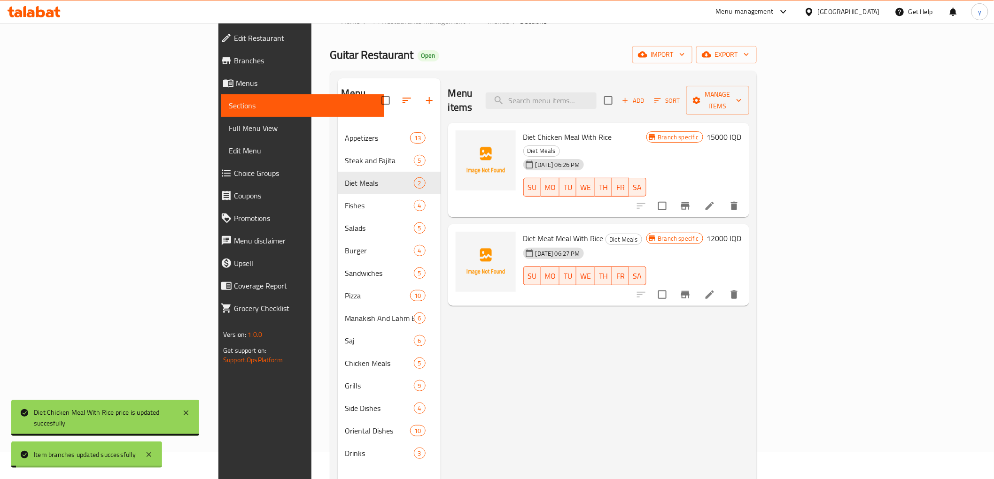
click at [742, 232] on h6 "12000 IQD" at bounding box center [724, 238] width 35 height 13
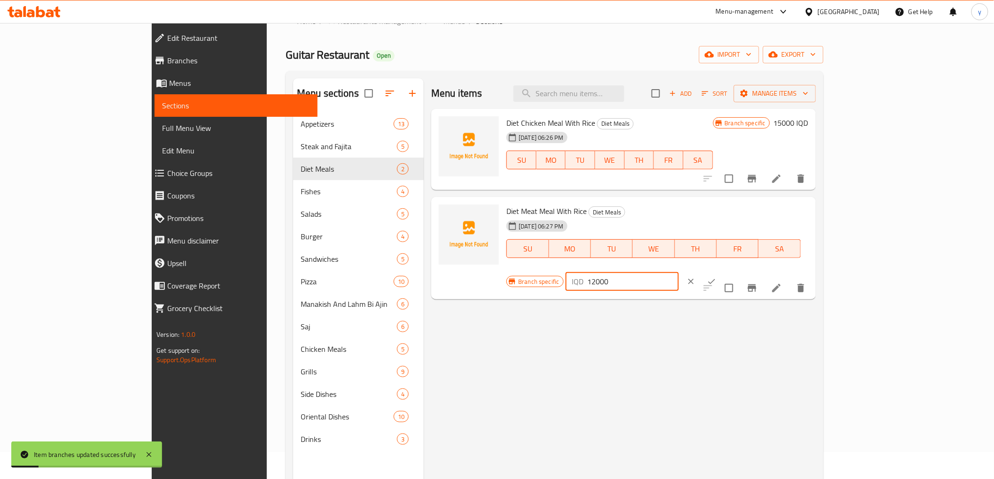
drag, startPoint x: 835, startPoint y: 216, endPoint x: 804, endPoint y: 217, distance: 31.5
click at [735, 271] on div "Branch specific IQD 12000 ​" at bounding box center [620, 281] width 229 height 21
click at [701, 271] on button "clear" at bounding box center [690, 281] width 21 height 21
drag, startPoint x: 835, startPoint y: 215, endPoint x: 830, endPoint y: 217, distance: 5.5
click at [679, 272] on input "12000" at bounding box center [633, 281] width 91 height 19
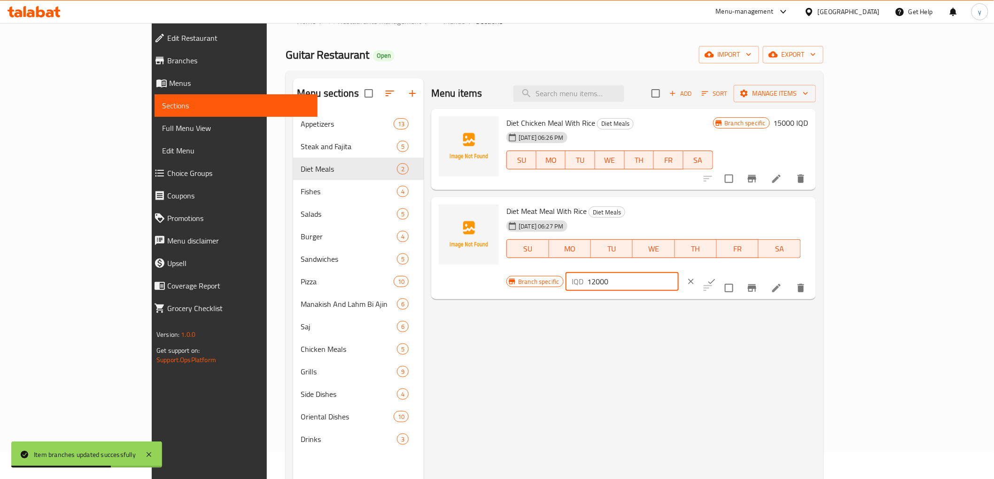
click at [679, 272] on input "12000" at bounding box center [633, 281] width 91 height 19
drag, startPoint x: 835, startPoint y: 215, endPoint x: 829, endPoint y: 215, distance: 5.2
click at [679, 272] on input "12000" at bounding box center [633, 281] width 91 height 19
drag, startPoint x: 835, startPoint y: 214, endPoint x: 830, endPoint y: 216, distance: 5.3
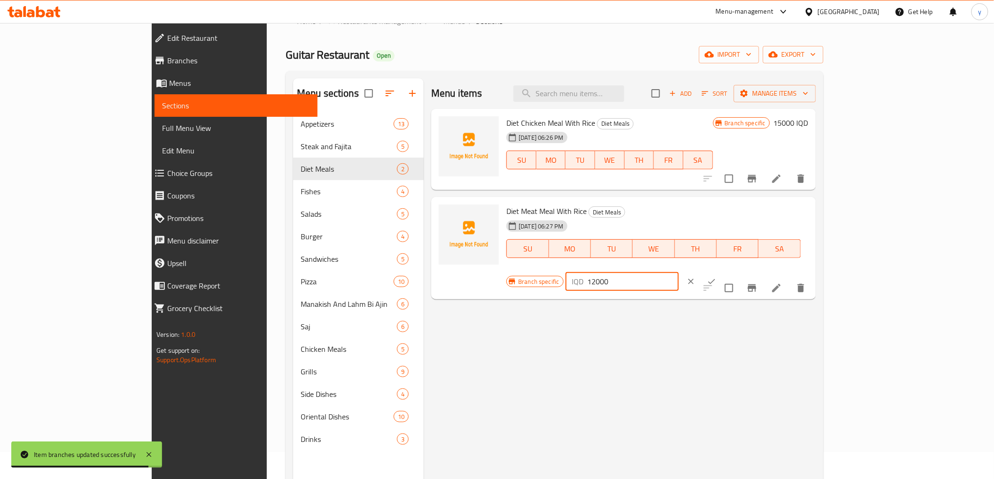
click at [679, 272] on input "12000" at bounding box center [633, 281] width 91 height 19
click at [679, 272] on div "IQD 120000 ​" at bounding box center [621, 281] width 113 height 19
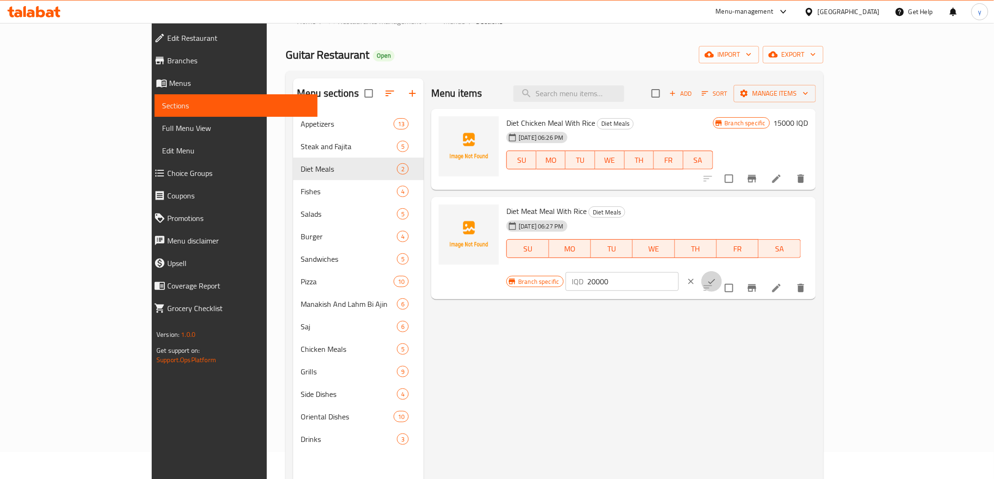
click at [716, 277] on icon "ok" at bounding box center [711, 281] width 9 height 9
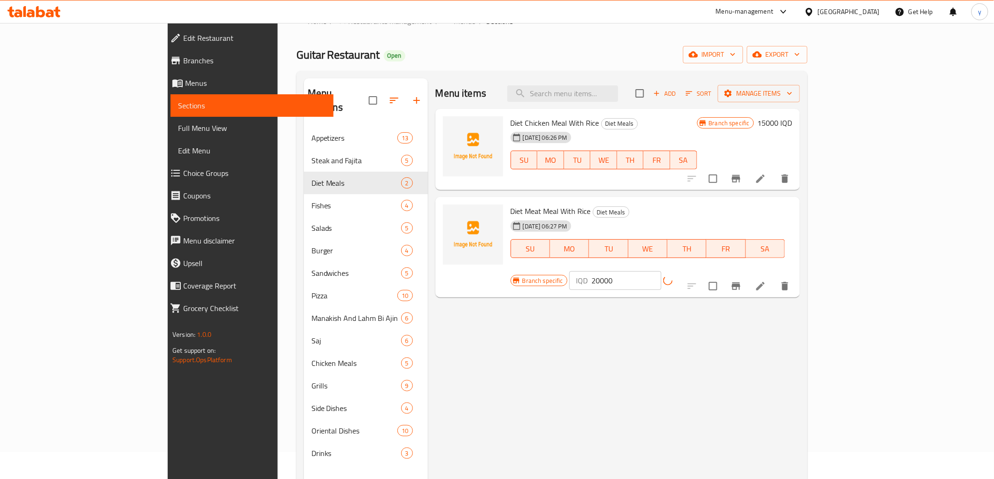
click at [747, 275] on button "Branch-specific-item" at bounding box center [736, 286] width 23 height 23
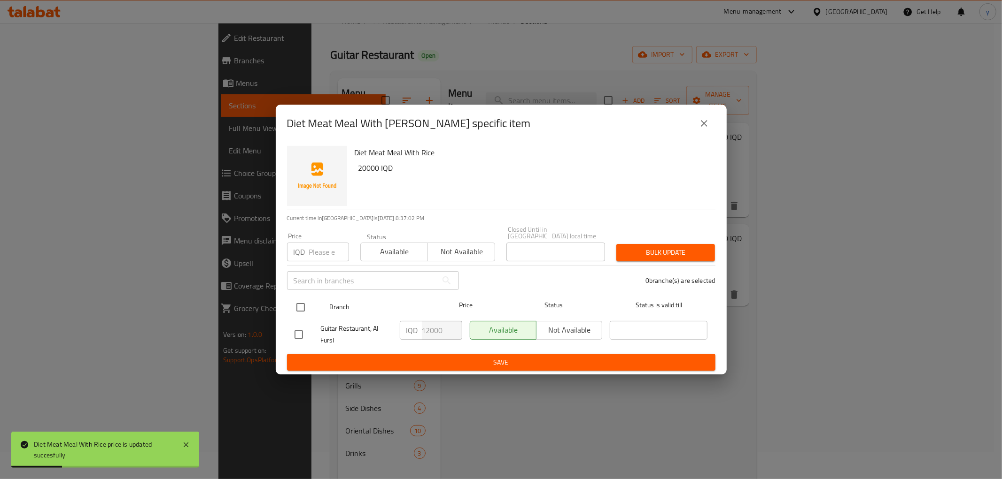
click at [302, 302] on input "checkbox" at bounding box center [301, 308] width 20 height 20
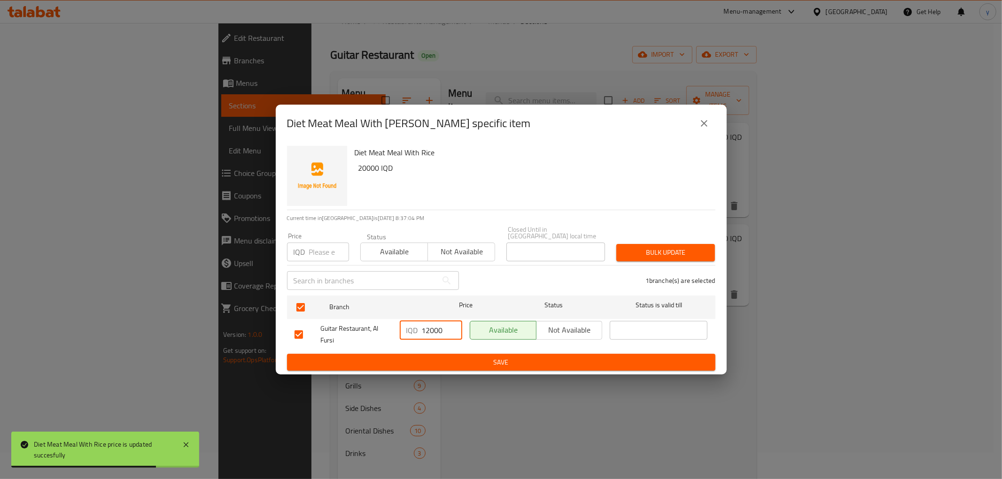
drag, startPoint x: 429, startPoint y: 325, endPoint x: 418, endPoint y: 325, distance: 10.8
click at [418, 325] on div "IQD 12000 ​" at bounding box center [431, 330] width 62 height 19
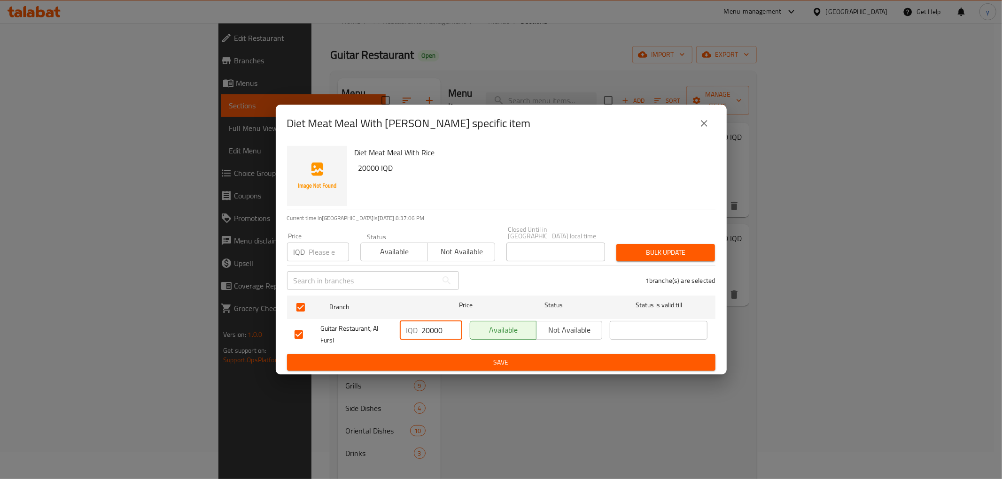
click at [452, 362] on span "Save" at bounding box center [500, 363] width 413 height 12
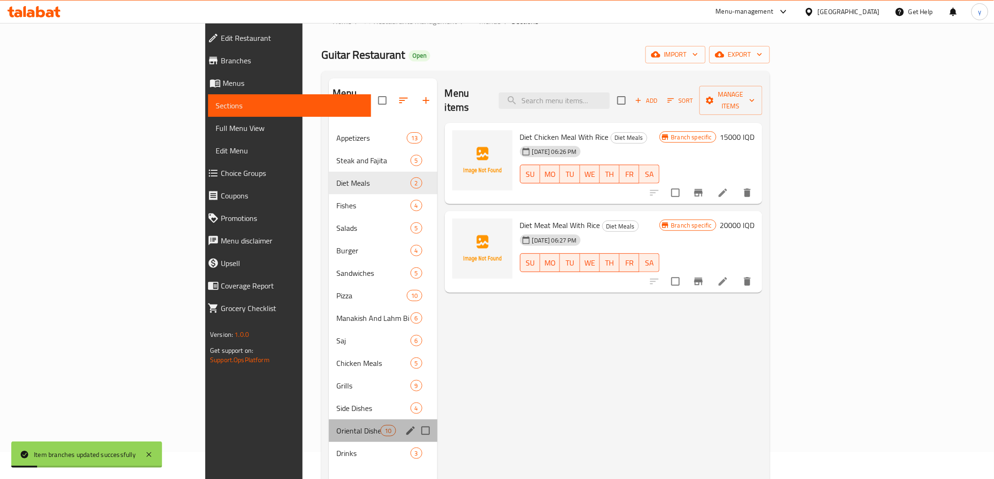
click at [329, 420] on div "Oriental Dishes 10" at bounding box center [383, 431] width 108 height 23
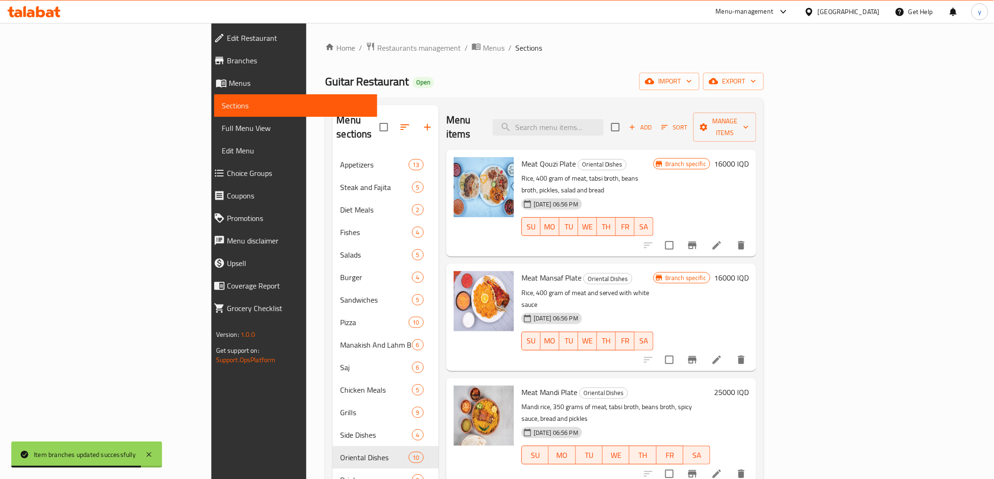
click at [521, 157] on span "Meat Qouzi Plate" at bounding box center [548, 164] width 54 height 14
copy span "Qouzi"
click at [590, 124] on input "search" at bounding box center [548, 127] width 111 height 16
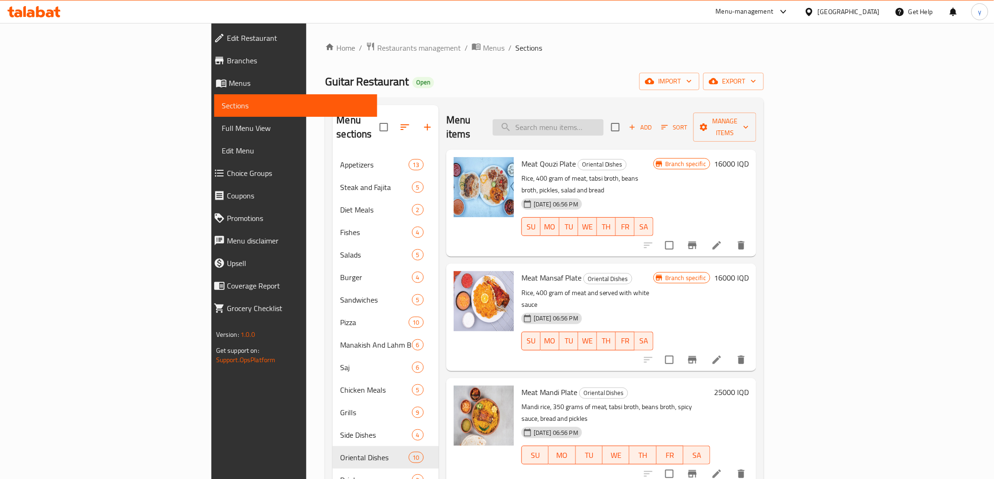
paste input "Qouzi"
click at [749, 157] on h6 "16000 IQD" at bounding box center [731, 163] width 35 height 13
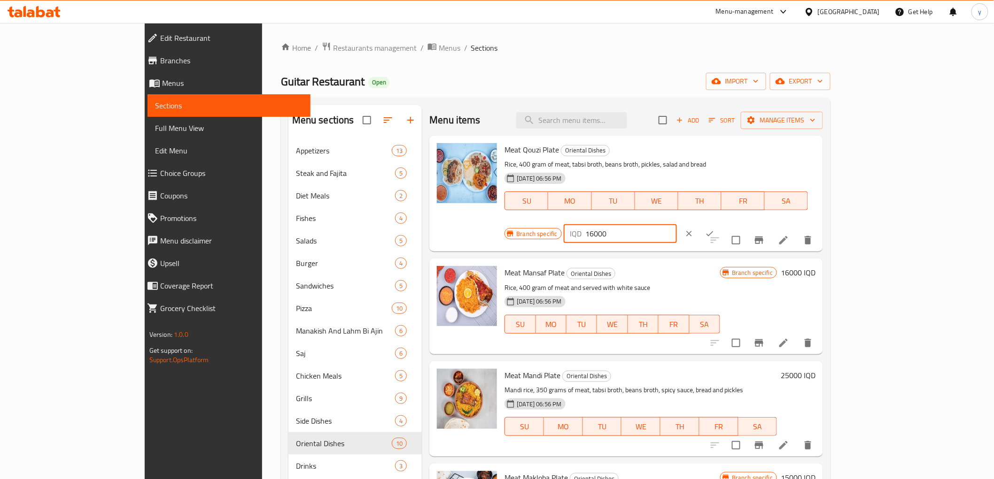
drag, startPoint x: 827, startPoint y: 155, endPoint x: 813, endPoint y: 156, distance: 14.6
click at [677, 224] on div "IQD 16000 ​" at bounding box center [620, 233] width 113 height 19
click at [714, 229] on icon "ok" at bounding box center [709, 233] width 9 height 9
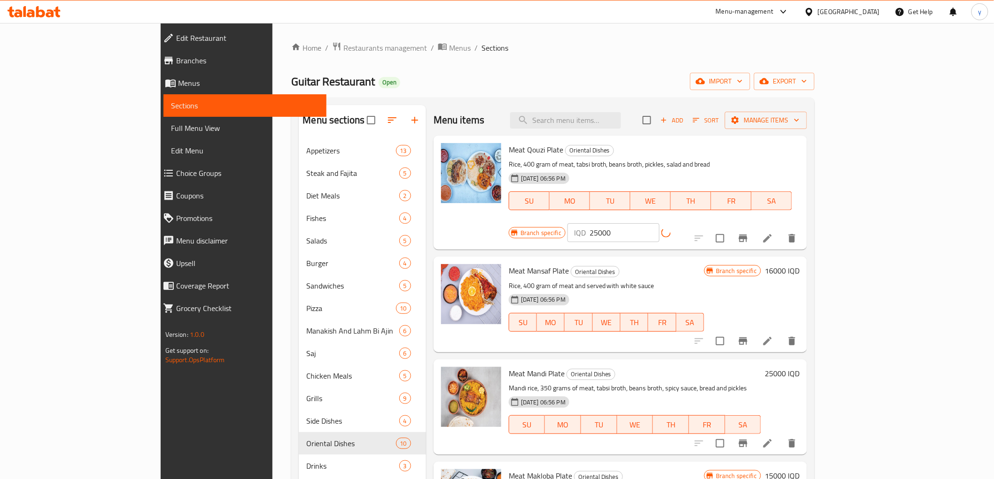
click at [754, 227] on button "Branch-specific-item" at bounding box center [743, 238] width 23 height 23
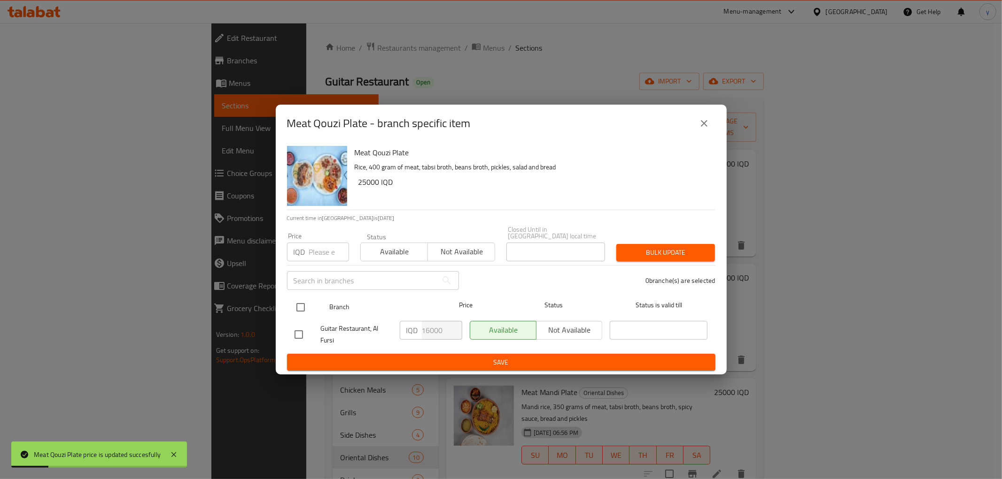
click at [297, 309] on input "checkbox" at bounding box center [301, 308] width 20 height 20
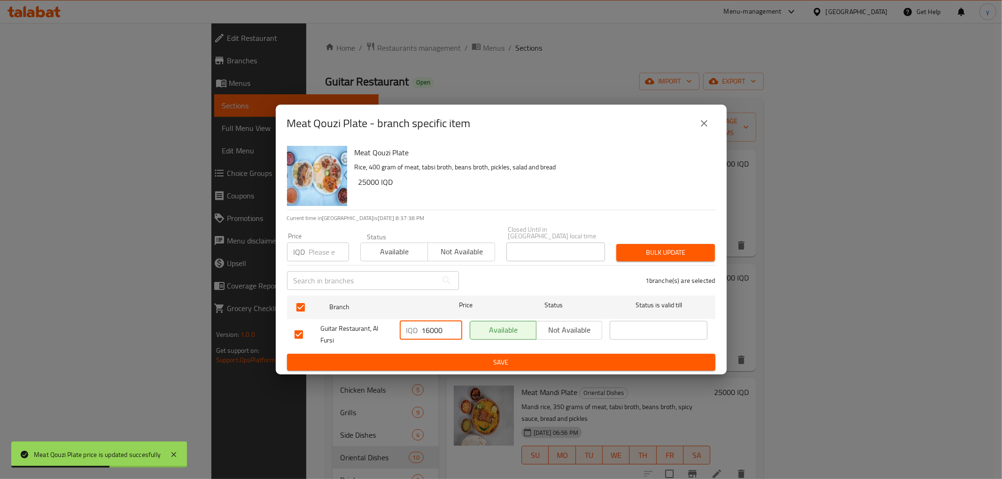
drag, startPoint x: 426, startPoint y: 325, endPoint x: 419, endPoint y: 325, distance: 7.1
click at [419, 325] on div "IQD 16000 ​" at bounding box center [431, 330] width 62 height 19
drag, startPoint x: 428, startPoint y: 325, endPoint x: 420, endPoint y: 326, distance: 7.5
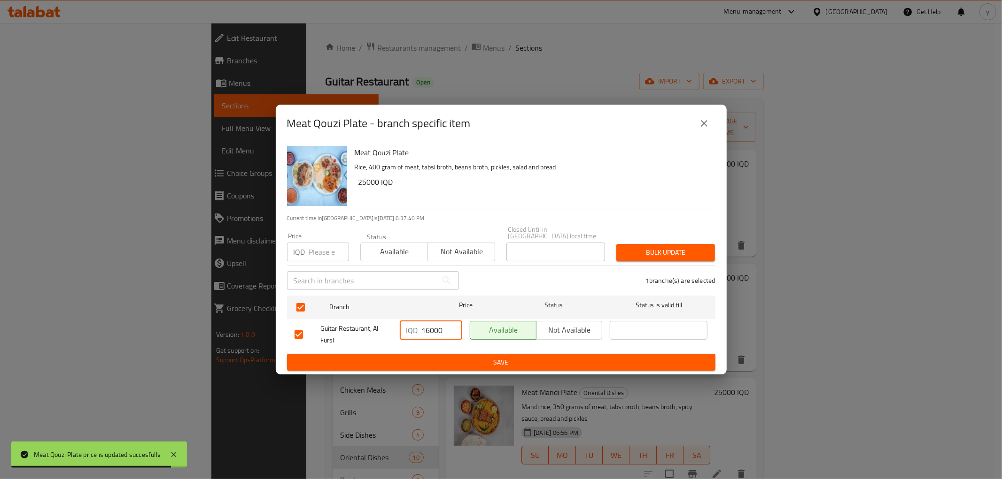
click at [420, 326] on div "IQD 16000 ​" at bounding box center [431, 330] width 62 height 19
click at [443, 361] on span "Save" at bounding box center [500, 363] width 413 height 12
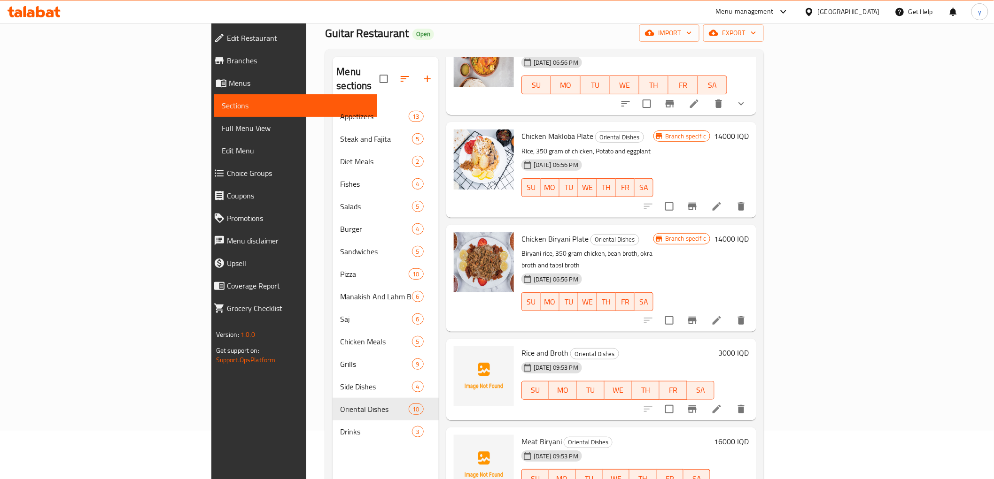
scroll to position [131, 0]
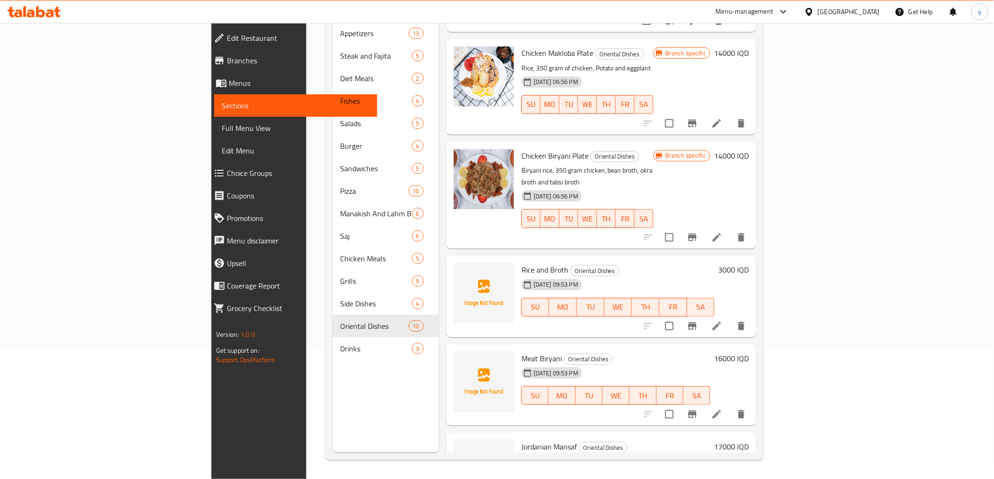
click at [749, 352] on h6 "16000 IQD" at bounding box center [731, 358] width 35 height 13
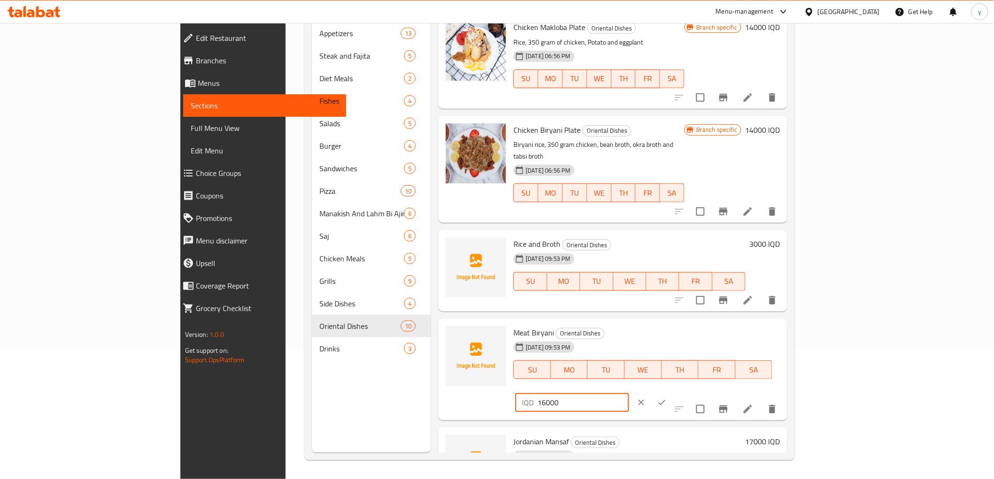
drag, startPoint x: 830, startPoint y: 302, endPoint x: 820, endPoint y: 305, distance: 10.7
click at [628, 394] on input "16000" at bounding box center [582, 403] width 91 height 19
click at [665, 401] on icon "ok" at bounding box center [661, 403] width 7 height 5
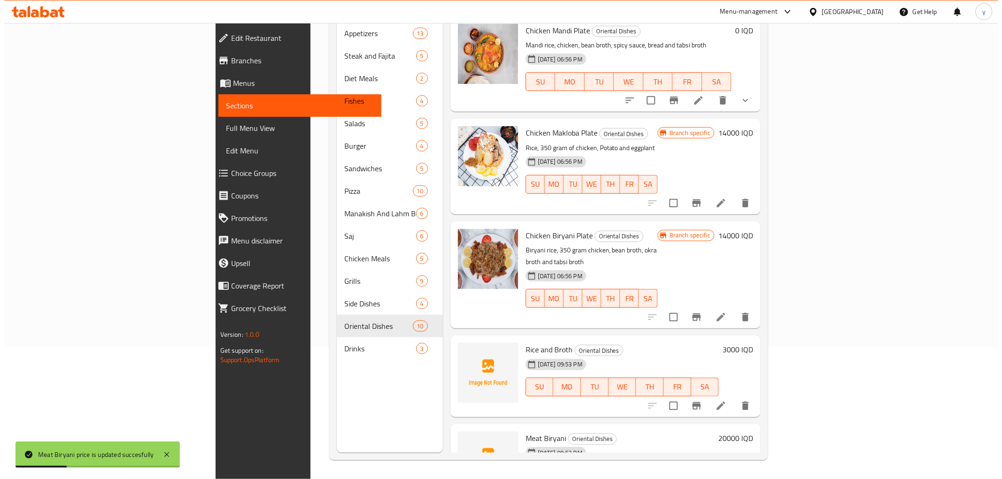
scroll to position [423, 0]
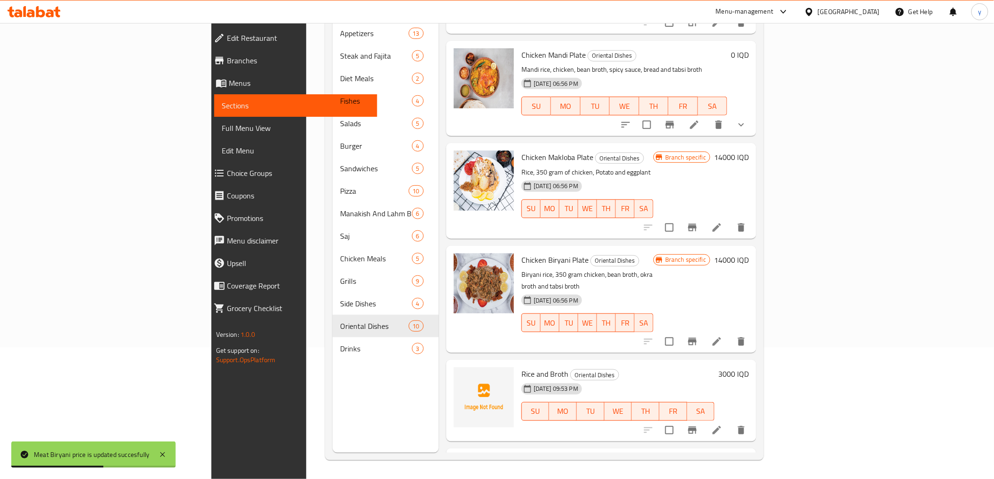
click at [749, 254] on h6 "14000 IQD" at bounding box center [731, 260] width 35 height 13
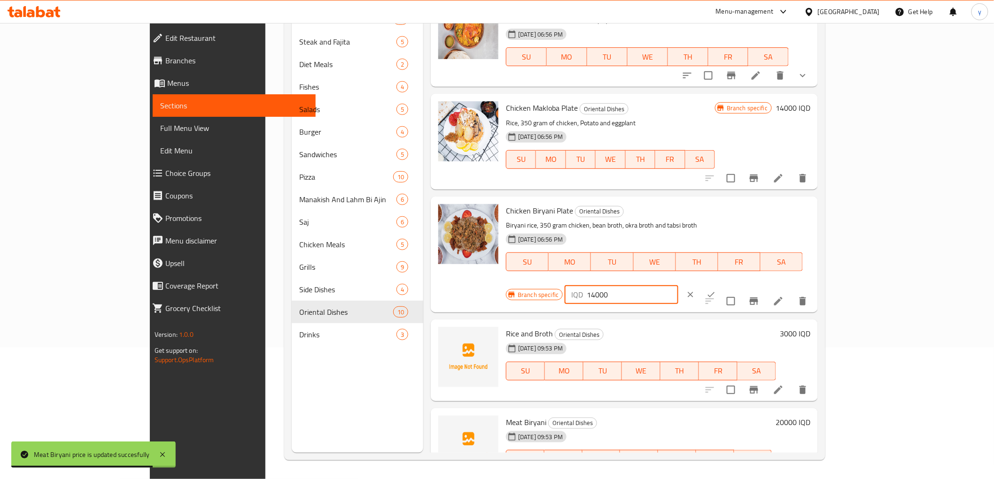
click at [678, 286] on input "14000" at bounding box center [632, 295] width 91 height 19
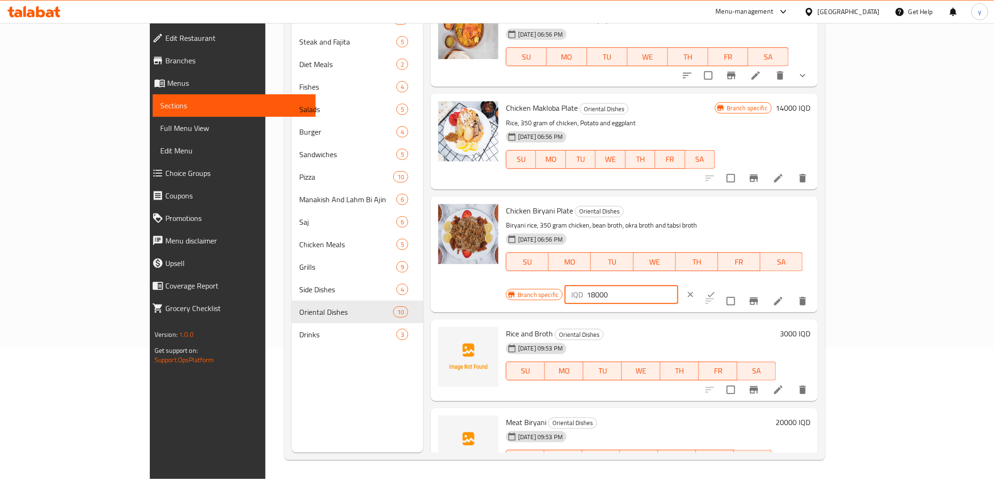
click at [716, 290] on icon "ok" at bounding box center [710, 294] width 9 height 9
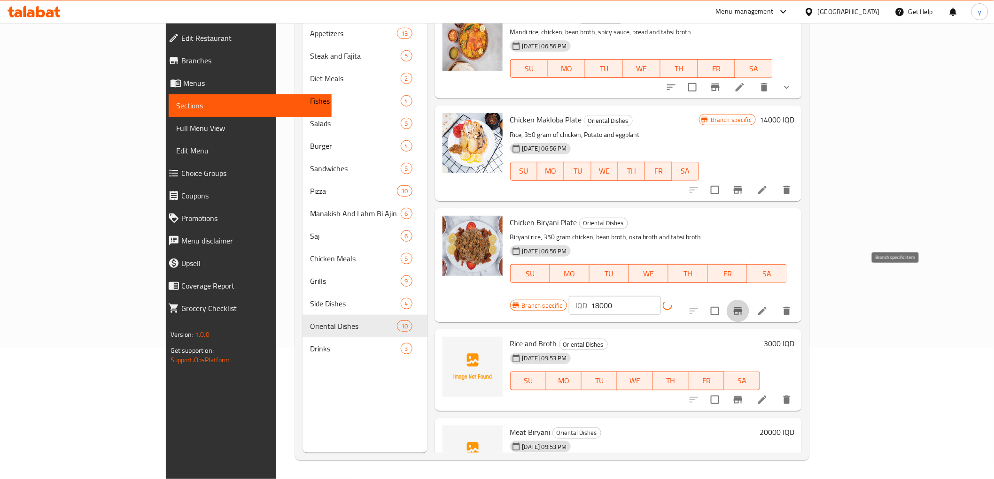
click at [743, 306] on icon "Branch-specific-item" at bounding box center [737, 311] width 11 height 11
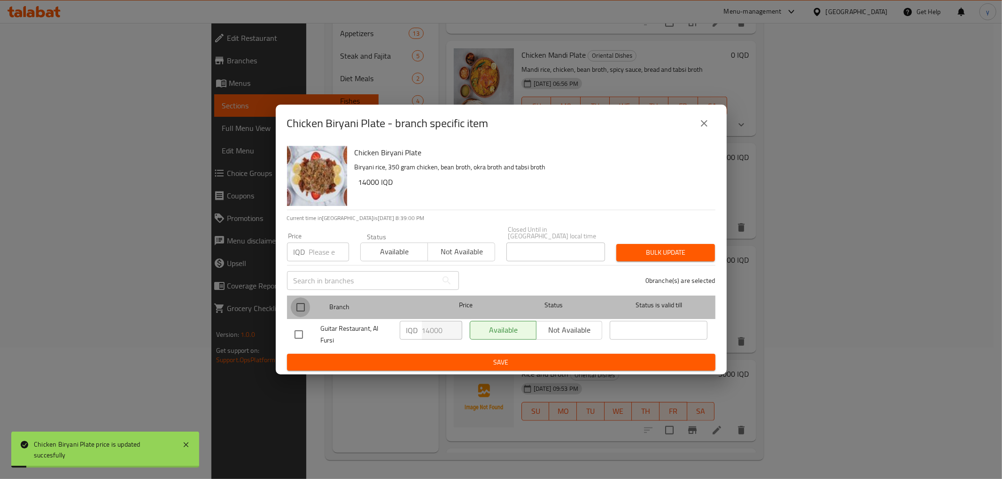
click at [302, 306] on input "checkbox" at bounding box center [301, 308] width 20 height 20
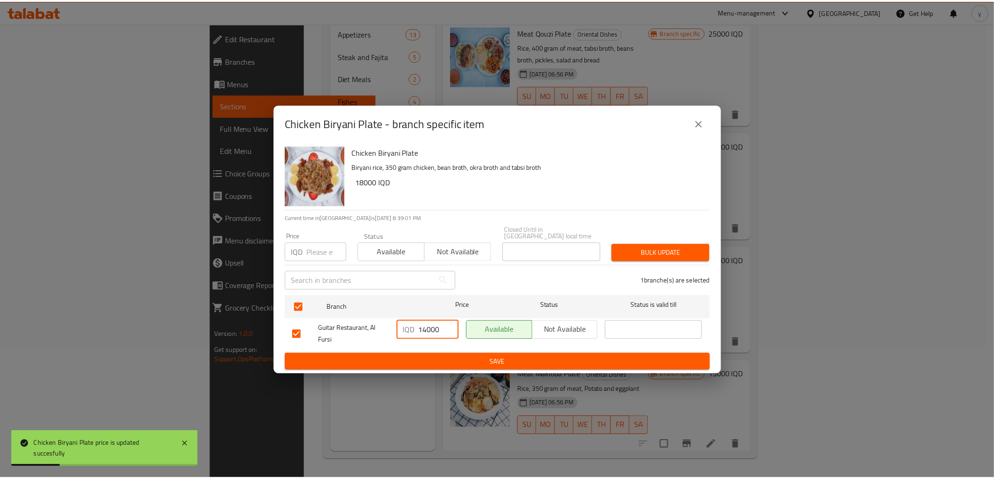
scroll to position [423, 0]
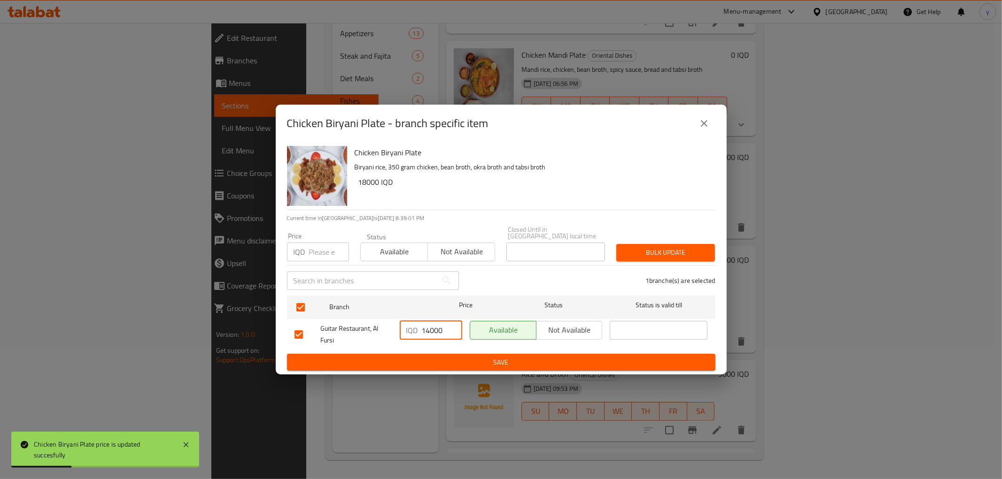
click at [430, 326] on input "14000" at bounding box center [442, 330] width 40 height 19
type input "18000"
click at [440, 359] on span "Save" at bounding box center [500, 363] width 413 height 12
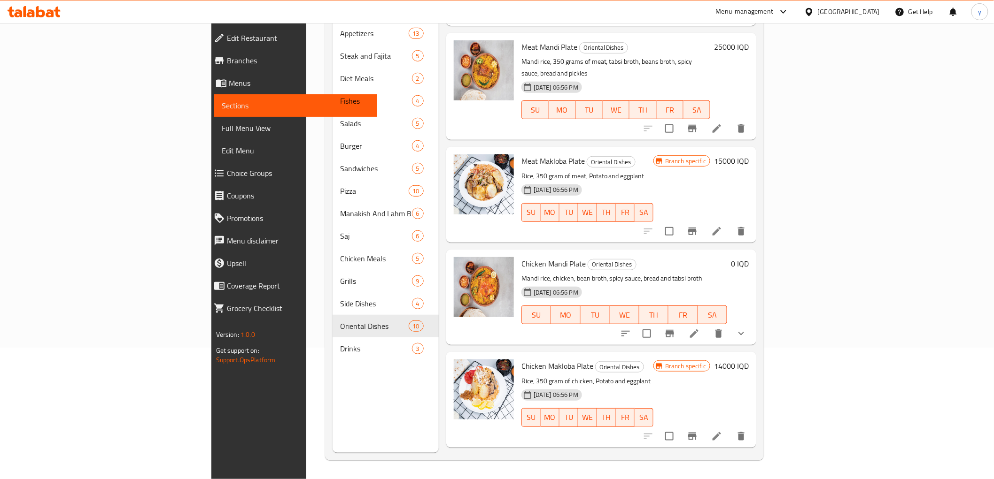
scroll to position [110, 0]
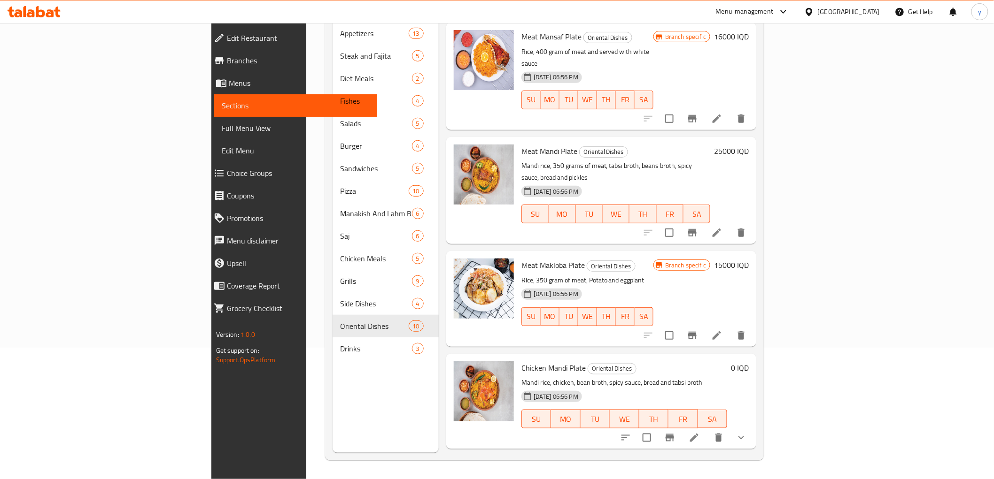
click at [749, 259] on div "Branch specific 15000 IQD" at bounding box center [700, 299] width 95 height 80
click at [749, 259] on h6 "15000 IQD" at bounding box center [731, 265] width 35 height 13
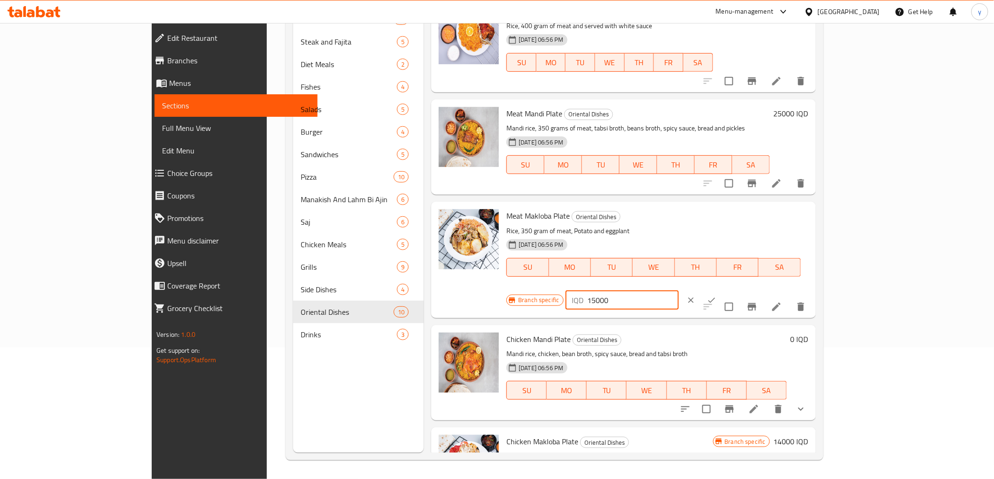
drag, startPoint x: 829, startPoint y: 219, endPoint x: 825, endPoint y: 221, distance: 5.1
click at [679, 291] on input "15000" at bounding box center [633, 300] width 91 height 19
type input "18000"
click at [716, 296] on icon "ok" at bounding box center [711, 300] width 9 height 9
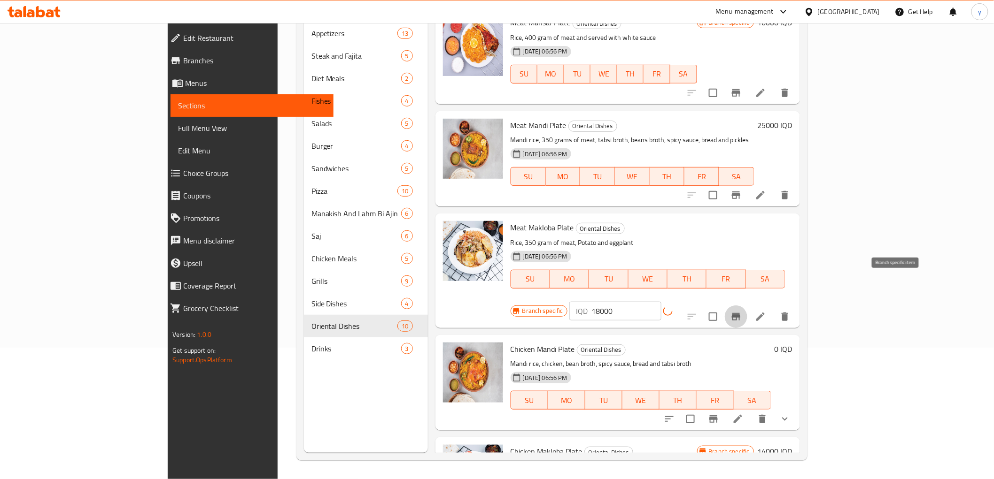
click at [742, 311] on icon "Branch-specific-item" at bounding box center [735, 316] width 11 height 11
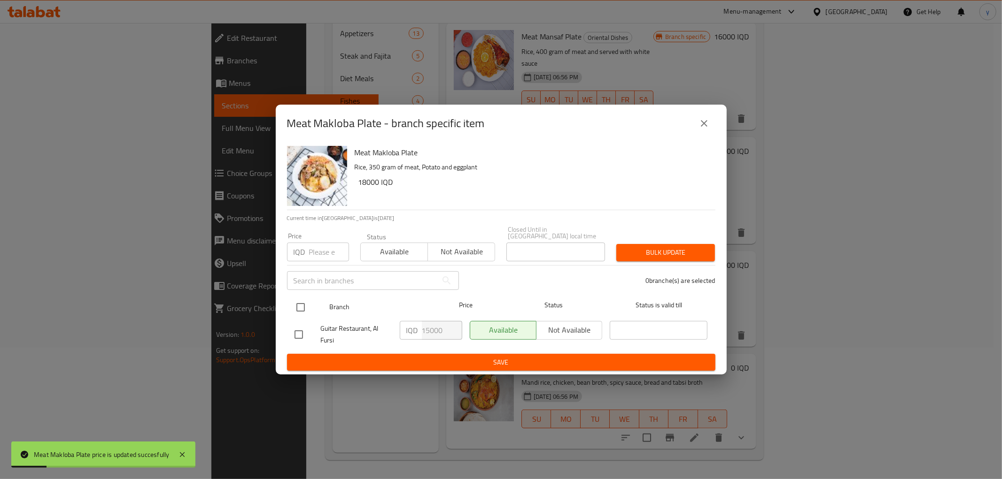
click at [296, 298] on input "checkbox" at bounding box center [301, 308] width 20 height 20
checkbox input "true"
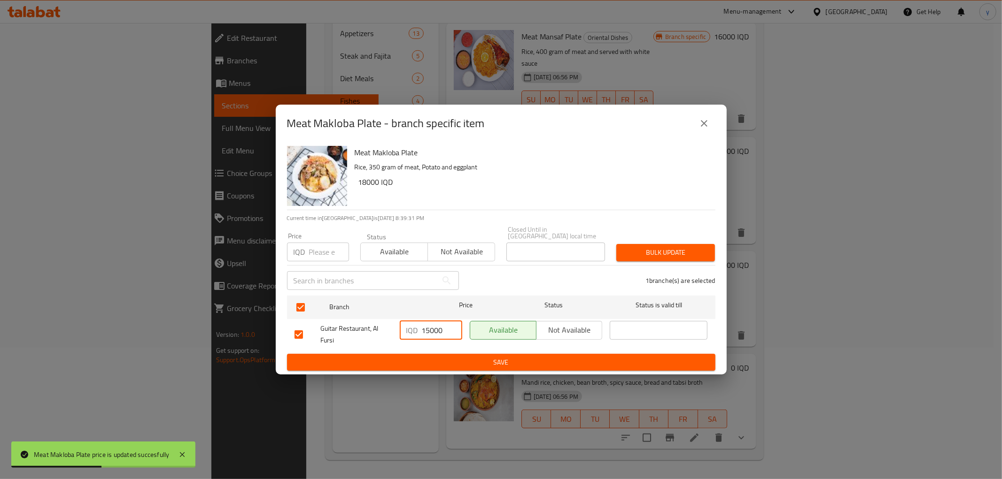
drag, startPoint x: 425, startPoint y: 331, endPoint x: 429, endPoint y: 328, distance: 5.1
click at [429, 328] on input "15000" at bounding box center [442, 330] width 40 height 19
type input "18000"
click at [433, 354] on button "Save" at bounding box center [501, 362] width 428 height 17
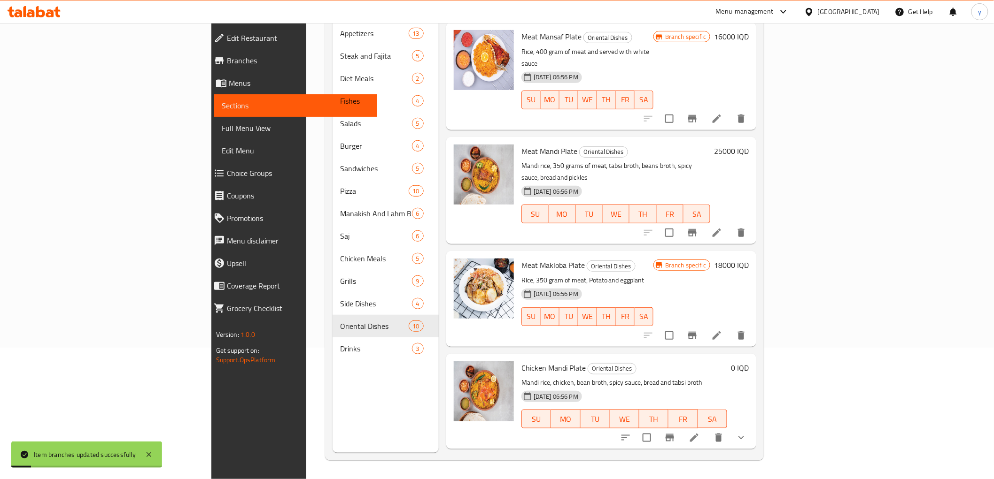
click at [749, 259] on h6 "18000 IQD" at bounding box center [731, 265] width 35 height 13
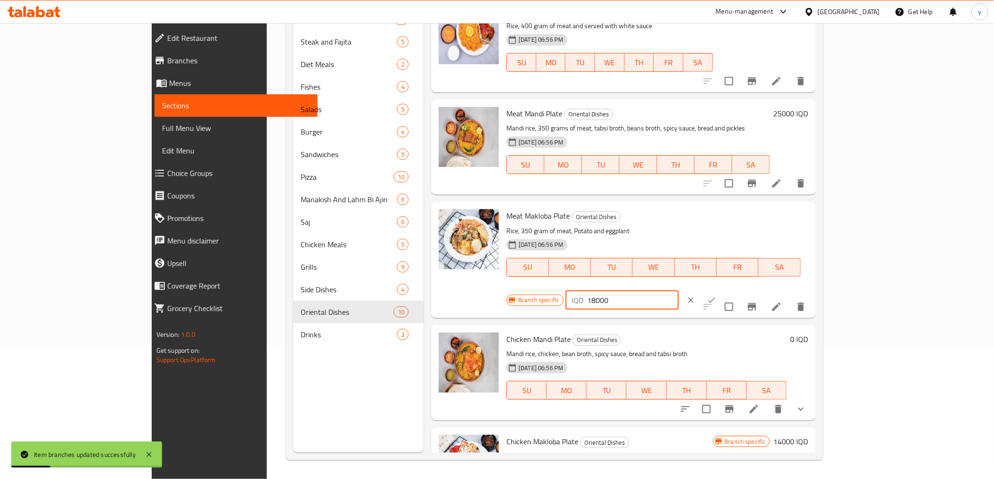
drag, startPoint x: 828, startPoint y: 219, endPoint x: 817, endPoint y: 224, distance: 12.0
click at [679, 291] on div "IQD 18000 ​" at bounding box center [621, 300] width 113 height 19
type input "20000"
click at [722, 290] on button "ok" at bounding box center [711, 300] width 21 height 21
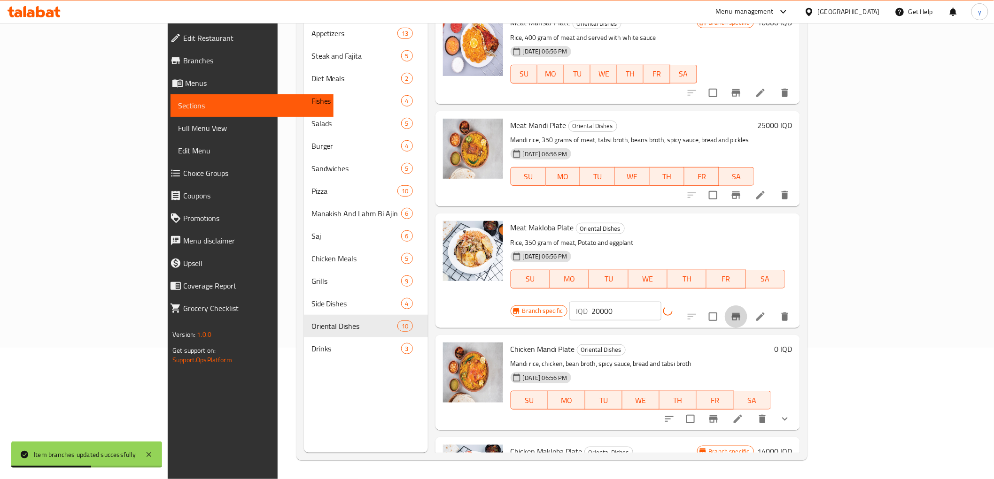
click at [740, 313] on icon "Branch-specific-item" at bounding box center [736, 317] width 8 height 8
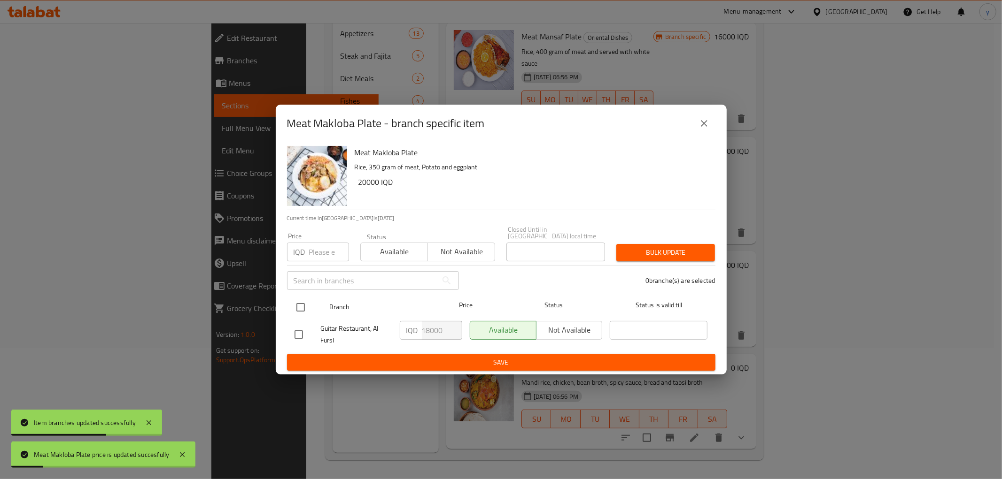
click at [302, 298] on input "checkbox" at bounding box center [301, 308] width 20 height 20
checkbox input "true"
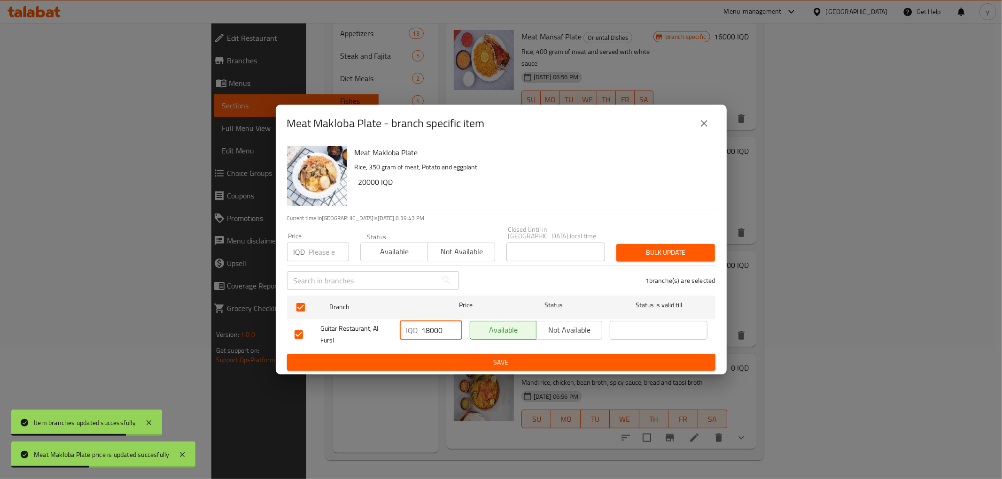
drag, startPoint x: 428, startPoint y: 325, endPoint x: 415, endPoint y: 330, distance: 14.6
click at [415, 330] on div "IQD 18000 ​" at bounding box center [431, 330] width 62 height 19
type input "20000"
click at [418, 342] on div "IQD 20000 ​" at bounding box center [431, 334] width 70 height 35
click at [425, 357] on span "Save" at bounding box center [500, 363] width 413 height 12
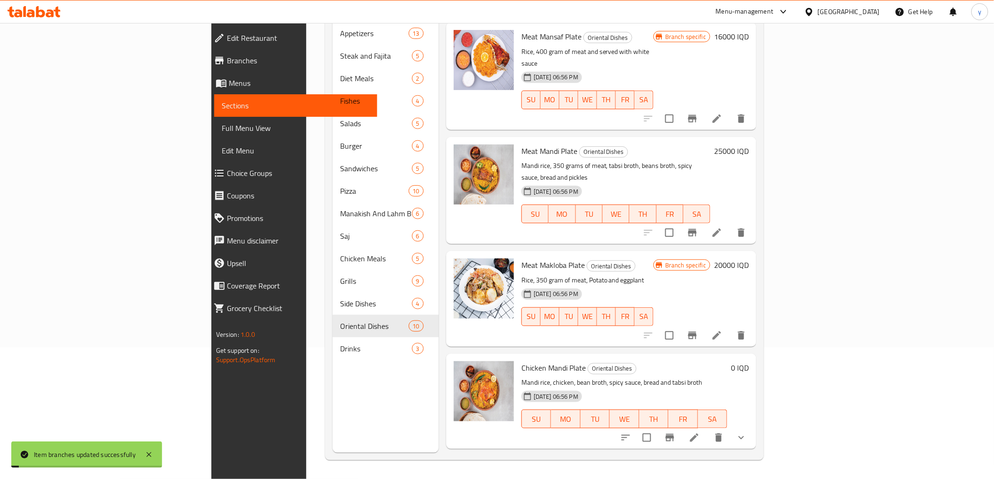
scroll to position [214, 0]
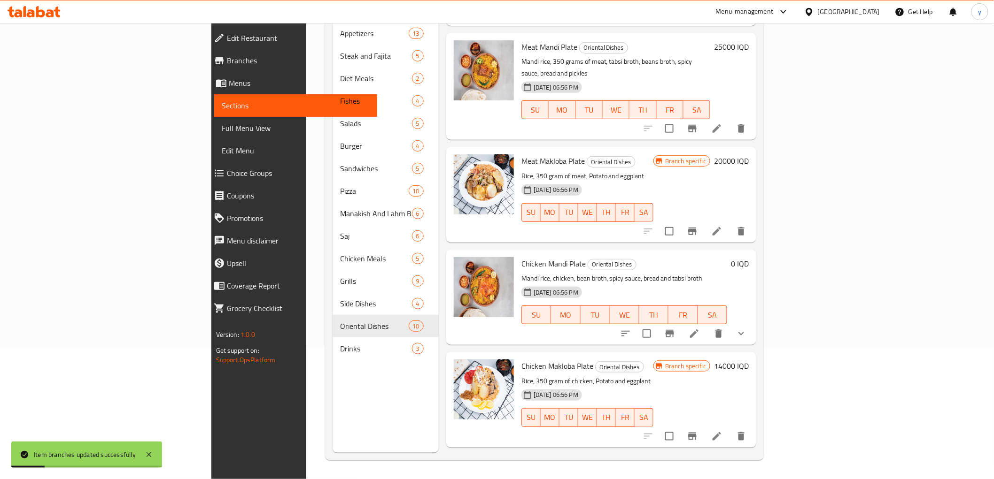
click at [749, 360] on h6 "14000 IQD" at bounding box center [731, 366] width 35 height 13
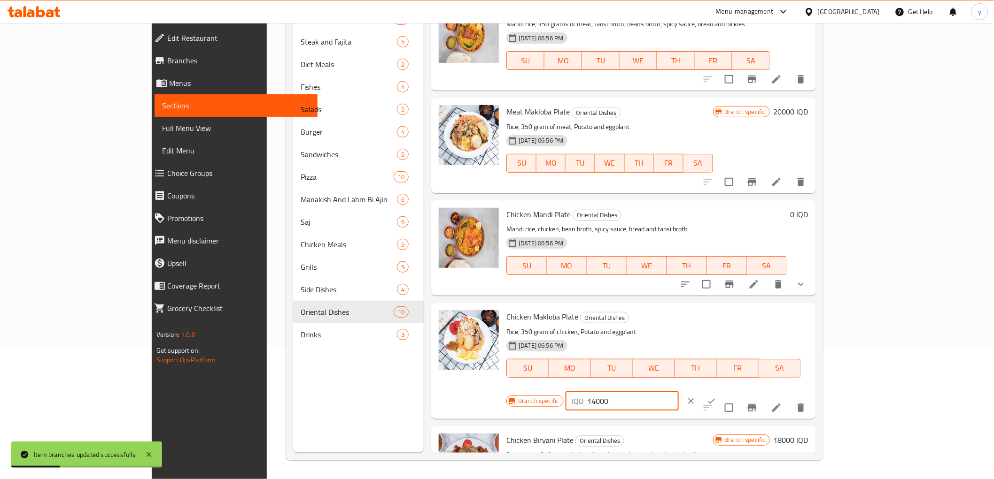
click at [679, 392] on input "14000" at bounding box center [633, 401] width 91 height 19
click at [679, 392] on input "184000" at bounding box center [633, 401] width 91 height 19
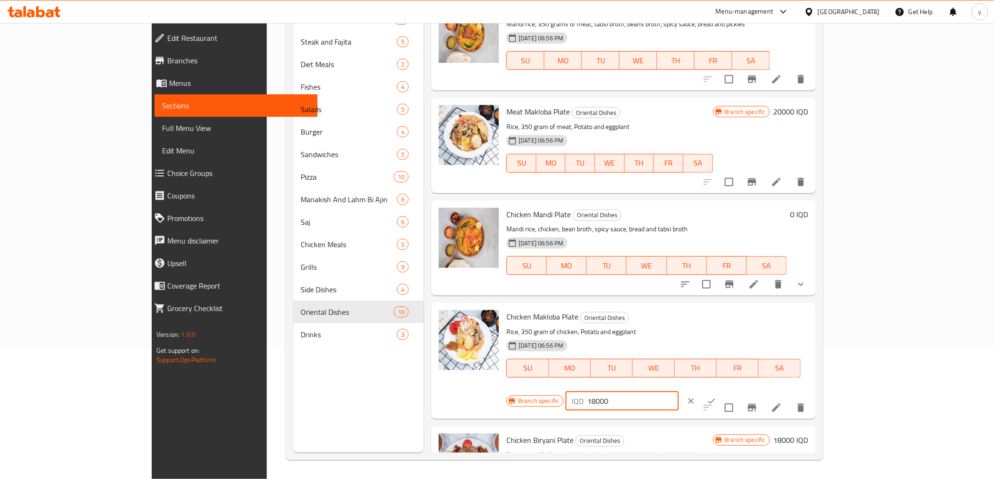
type input "18000"
click at [716, 397] on icon "ok" at bounding box center [711, 401] width 9 height 9
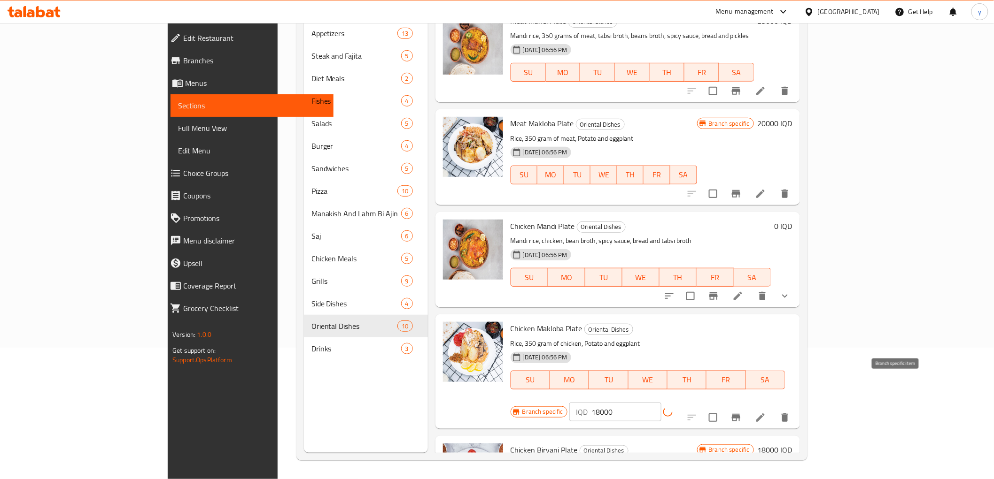
click at [742, 412] on icon "Branch-specific-item" at bounding box center [735, 417] width 11 height 11
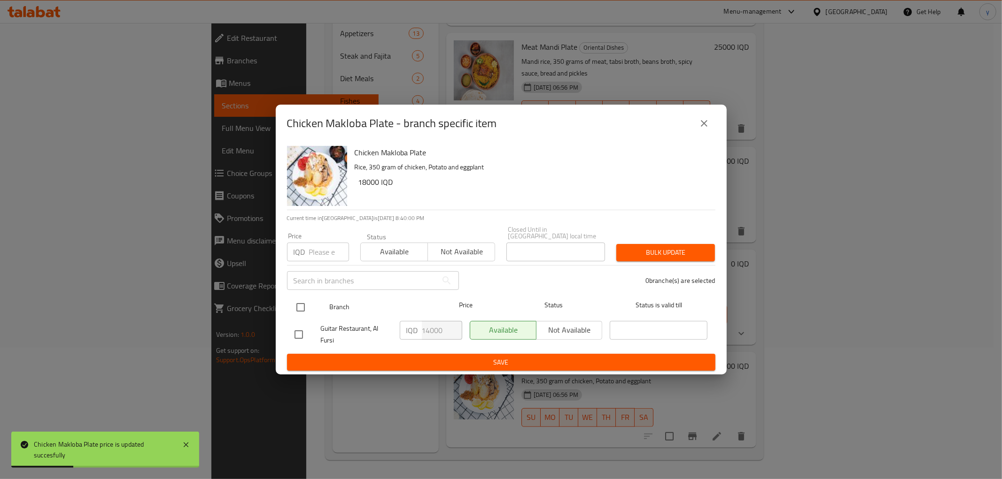
click at [302, 306] on input "checkbox" at bounding box center [301, 308] width 20 height 20
checkbox input "true"
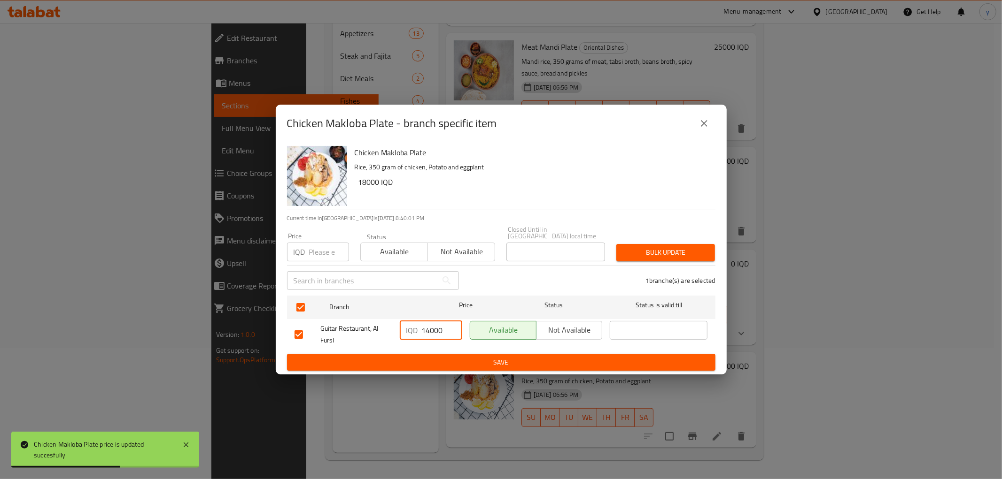
click at [430, 325] on input "14000" at bounding box center [442, 330] width 40 height 19
type input "18000"
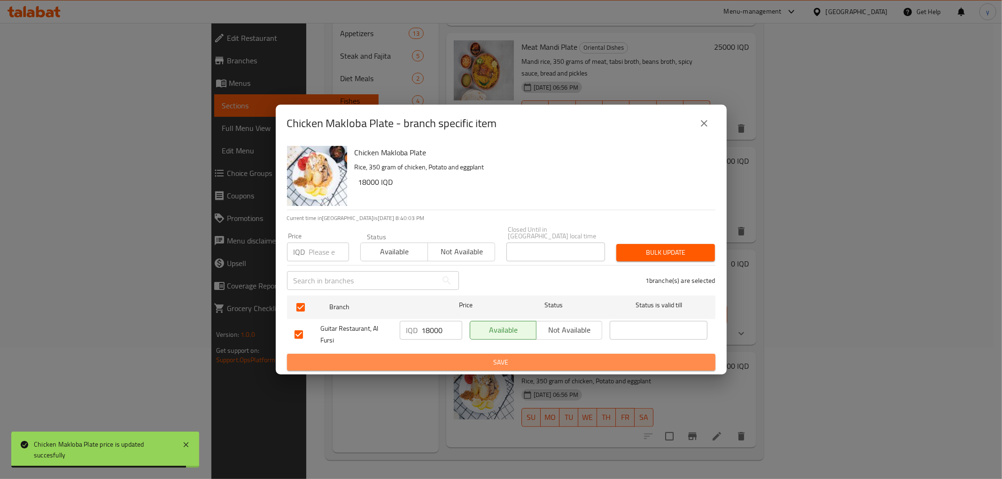
click at [435, 360] on span "Save" at bounding box center [500, 363] width 413 height 12
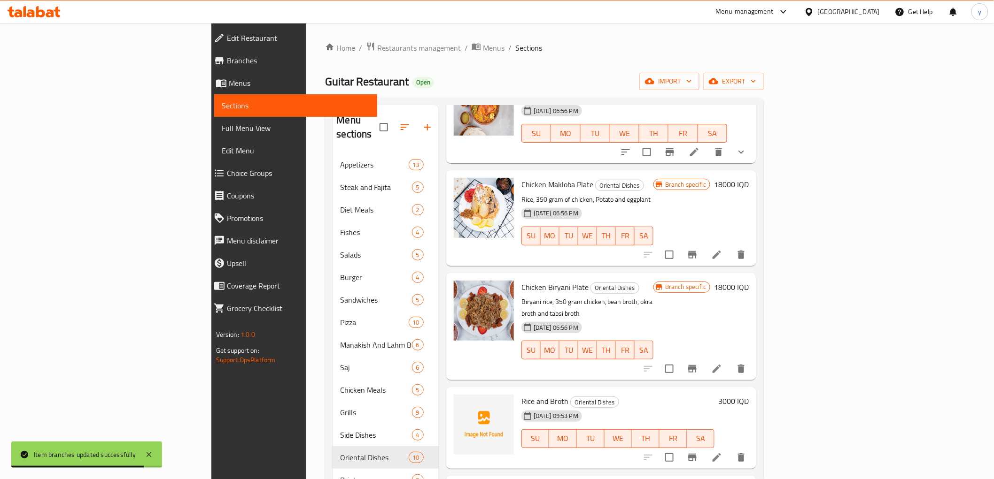
scroll to position [131, 0]
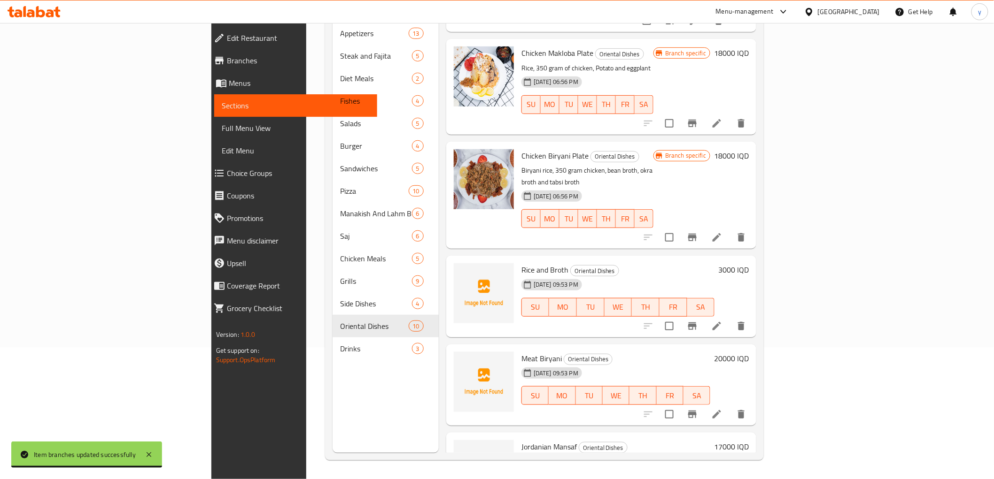
click at [749, 441] on h6 "17000 IQD" at bounding box center [731, 447] width 35 height 13
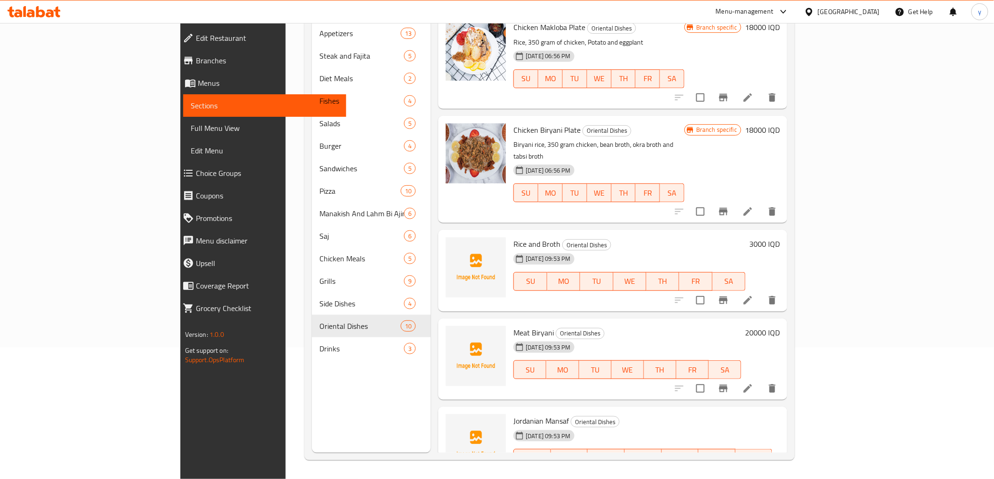
drag, startPoint x: 828, startPoint y: 388, endPoint x: 818, endPoint y: 391, distance: 11.2
type input "25000"
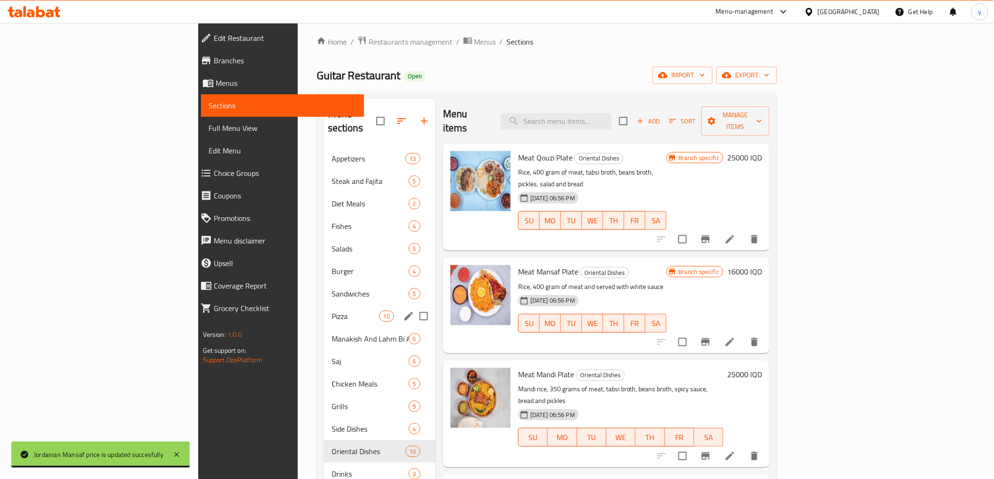
scroll to position [0, 0]
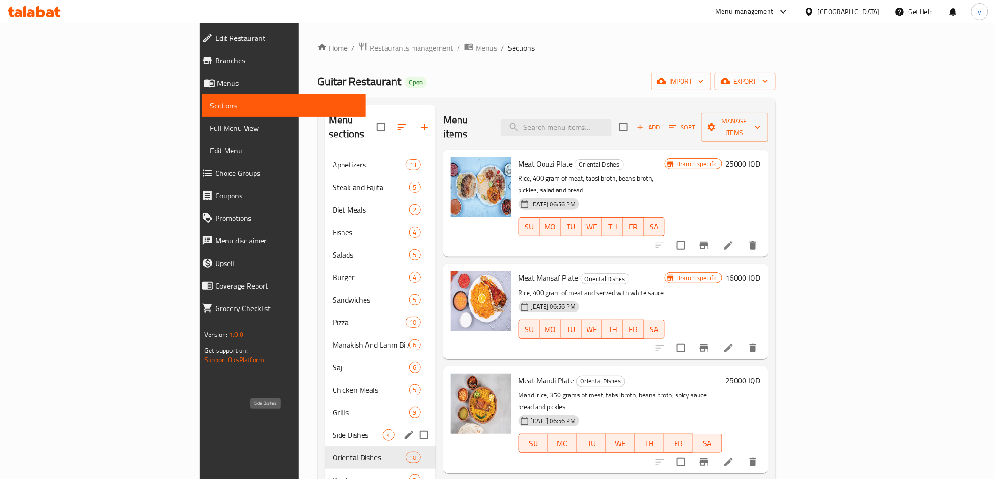
click at [332, 430] on span "Side Dishes" at bounding box center [357, 435] width 50 height 11
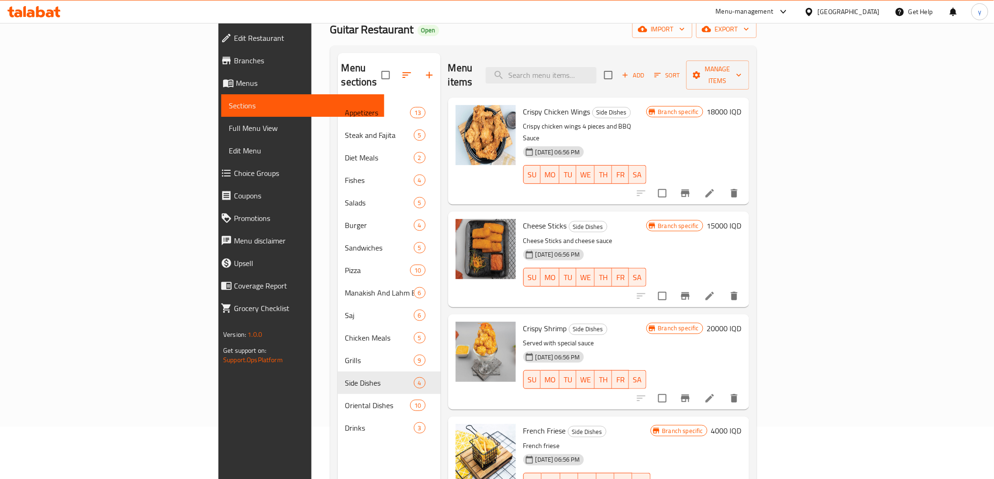
scroll to position [27, 0]
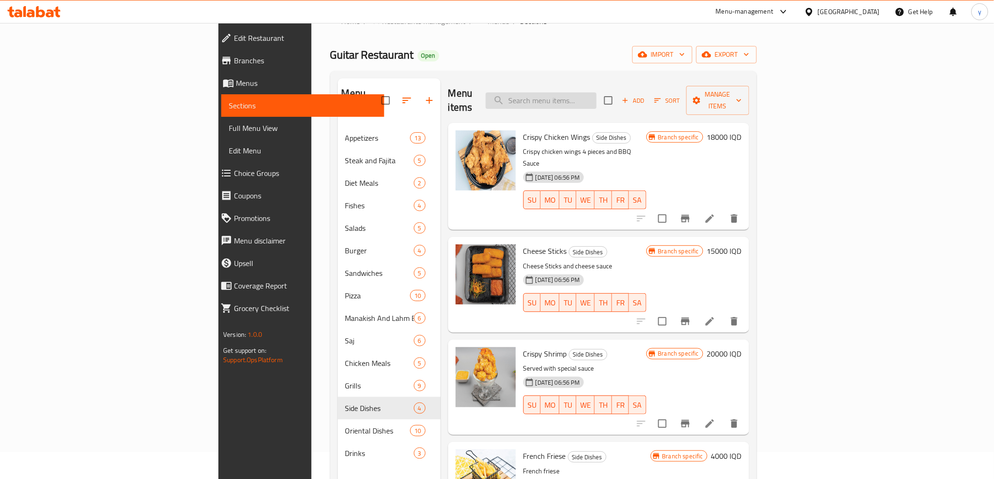
click at [596, 97] on input "search" at bounding box center [541, 101] width 111 height 16
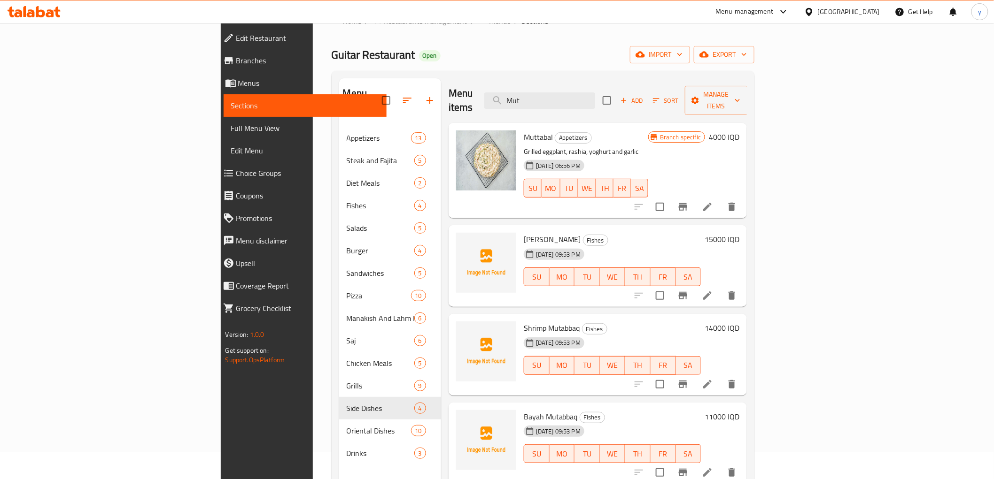
click at [524, 321] on span "Shrimp Mutabbaq" at bounding box center [552, 328] width 56 height 14
copy h6 "Shrimp Mutabbaq"
click at [595, 93] on input "Mut" at bounding box center [539, 101] width 111 height 16
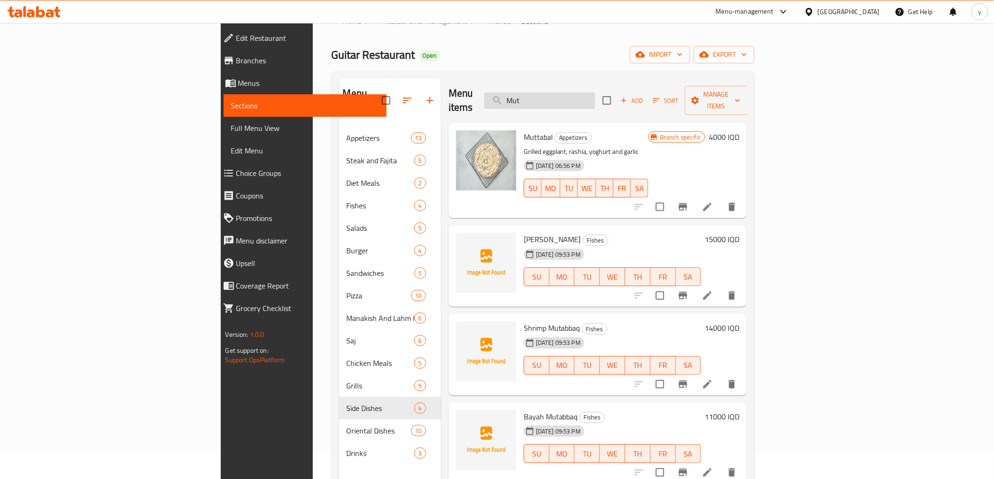
click at [595, 93] on input "Mut" at bounding box center [539, 101] width 111 height 16
paste input "Shrimp Mutabbaq"
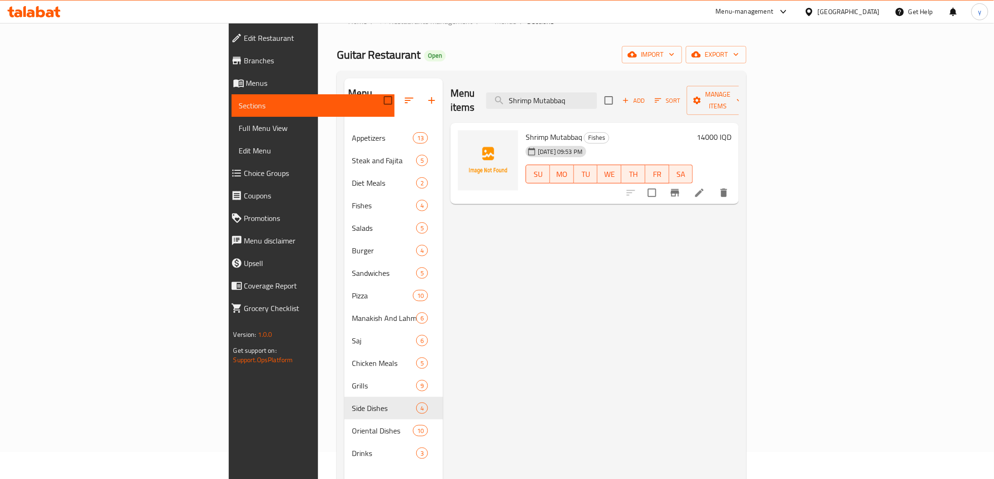
type input "Shrimp Mutabbaq"
click at [731, 131] on h6 "14000 IQD" at bounding box center [713, 137] width 35 height 13
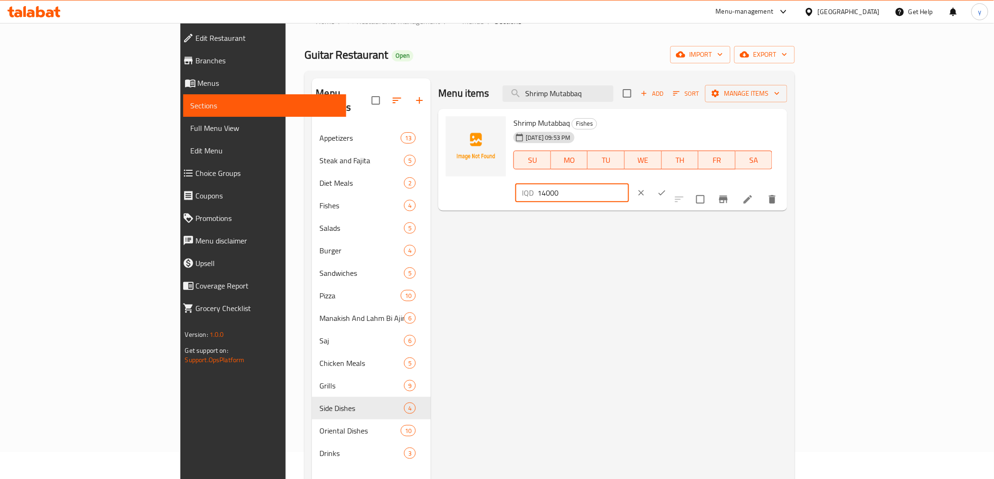
drag, startPoint x: 830, startPoint y: 124, endPoint x: 824, endPoint y: 127, distance: 7.0
click at [628, 184] on div "IQD 14000 ​" at bounding box center [571, 193] width 113 height 19
type input "24000"
click at [672, 183] on button "ok" at bounding box center [661, 193] width 21 height 21
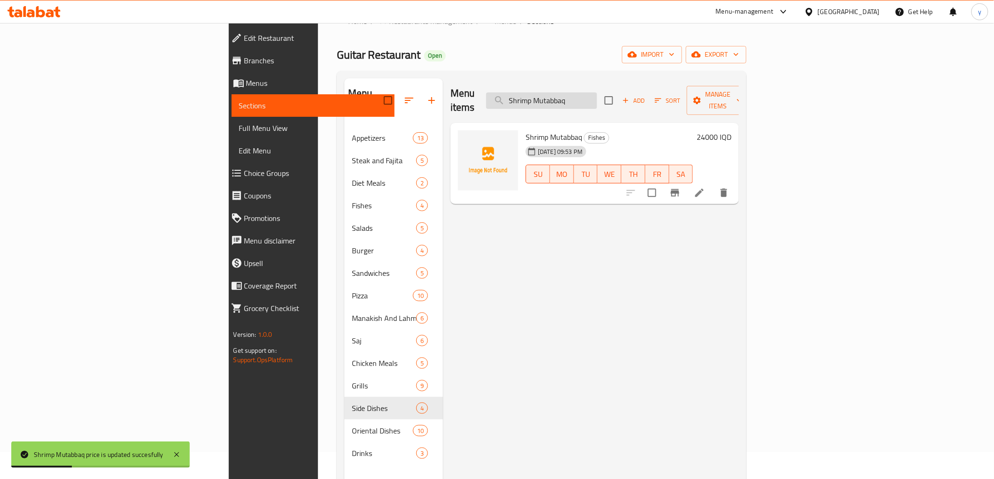
click at [597, 93] on input "Shrimp Mutabbaq" at bounding box center [541, 101] width 111 height 16
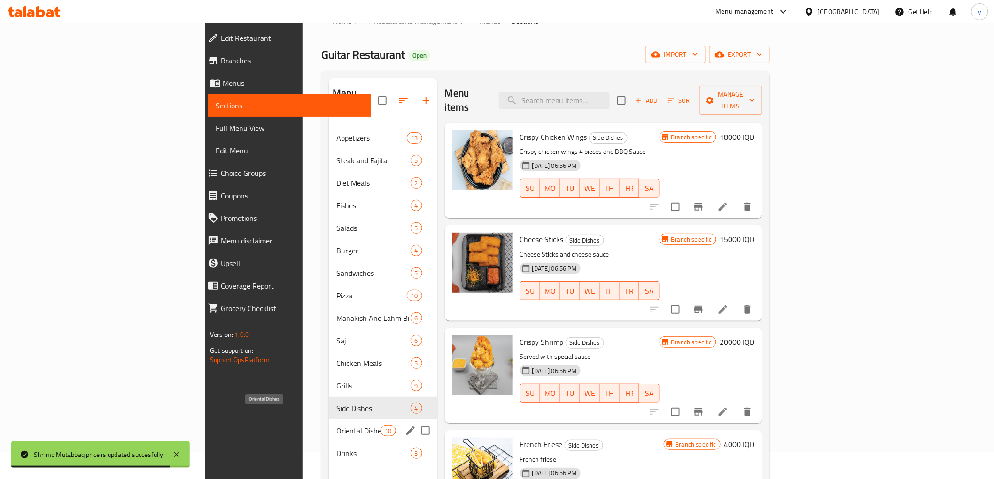
click at [336, 425] on span "Oriental Dishes" at bounding box center [358, 430] width 44 height 11
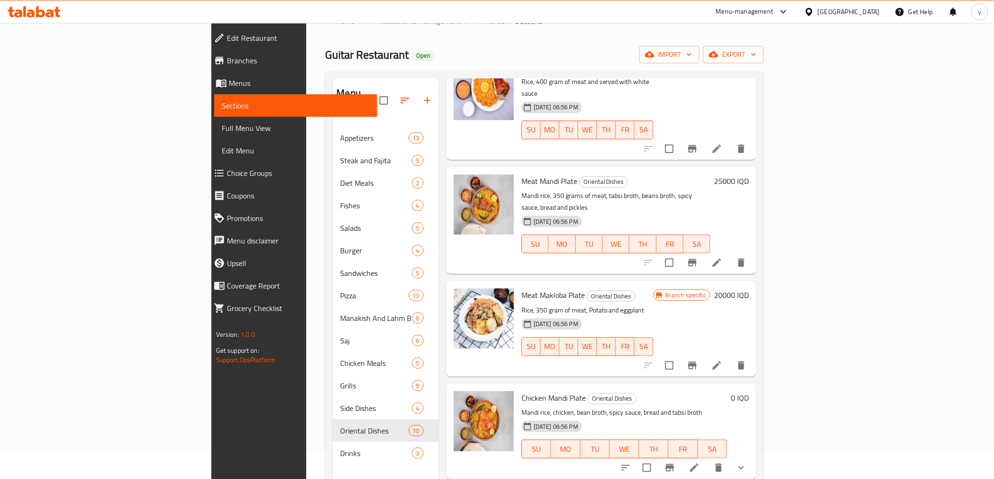
scroll to position [209, 0]
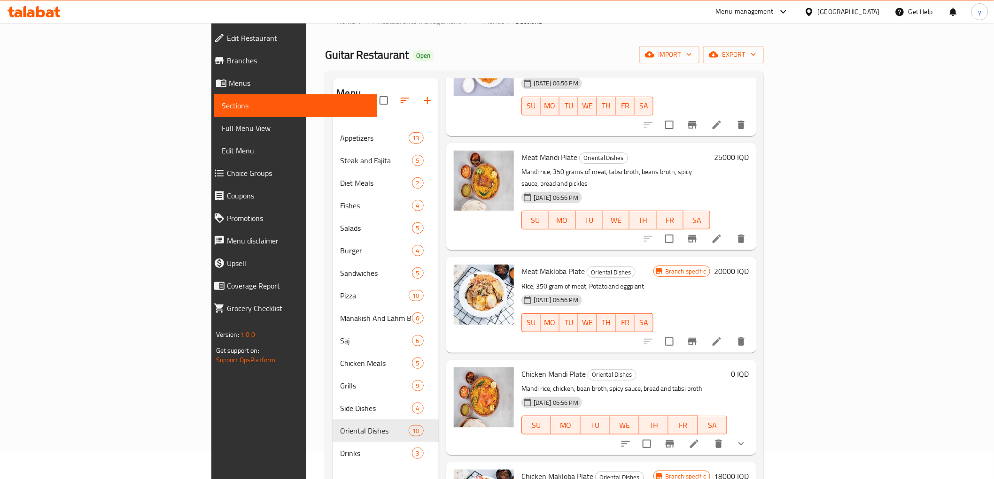
click at [747, 439] on icon "show more" at bounding box center [740, 444] width 11 height 11
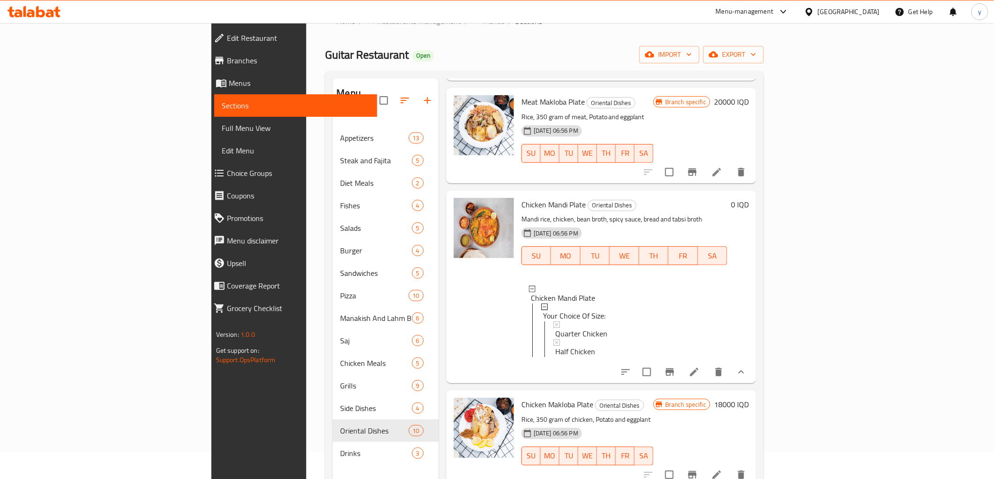
scroll to position [417, 0]
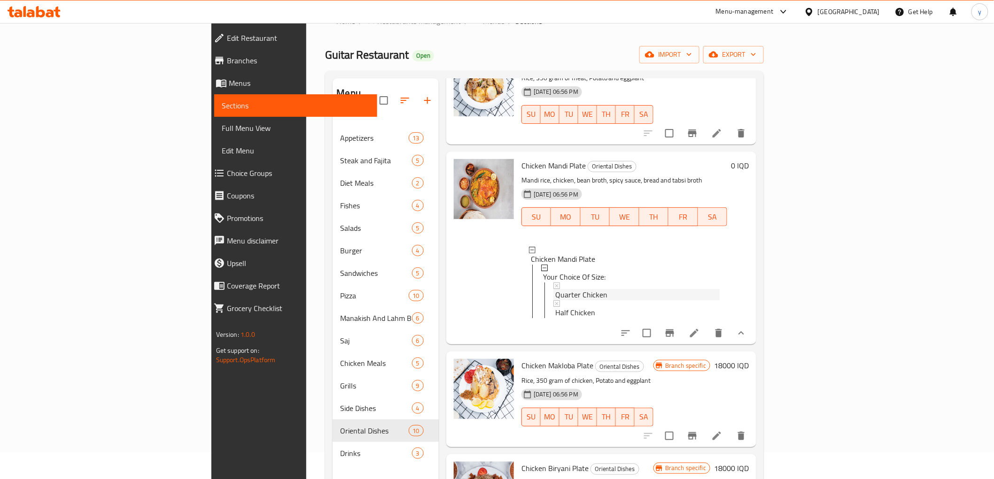
click at [587, 289] on div "Quarter Chicken" at bounding box center [637, 294] width 164 height 11
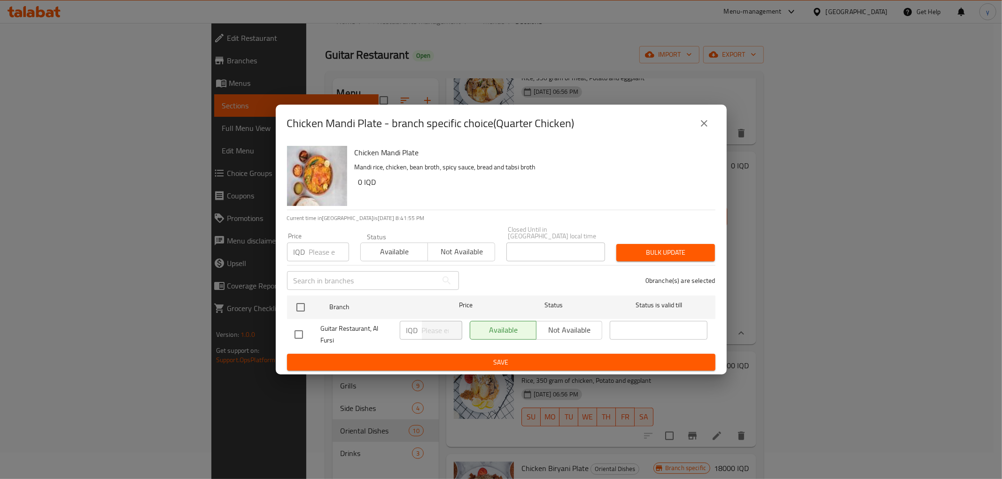
click at [698, 127] on icon "close" at bounding box center [703, 123] width 11 height 11
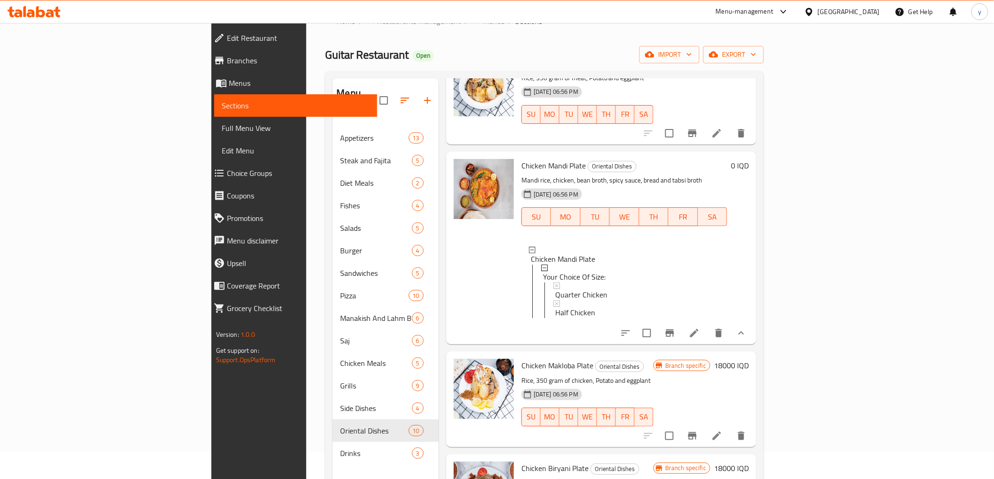
click at [521, 159] on span "Chicken Mandi Plate" at bounding box center [553, 166] width 64 height 14
copy h6 "Chicken Mandi Plate"
click at [222, 127] on span "Full Menu View" at bounding box center [296, 128] width 148 height 11
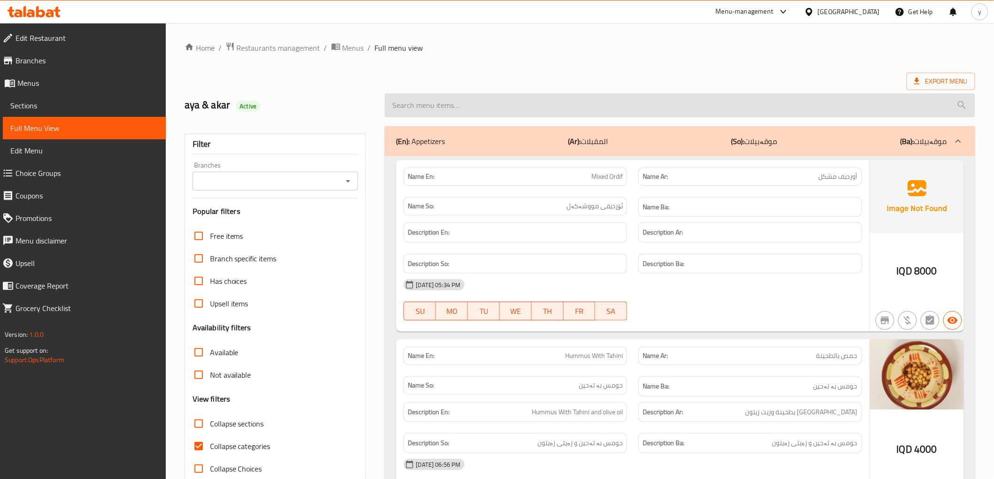
click at [509, 105] on input "search" at bounding box center [680, 105] width 590 height 24
paste input "Chicken Mandi Plate"
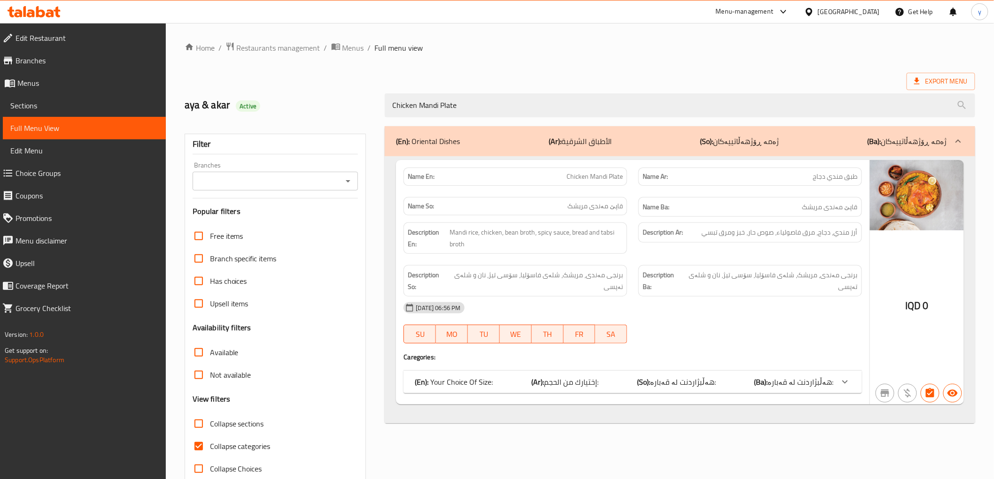
type input "Chicken Mandi Plate"
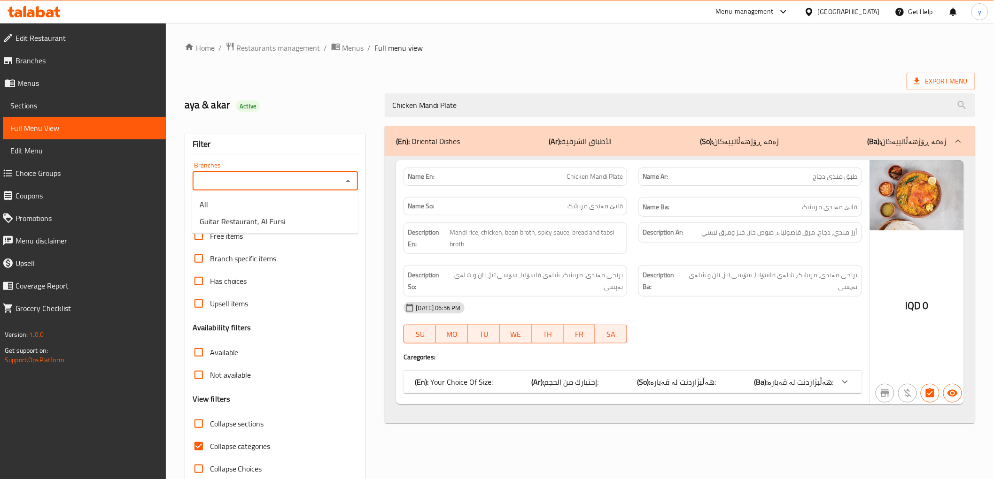
drag, startPoint x: 325, startPoint y: 176, endPoint x: 334, endPoint y: 182, distance: 11.6
click at [323, 176] on input "Branches" at bounding box center [267, 181] width 145 height 13
click at [301, 224] on li "Guitar Restaurant, Al Fursi" at bounding box center [275, 221] width 166 height 17
type input "Guitar Restaurant, Al Fursi"
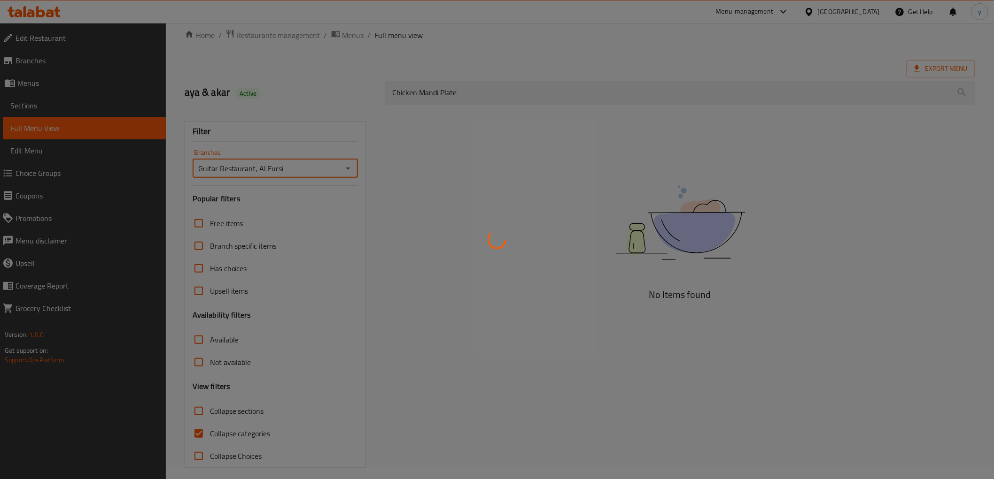
scroll to position [20, 0]
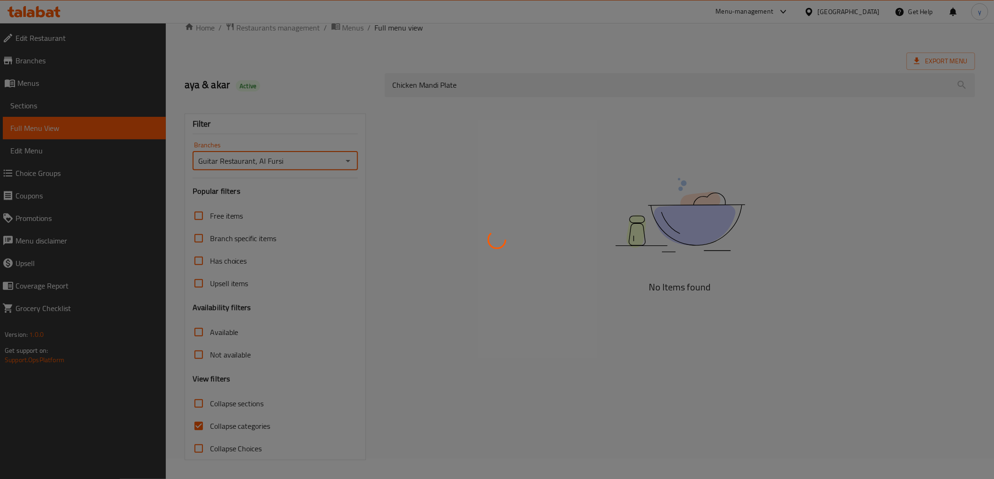
click at [193, 426] on div at bounding box center [497, 239] width 994 height 479
click at [197, 429] on div at bounding box center [497, 239] width 994 height 479
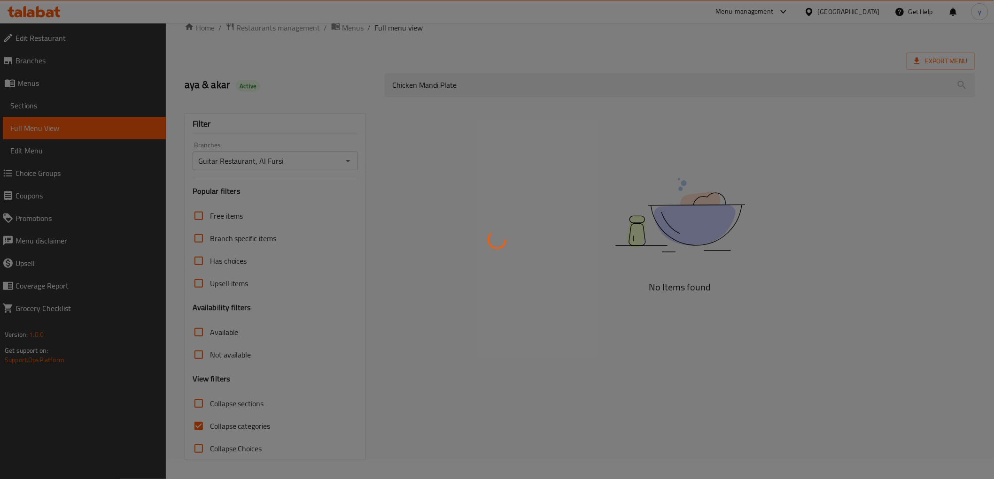
click at [197, 429] on div at bounding box center [497, 239] width 994 height 479
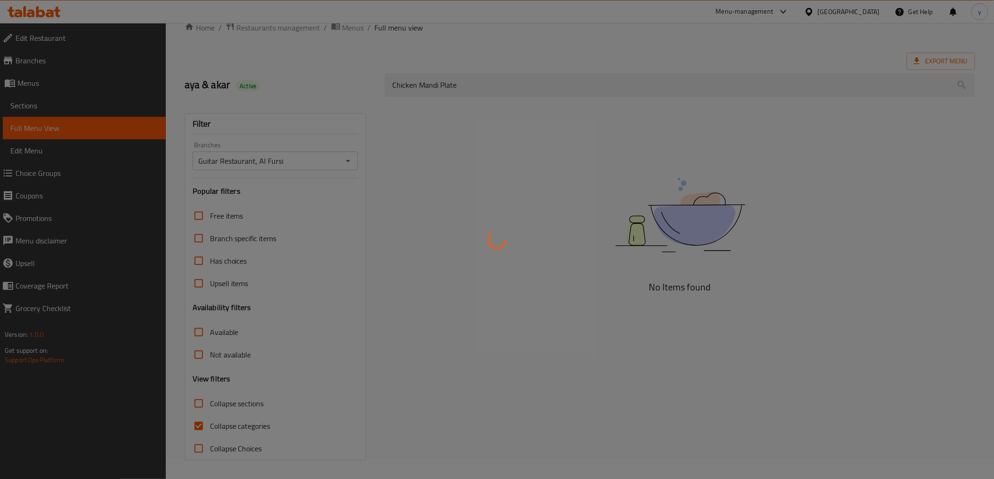
click at [197, 429] on div at bounding box center [497, 239] width 994 height 479
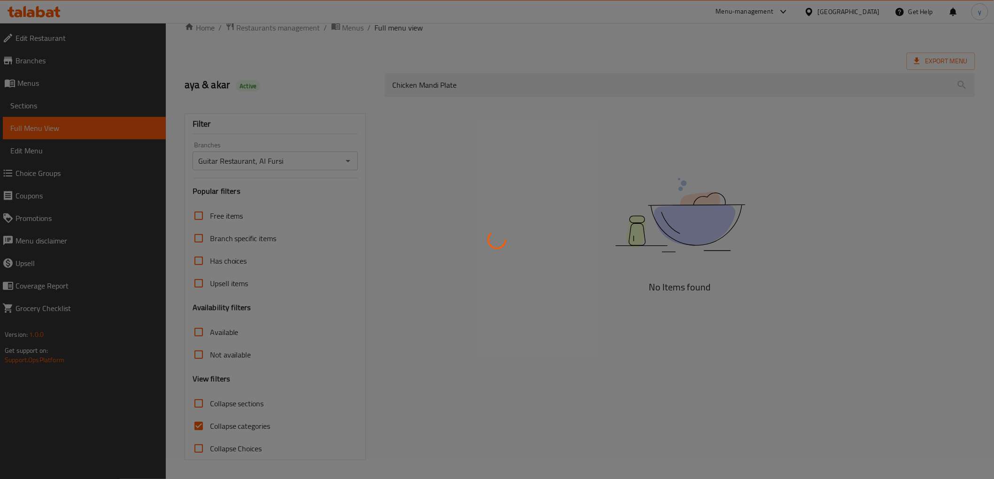
click at [197, 429] on div at bounding box center [497, 239] width 994 height 479
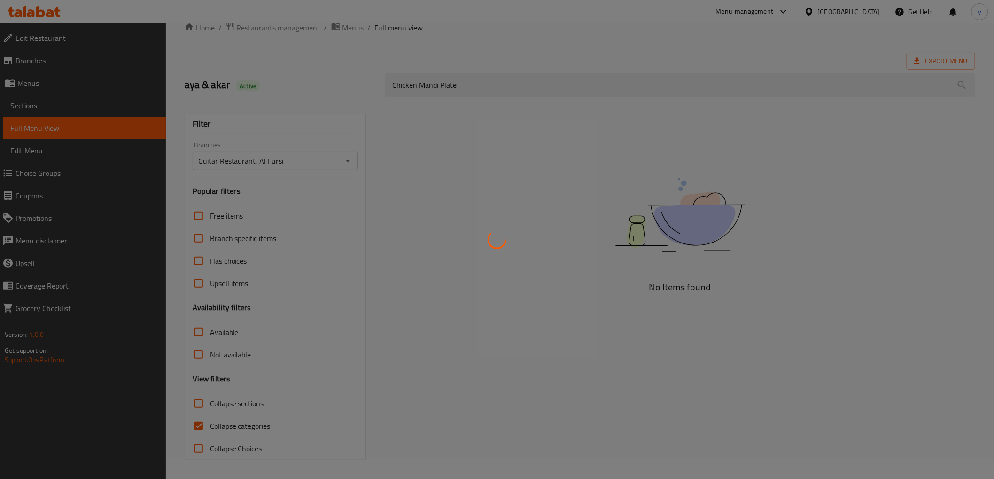
click at [197, 429] on div at bounding box center [497, 239] width 994 height 479
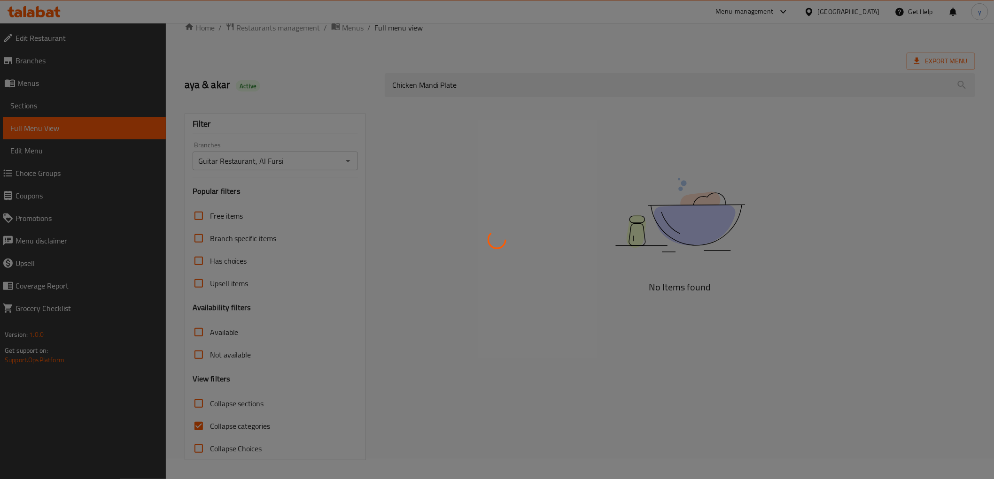
click at [197, 429] on div at bounding box center [497, 239] width 994 height 479
click at [193, 425] on div at bounding box center [497, 239] width 994 height 479
click at [192, 425] on div at bounding box center [497, 239] width 994 height 479
click at [186, 412] on div at bounding box center [497, 239] width 994 height 479
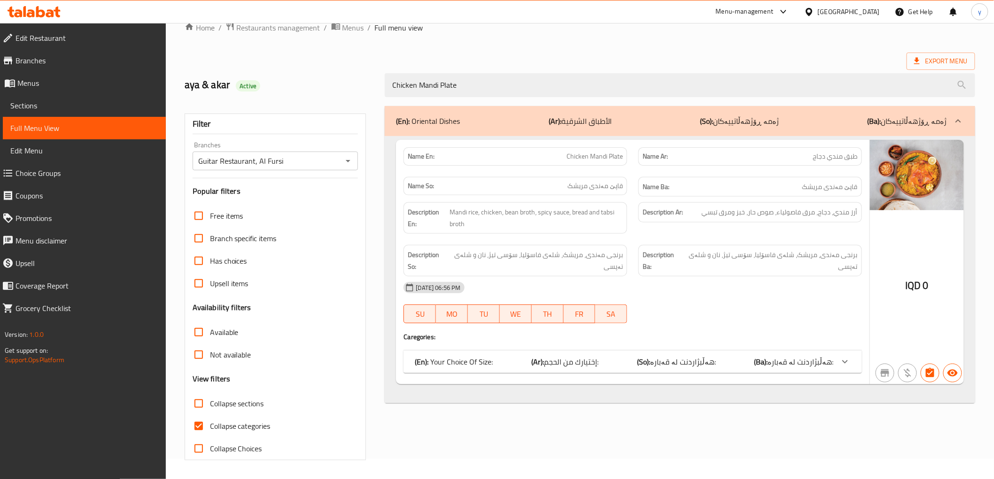
click at [202, 426] on input "Collapse categories" at bounding box center [198, 426] width 23 height 23
checkbox input "false"
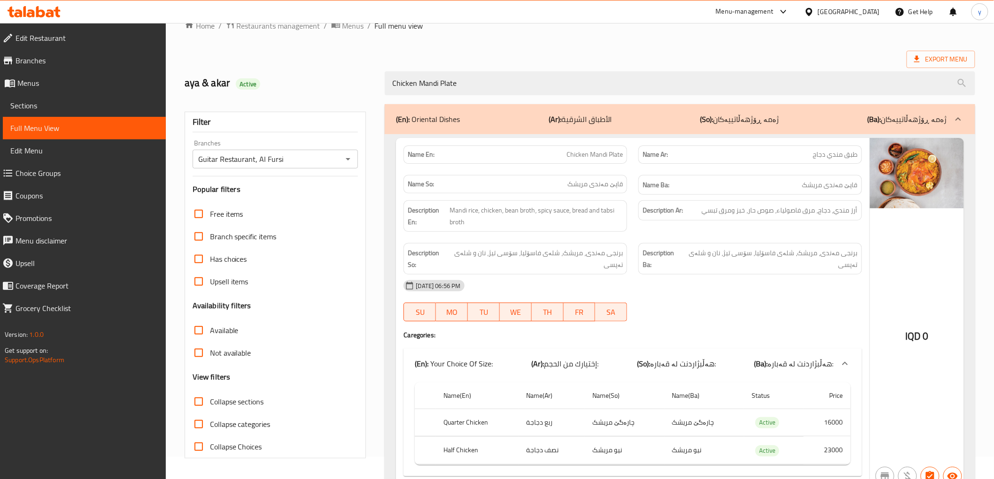
scroll to position [0, 0]
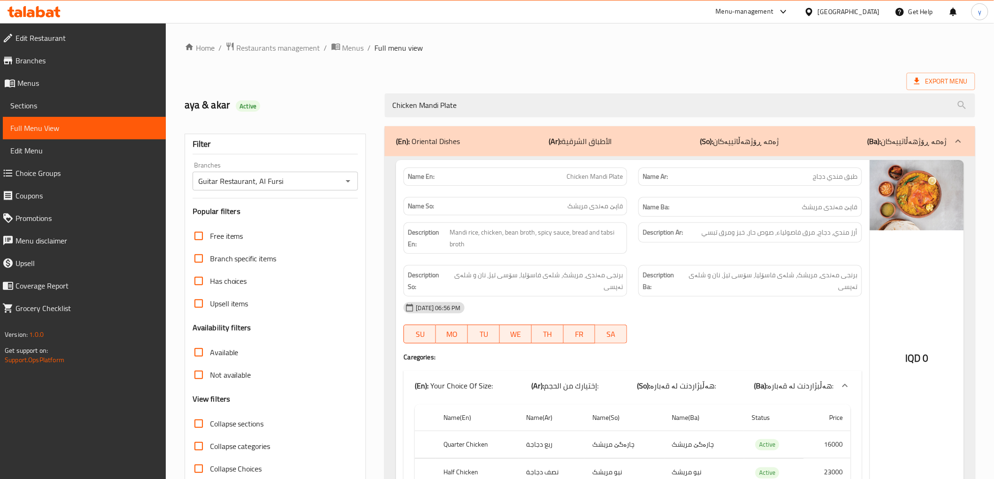
click at [83, 105] on span "Sections" at bounding box center [84, 105] width 148 height 11
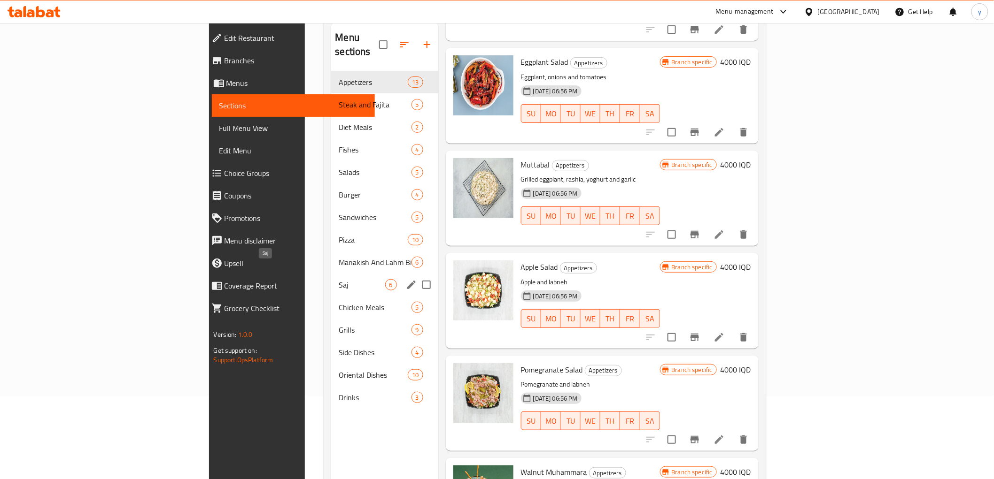
scroll to position [131, 0]
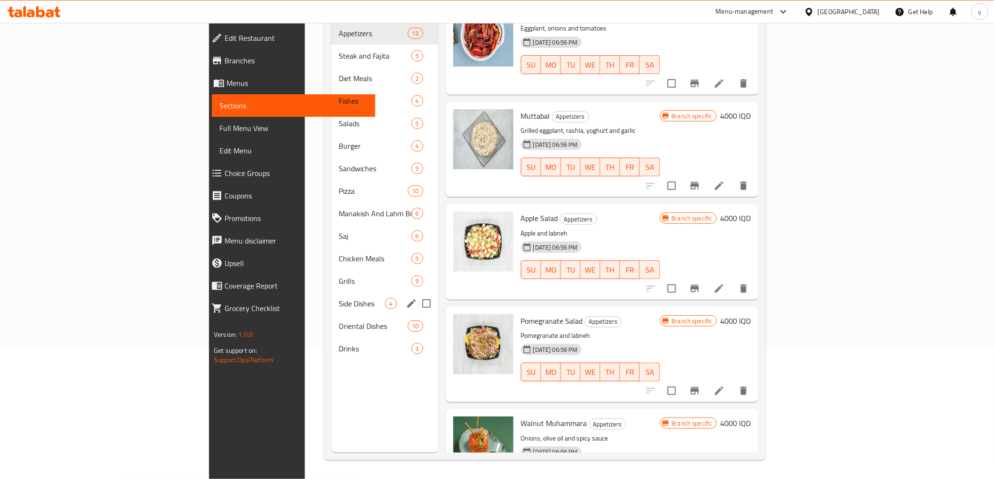
click at [331, 315] on div "Oriental Dishes 10" at bounding box center [384, 326] width 107 height 23
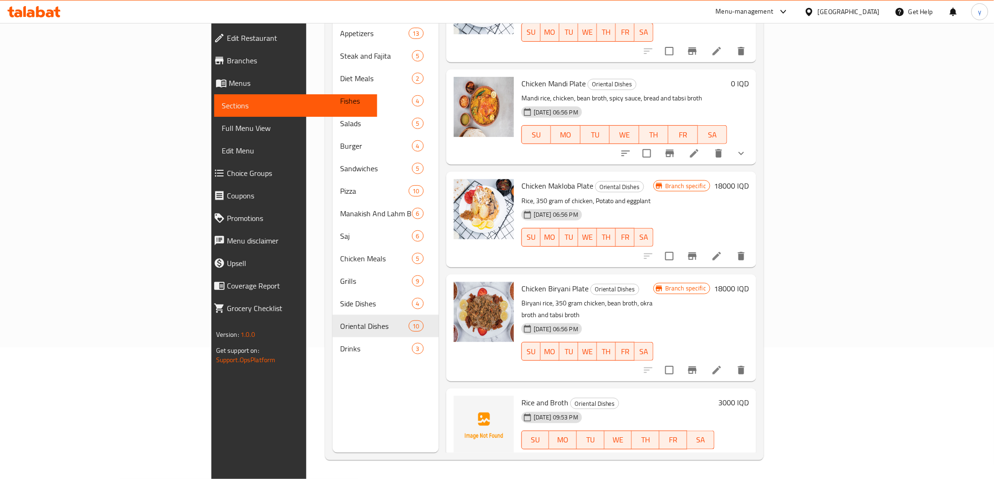
scroll to position [318, 0]
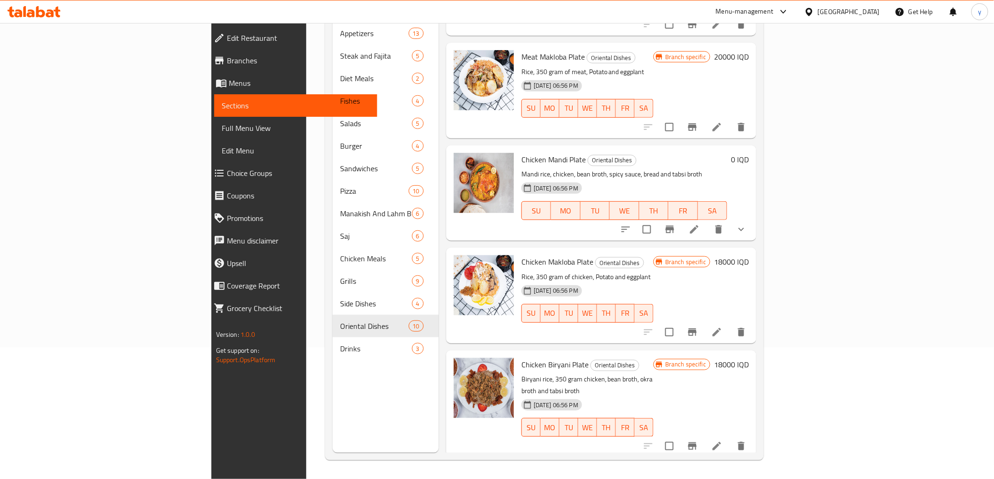
click at [756, 167] on div "Chicken Mandi Plate Oriental Dishes Mandi rice, chicken, bean broth، spicy sauc…" at bounding box center [601, 193] width 310 height 95
click at [752, 218] on button "show more" at bounding box center [741, 229] width 23 height 23
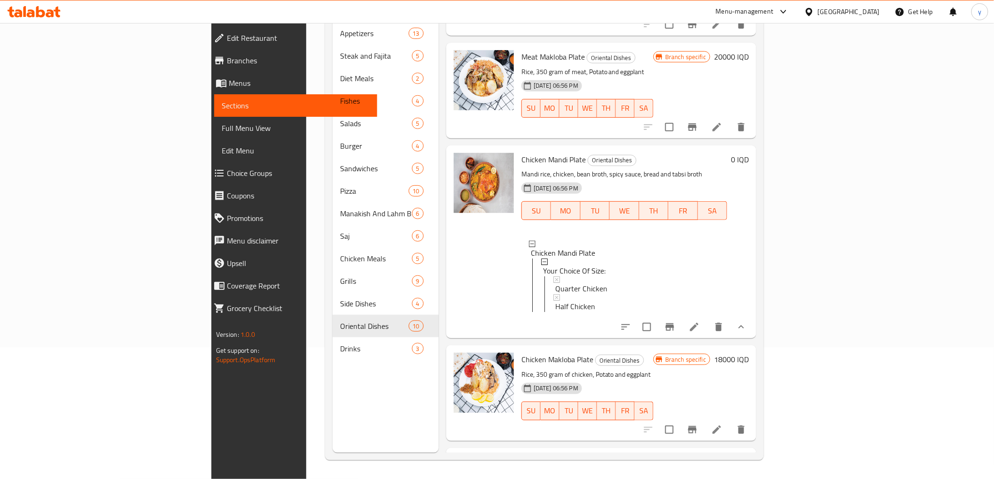
click at [222, 123] on span "Full Menu View" at bounding box center [296, 128] width 148 height 11
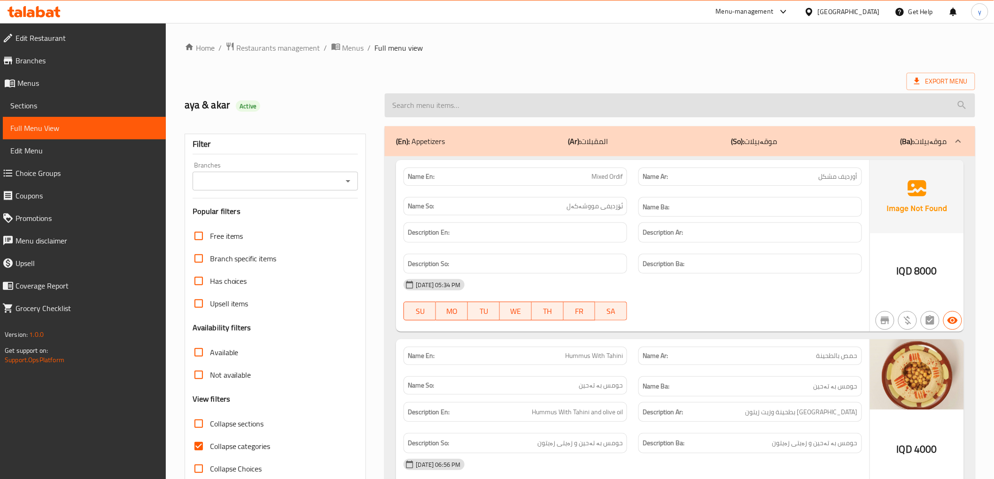
click at [474, 111] on input "search" at bounding box center [680, 105] width 590 height 24
paste input "Chicken Mandi Plate"
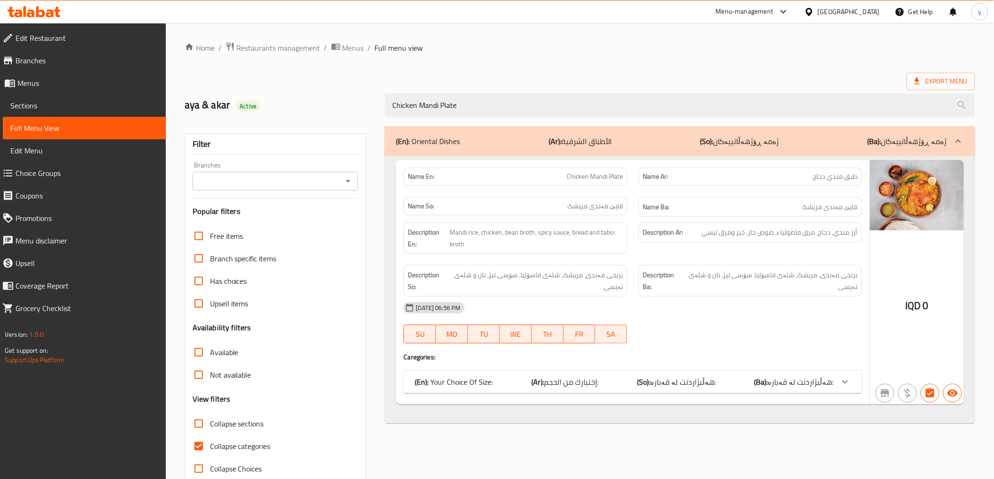
type input "Chicken Mandi Plate"
click at [598, 387] on span "إختيارك من الحجم:" at bounding box center [571, 382] width 54 height 14
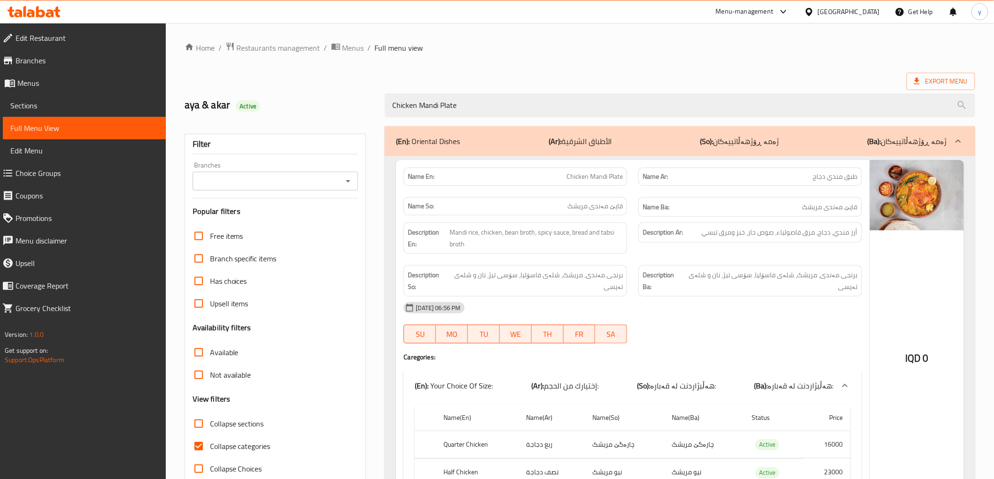
click at [345, 187] on div at bounding box center [347, 181] width 12 height 13
click at [347, 182] on icon "Open" at bounding box center [347, 181] width 11 height 11
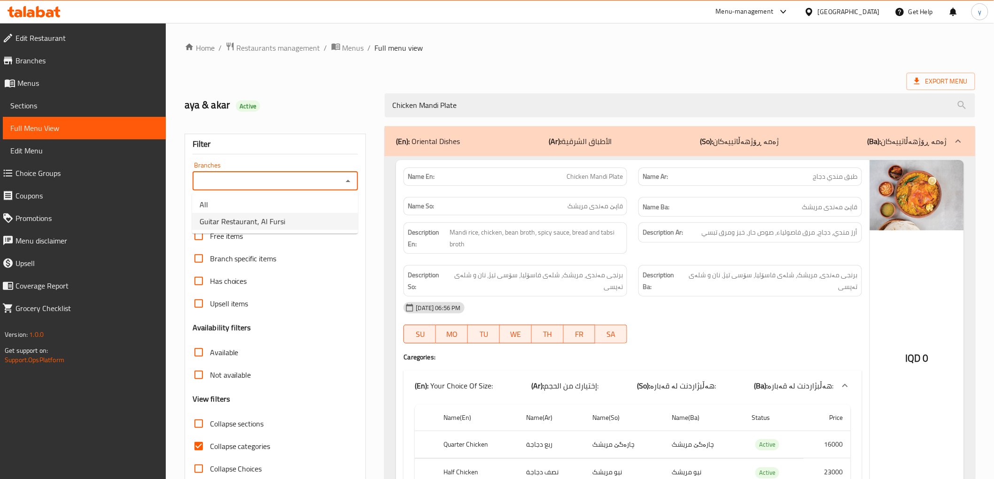
click at [286, 227] on li "Guitar Restaurant, Al Fursi" at bounding box center [275, 221] width 166 height 17
type input "Guitar Restaurant, Al Fursi"
drag, startPoint x: 253, startPoint y: 183, endPoint x: 199, endPoint y: 182, distance: 53.6
click at [199, 182] on input "Guitar Restaurant, Al Fursi" at bounding box center [267, 181] width 145 height 13
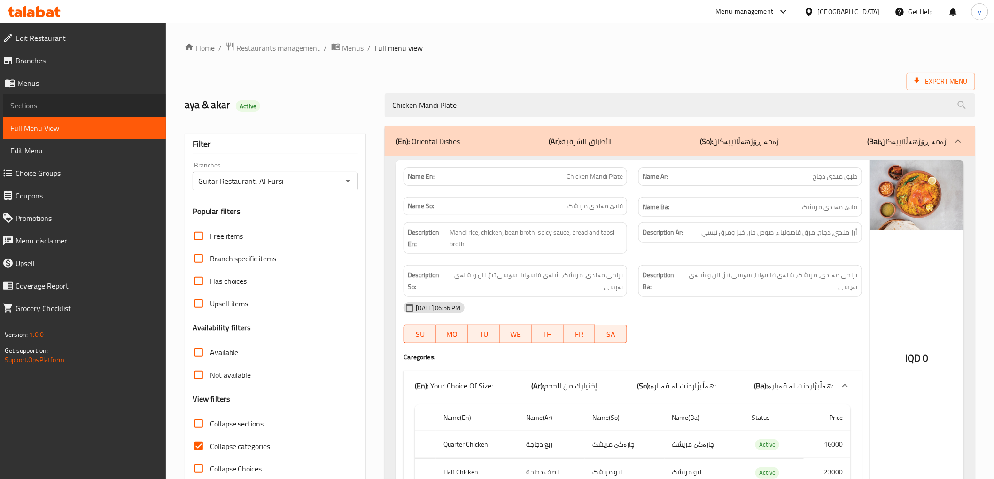
click at [18, 96] on link "Sections" at bounding box center [84, 105] width 163 height 23
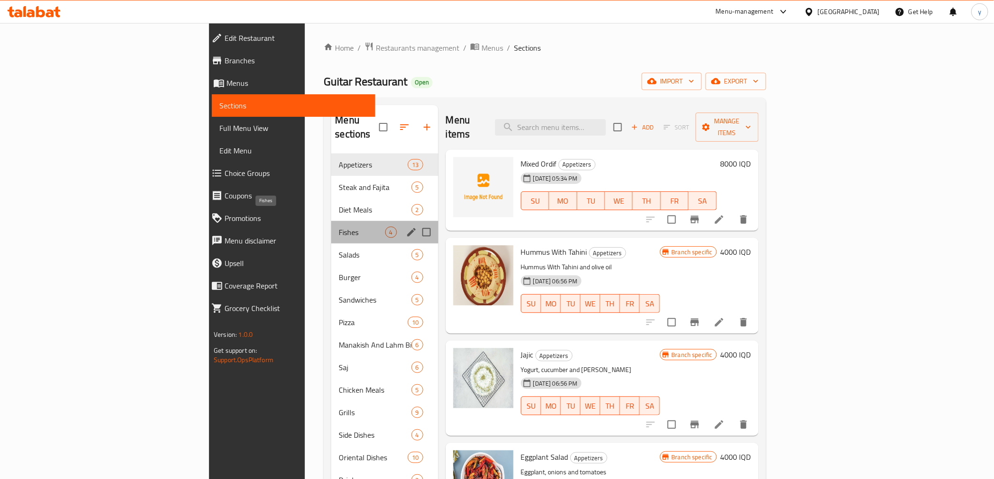
click at [339, 227] on span "Fishes" at bounding box center [362, 232] width 46 height 11
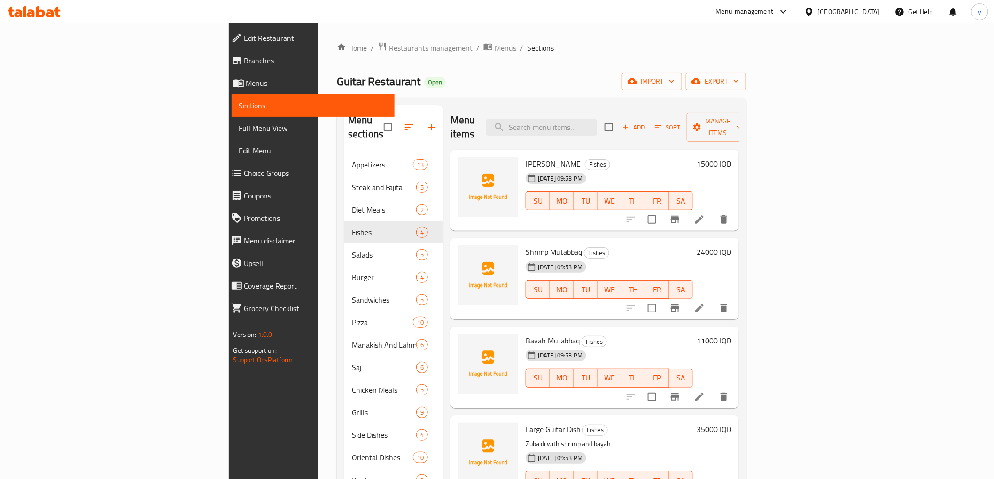
click at [731, 157] on h6 "15000 IQD" at bounding box center [713, 163] width 35 height 13
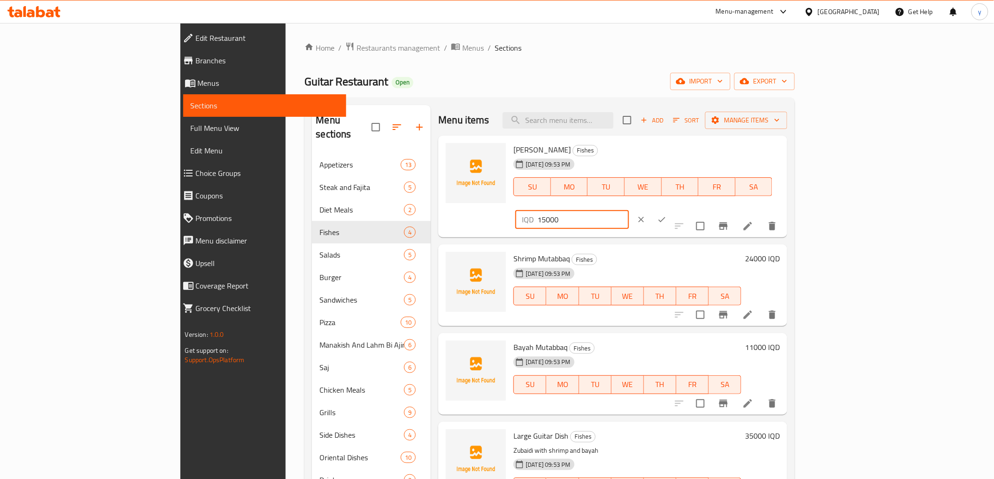
drag, startPoint x: 834, startPoint y: 157, endPoint x: 827, endPoint y: 160, distance: 8.0
click at [628, 210] on div "IQD 15000 ​" at bounding box center [571, 219] width 113 height 19
type input "25000"
click at [666, 215] on icon "ok" at bounding box center [661, 219] width 9 height 9
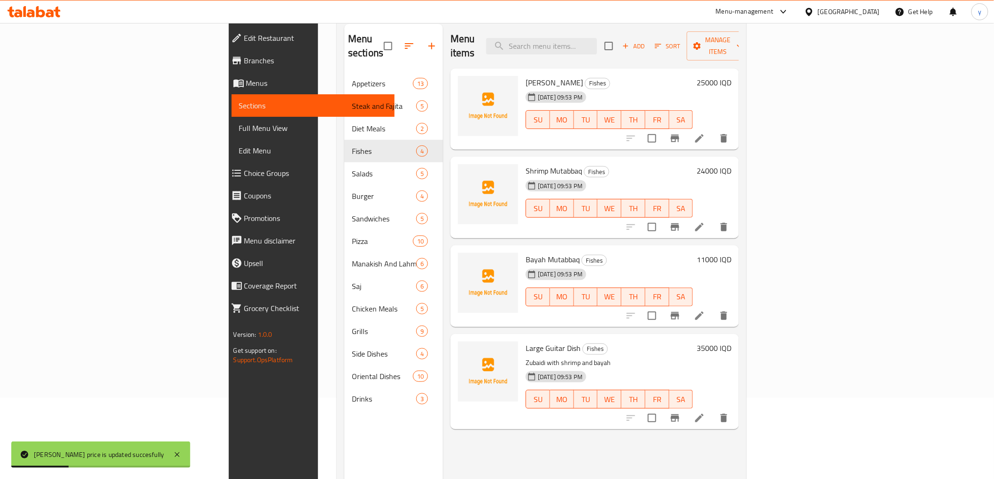
scroll to position [104, 0]
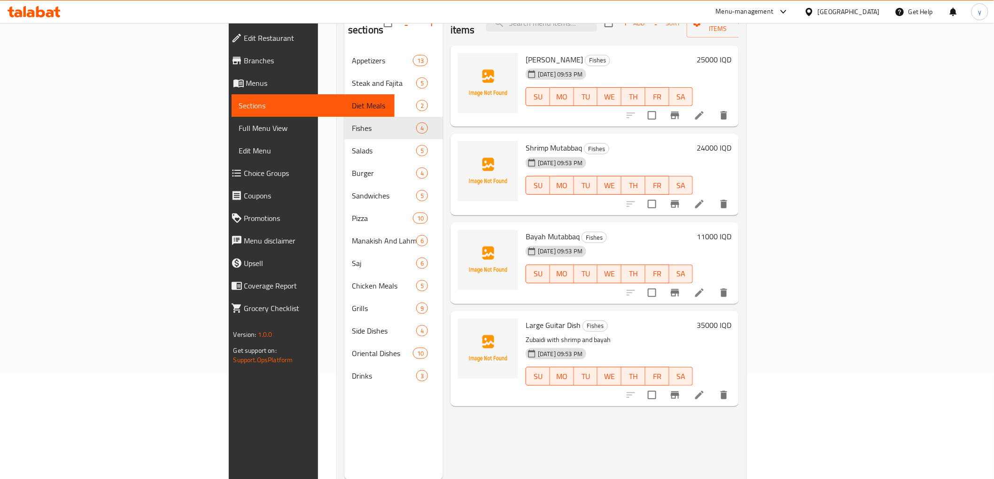
click at [735, 226] on div "Bayah Mutabbaq Fishes 03-09-2025 09:53 PM SU MO TU WE TH FR SA 11000 IQD" at bounding box center [628, 263] width 213 height 74
click at [731, 230] on h6 "11000 IQD" at bounding box center [713, 236] width 35 height 13
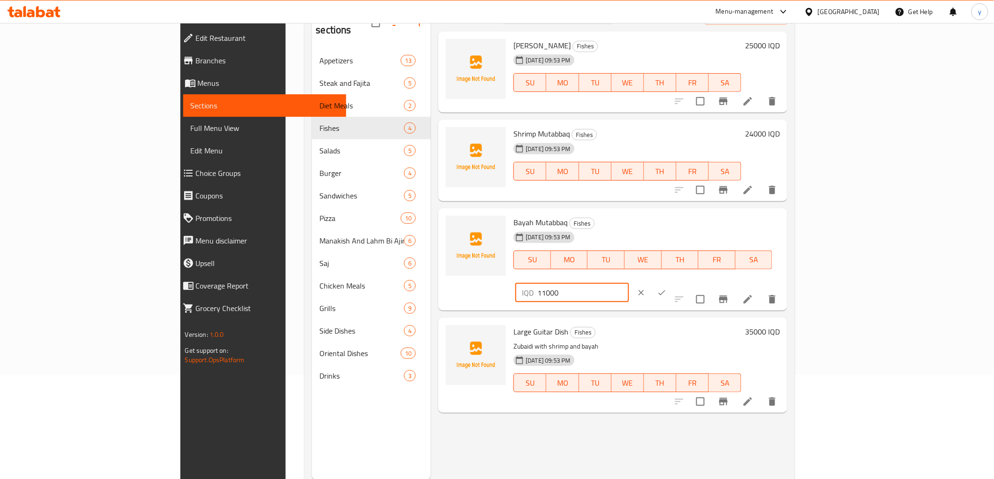
drag, startPoint x: 834, startPoint y: 228, endPoint x: 823, endPoint y: 232, distance: 11.6
click at [628, 284] on div "IQD 11000 ​" at bounding box center [571, 293] width 113 height 19
type input "20000"
click at [666, 288] on icon "ok" at bounding box center [661, 292] width 9 height 9
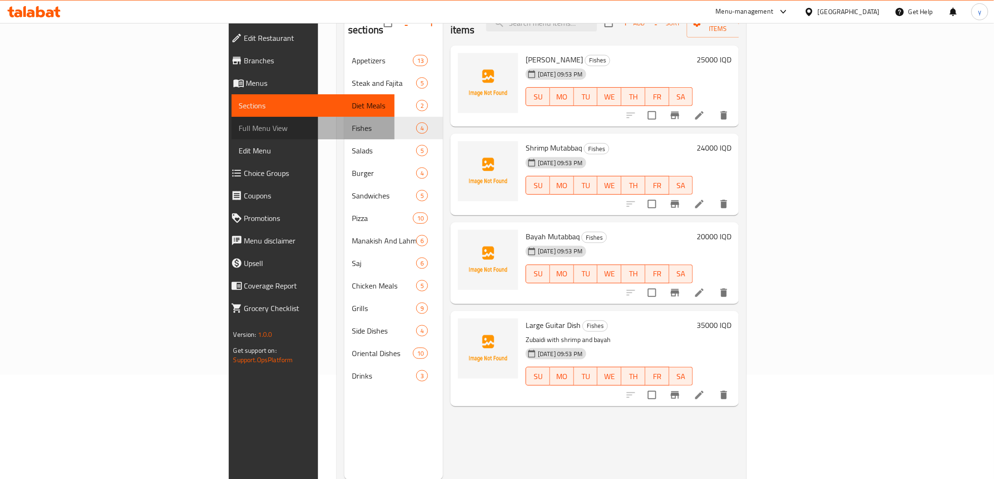
click at [239, 133] on span "Full Menu View" at bounding box center [313, 128] width 148 height 11
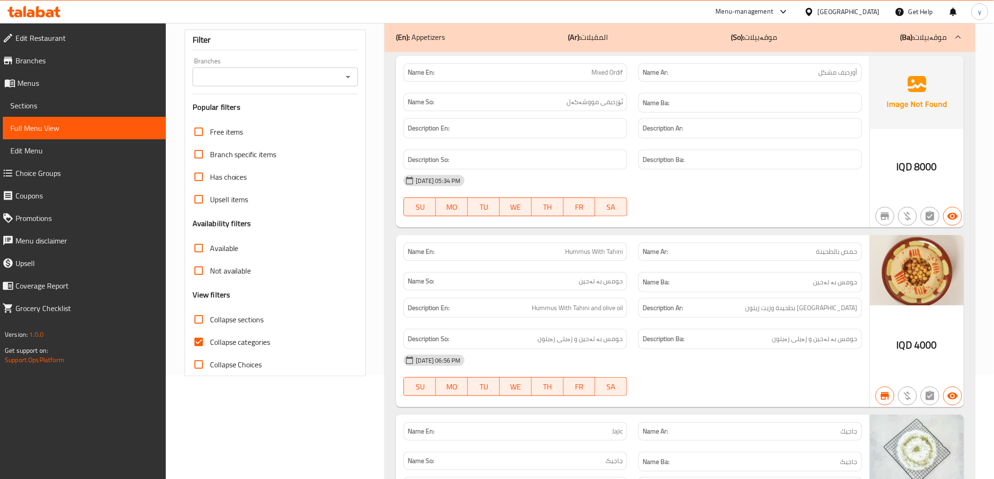
click at [355, 66] on div "Branches Branches" at bounding box center [276, 72] width 166 height 29
click at [350, 68] on div "Branches" at bounding box center [276, 77] width 166 height 19
click at [348, 74] on icon "Open" at bounding box center [347, 76] width 11 height 11
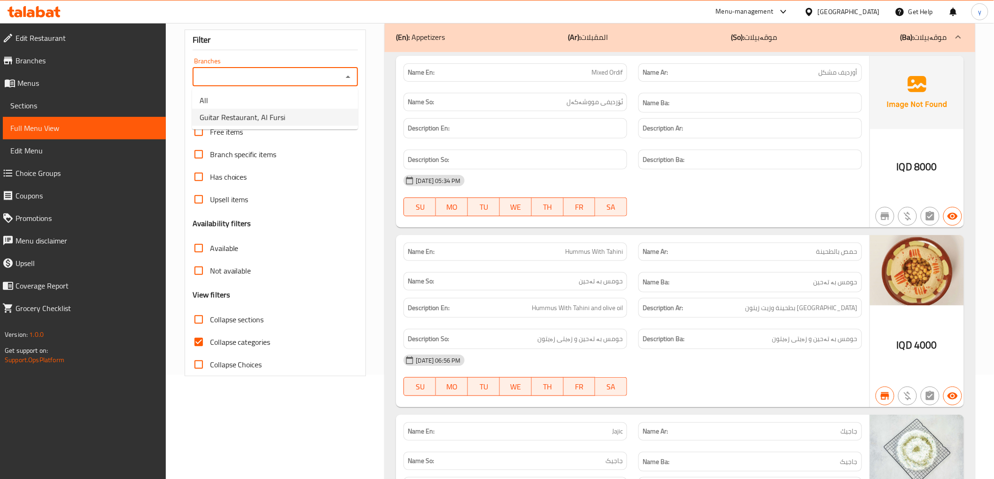
click at [313, 118] on li "Guitar Restaurant, Al Fursi" at bounding box center [275, 117] width 166 height 17
type input "Guitar Restaurant, Al Fursi"
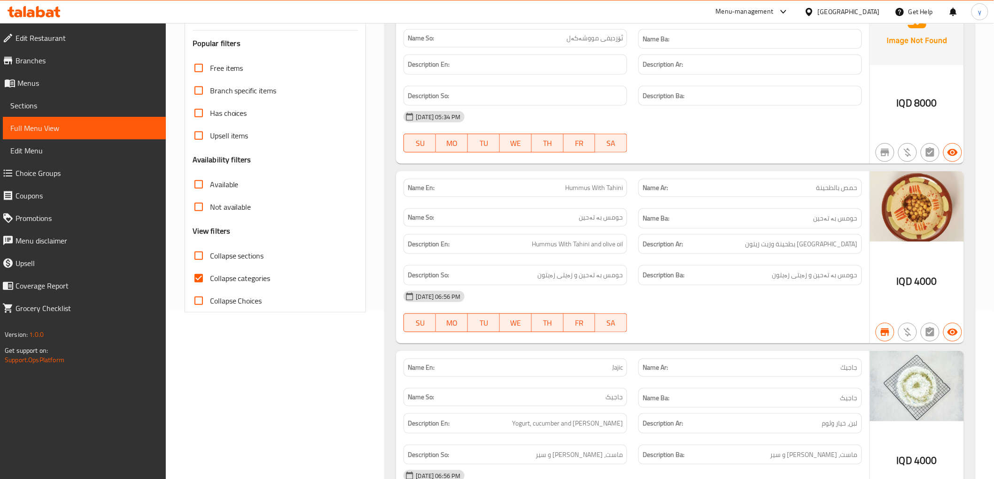
scroll to position [209, 0]
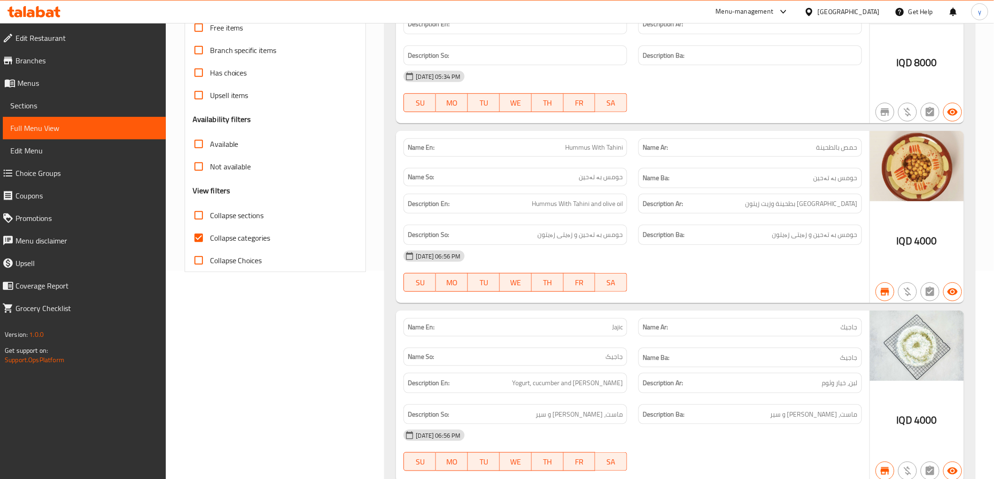
click at [199, 234] on input "Collapse categories" at bounding box center [198, 238] width 23 height 23
checkbox input "false"
click at [200, 212] on input "Collapse sections" at bounding box center [198, 215] width 23 height 23
checkbox input "true"
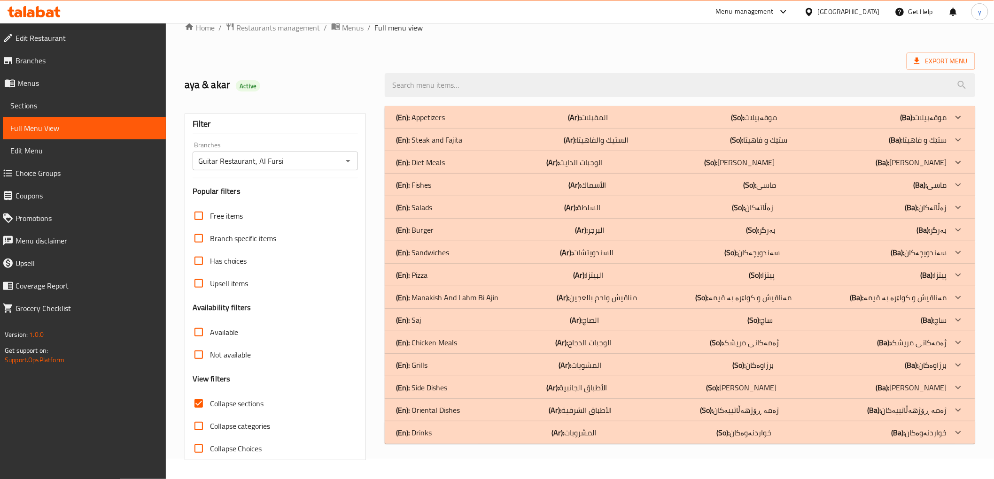
scroll to position [20, 0]
click at [488, 414] on div "(En): Oriental Dishes (Ar): الأطباق الشرقية (So): ژەمە ڕۆژهەڵاتییەکان (Ba): ژەم…" at bounding box center [671, 410] width 550 height 11
click at [546, 404] on div "(En): Oriental Dishes (Ar): الأطباق الشرقية (So): ژەمە ڕۆژهەڵاتییەکان (Ba): ژەم…" at bounding box center [680, 410] width 590 height 23
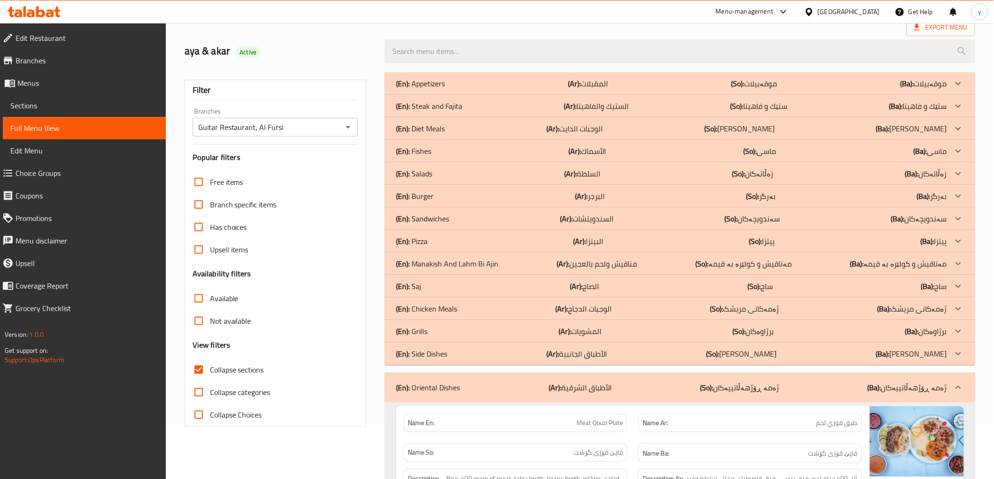
scroll to position [0, 0]
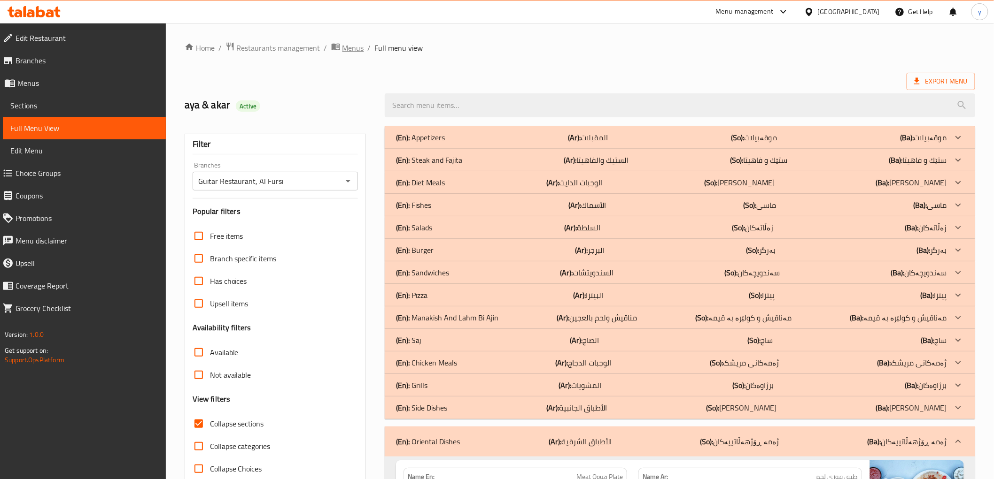
click at [348, 43] on span "Menus" at bounding box center [353, 47] width 22 height 11
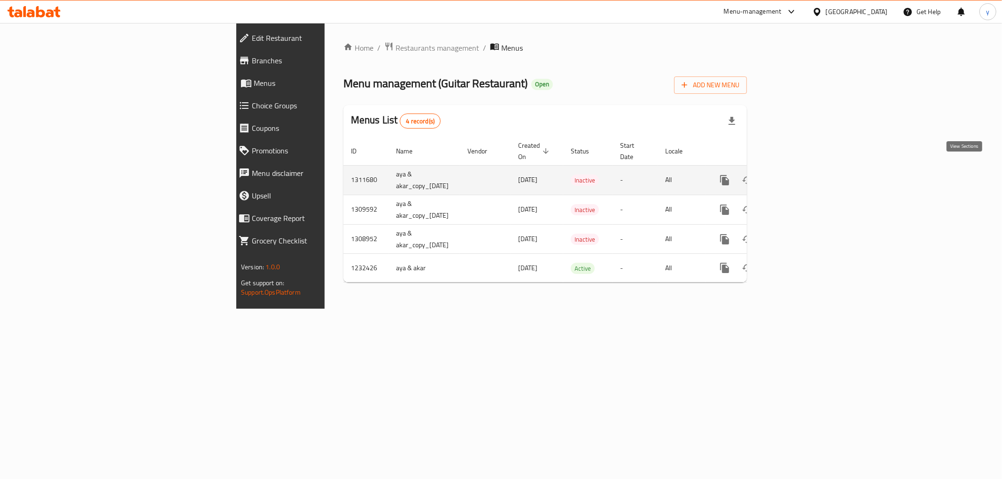
click at [798, 175] on icon "enhanced table" at bounding box center [792, 180] width 11 height 11
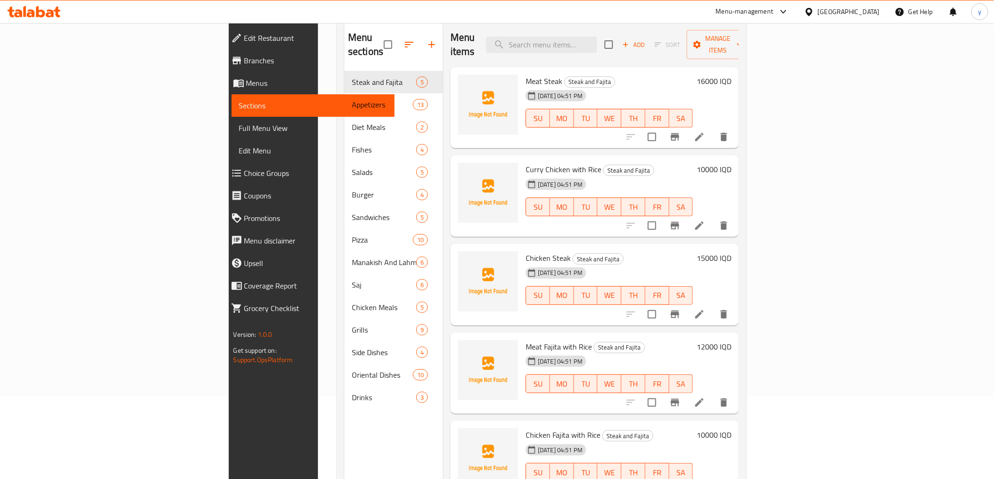
scroll to position [131, 0]
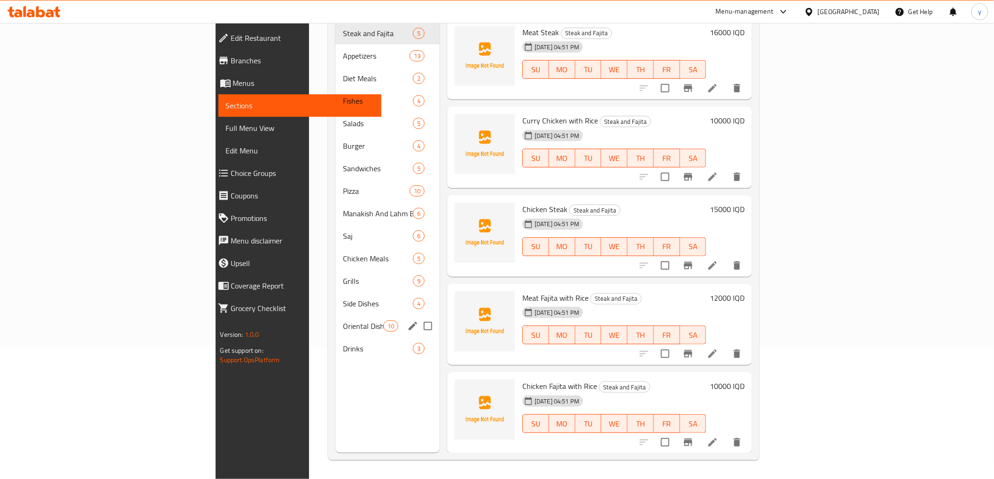
click at [335, 320] on div "Oriental Dishes 10" at bounding box center [387, 326] width 104 height 23
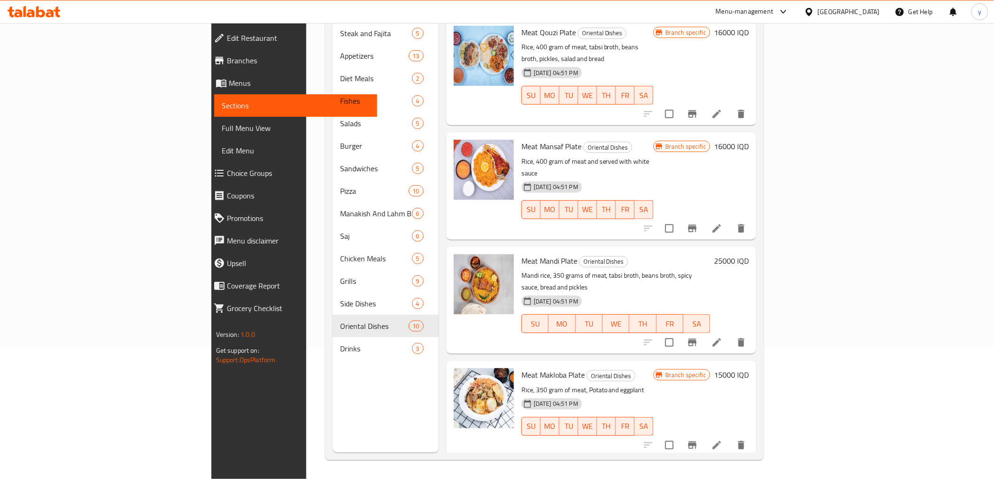
click at [222, 124] on span "Full Menu View" at bounding box center [296, 128] width 148 height 11
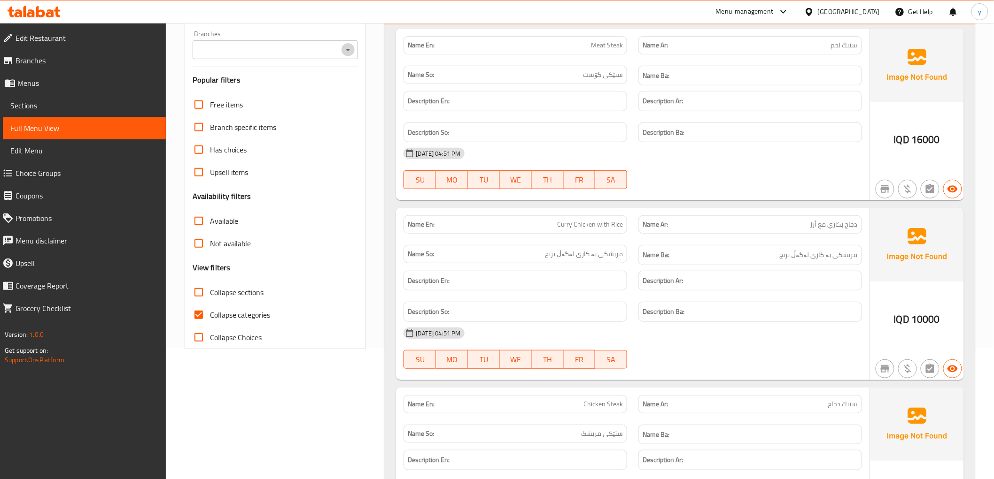
click at [348, 48] on icon "Open" at bounding box center [347, 49] width 11 height 11
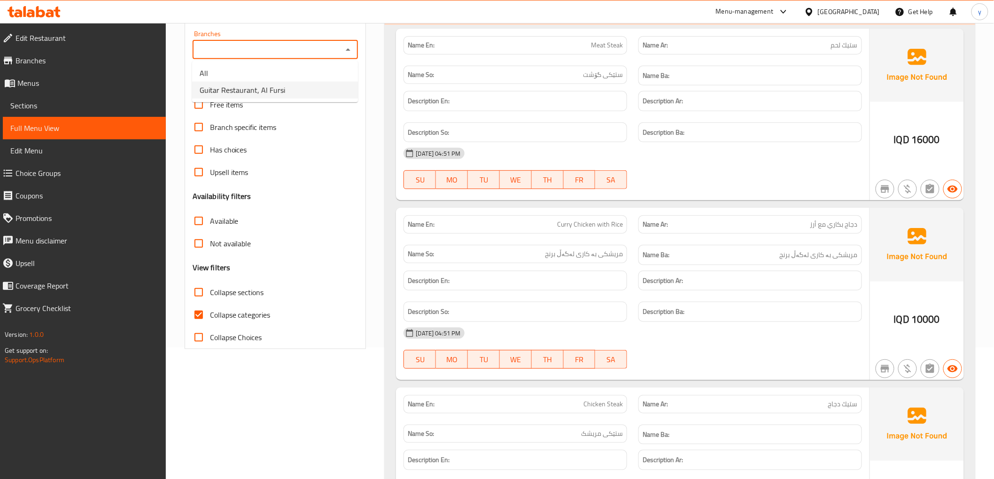
click at [320, 92] on li "Guitar Restaurant, Al Fursi" at bounding box center [275, 90] width 166 height 17
type input "Guitar Restaurant, Al Fursi"
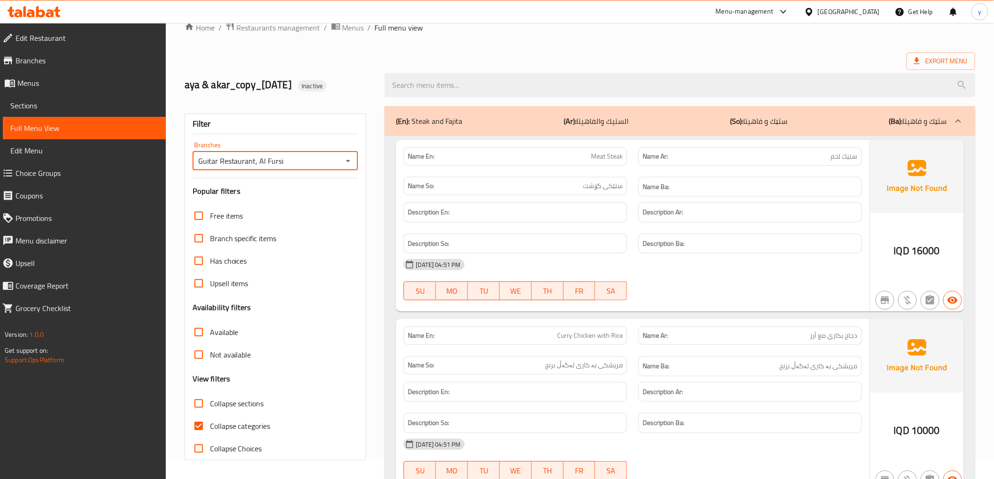
scroll to position [131, 0]
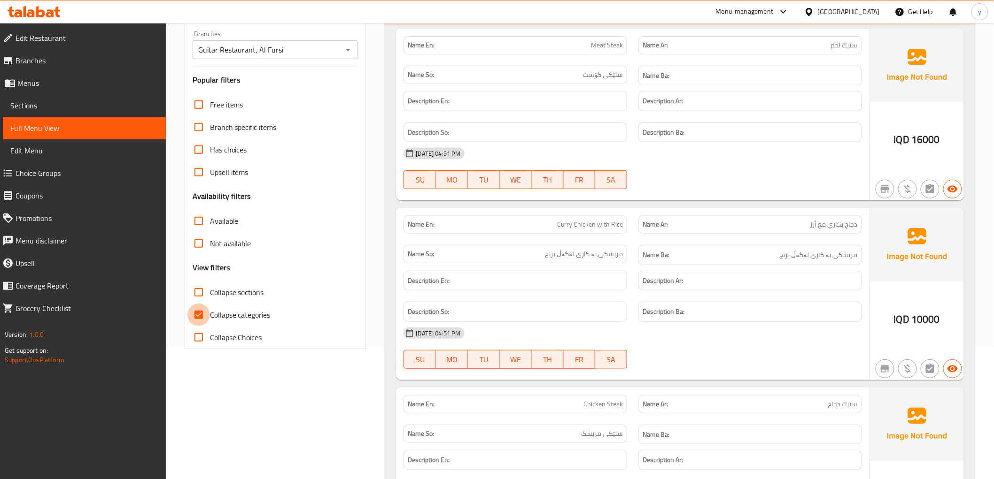
click at [203, 315] on input "Collapse categories" at bounding box center [198, 315] width 23 height 23
checkbox input "false"
click at [203, 289] on input "Collapse sections" at bounding box center [198, 292] width 23 height 23
checkbox input "true"
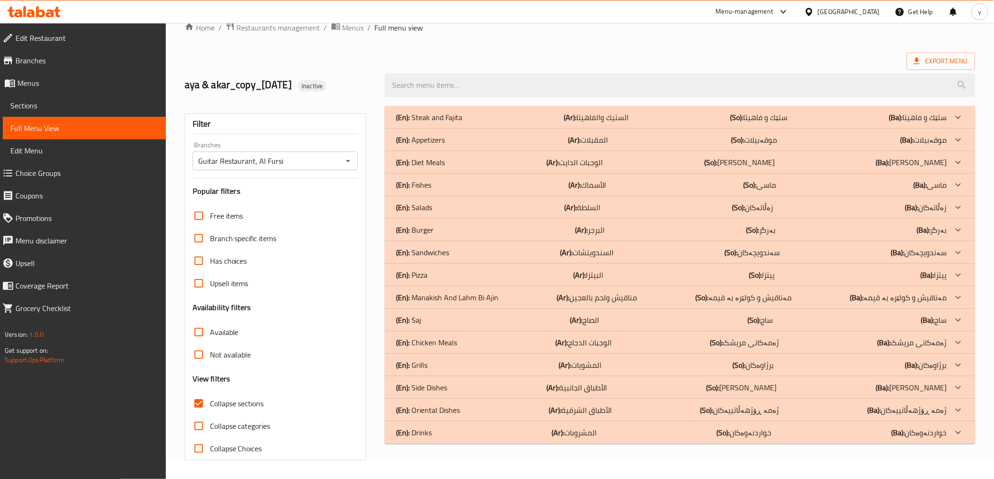
scroll to position [20, 0]
click at [453, 415] on p "(En): Oriental Dishes" at bounding box center [428, 410] width 64 height 11
click at [449, 388] on div "(En): Side Dishes (Ar): الأطباق الجانبية (So): ژەمە لاوەکییەکان (Ba): ژەمە لاوە…" at bounding box center [671, 387] width 550 height 11
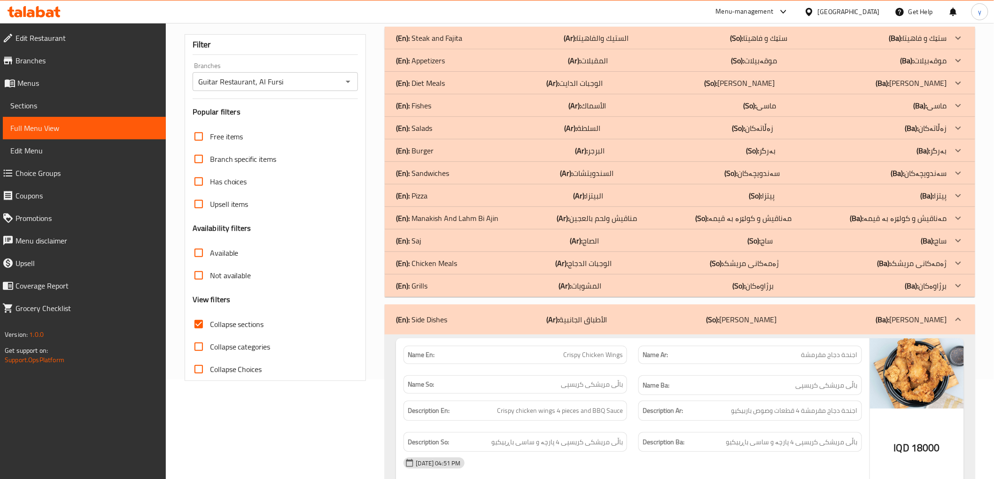
scroll to position [0, 0]
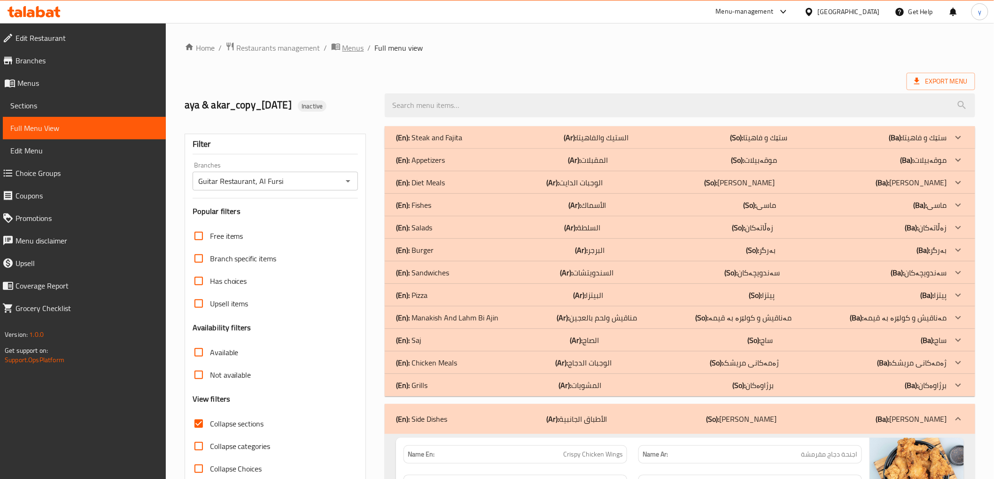
click at [357, 50] on span "Menus" at bounding box center [353, 47] width 22 height 11
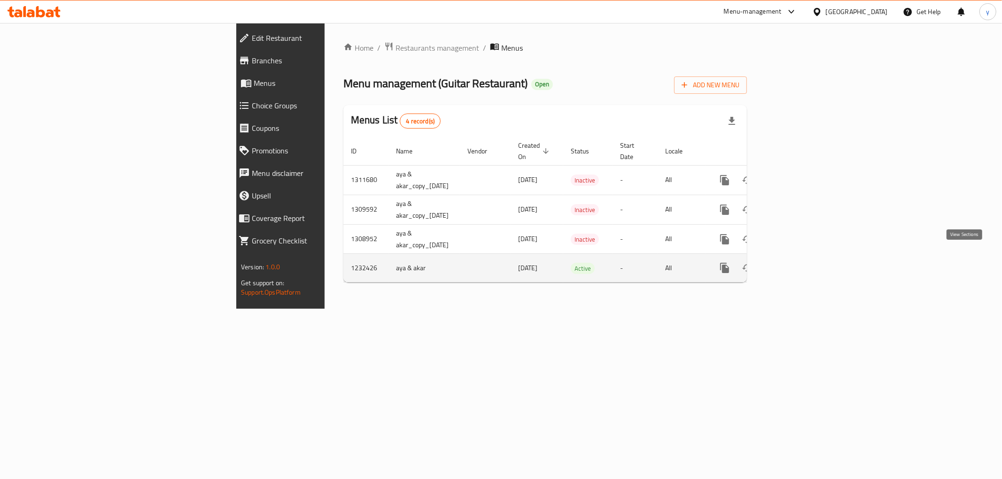
click at [804, 257] on link "enhanced table" at bounding box center [792, 268] width 23 height 23
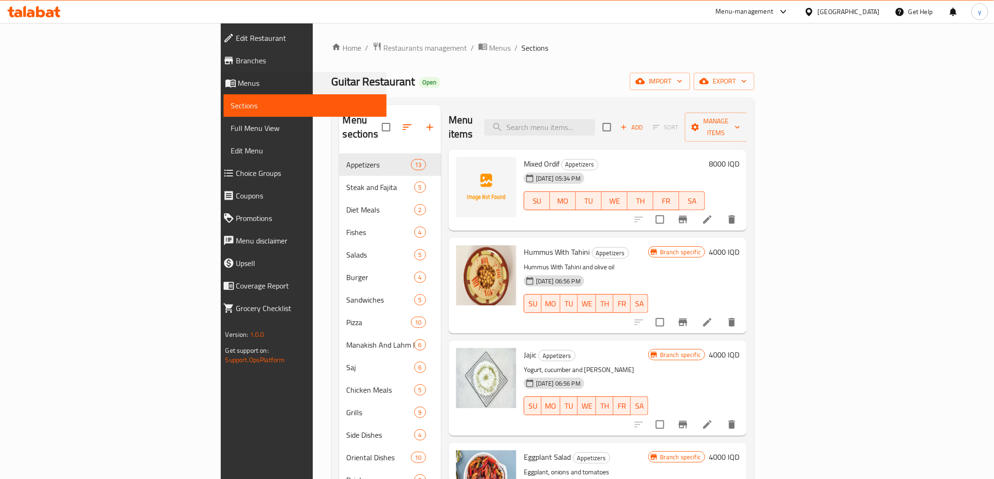
click at [214, 108] on li "Menus Sections Full Menu View Edit Menu" at bounding box center [300, 117] width 173 height 90
click at [224, 114] on link "Sections" at bounding box center [305, 105] width 163 height 23
click at [224, 119] on link "Full Menu View" at bounding box center [305, 128] width 163 height 23
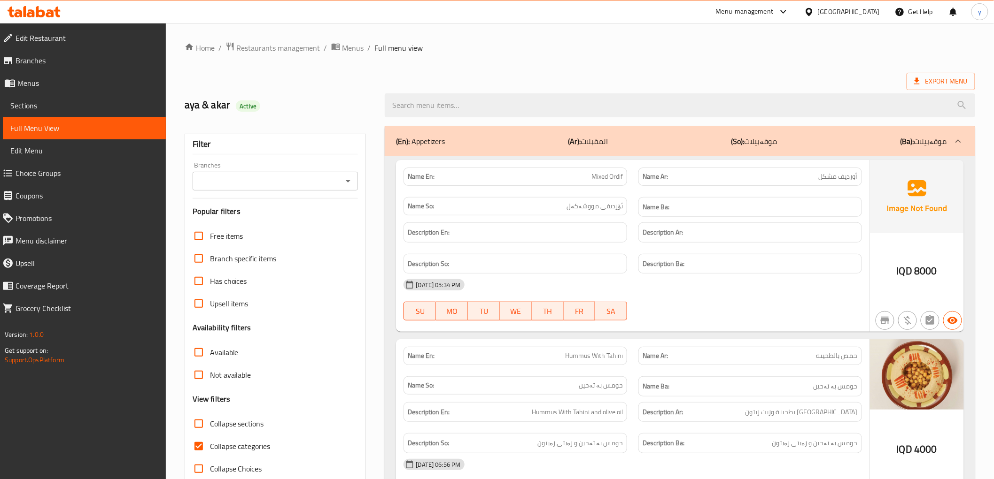
click at [345, 176] on icon "Open" at bounding box center [347, 181] width 11 height 11
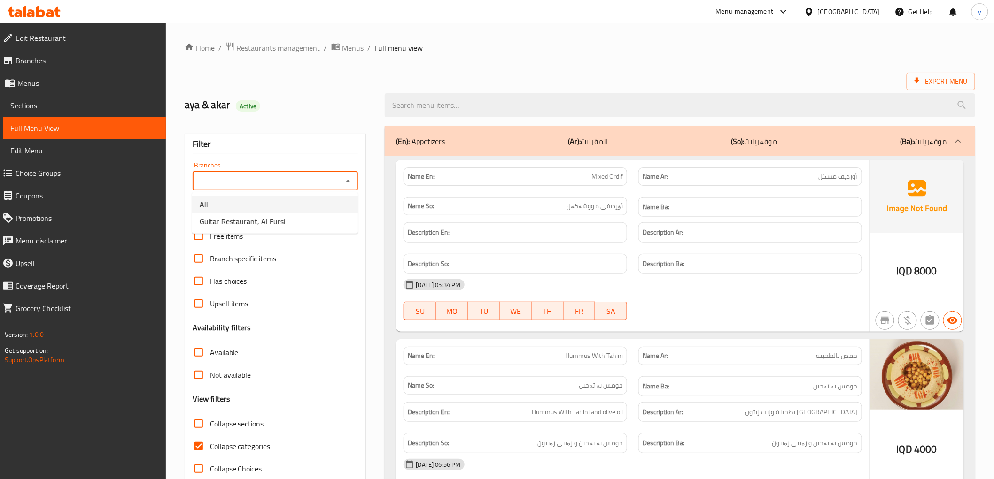
click at [313, 209] on li "All" at bounding box center [275, 204] width 166 height 17
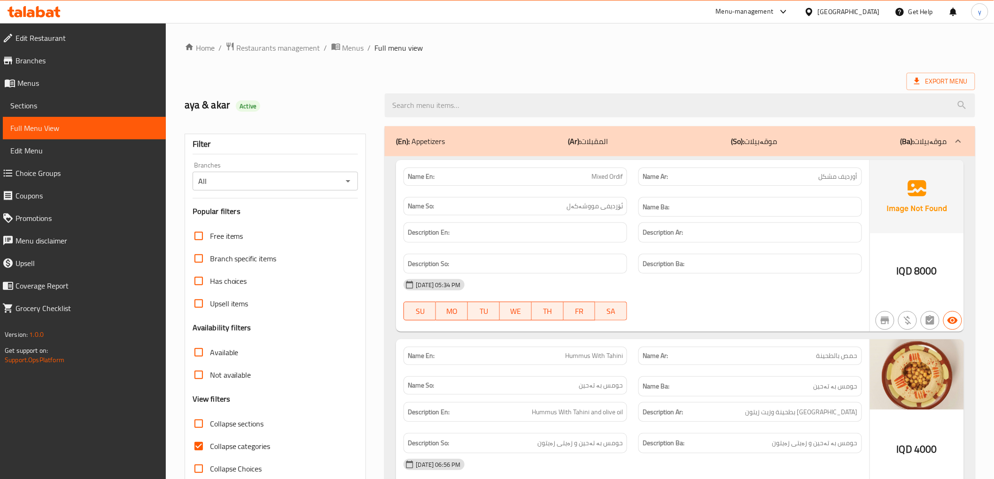
click at [313, 209] on h3 "Popular filters" at bounding box center [276, 211] width 166 height 11
click at [351, 186] on icon "Open" at bounding box center [347, 181] width 11 height 11
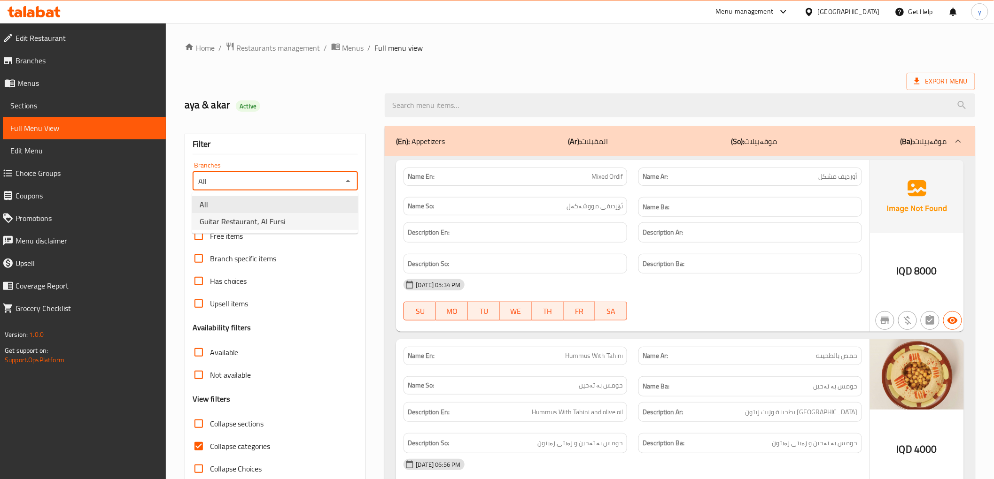
click at [311, 224] on li "Guitar Restaurant, Al Fursi" at bounding box center [275, 221] width 166 height 17
type input "Guitar Restaurant, Al Fursi"
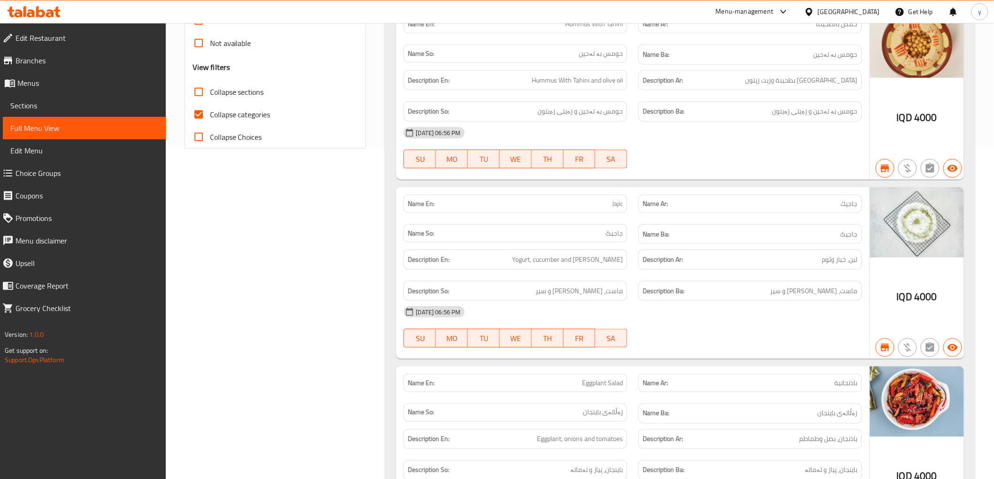
scroll to position [313, 0]
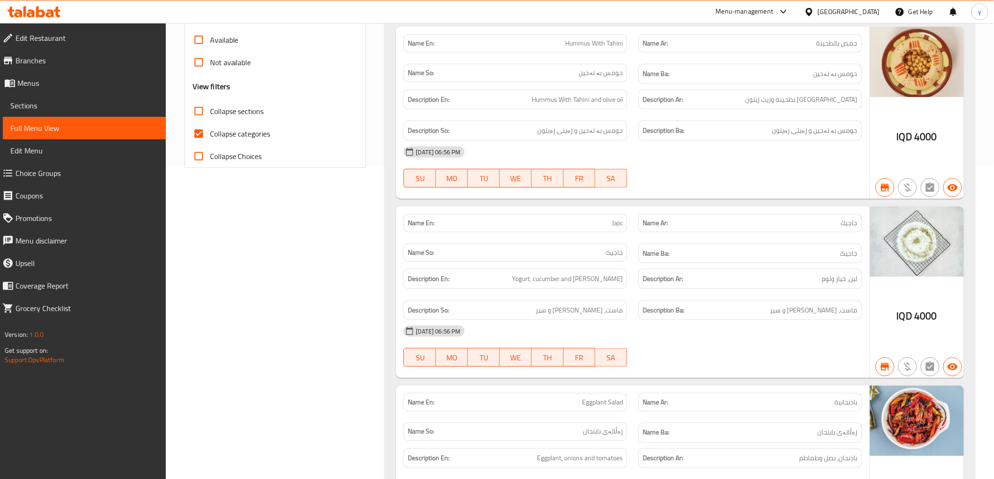
click at [201, 135] on input "Collapse categories" at bounding box center [198, 134] width 23 height 23
checkbox input "false"
click at [202, 102] on input "Collapse sections" at bounding box center [198, 111] width 23 height 23
checkbox input "true"
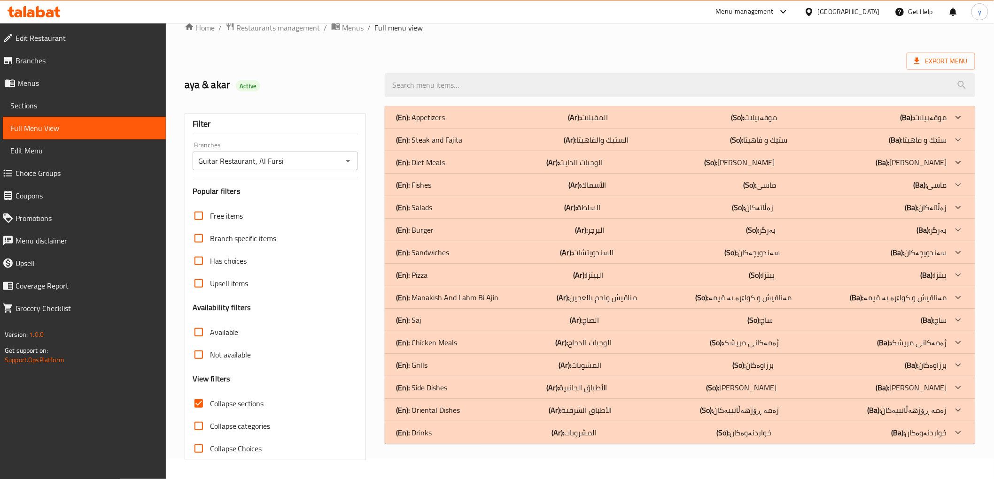
scroll to position [20, 0]
click at [500, 418] on div "(En): Oriental Dishes (Ar): الأطباق الشرقية (So): ژەمە ڕۆژهەڵاتییەکان (Ba): ژەم…" at bounding box center [680, 410] width 590 height 23
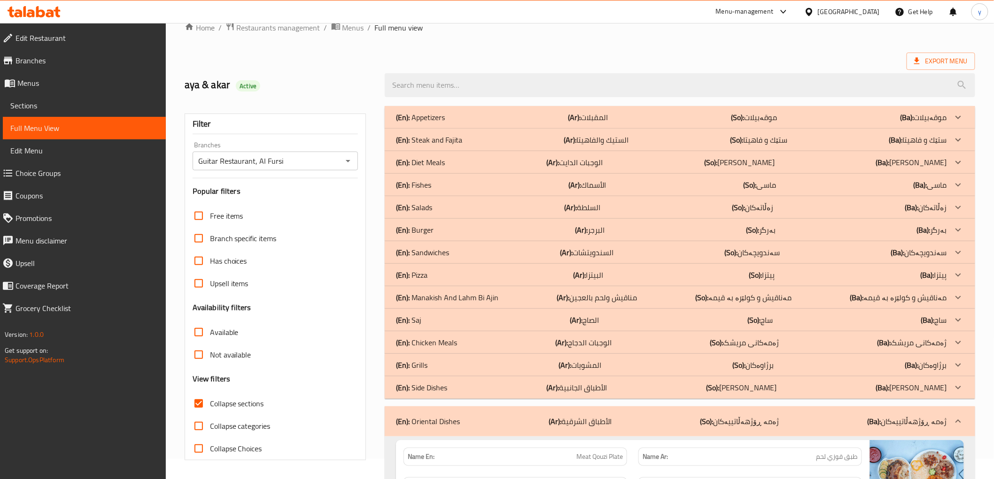
click at [508, 388] on div "(En): Side Dishes (Ar): الأطباق الجانبية (So): ژەمە لاوەکییەکان (Ba): ژەمە لاوە…" at bounding box center [671, 387] width 550 height 11
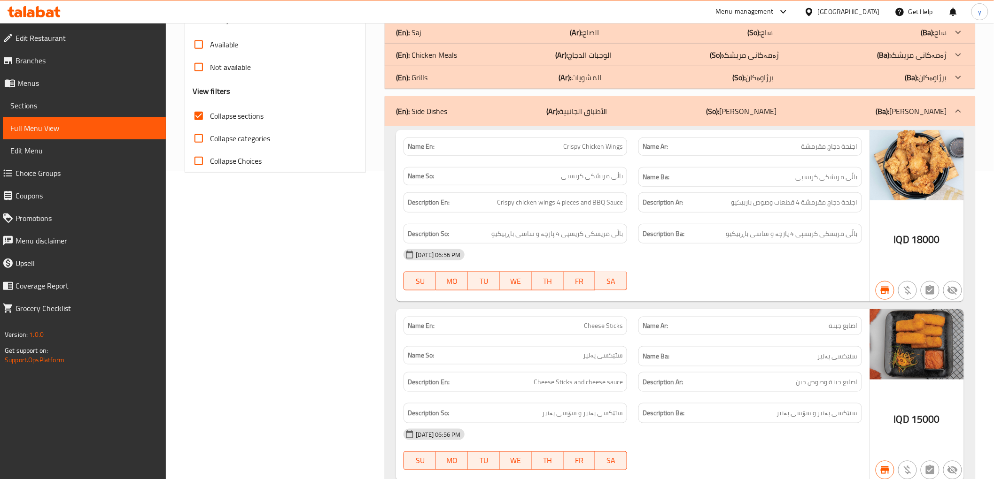
scroll to position [124, 0]
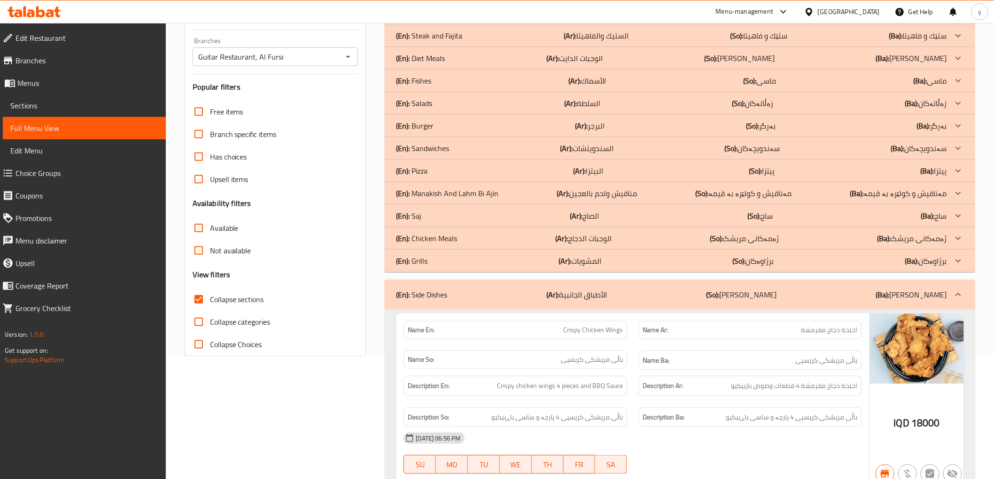
click at [772, 255] on p "(So): برژاوەکان" at bounding box center [753, 260] width 41 height 11
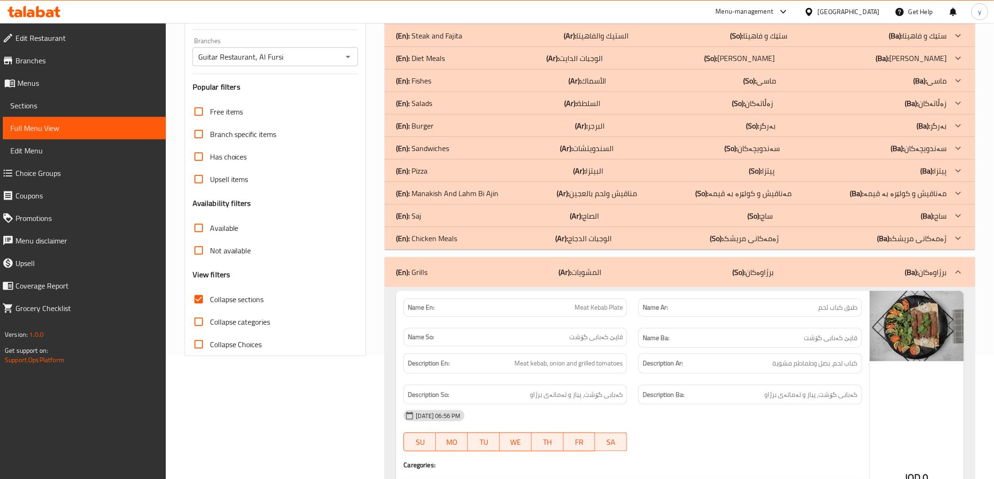
scroll to position [104, 0]
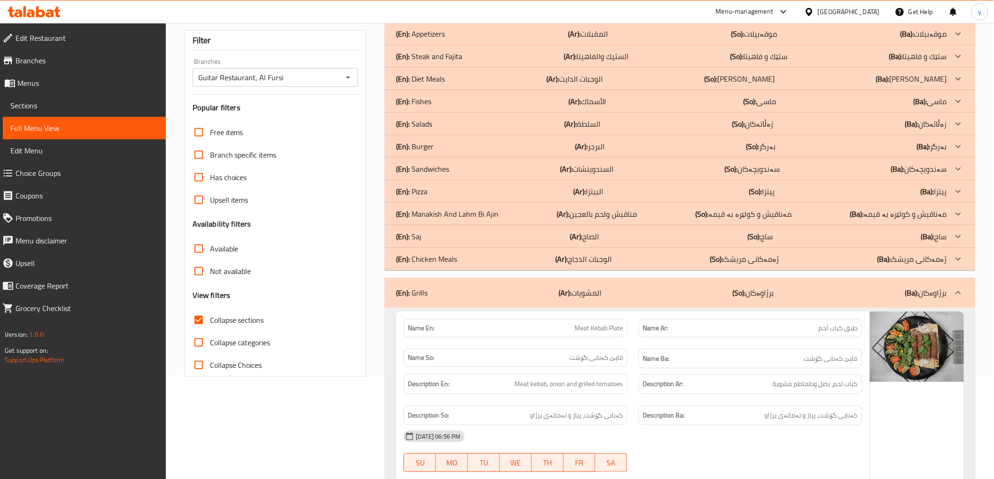
click at [772, 255] on p "(So): ژەمەکانی مریشک" at bounding box center [744, 259] width 69 height 11
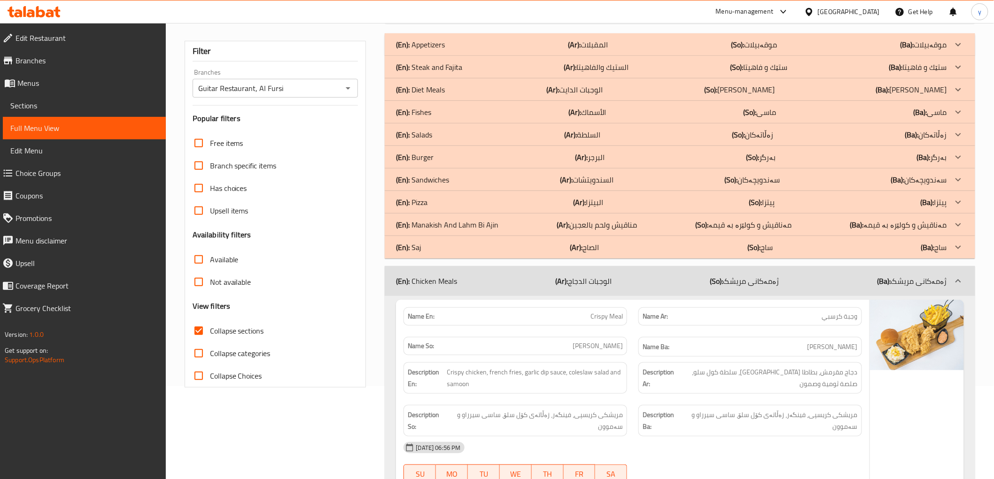
scroll to position [83, 0]
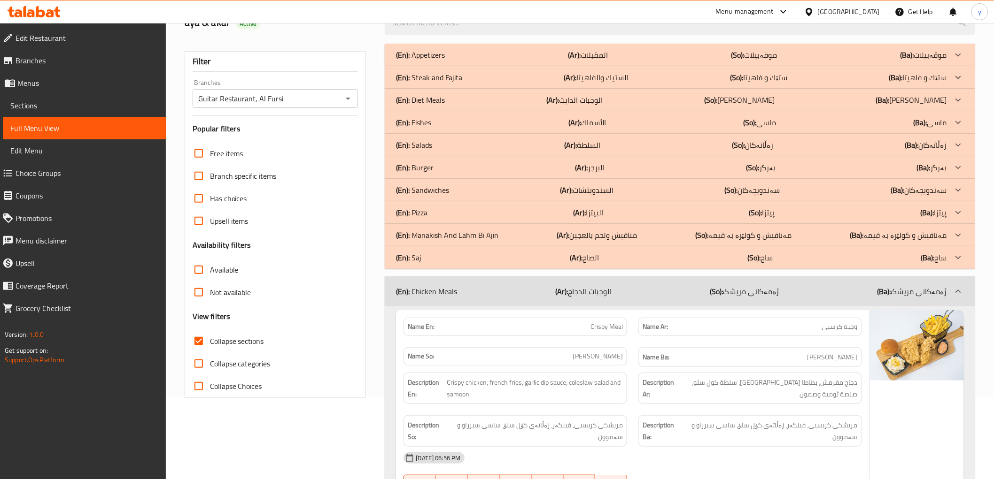
click at [602, 262] on div "(En): Saj (Ar): الصاج (So): ساج (Ba): ساج" at bounding box center [671, 257] width 550 height 11
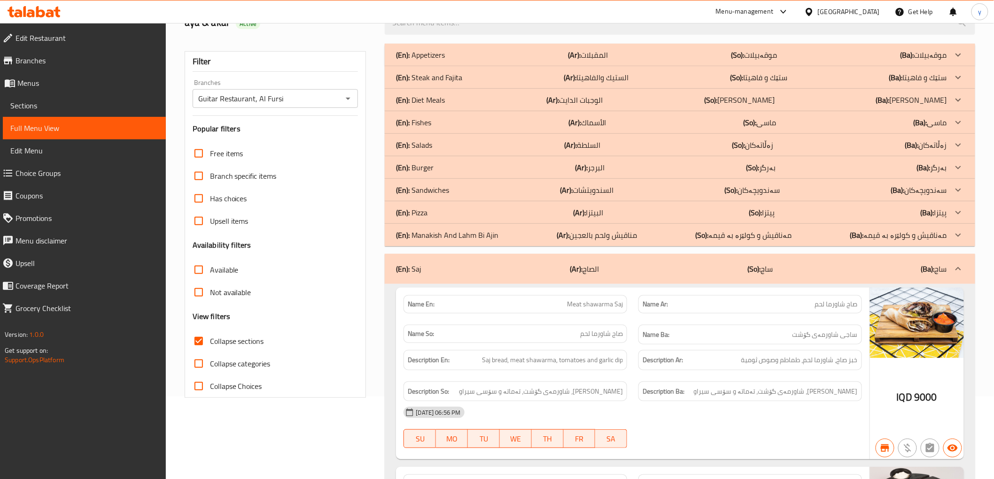
click at [533, 238] on div "(En): Manakish And Lahm Bi Ajin (Ar): مناقيش ولحم بالعجين (So): مەناقیش و کولێر…" at bounding box center [671, 235] width 550 height 11
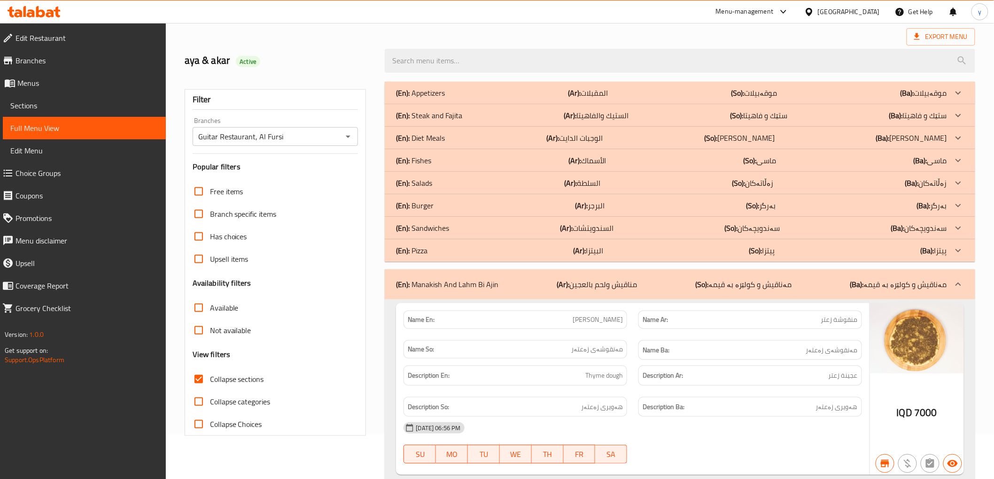
scroll to position [0, 0]
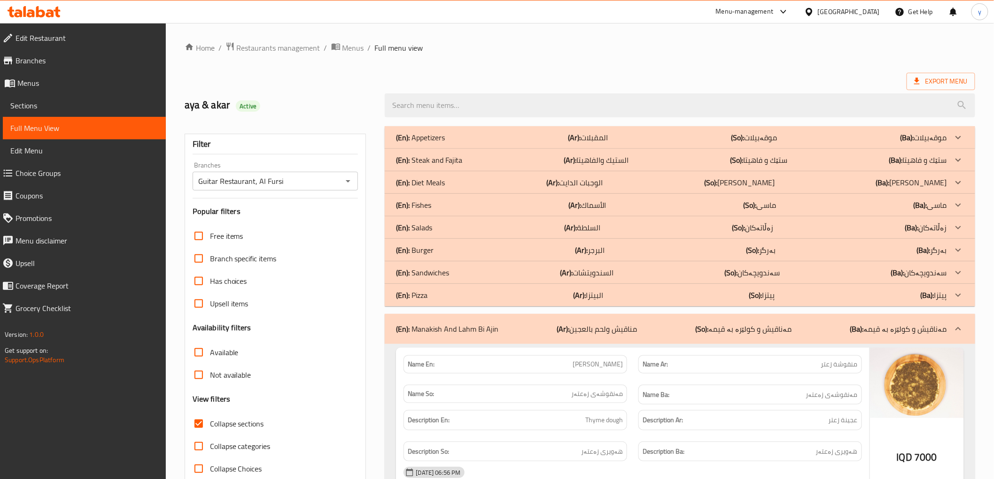
click at [594, 298] on p "(Ar): البيتزا" at bounding box center [588, 295] width 30 height 11
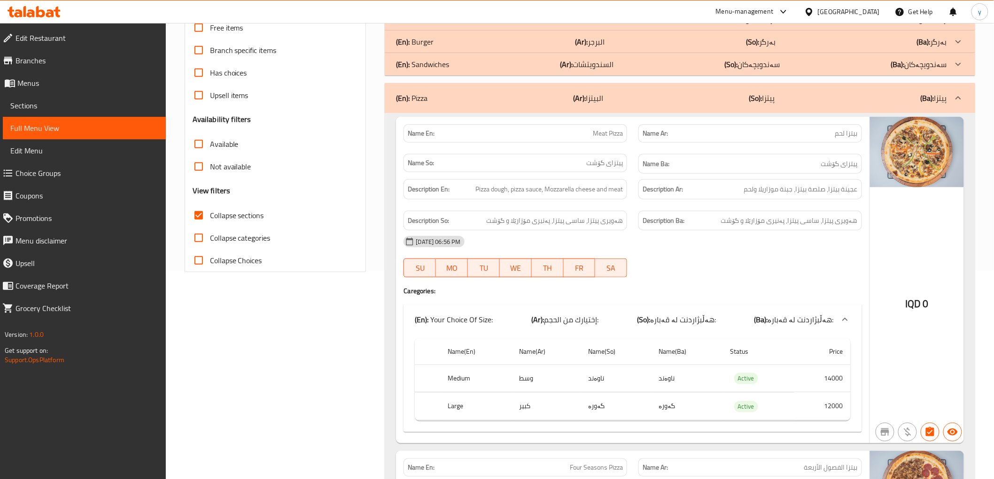
scroll to position [104, 0]
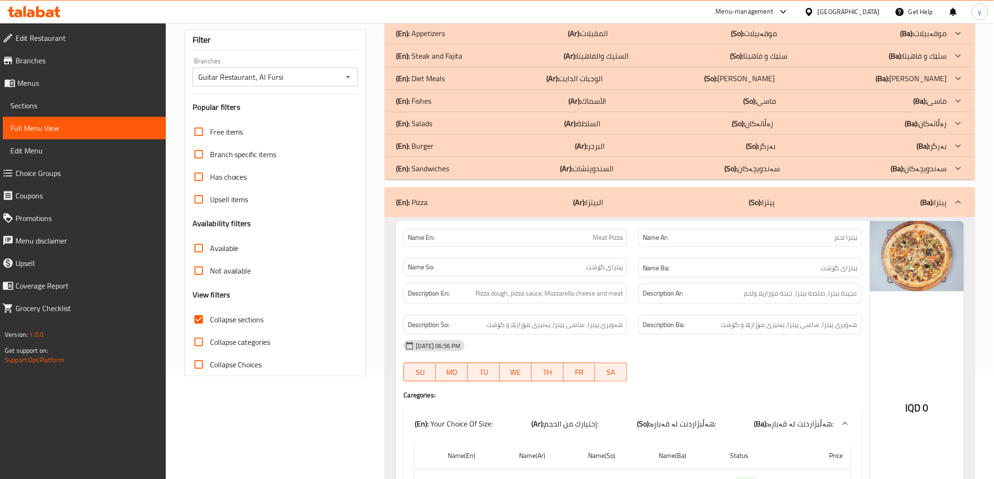
click at [686, 171] on div "(En): Sandwiches (Ar): السندويتشات (So): سەندویچەکان (Ba): سەندویچەکان" at bounding box center [671, 168] width 550 height 11
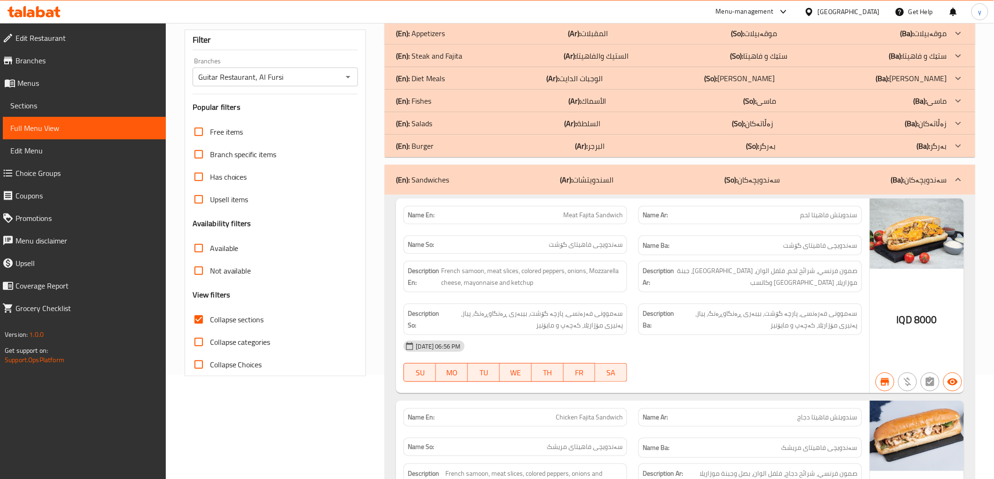
click at [598, 148] on p "(Ar): البرجر" at bounding box center [590, 145] width 30 height 11
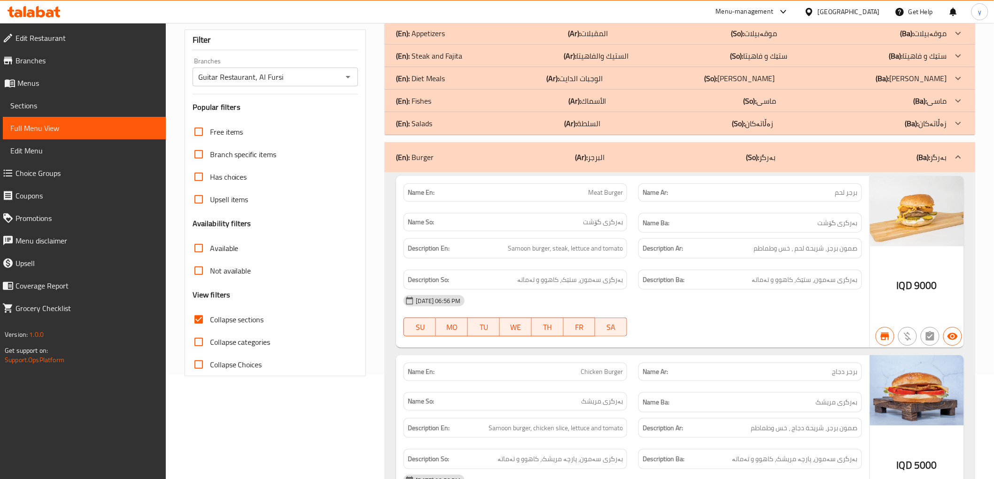
scroll to position [0, 0]
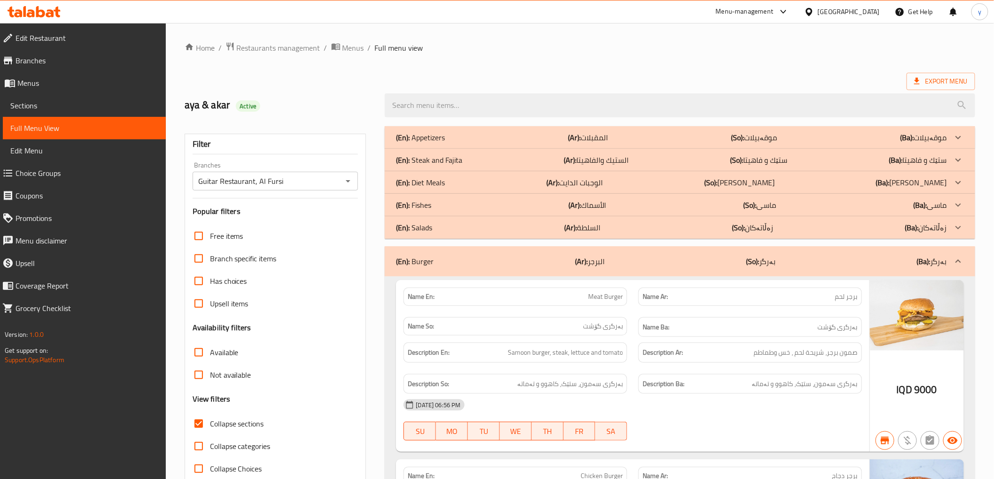
click at [753, 228] on p "(So): زەڵاتەکان" at bounding box center [752, 227] width 41 height 11
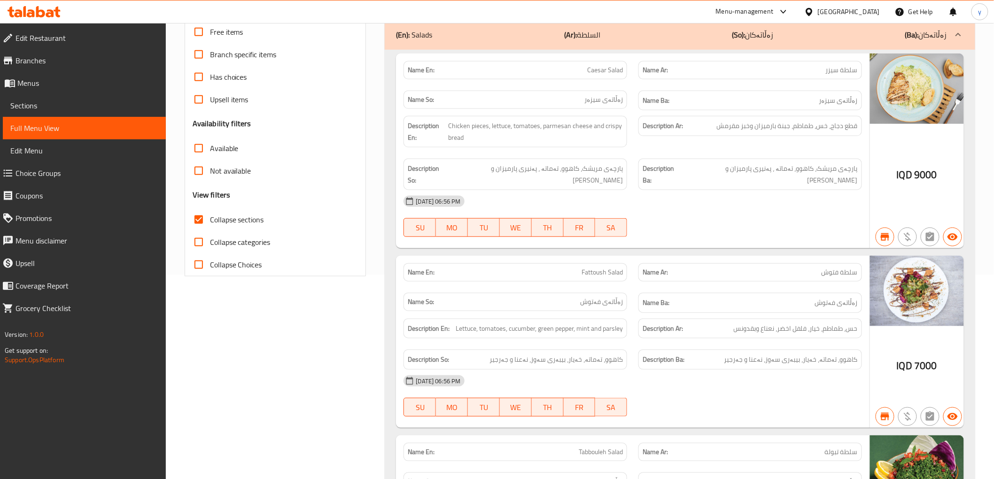
scroll to position [104, 0]
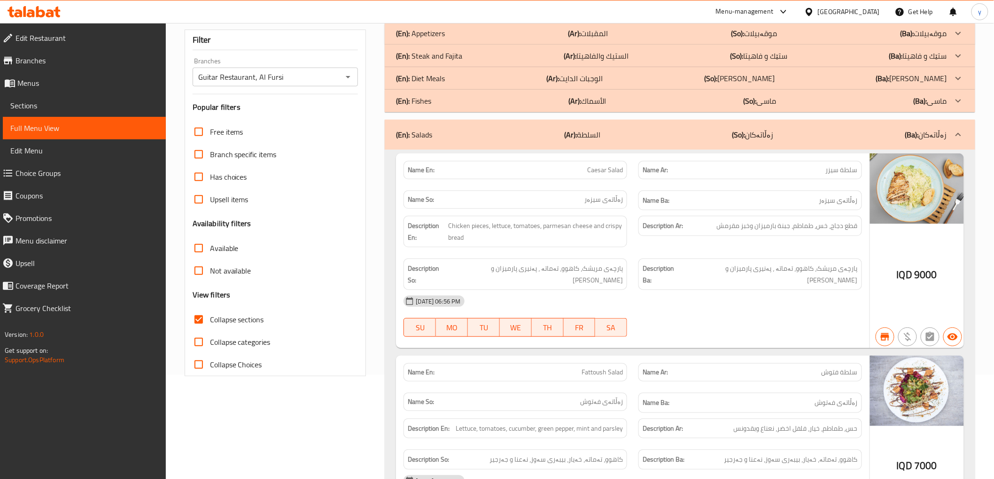
click at [771, 105] on p "(So): ماسی" at bounding box center [759, 100] width 33 height 11
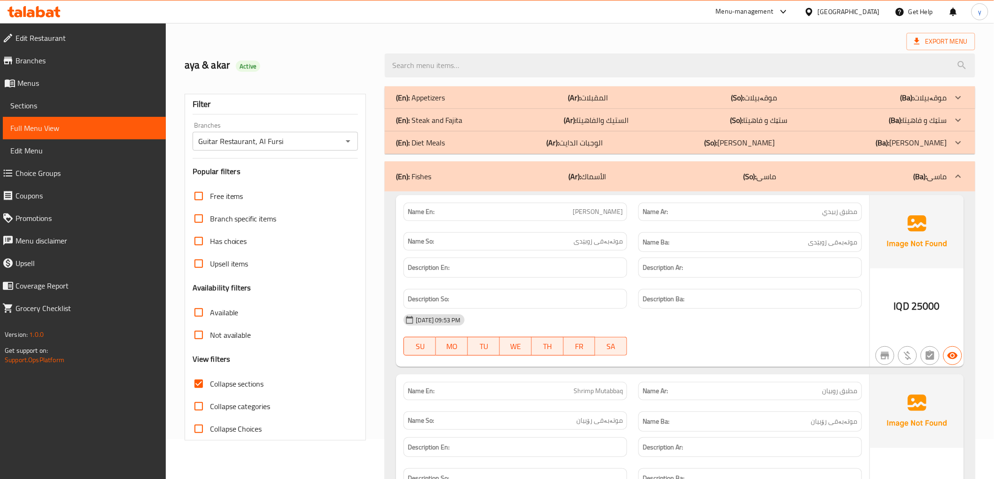
scroll to position [0, 0]
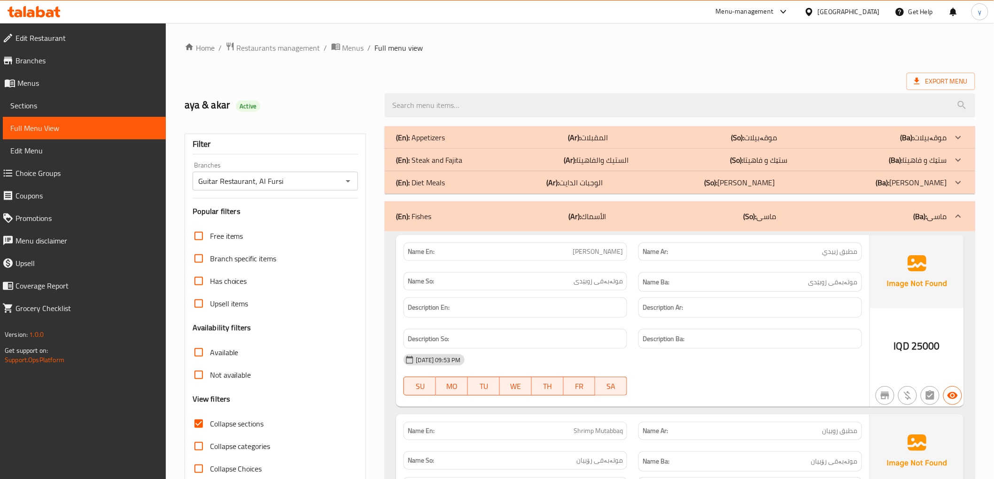
click at [761, 179] on p "(So): ژەمی دایت" at bounding box center [739, 182] width 70 height 11
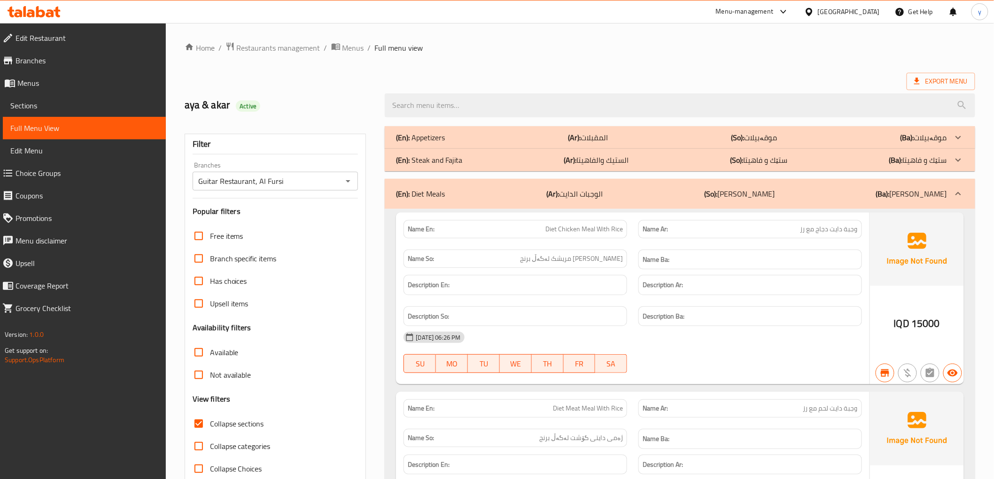
click at [683, 163] on div "(En): Steak and Fajita (Ar): الستيك والفاهيتا (So): ستێك و فاهیتا (Ba): ستێك و …" at bounding box center [671, 160] width 550 height 11
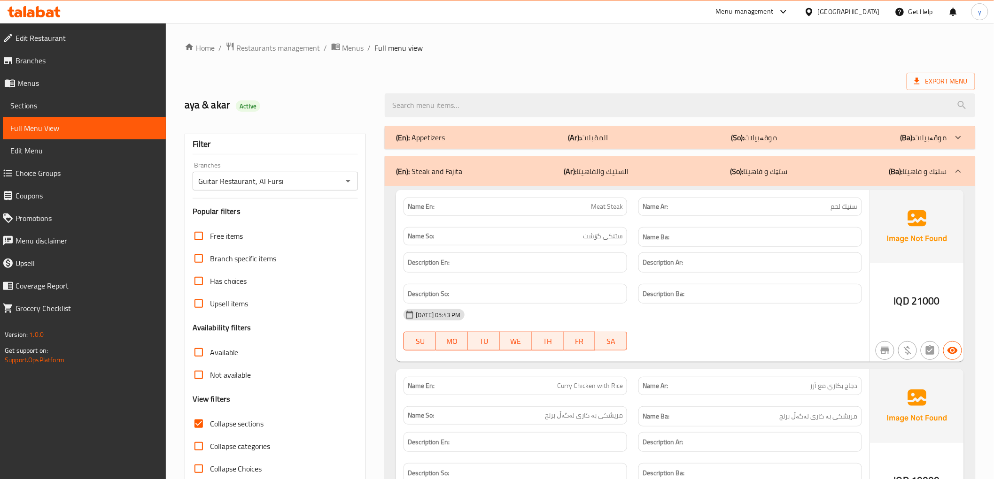
click at [626, 127] on div "(En): Appetizers (Ar): المقبلات (So): موقەبیلات (Ba): موقەبیلات" at bounding box center [680, 137] width 590 height 23
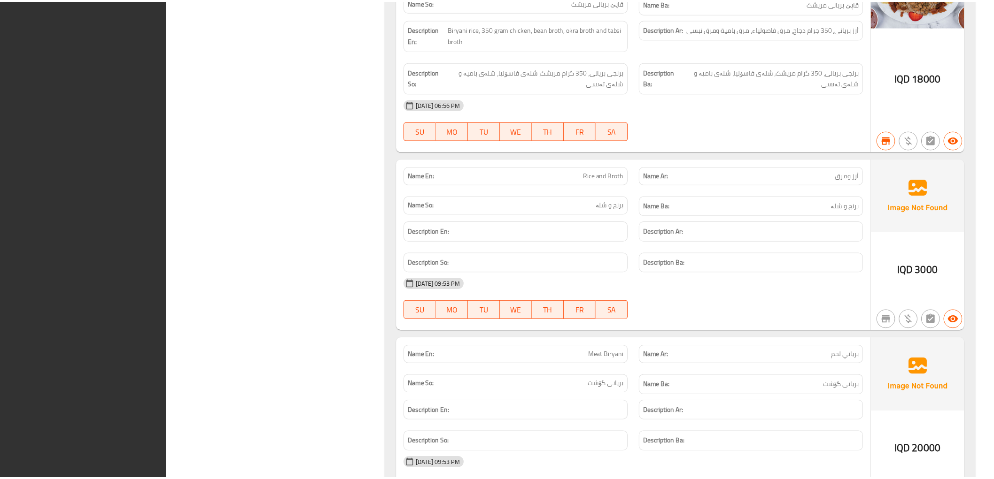
scroll to position [19138, 0]
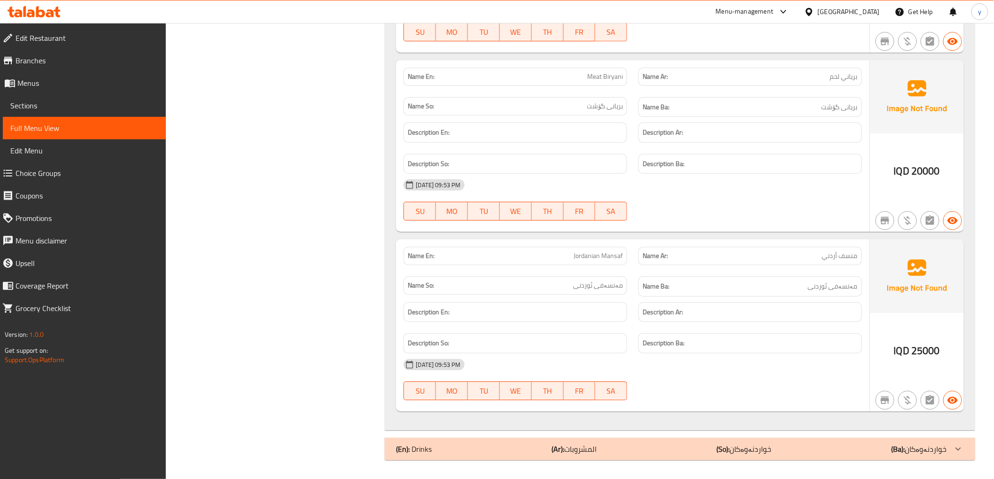
click at [129, 96] on link "Sections" at bounding box center [84, 105] width 163 height 23
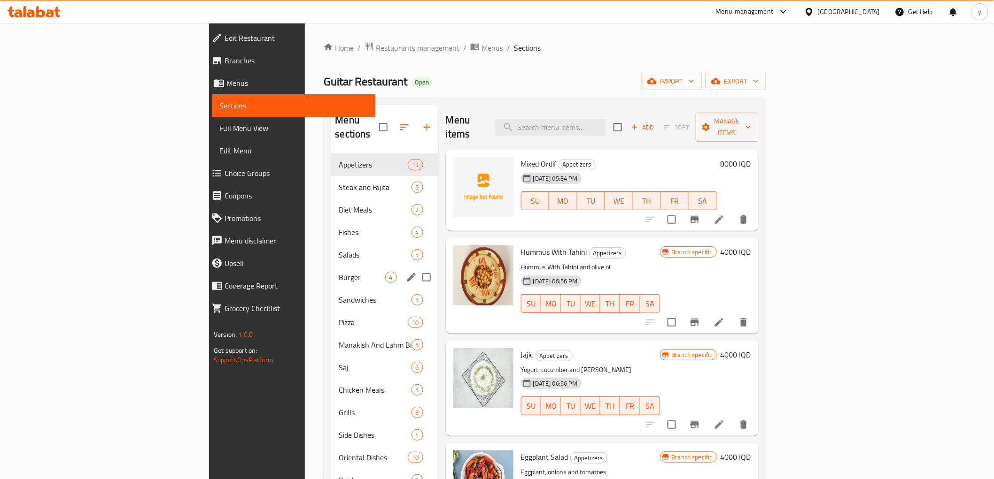
click at [331, 266] on div "Burger 4" at bounding box center [384, 277] width 107 height 23
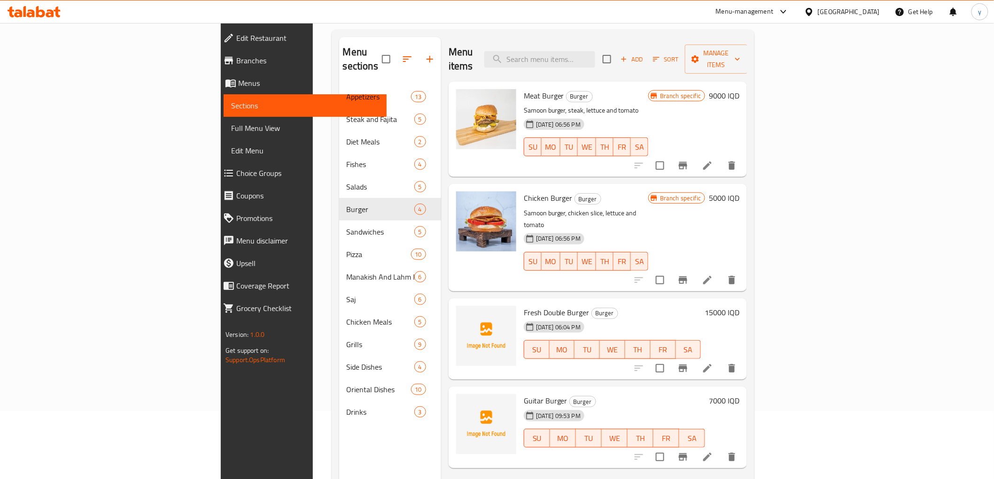
scroll to position [104, 0]
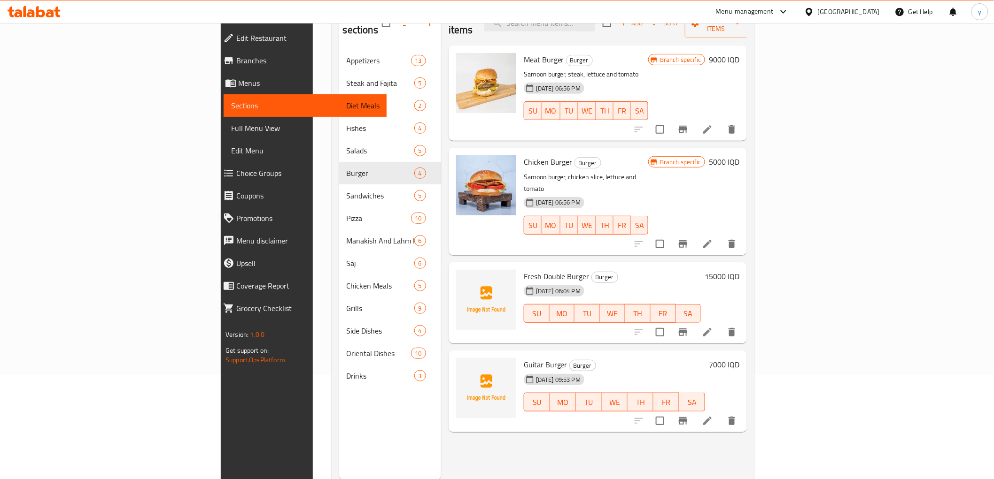
click at [524, 155] on span "Chicken Burger" at bounding box center [548, 162] width 49 height 14
copy h6 "Chicken Burger"
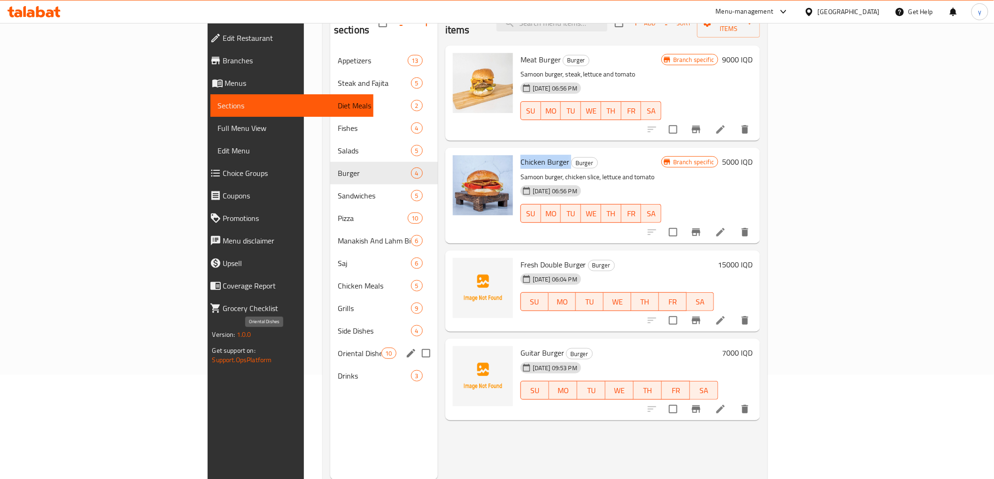
drag, startPoint x: 224, startPoint y: 335, endPoint x: 285, endPoint y: 303, distance: 68.9
click at [338, 348] on span "Oriental Dishes" at bounding box center [360, 353] width 44 height 11
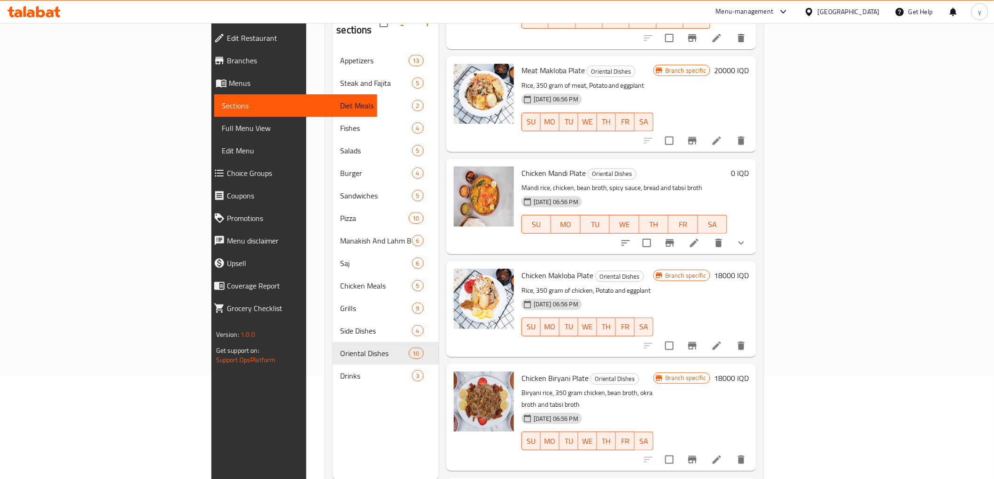
scroll to position [318, 0]
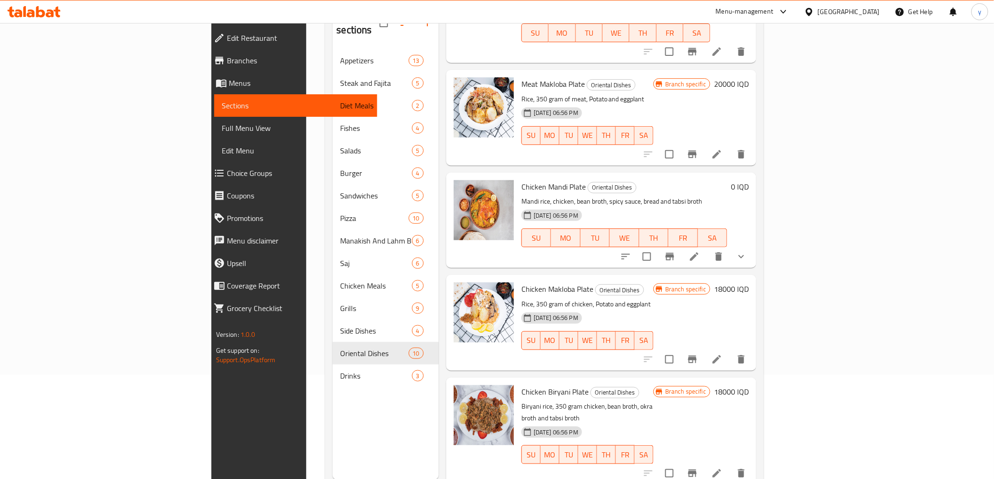
click at [521, 180] on span "Chicken Mandi Plate" at bounding box center [553, 187] width 64 height 14
copy h6 "Chicken Mandi Plate"
click at [752, 246] on button "show more" at bounding box center [741, 257] width 23 height 23
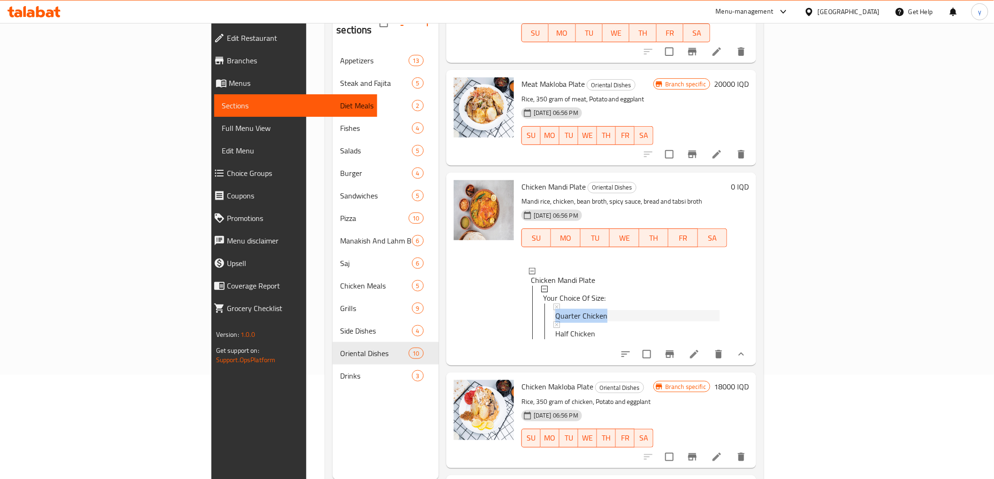
drag, startPoint x: 561, startPoint y: 268, endPoint x: 496, endPoint y: 264, distance: 65.4
click at [544, 304] on ul "Quarter Chicken Half Chicken" at bounding box center [631, 322] width 175 height 36
drag, startPoint x: 541, startPoint y: 282, endPoint x: 503, endPoint y: 284, distance: 39.0
click at [555, 327] on div "Half Chicken" at bounding box center [637, 332] width 164 height 11
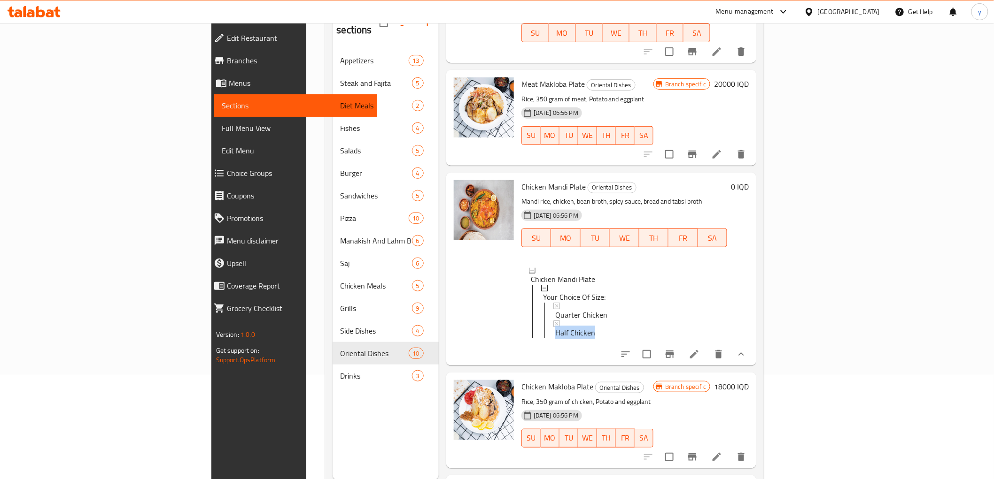
copy span "Half Chicken"
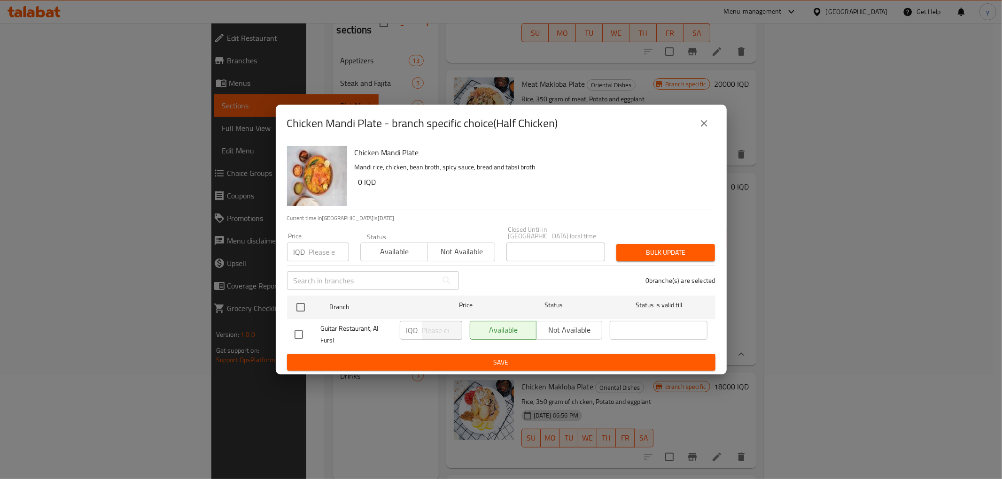
click at [703, 129] on icon "close" at bounding box center [703, 123] width 11 height 11
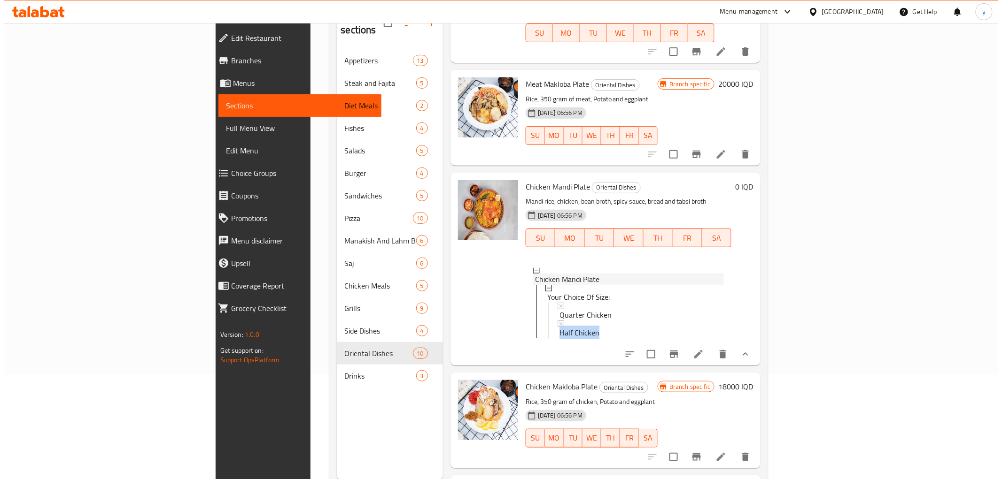
scroll to position [0, 0]
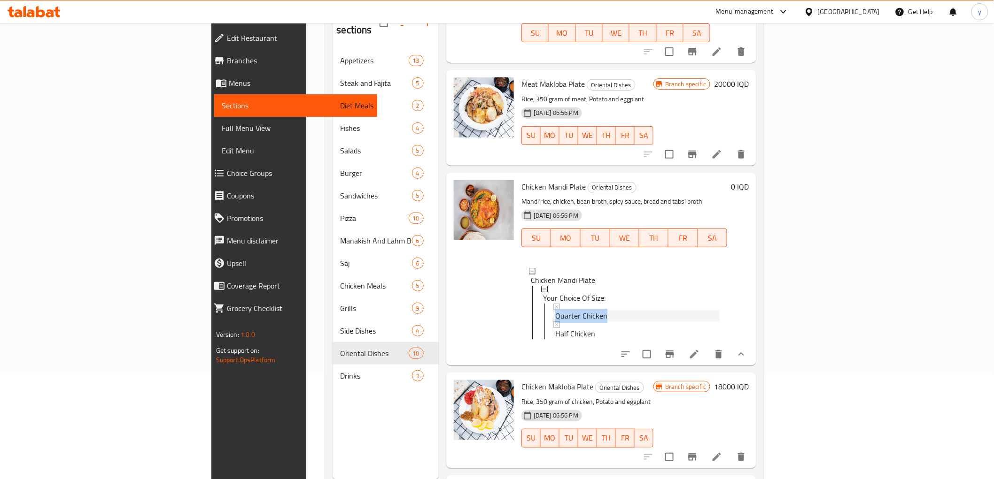
drag, startPoint x: 554, startPoint y: 266, endPoint x: 496, endPoint y: 263, distance: 57.9
click at [544, 304] on ul "Quarter Chicken Half Chicken" at bounding box center [631, 322] width 175 height 36
click at [594, 310] on div "Quarter Chicken" at bounding box center [637, 315] width 164 height 11
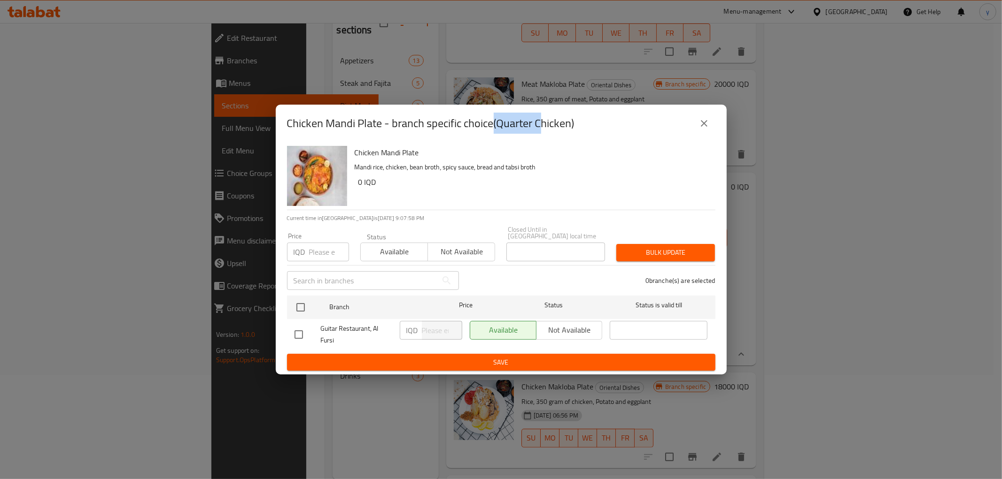
drag, startPoint x: 495, startPoint y: 128, endPoint x: 542, endPoint y: 127, distance: 46.5
click at [542, 127] on h2 "Chicken Mandi Plate - branch specific choice(Quarter Chicken)" at bounding box center [430, 123] width 287 height 15
click at [541, 128] on h2 "Chicken Mandi Plate - branch specific choice(Quarter Chicken)" at bounding box center [430, 123] width 287 height 15
drag, startPoint x: 500, startPoint y: 127, endPoint x: 572, endPoint y: 132, distance: 72.0
click at [572, 131] on h2 "Chicken Mandi Plate - branch specific choice(Quarter Chicken)" at bounding box center [430, 123] width 287 height 15
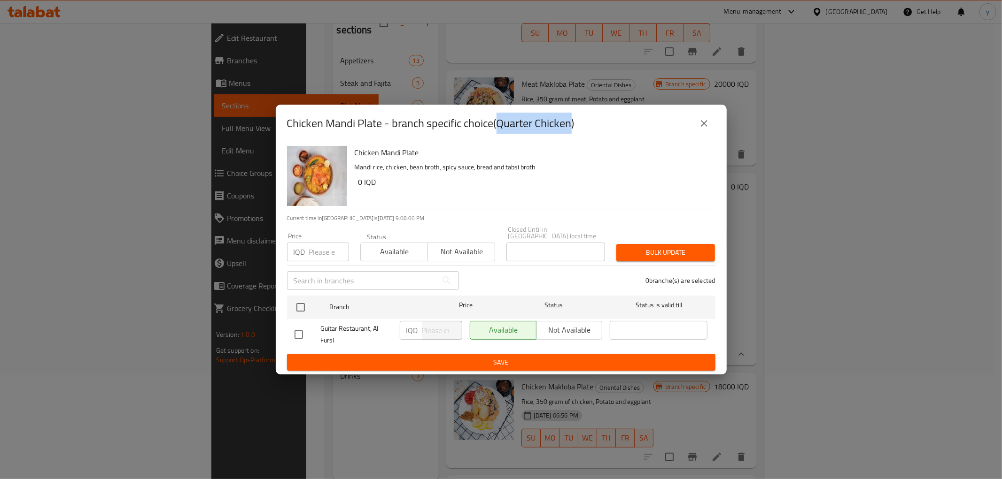
copy h2 "Quarter Chicken"
